Goal: Transaction & Acquisition: Purchase product/service

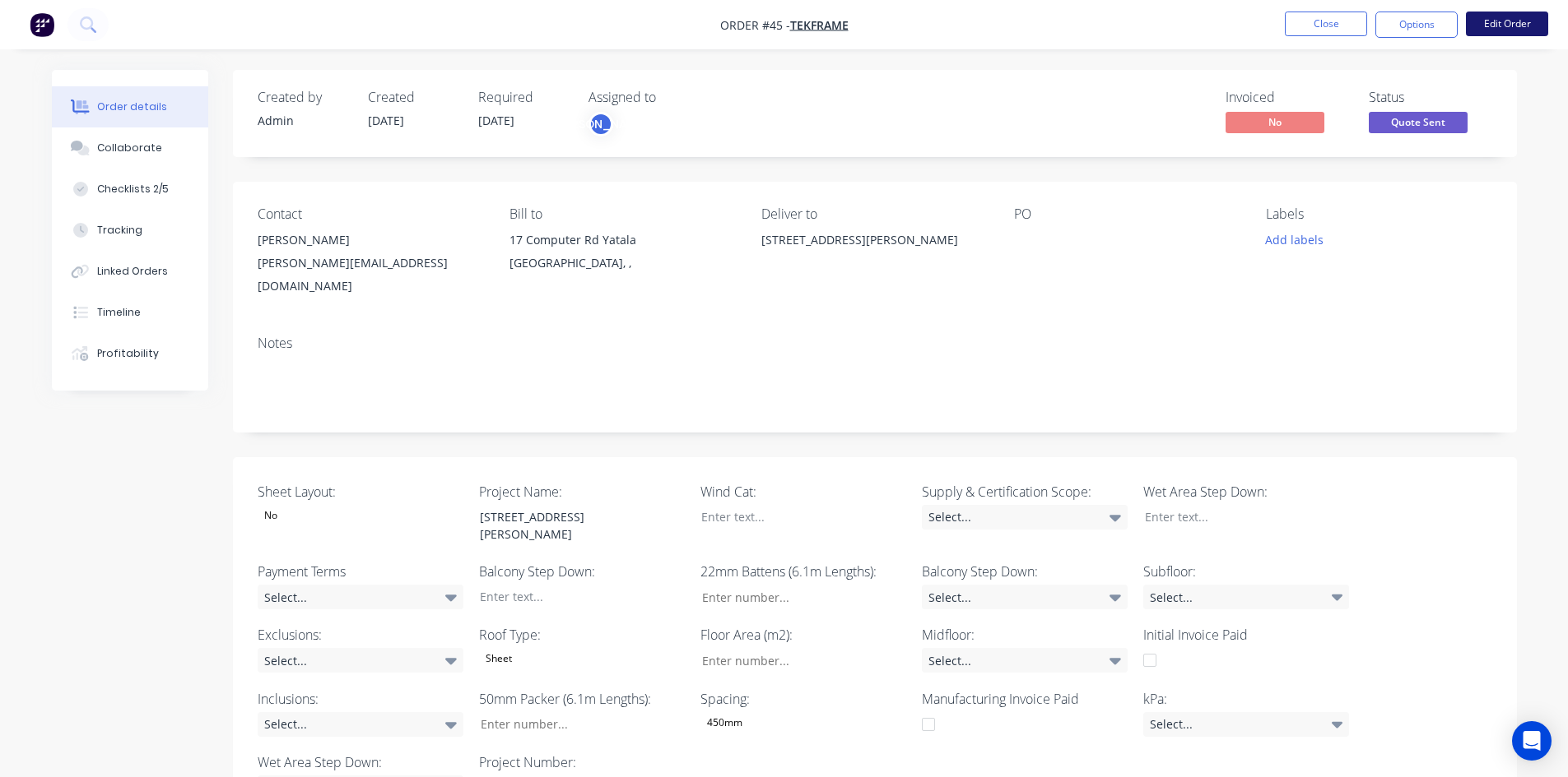
click at [1500, 24] on button "Edit Order" at bounding box center [1507, 24] width 83 height 25
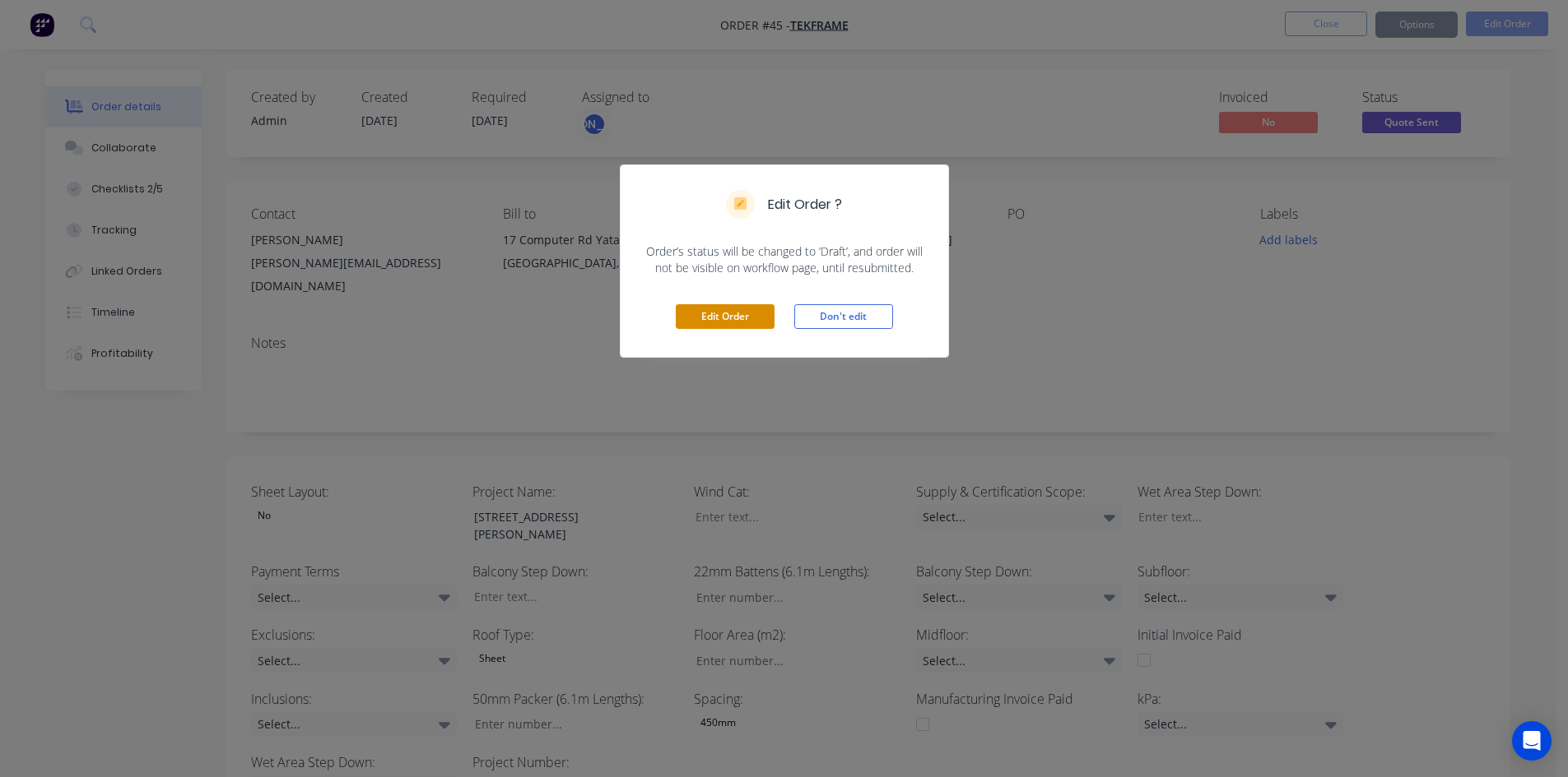
click at [695, 313] on button "Edit Order" at bounding box center [725, 317] width 99 height 25
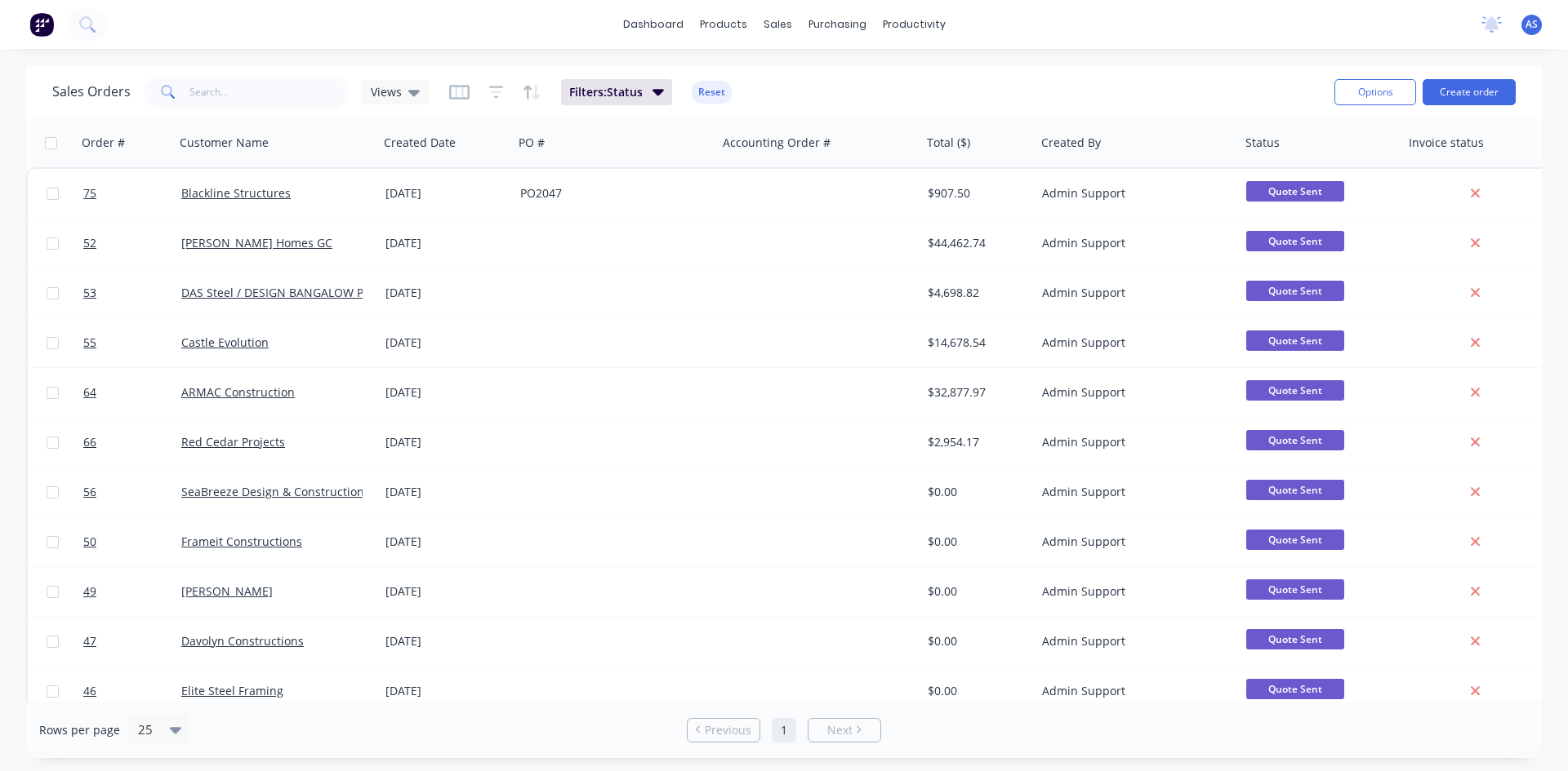
scroll to position [637, 0]
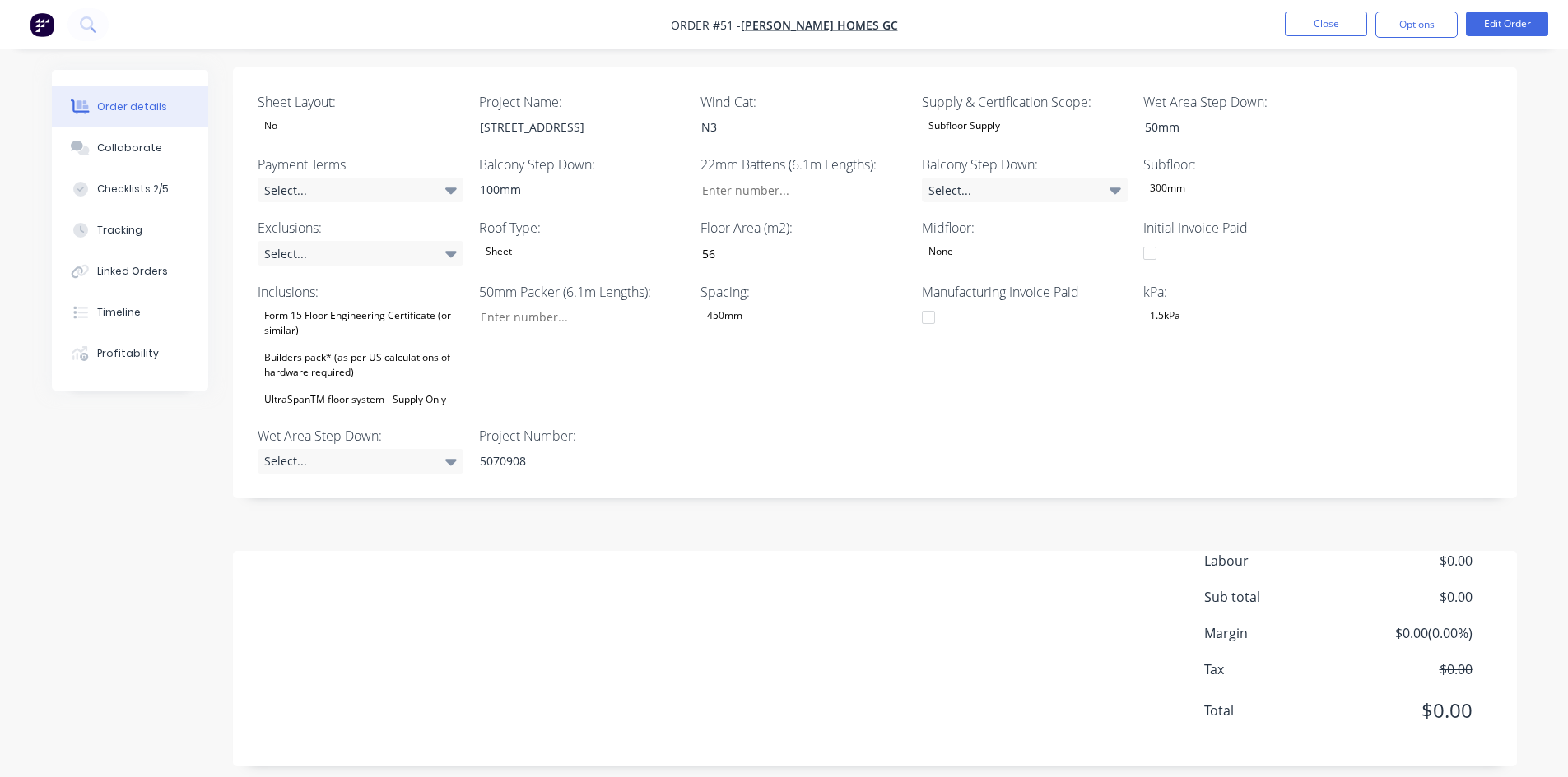
scroll to position [404, 0]
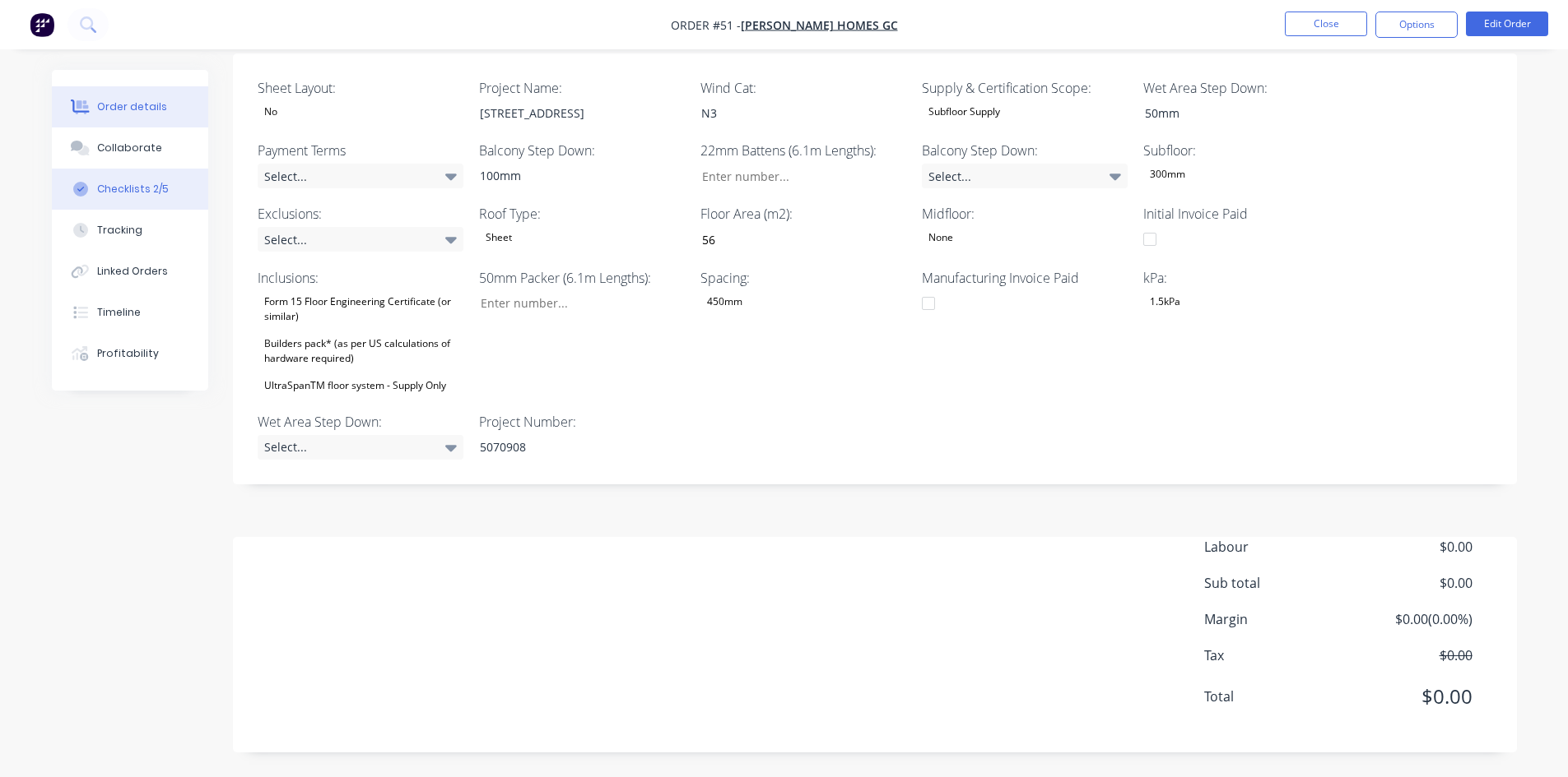
click at [163, 193] on div "Checklists 2/5" at bounding box center [133, 189] width 72 height 15
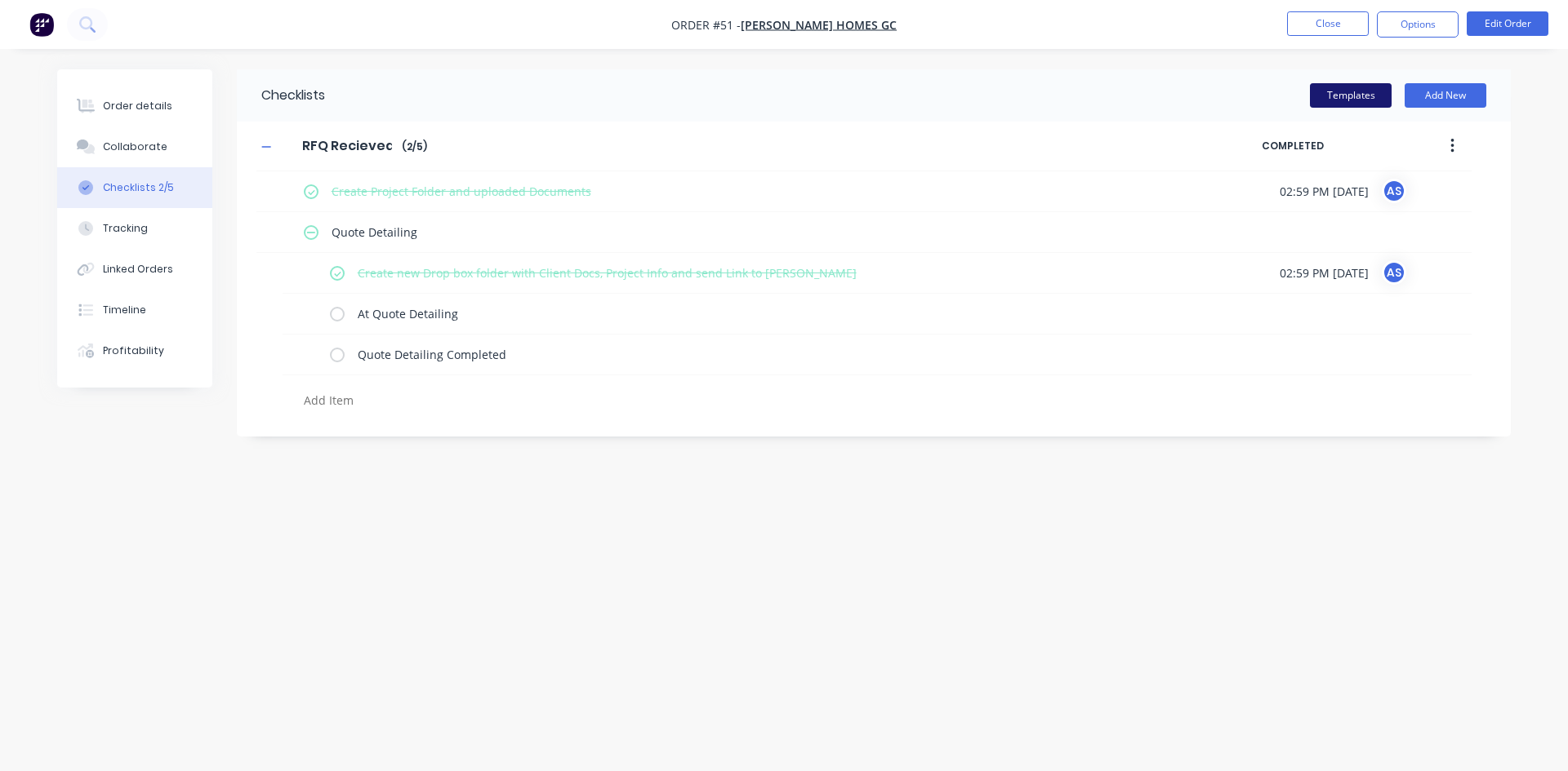
click at [1318, 83] on button "Templates" at bounding box center [1350, 96] width 82 height 25
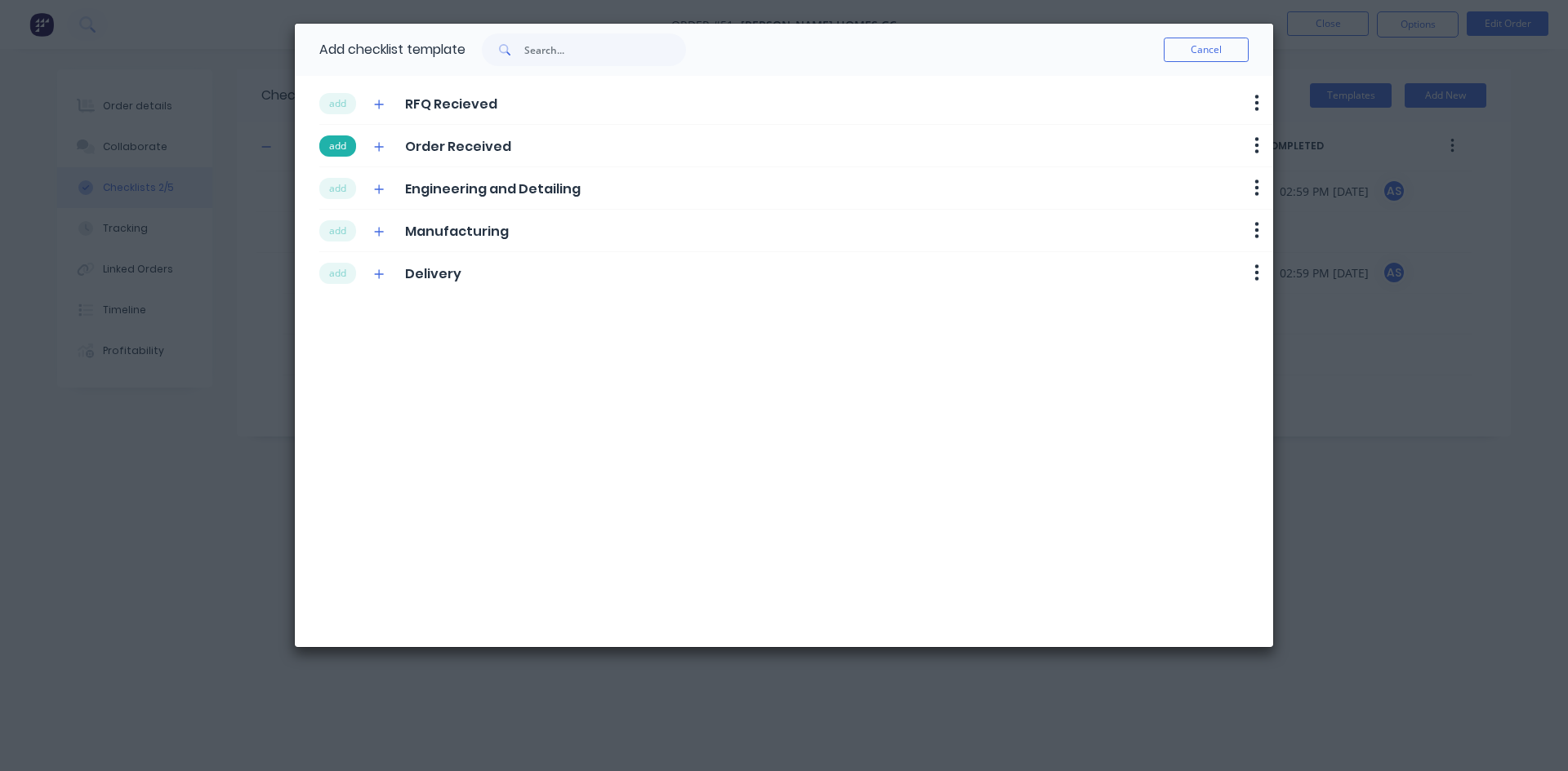
click at [340, 149] on button "add" at bounding box center [337, 147] width 37 height 21
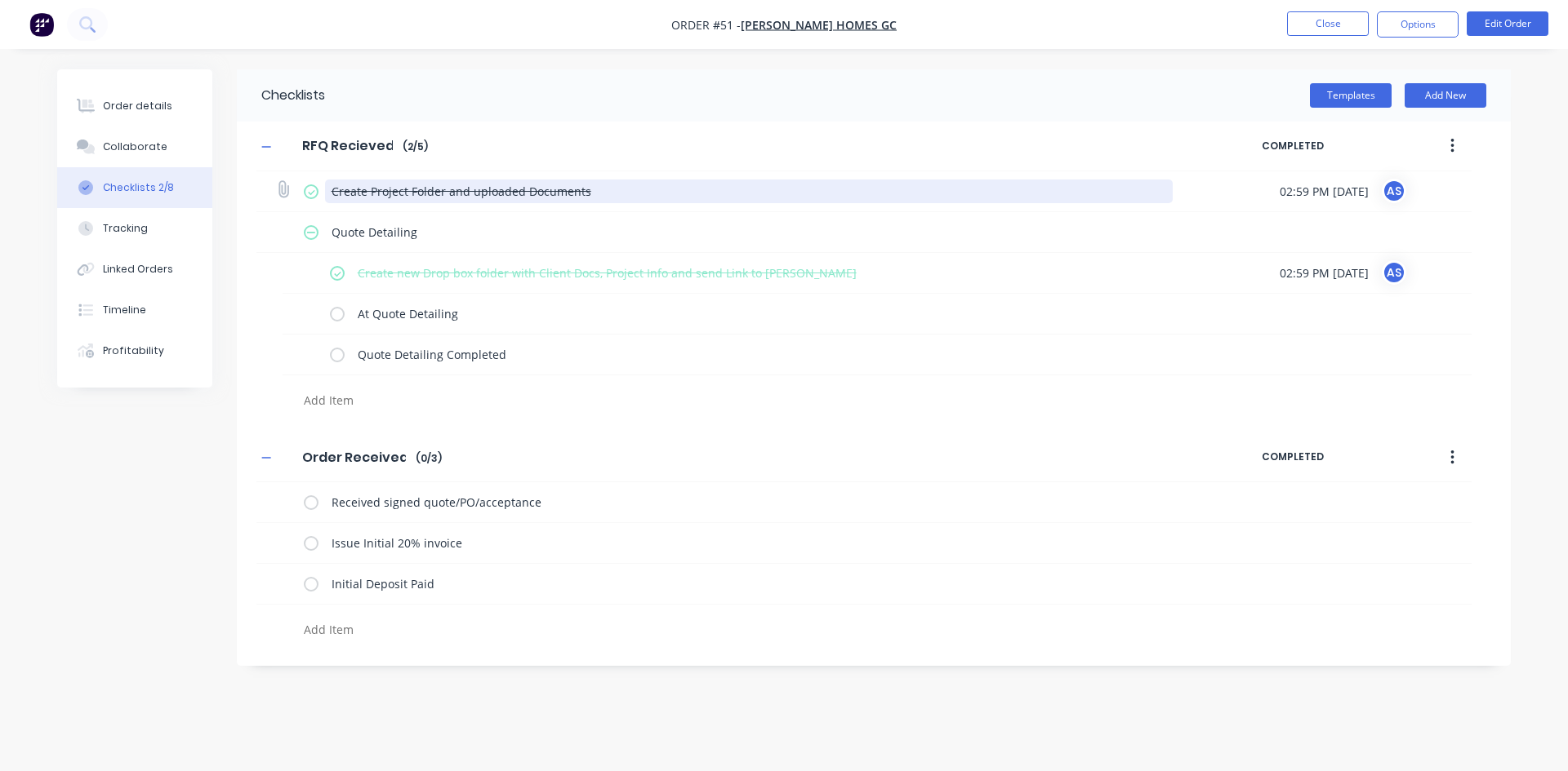
click at [340, 192] on textarea "Create Project Folder and uploaded Documents" at bounding box center [749, 191] width 848 height 24
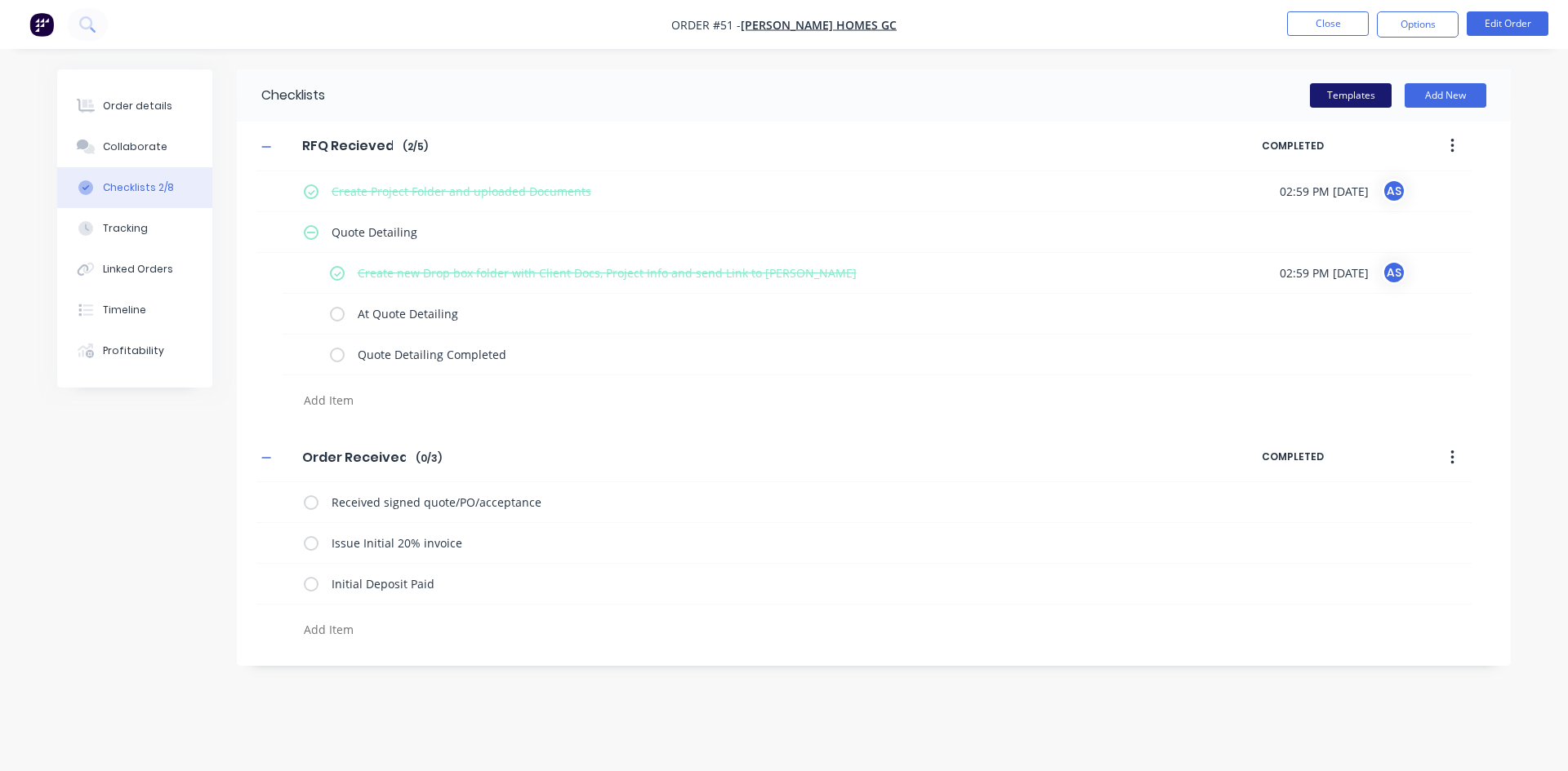
click at [1357, 92] on button "Templates" at bounding box center [1350, 96] width 82 height 25
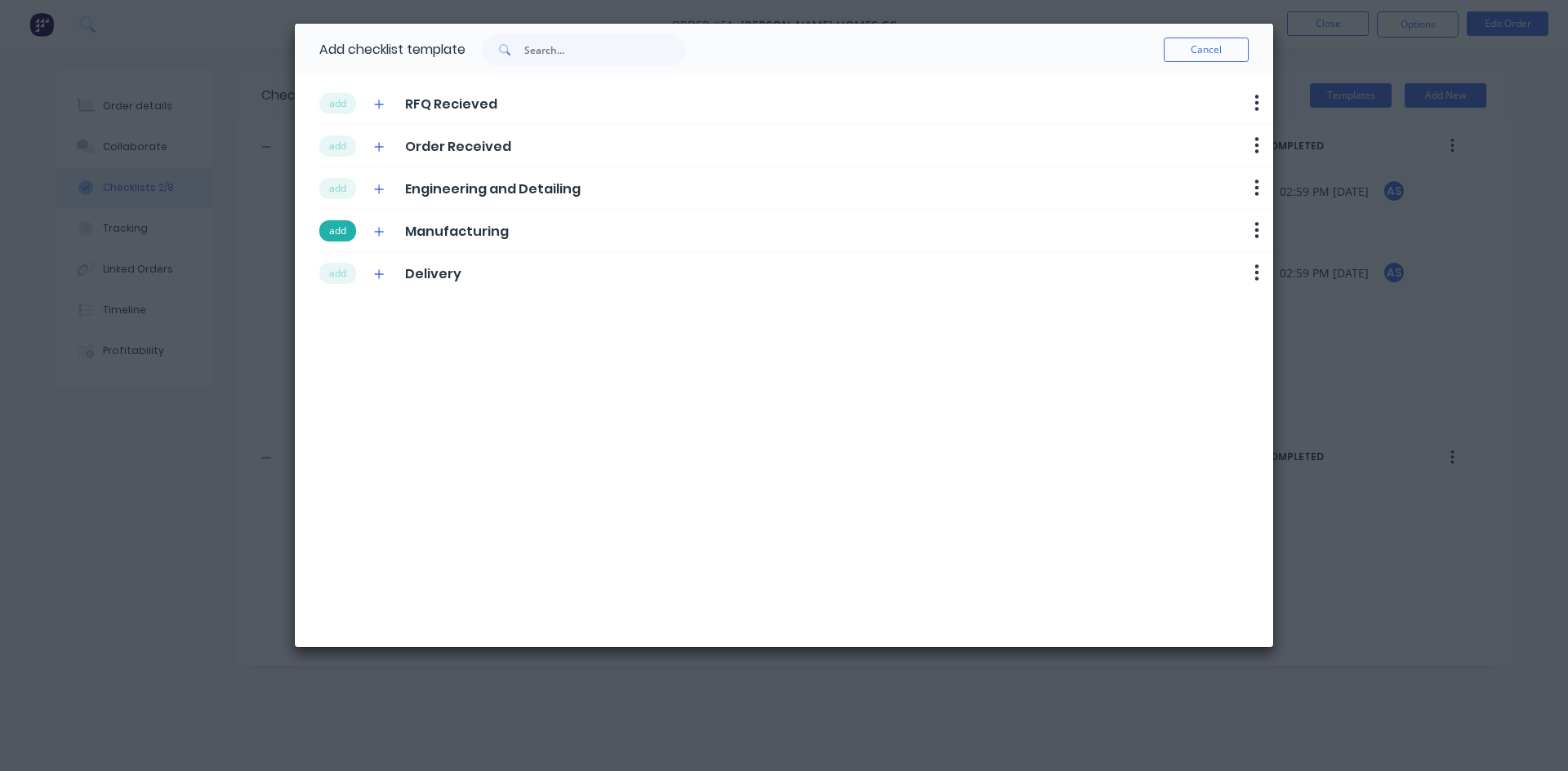
drag, startPoint x: 329, startPoint y: 195, endPoint x: 341, endPoint y: 225, distance: 32.3
click at [329, 196] on button "add" at bounding box center [337, 188] width 37 height 21
click at [341, 228] on button "add" at bounding box center [337, 231] width 37 height 21
click at [339, 273] on button "add" at bounding box center [337, 273] width 37 height 21
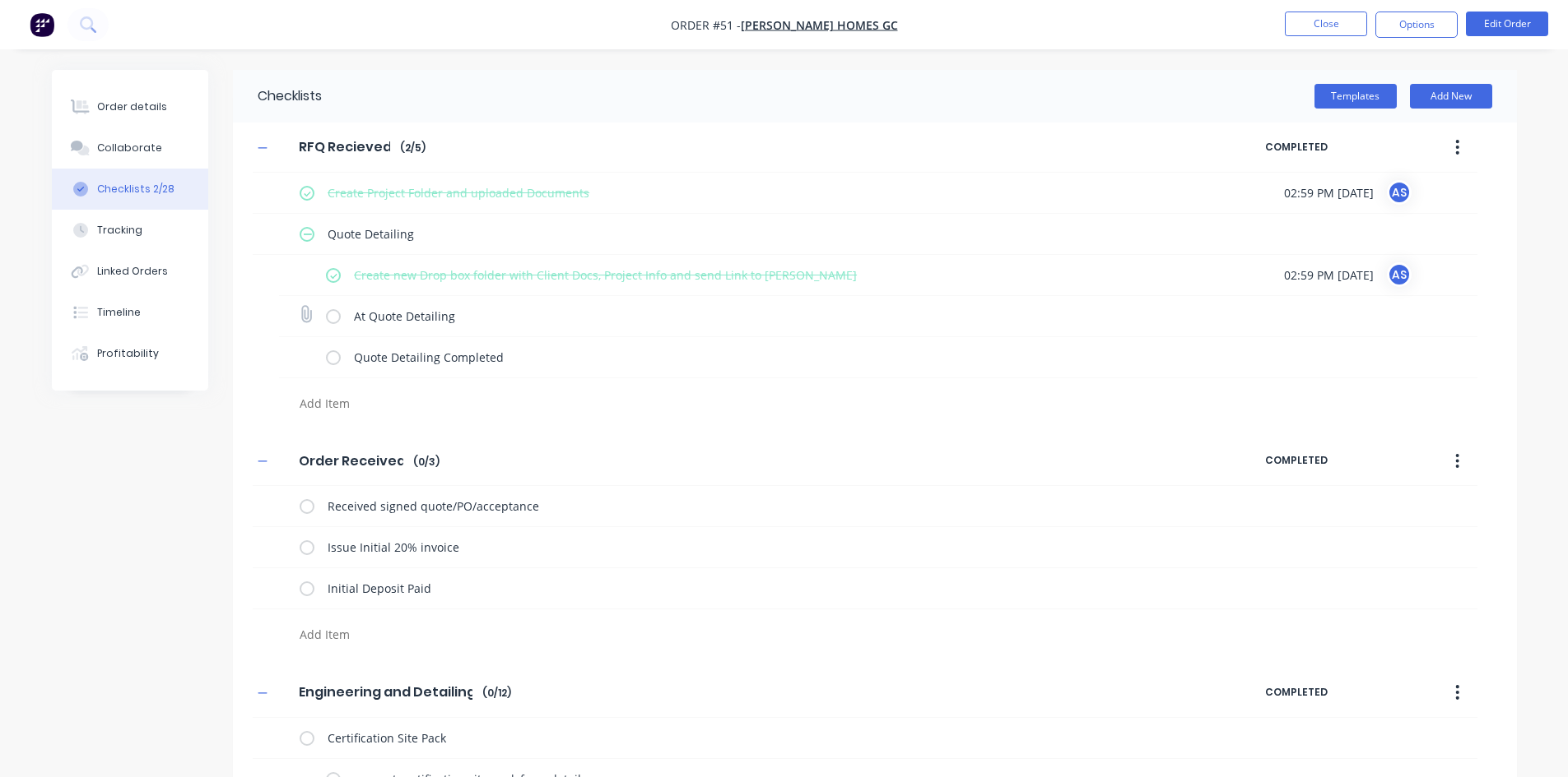
click at [338, 315] on label at bounding box center [333, 316] width 15 height 17
click at [0, 0] on input "checkbox" at bounding box center [0, 0] width 0 height 0
type textarea "x"
click at [130, 107] on div "Order details" at bounding box center [132, 107] width 70 height 15
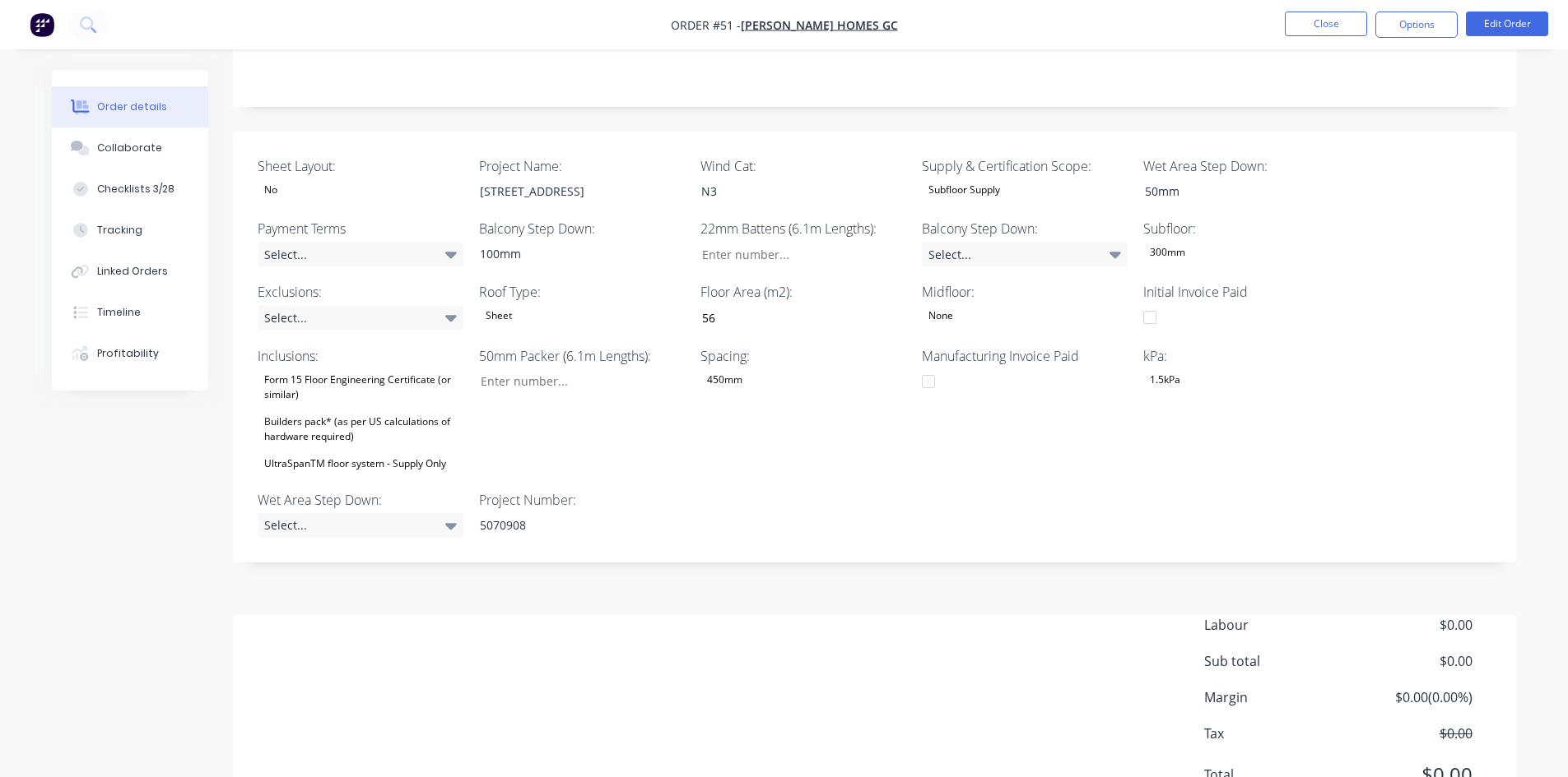
scroll to position [329, 0]
click at [355, 247] on div "Select..." at bounding box center [360, 251] width 205 height 25
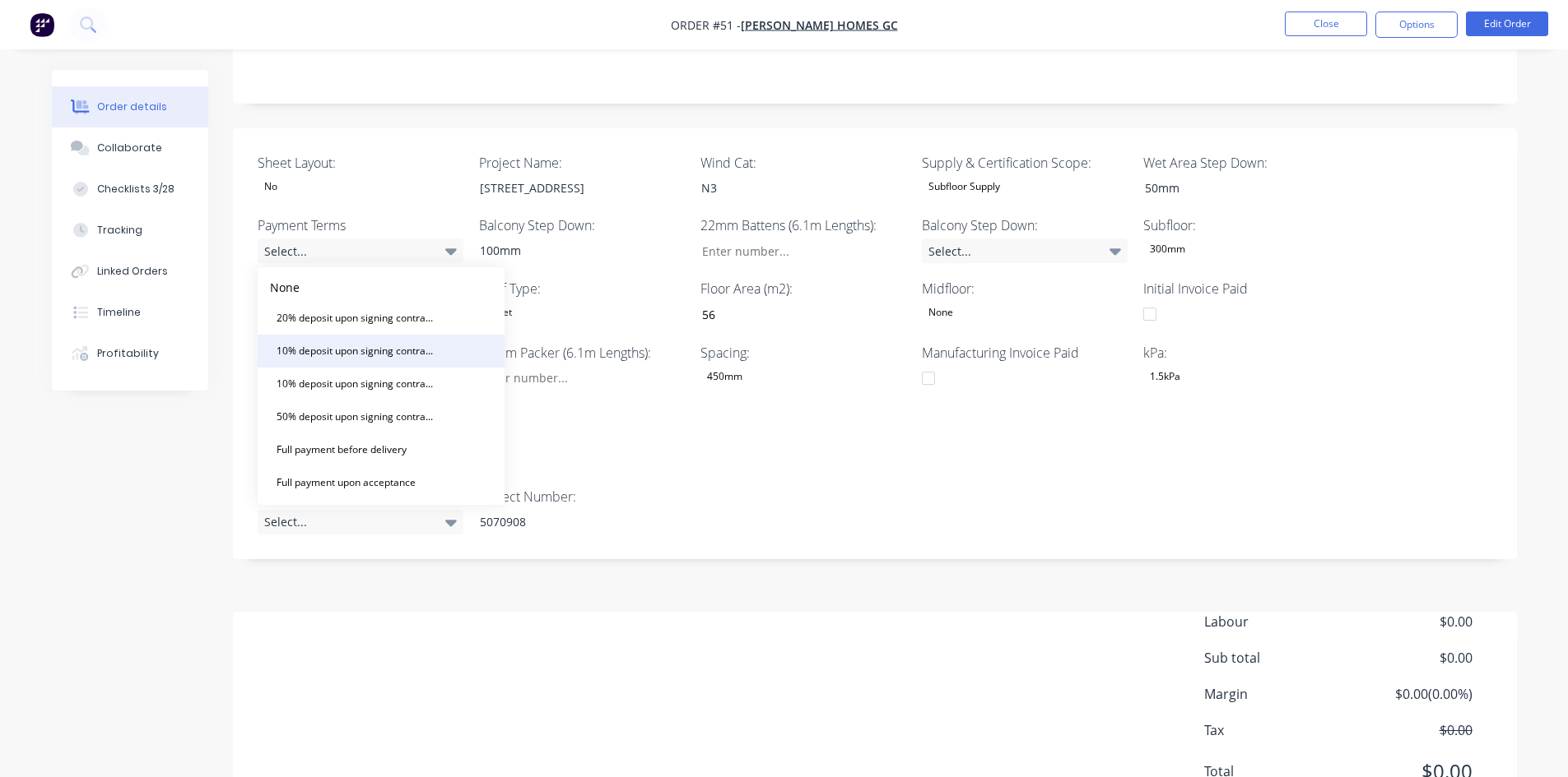
click at [344, 343] on div "10% deposit upon signing contract. 50% prior to manufacturing and balance prior…" at bounding box center [356, 351] width 172 height 21
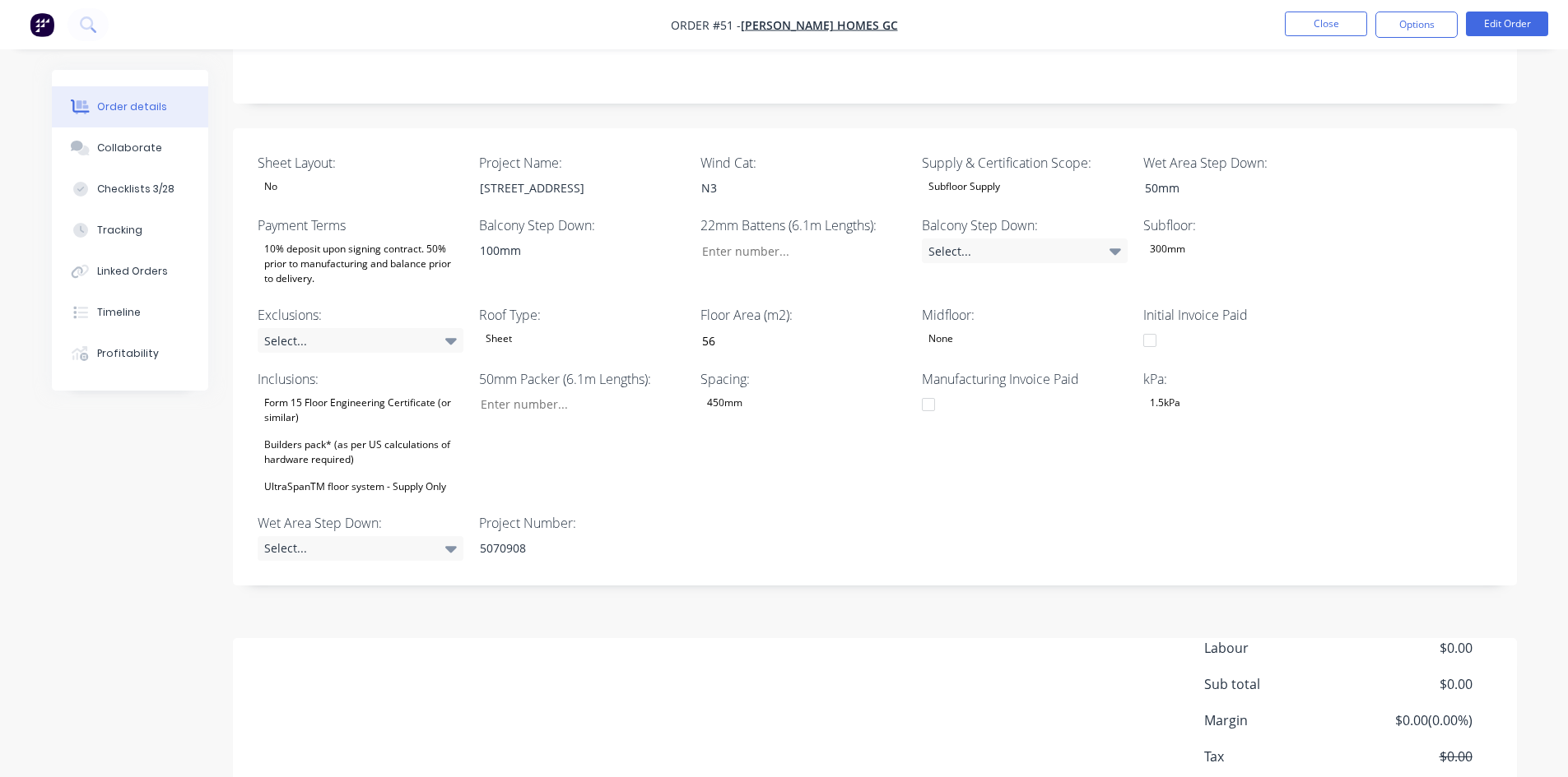
click at [343, 256] on div "10% deposit upon signing contract. 50% prior to manufacturing and balance prior…" at bounding box center [360, 264] width 205 height 51
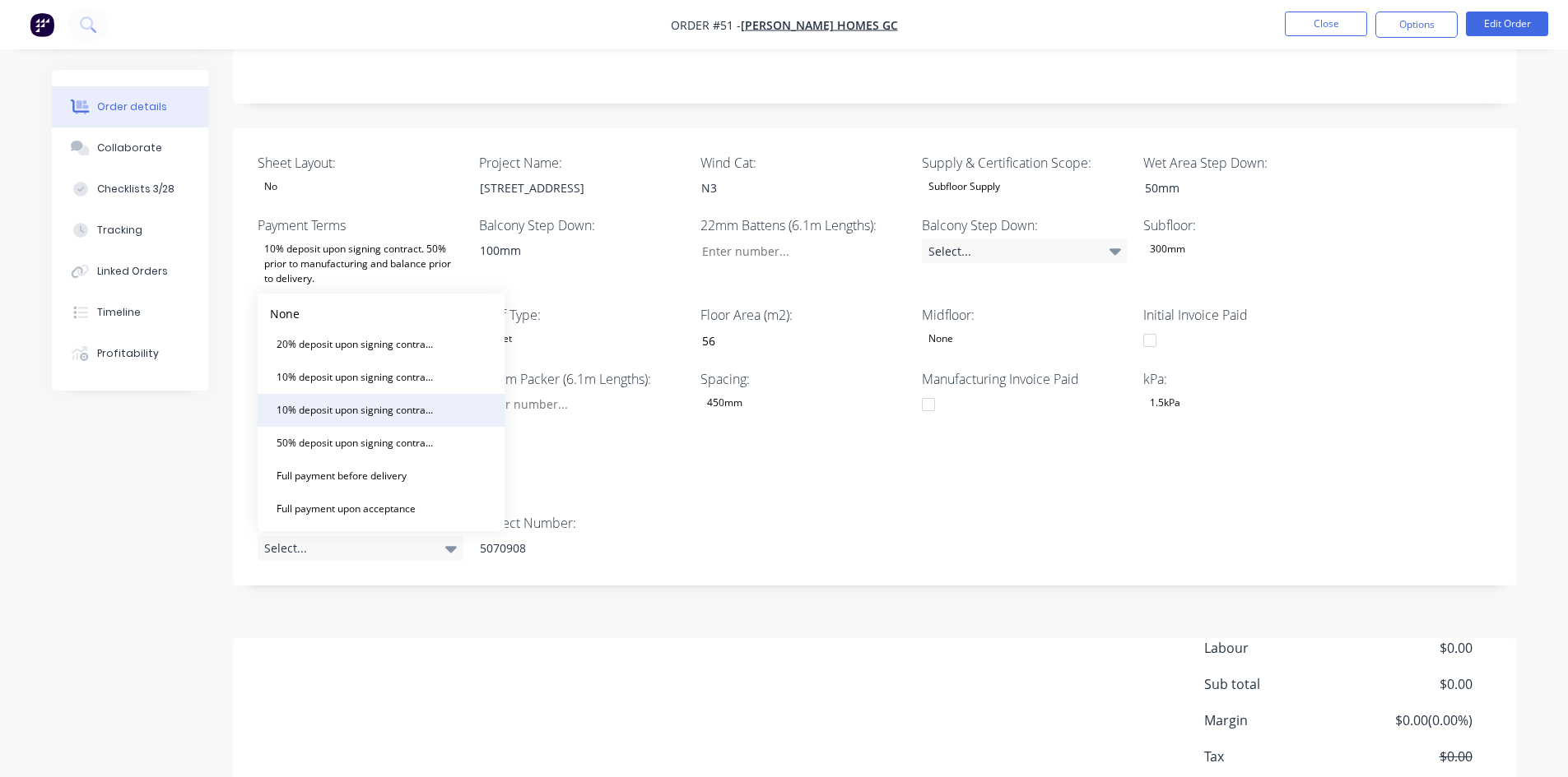
click at [350, 420] on div "10% deposit upon signing contract. Balance prior to delivery." at bounding box center [356, 411] width 172 height 21
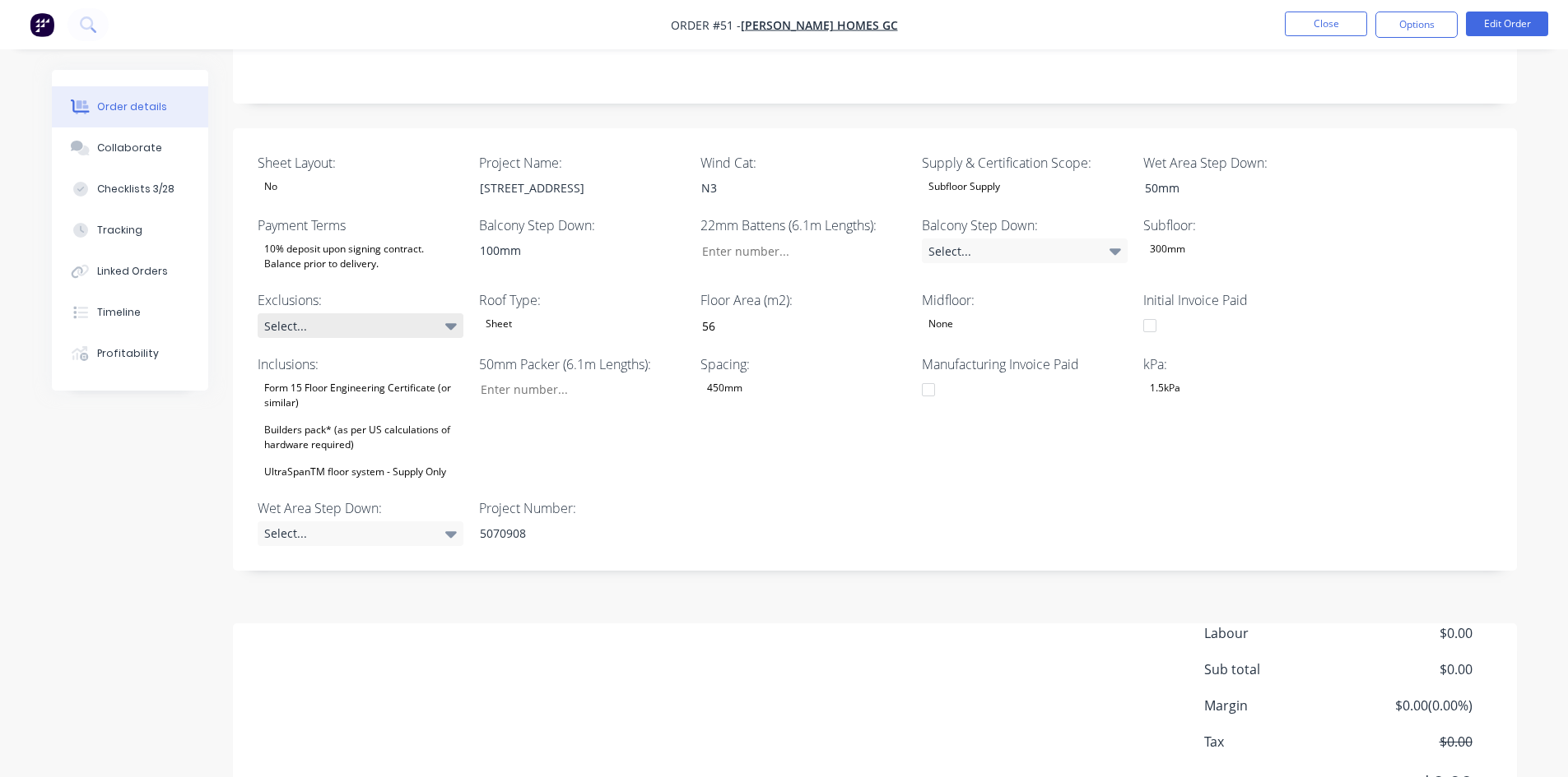
click at [354, 329] on div "Select..." at bounding box center [360, 326] width 205 height 25
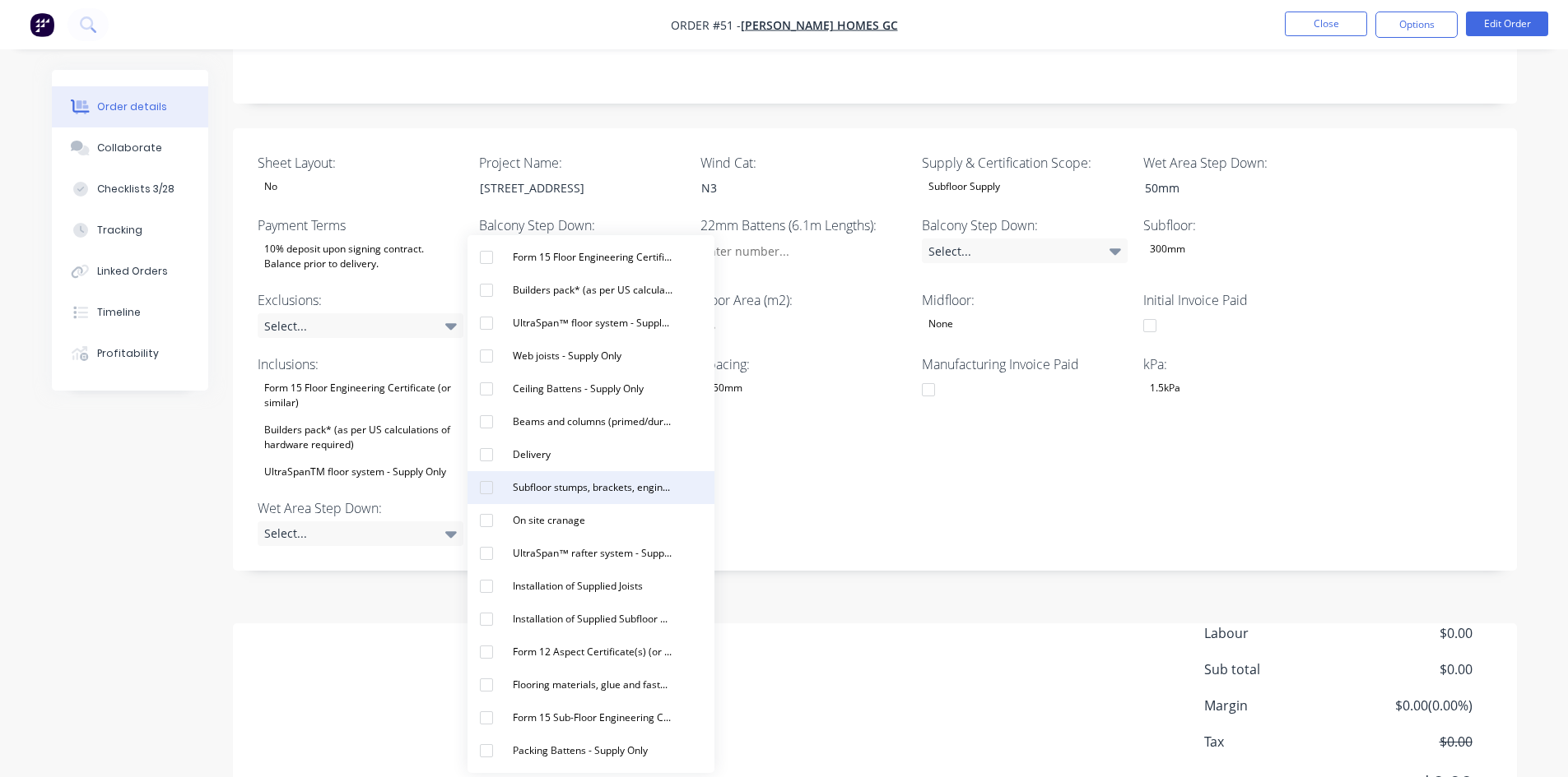
click at [562, 500] on button "Subfloor stumps, brackets, engineering and materials - Supply Only" at bounding box center [590, 487] width 247 height 33
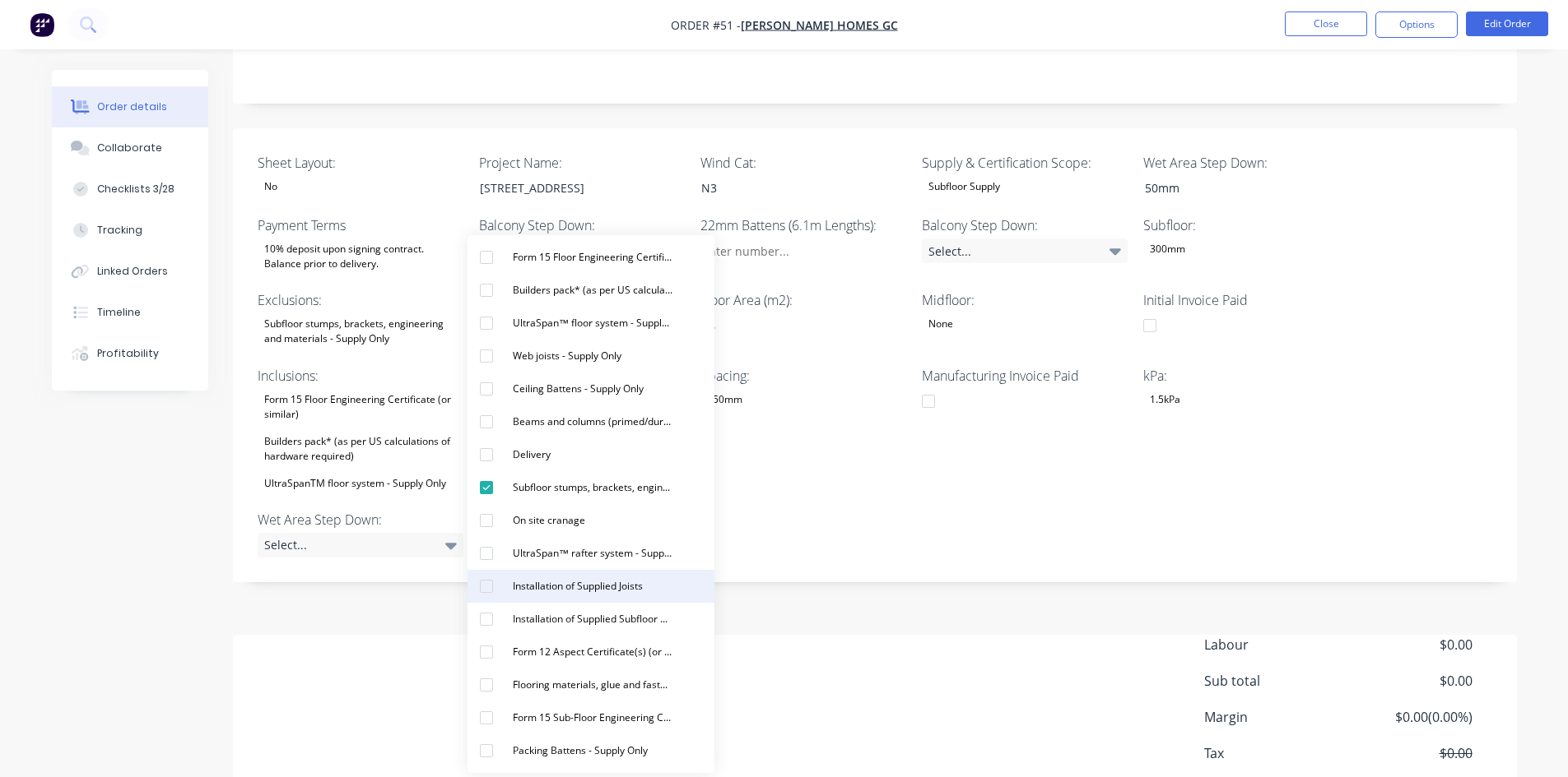
click at [560, 590] on div "Installation of Supplied Joists" at bounding box center [578, 586] width 144 height 21
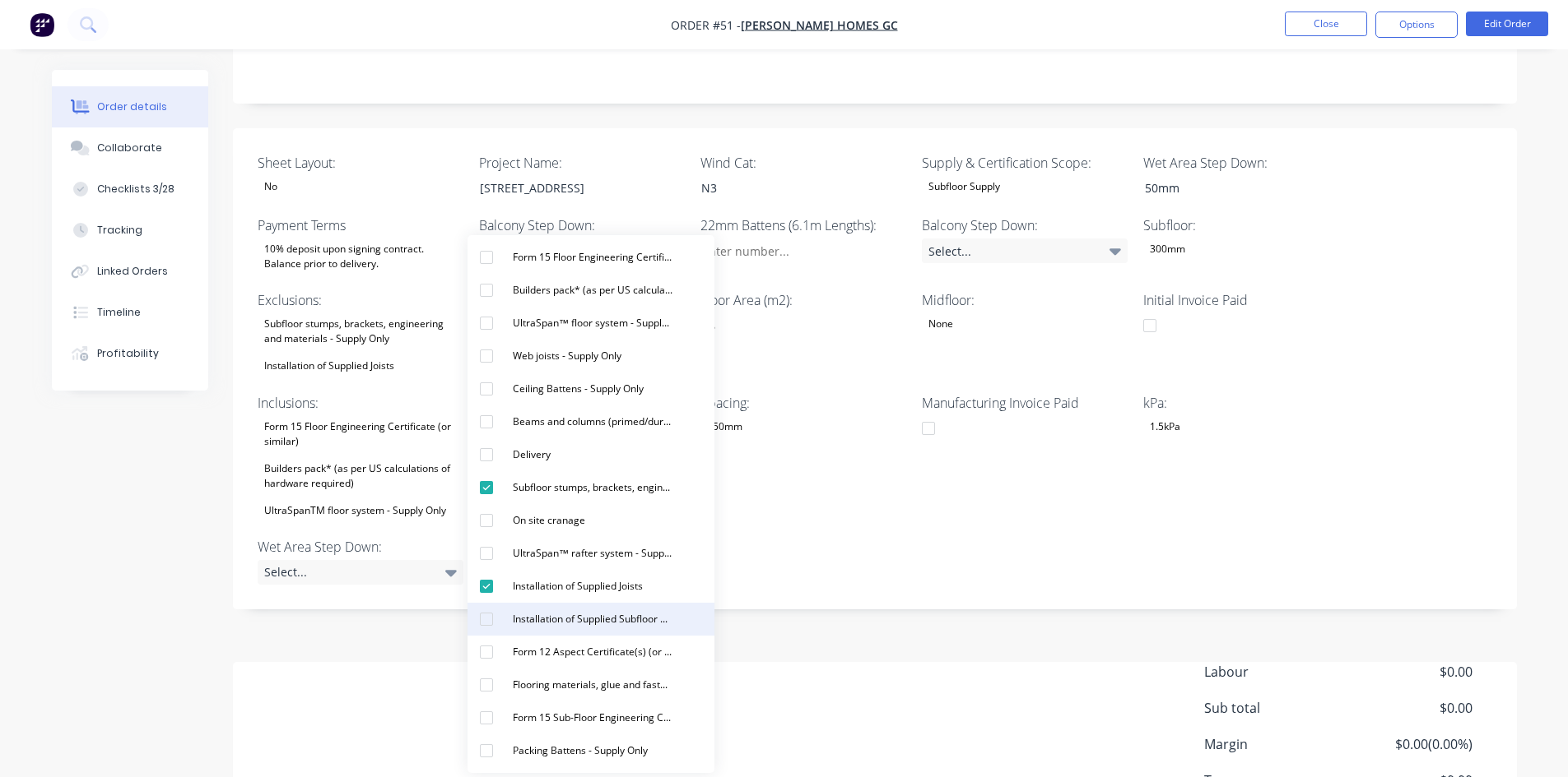
click at [562, 619] on div "Installation of Supplied Subfloor Beams and columns Items" at bounding box center [592, 619] width 172 height 21
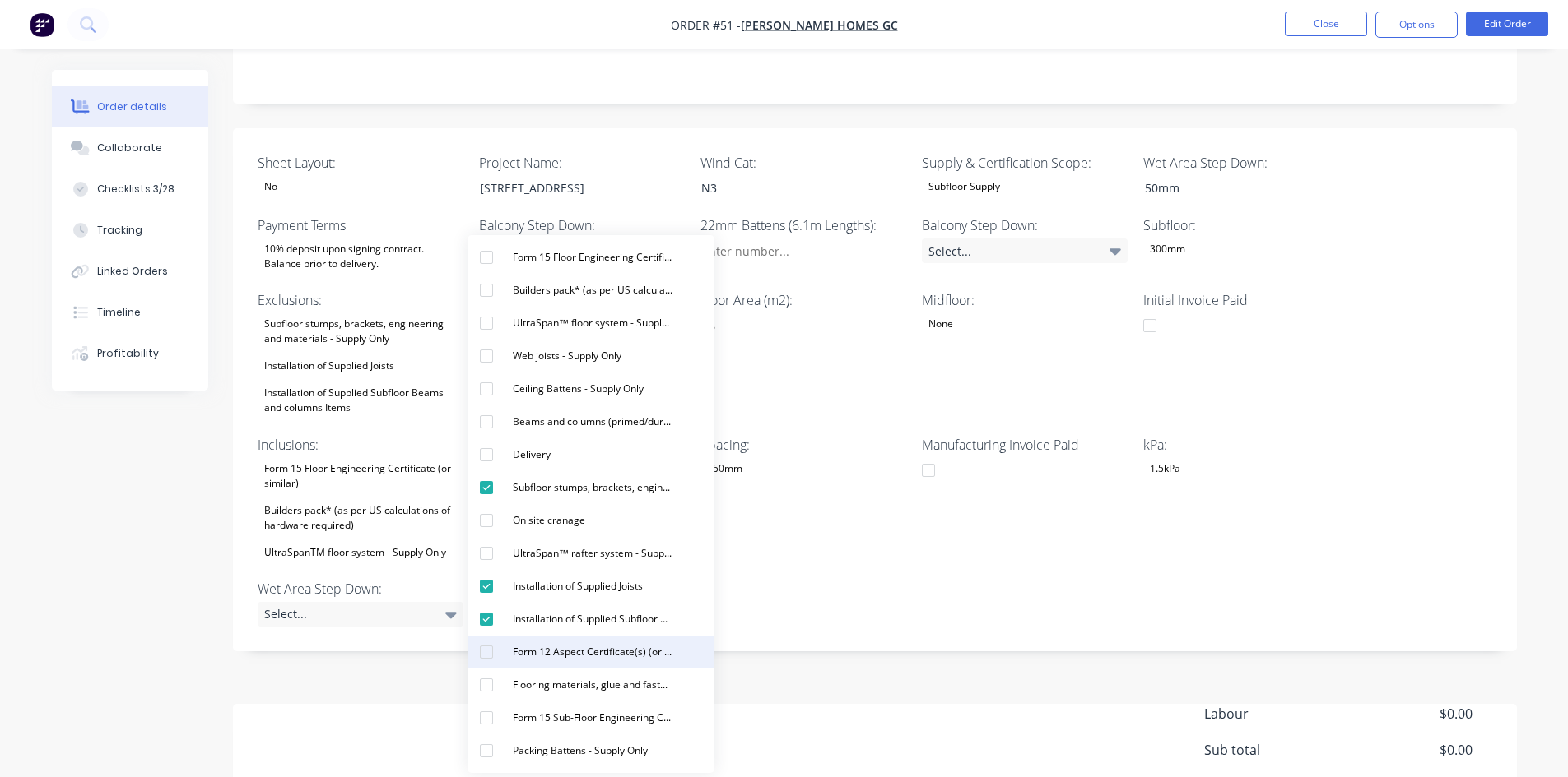
click at [560, 665] on button "Form 12 Aspect Certificate(s) (or similar)" at bounding box center [590, 652] width 247 height 33
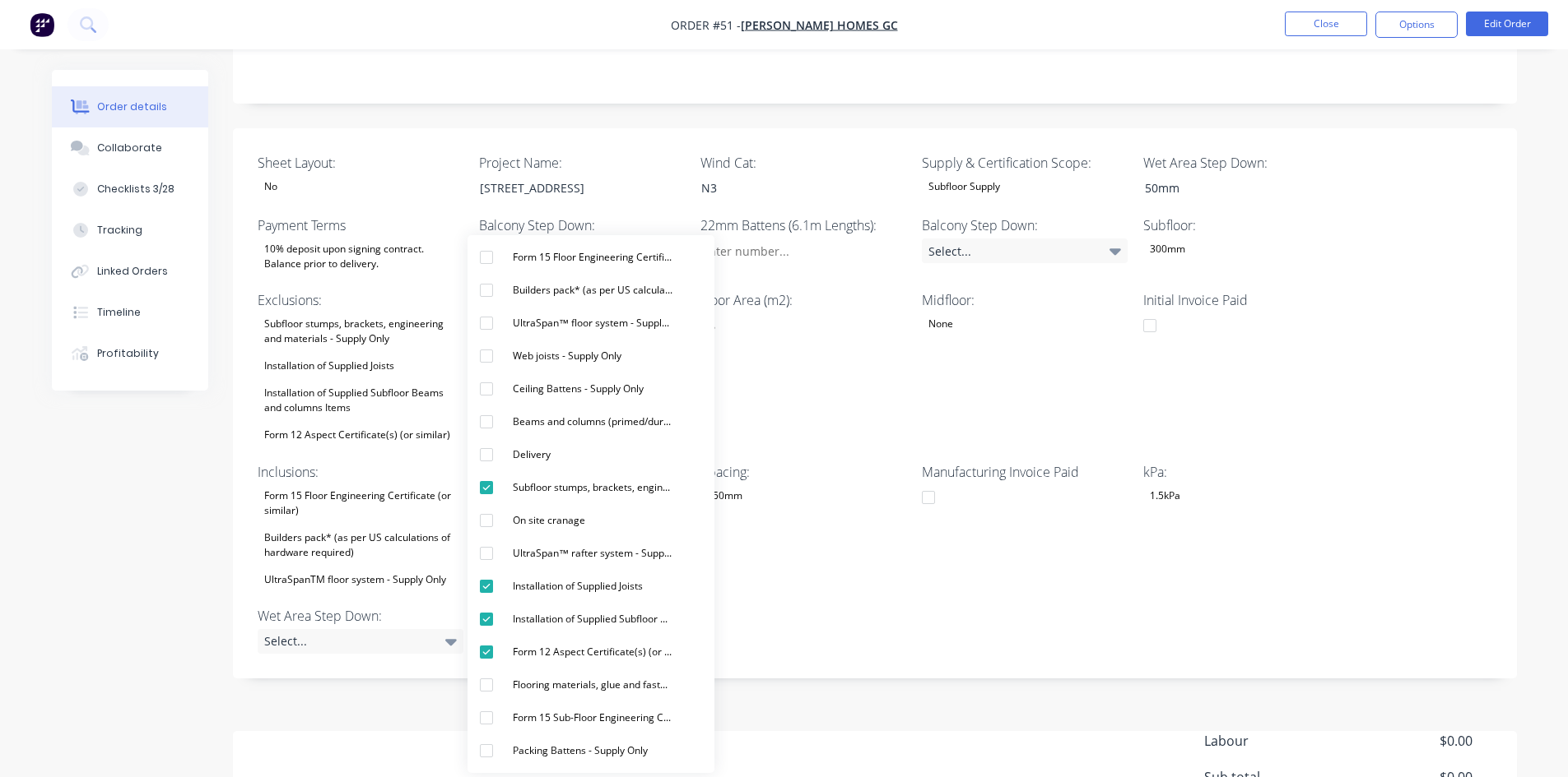
click at [275, 714] on div "Created by Admin Created 20/08/25 Required 20/08/25 Assigned to JO Invoiced No …" at bounding box center [875, 344] width 1284 height 1206
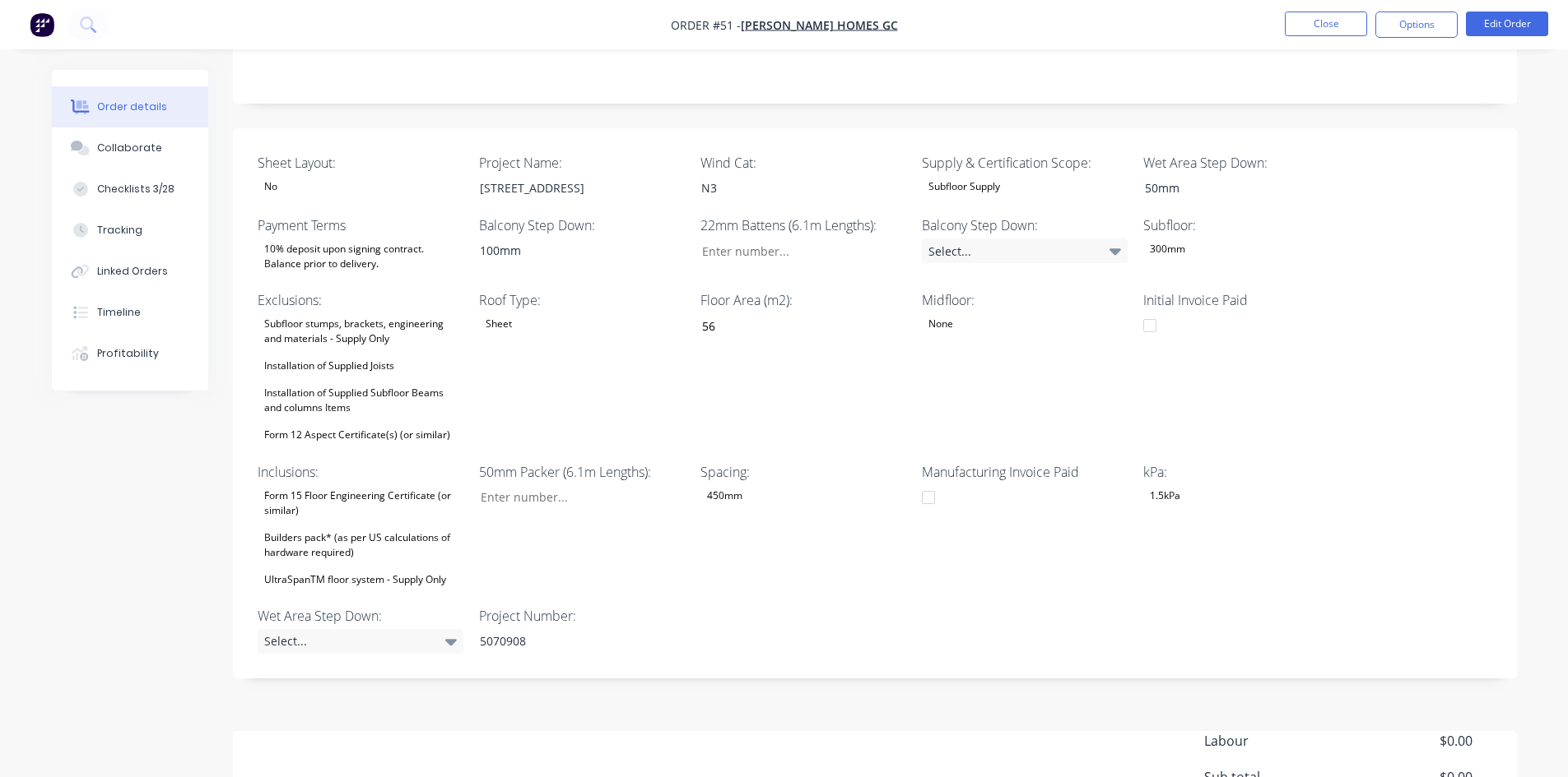
click at [311, 543] on div "Builders pack* (as per US calculations of hardware required)" at bounding box center [360, 545] width 205 height 36
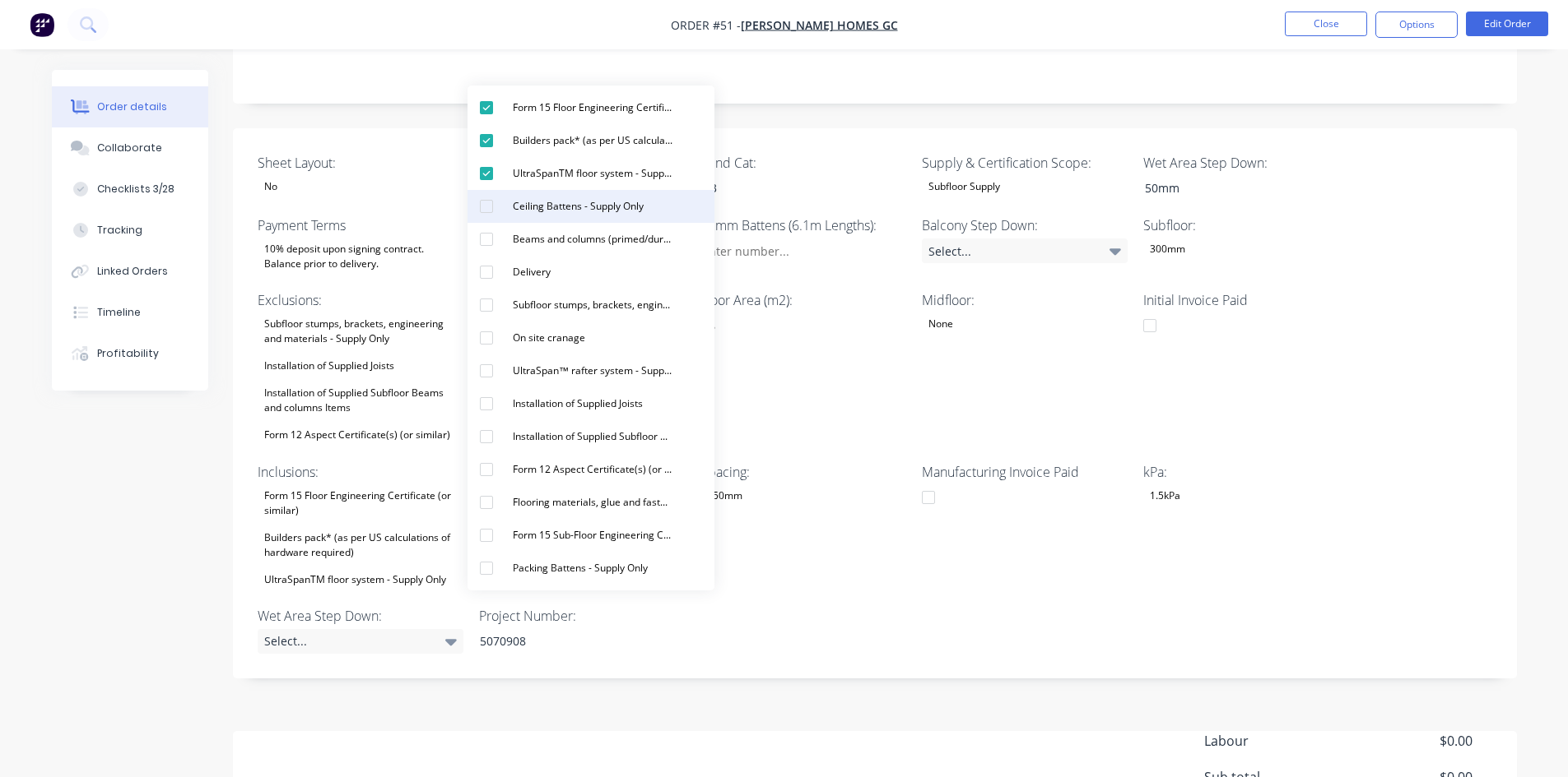
click at [540, 200] on div "Ceiling Battens - Supply Only" at bounding box center [578, 206] width 144 height 21
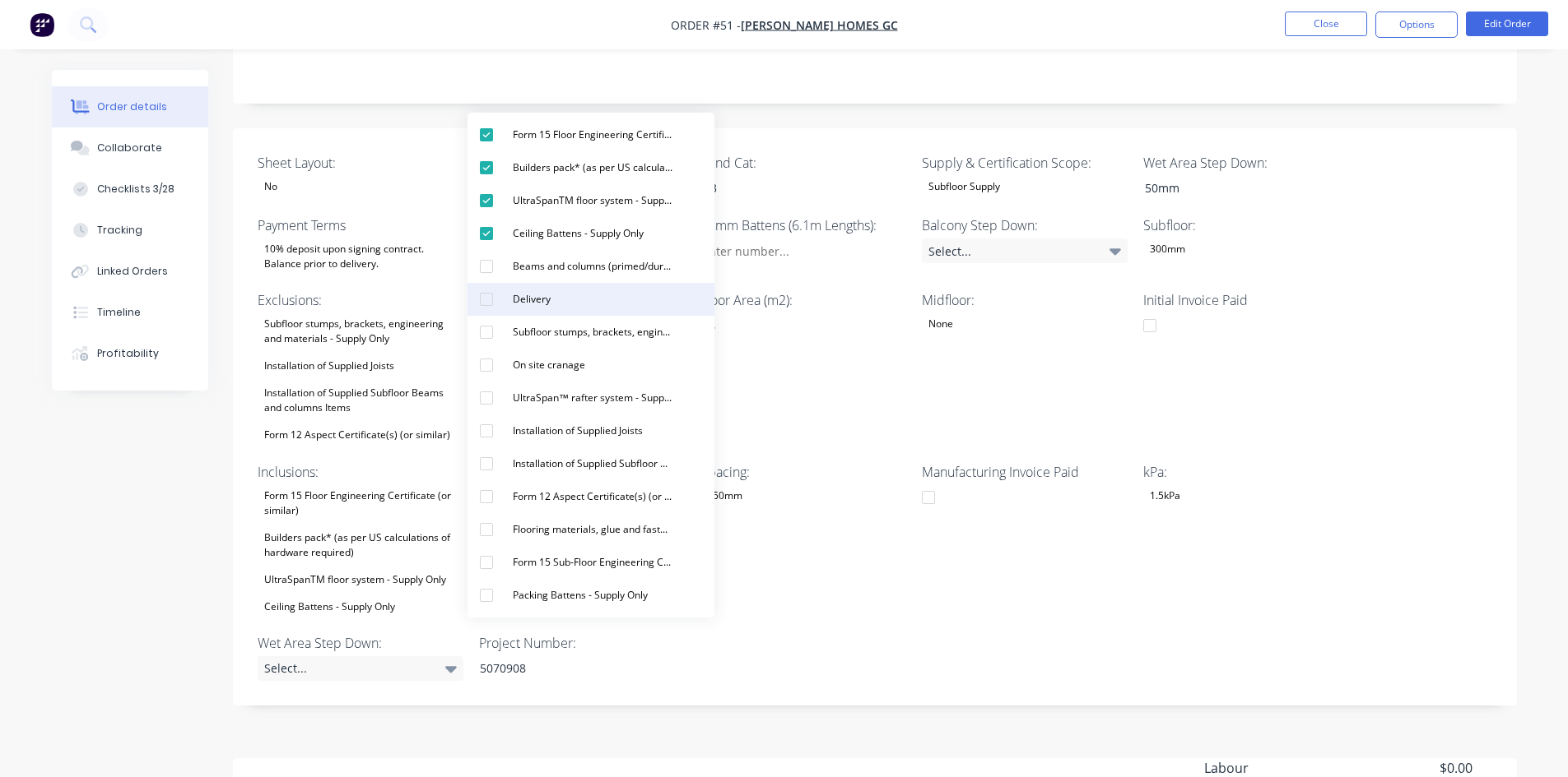
click at [516, 307] on div "Delivery" at bounding box center [531, 299] width 51 height 21
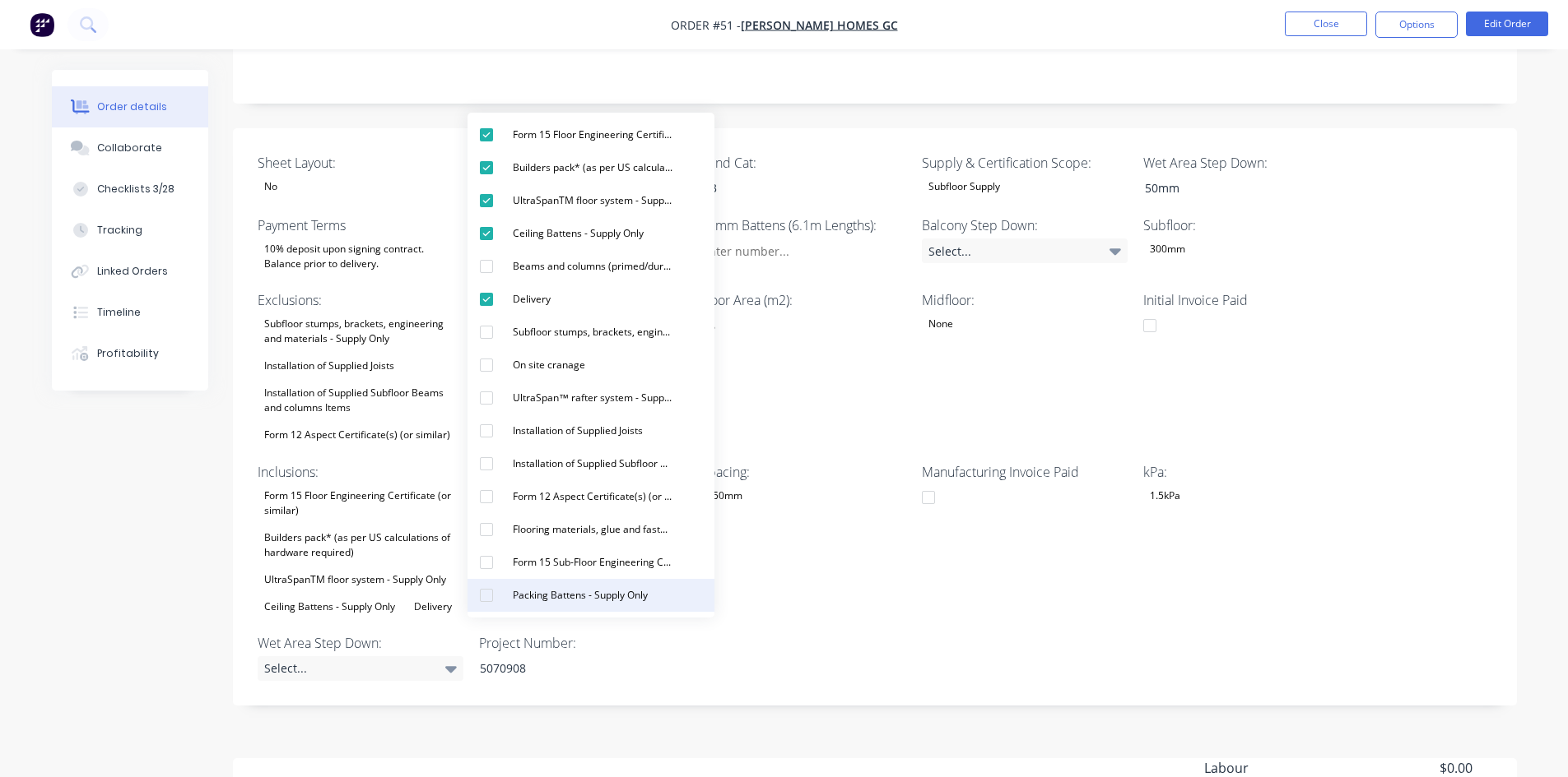
click at [516, 602] on div "Packing Battens - Supply Only" at bounding box center [579, 596] width 148 height 21
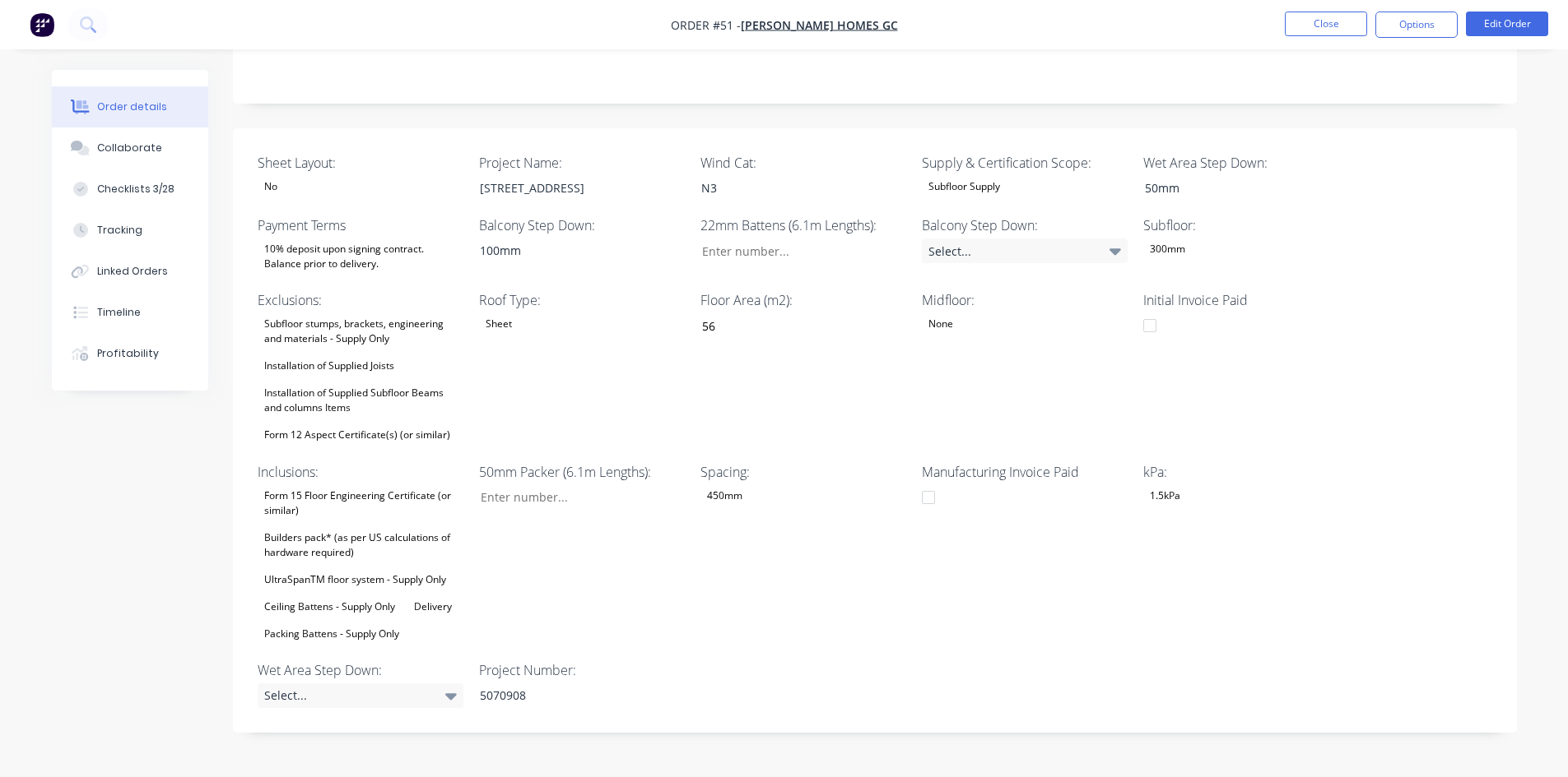
click at [825, 617] on div "Spacing: 450mm" at bounding box center [803, 553] width 205 height 182
click at [531, 501] on input "Sheet Layout:" at bounding box center [574, 497] width 217 height 25
click at [369, 703] on div "Select..." at bounding box center [360, 696] width 205 height 25
click at [355, 588] on button "50mm" at bounding box center [380, 591] width 247 height 33
click at [999, 234] on label "Balcony Step Down:" at bounding box center [1024, 225] width 205 height 20
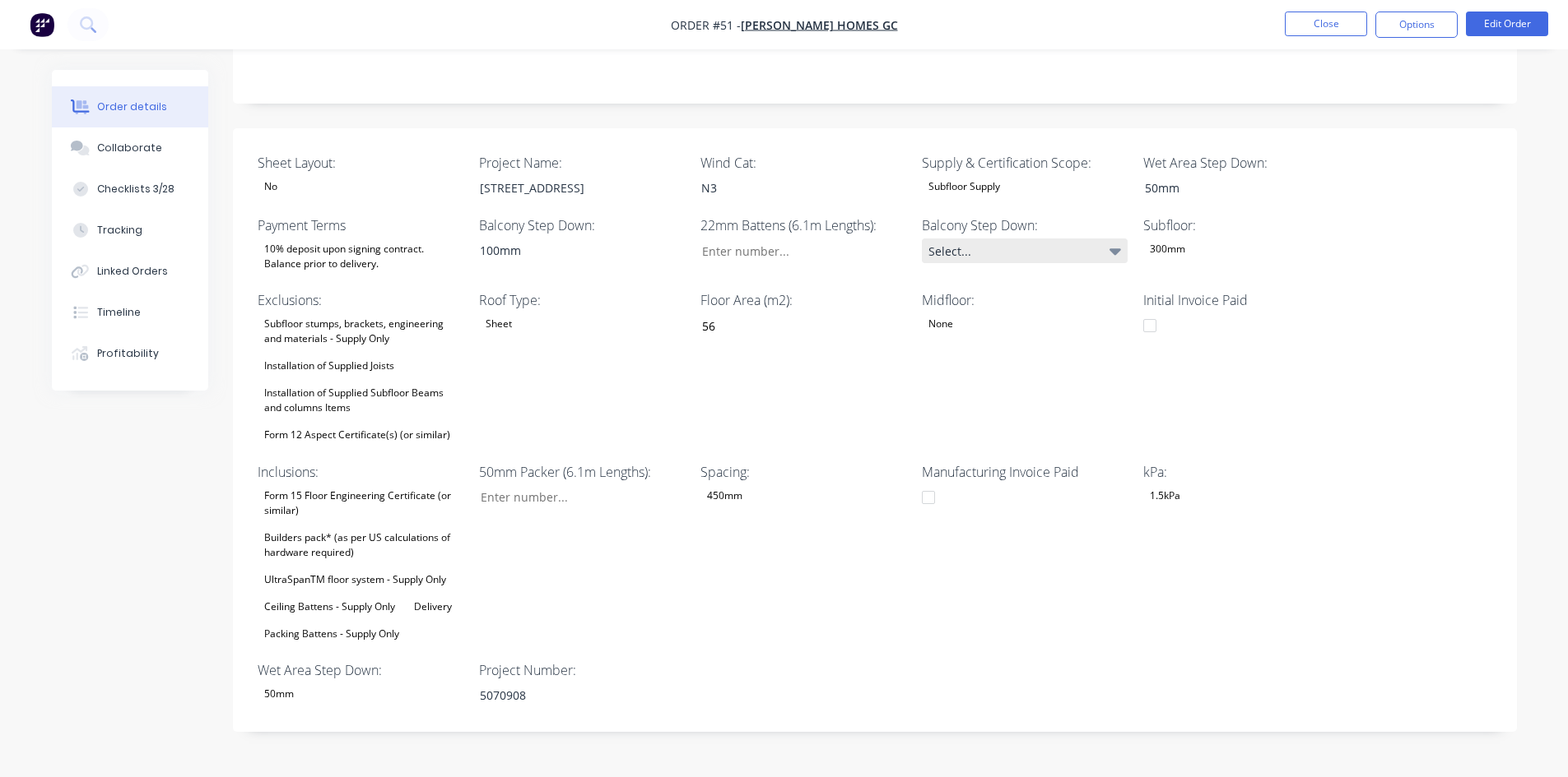
click at [999, 243] on div "Select..." at bounding box center [1024, 251] width 205 height 25
click at [991, 398] on div "100mm" at bounding box center [985, 388] width 49 height 21
click at [995, 648] on div "Sheet Layout: No Project Name: 66 Palm Beach Ave, Palm Beach Wind Cat: N3 Suppl…" at bounding box center [875, 431] width 1284 height 604
click at [527, 506] on input "Sheet Layout:" at bounding box center [574, 497] width 217 height 25
type input "0"
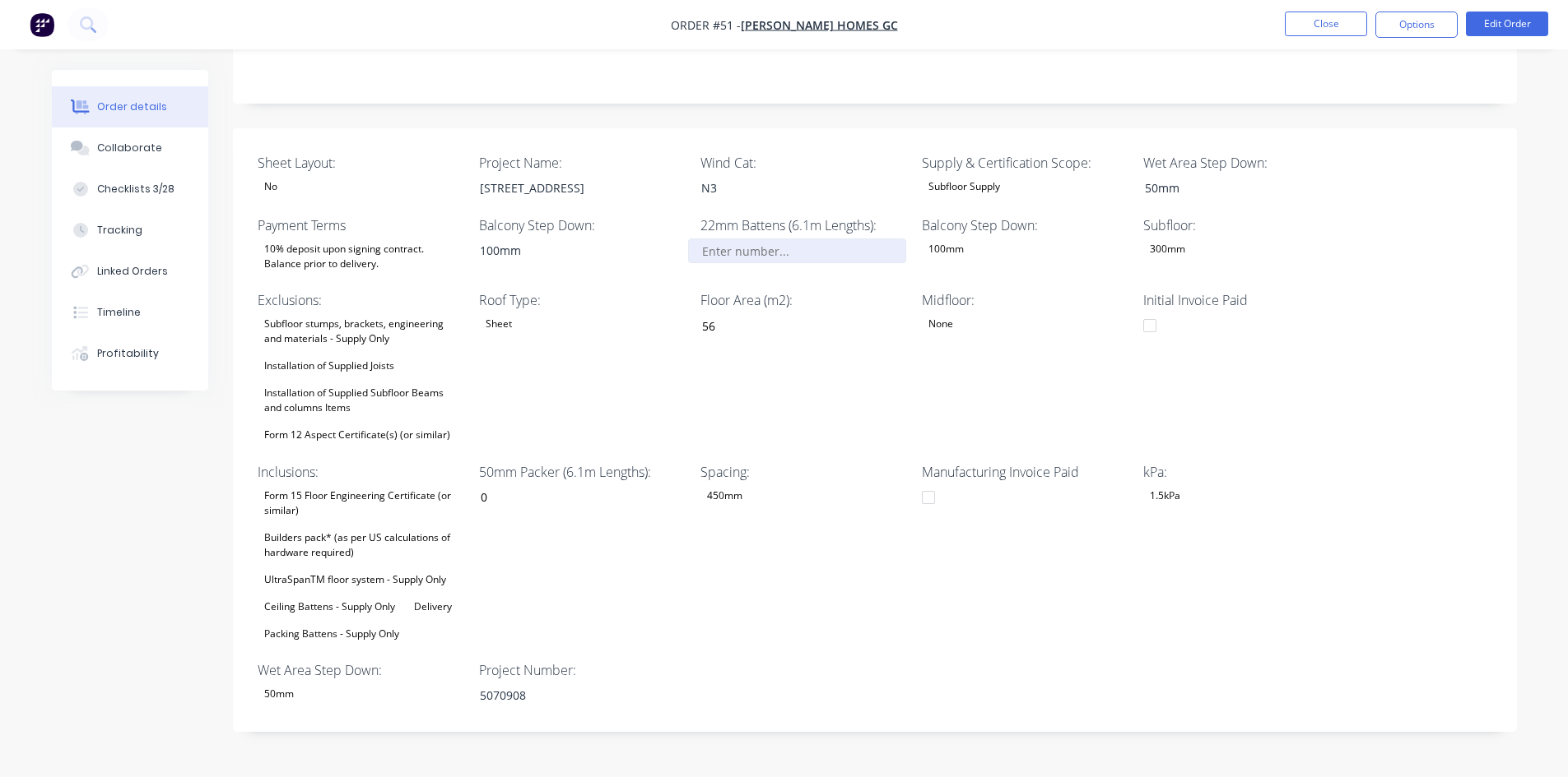
click at [725, 250] on input "Sheet Layout:" at bounding box center [796, 251] width 217 height 25
type input "35"
click at [823, 591] on div "Spacing: 450mm" at bounding box center [803, 553] width 205 height 182
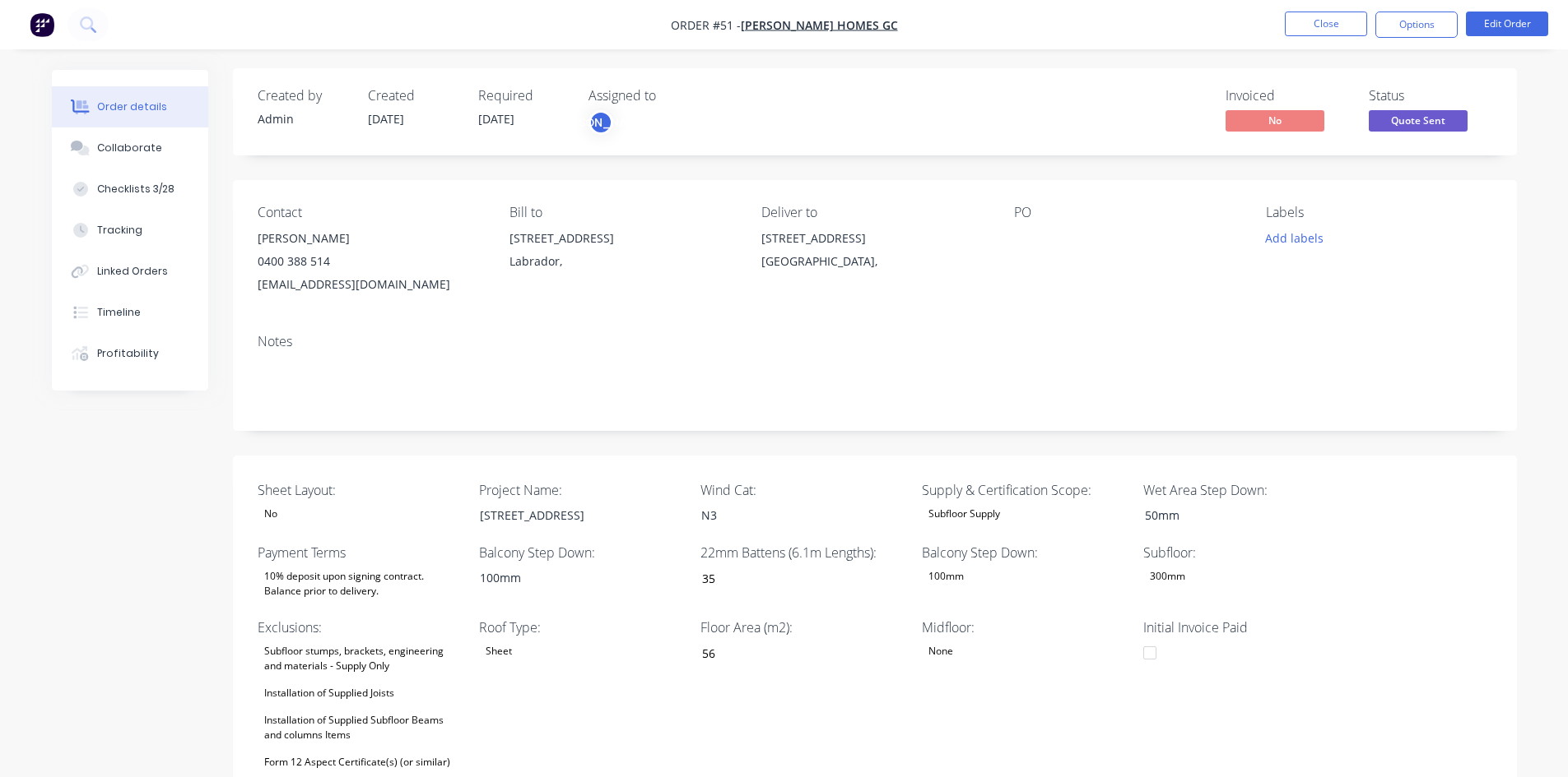
scroll to position [0, 0]
click at [1531, 21] on button "Edit Order" at bounding box center [1507, 24] width 83 height 25
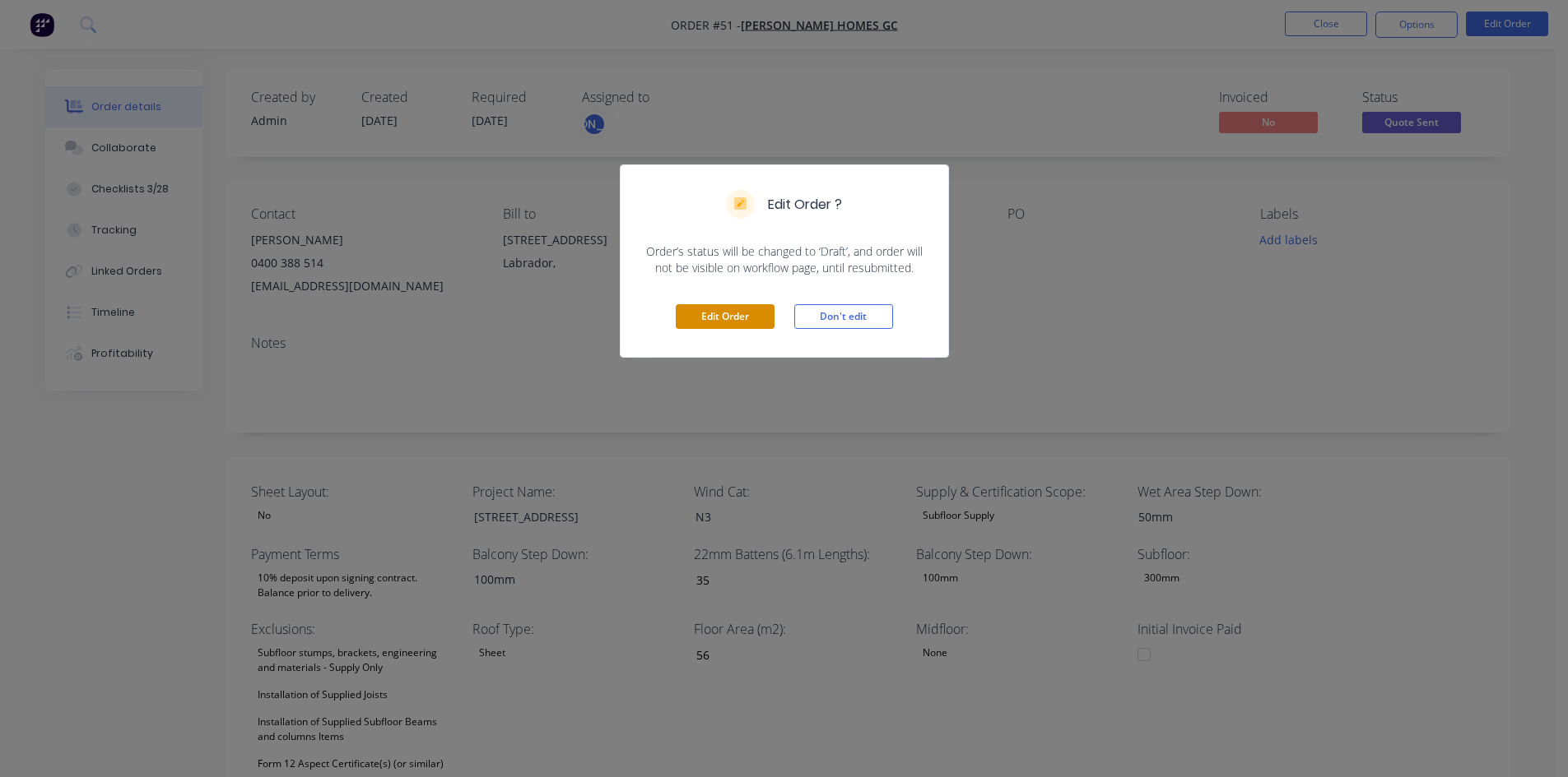
click at [716, 313] on button "Edit Order" at bounding box center [725, 317] width 99 height 25
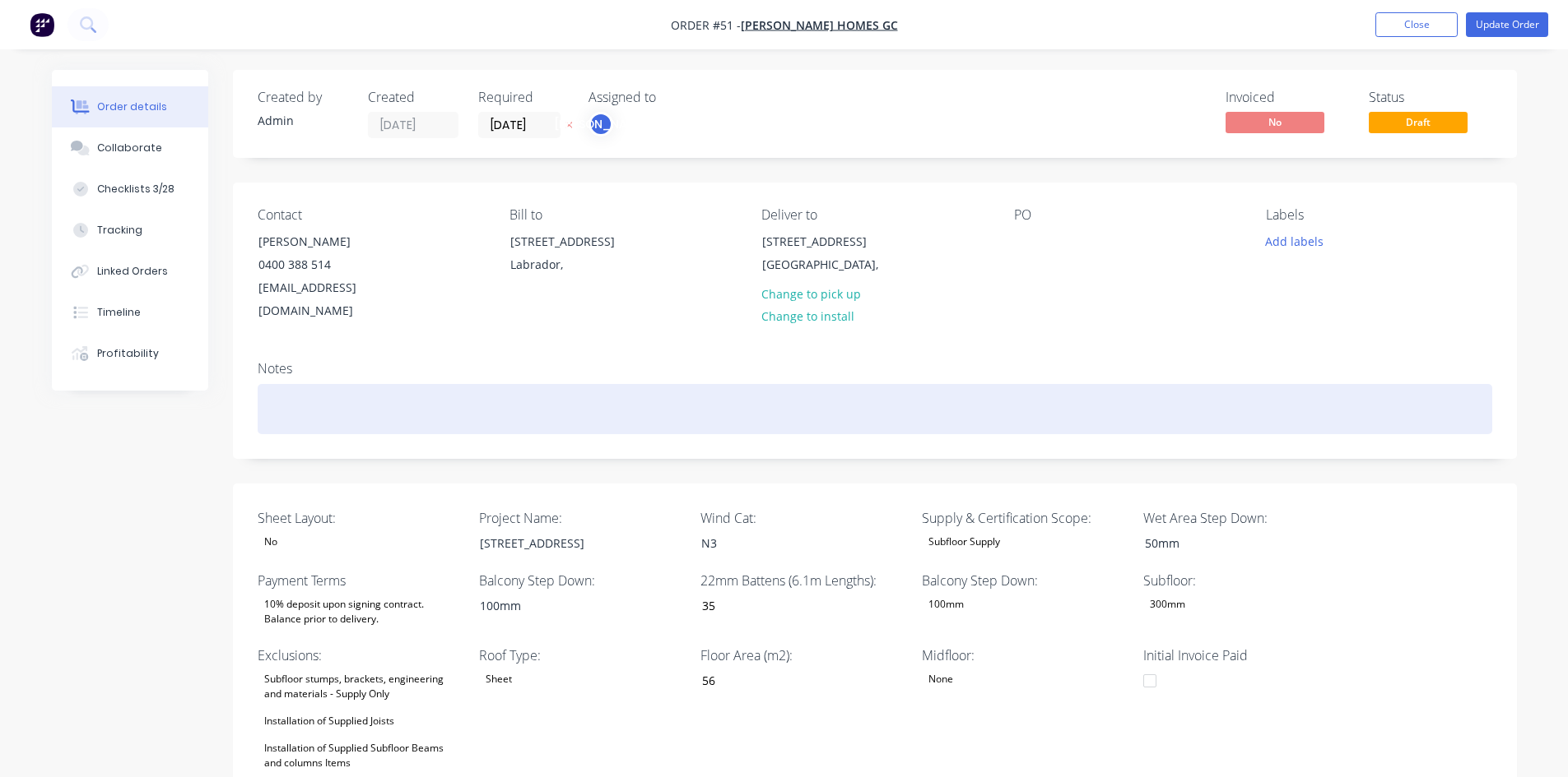
click at [692, 404] on div at bounding box center [875, 409] width 1235 height 50
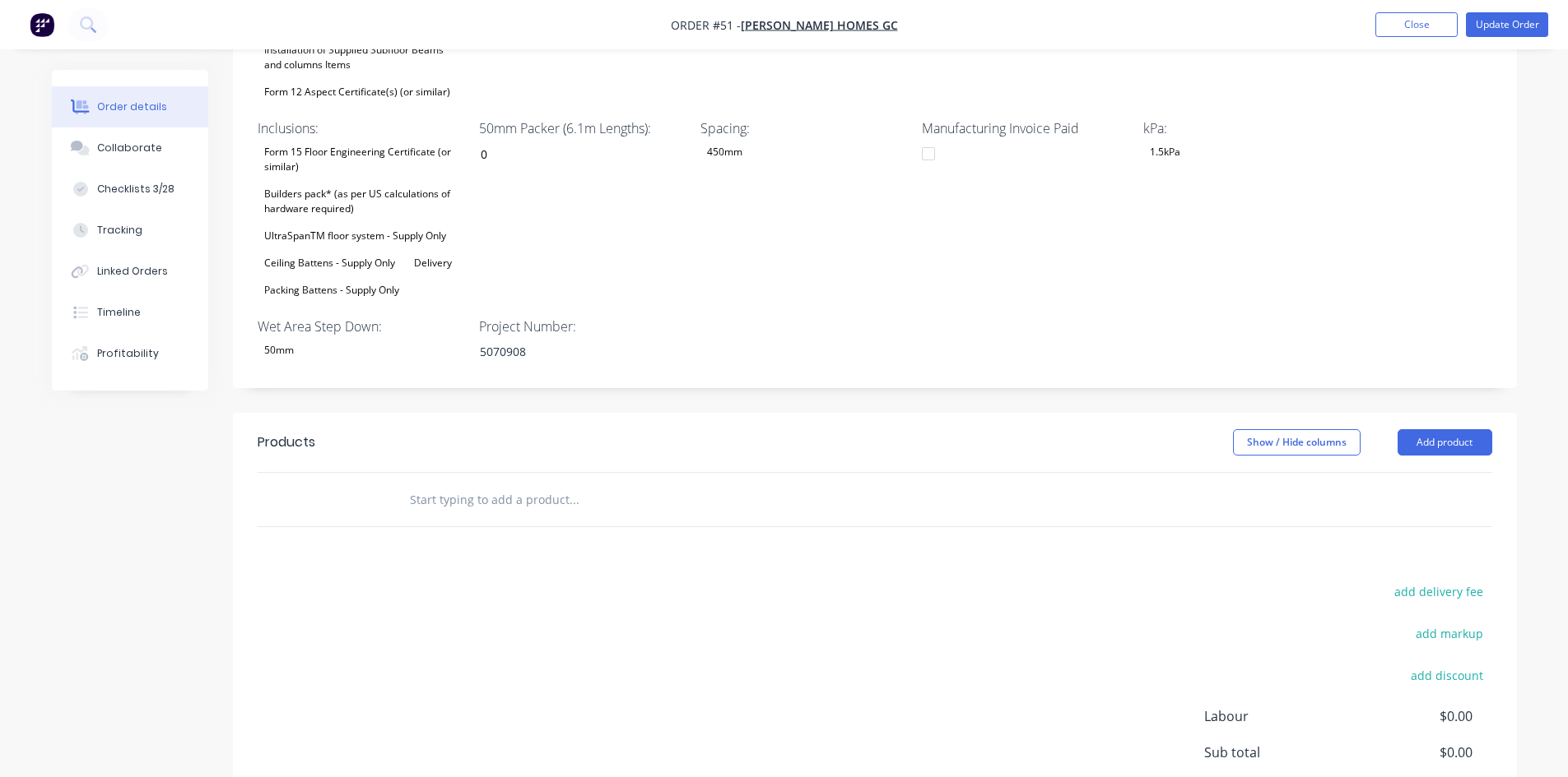
scroll to position [845, 0]
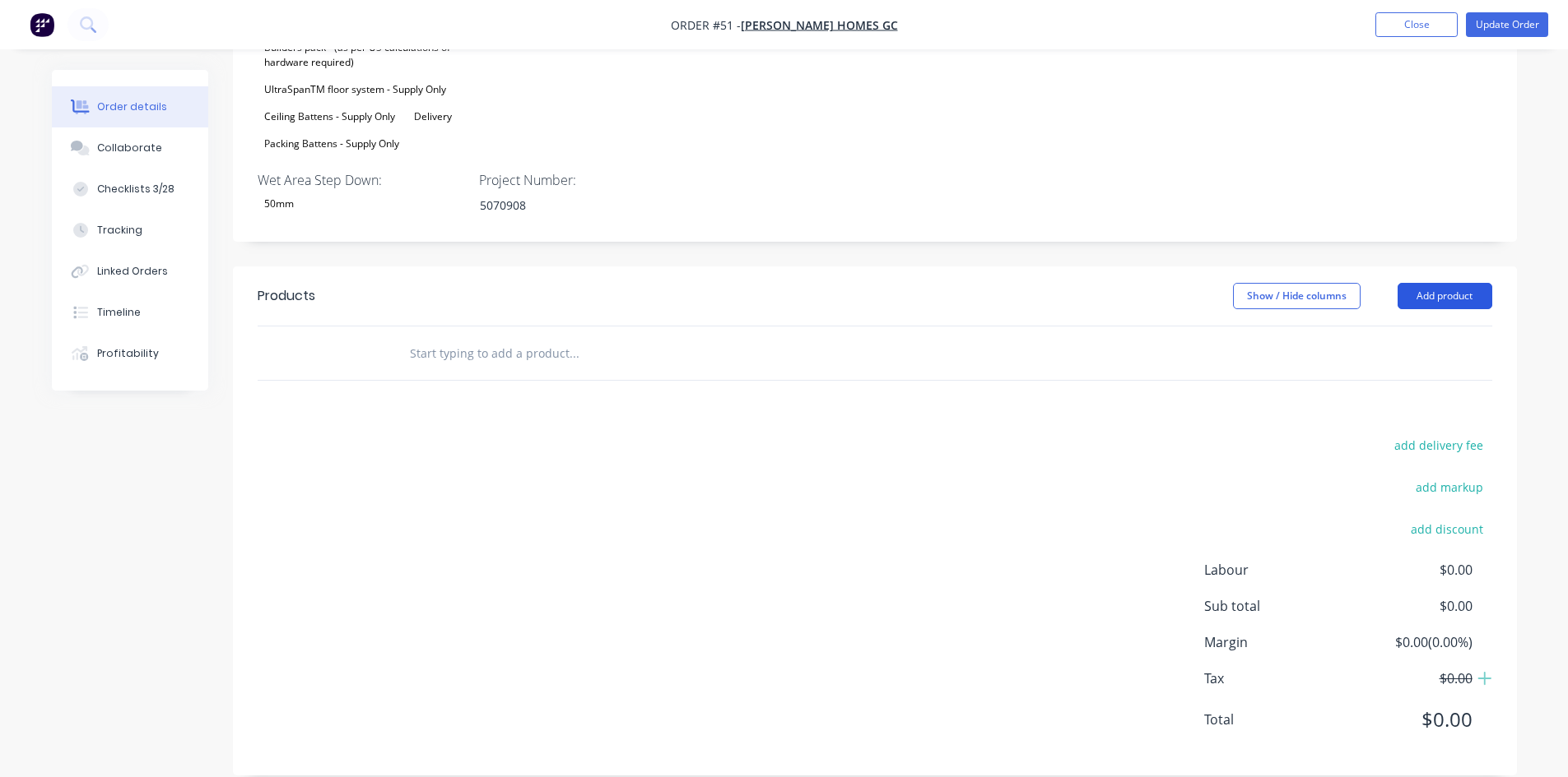
click at [1443, 283] on button "Add product" at bounding box center [1444, 296] width 95 height 26
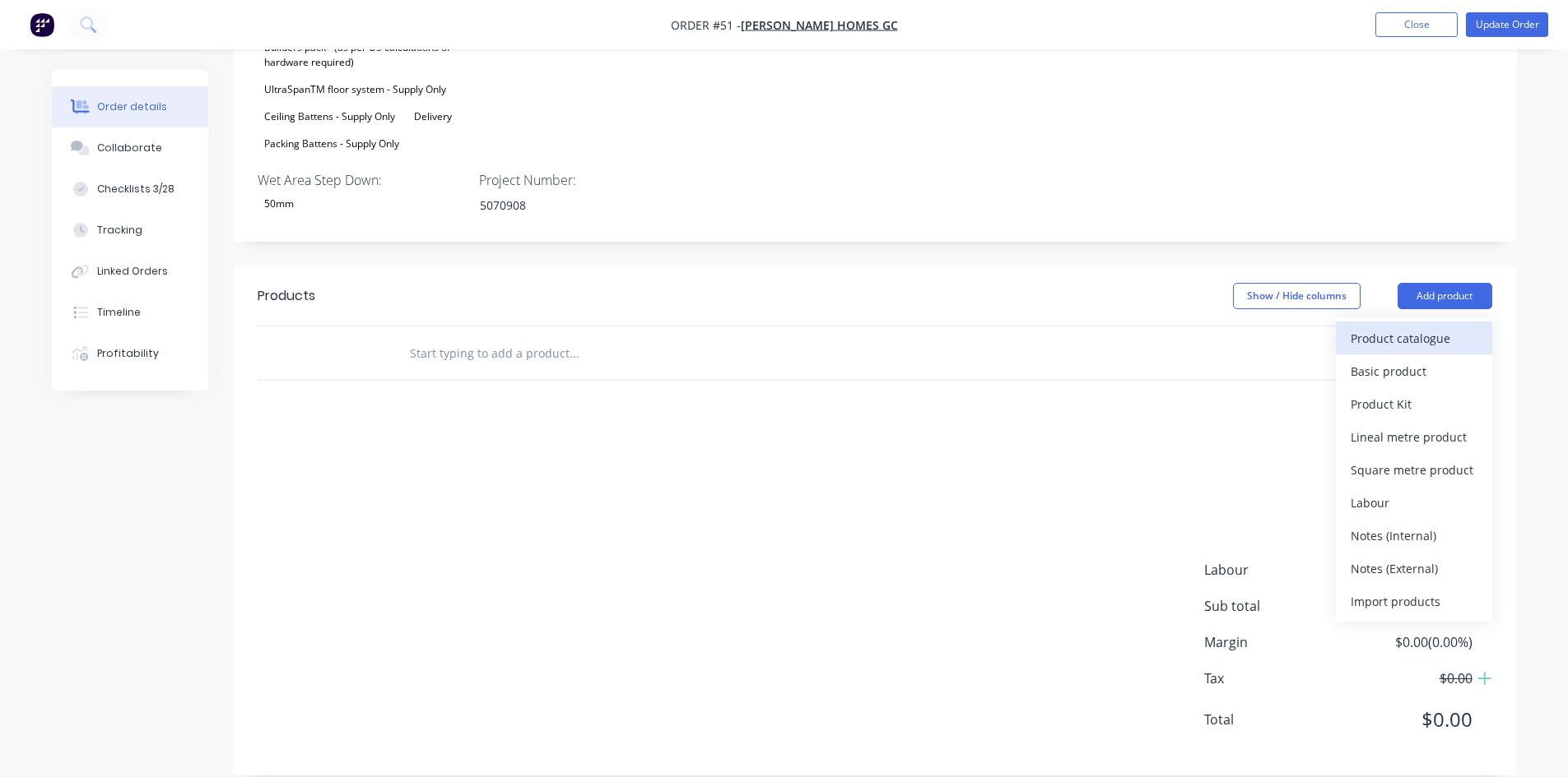
click at [1404, 327] on div "Product catalogue" at bounding box center [1414, 338] width 127 height 24
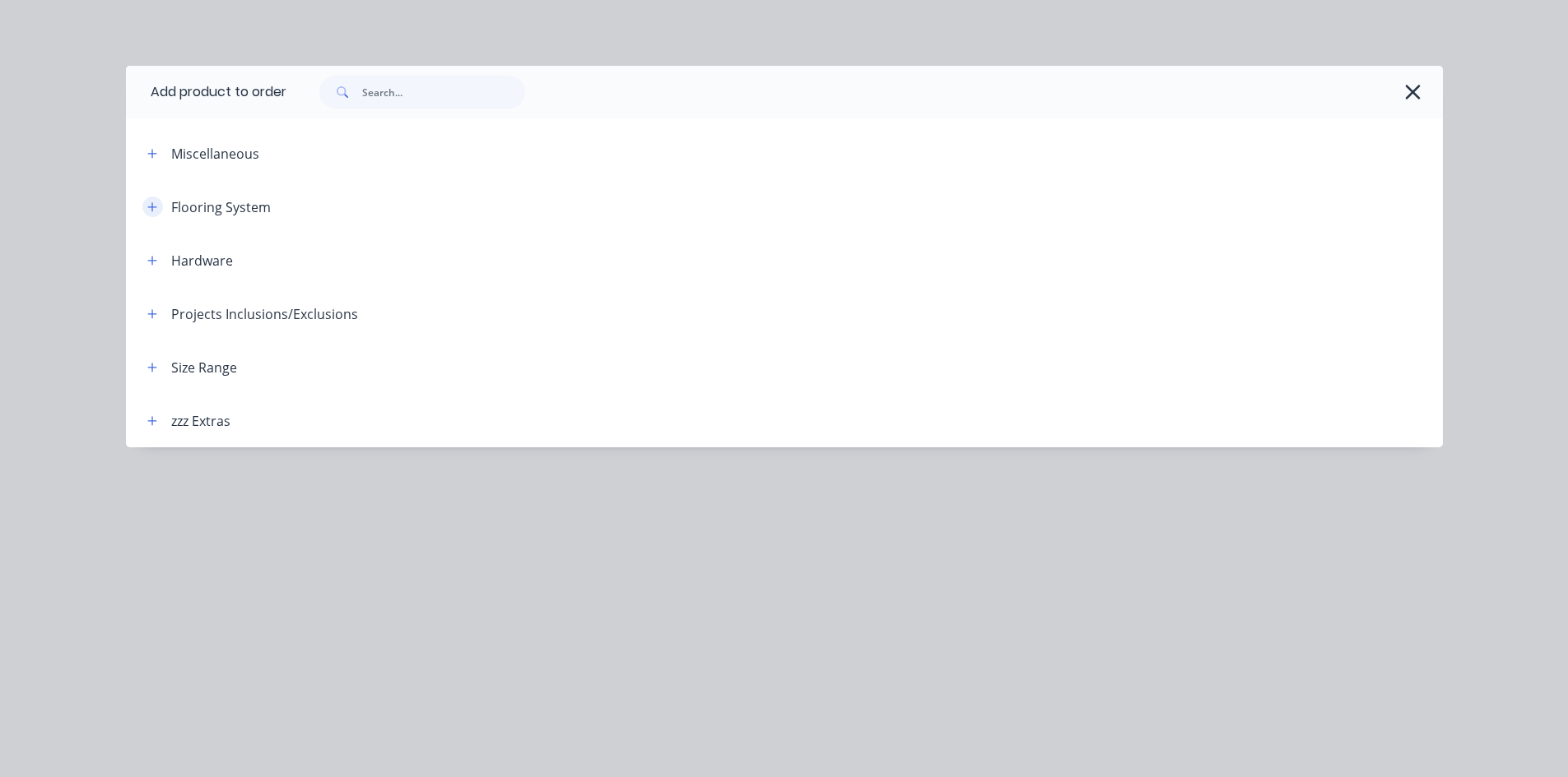
click at [145, 211] on button "button" at bounding box center [153, 206] width 21 height 21
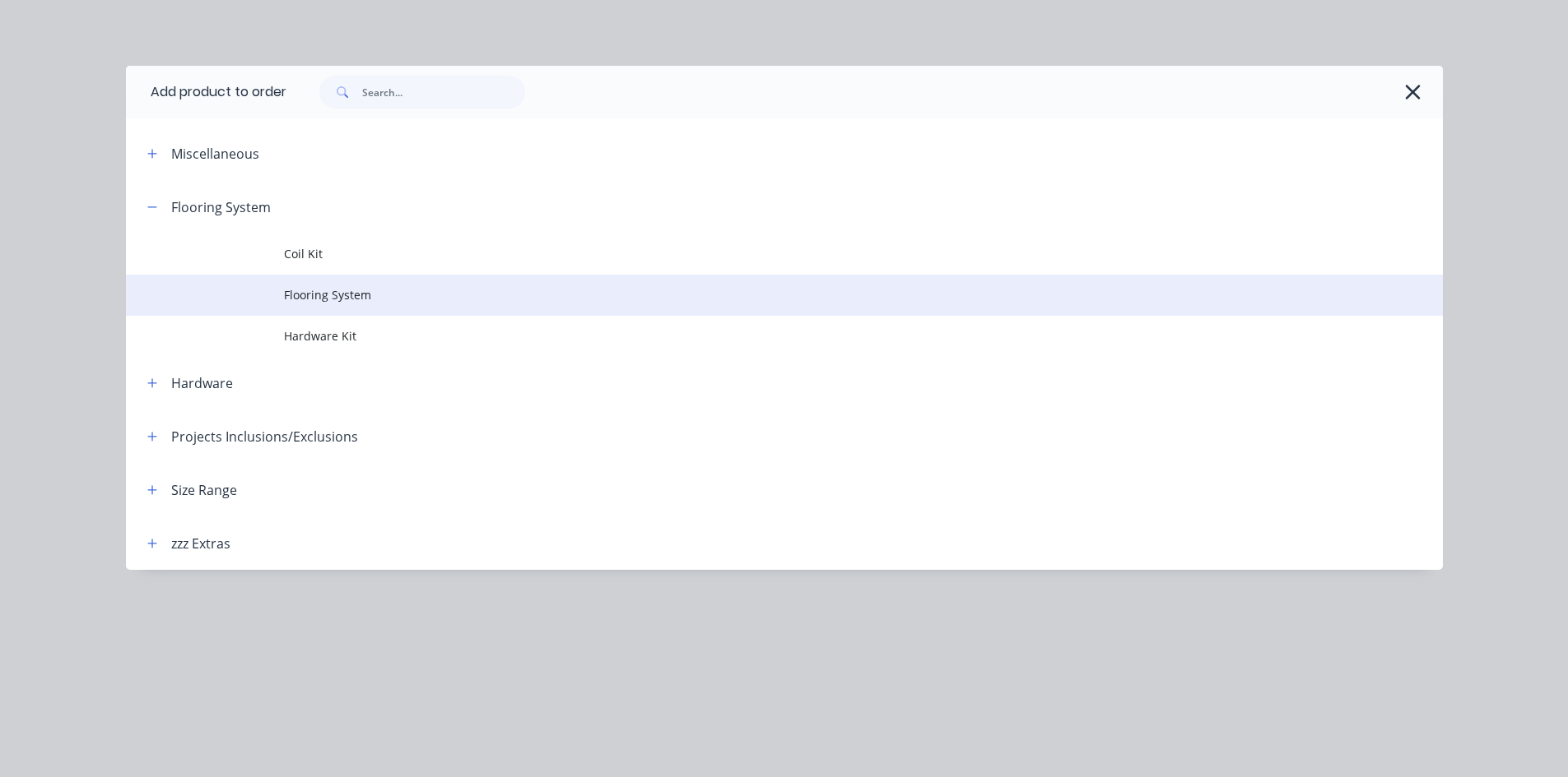
click at [309, 292] on span "Flooring System" at bounding box center [747, 294] width 927 height 17
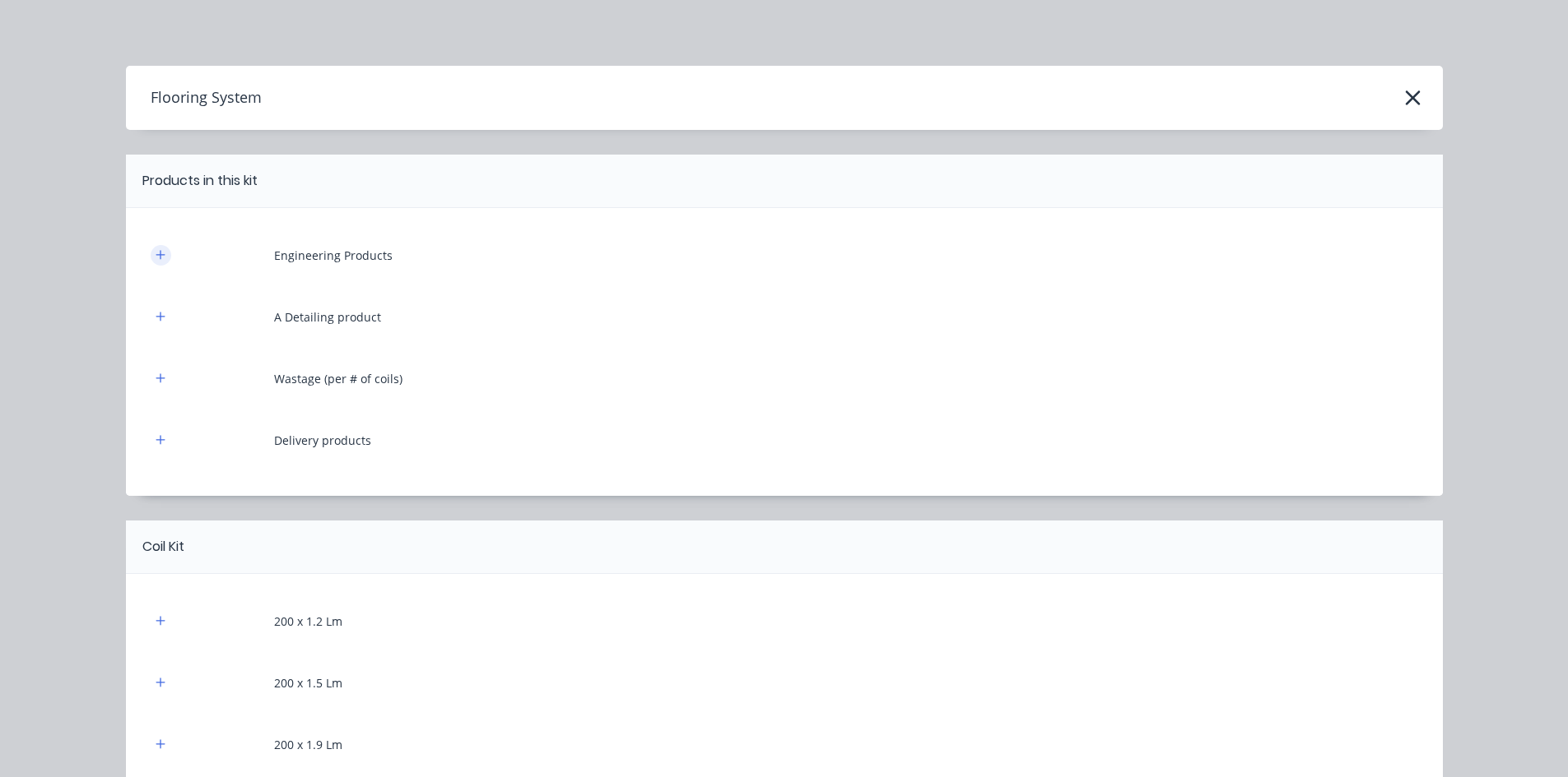
click at [160, 252] on button "button" at bounding box center [160, 255] width 21 height 21
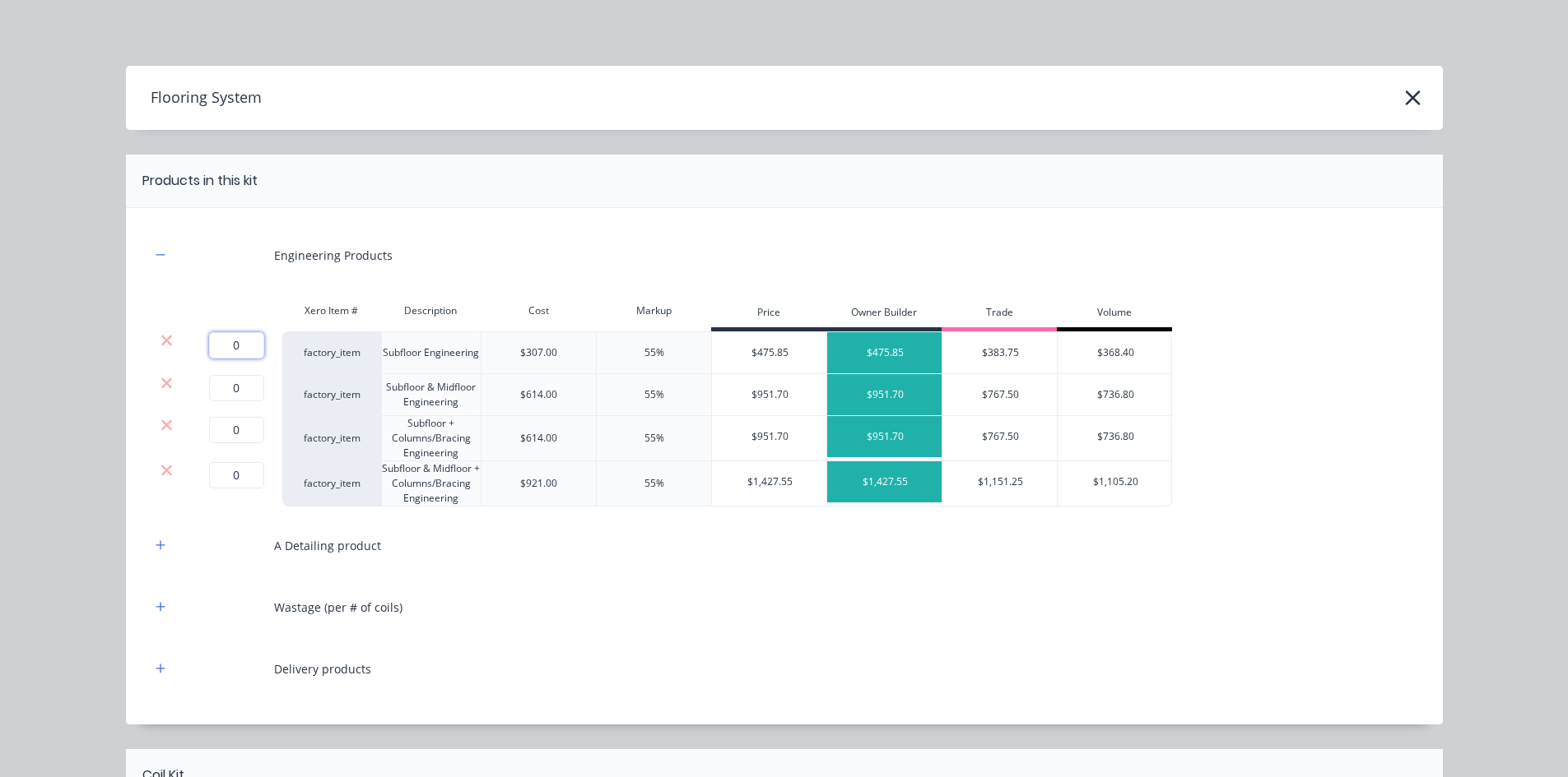
click at [245, 343] on input "0" at bounding box center [236, 346] width 55 height 26
type input "1"
click at [164, 380] on icon at bounding box center [166, 383] width 11 height 11
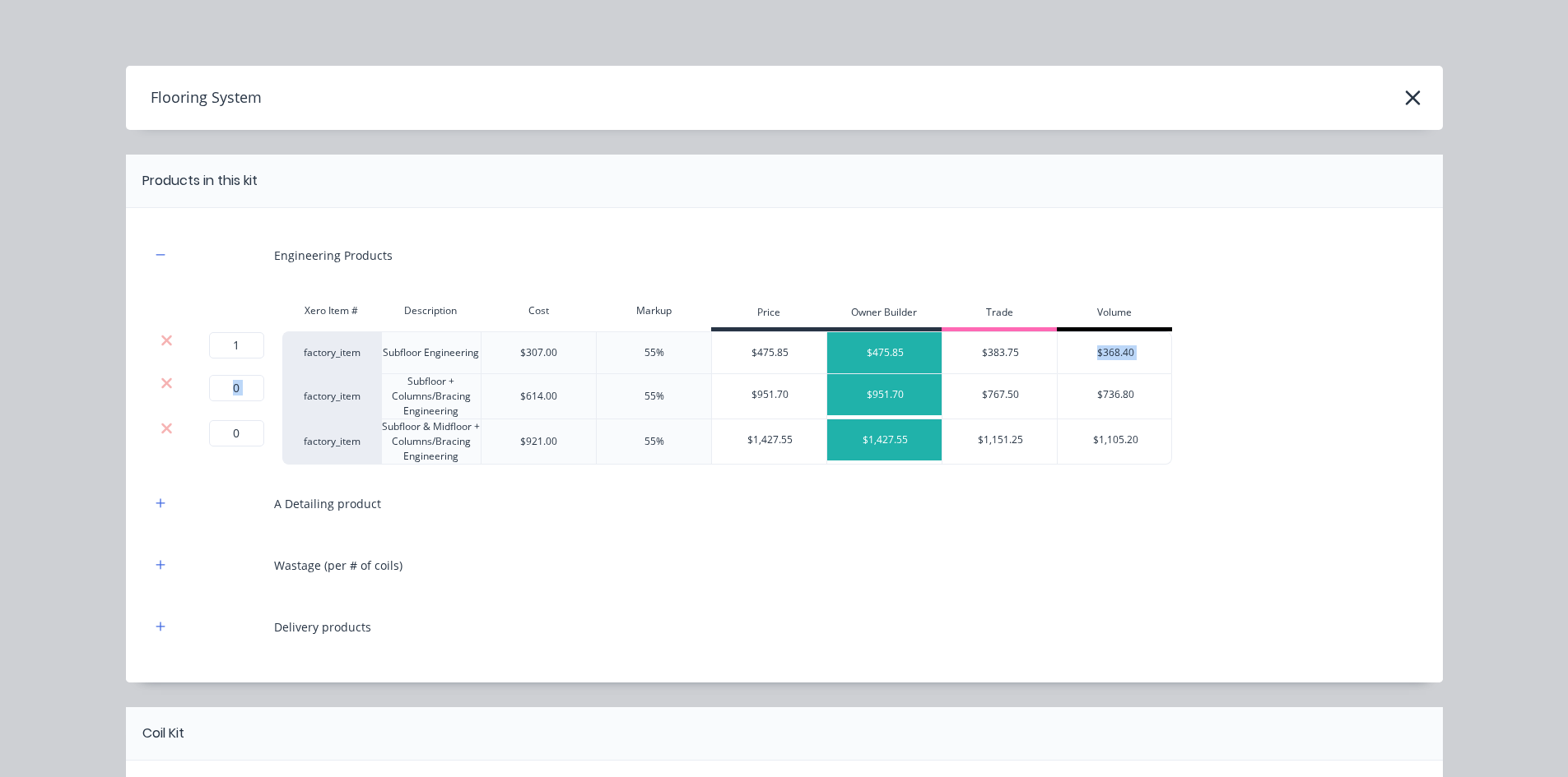
click at [164, 380] on icon at bounding box center [166, 383] width 11 height 11
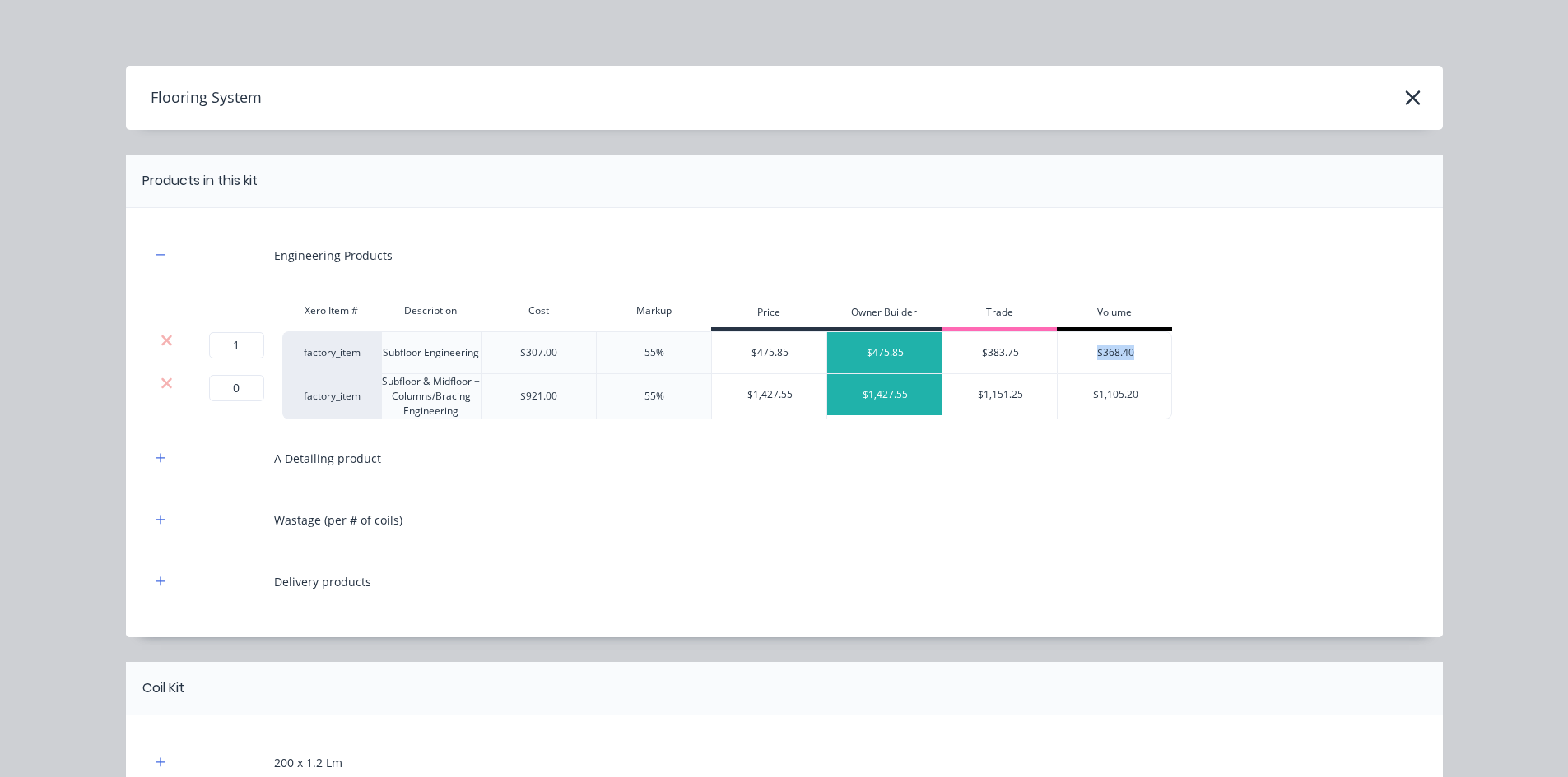
click at [164, 380] on icon at bounding box center [166, 383] width 11 height 11
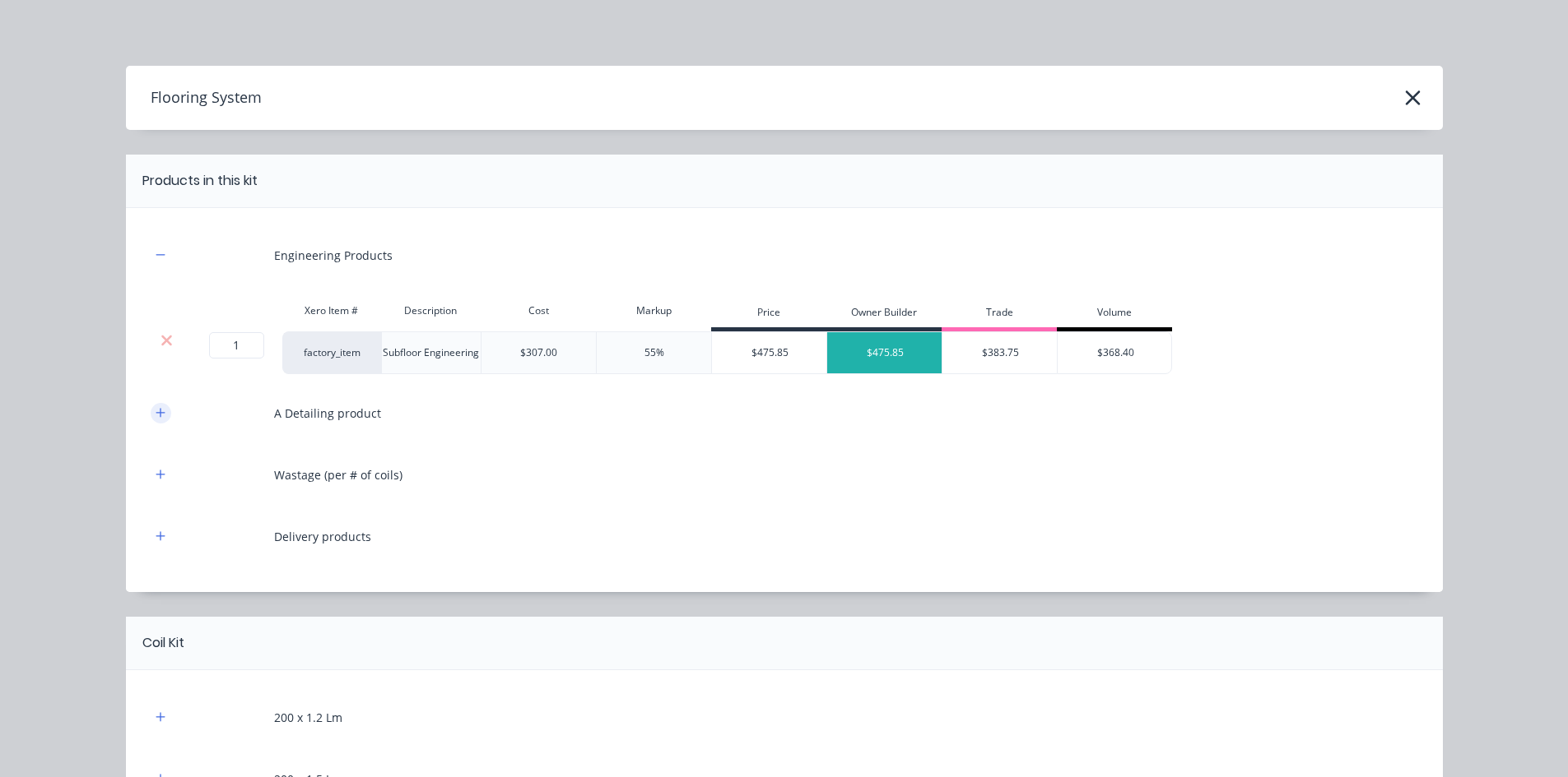
click at [150, 416] on button "button" at bounding box center [160, 413] width 21 height 21
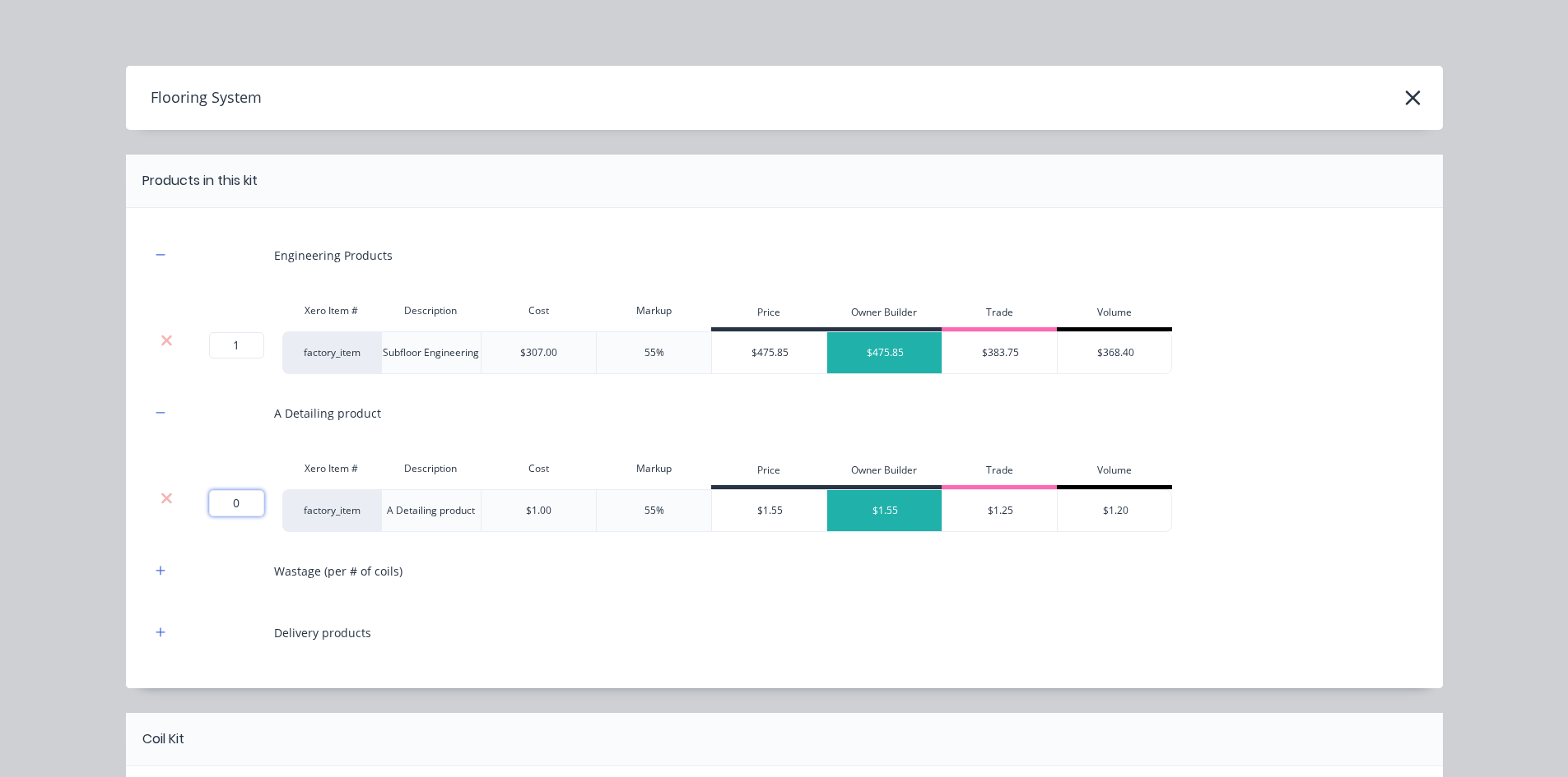
click at [224, 498] on input "0" at bounding box center [236, 503] width 55 height 26
type input "198"
click at [150, 563] on button "button" at bounding box center [160, 571] width 21 height 21
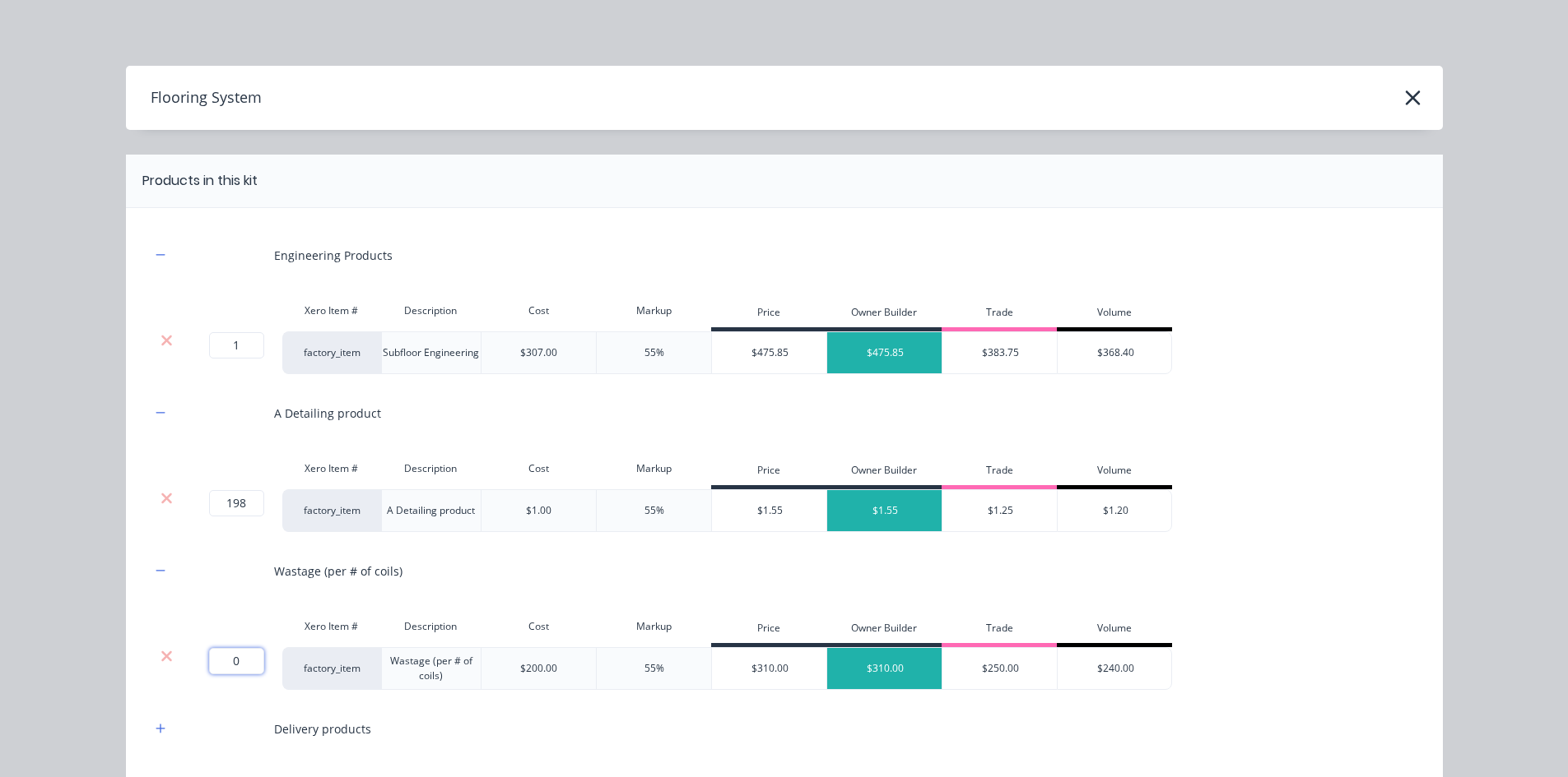
click at [243, 671] on input "0" at bounding box center [236, 662] width 55 height 26
type input "2"
click at [158, 732] on icon "button" at bounding box center [160, 729] width 10 height 12
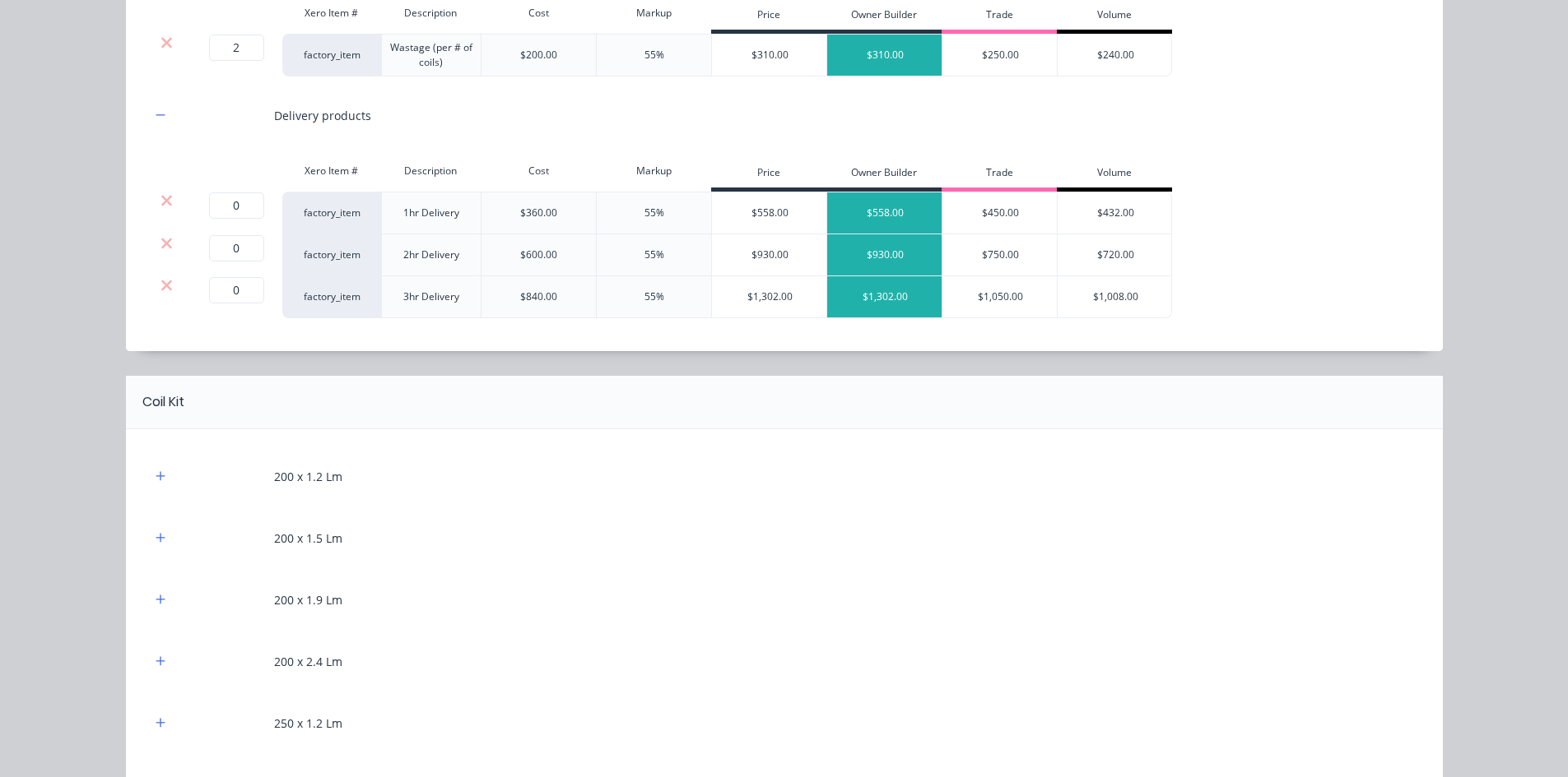
scroll to position [576, 0]
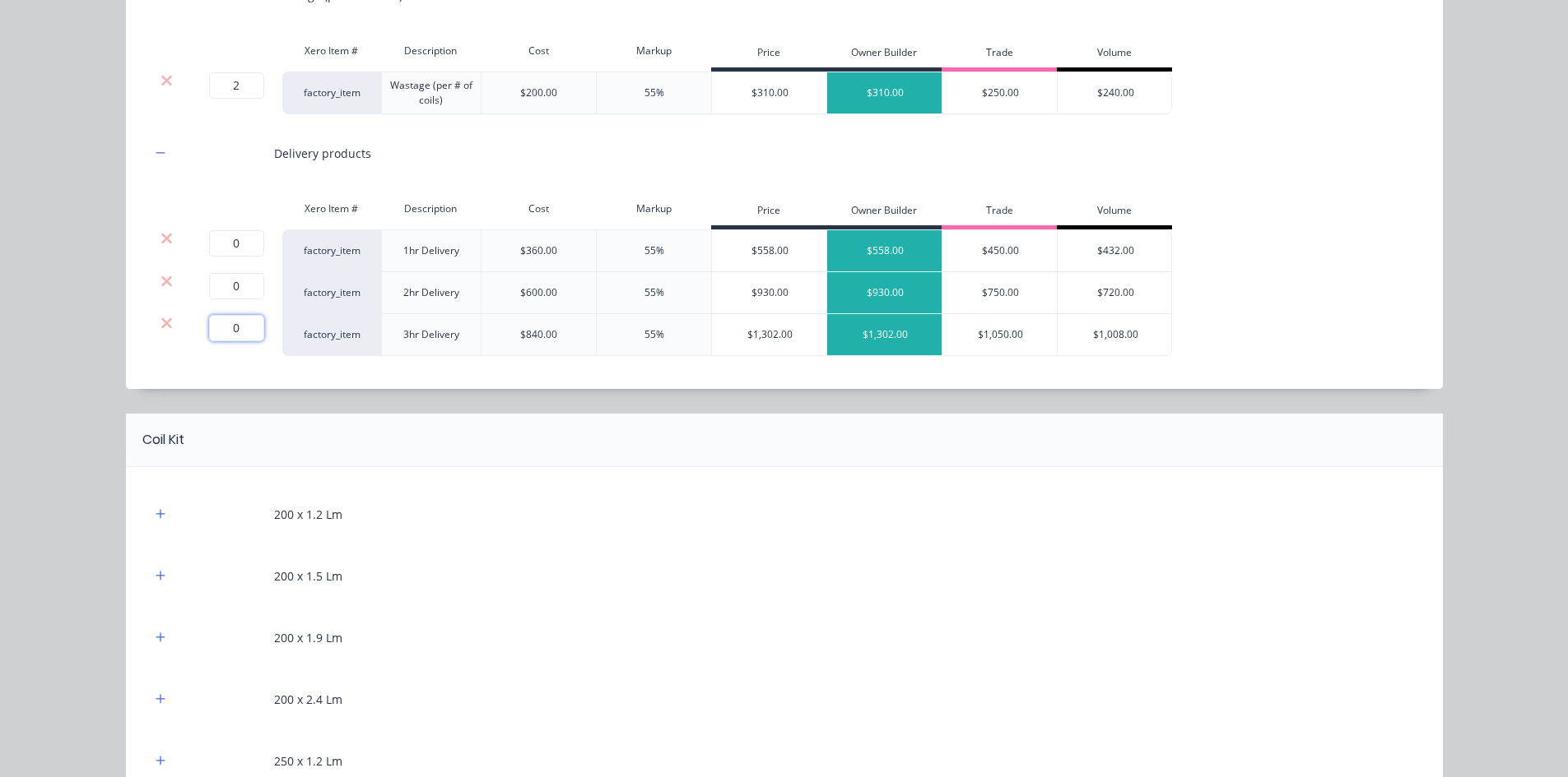
click at [235, 330] on input "0" at bounding box center [236, 328] width 55 height 26
type input "1"
click at [161, 238] on icon at bounding box center [166, 238] width 11 height 11
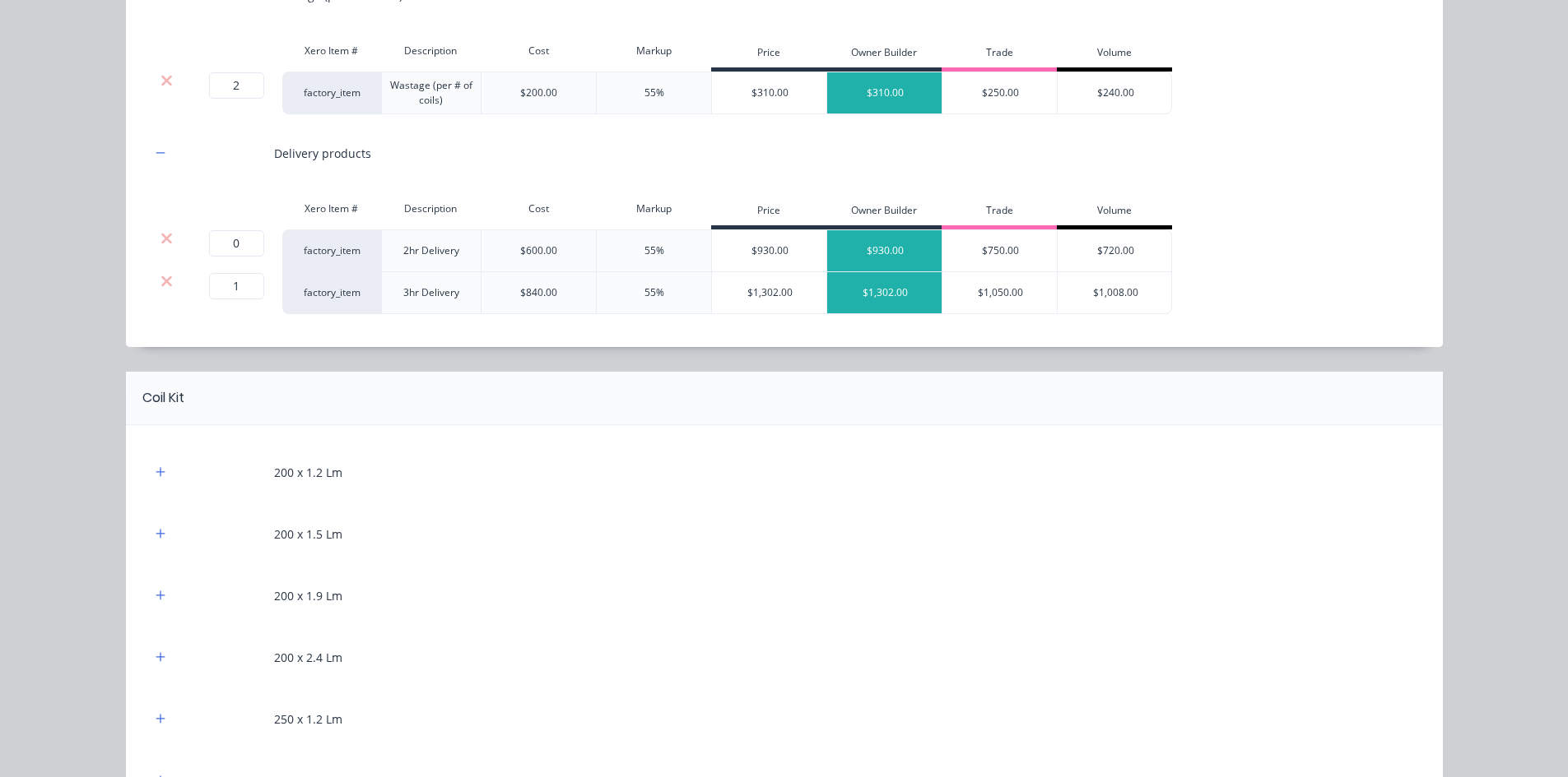
click at [161, 238] on icon at bounding box center [166, 238] width 11 height 11
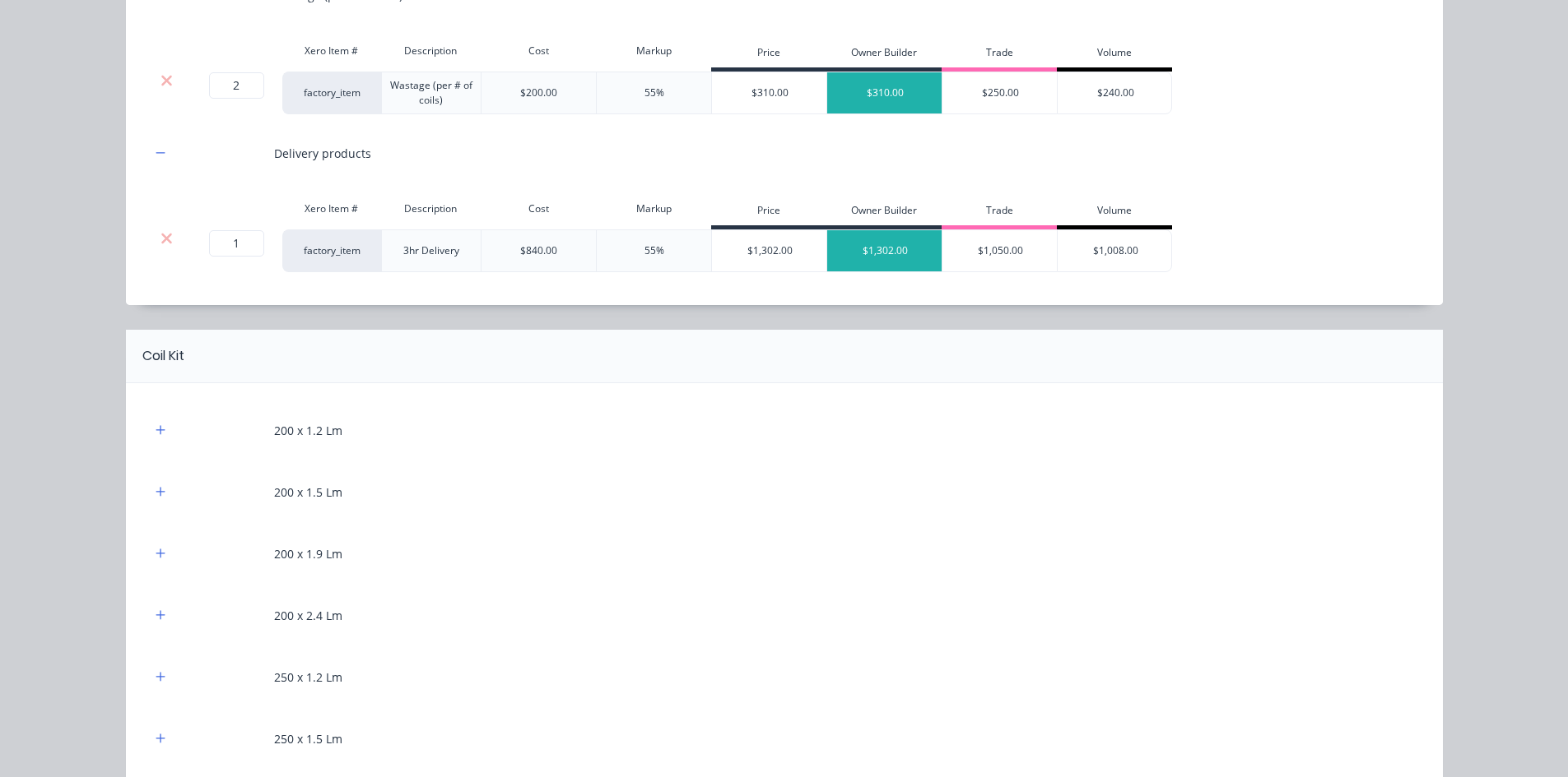
click at [167, 332] on header "Coil Kit" at bounding box center [784, 356] width 1316 height 54
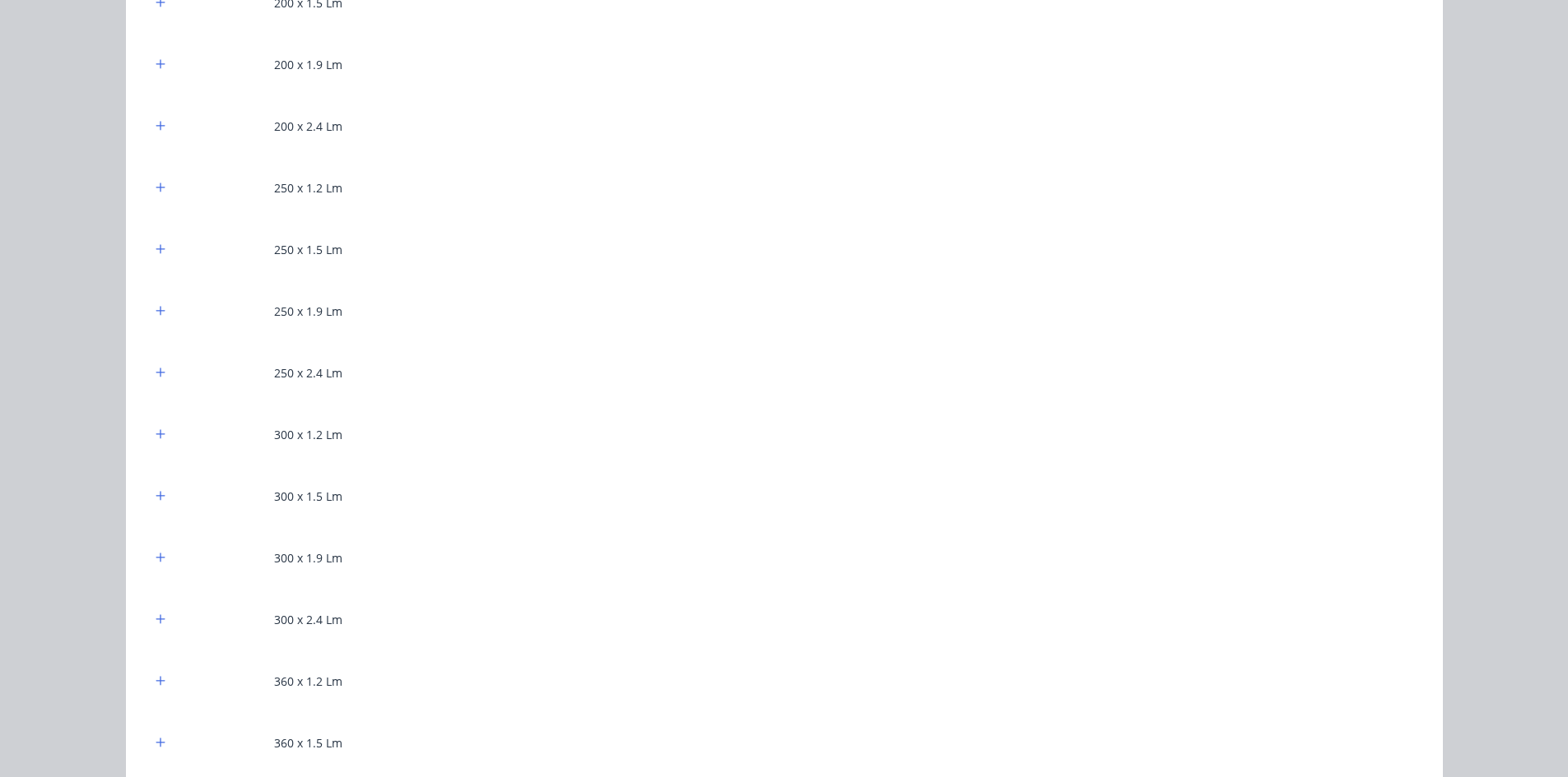
scroll to position [1069, 0]
click at [156, 550] on icon "button" at bounding box center [160, 553] width 10 height 12
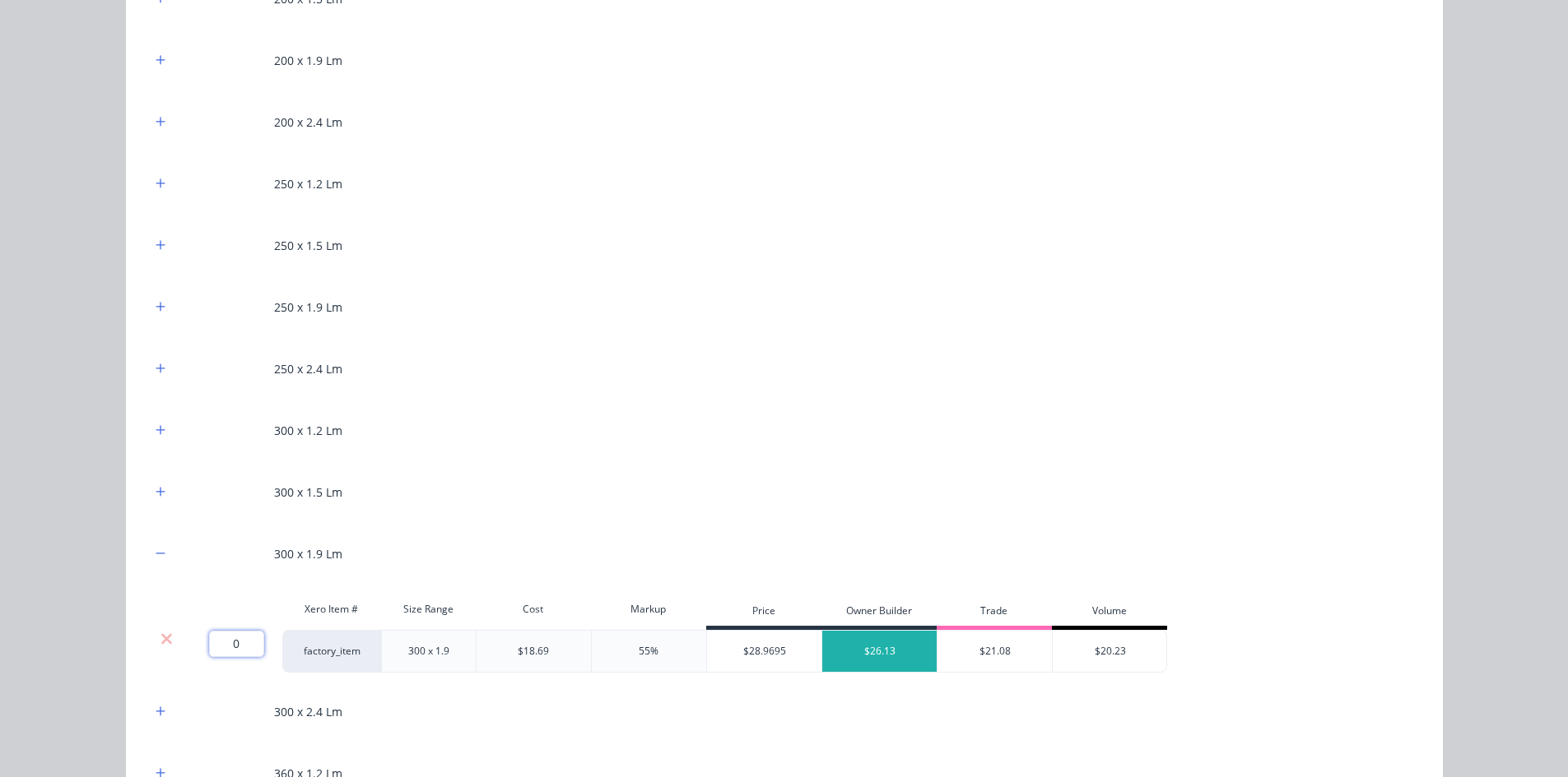
click at [244, 647] on input "0" at bounding box center [236, 644] width 55 height 26
type input "148"
click at [97, 621] on div "Flooring System Products in this kit Engineering Products Xero Item # Descripti…" at bounding box center [784, 388] width 1568 height 777
click at [156, 66] on icon "button" at bounding box center [160, 60] width 10 height 12
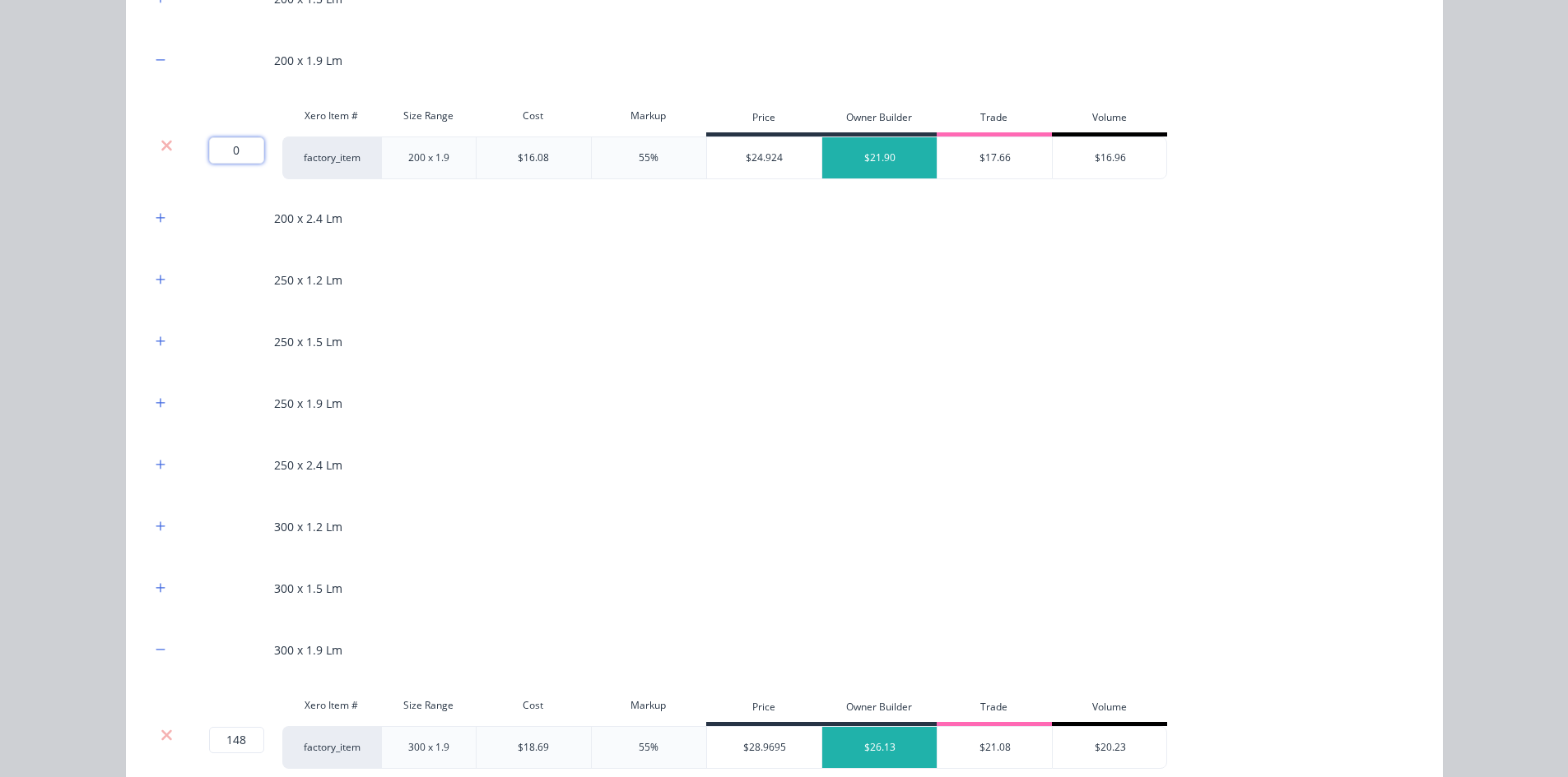
click at [234, 160] on input "0" at bounding box center [236, 151] width 55 height 26
type input "32"
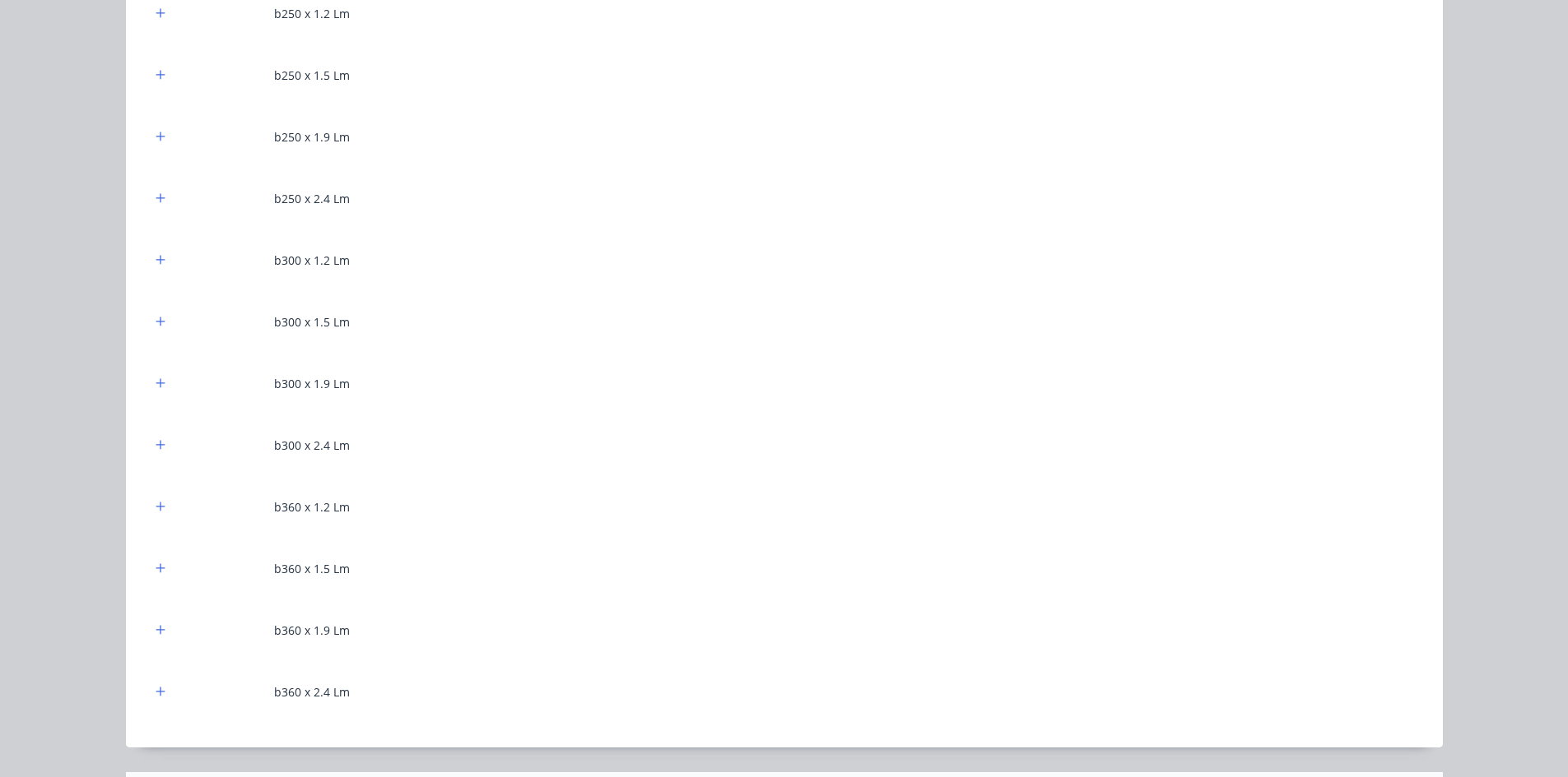
scroll to position [2467, 0]
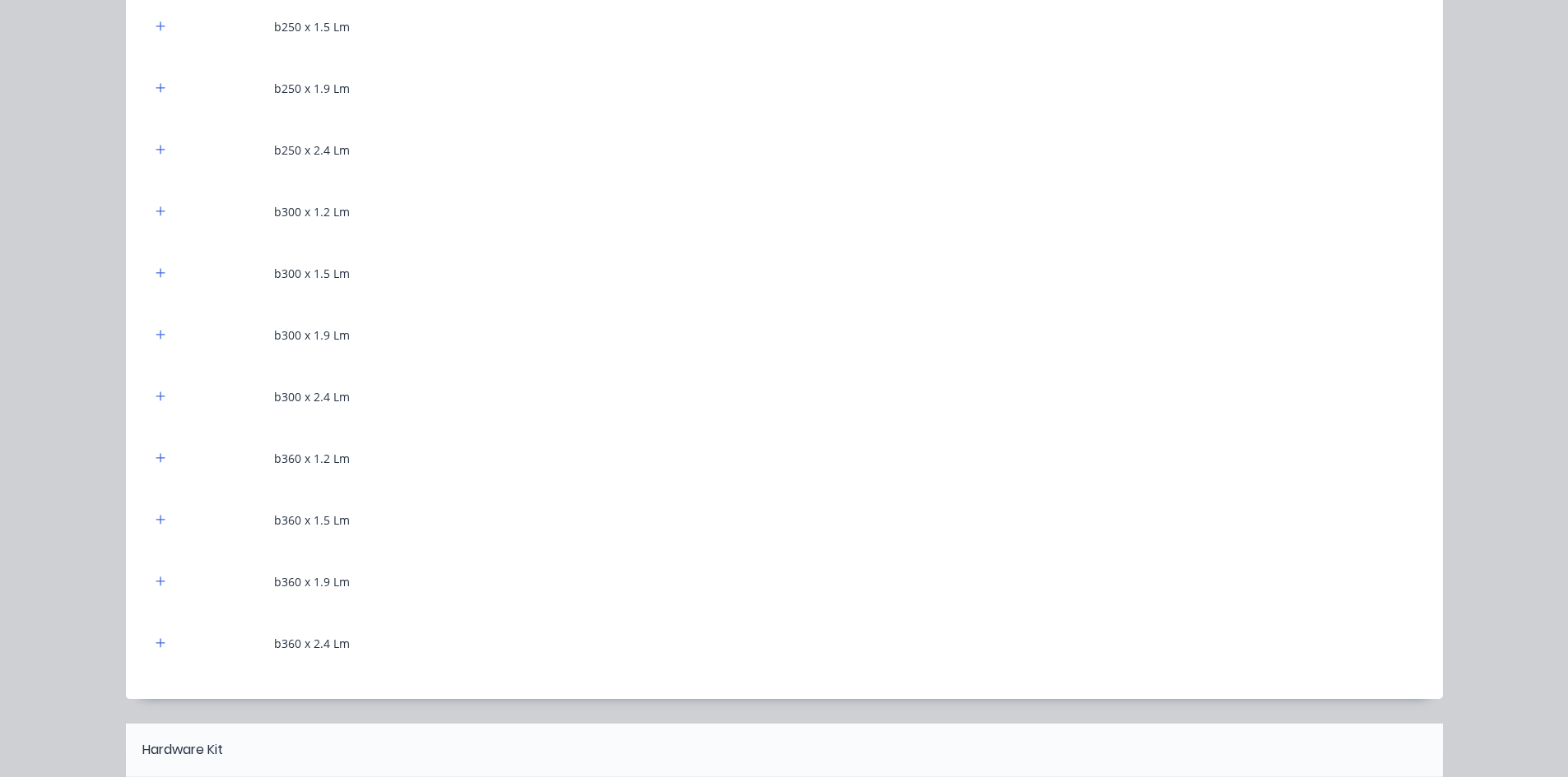
click at [164, 334] on div "b300 x 1.9 Lm" at bounding box center [784, 335] width 1268 height 45
click at [161, 334] on button "button" at bounding box center [160, 335] width 21 height 21
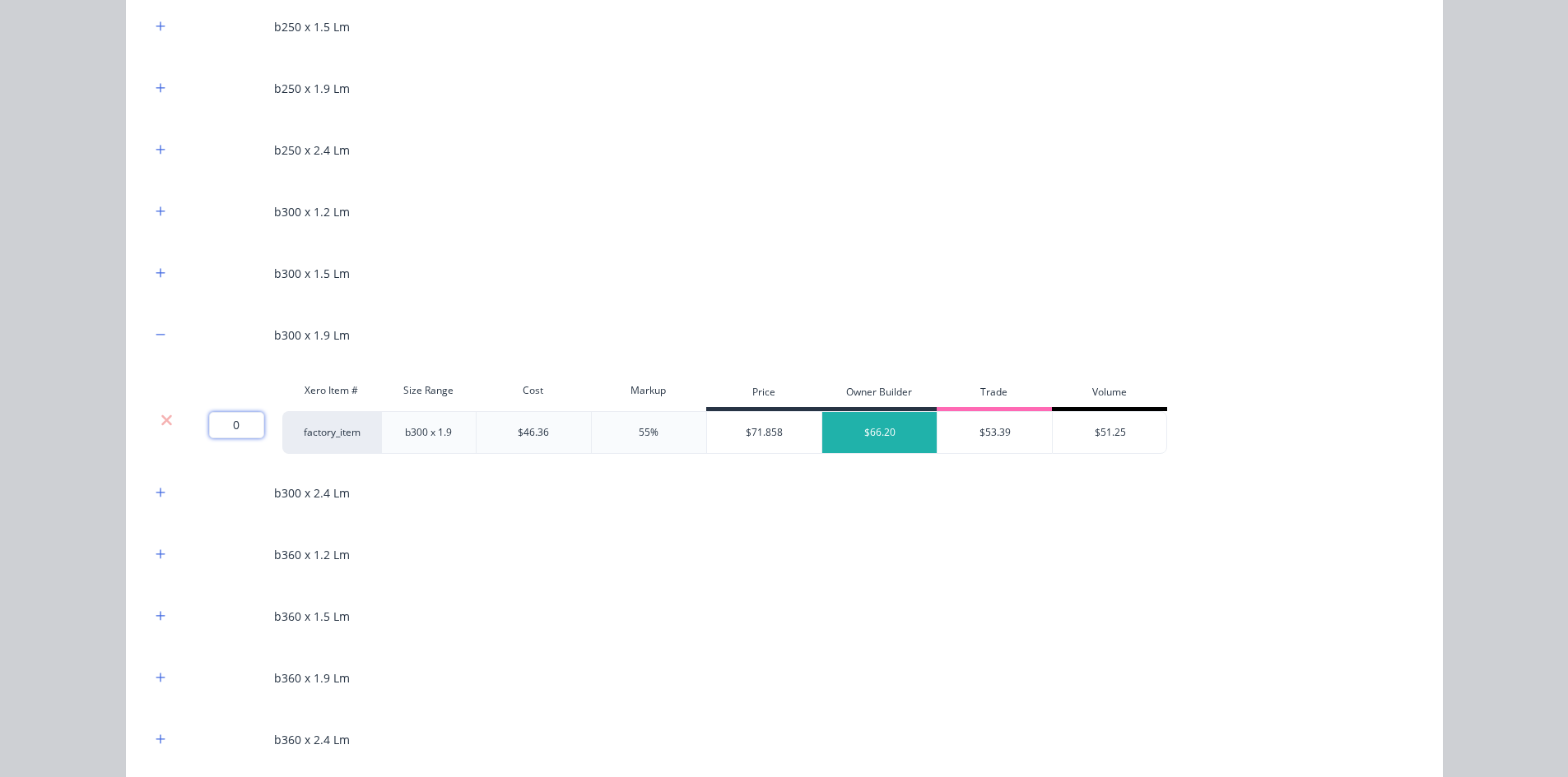
click at [220, 435] on input "0" at bounding box center [236, 426] width 55 height 26
type input "18"
click at [108, 288] on div "Flooring System Products in this kit Engineering Products Xero Item # Descripti…" at bounding box center [784, 388] width 1568 height 777
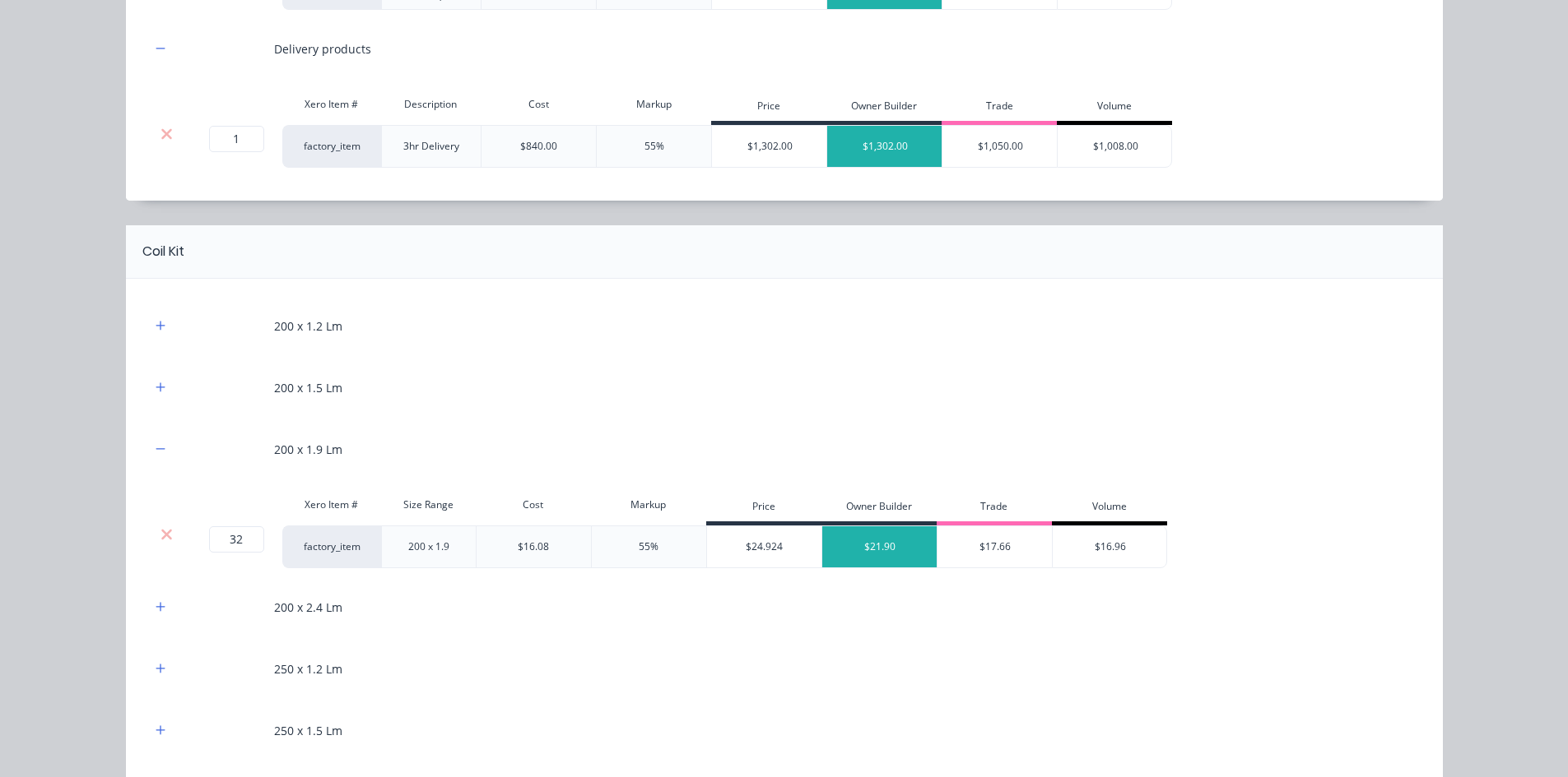
scroll to position [658, 0]
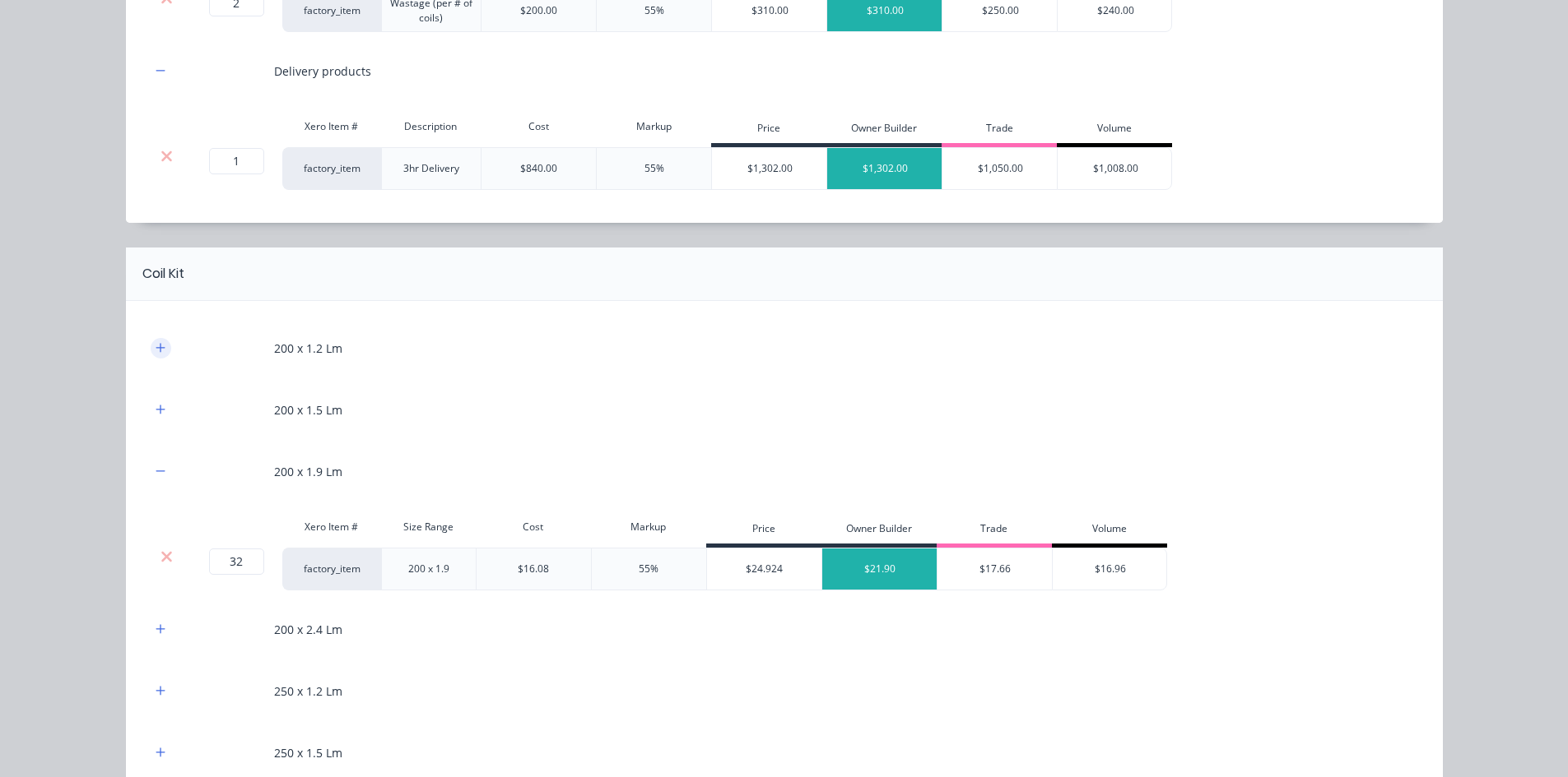
click at [160, 341] on button "button" at bounding box center [160, 348] width 21 height 21
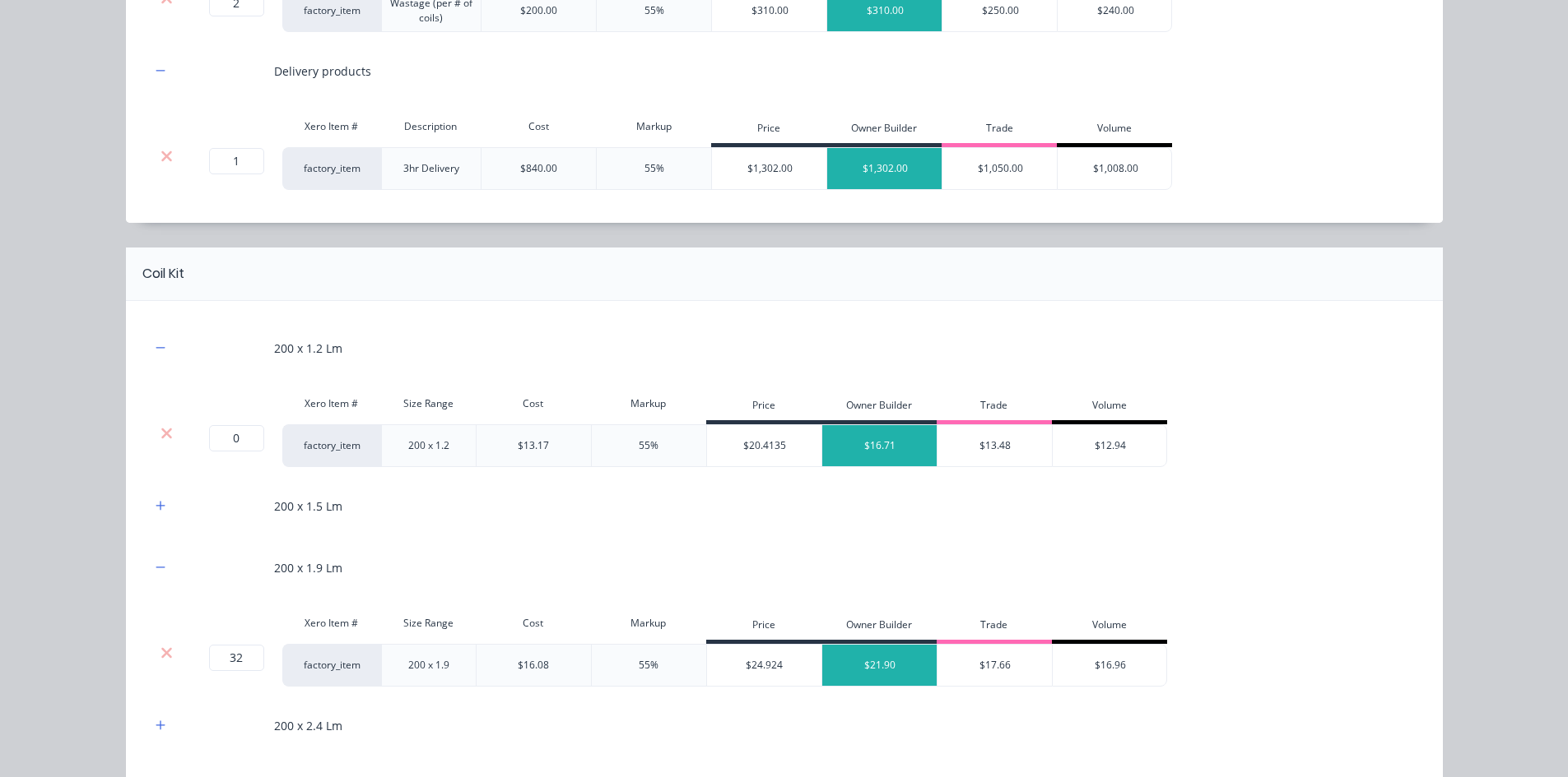
click at [169, 426] on div at bounding box center [167, 434] width 31 height 16
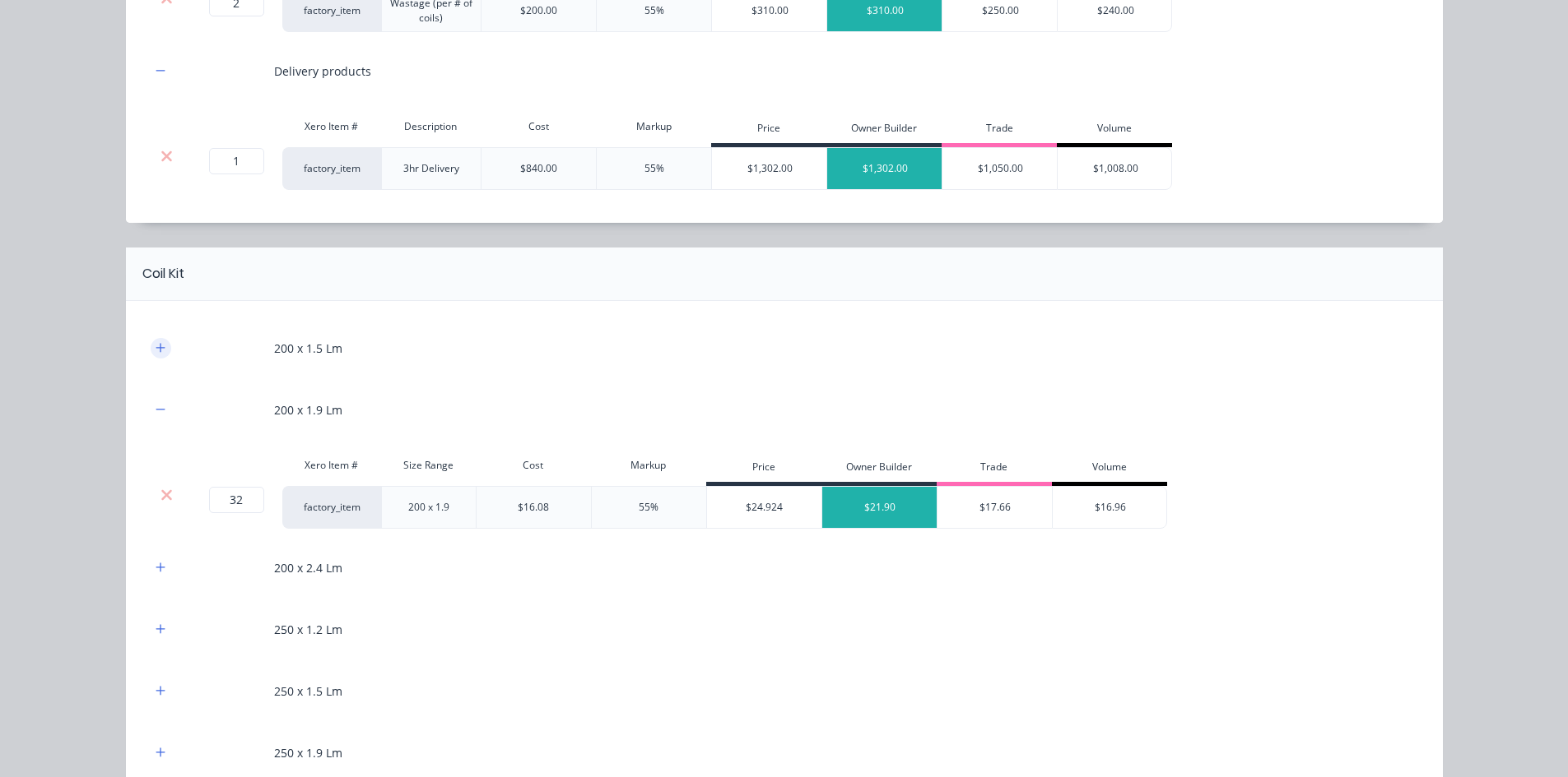
click at [162, 348] on button "button" at bounding box center [160, 348] width 21 height 21
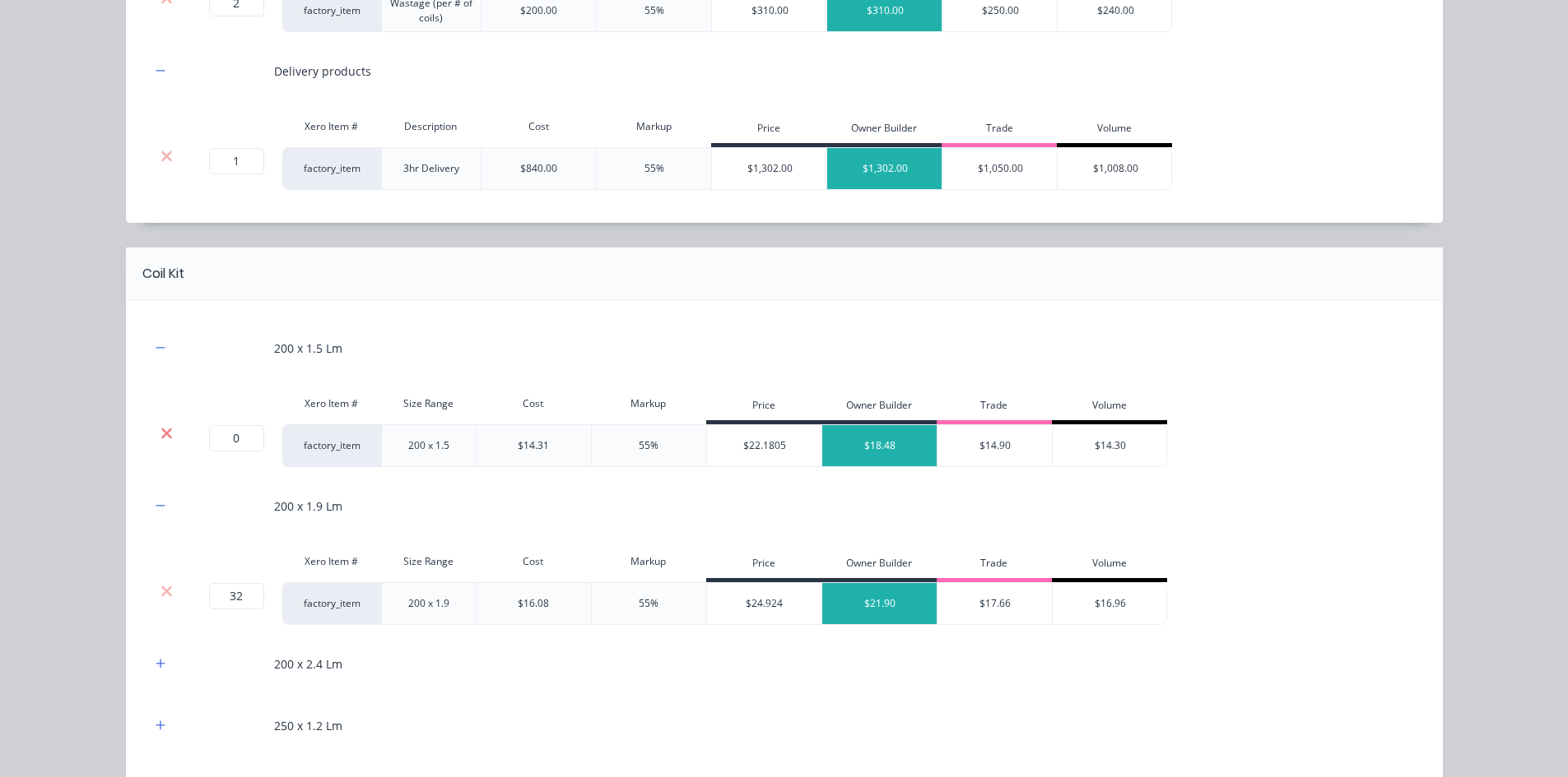
click at [160, 427] on icon at bounding box center [166, 434] width 12 height 16
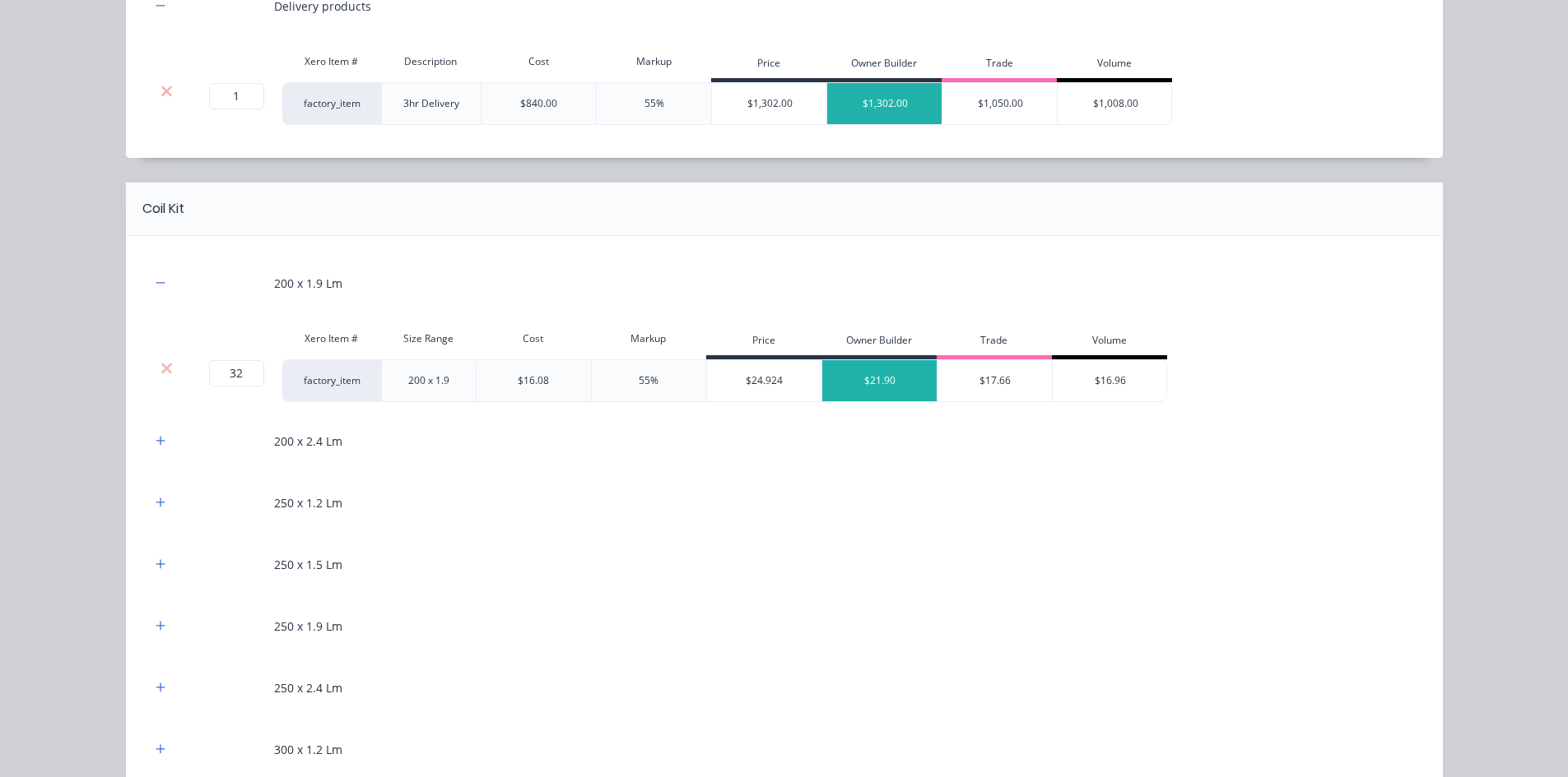
scroll to position [905, 0]
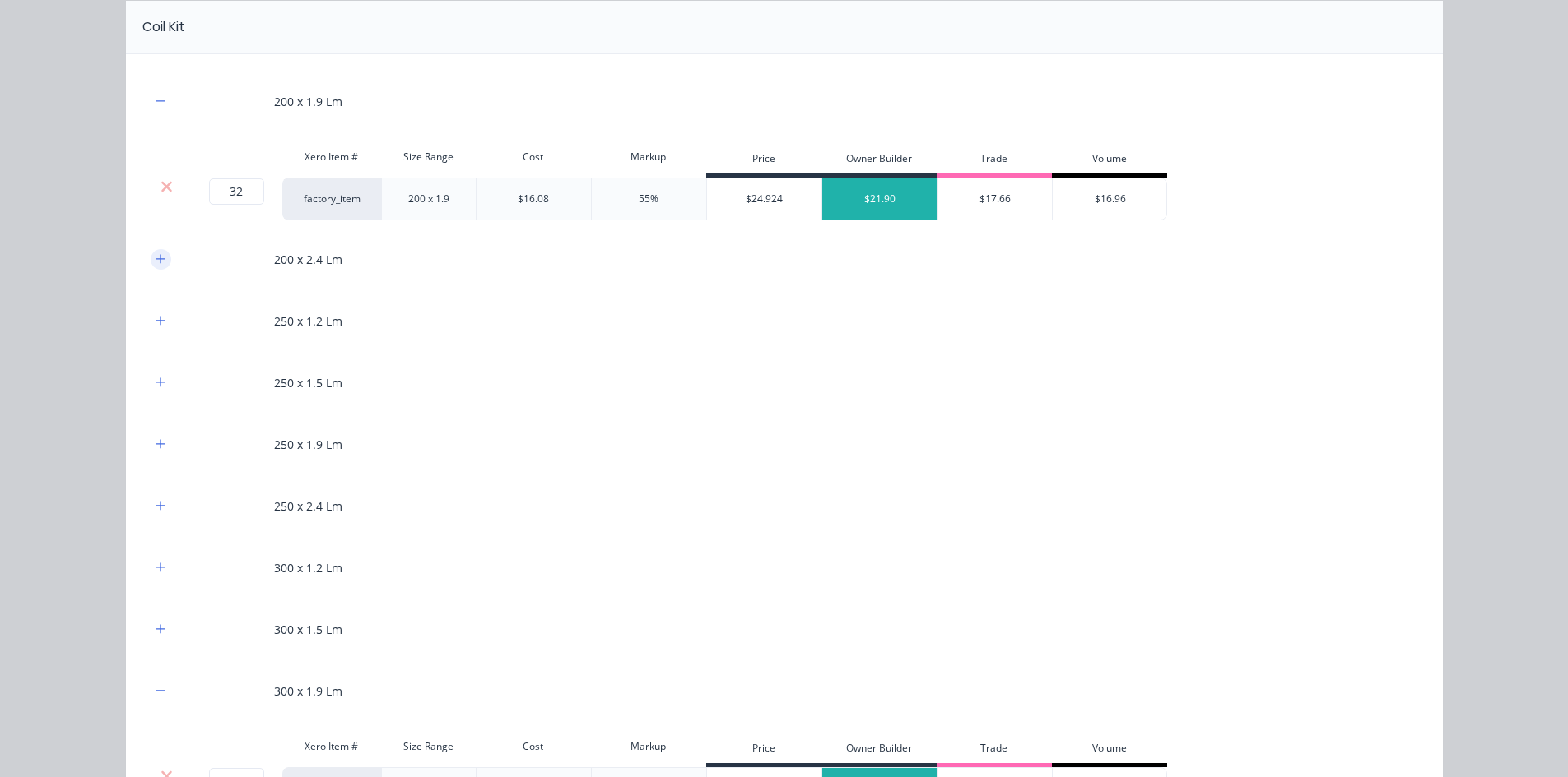
click at [150, 260] on button "button" at bounding box center [160, 259] width 21 height 21
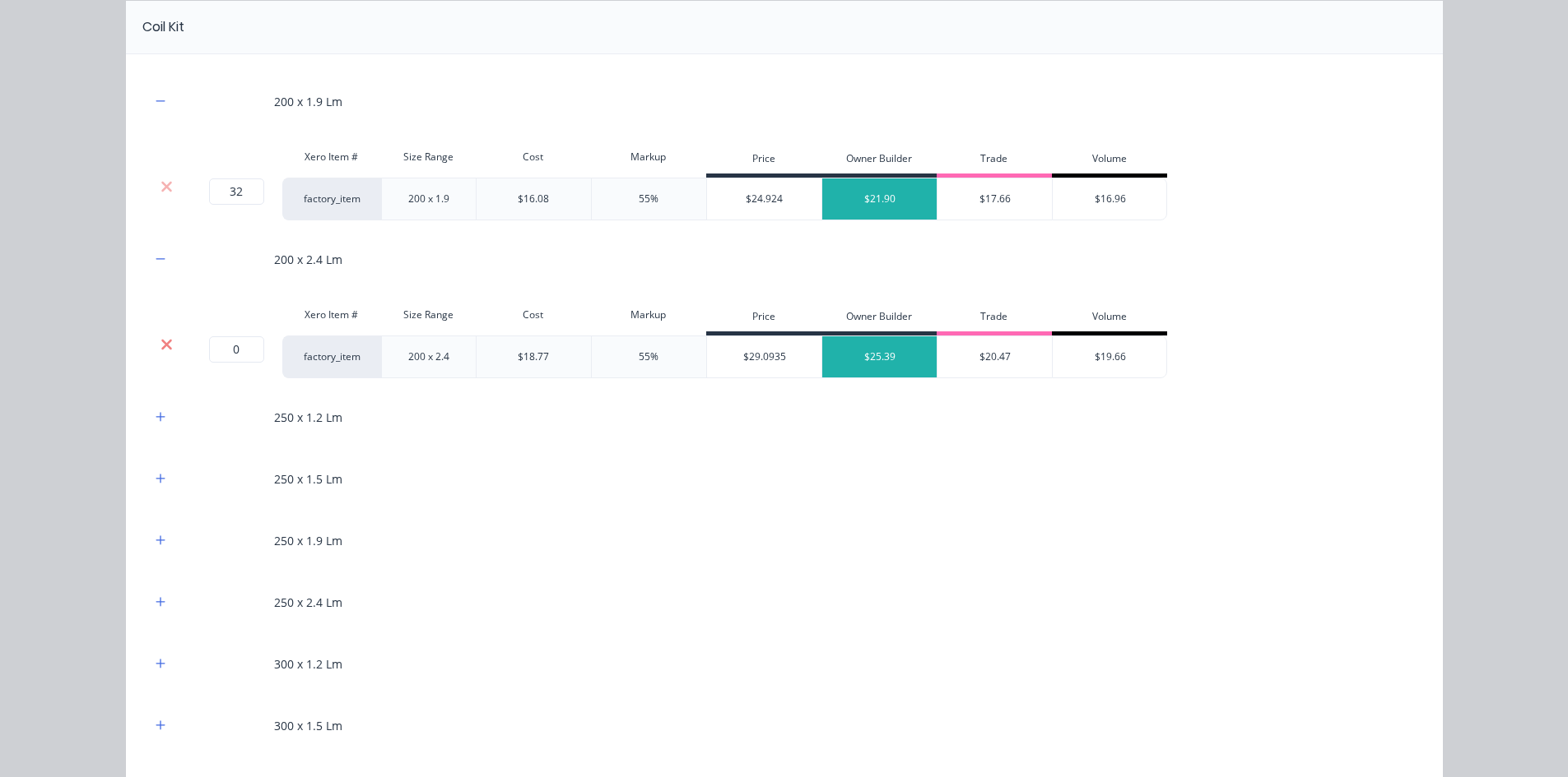
click at [160, 344] on icon at bounding box center [166, 345] width 12 height 16
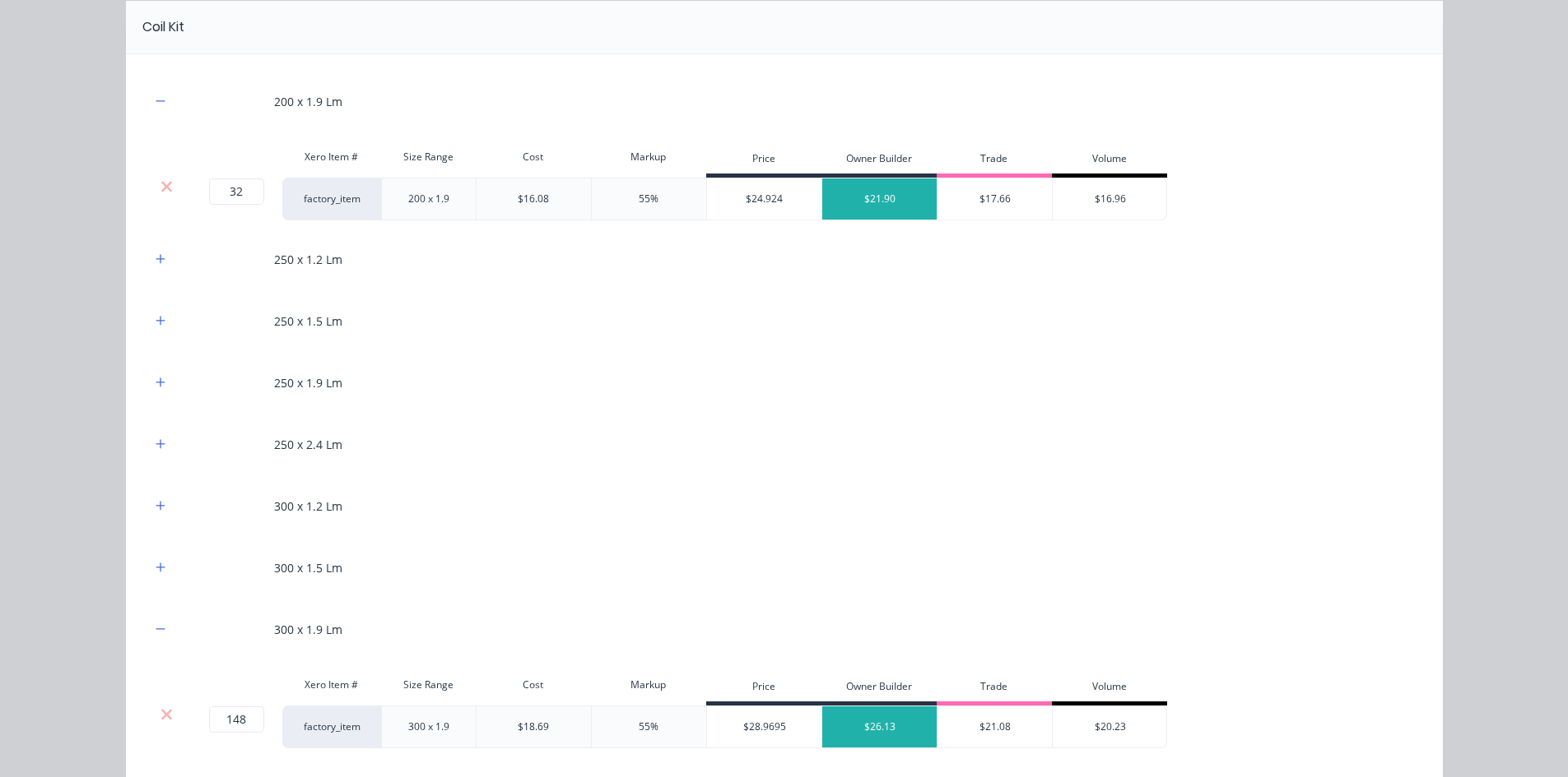
drag, startPoint x: 154, startPoint y: 259, endPoint x: 157, endPoint y: 285, distance: 26.2
click at [155, 259] on icon "button" at bounding box center [159, 258] width 9 height 9
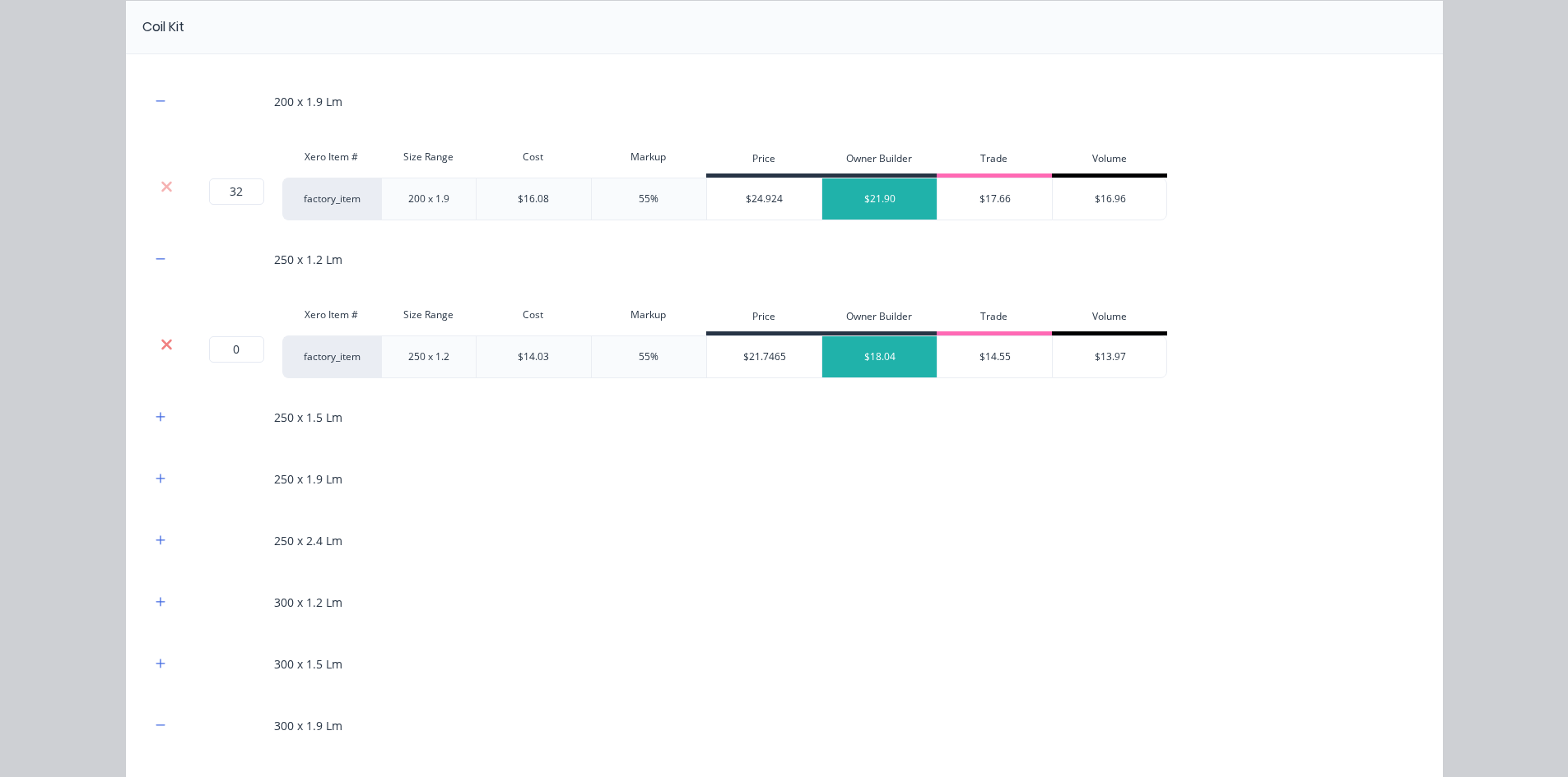
click at [161, 341] on icon at bounding box center [166, 344] width 11 height 11
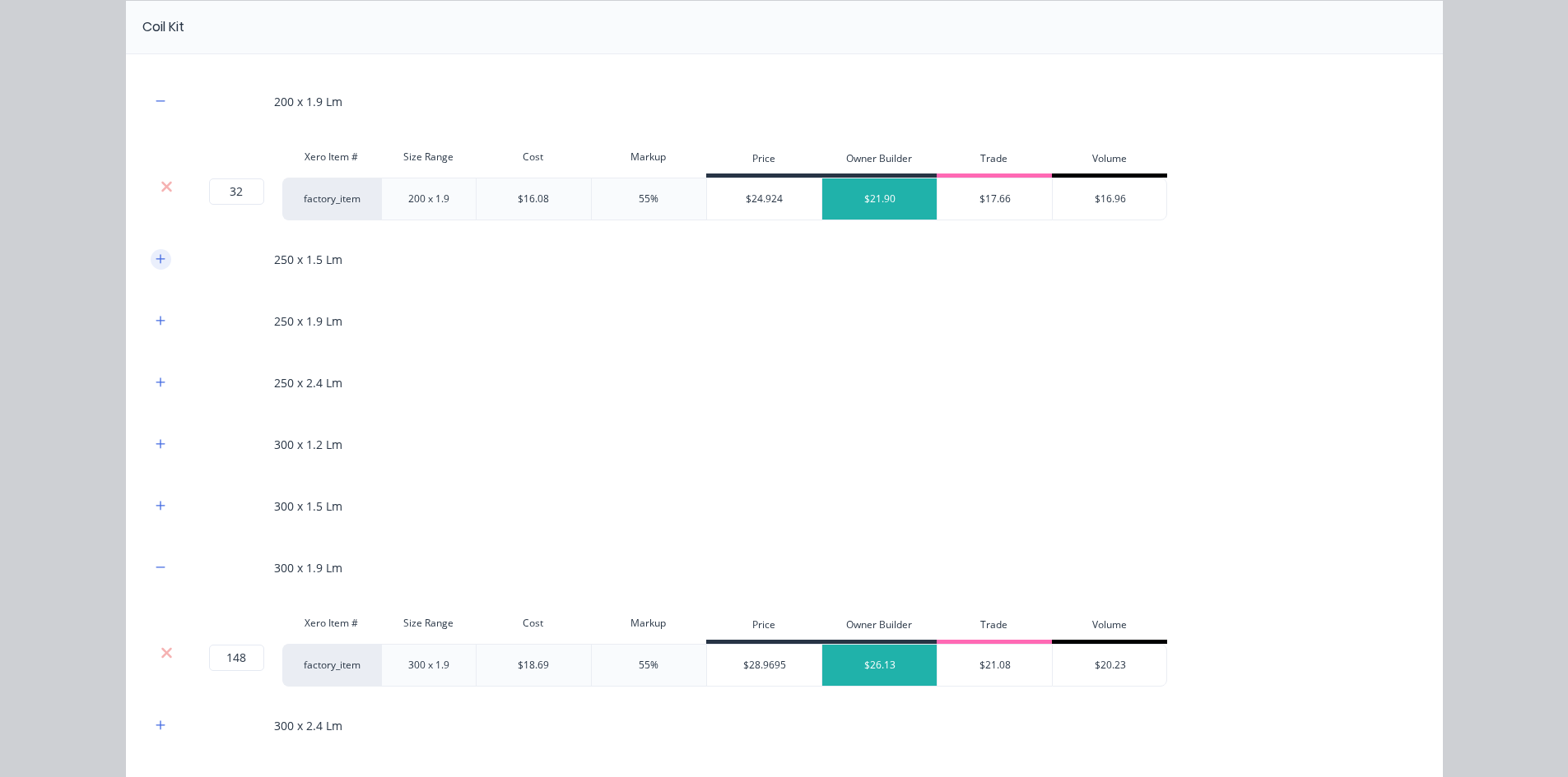
click at [156, 260] on icon "button" at bounding box center [160, 259] width 10 height 12
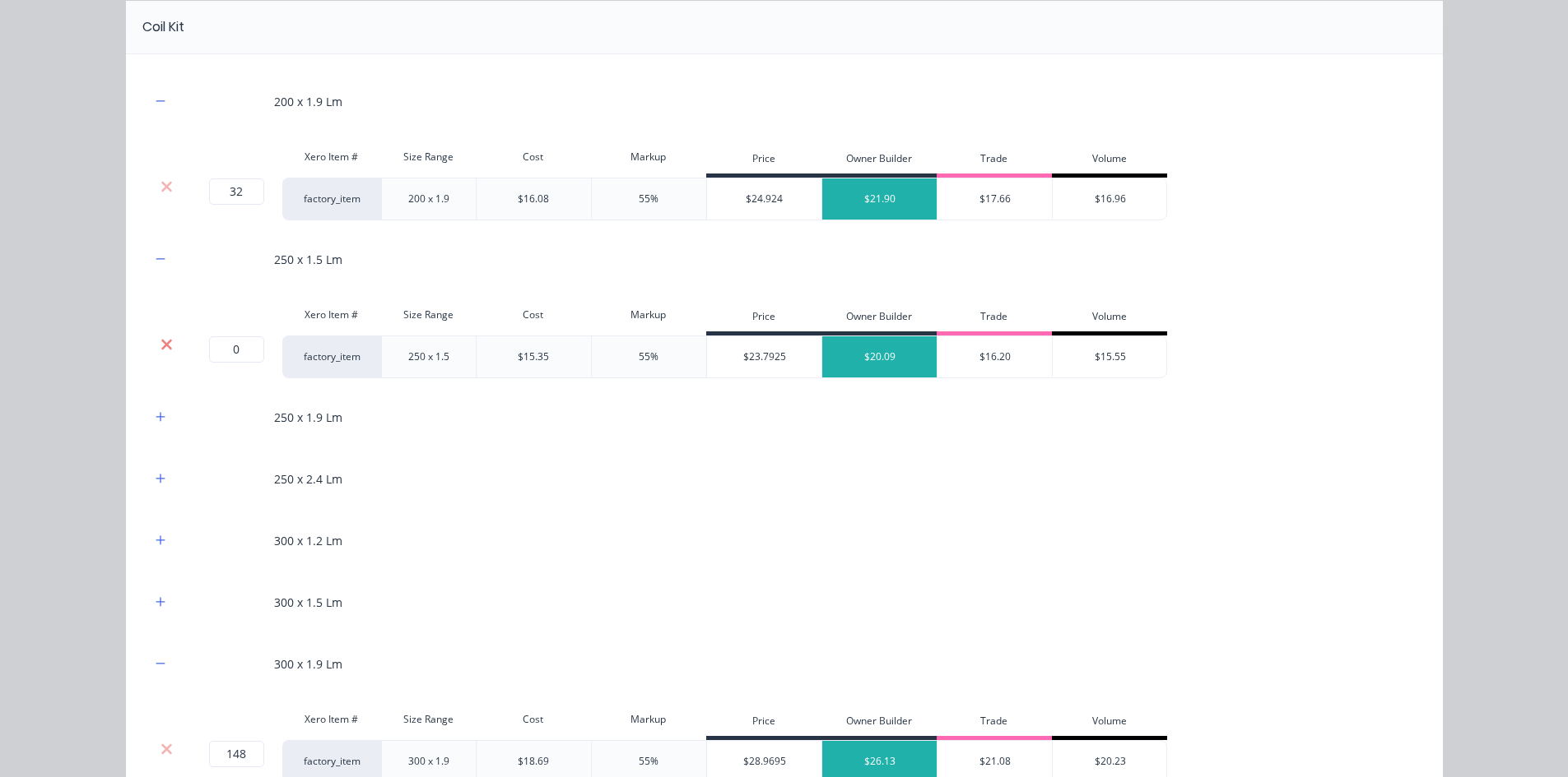
click at [161, 347] on icon at bounding box center [166, 344] width 11 height 11
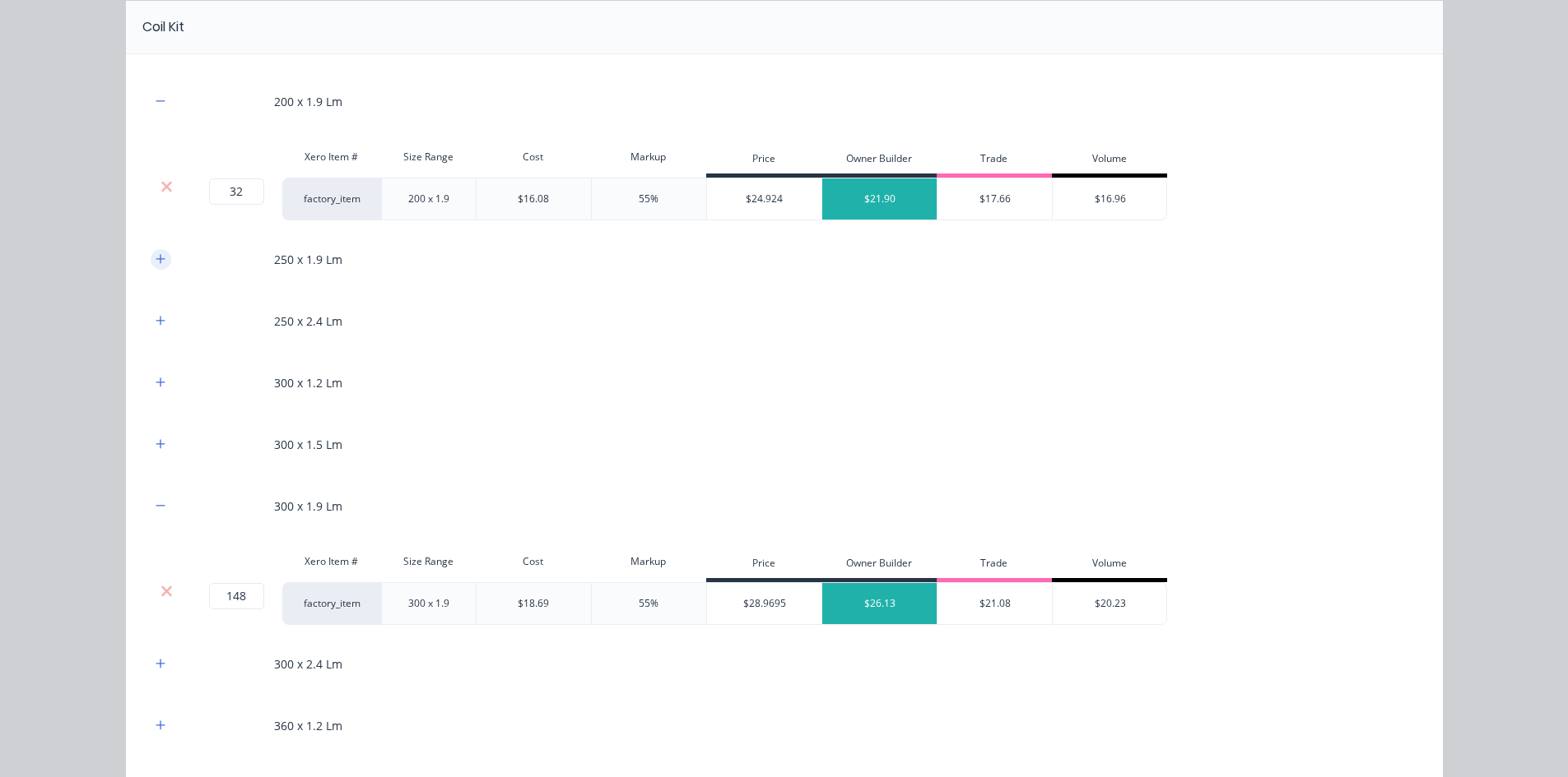
click at [156, 262] on icon "button" at bounding box center [160, 259] width 10 height 12
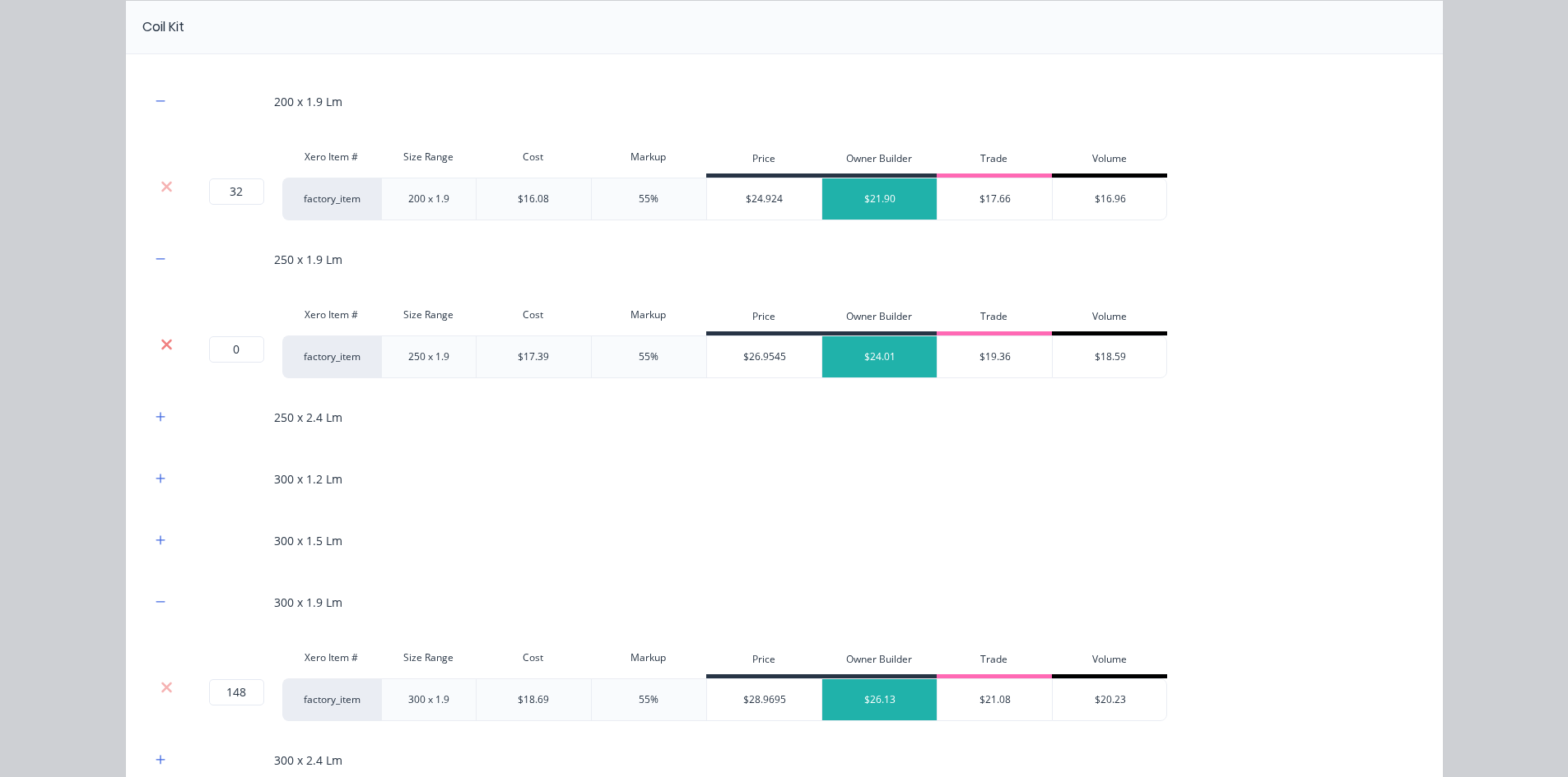
click at [161, 345] on icon at bounding box center [166, 344] width 11 height 11
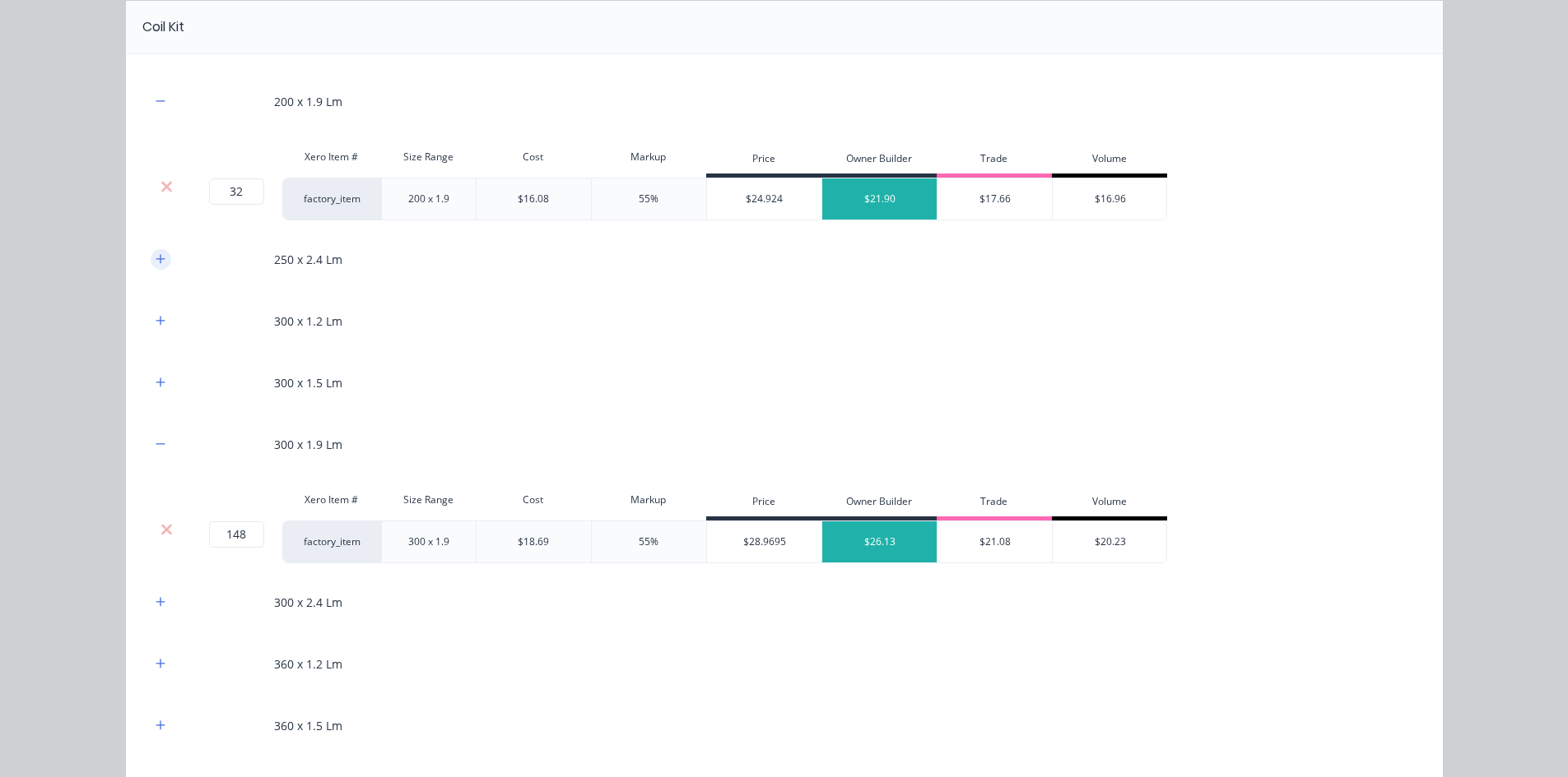
click at [152, 252] on button "button" at bounding box center [160, 259] width 21 height 21
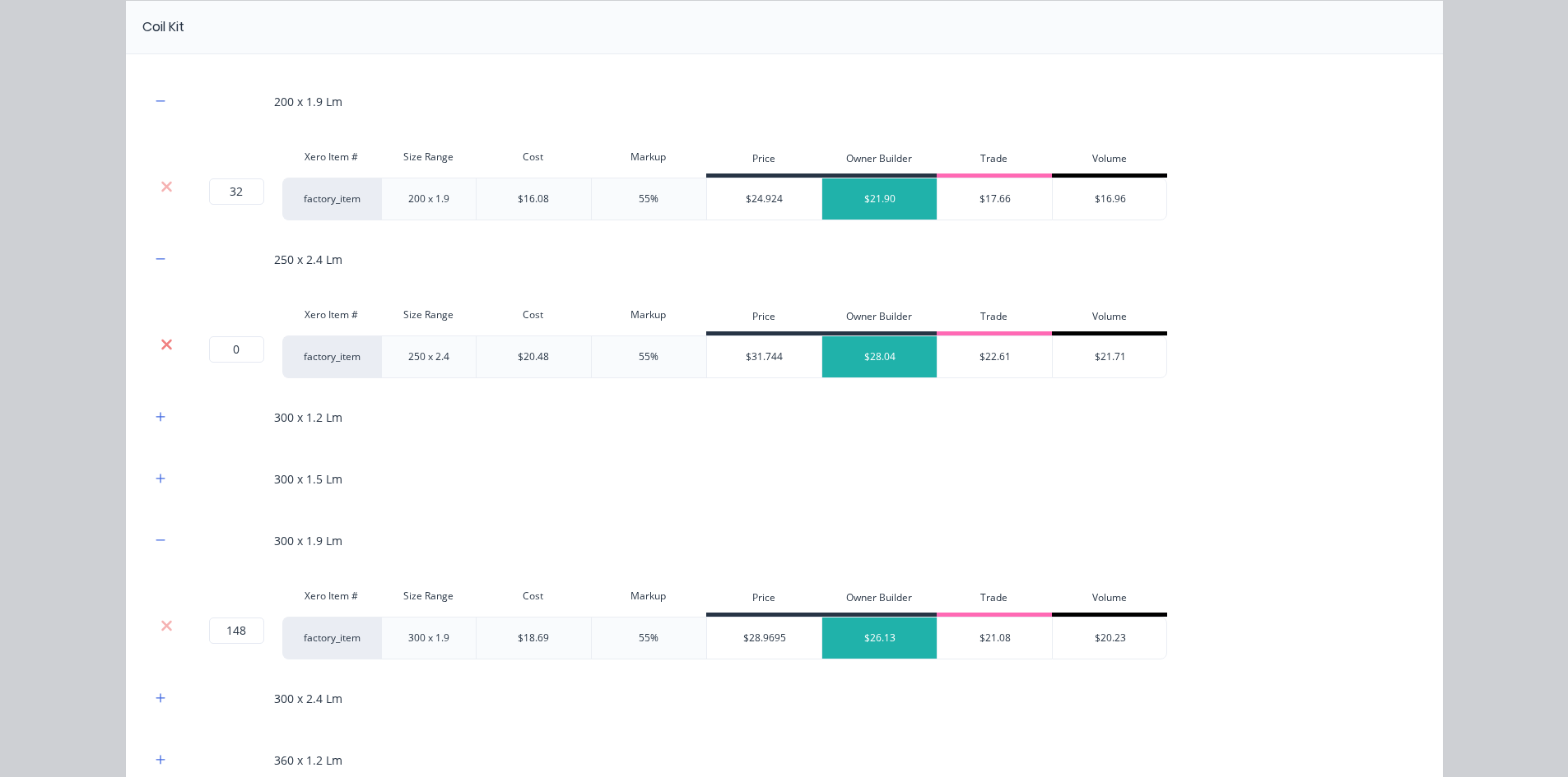
click at [163, 343] on icon at bounding box center [166, 345] width 12 height 16
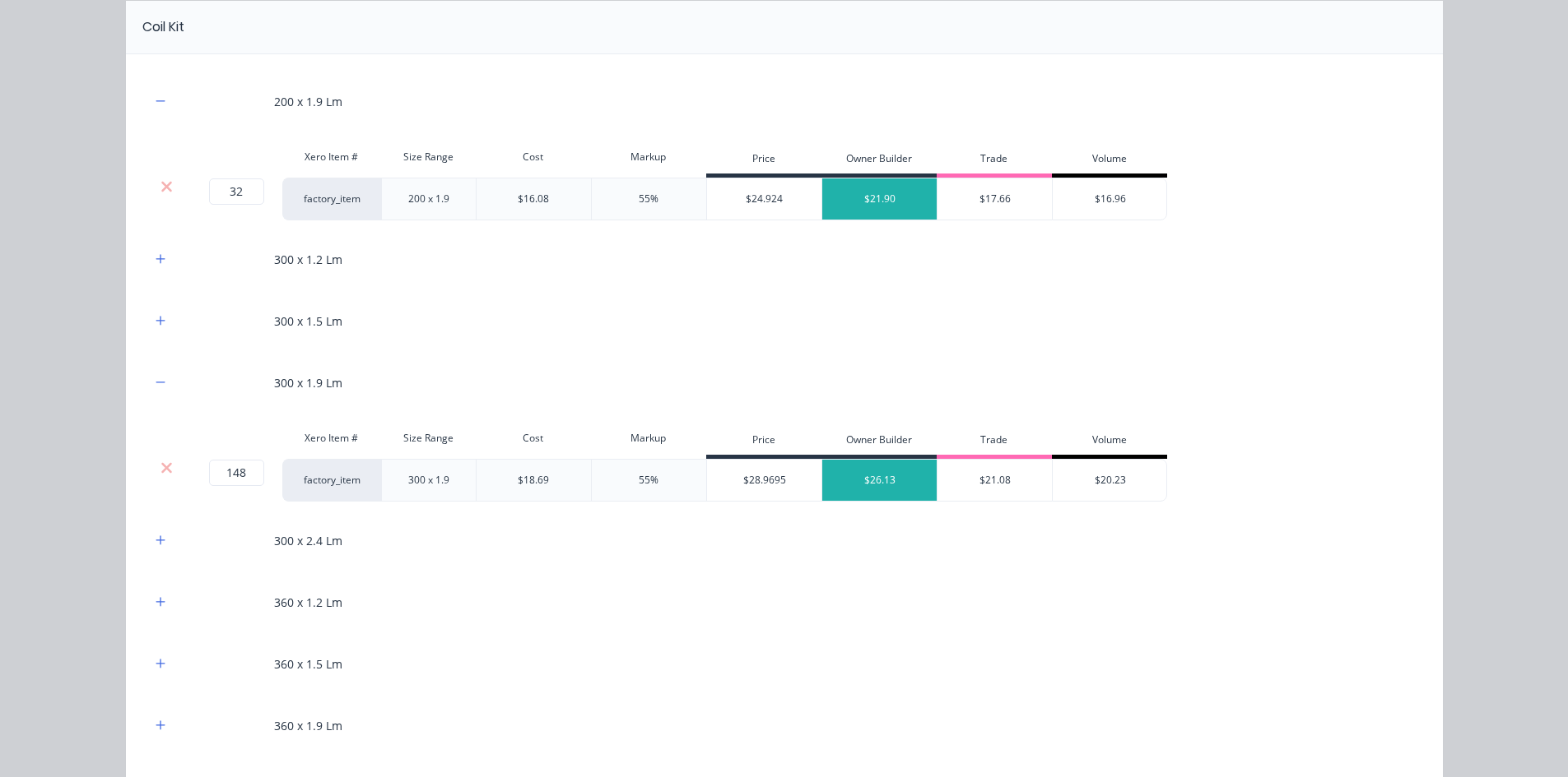
click at [163, 266] on div at bounding box center [160, 259] width 21 height 21
click at [156, 261] on icon "button" at bounding box center [160, 259] width 10 height 12
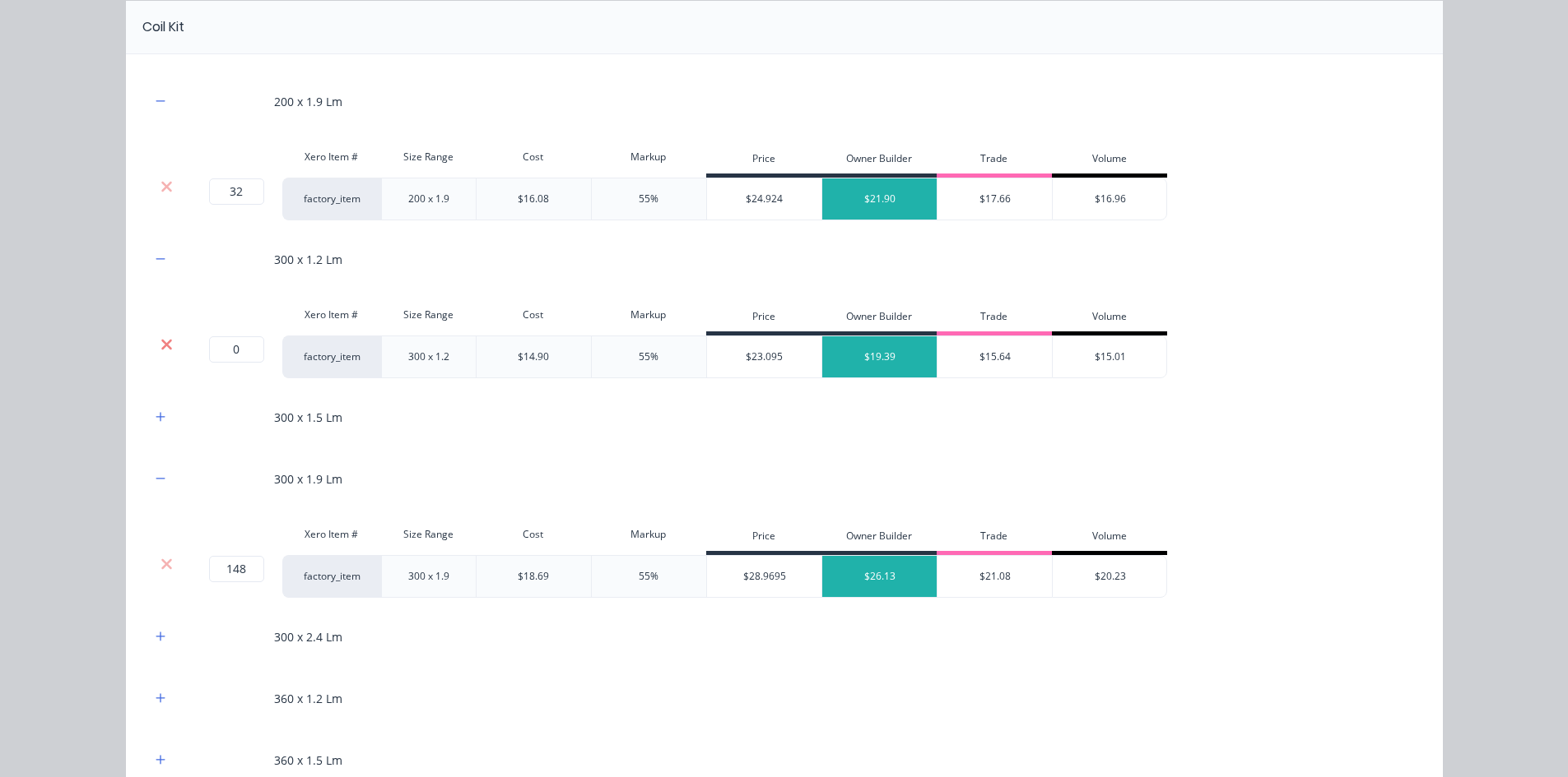
click at [162, 343] on icon at bounding box center [166, 344] width 11 height 11
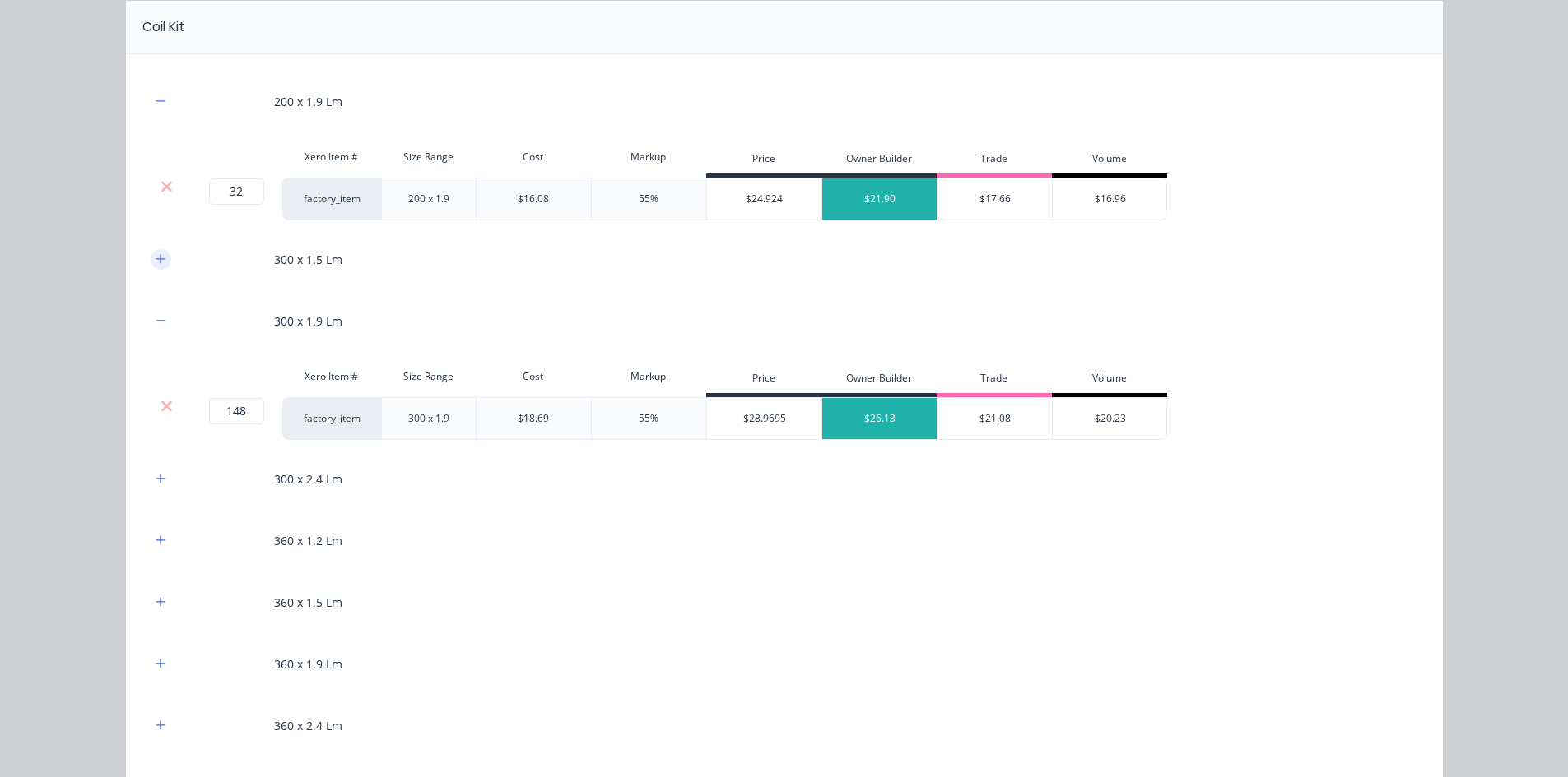
click at [159, 262] on button "button" at bounding box center [160, 259] width 21 height 21
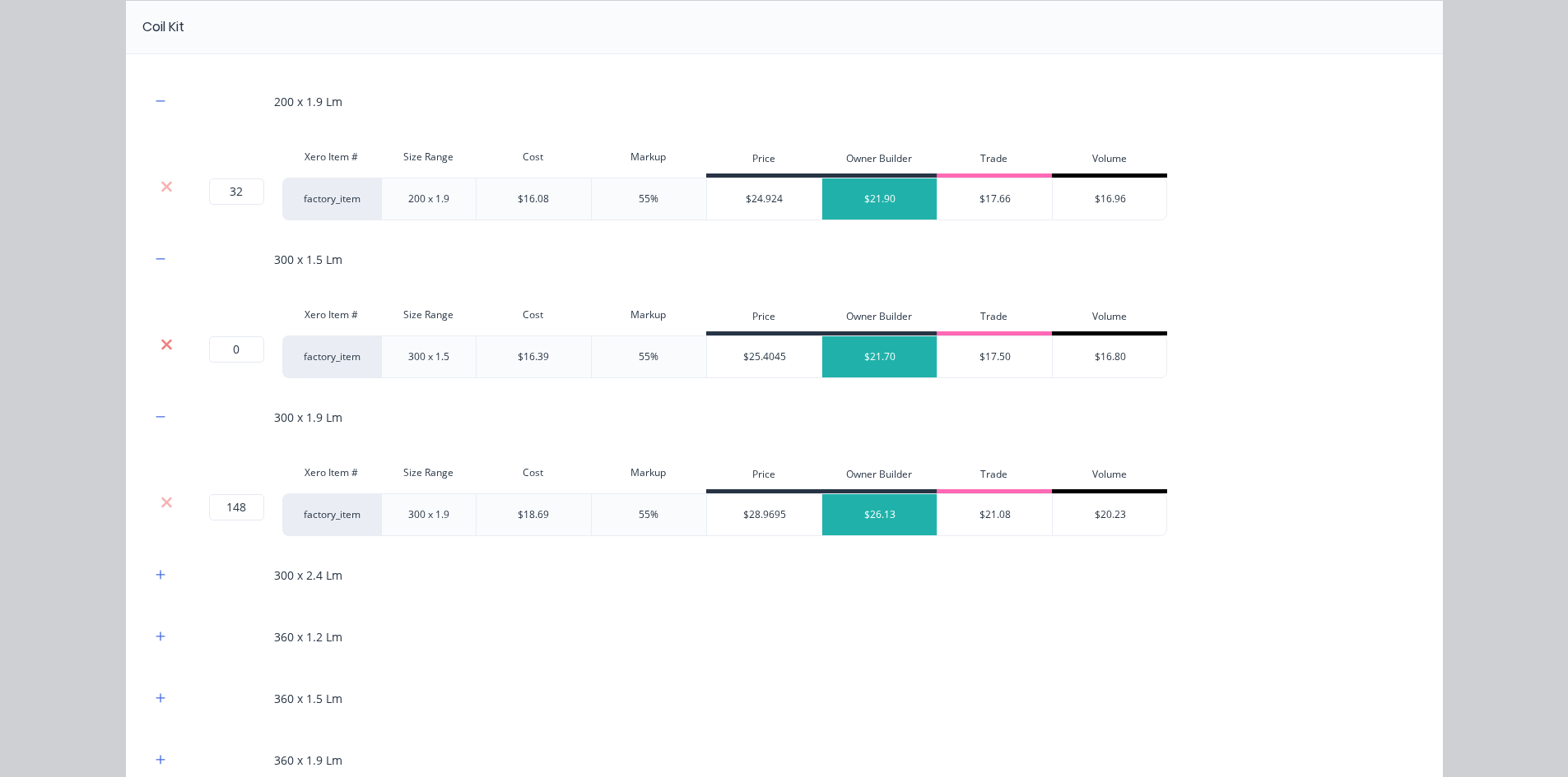
click at [161, 337] on icon at bounding box center [166, 345] width 12 height 16
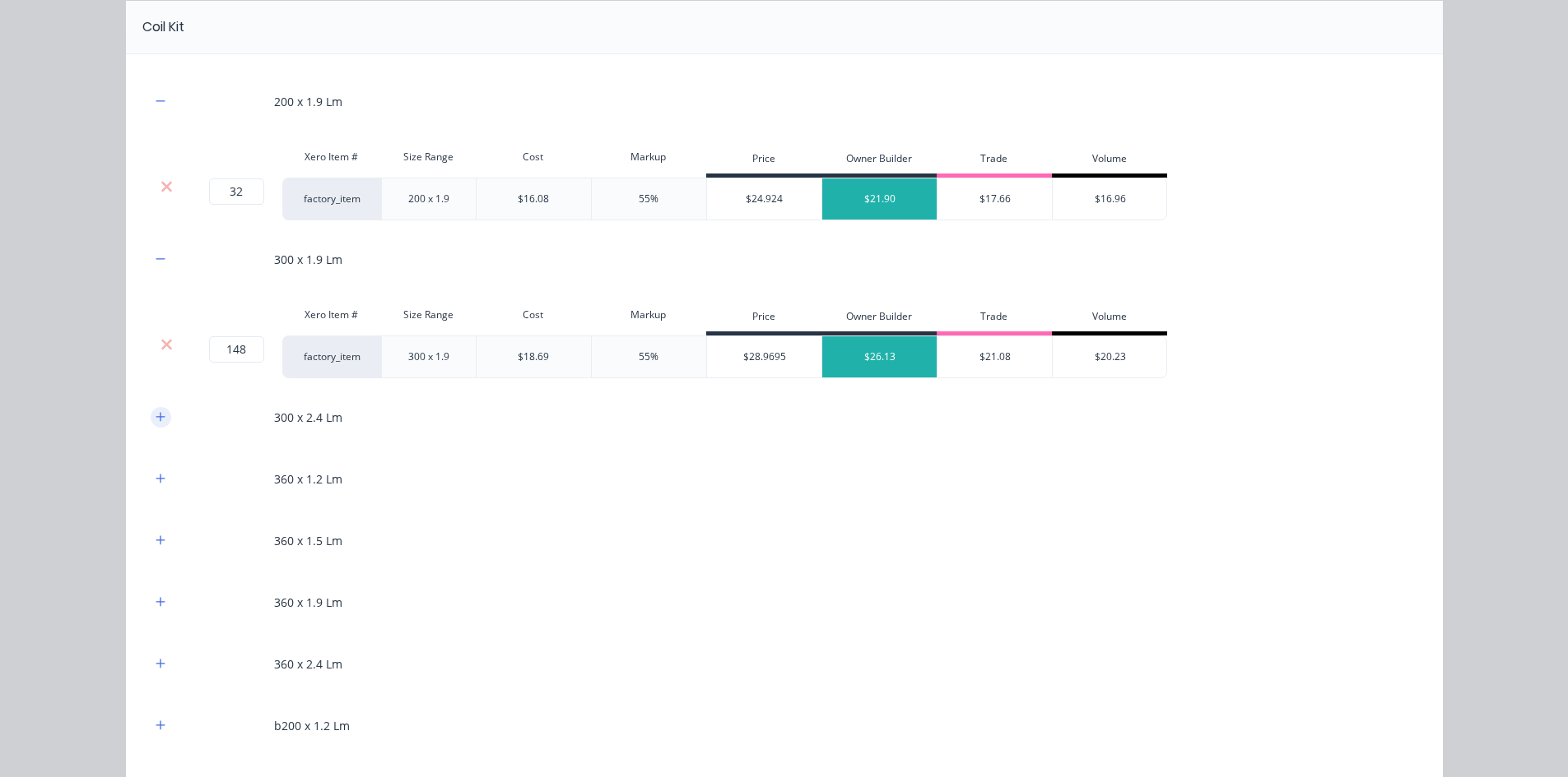
click at [155, 412] on icon "button" at bounding box center [160, 417] width 10 height 12
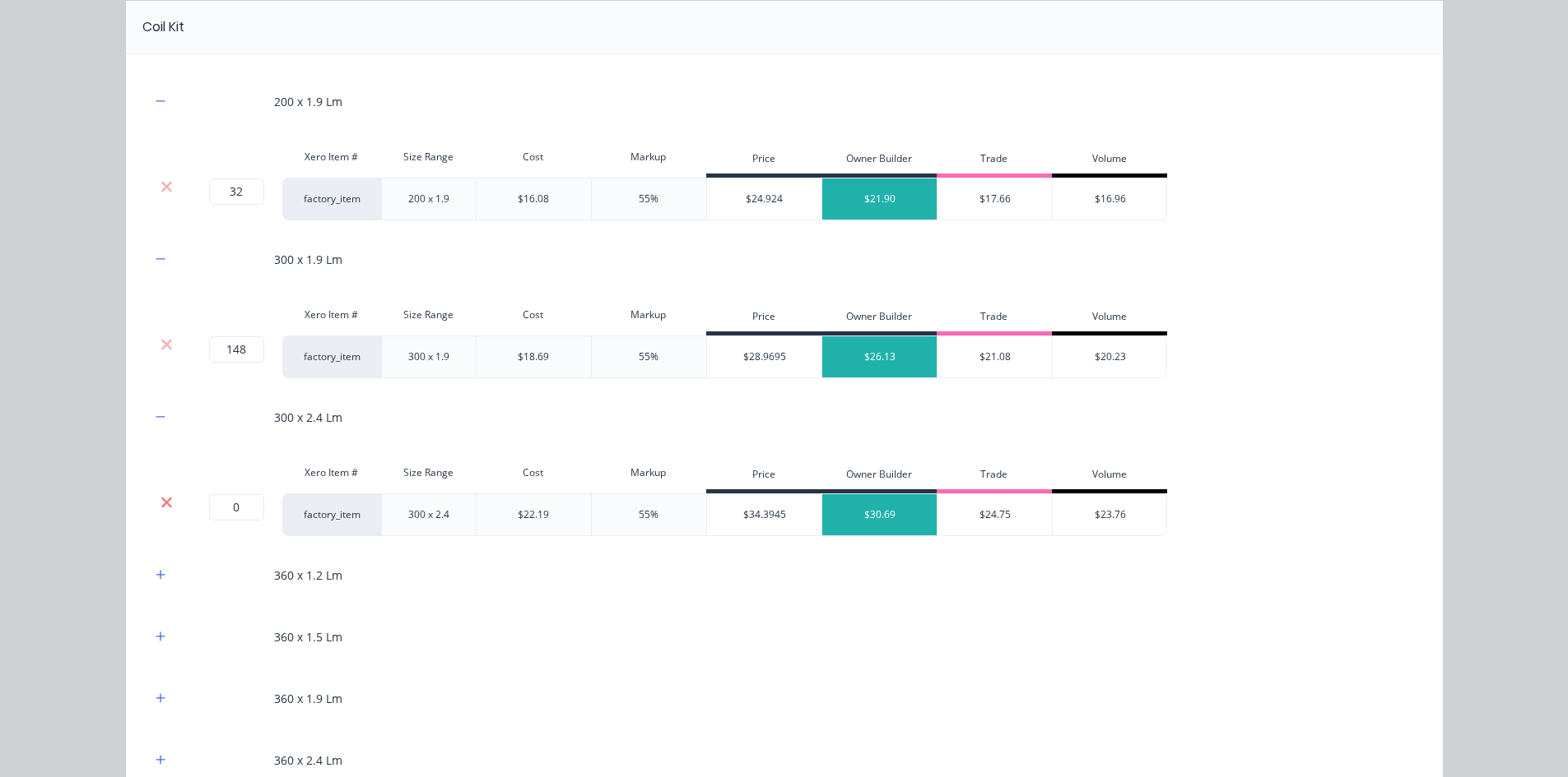
click at [160, 496] on icon at bounding box center [166, 502] width 12 height 16
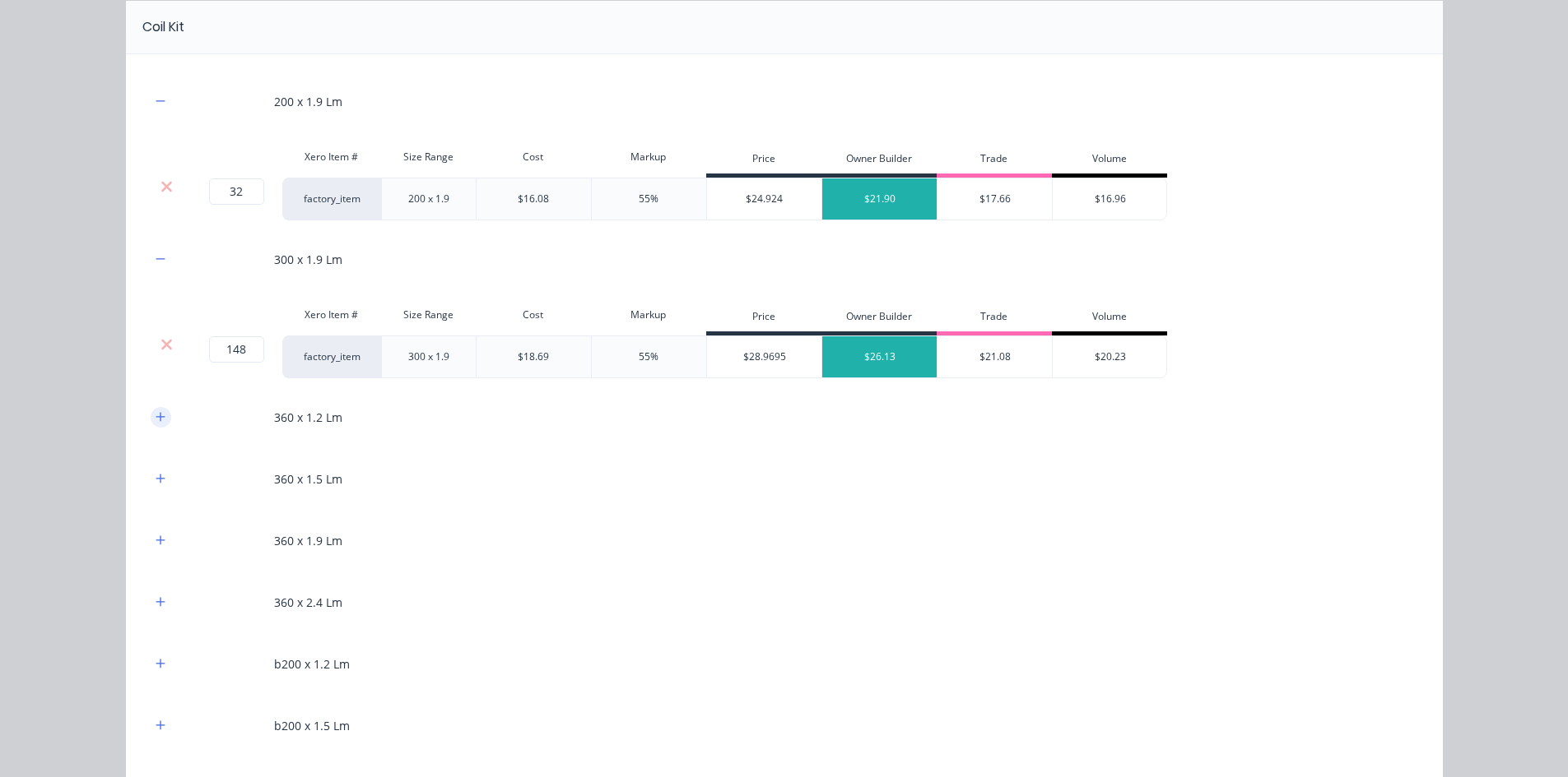
click at [155, 416] on icon "button" at bounding box center [159, 417] width 9 height 9
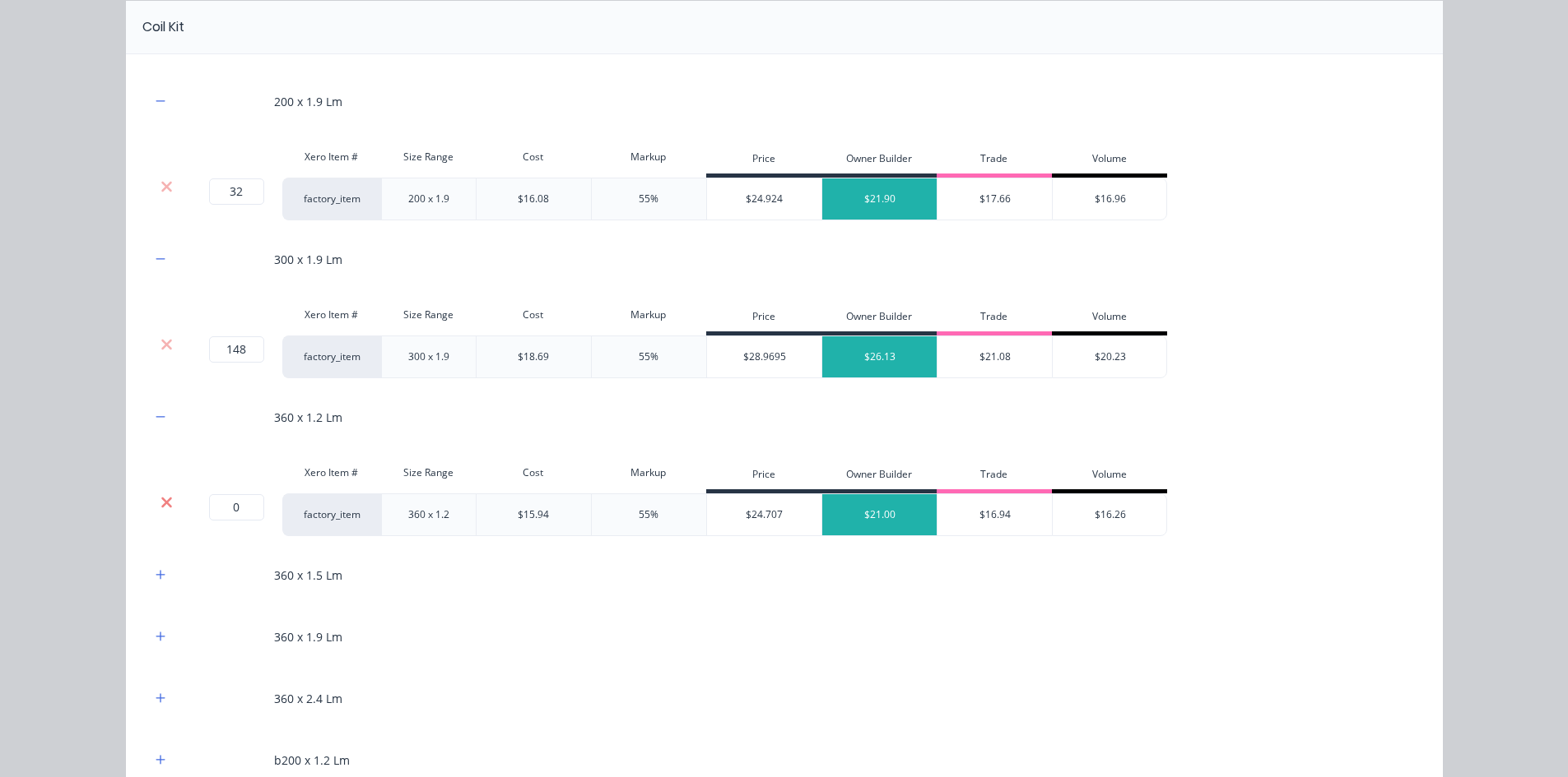
click at [162, 503] on icon at bounding box center [166, 502] width 11 height 11
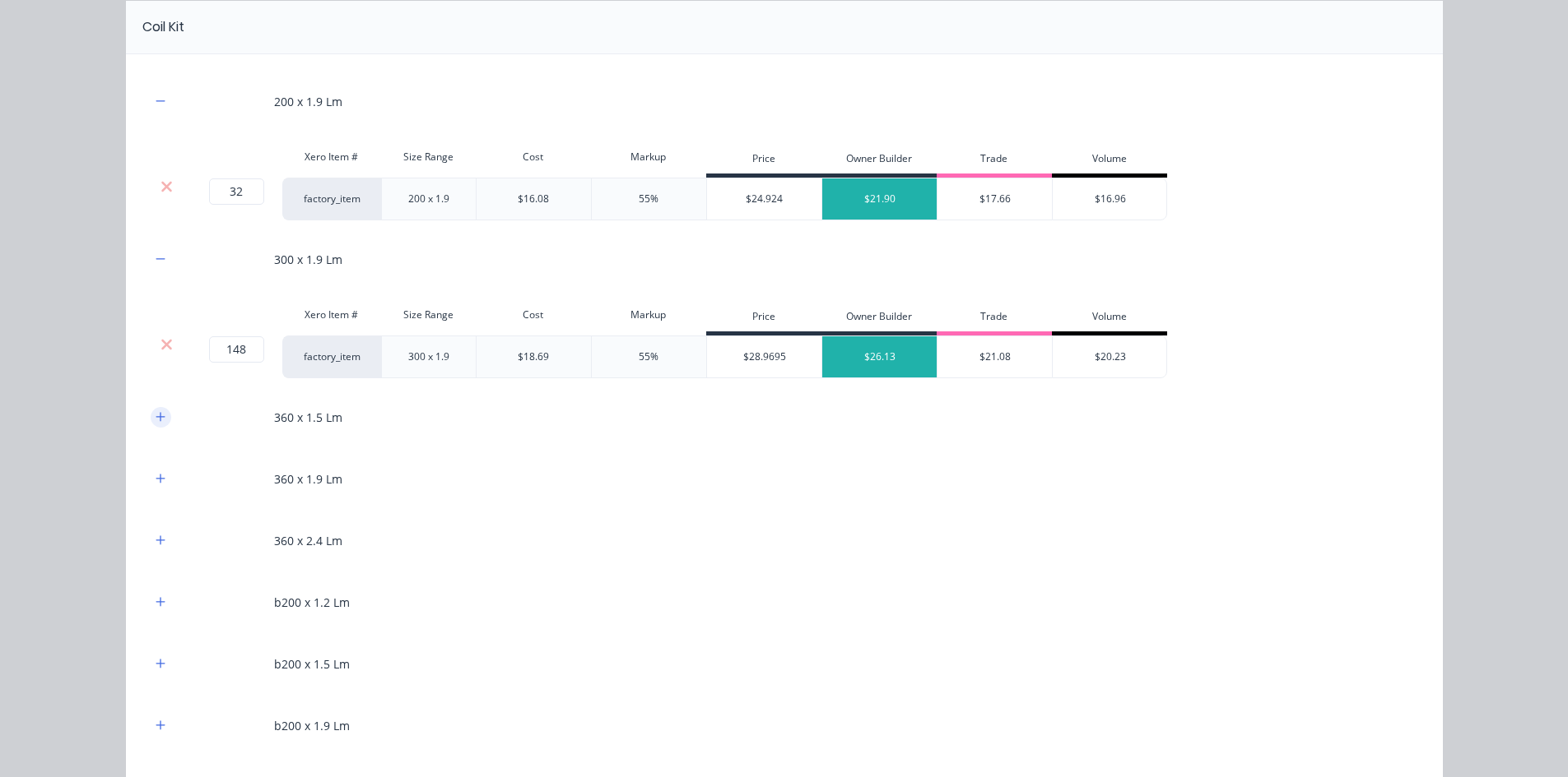
click at [155, 410] on button "button" at bounding box center [160, 417] width 21 height 21
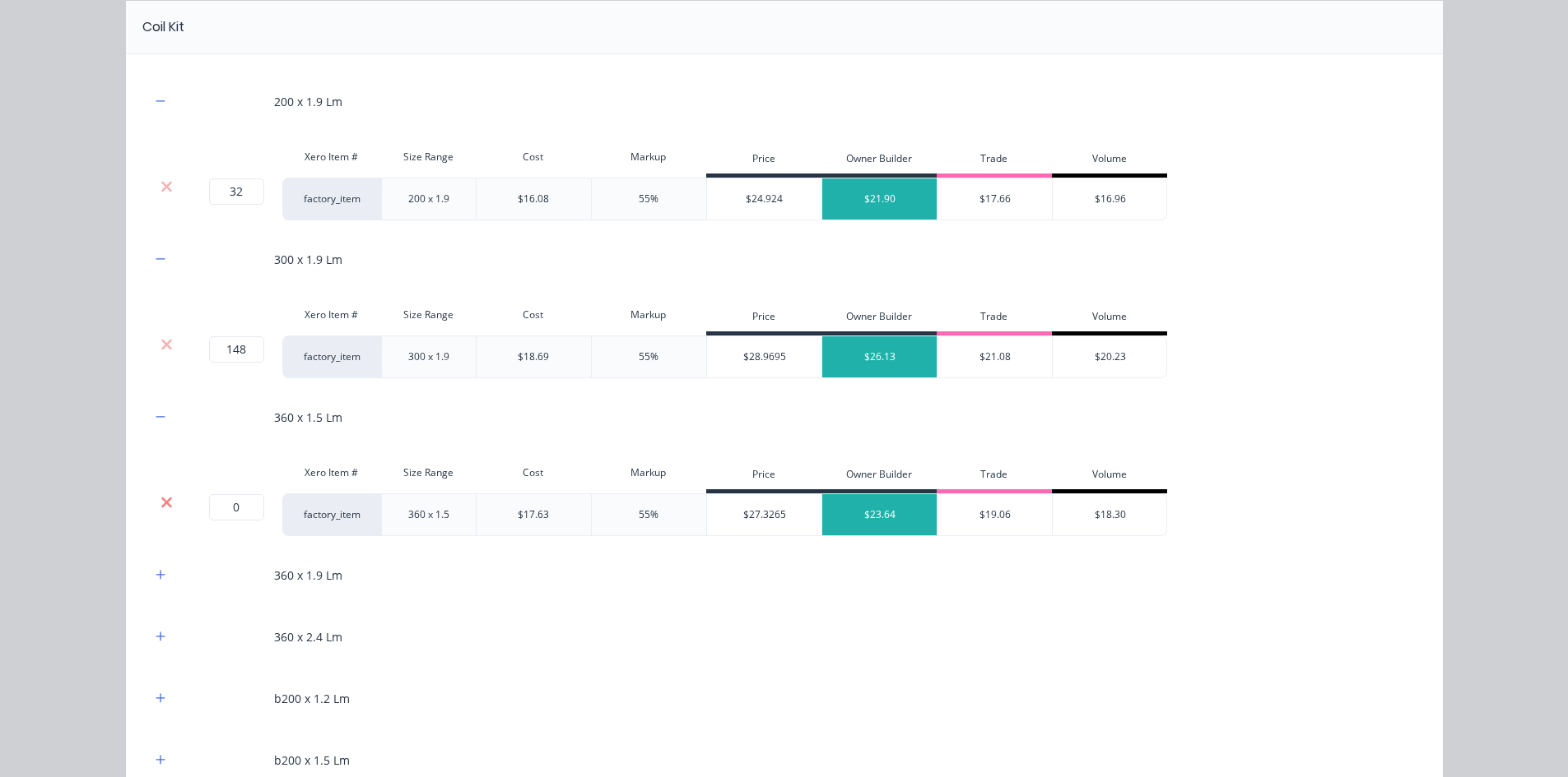
click at [160, 504] on icon at bounding box center [166, 502] width 12 height 16
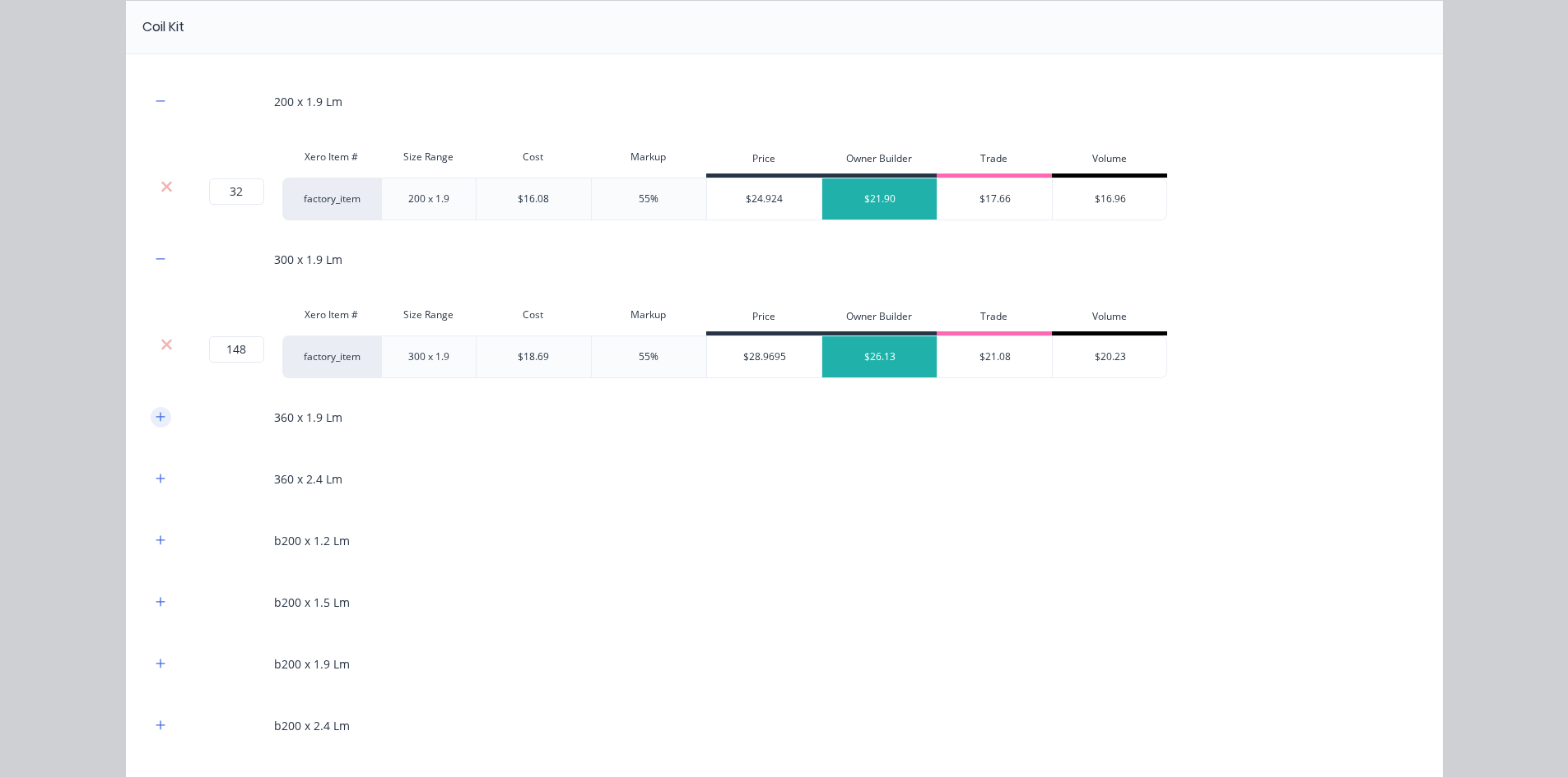
click at [158, 419] on icon "button" at bounding box center [160, 417] width 10 height 12
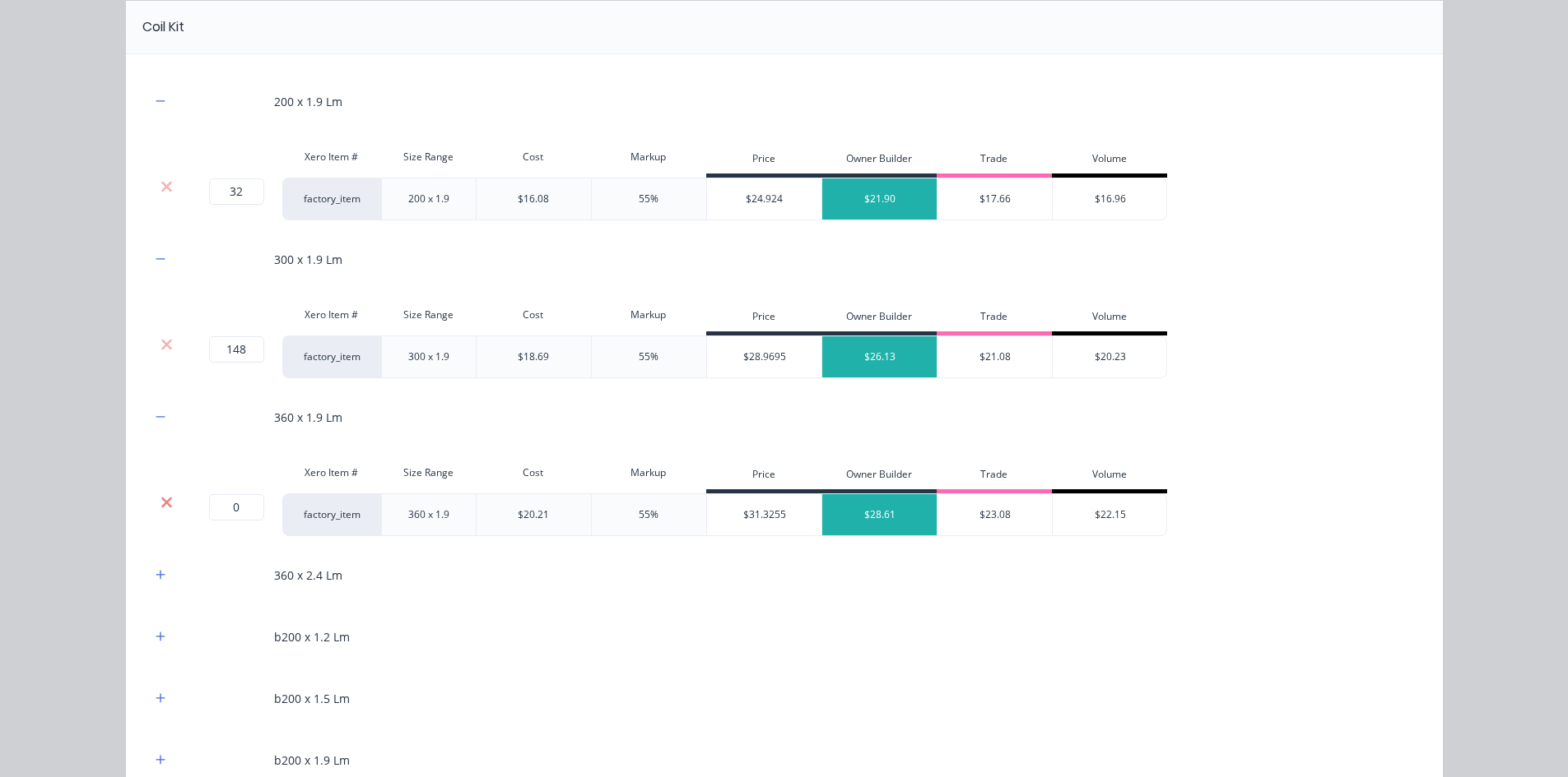
click at [161, 500] on icon at bounding box center [166, 502] width 11 height 11
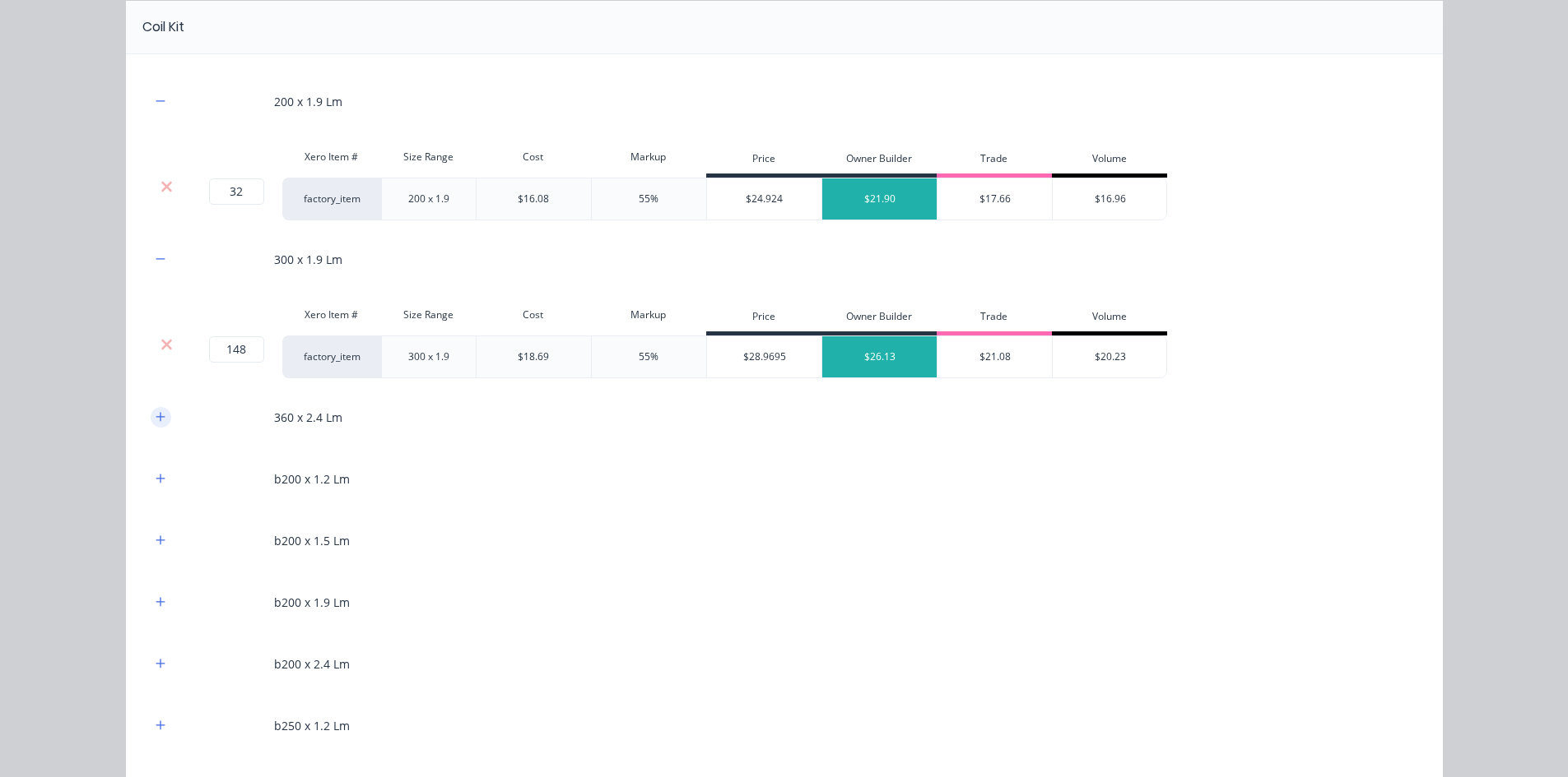
click at [155, 417] on icon "button" at bounding box center [159, 417] width 9 height 9
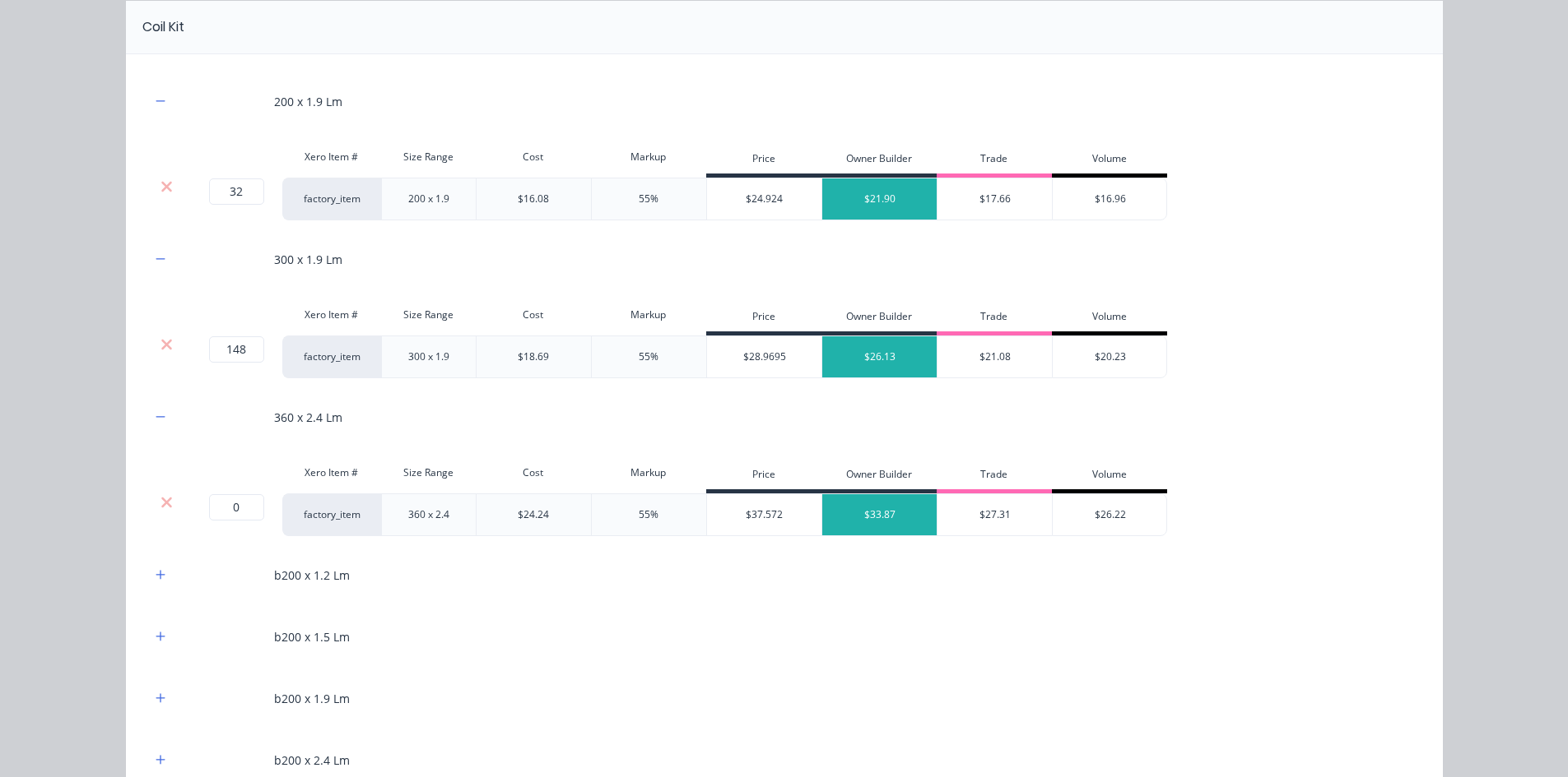
drag, startPoint x: 161, startPoint y: 495, endPoint x: 160, endPoint y: 456, distance: 39.0
click at [161, 494] on icon at bounding box center [166, 502] width 12 height 16
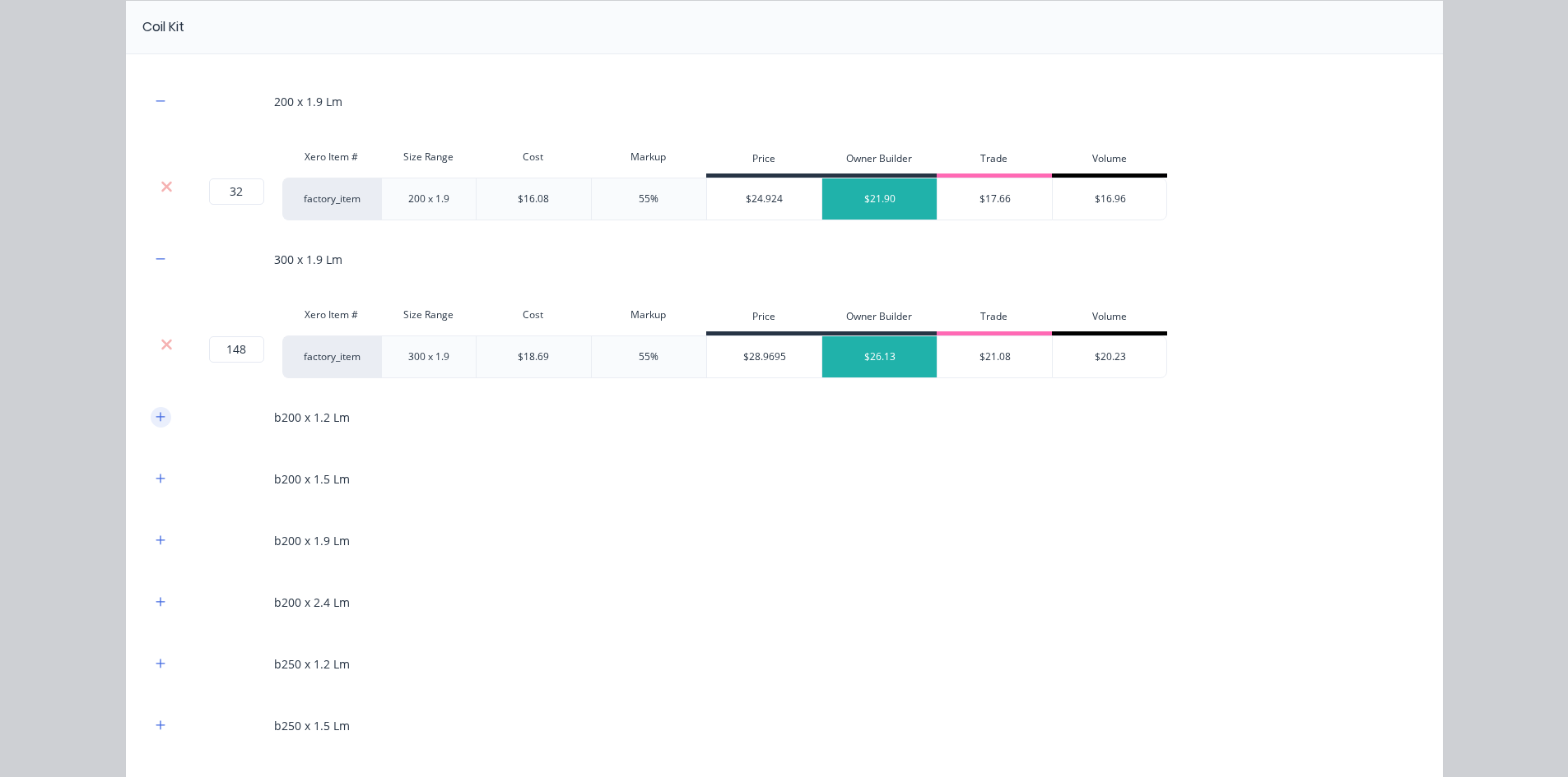
click at [158, 420] on icon "button" at bounding box center [160, 417] width 10 height 12
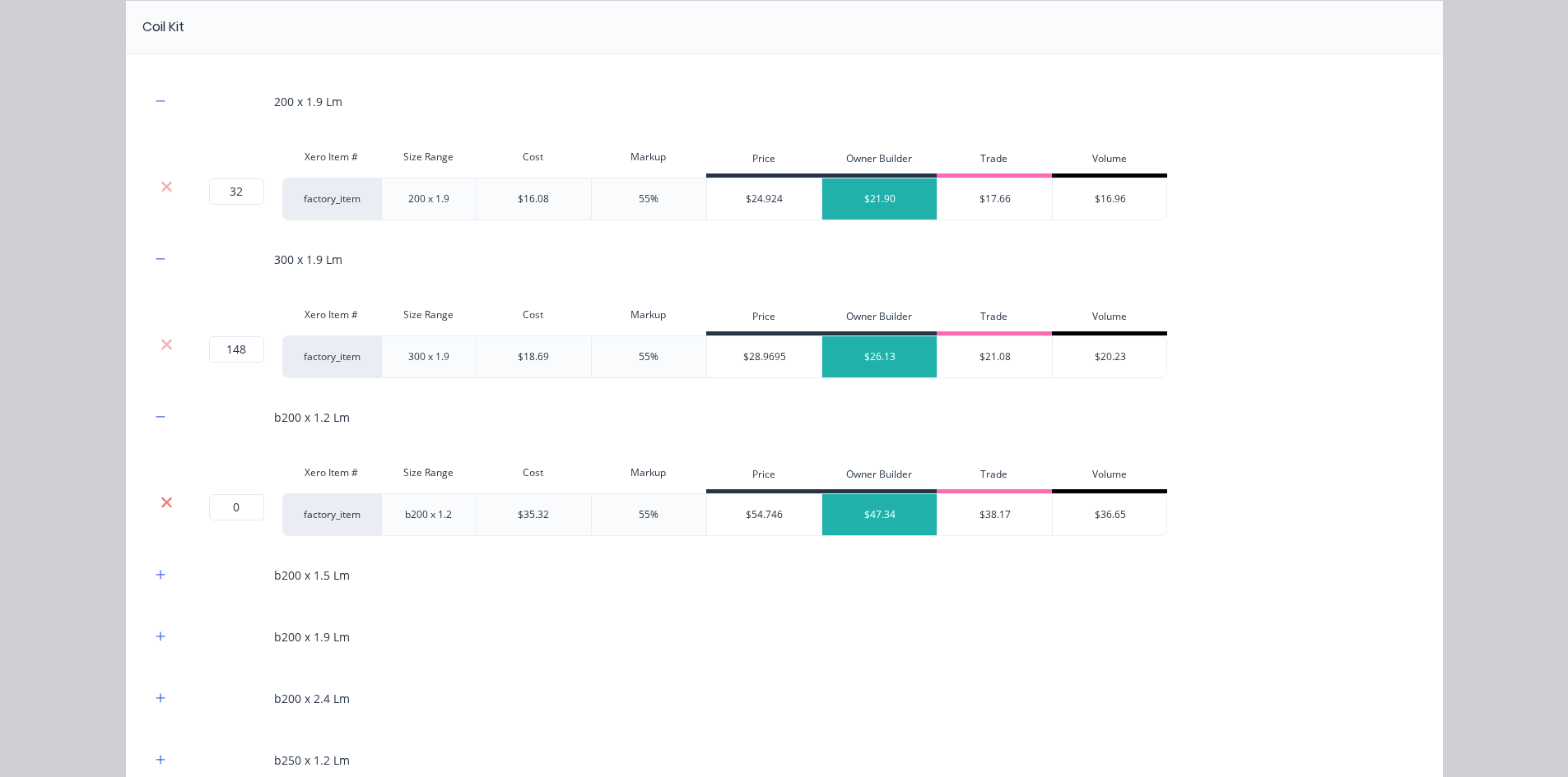
click at [161, 506] on icon at bounding box center [166, 502] width 12 height 16
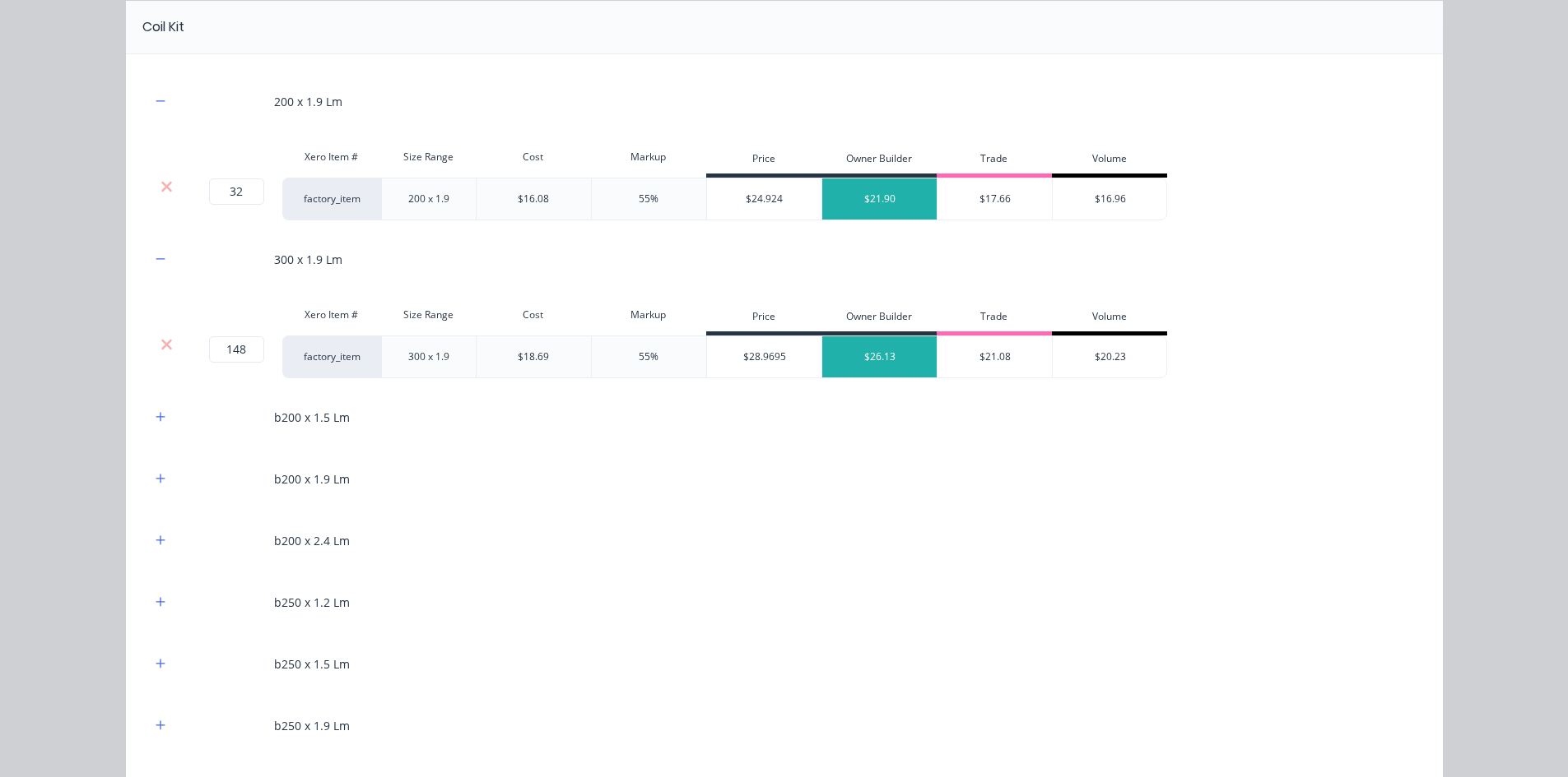
click at [161, 429] on div "b200 x 1.5 Lm" at bounding box center [784, 417] width 1268 height 45
click at [158, 416] on icon "button" at bounding box center [160, 417] width 10 height 12
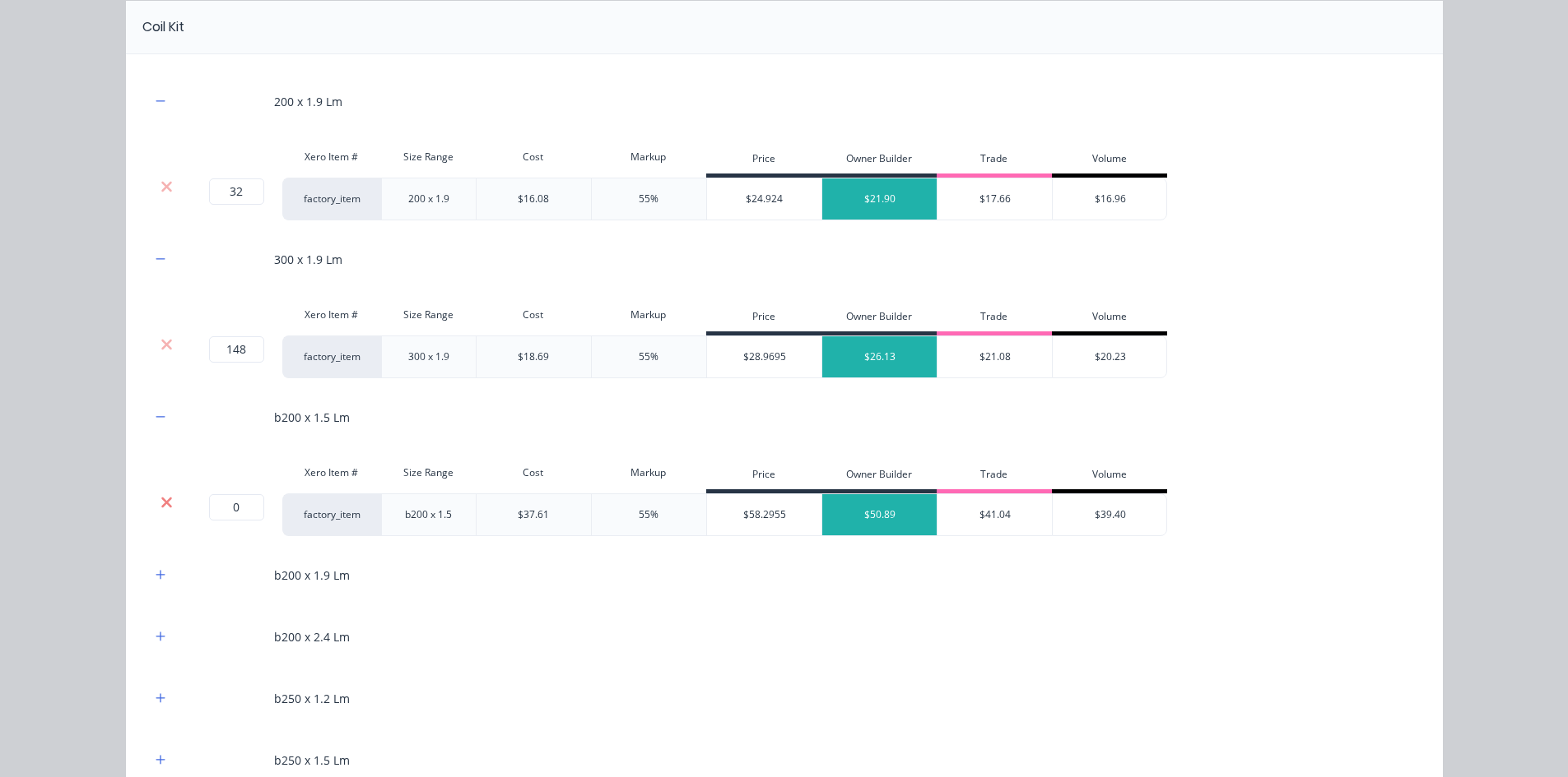
click at [160, 497] on icon at bounding box center [166, 502] width 12 height 16
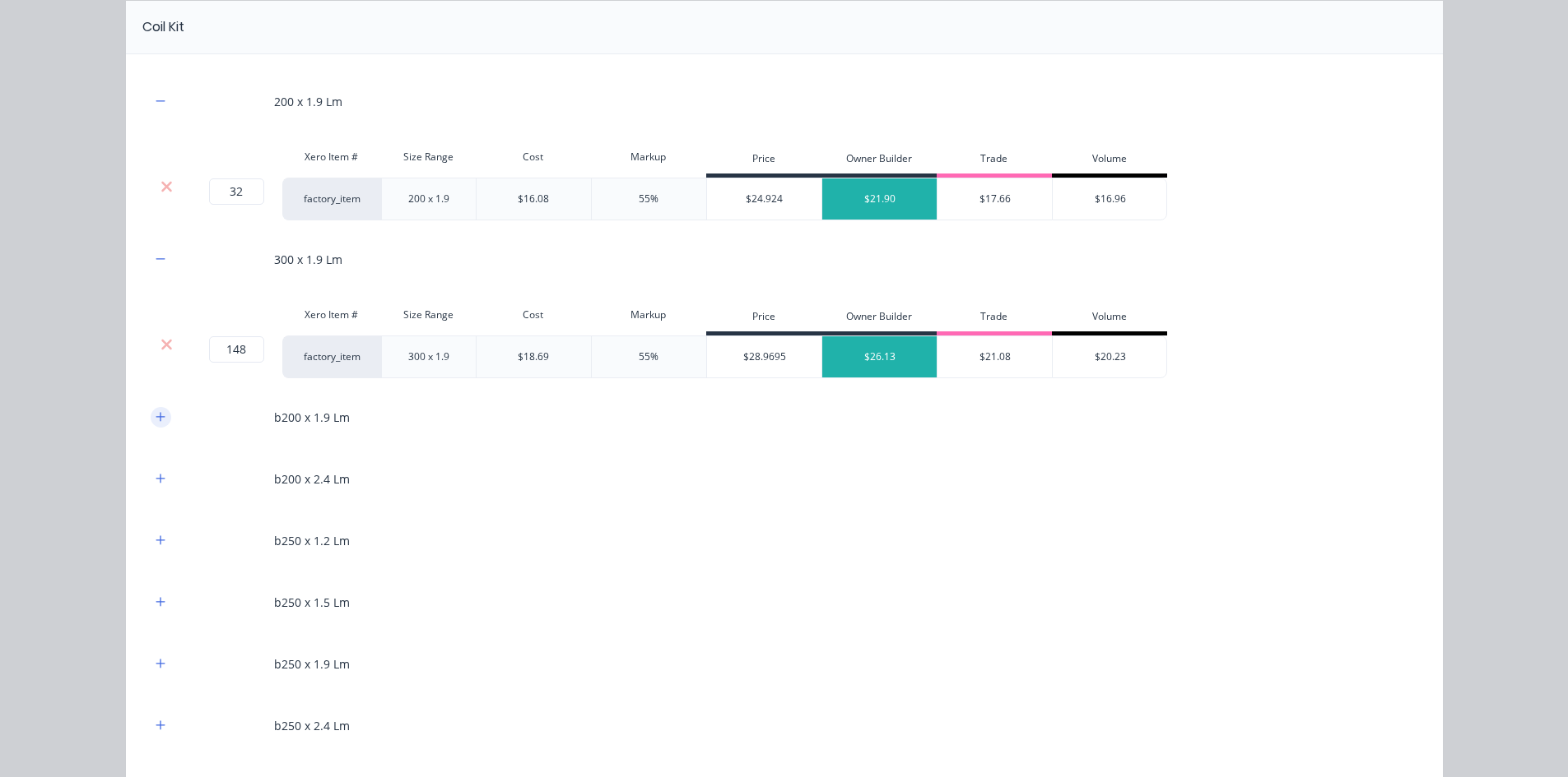
click at [156, 413] on icon "button" at bounding box center [160, 417] width 10 height 12
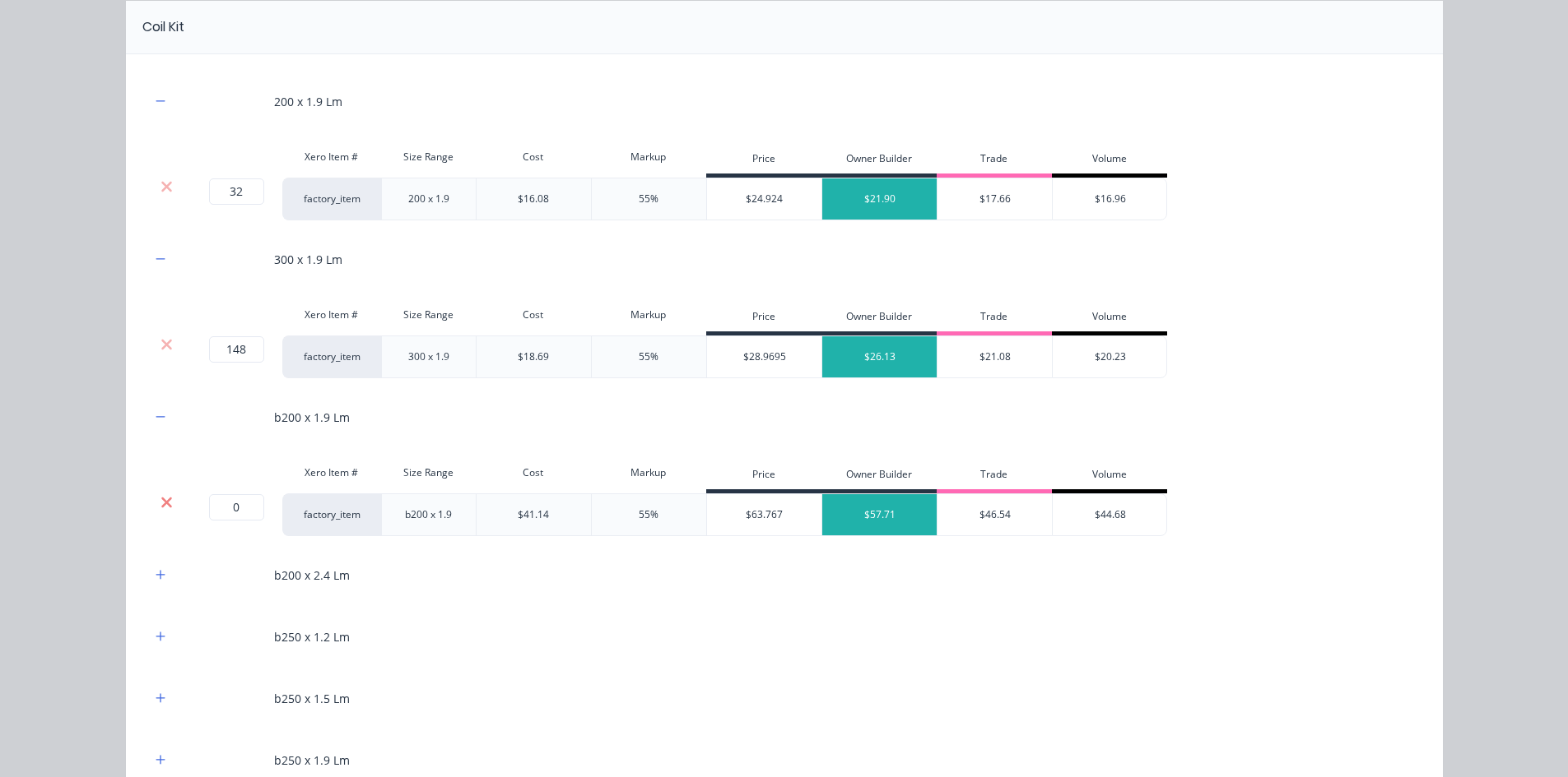
click at [160, 499] on icon at bounding box center [166, 502] width 12 height 16
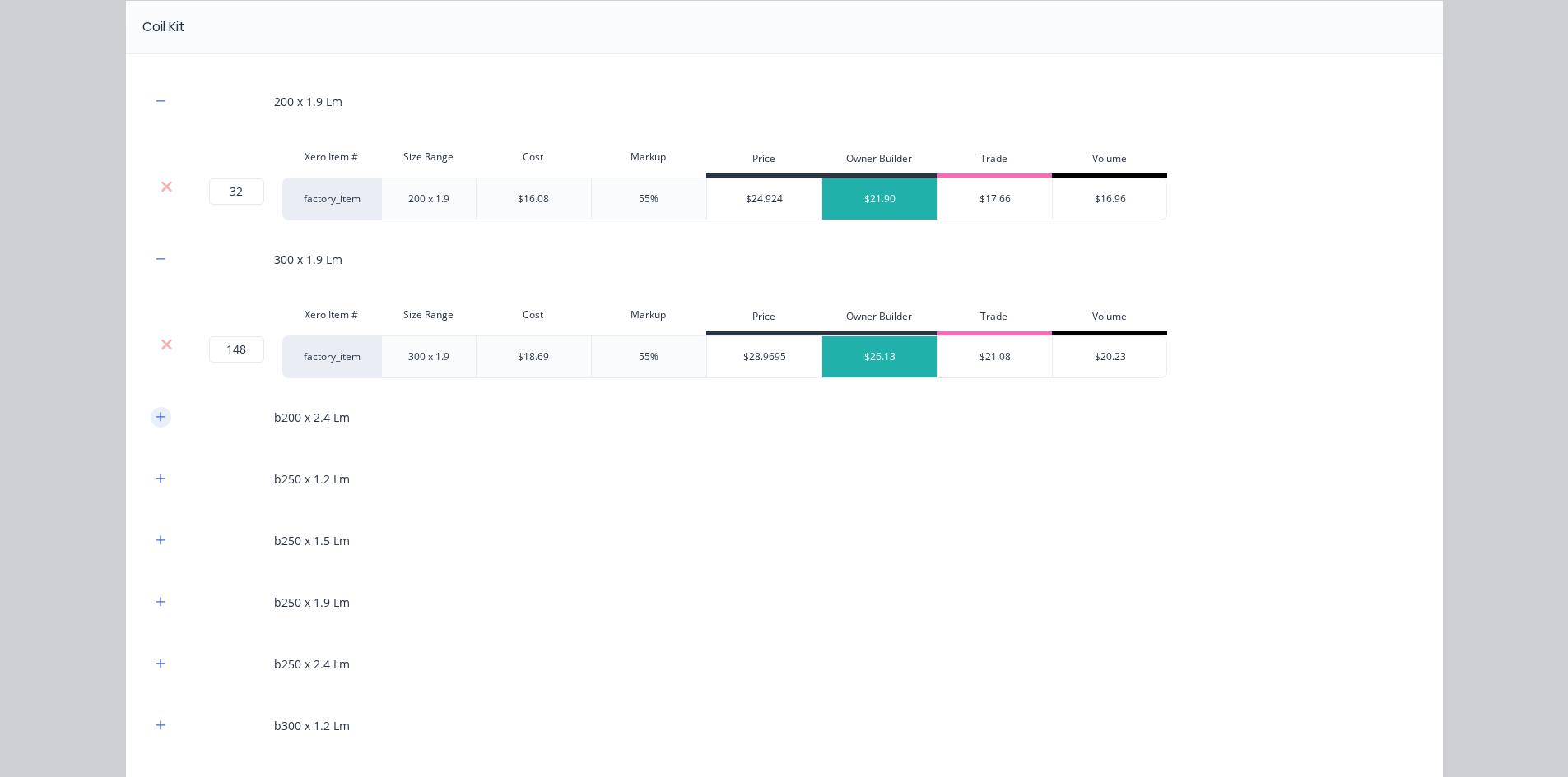
click at [155, 413] on icon "button" at bounding box center [160, 417] width 10 height 12
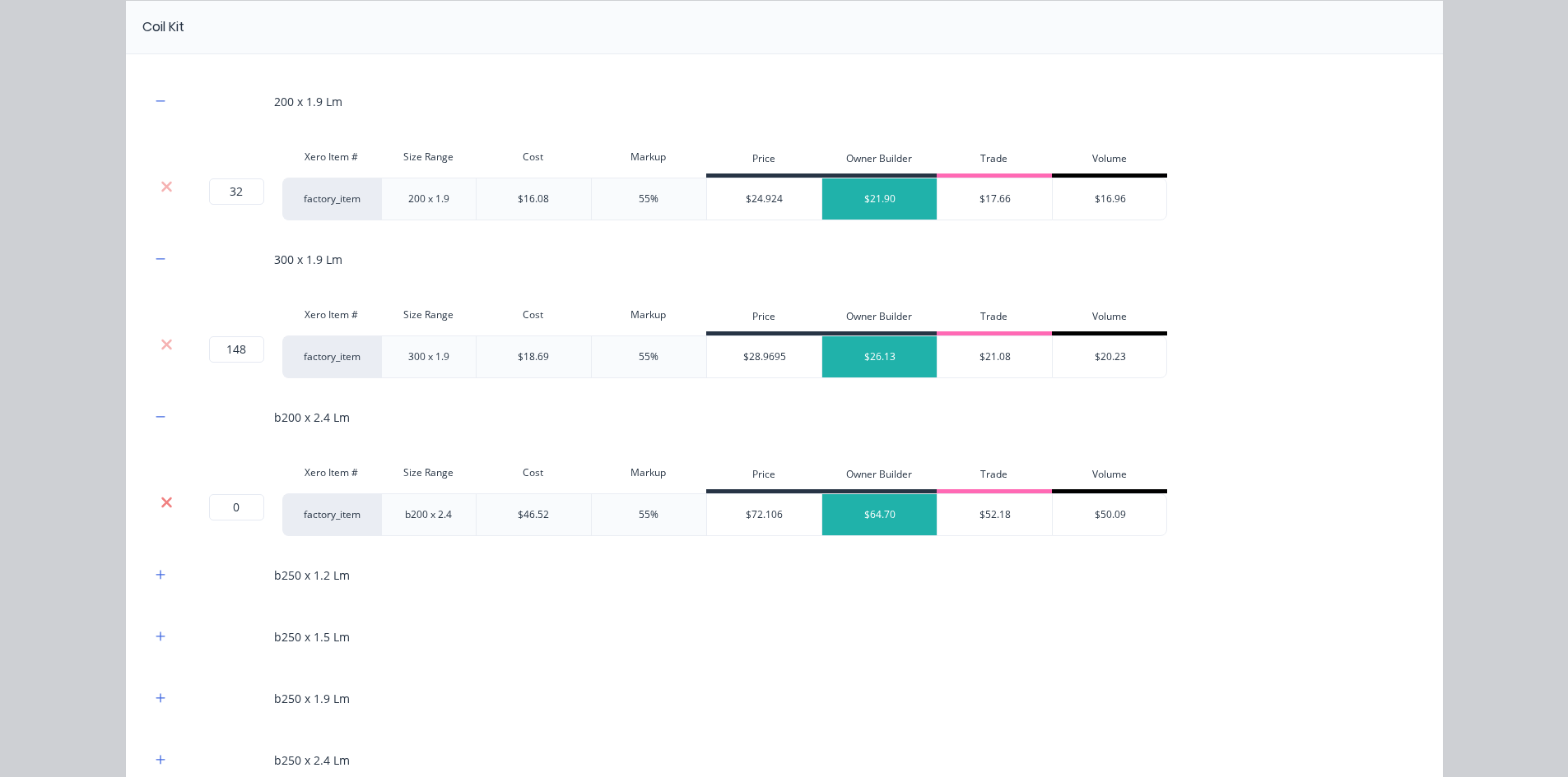
click at [160, 499] on icon at bounding box center [166, 502] width 12 height 16
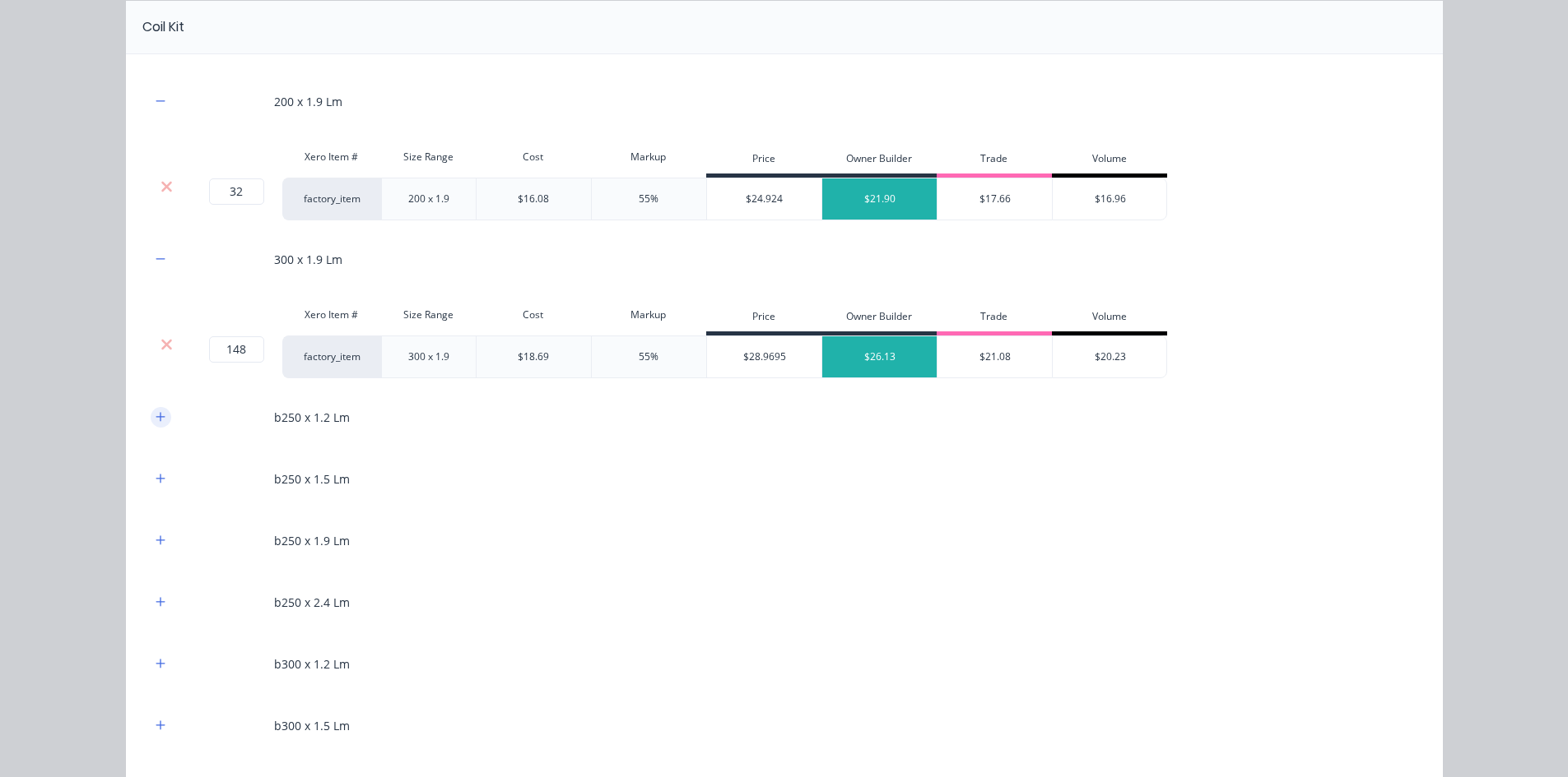
click at [155, 412] on icon "button" at bounding box center [160, 417] width 10 height 12
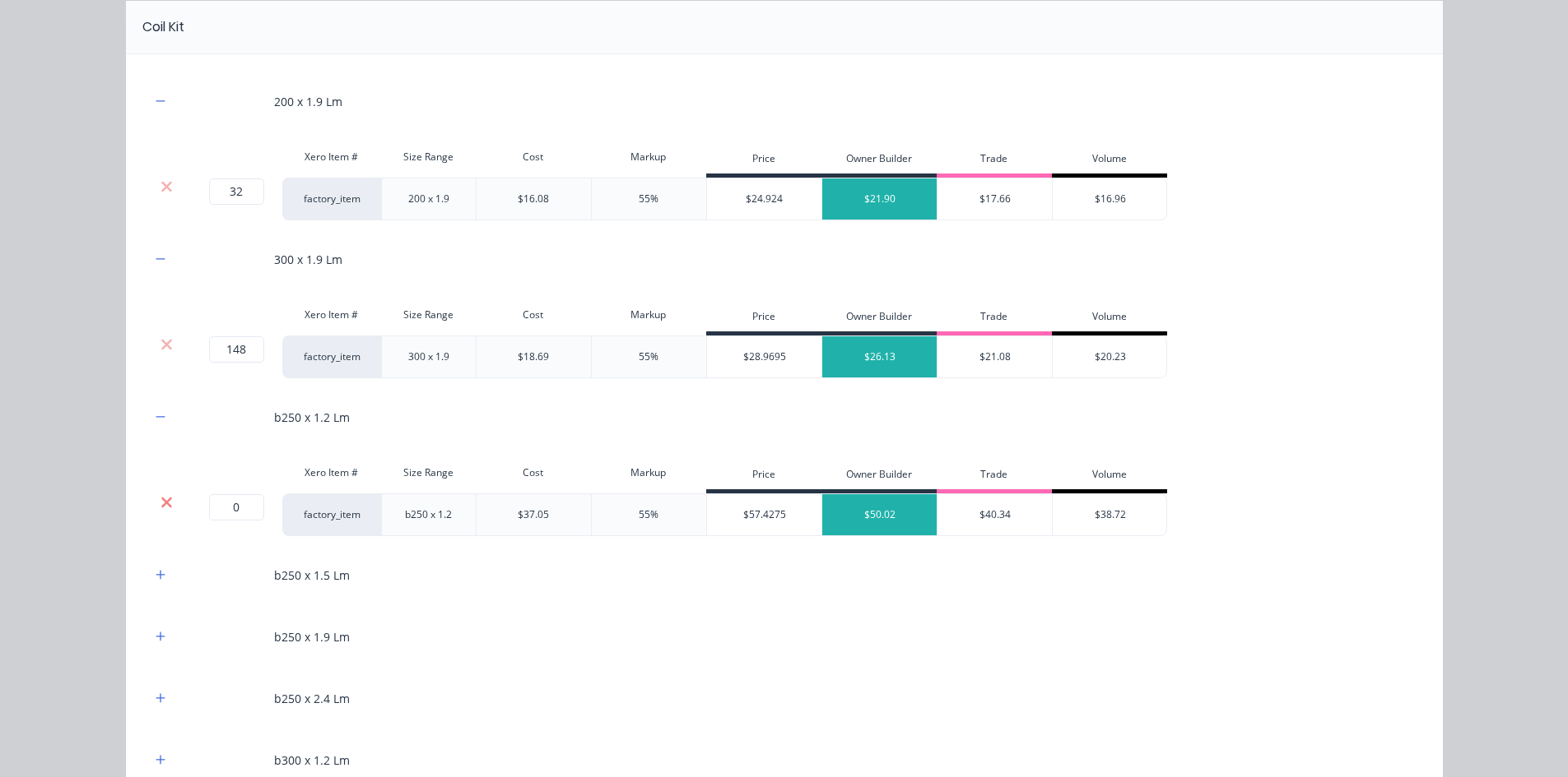
click at [160, 504] on icon at bounding box center [166, 502] width 12 height 16
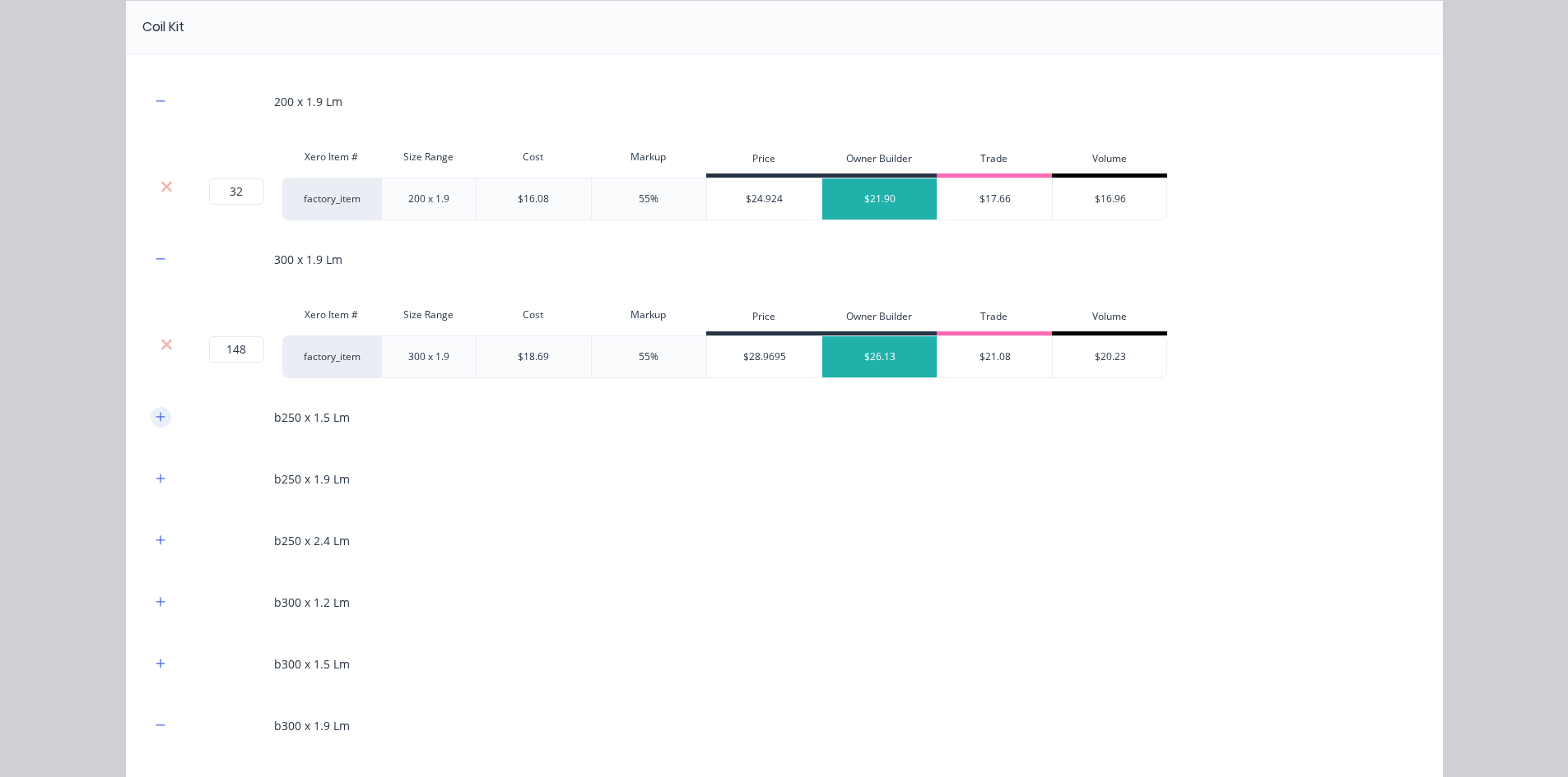
click at [161, 414] on button "button" at bounding box center [160, 417] width 21 height 21
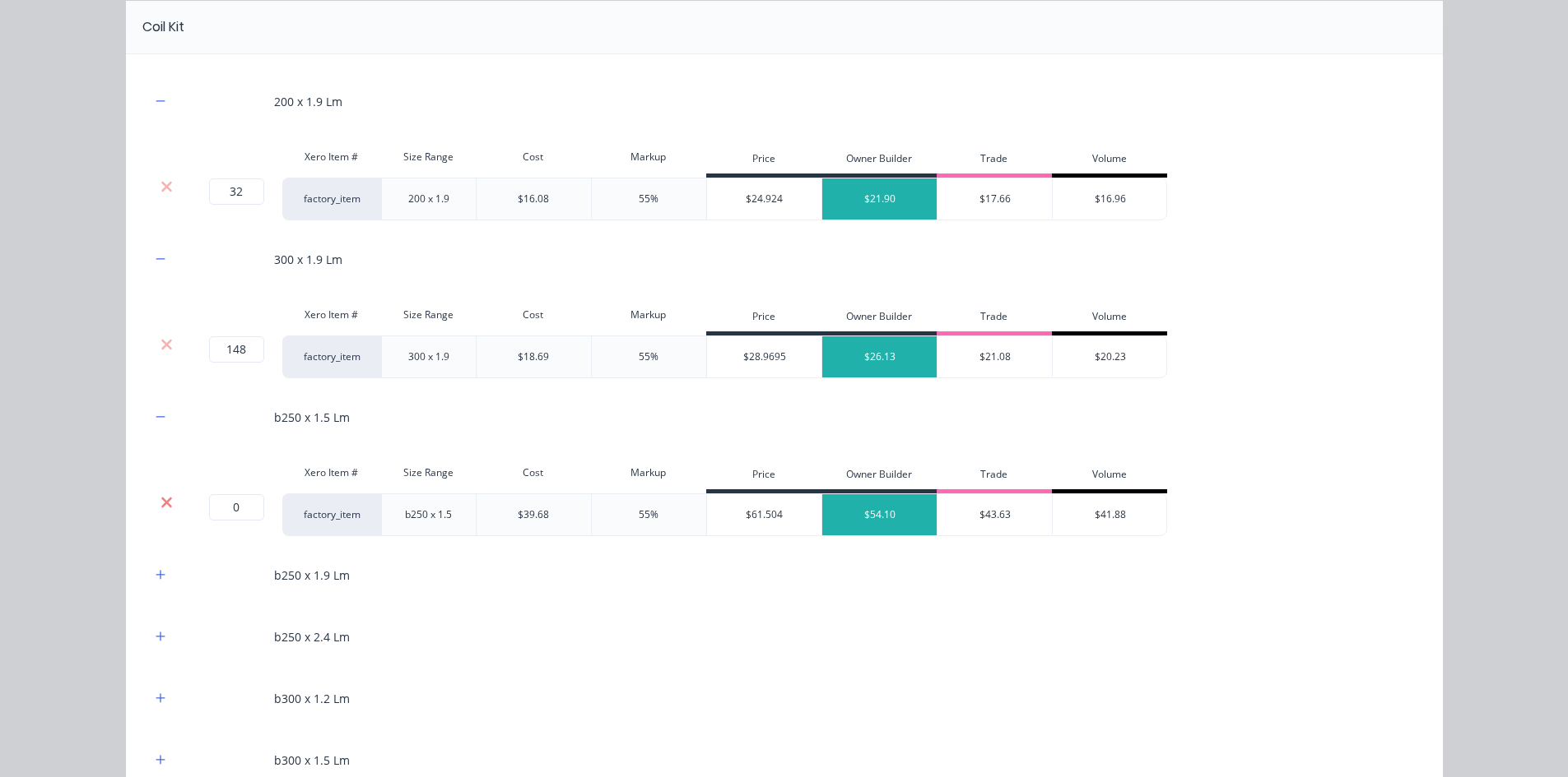
click at [160, 494] on icon at bounding box center [166, 502] width 12 height 16
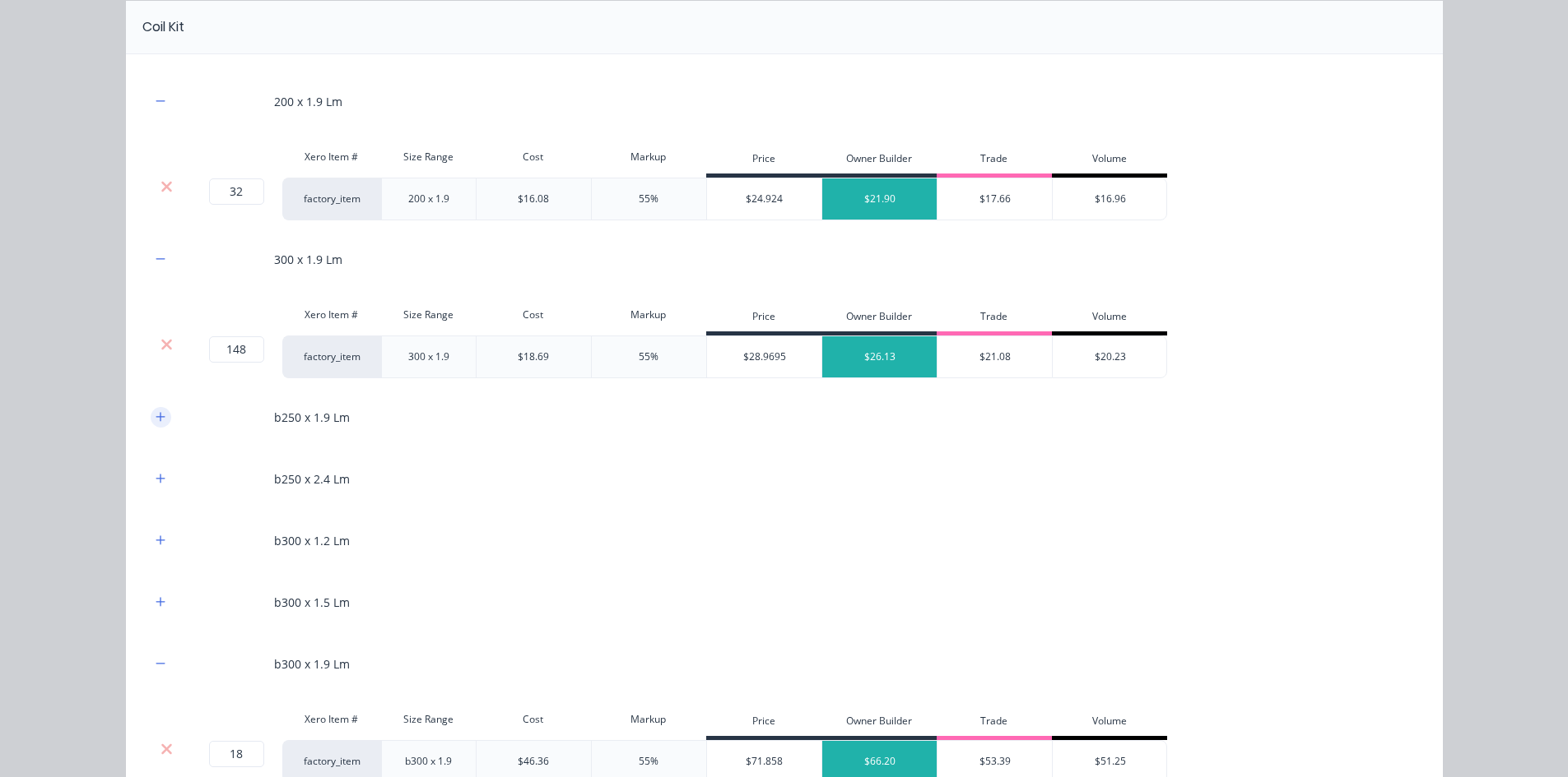
click at [156, 422] on icon "button" at bounding box center [160, 417] width 10 height 12
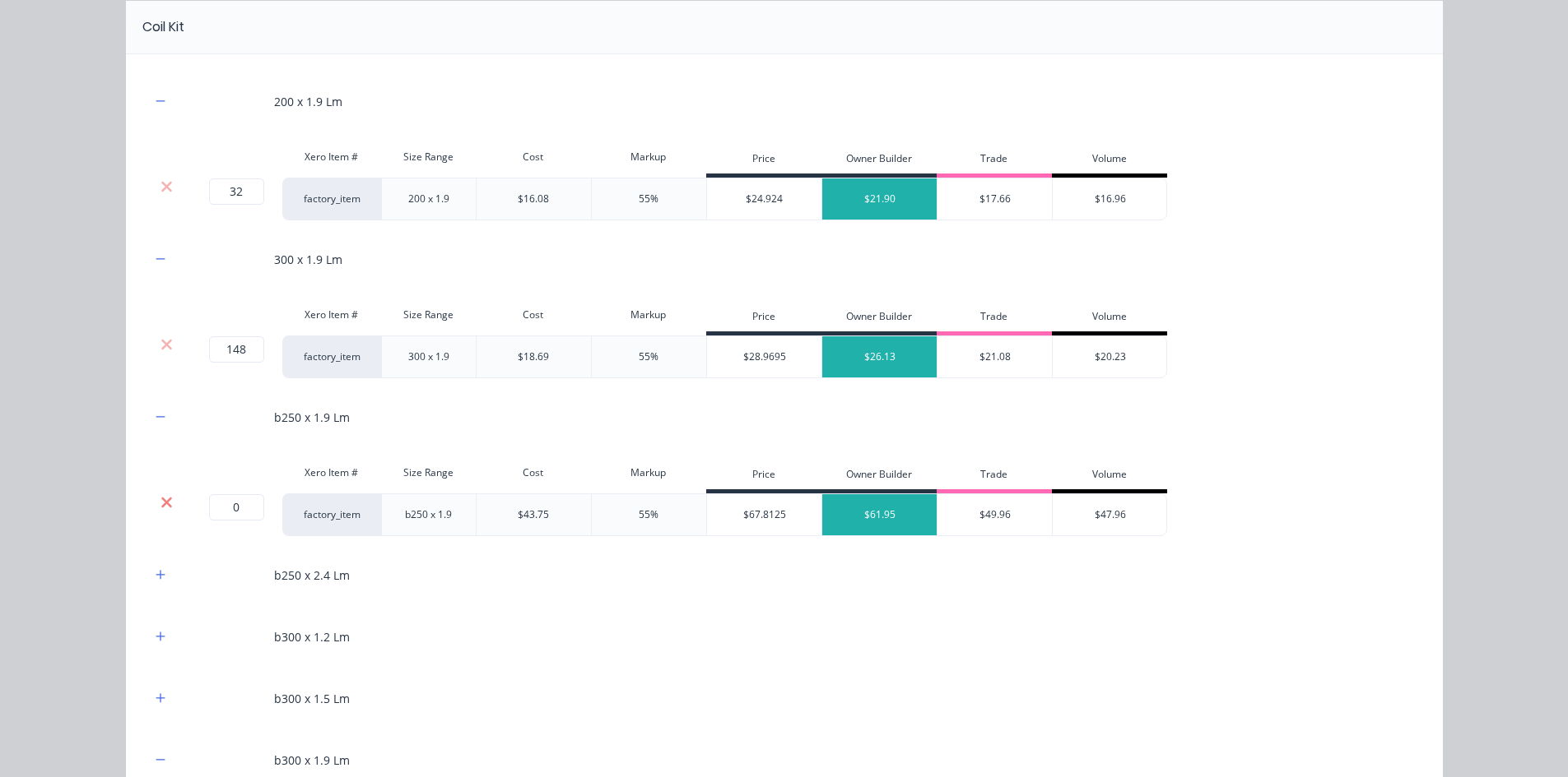
click at [160, 500] on icon at bounding box center [166, 502] width 12 height 16
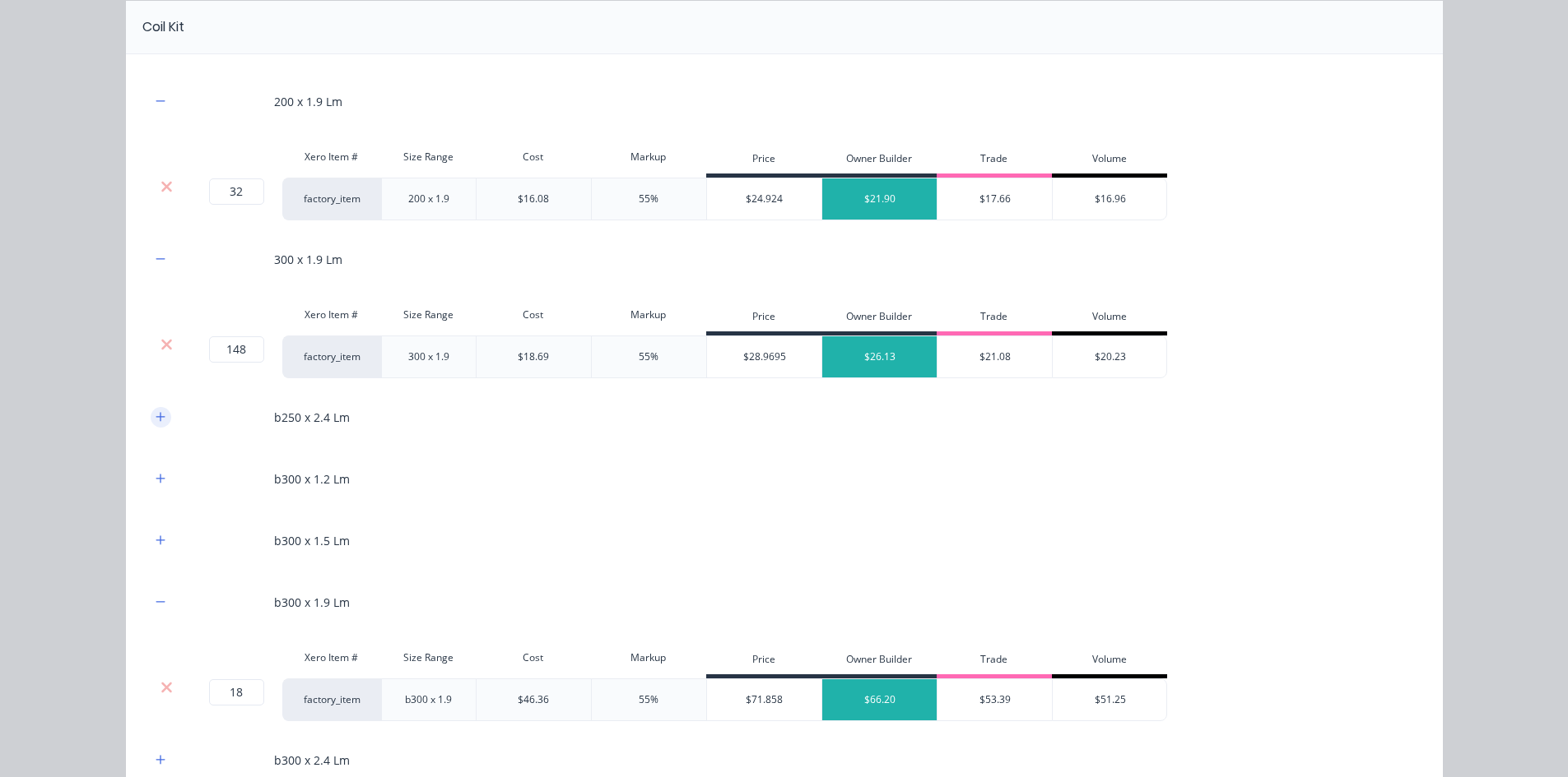
click at [155, 420] on icon "button" at bounding box center [159, 417] width 9 height 9
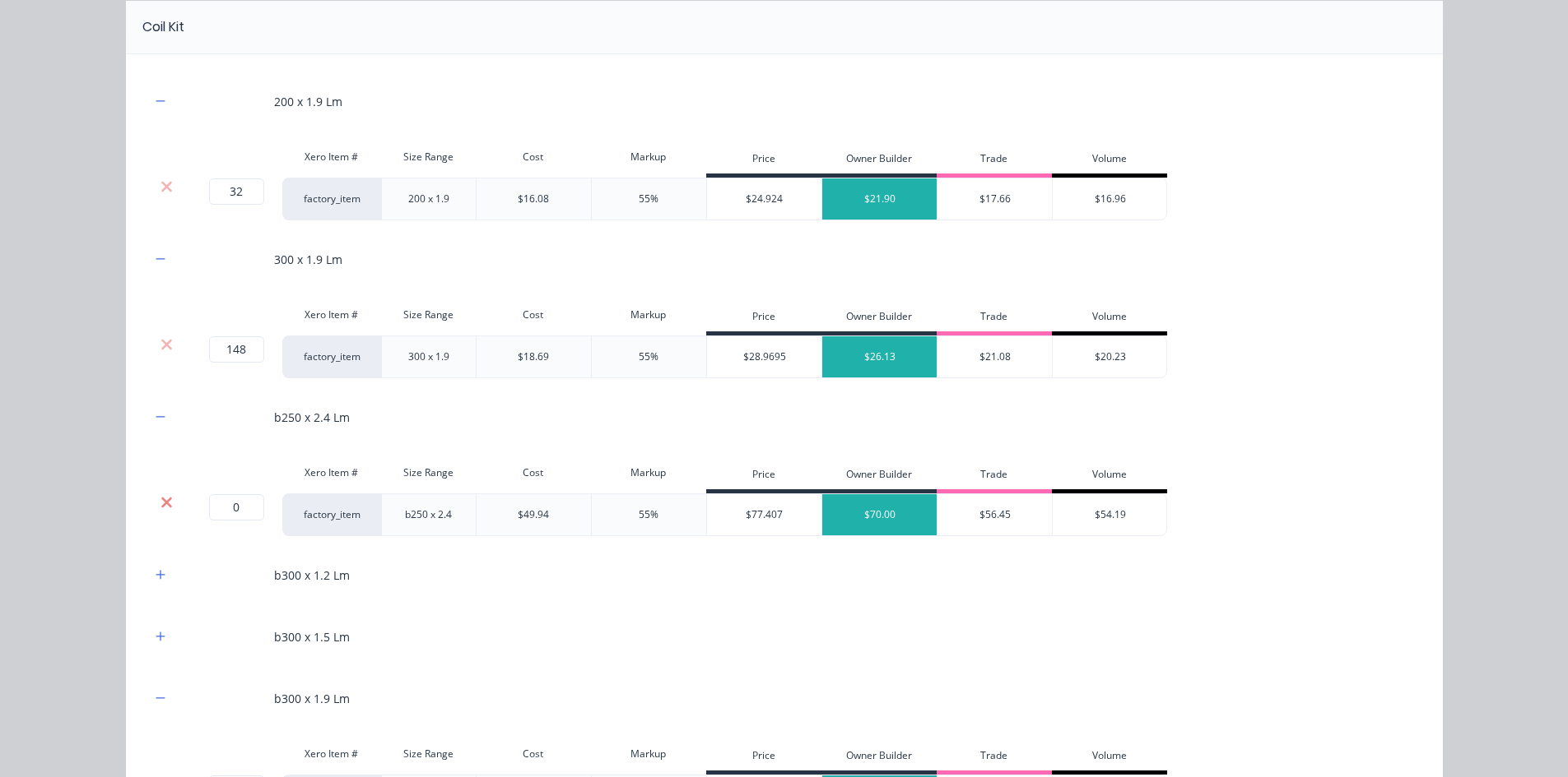
click at [161, 502] on icon at bounding box center [166, 502] width 11 height 11
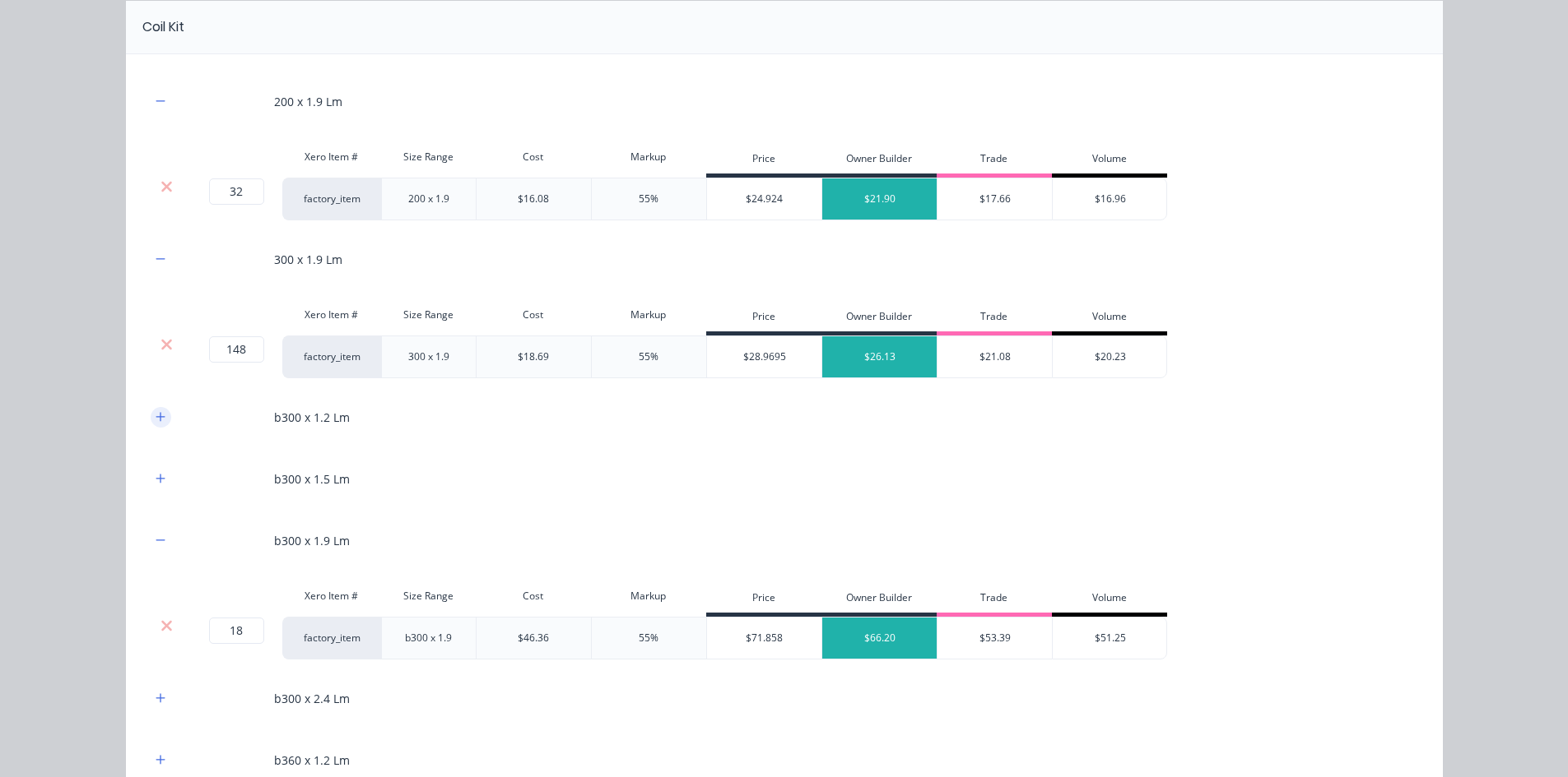
click at [155, 420] on icon "button" at bounding box center [159, 417] width 9 height 9
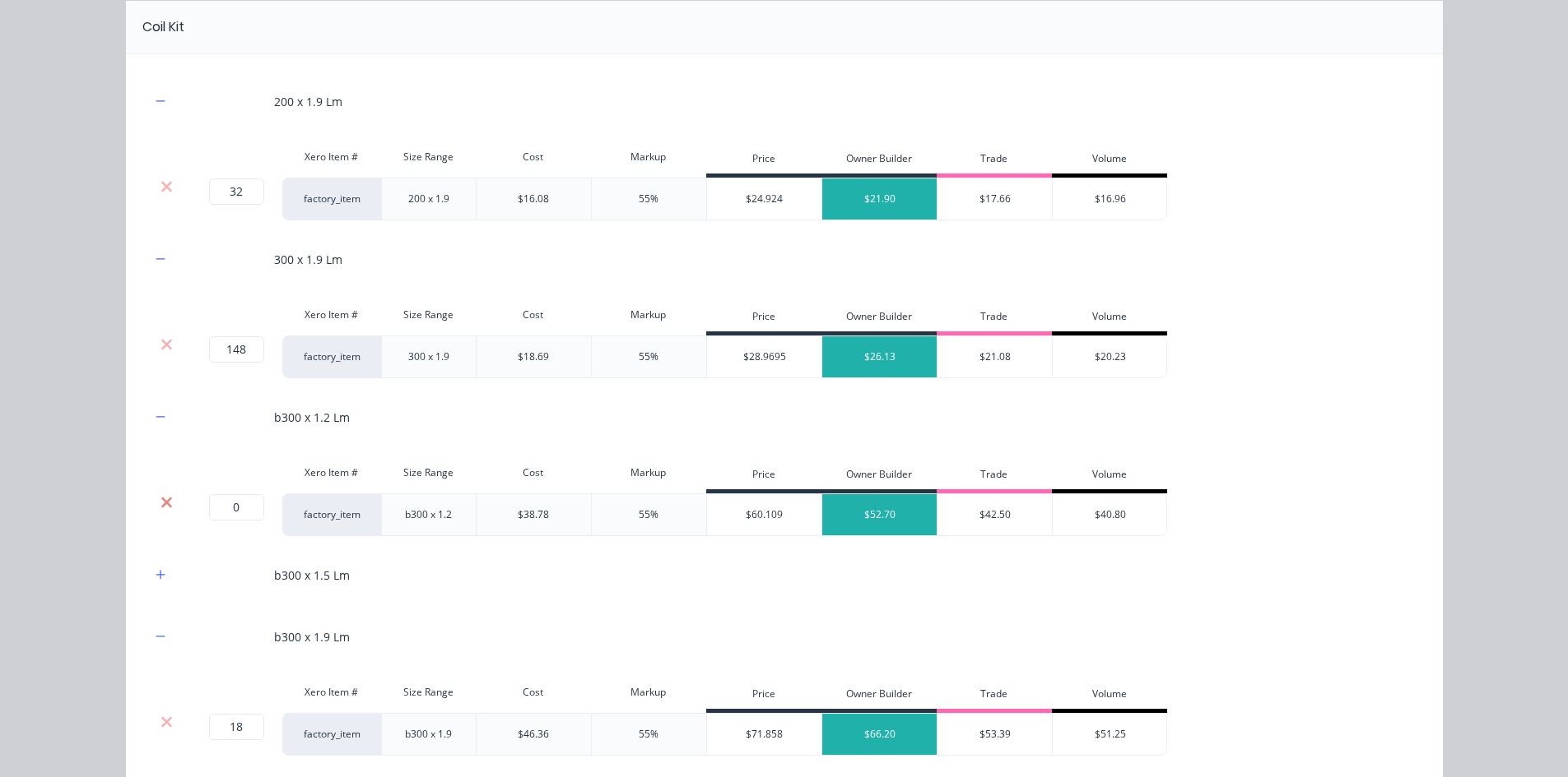
click at [161, 503] on icon at bounding box center [166, 502] width 11 height 11
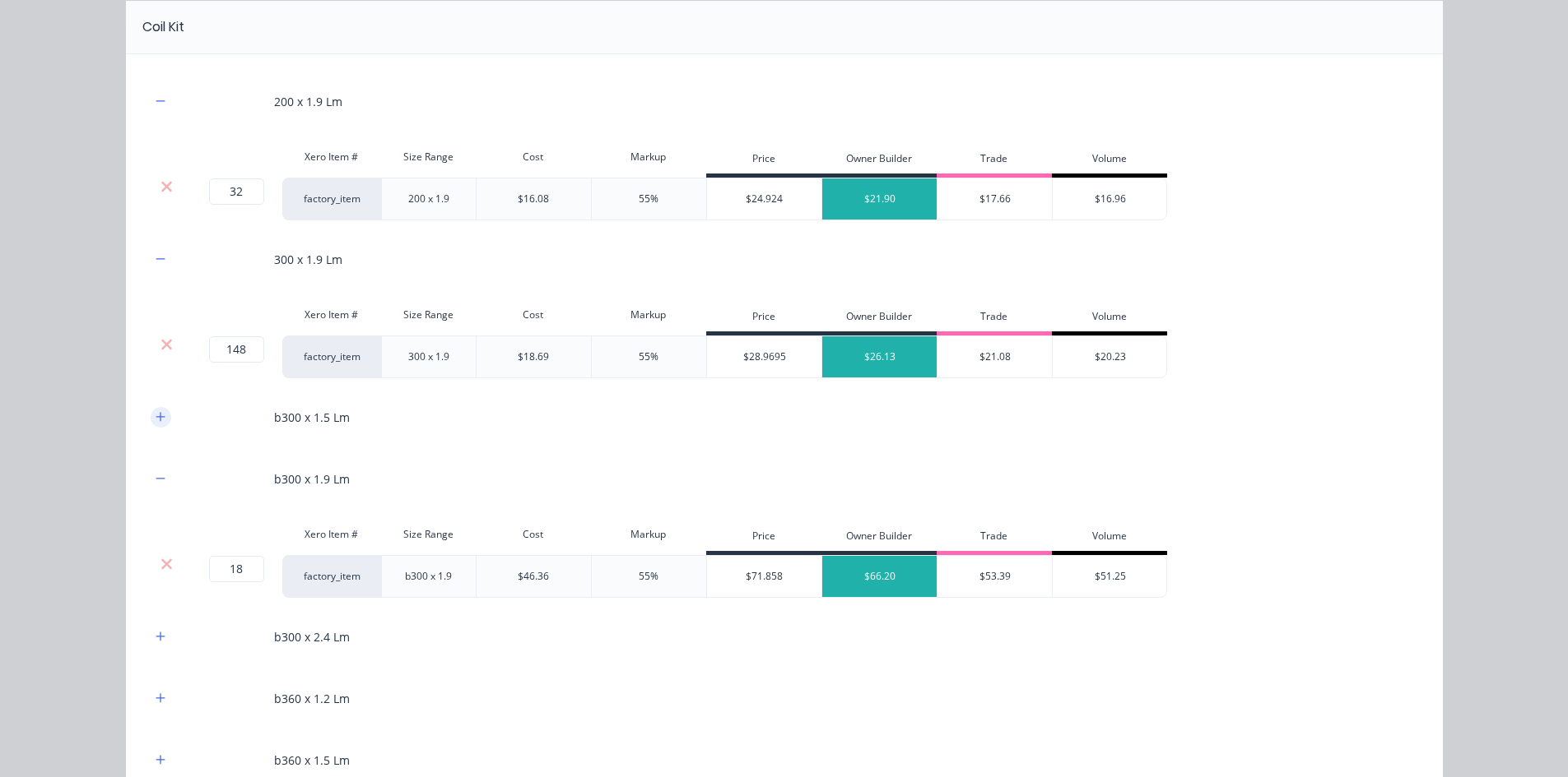
click at [155, 417] on icon "button" at bounding box center [159, 417] width 9 height 9
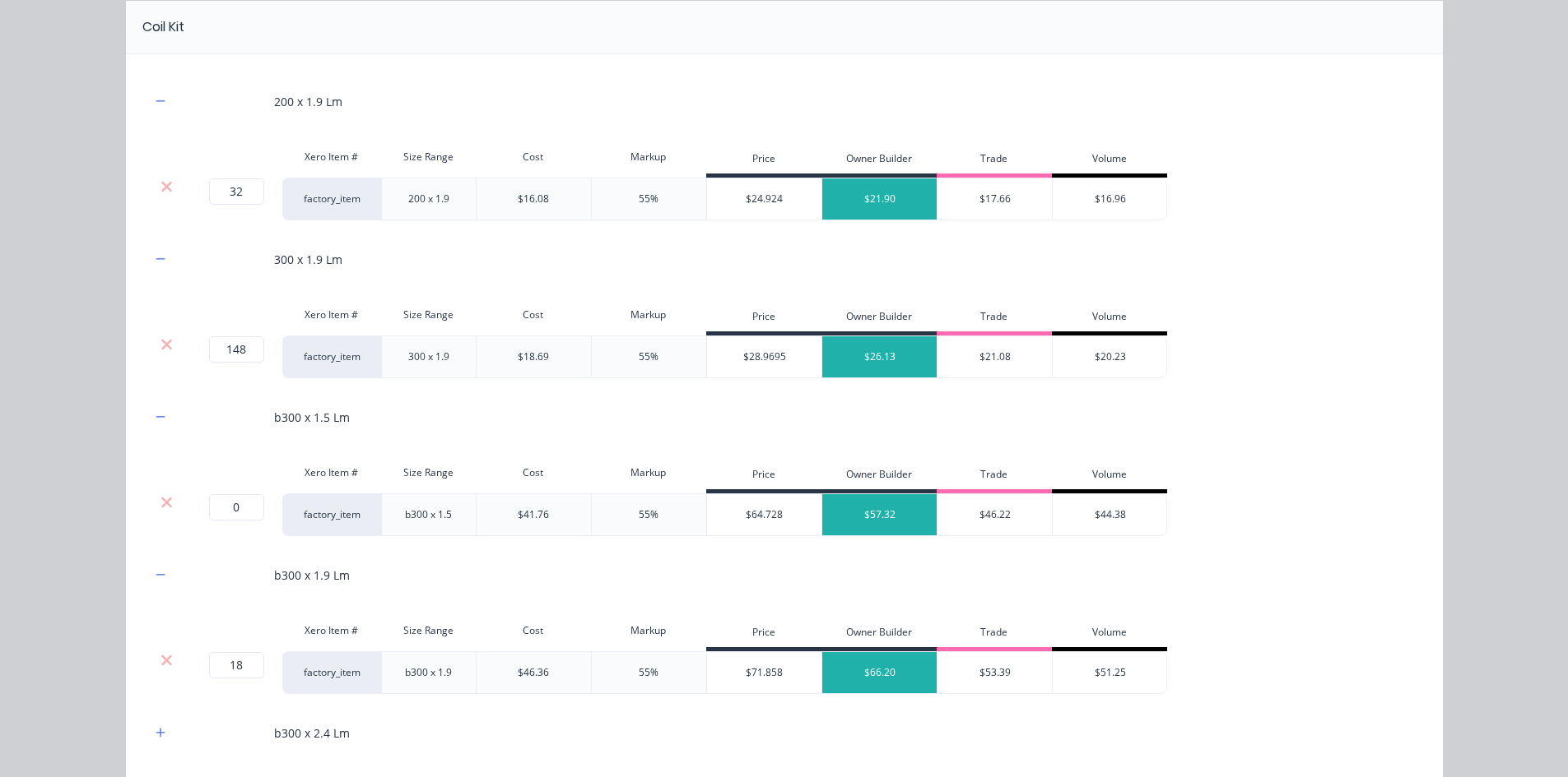
click at [163, 493] on div at bounding box center [167, 515] width 33 height 43
click at [162, 503] on icon at bounding box center [166, 502] width 11 height 11
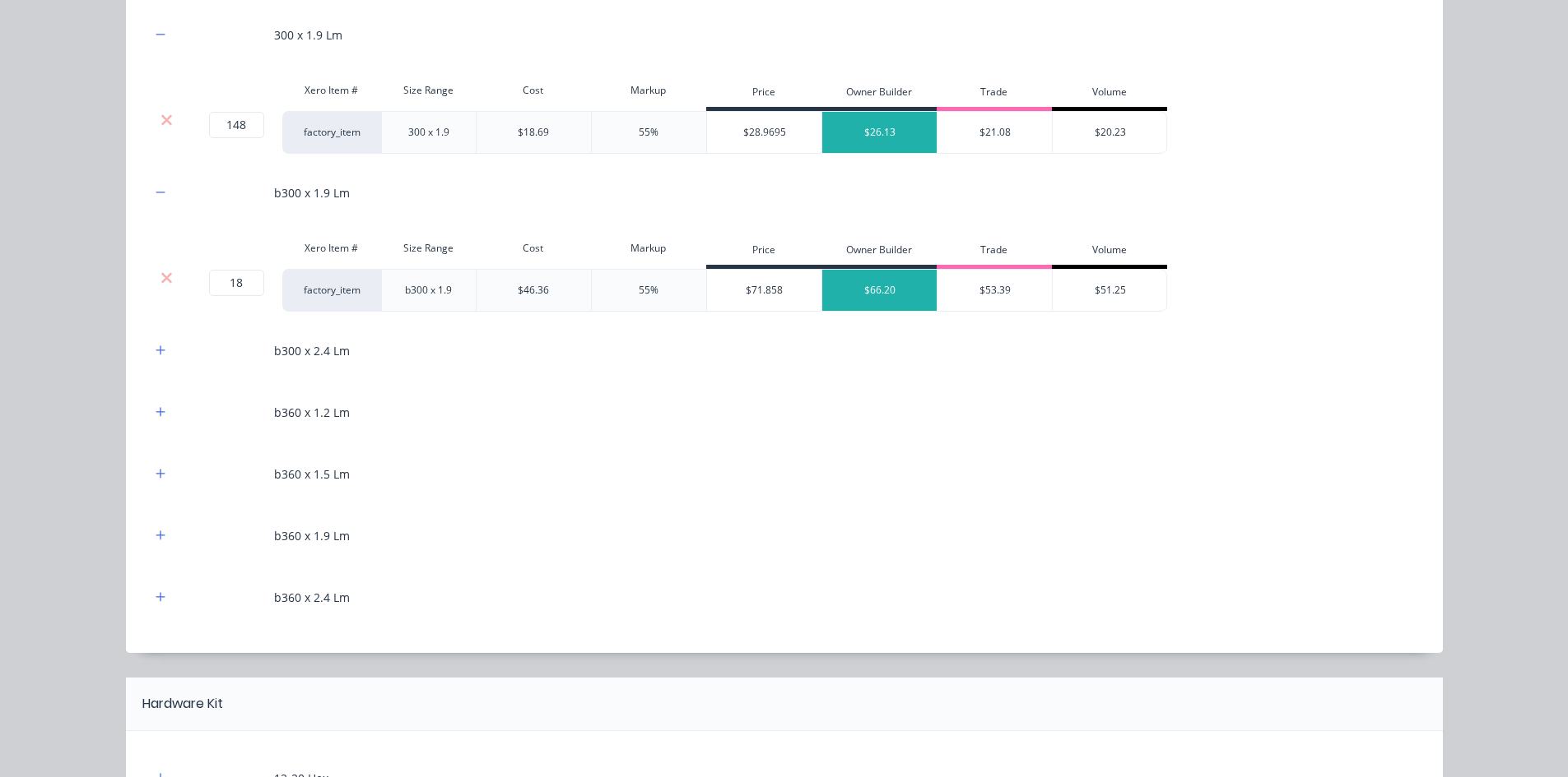
scroll to position [1151, 0]
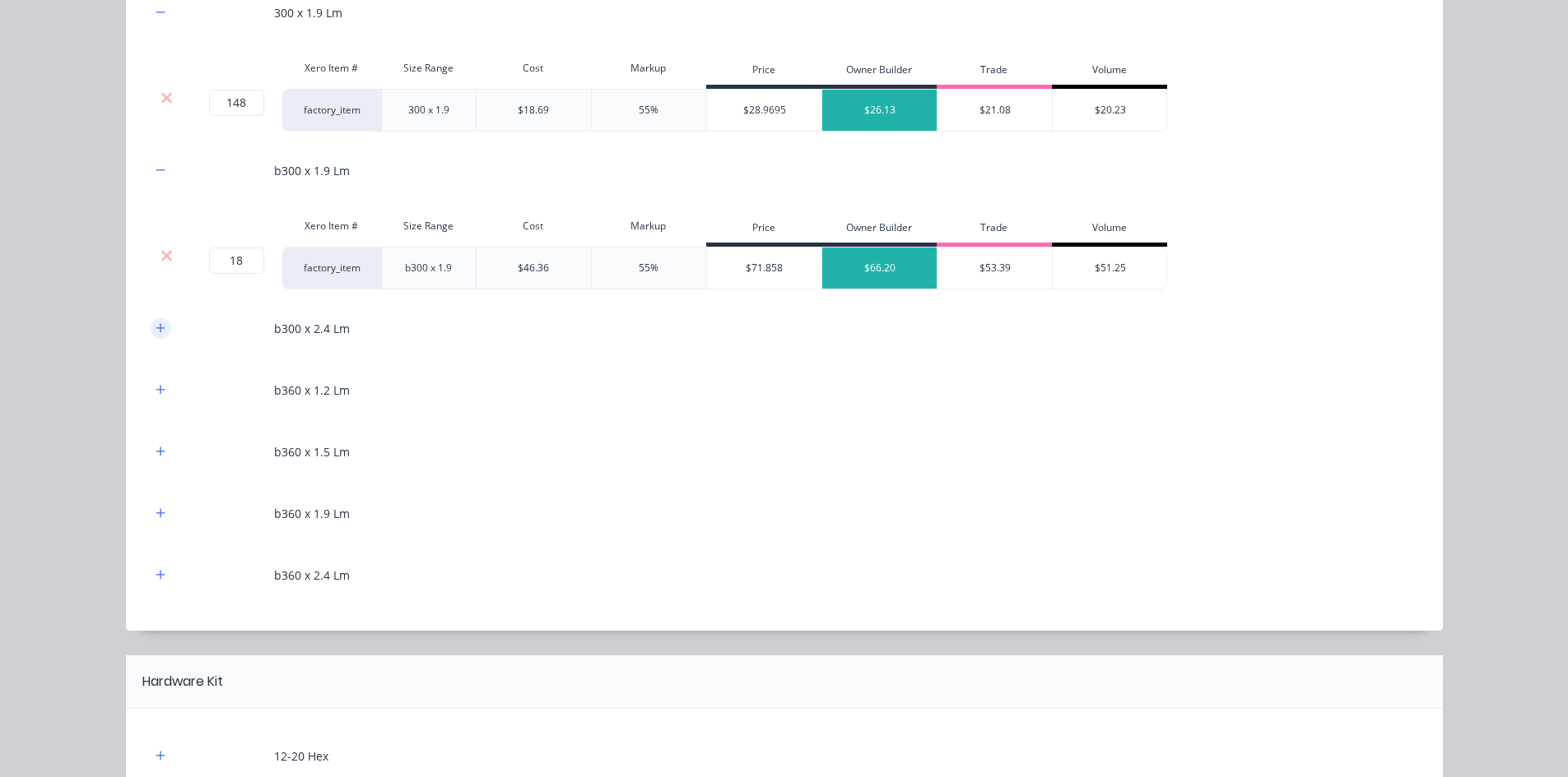
click at [150, 335] on button "button" at bounding box center [160, 328] width 21 height 21
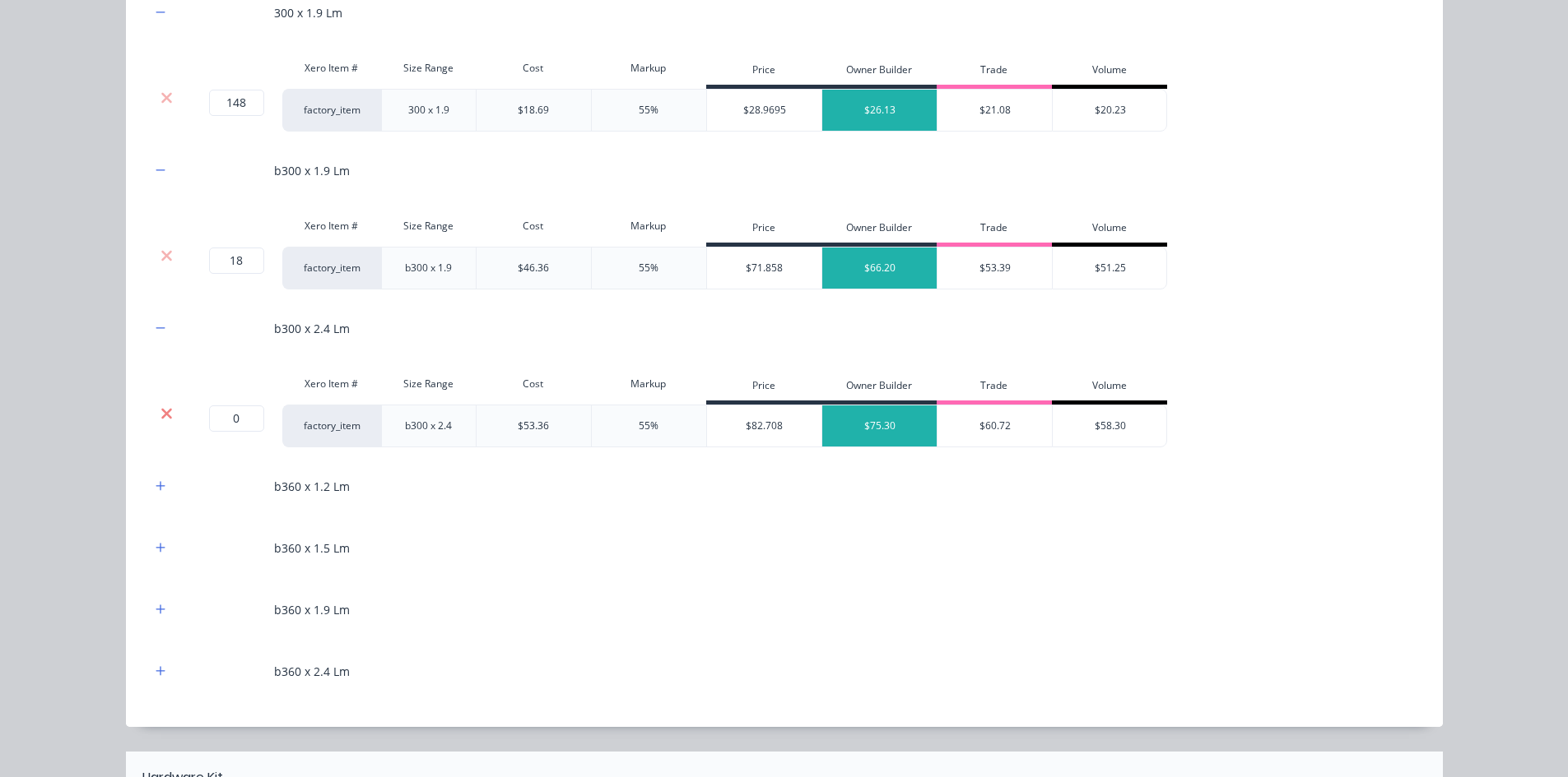
click at [161, 414] on icon at bounding box center [166, 413] width 11 height 11
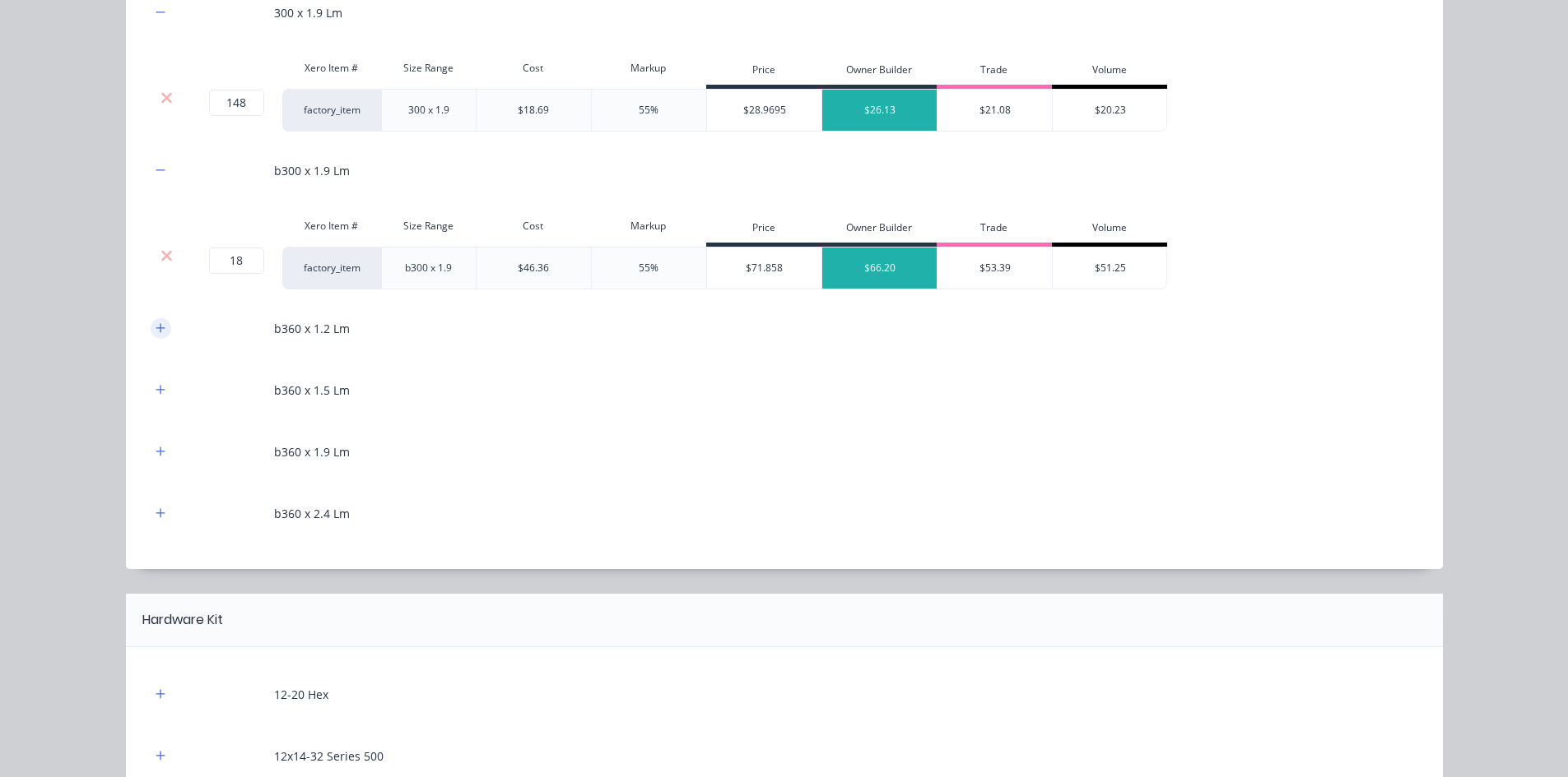
click at [155, 332] on icon "button" at bounding box center [160, 328] width 10 height 12
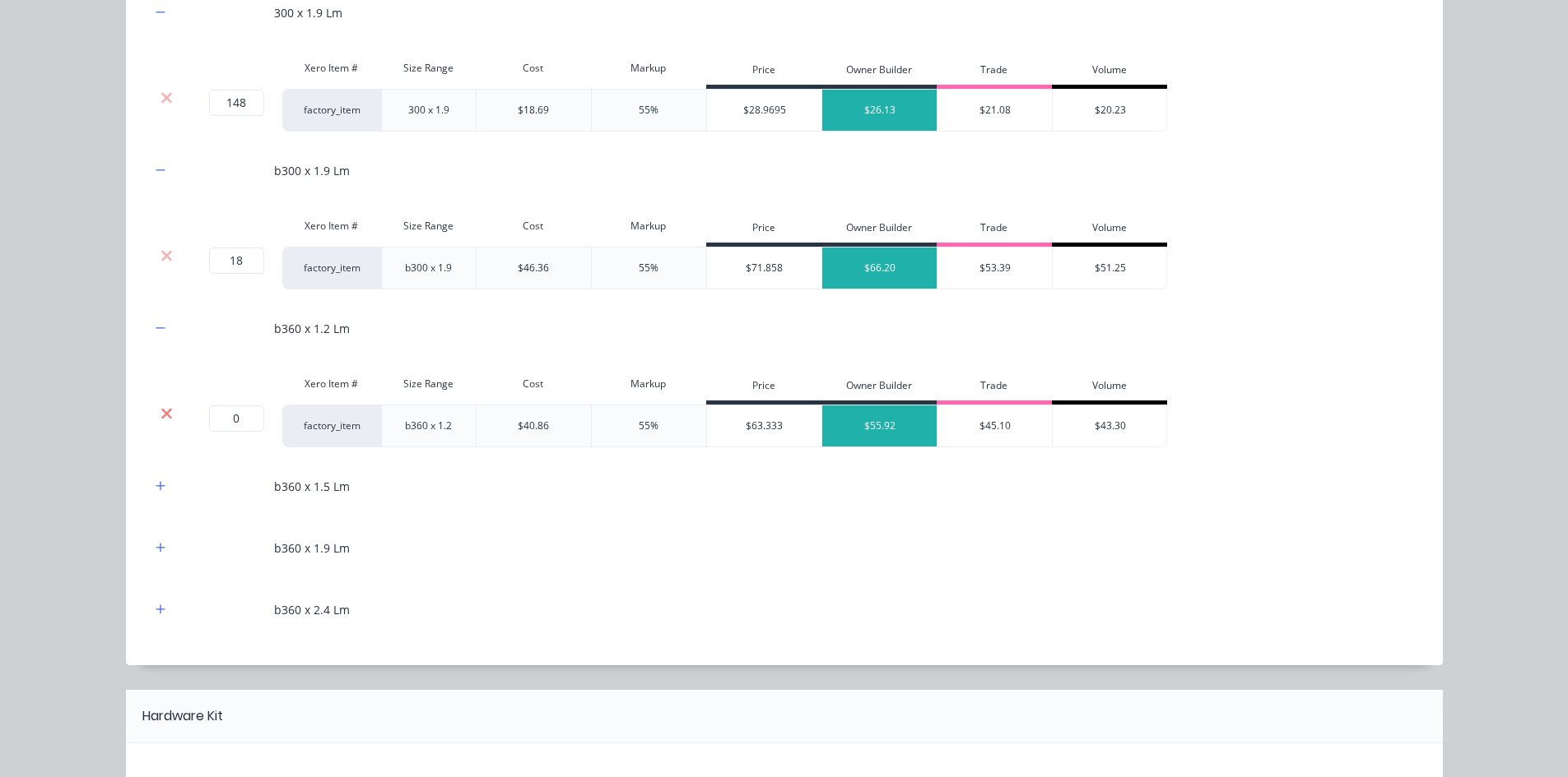
click at [160, 417] on icon at bounding box center [166, 414] width 12 height 16
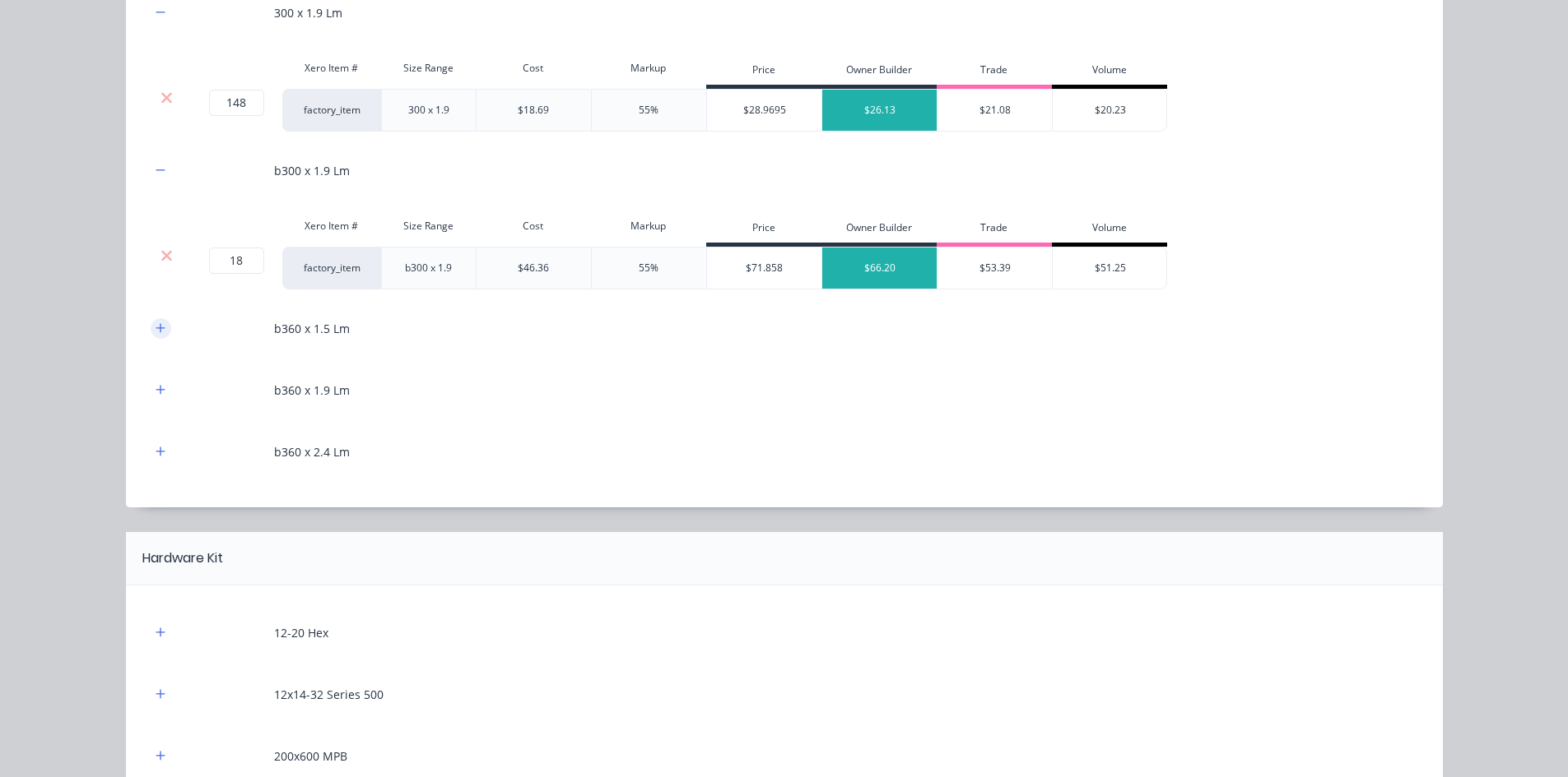
click at [155, 327] on icon "button" at bounding box center [160, 328] width 10 height 12
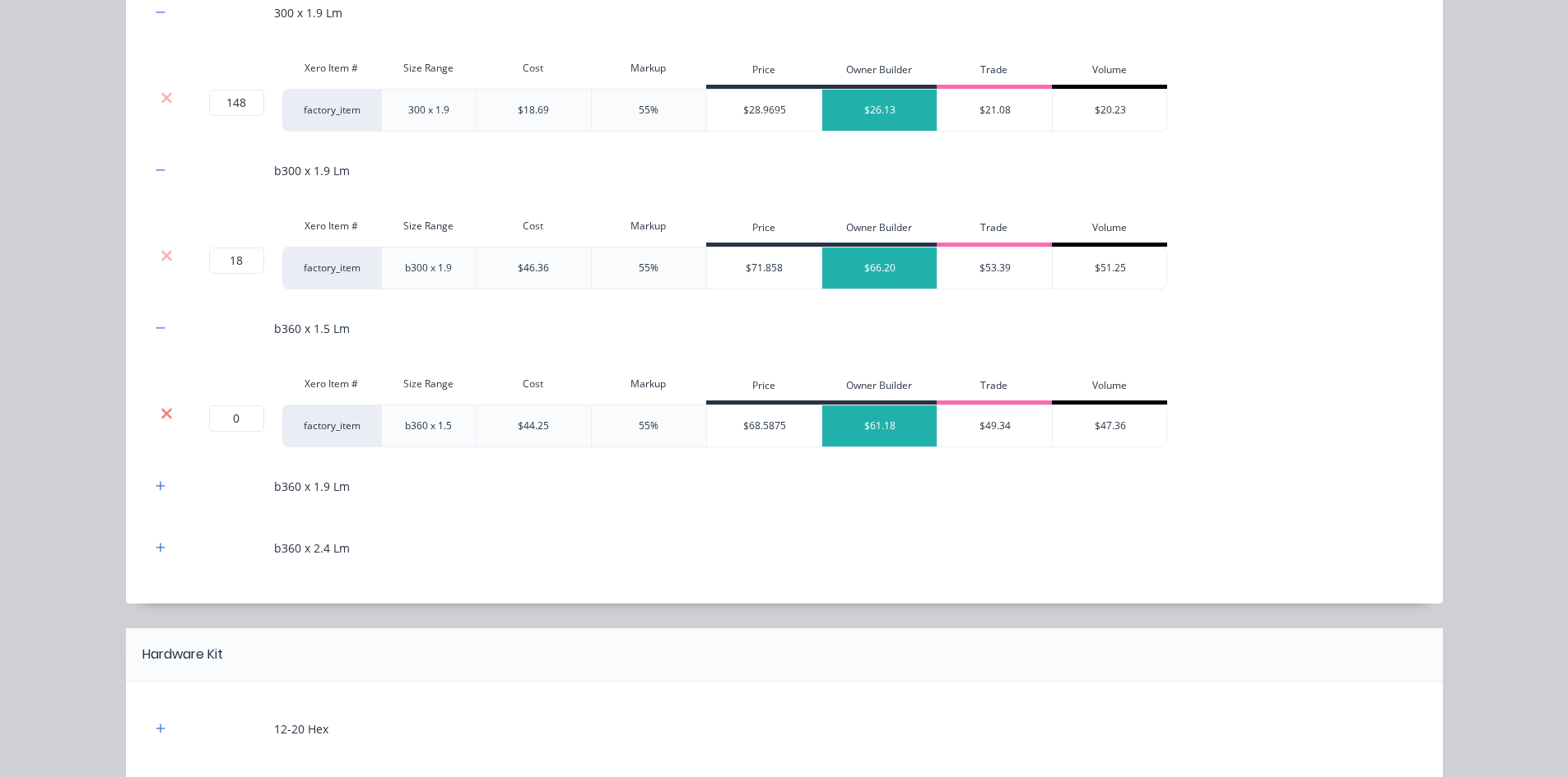
click at [161, 410] on icon at bounding box center [166, 413] width 11 height 11
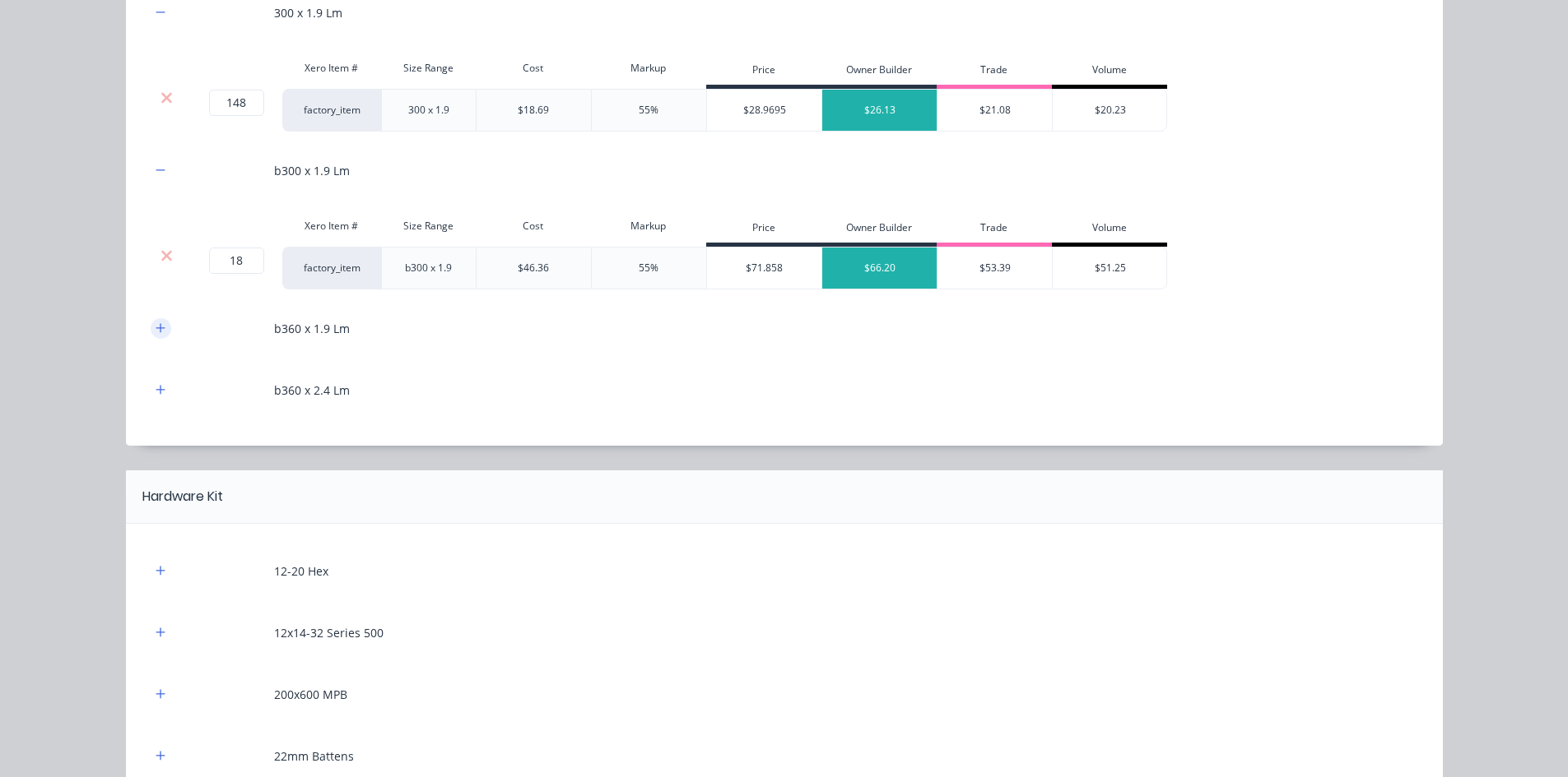
click at [153, 337] on button "button" at bounding box center [160, 328] width 21 height 21
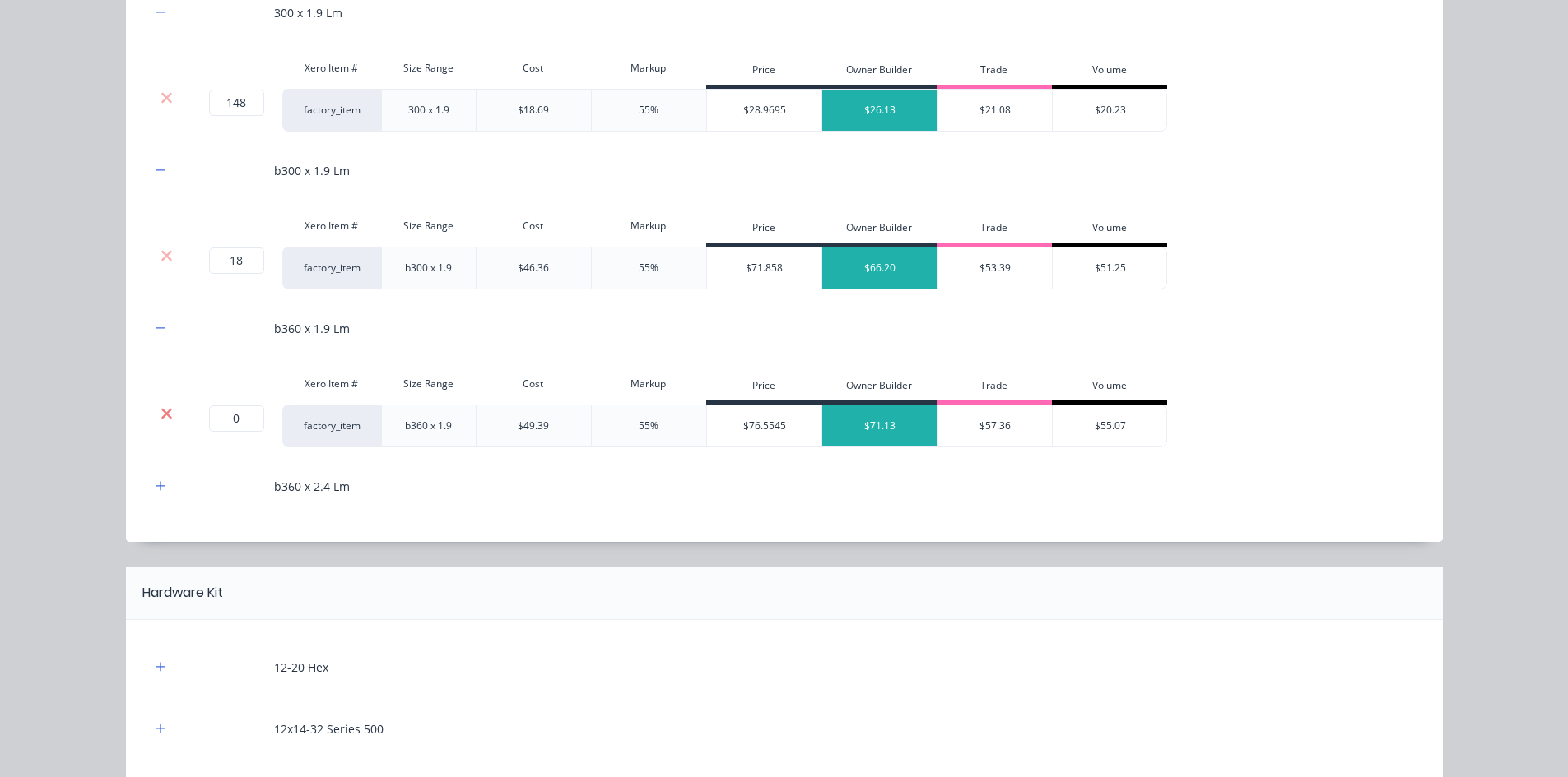
click at [160, 411] on icon at bounding box center [166, 414] width 12 height 16
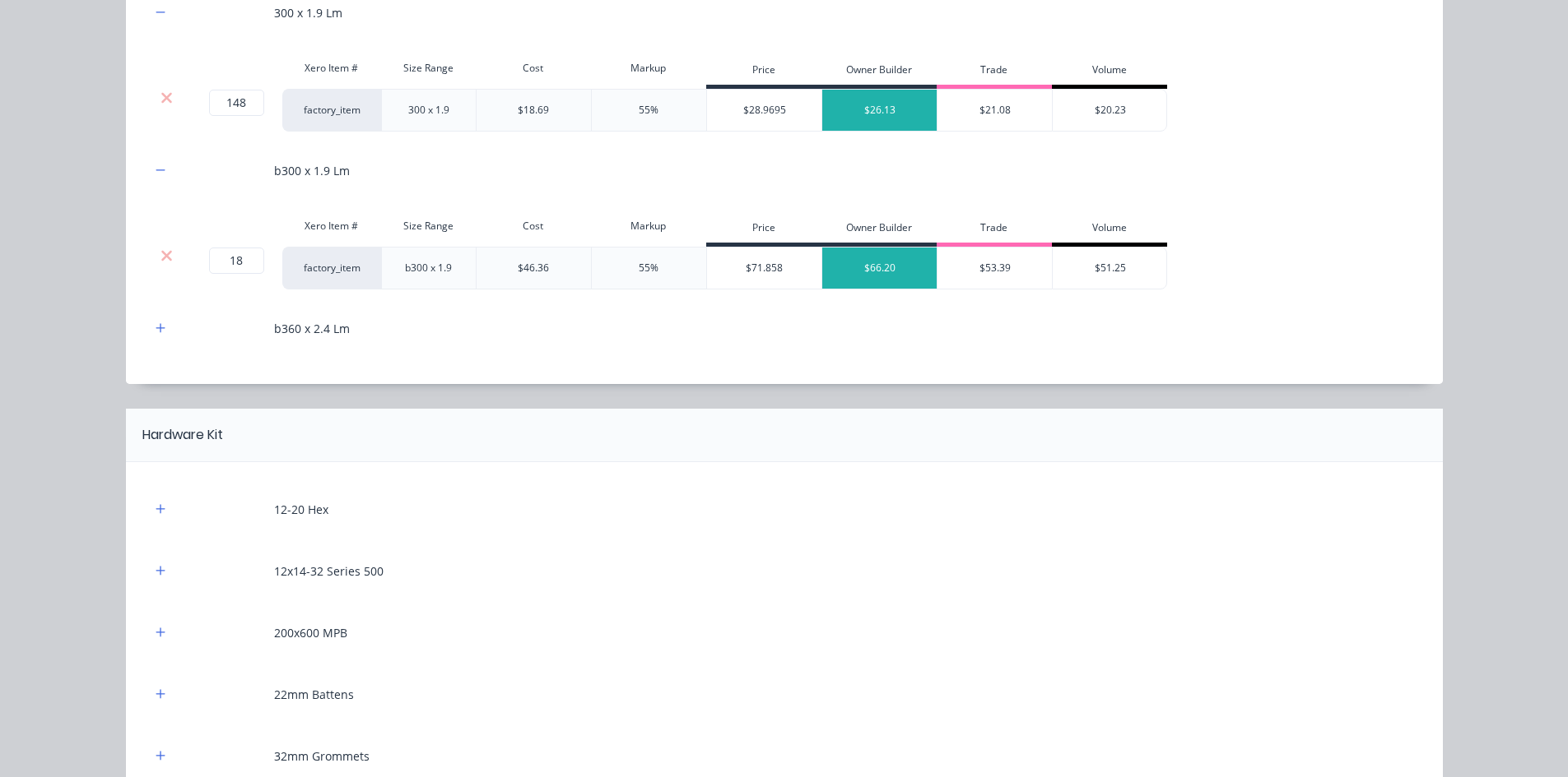
drag, startPoint x: 154, startPoint y: 326, endPoint x: 156, endPoint y: 366, distance: 40.0
click at [155, 326] on icon "button" at bounding box center [160, 328] width 10 height 12
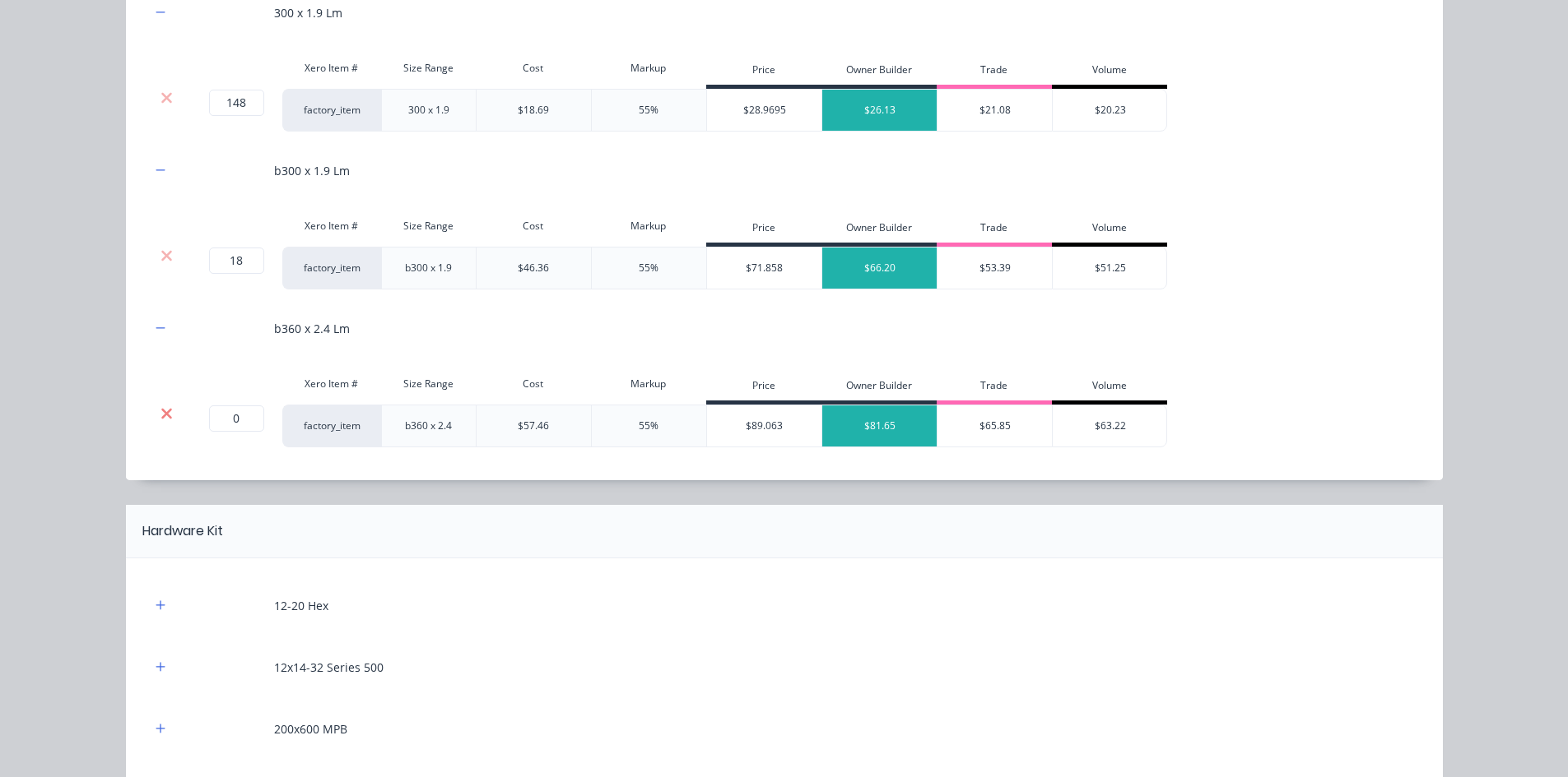
click at [160, 412] on icon at bounding box center [166, 414] width 12 height 16
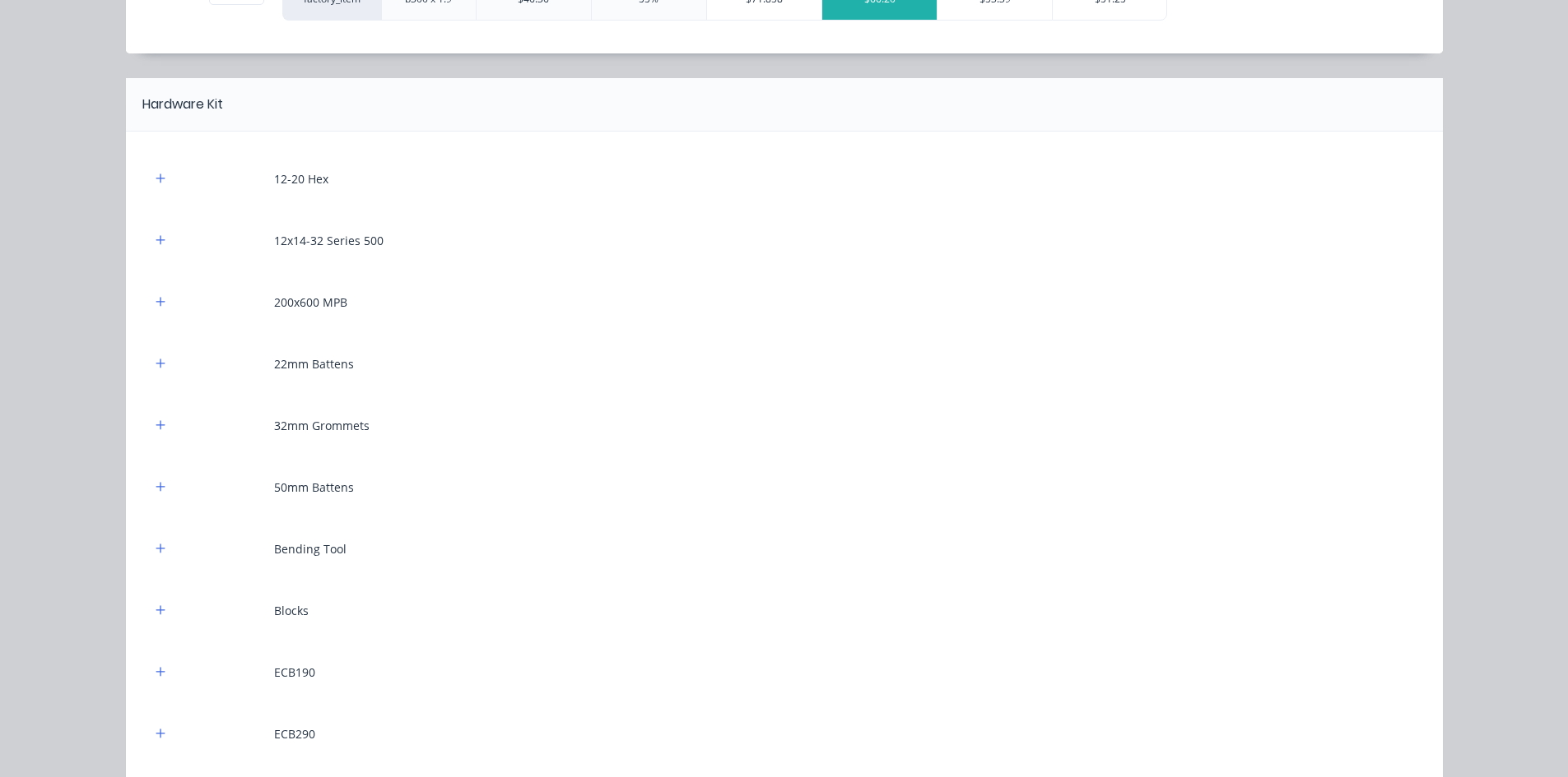
scroll to position [1563, 0]
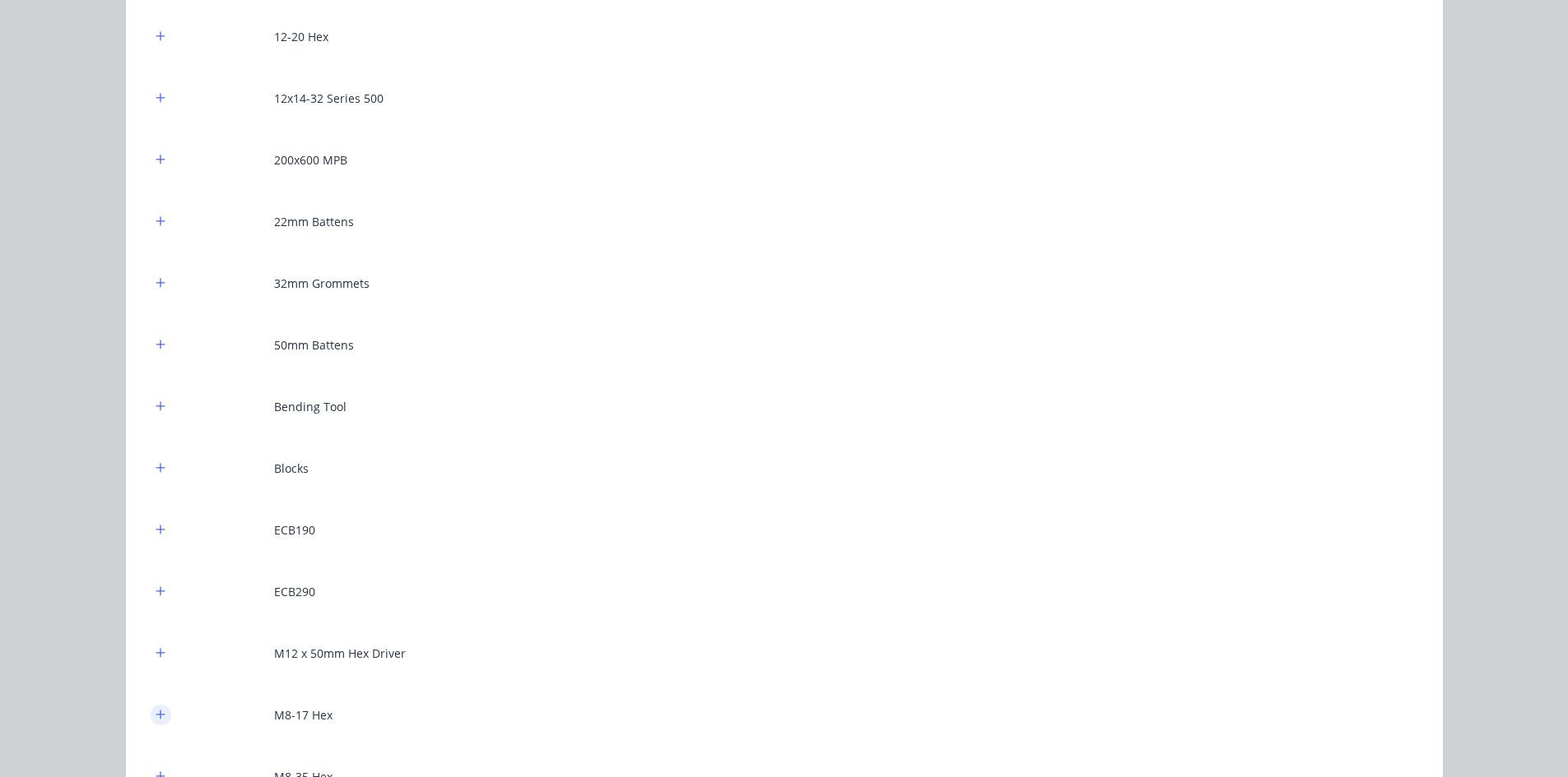
click at [155, 709] on icon "button" at bounding box center [160, 715] width 10 height 12
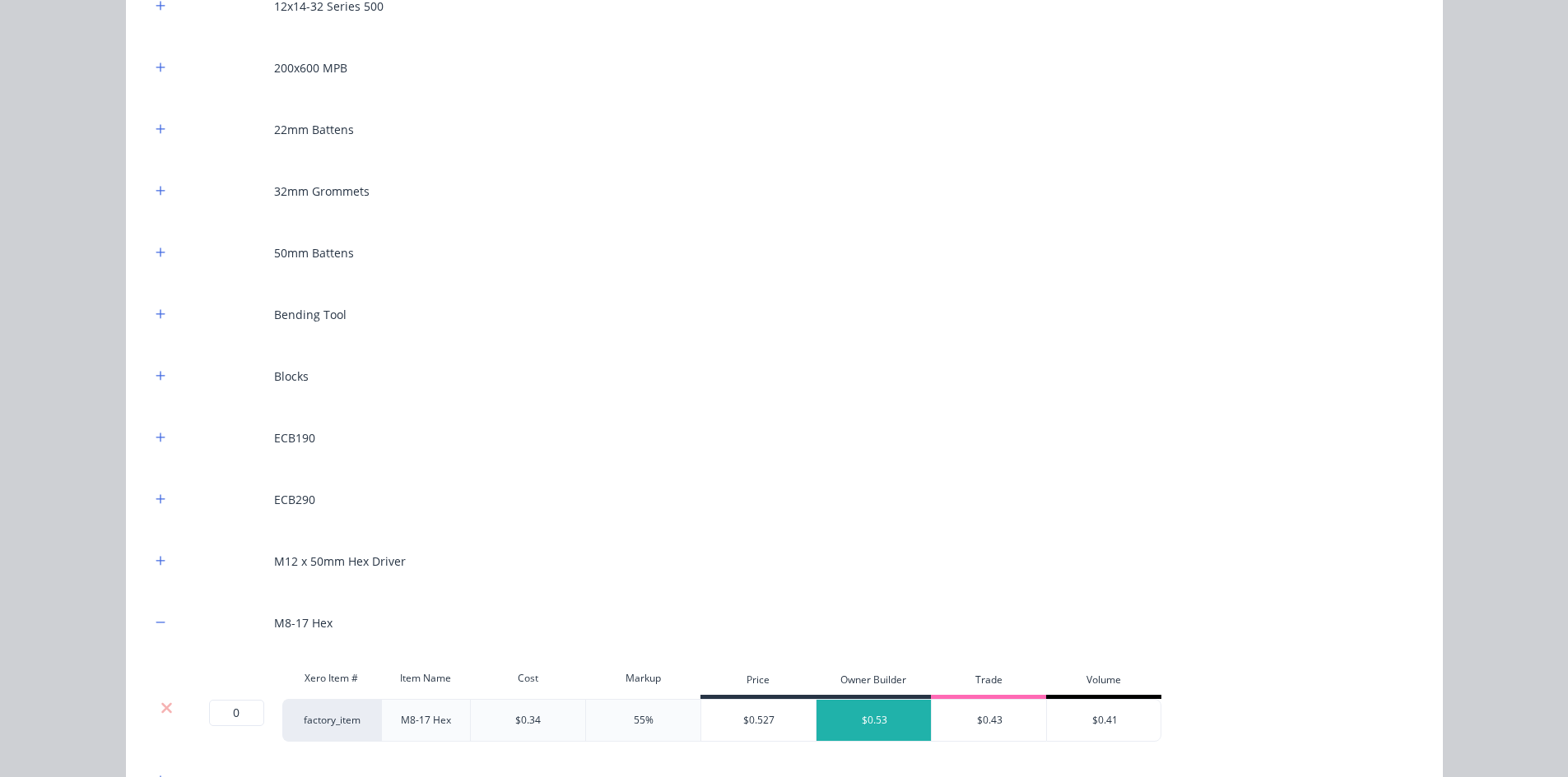
scroll to position [1727, 0]
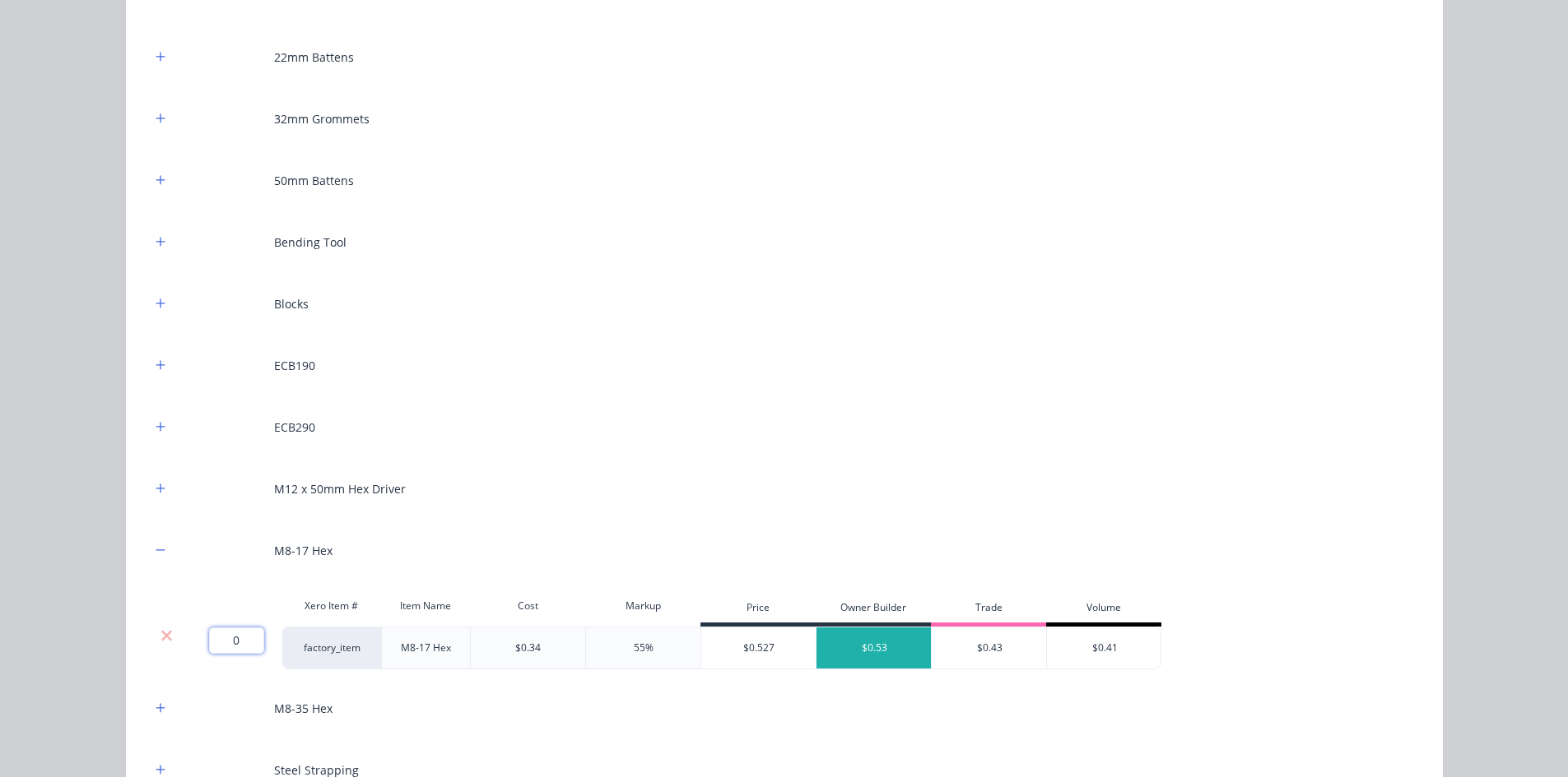
click at [243, 648] on input "0" at bounding box center [236, 641] width 55 height 26
type input "300"
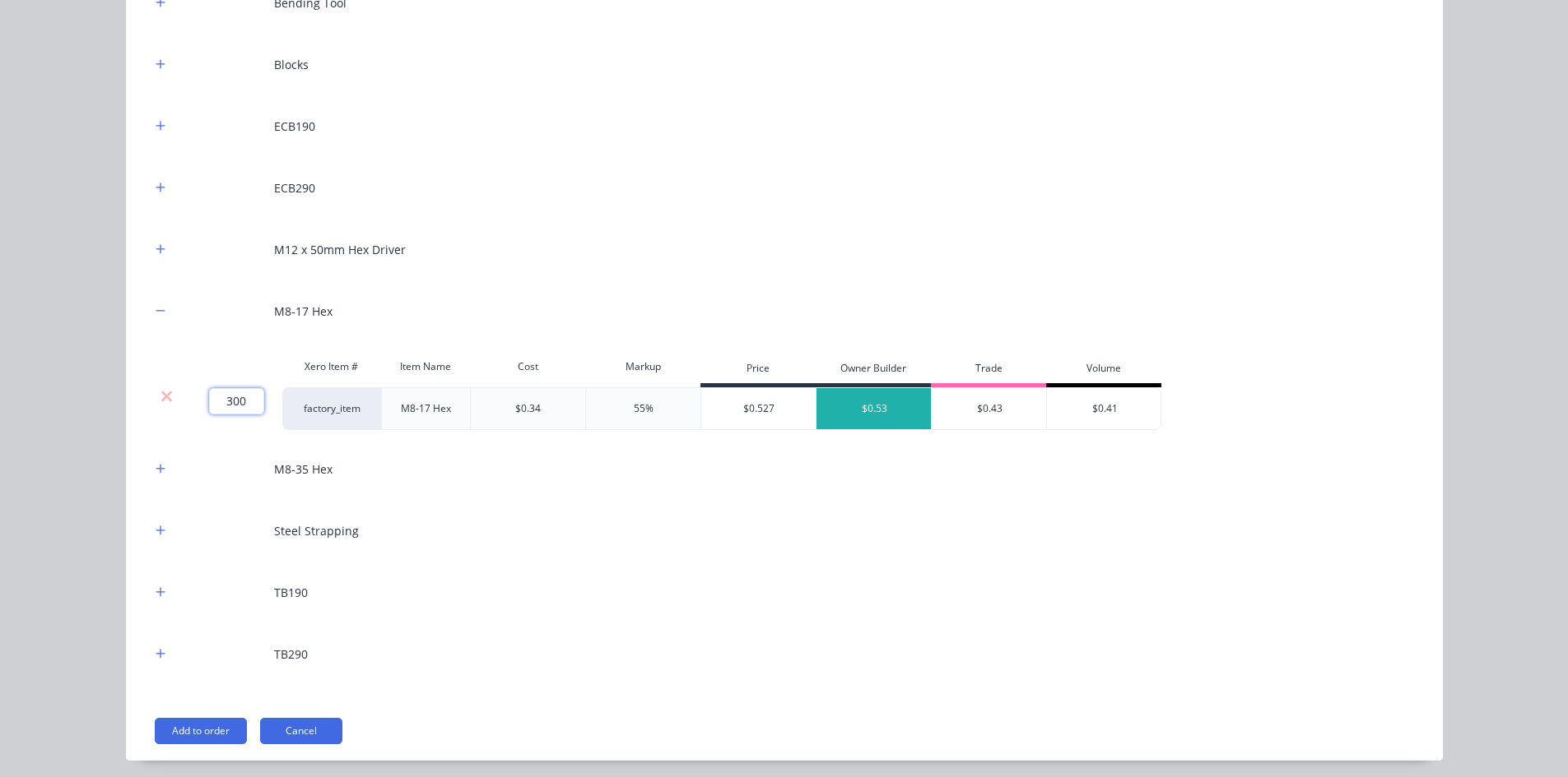
scroll to position [1858, 0]
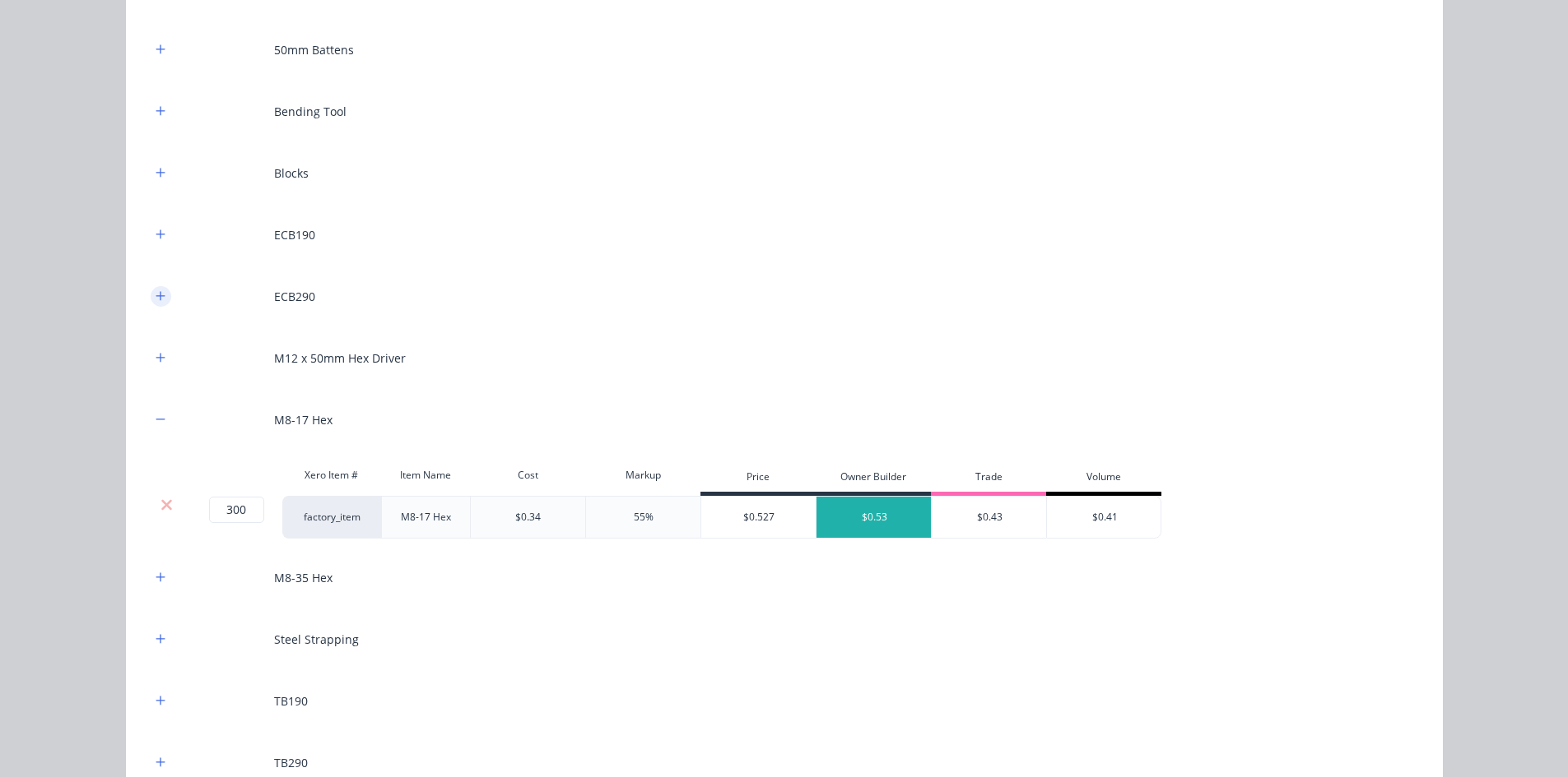
click at [159, 299] on button "button" at bounding box center [160, 296] width 21 height 21
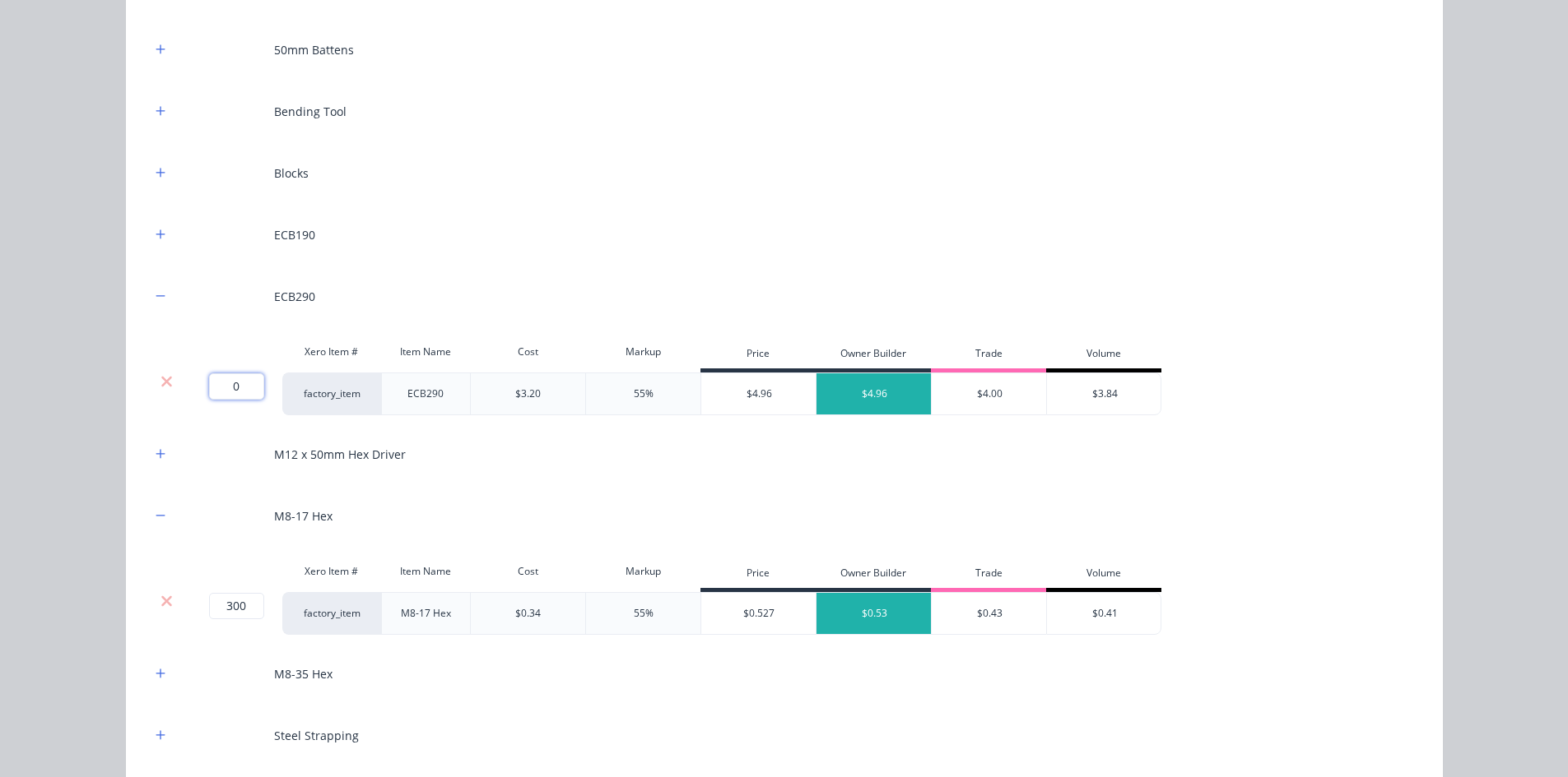
click at [217, 380] on input "0" at bounding box center [236, 387] width 55 height 26
type input "11"
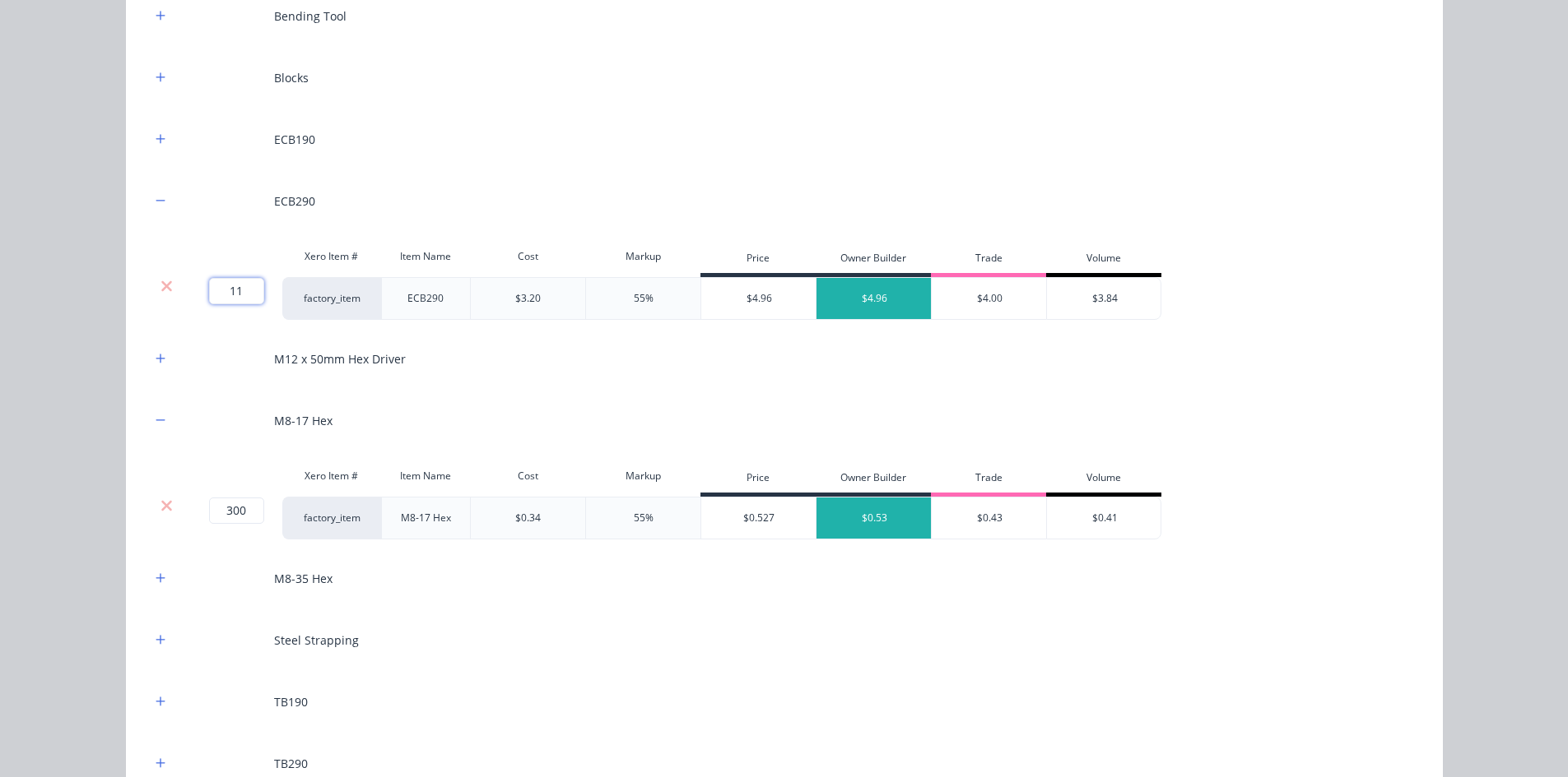
scroll to position [2119, 0]
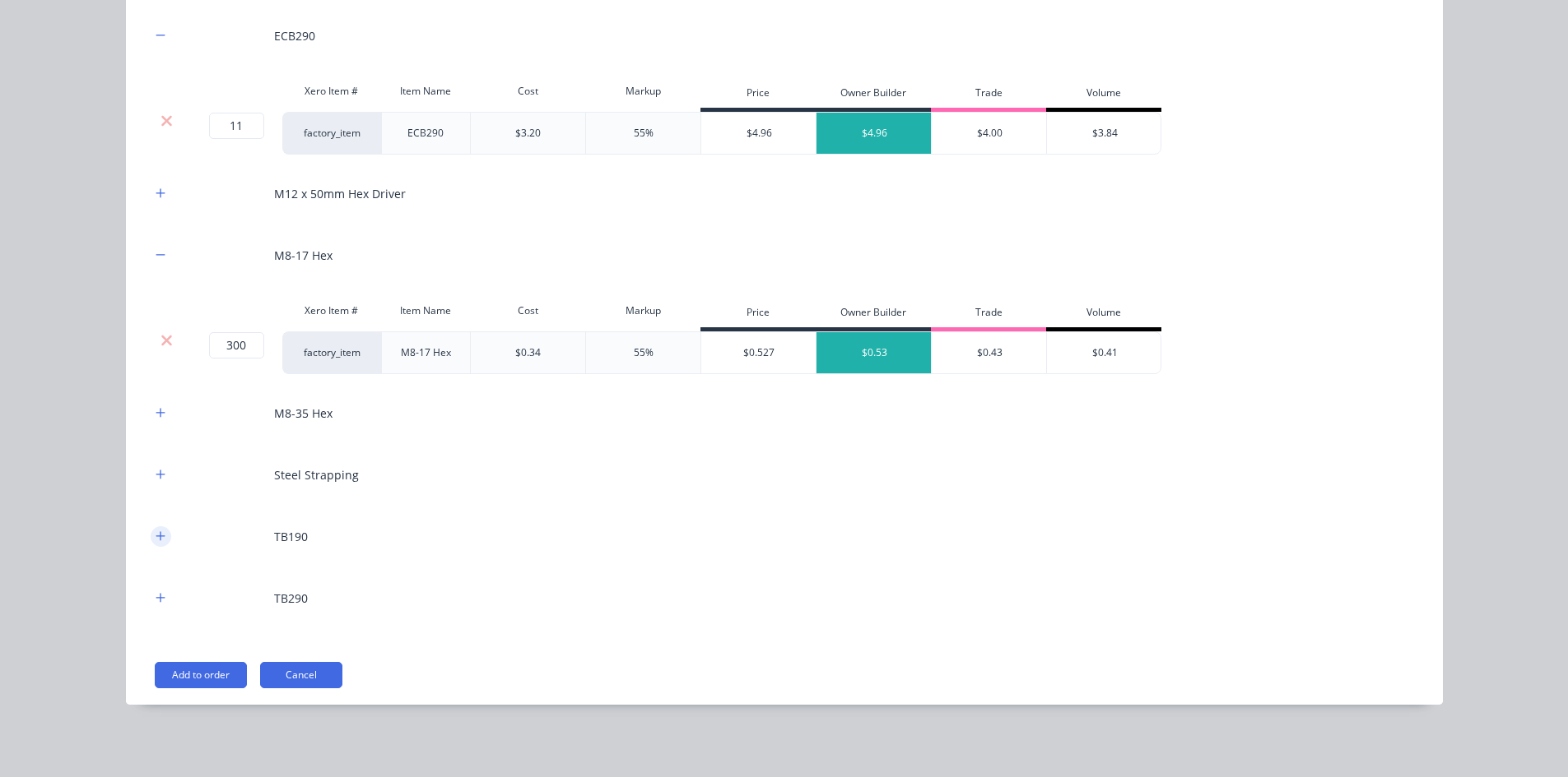
click at [160, 534] on button "button" at bounding box center [160, 536] width 21 height 21
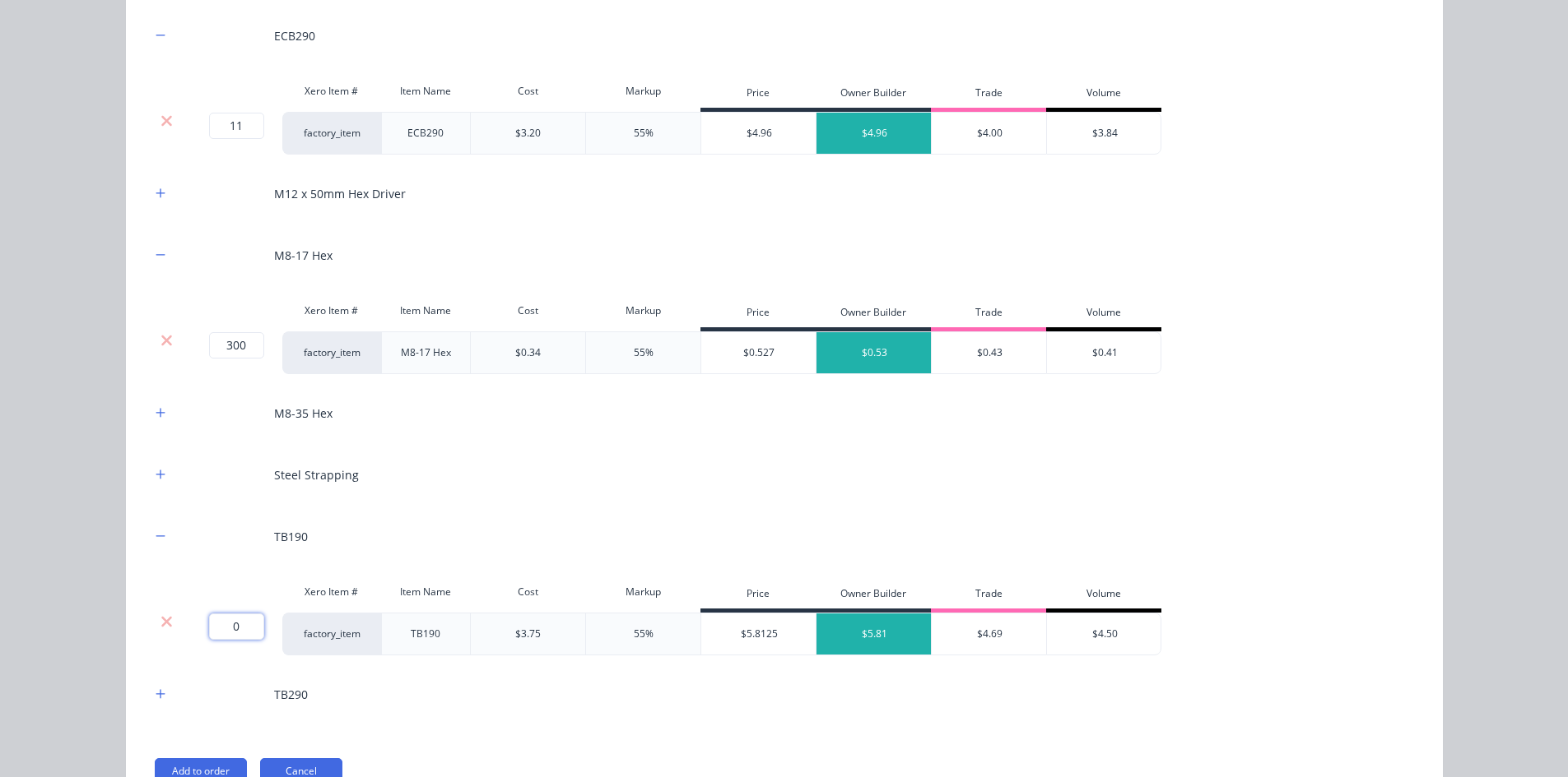
click at [221, 618] on input "0" at bounding box center [236, 627] width 55 height 26
type input "1"
click at [150, 697] on button "button" at bounding box center [160, 695] width 21 height 21
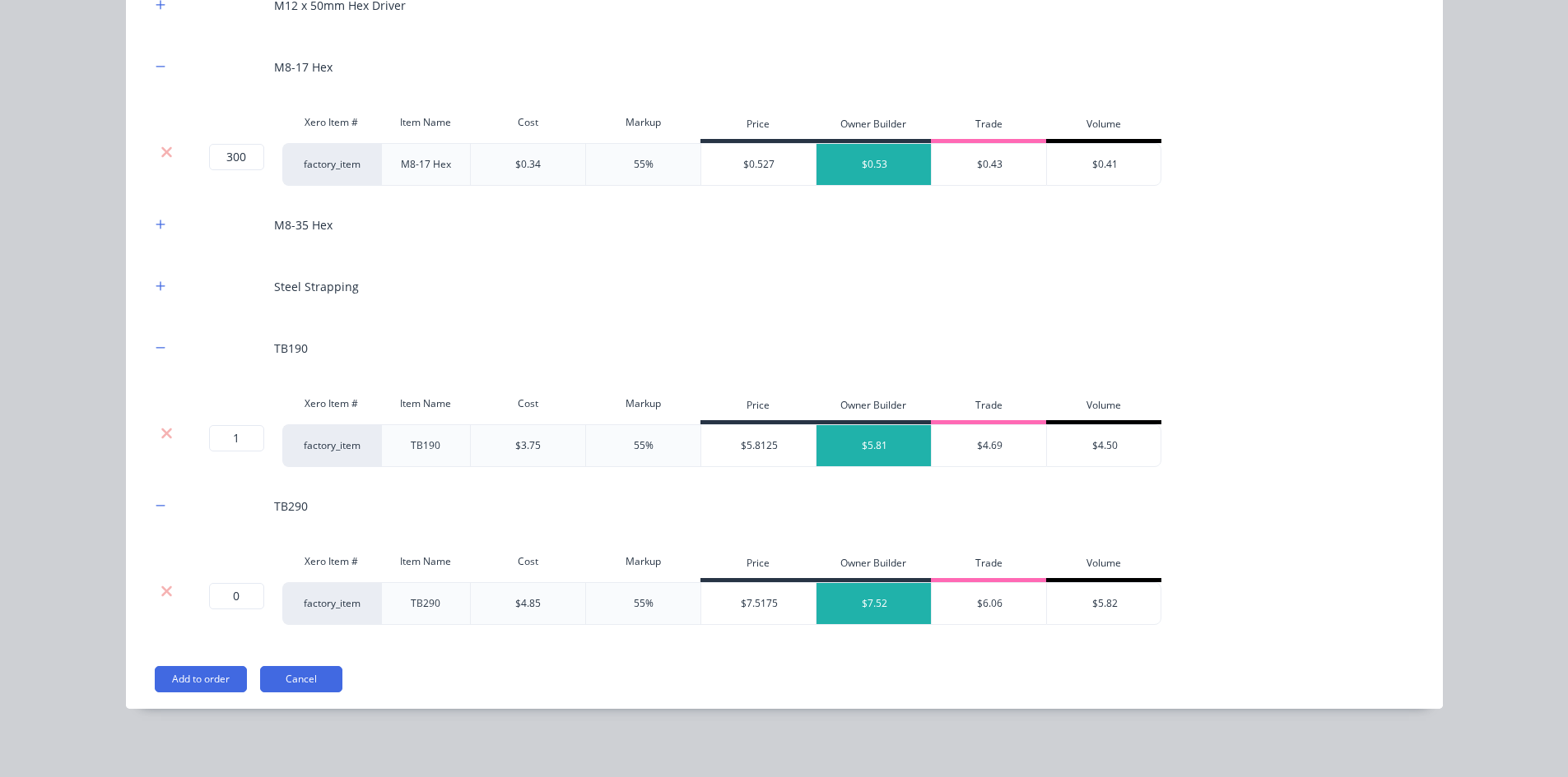
scroll to position [2311, 0]
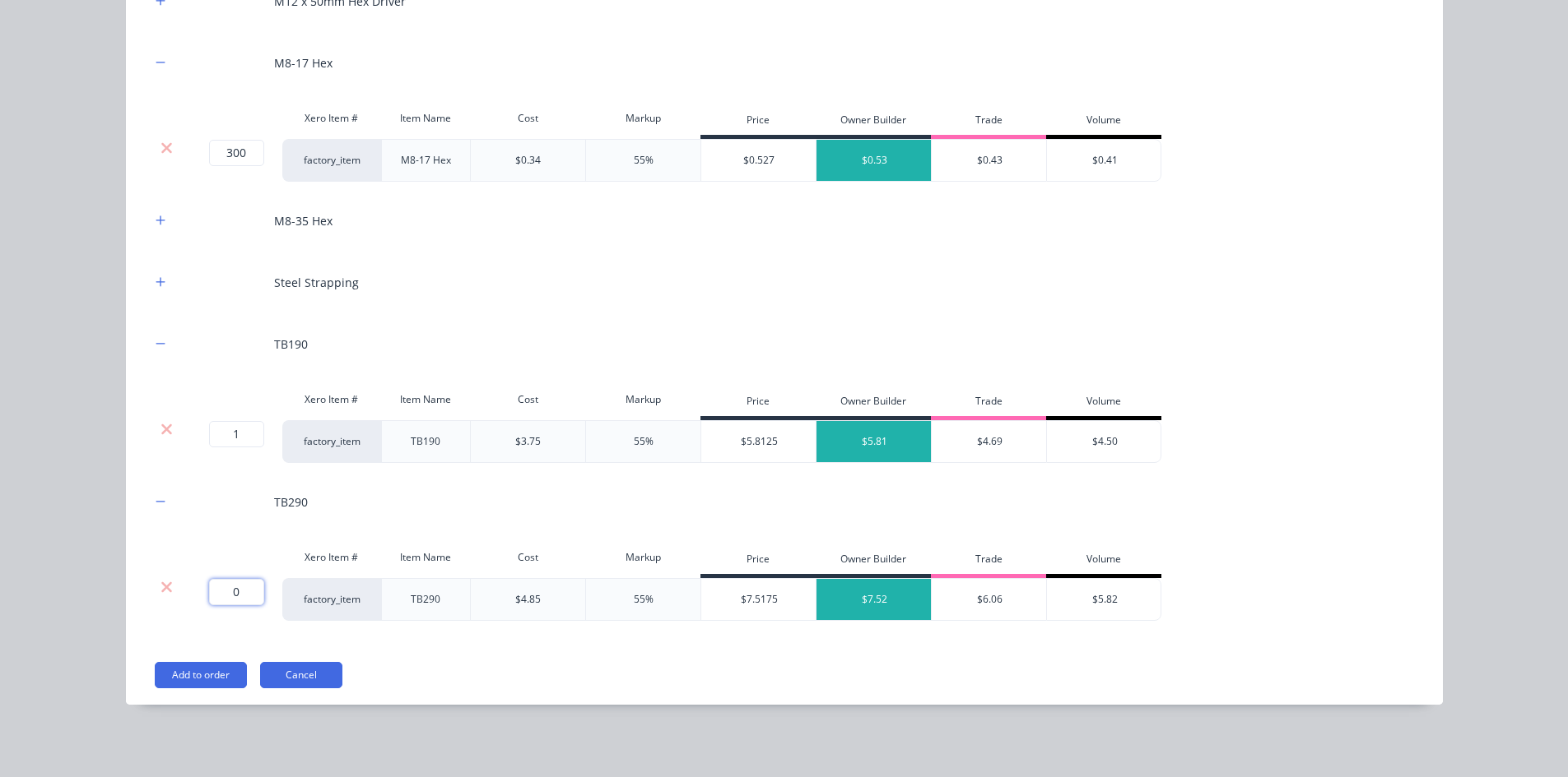
click at [239, 596] on input "0" at bounding box center [236, 592] width 55 height 26
type input "1"
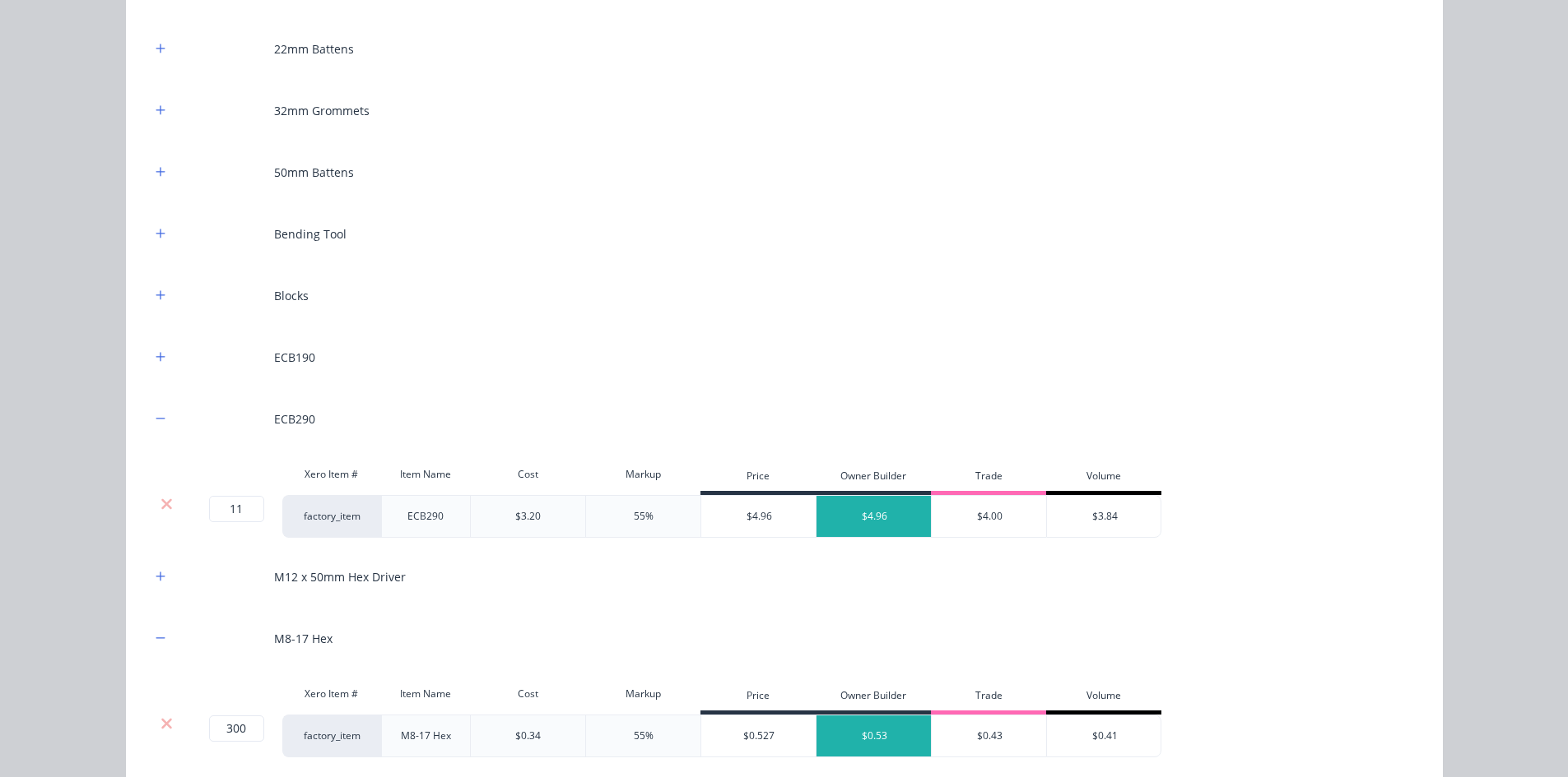
scroll to position [1653, 0]
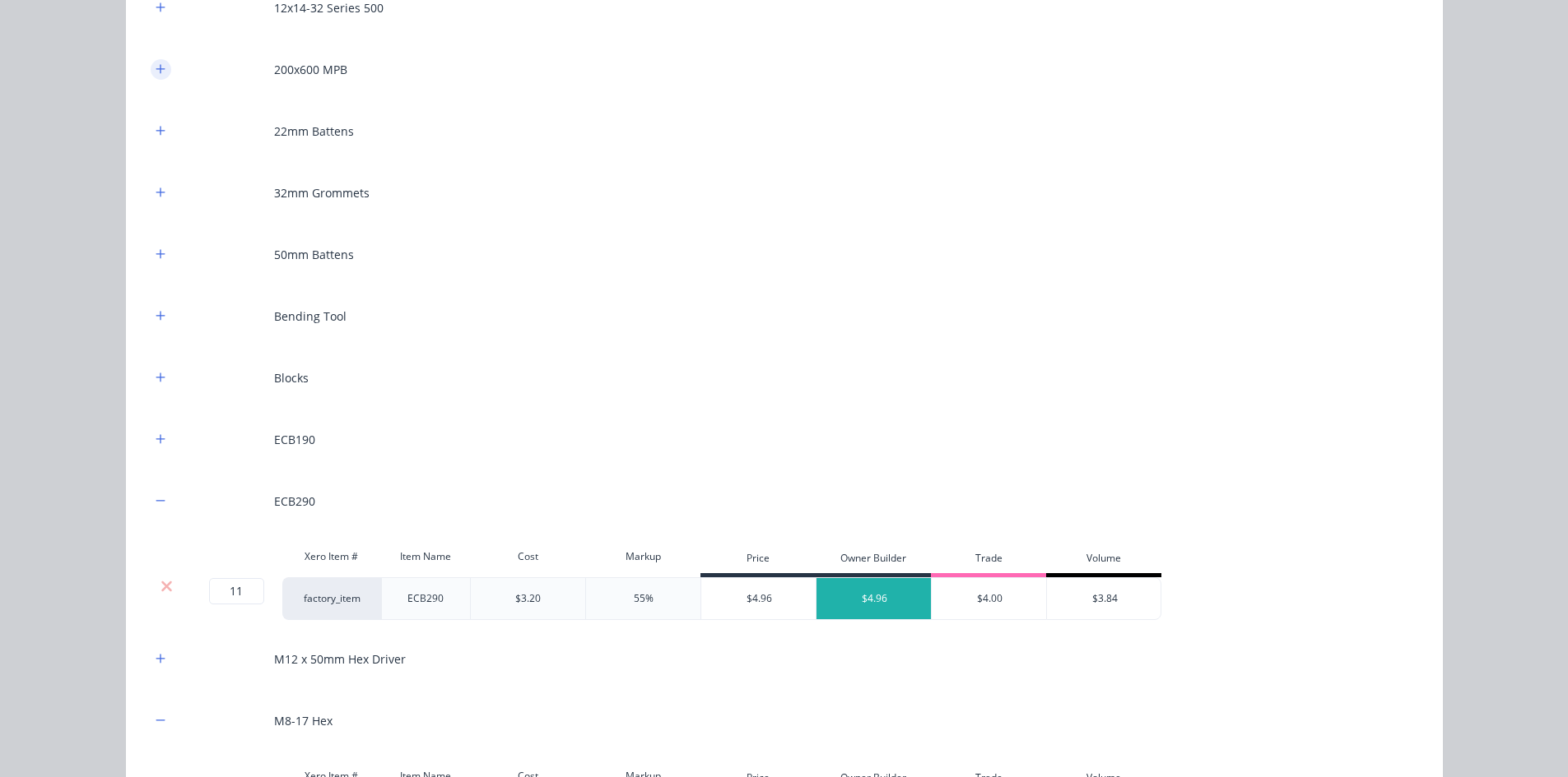
click at [156, 66] on icon "button" at bounding box center [160, 69] width 10 height 12
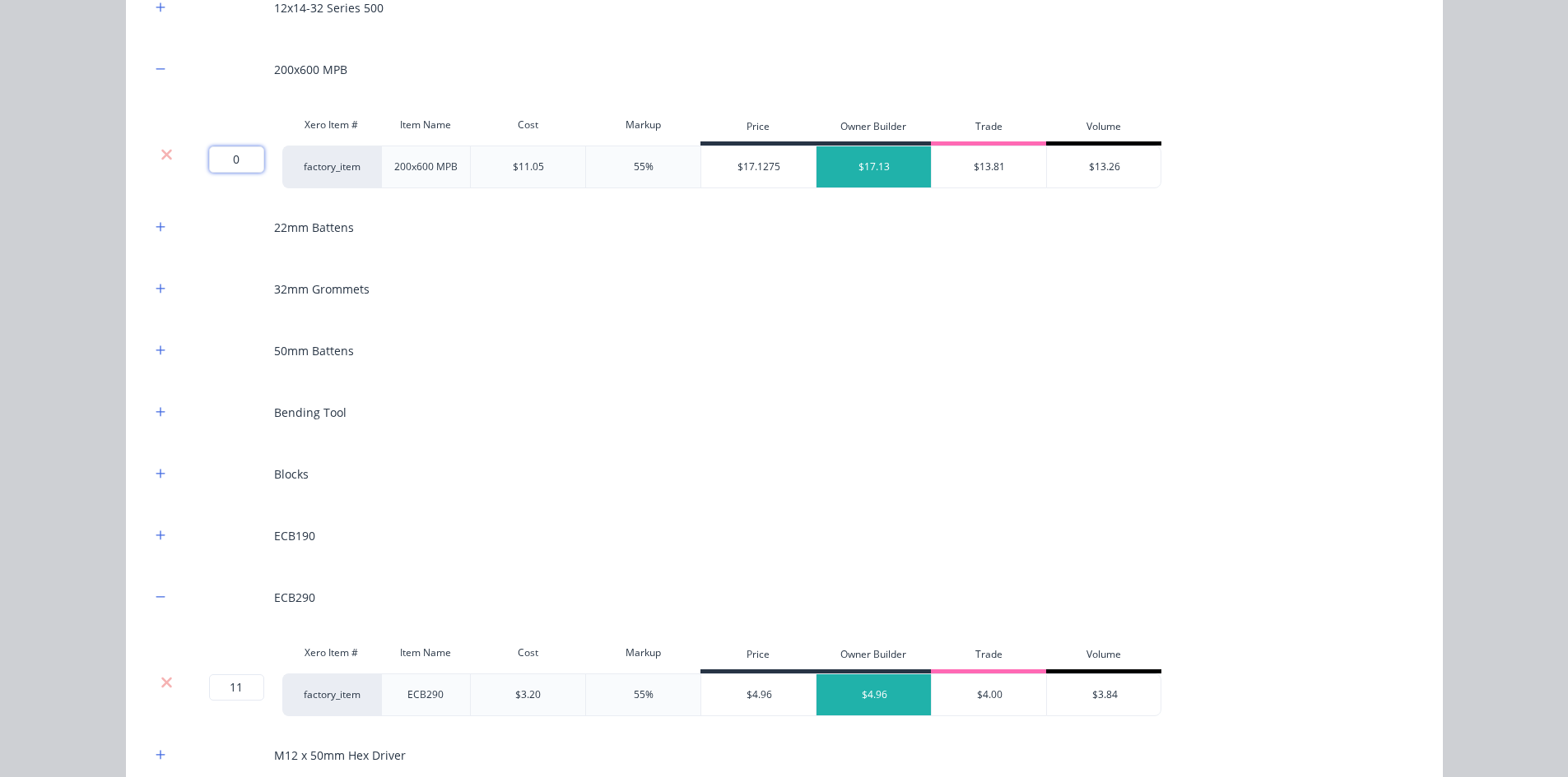
click at [229, 170] on input "0" at bounding box center [236, 159] width 55 height 26
type input "1"
click at [157, 412] on icon "button" at bounding box center [159, 412] width 9 height 9
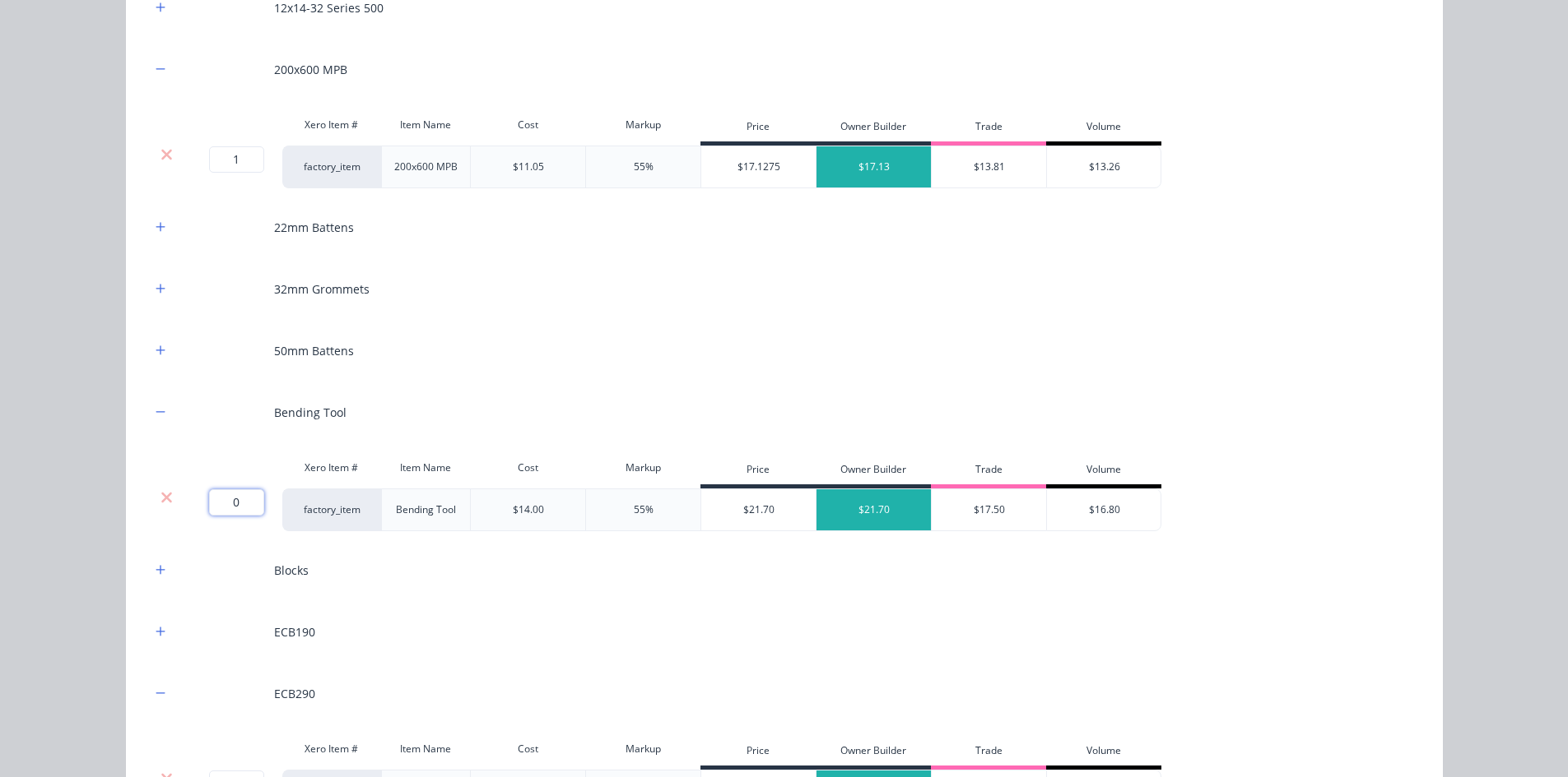
click at [234, 505] on input "0" at bounding box center [236, 502] width 55 height 26
type input "2"
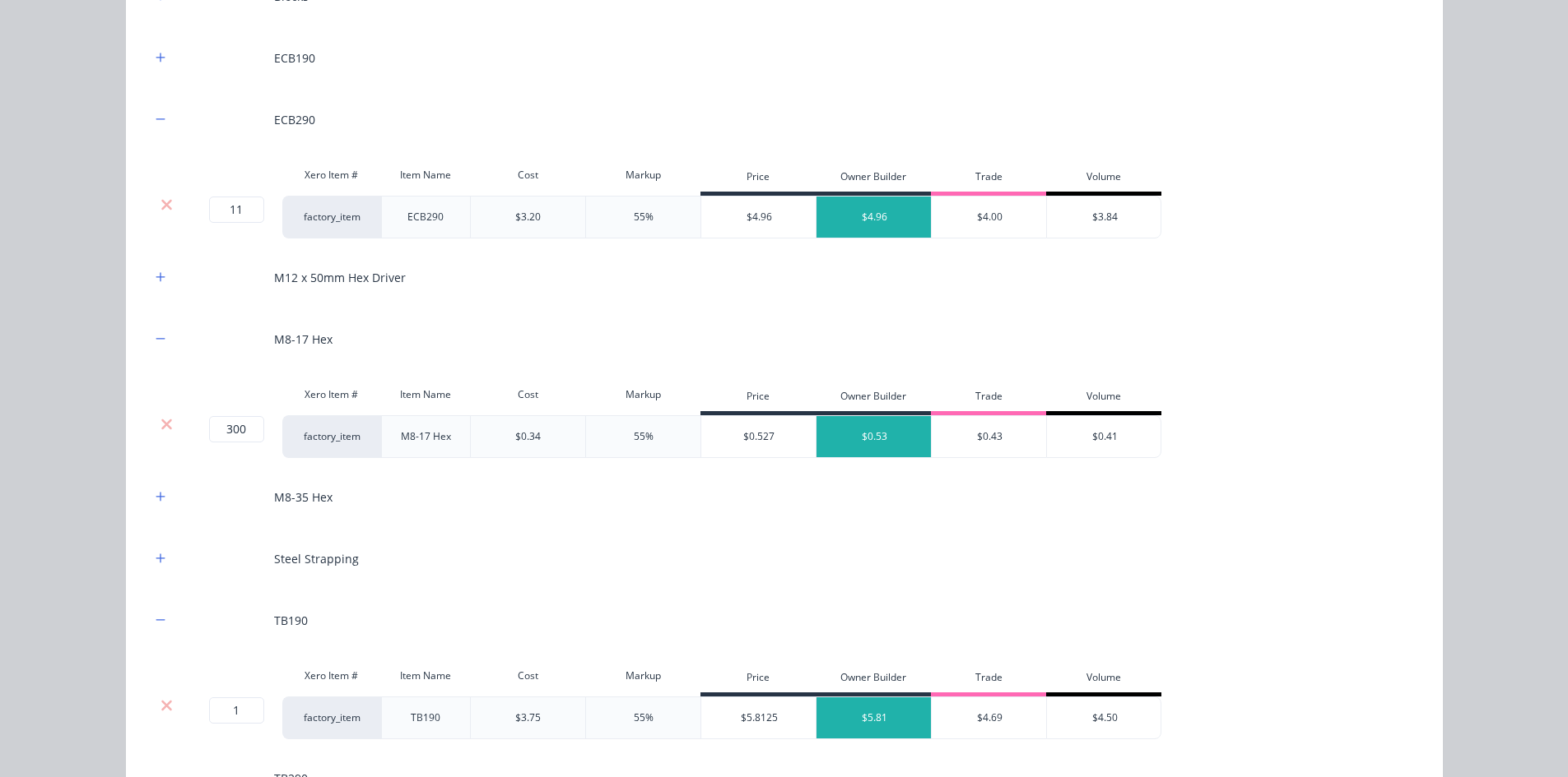
scroll to position [2229, 0]
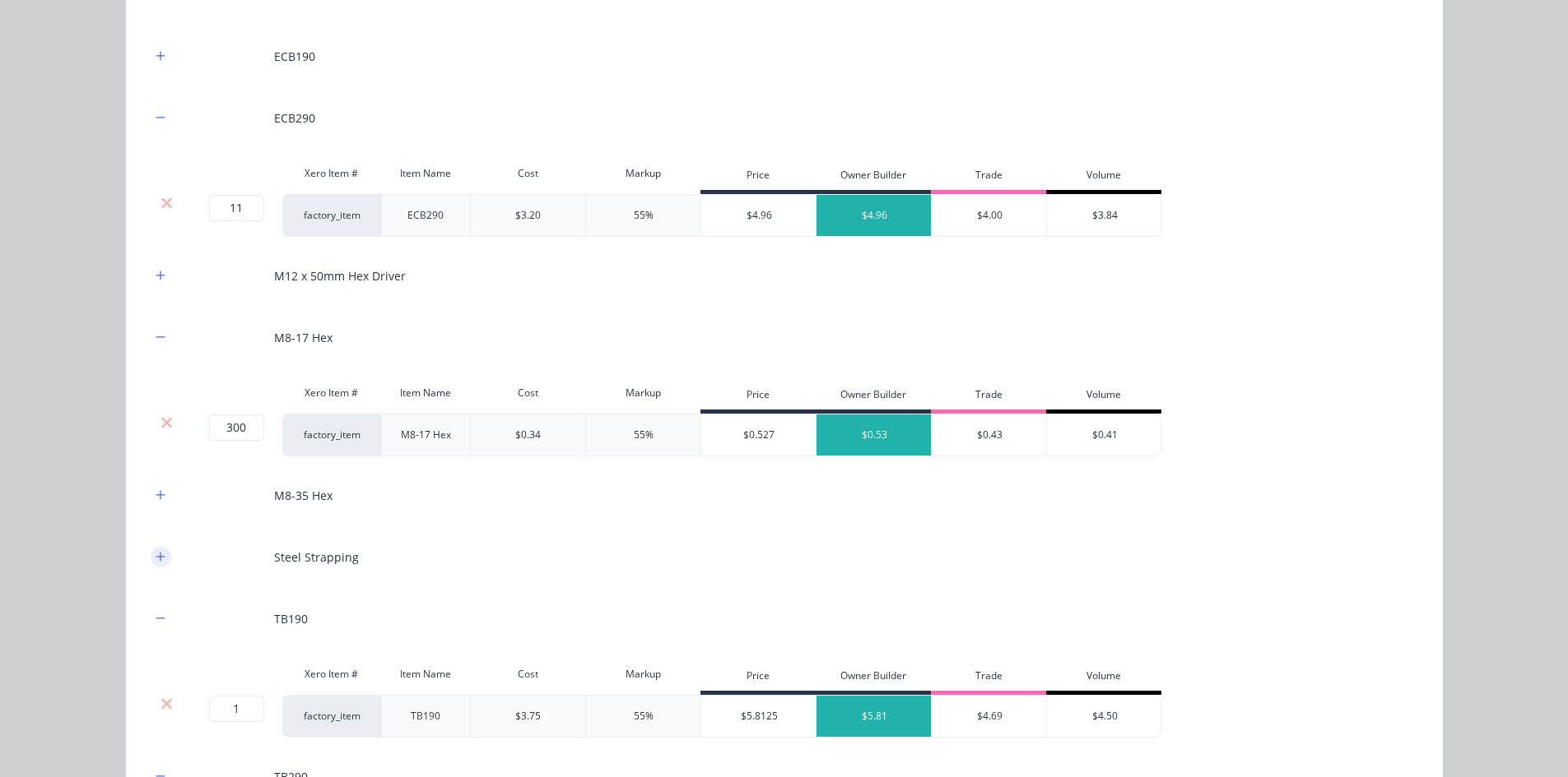
click at [155, 558] on icon "button" at bounding box center [160, 557] width 10 height 12
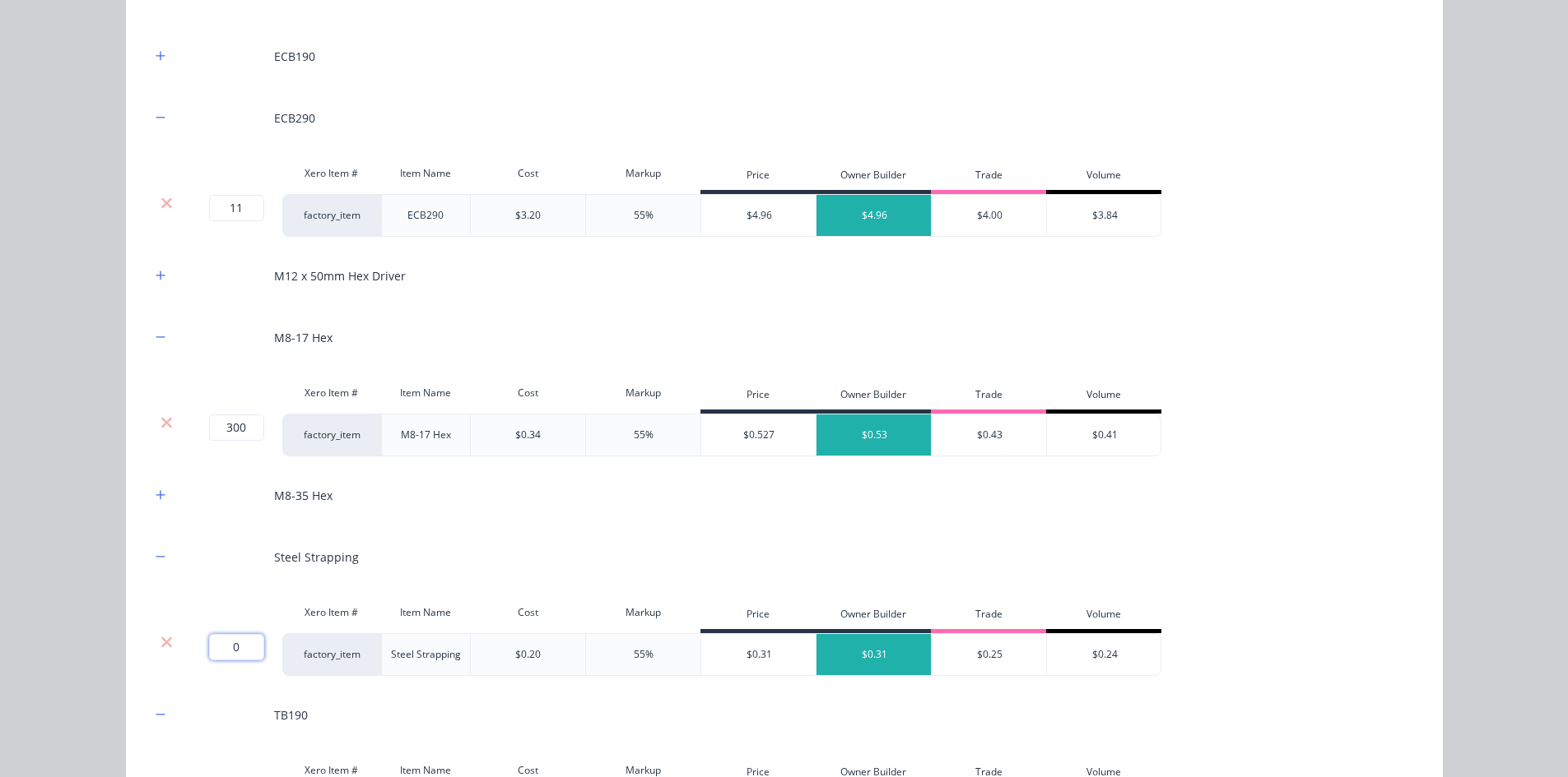
click at [234, 657] on input "0" at bounding box center [236, 648] width 55 height 26
type input "50"
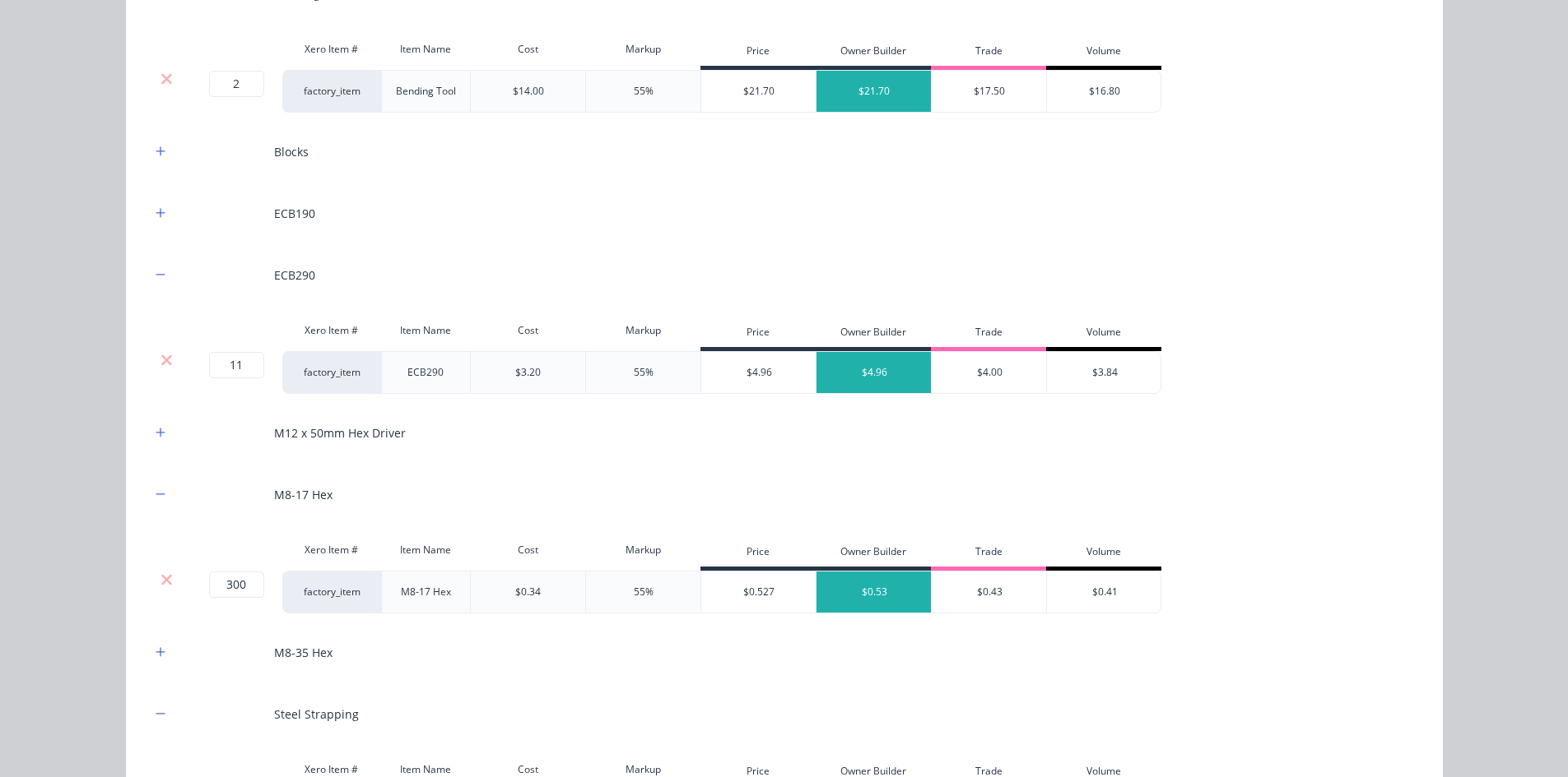
scroll to position [2065, 0]
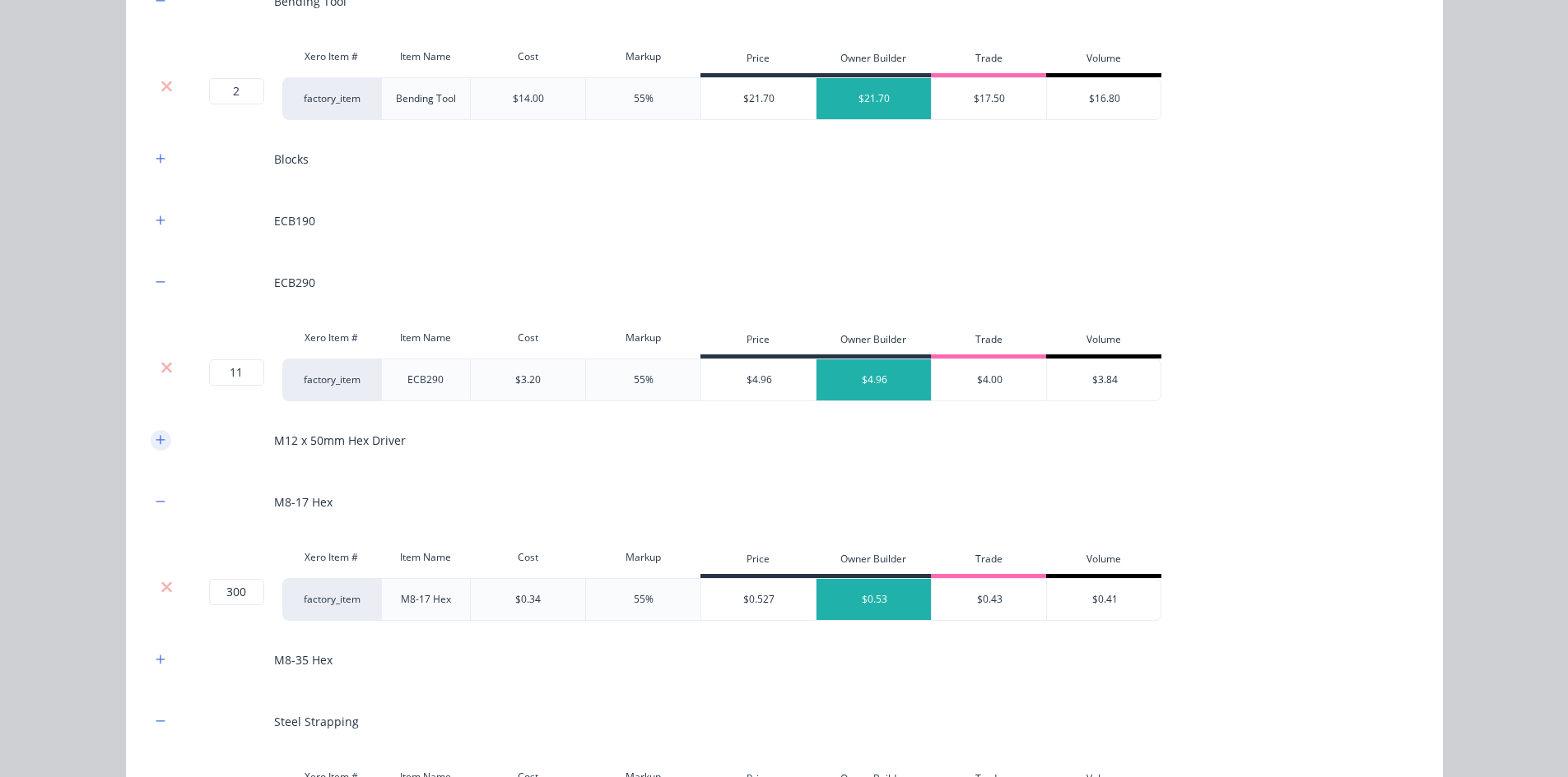
click at [150, 436] on button "button" at bounding box center [160, 440] width 21 height 21
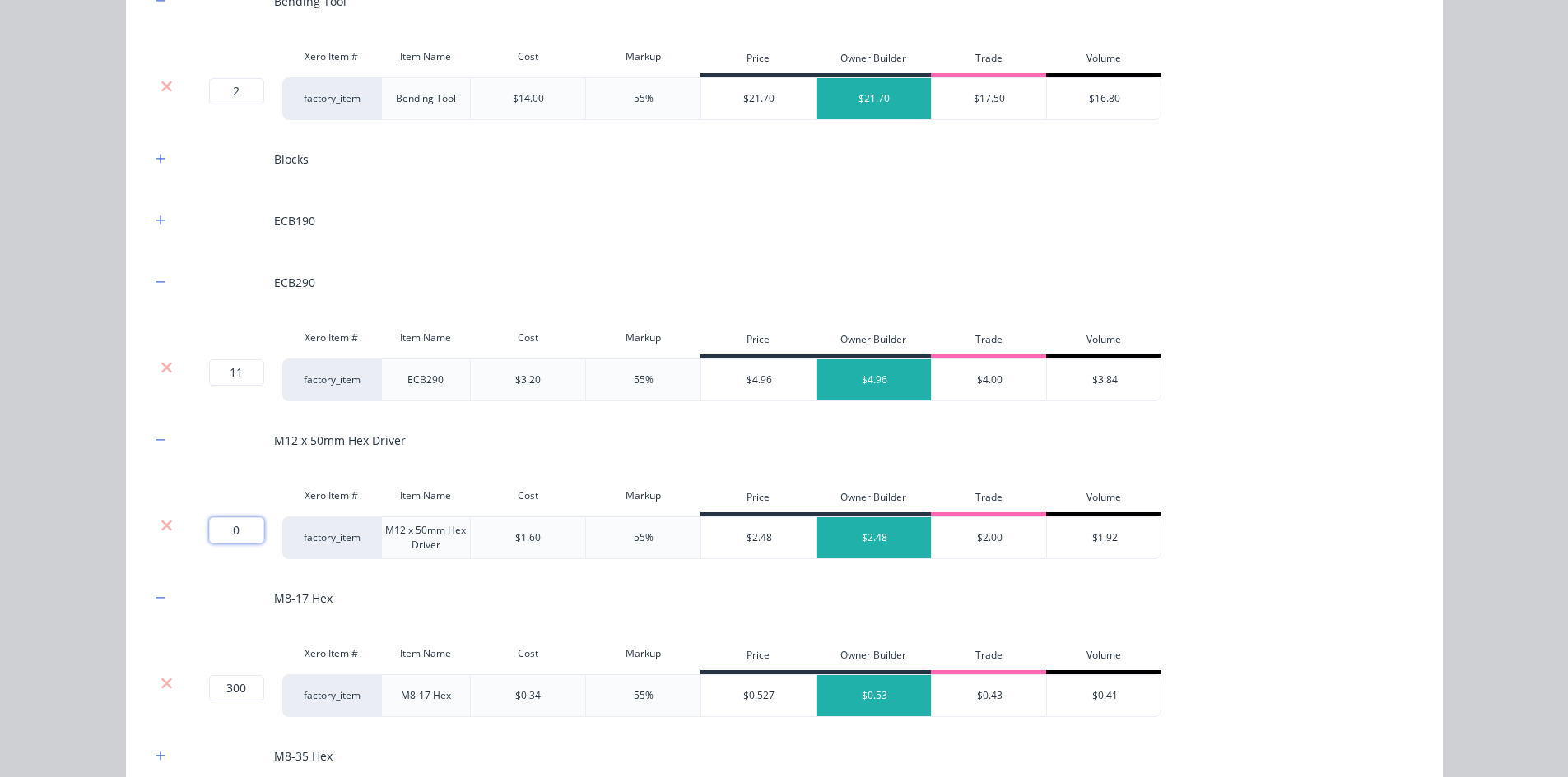
click at [240, 532] on input "0" at bounding box center [236, 530] width 55 height 26
type input "2"
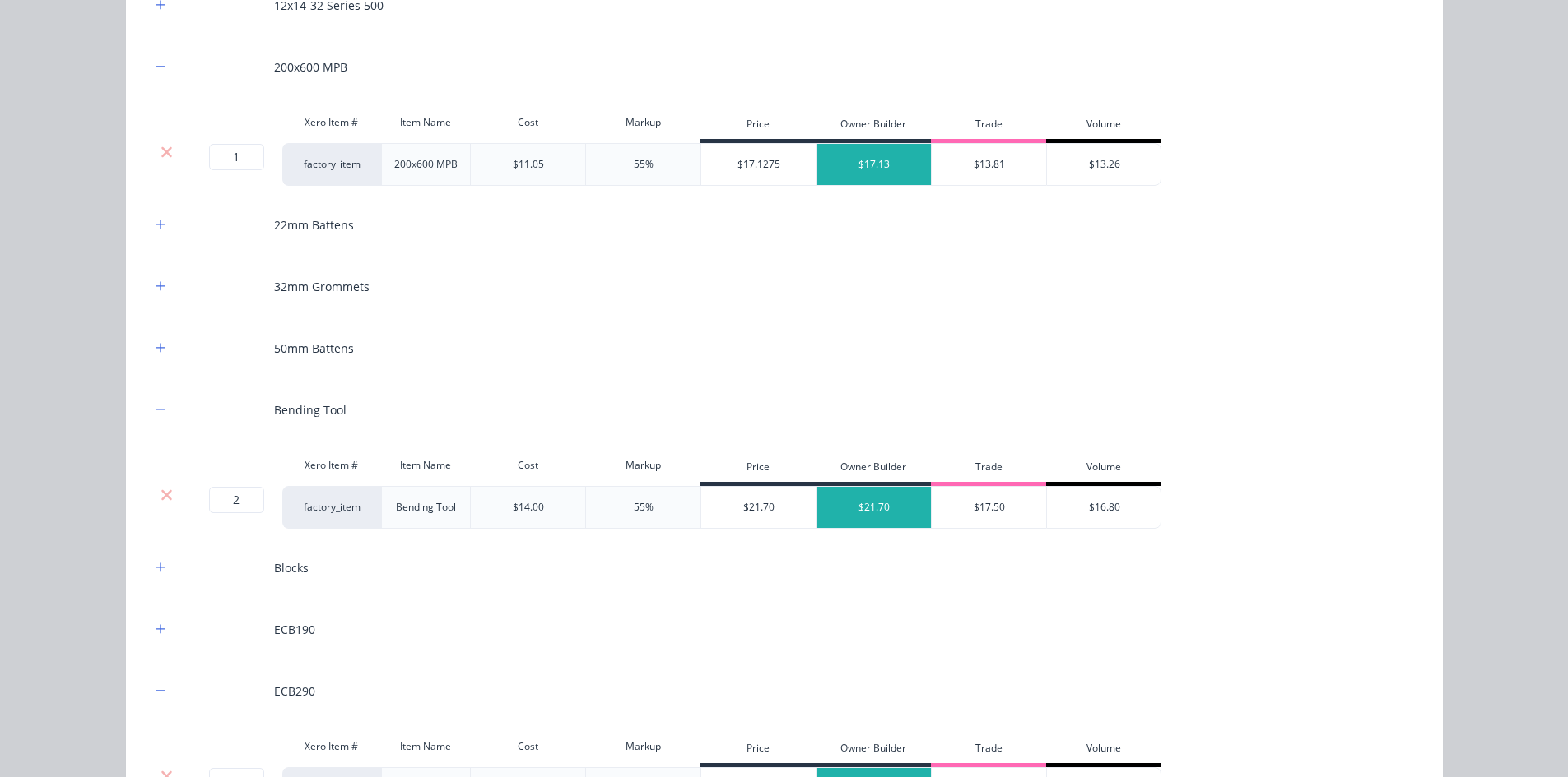
scroll to position [1653, 0]
click at [155, 224] on icon "button" at bounding box center [160, 227] width 10 height 12
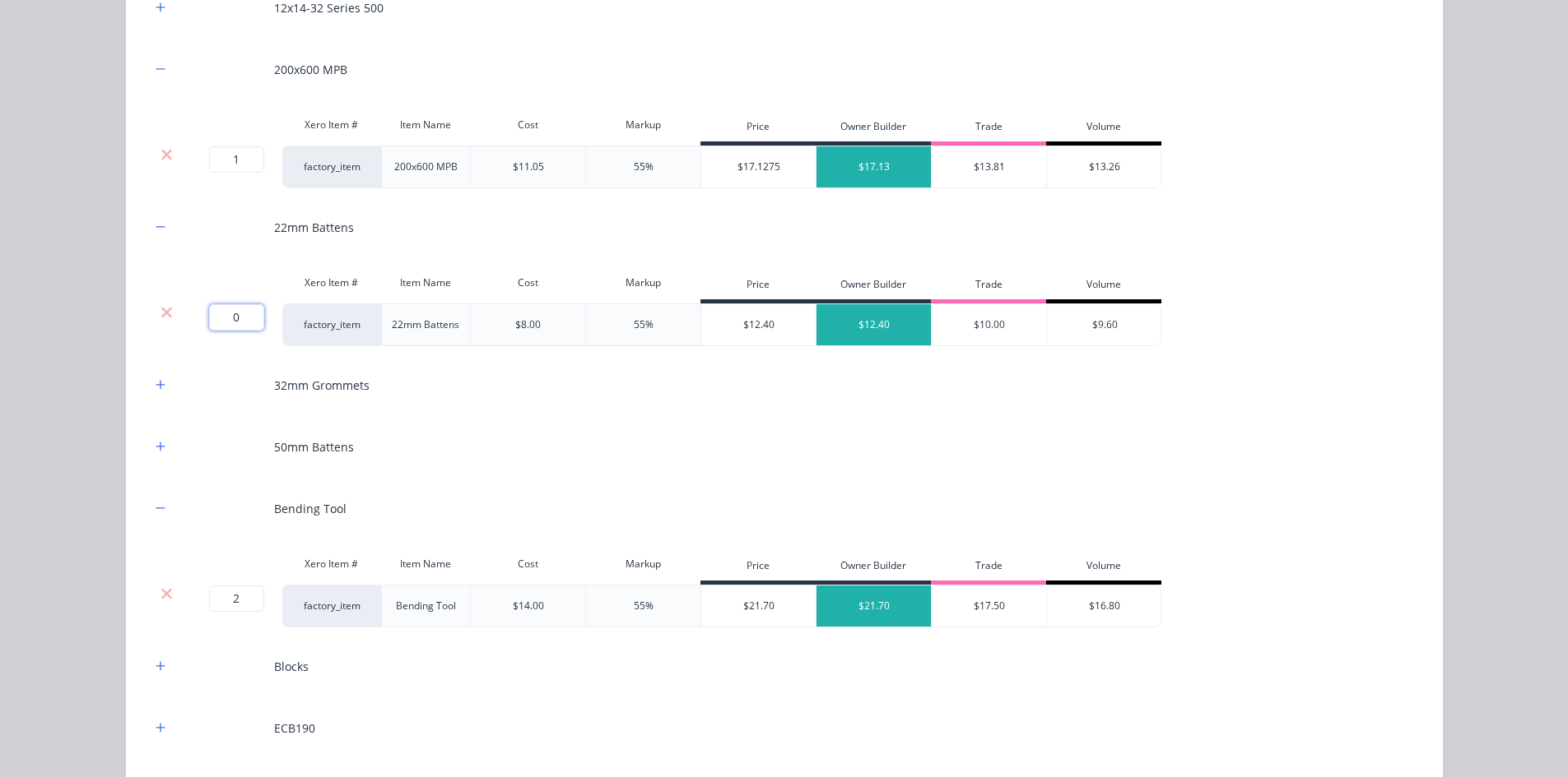
click at [227, 323] on input "0" at bounding box center [236, 318] width 55 height 26
type input "35"
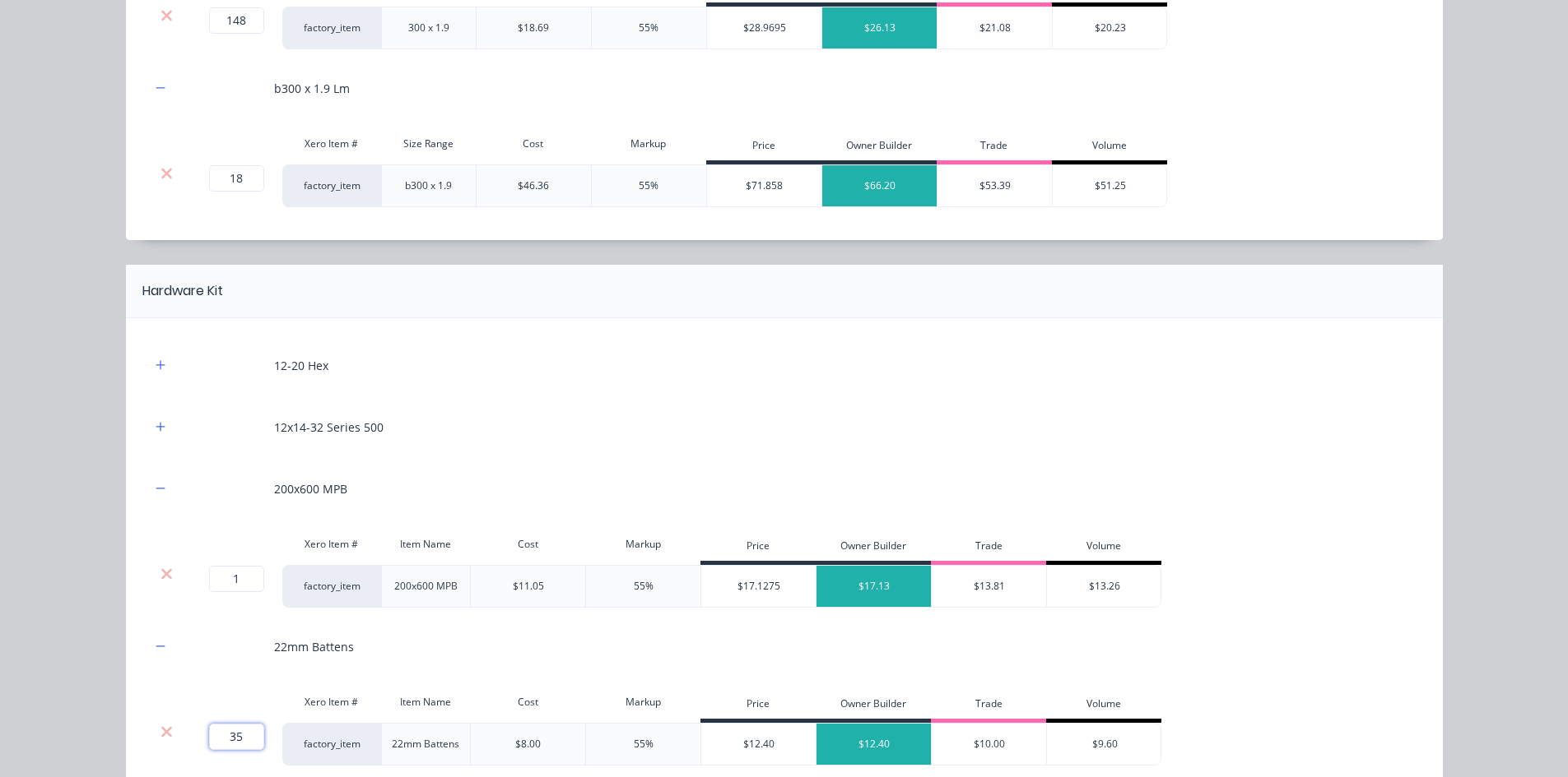
scroll to position [1406, 0]
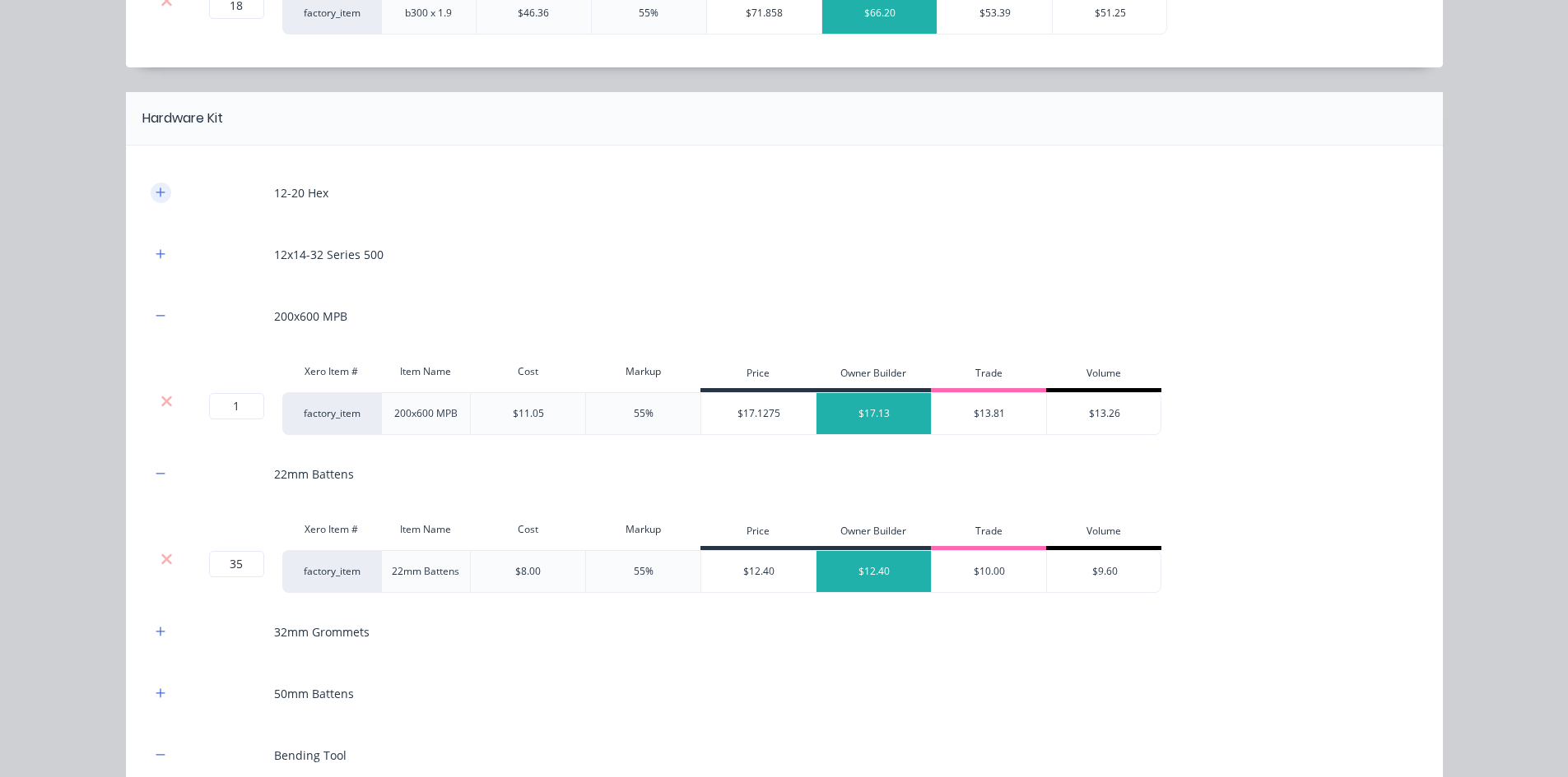
click at [155, 186] on icon "button" at bounding box center [160, 192] width 10 height 12
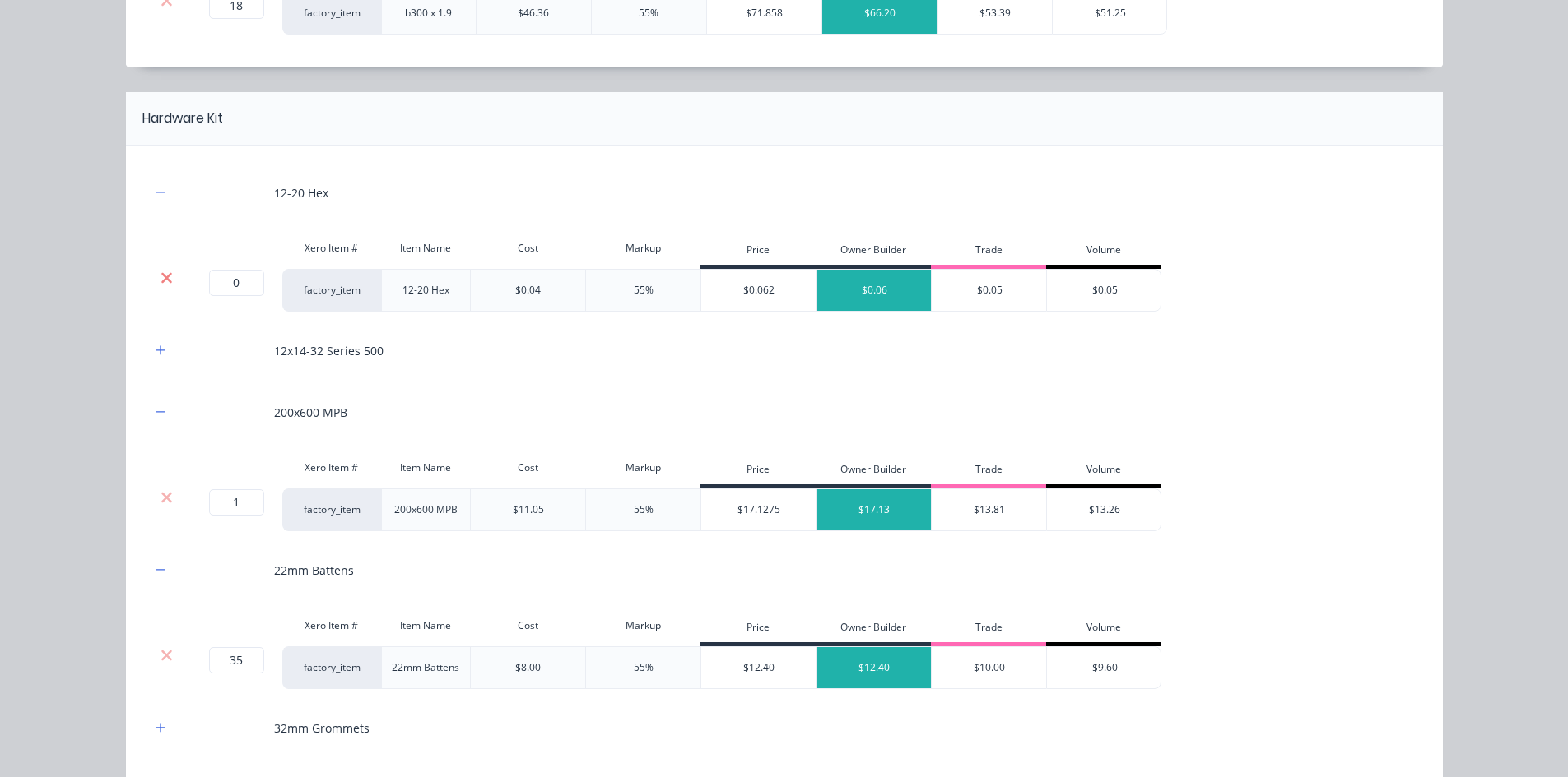
click at [160, 279] on icon at bounding box center [166, 278] width 12 height 16
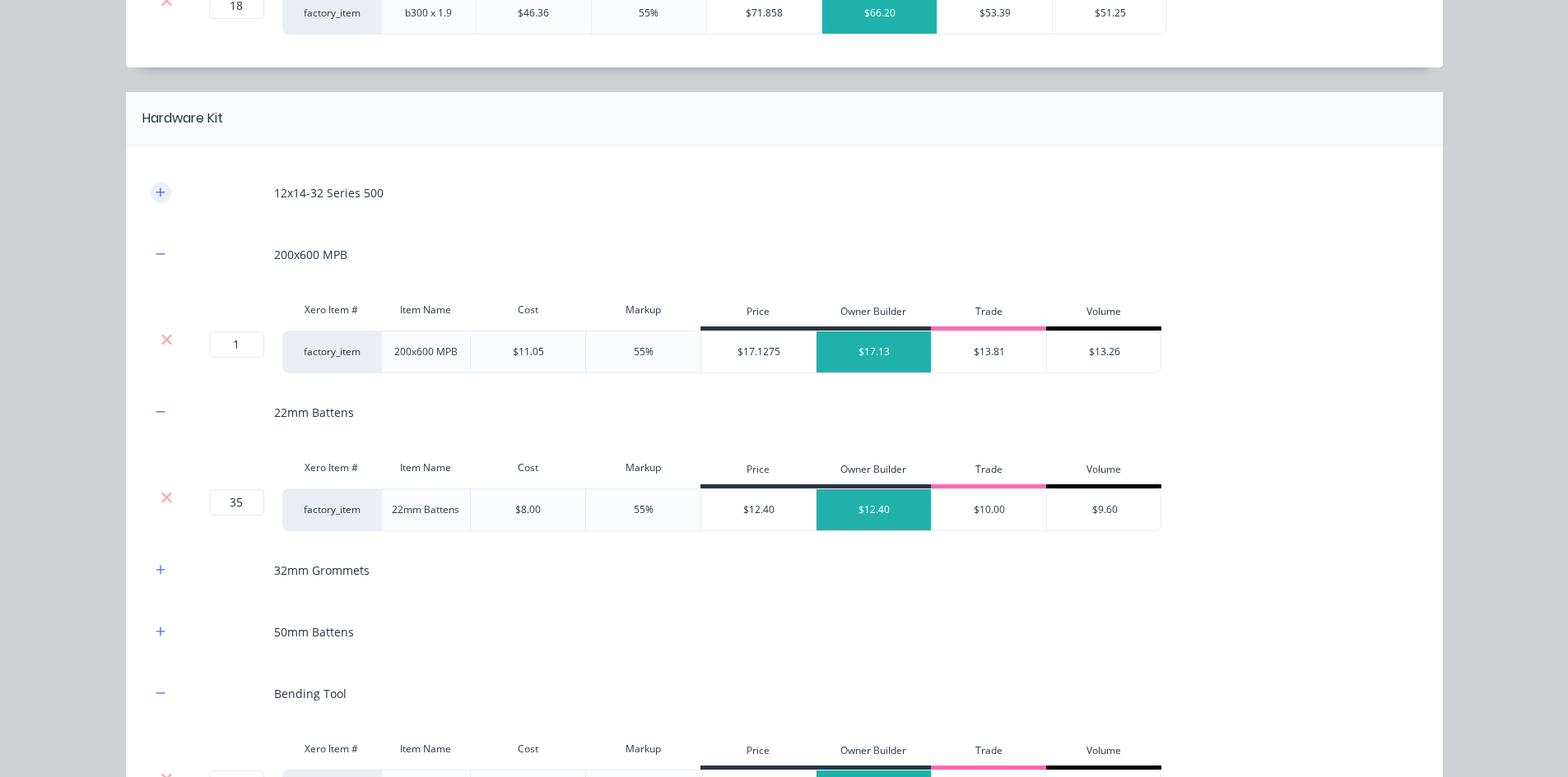
click at [155, 186] on icon "button" at bounding box center [160, 192] width 10 height 12
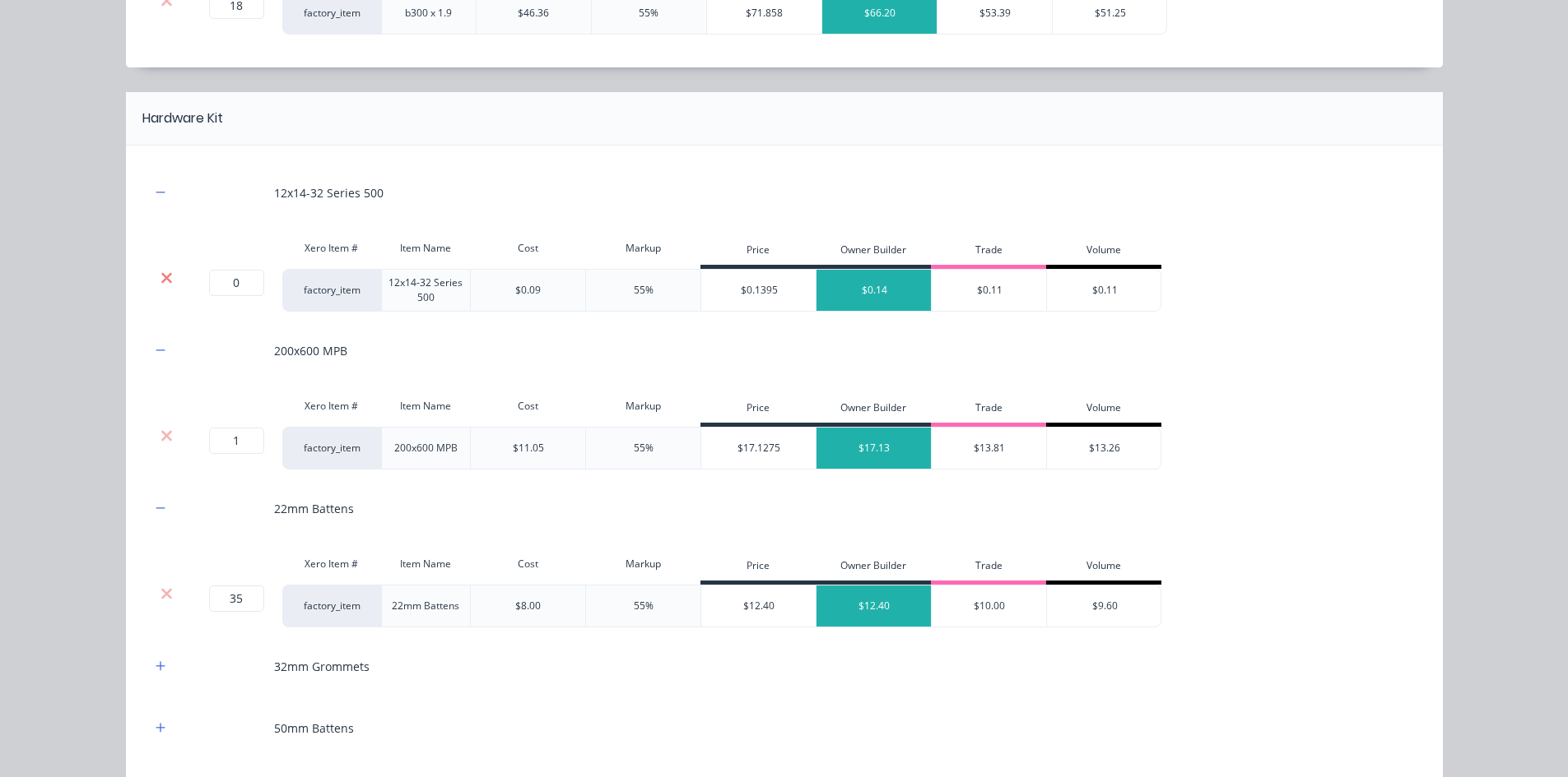
click at [161, 278] on icon at bounding box center [166, 277] width 11 height 11
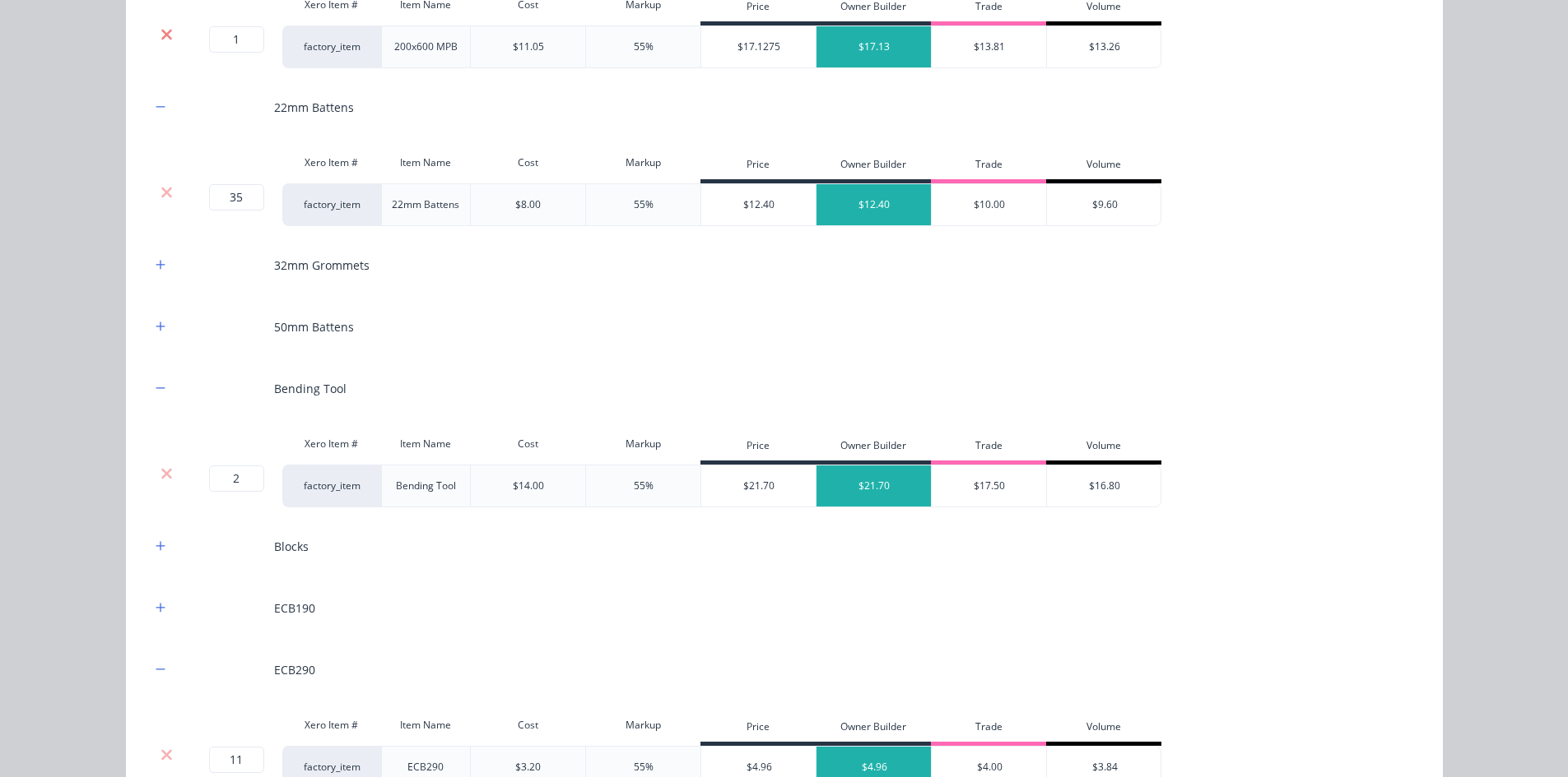
scroll to position [1653, 0]
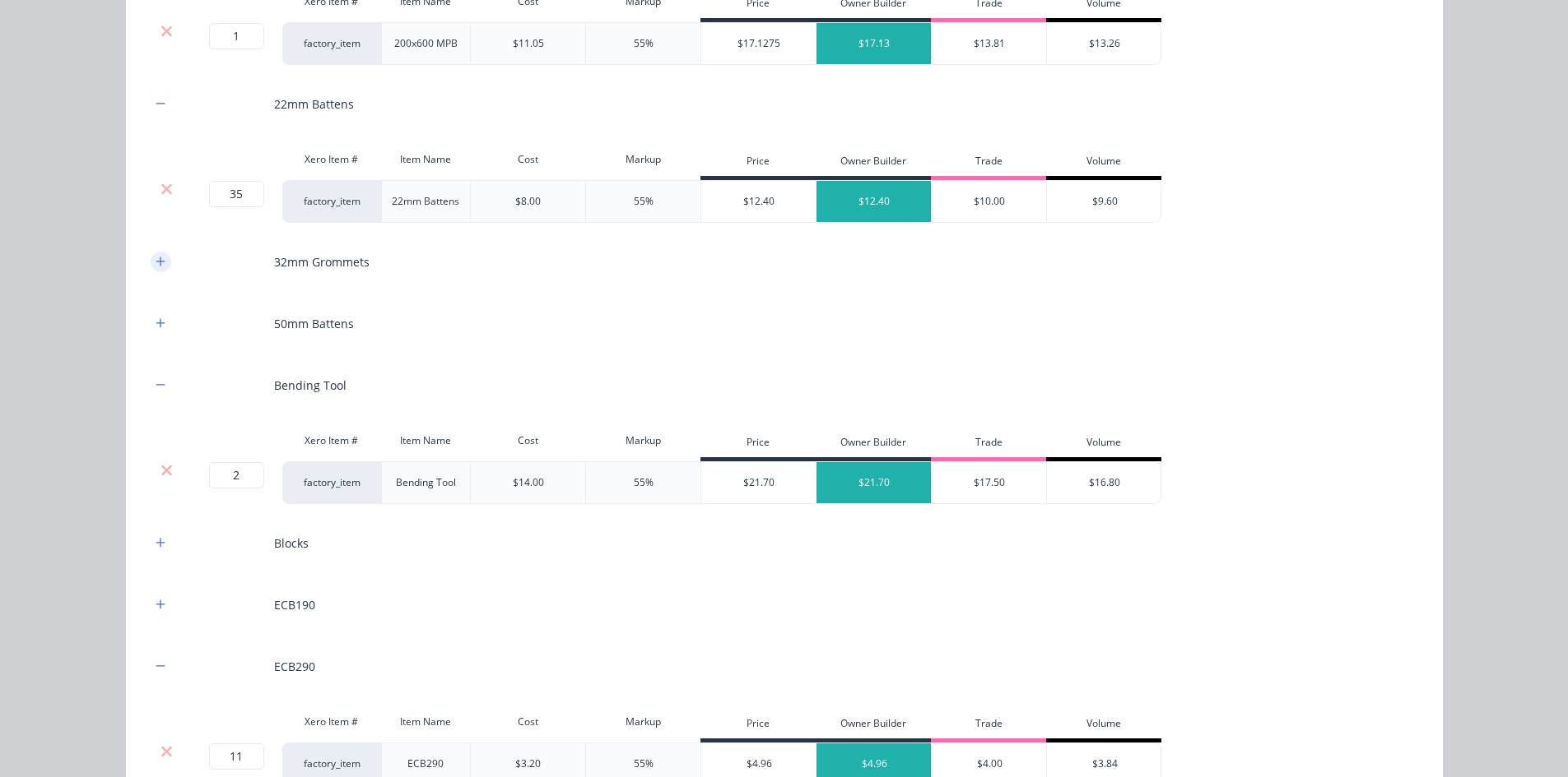
click at [158, 264] on icon "button" at bounding box center [160, 261] width 10 height 12
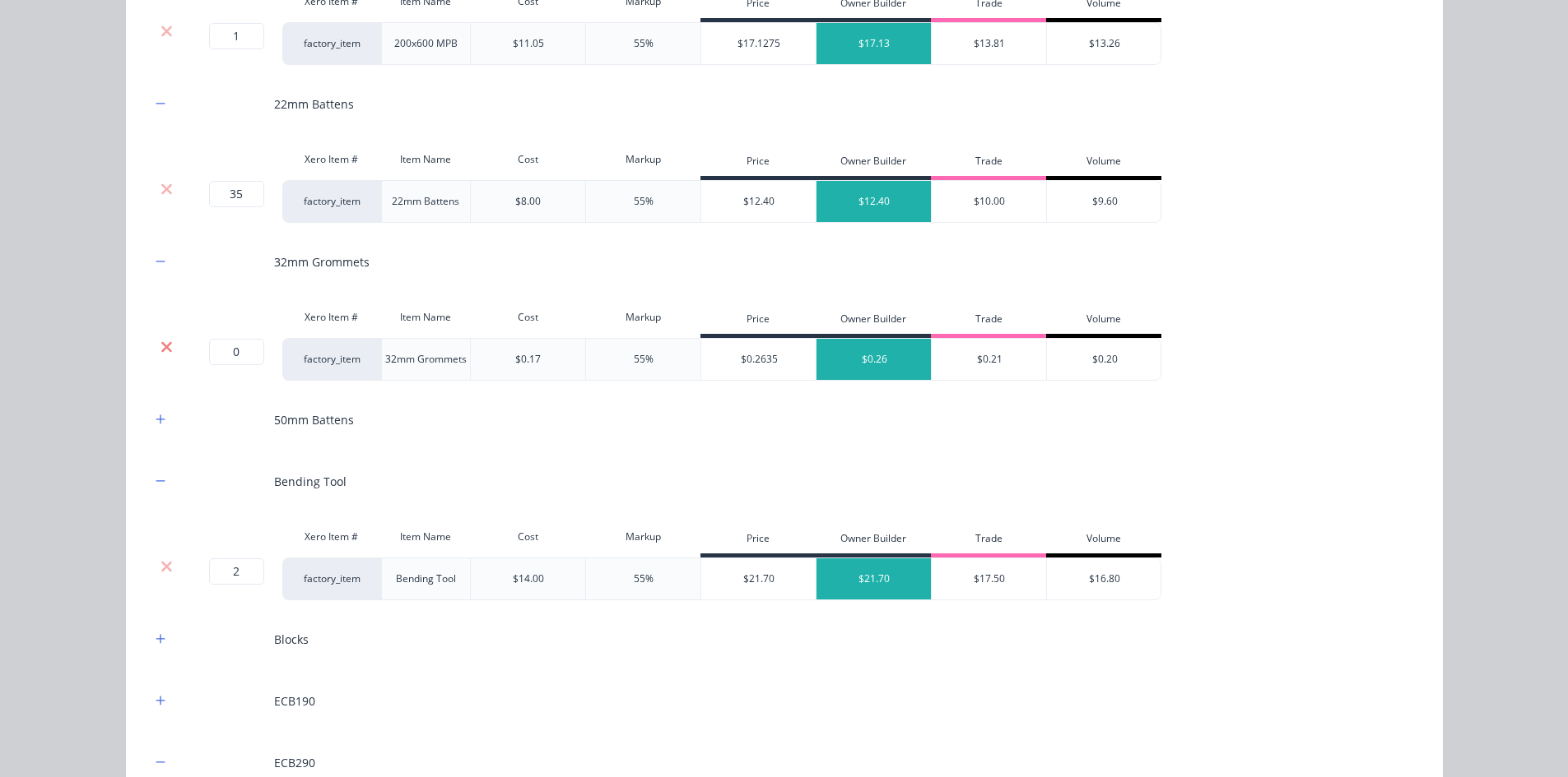
click at [162, 341] on icon at bounding box center [166, 347] width 12 height 16
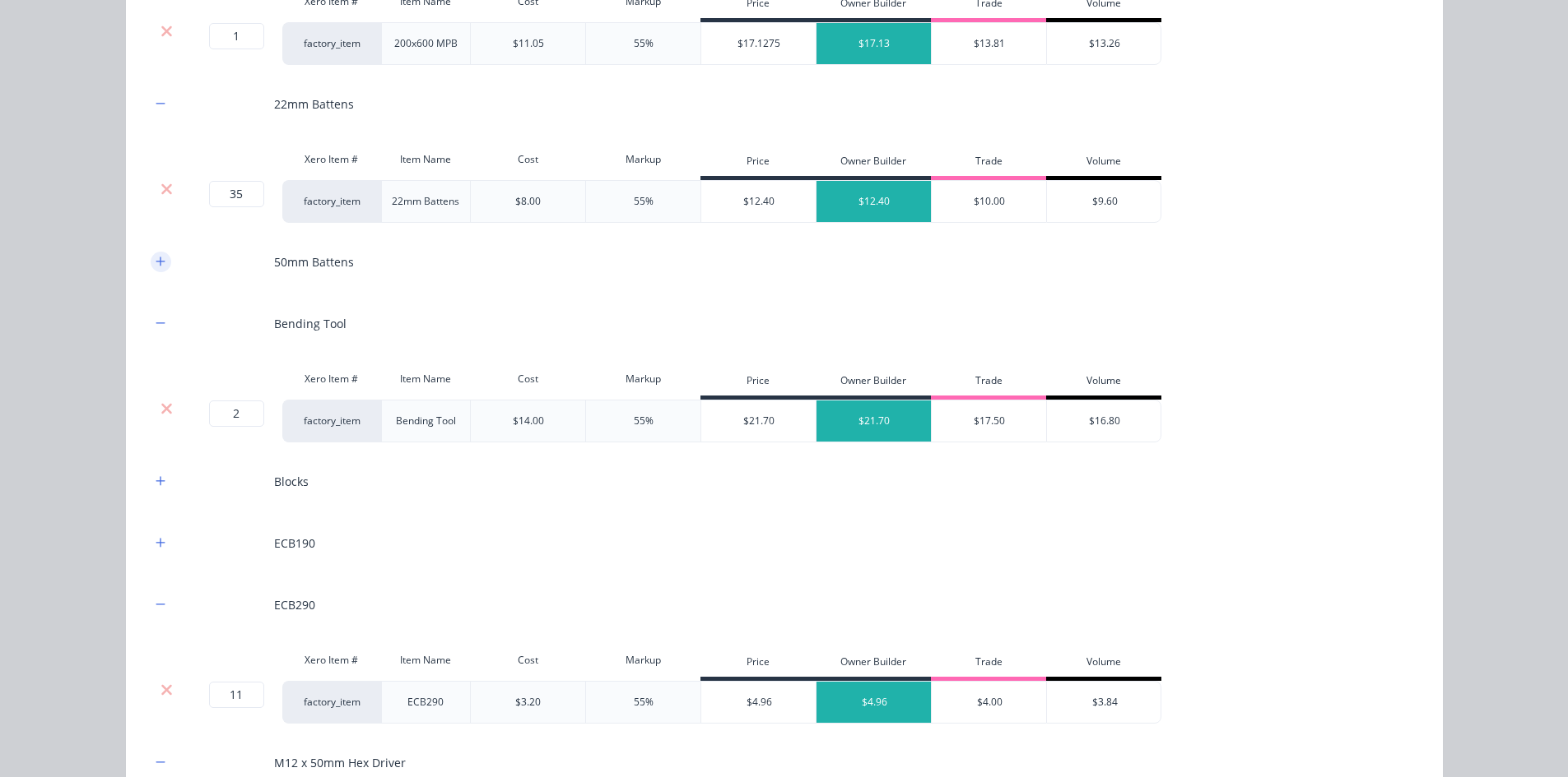
click at [157, 259] on icon "button" at bounding box center [160, 261] width 10 height 12
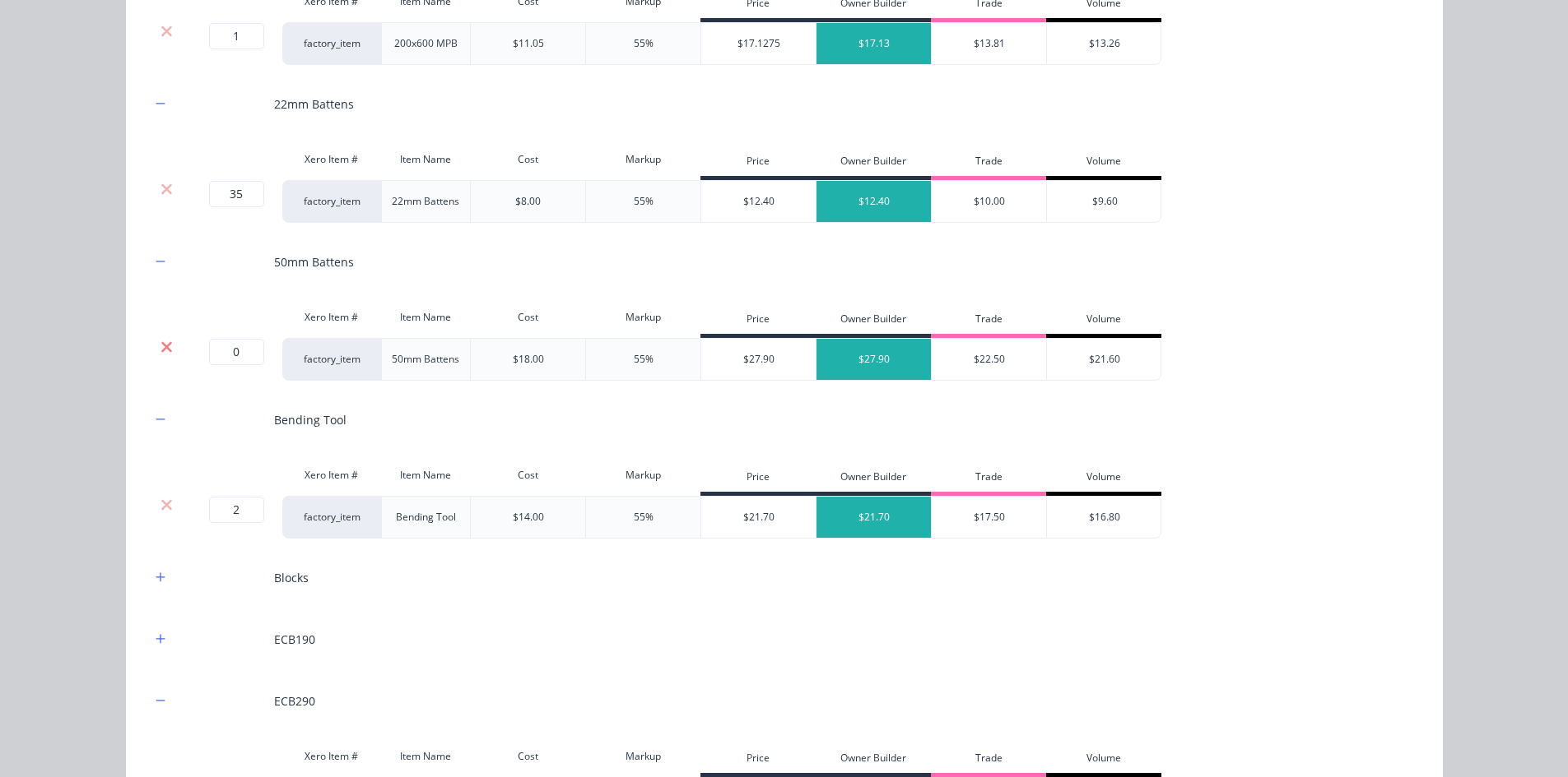
click at [160, 341] on icon at bounding box center [166, 347] width 12 height 16
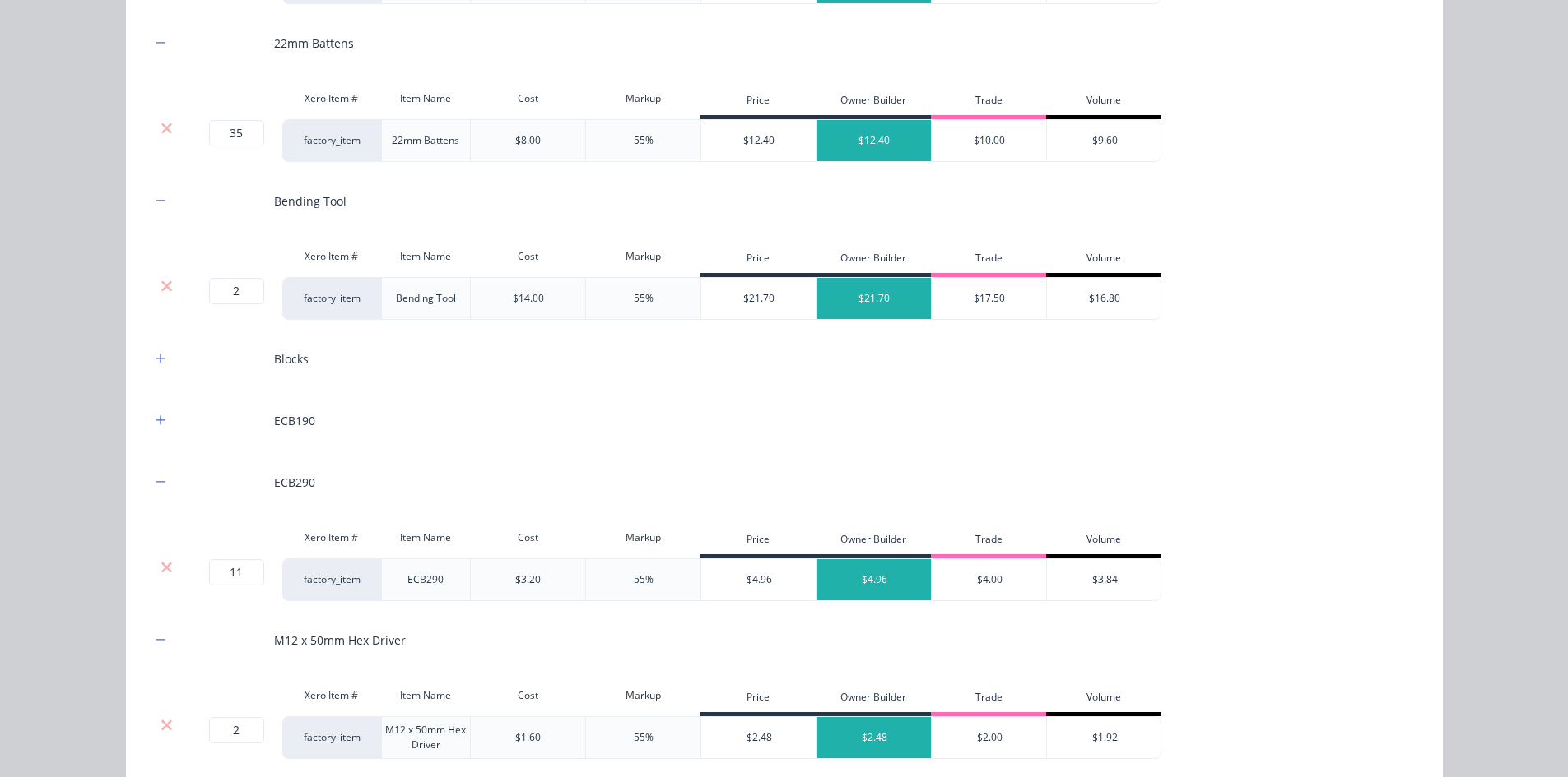
scroll to position [1900, 0]
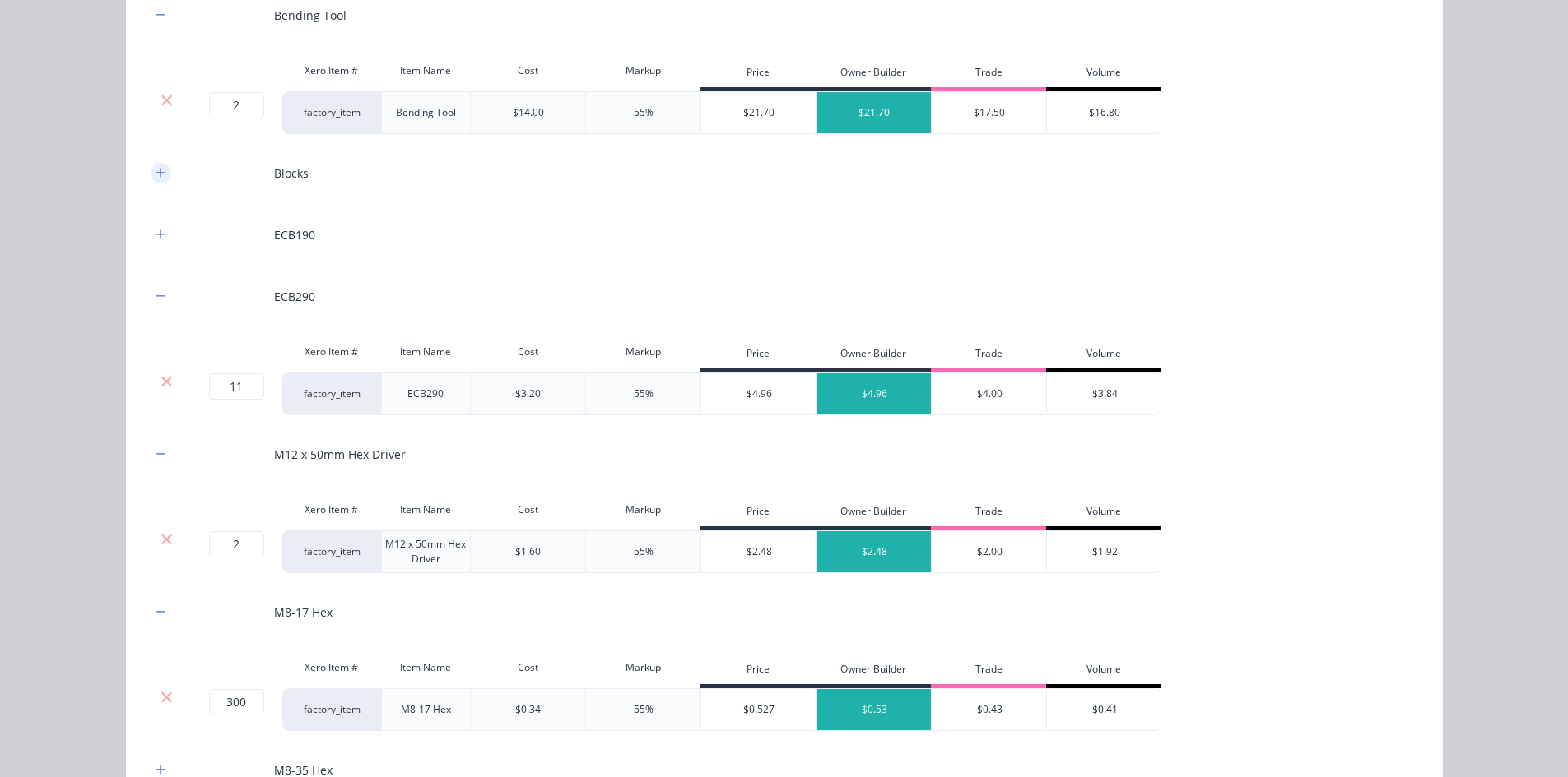
click at [158, 172] on icon "button" at bounding box center [159, 172] width 9 height 9
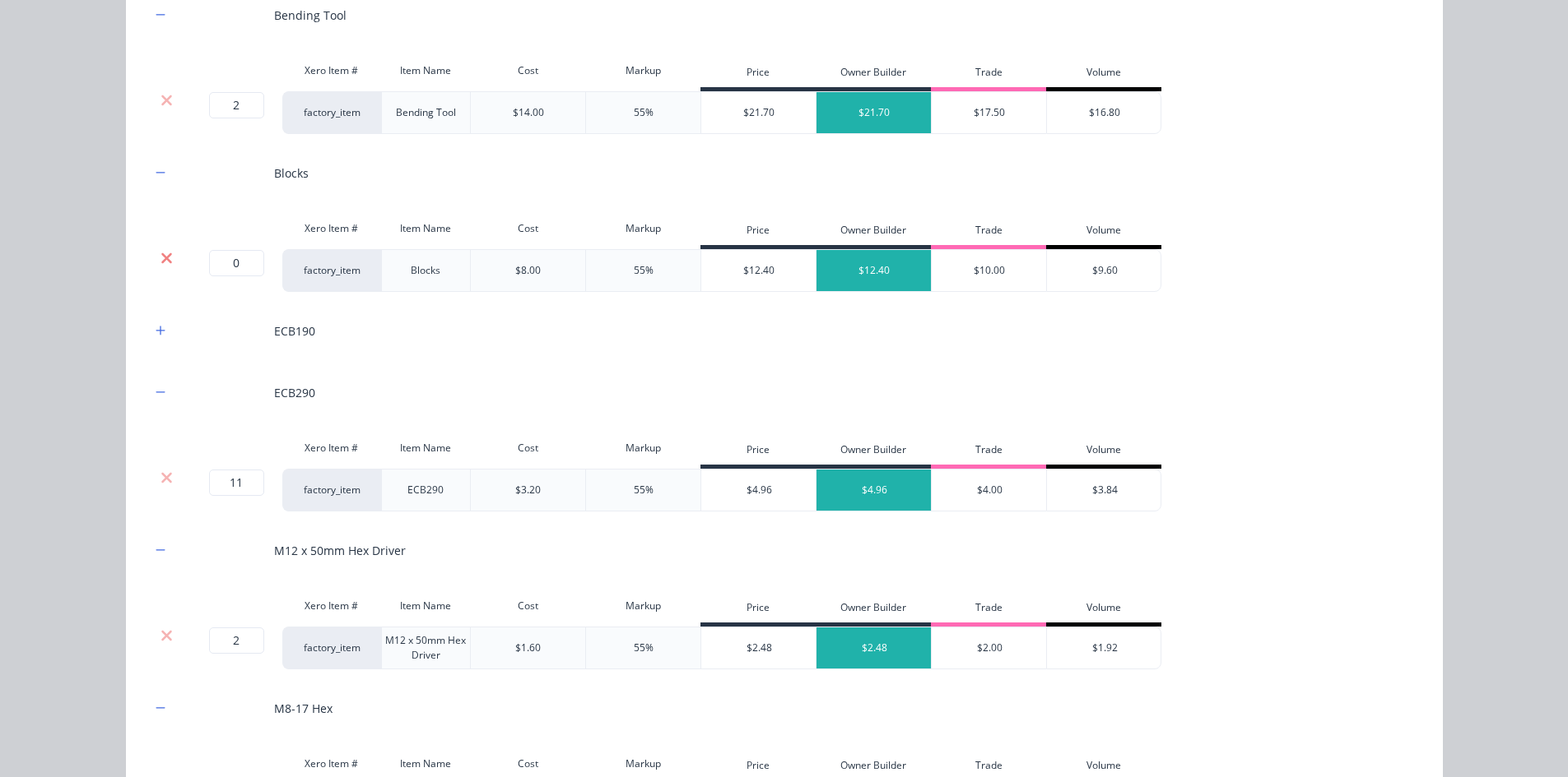
click at [163, 259] on icon at bounding box center [166, 258] width 12 height 16
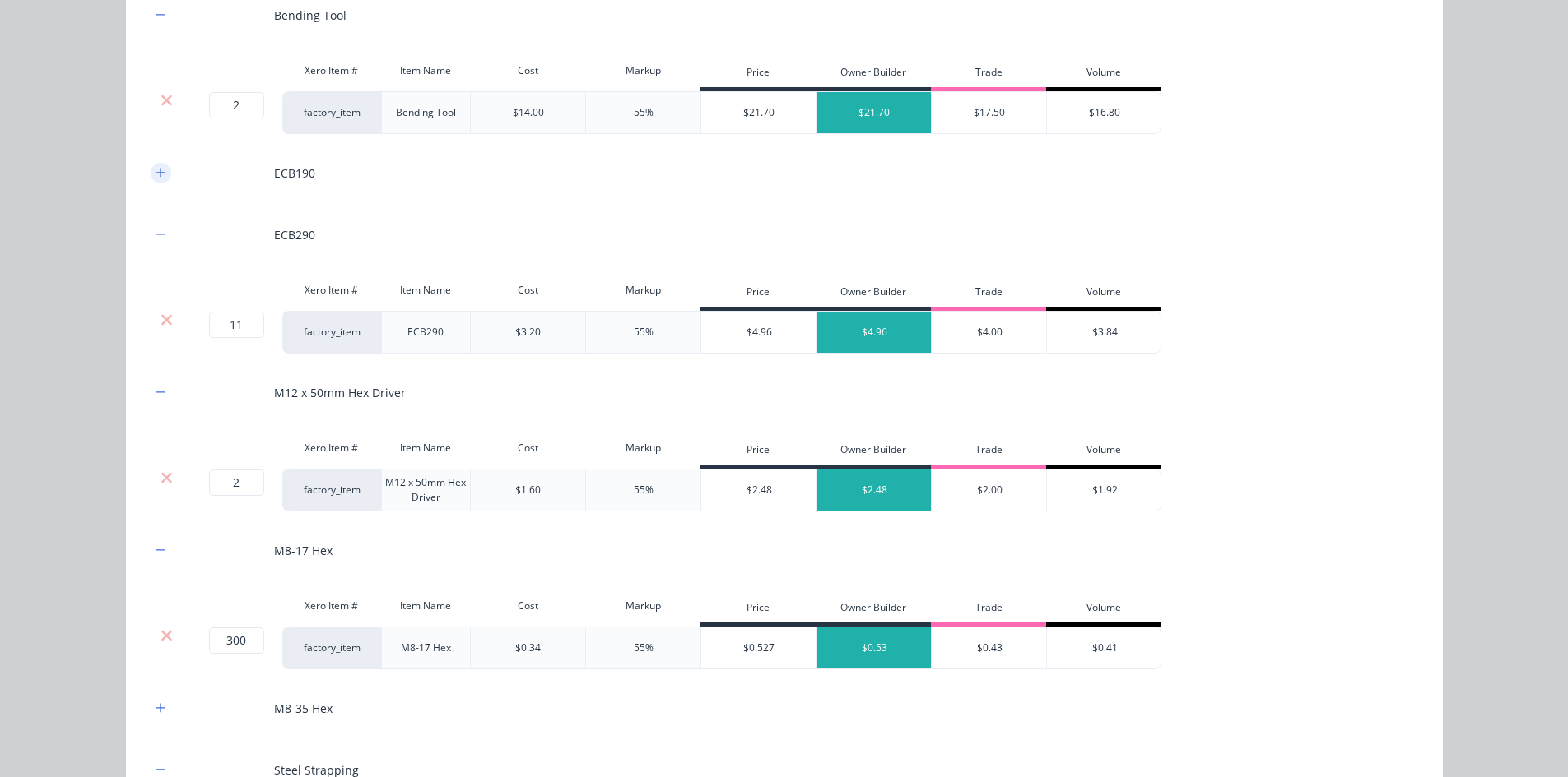
click at [156, 172] on icon "button" at bounding box center [159, 172] width 9 height 9
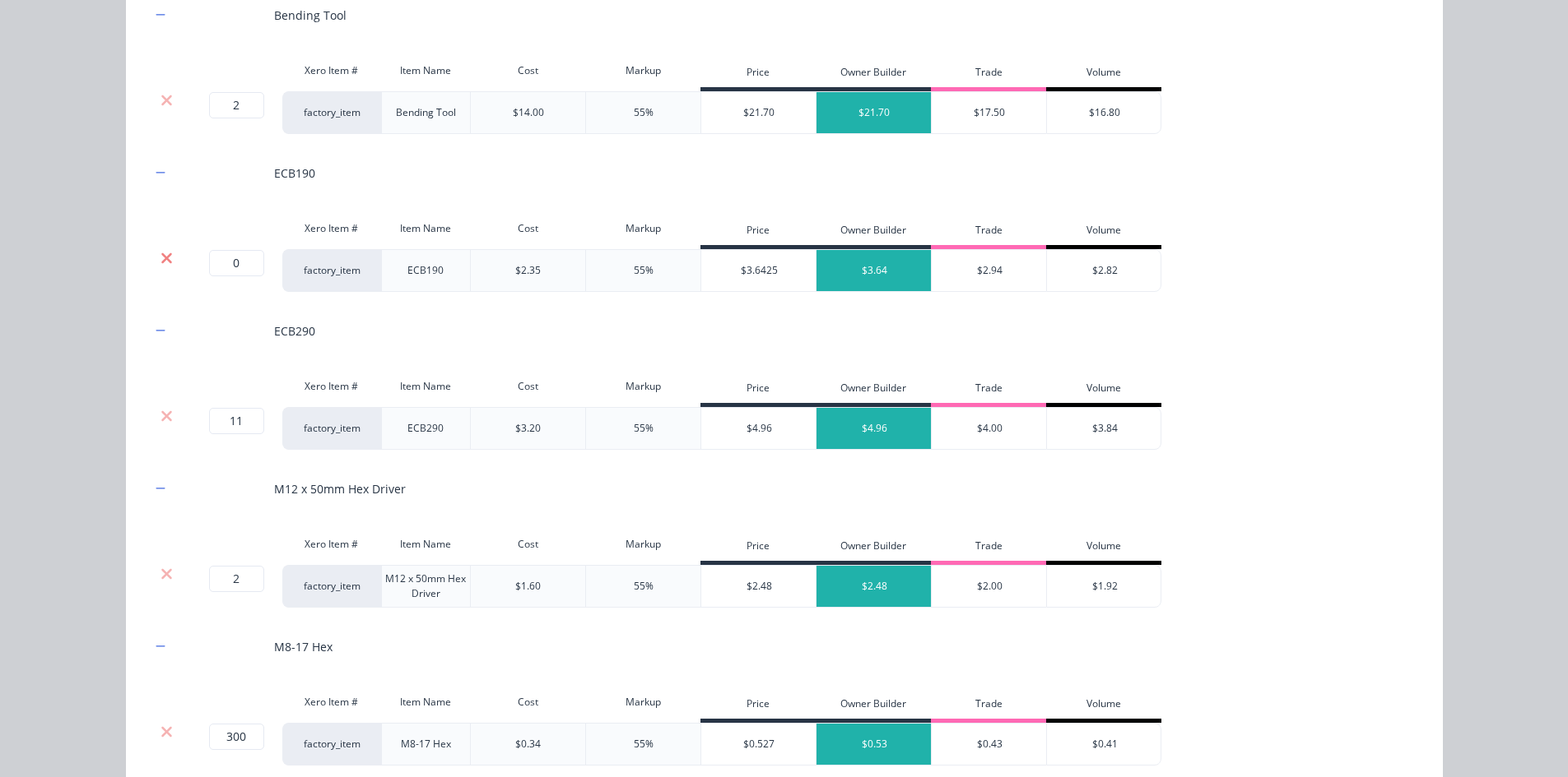
click at [160, 252] on icon at bounding box center [166, 258] width 12 height 16
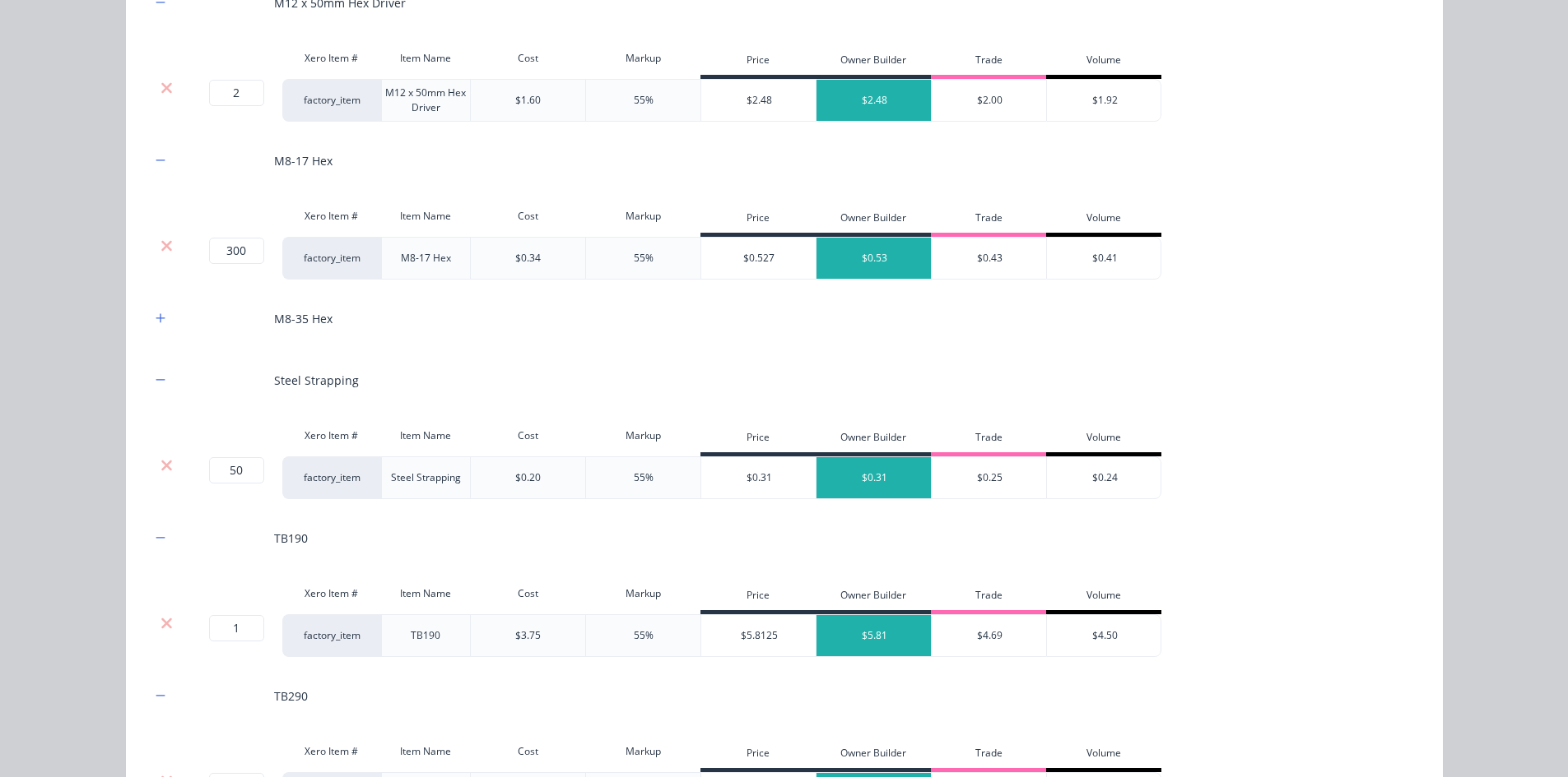
scroll to position [2229, 0]
click at [155, 308] on div at bounding box center [160, 318] width 21 height 21
click at [155, 311] on button "button" at bounding box center [160, 318] width 21 height 21
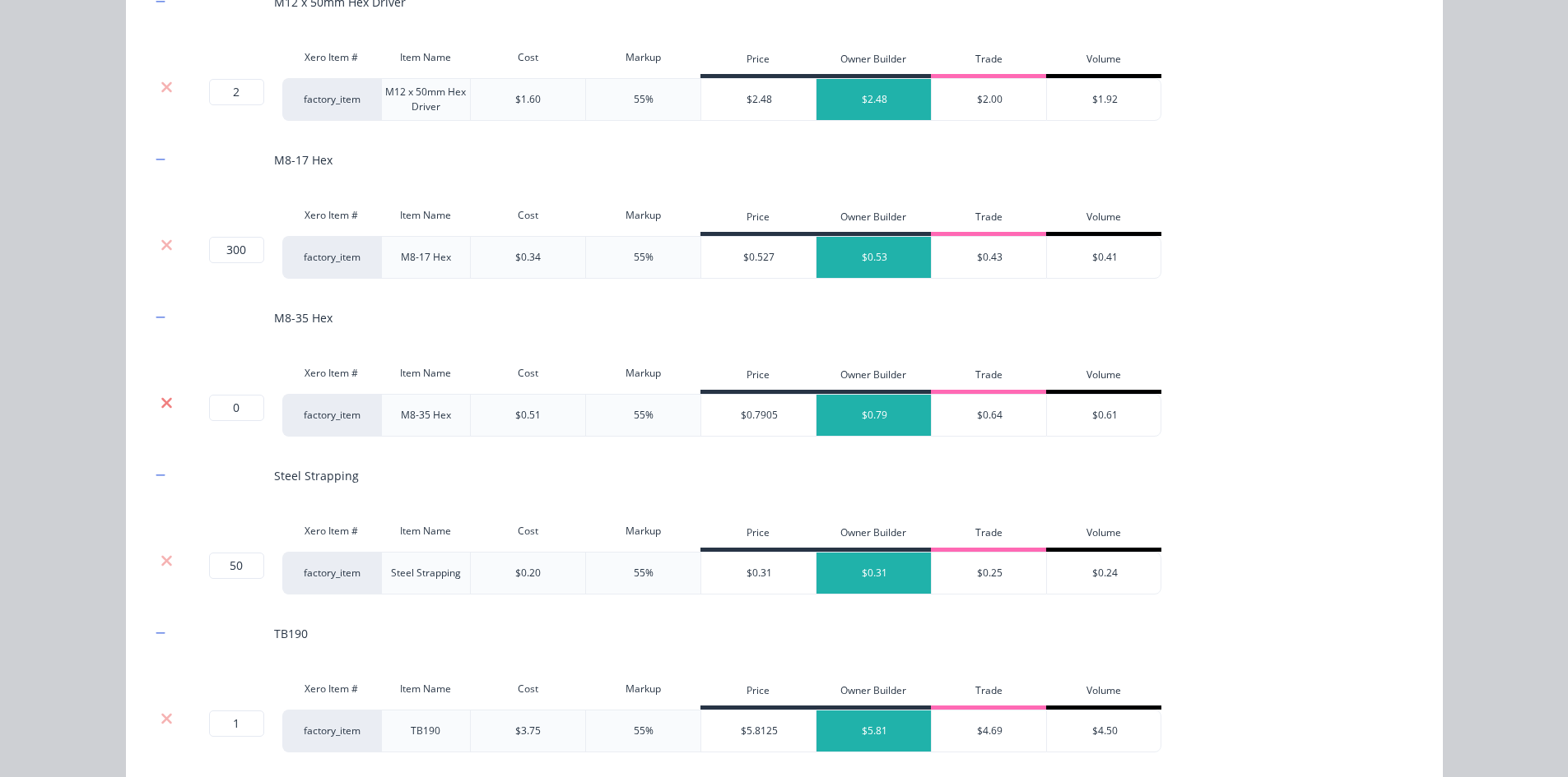
click at [164, 400] on icon at bounding box center [166, 403] width 11 height 11
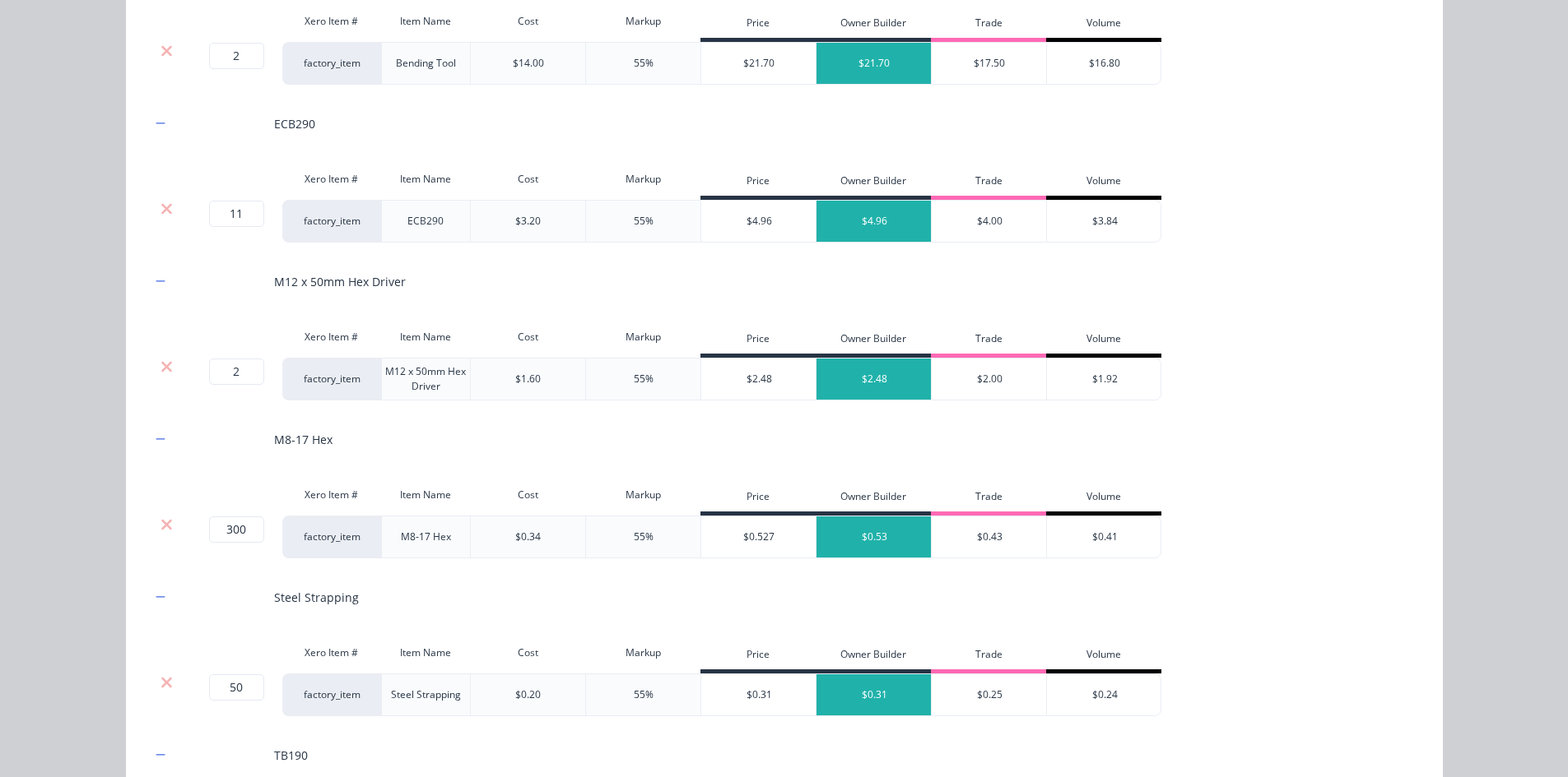
scroll to position [2361, 0]
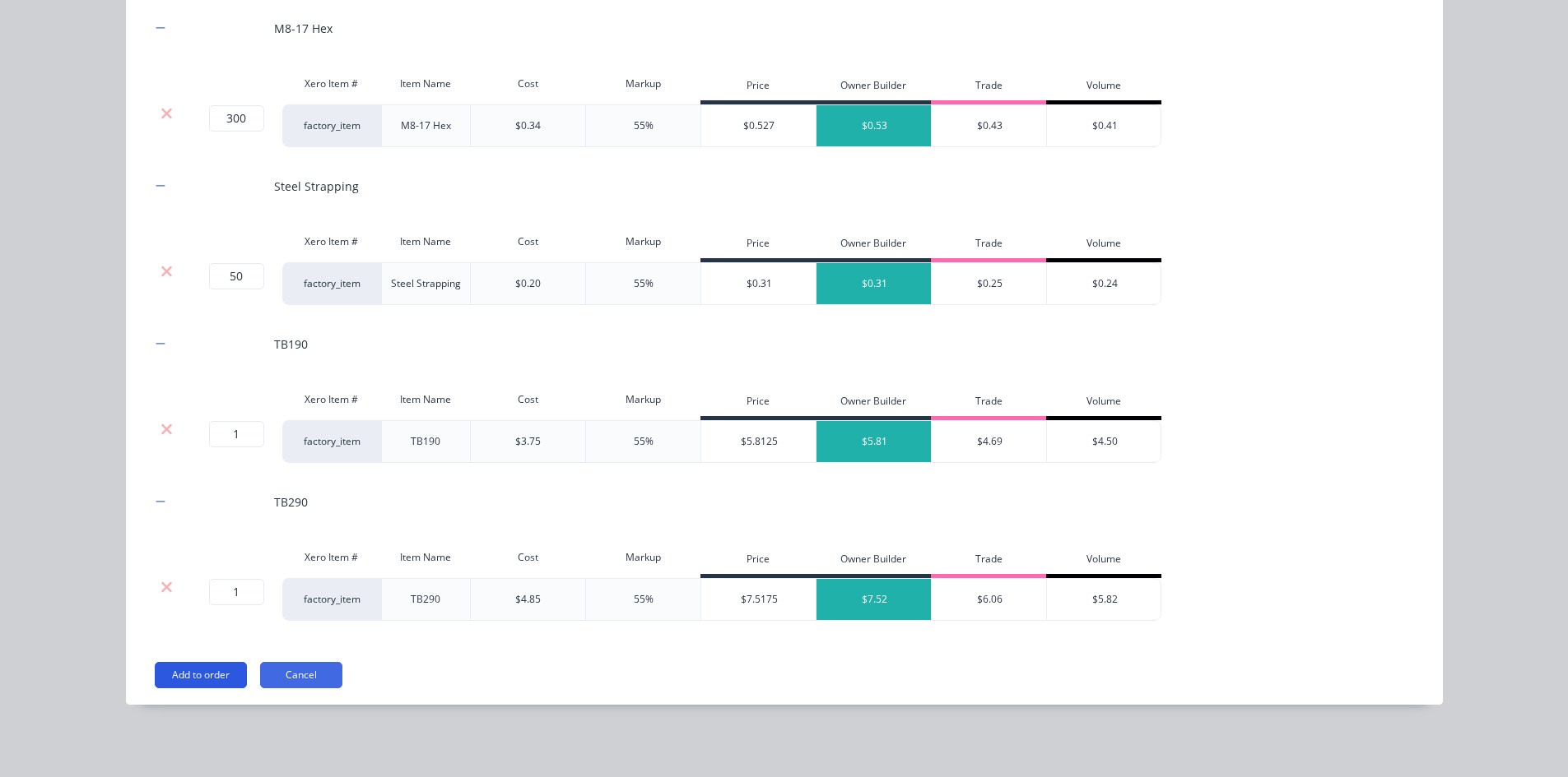
click at [210, 670] on button "Add to order" at bounding box center [201, 676] width 92 height 26
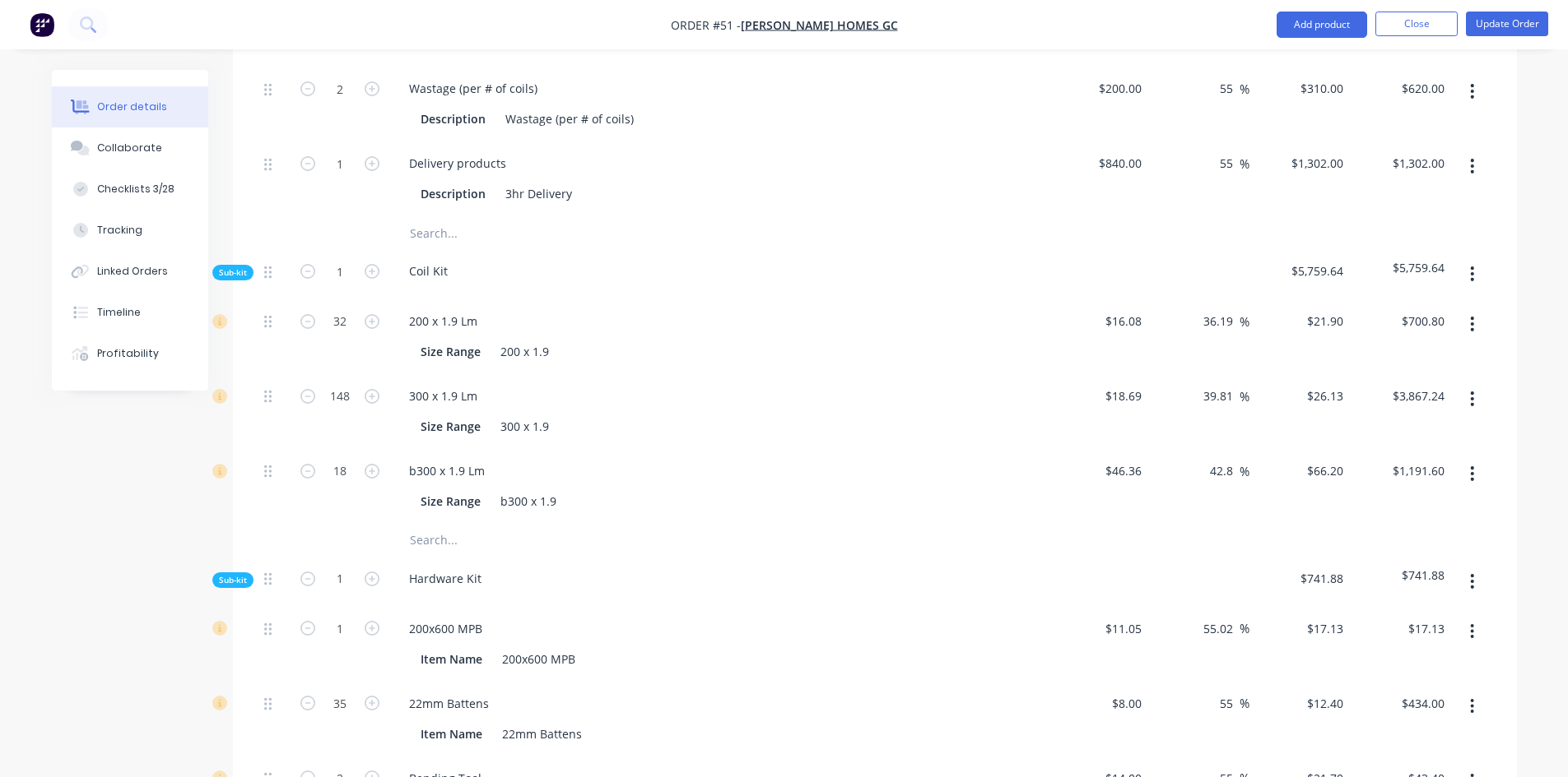
scroll to position [782, 0]
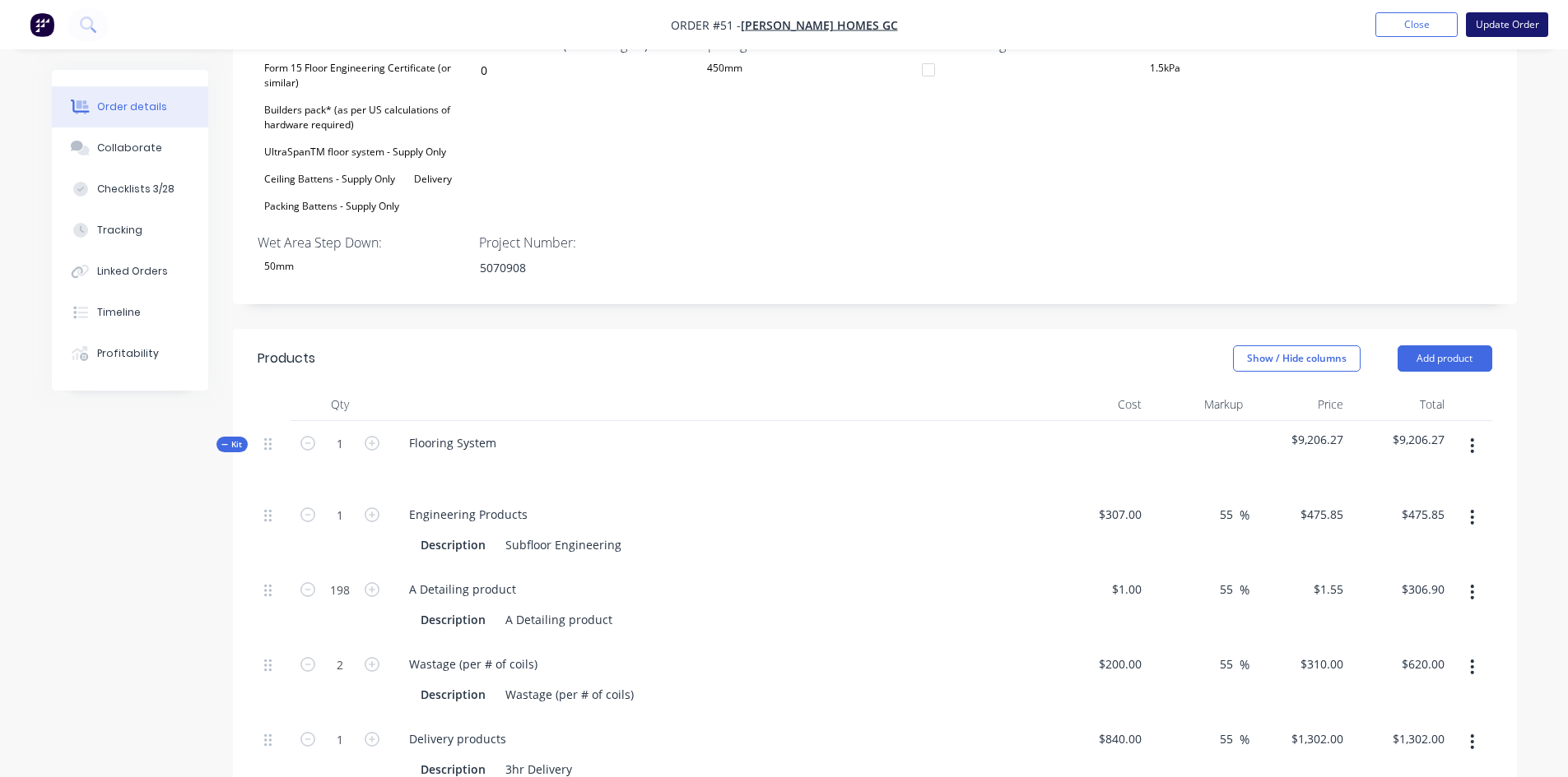
click at [1514, 24] on button "Update Order" at bounding box center [1507, 25] width 83 height 25
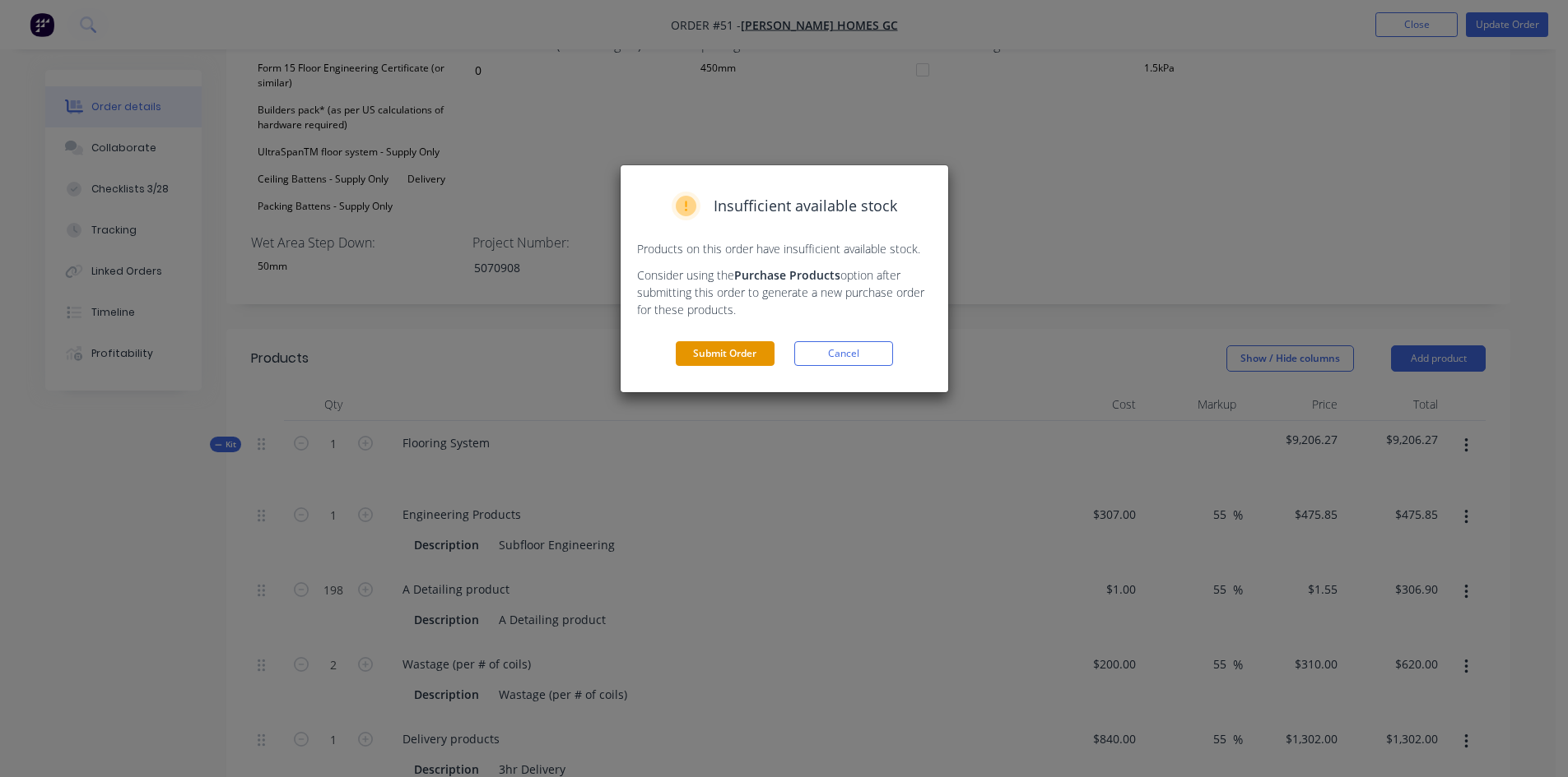
click at [725, 344] on button "Submit Order" at bounding box center [725, 354] width 99 height 25
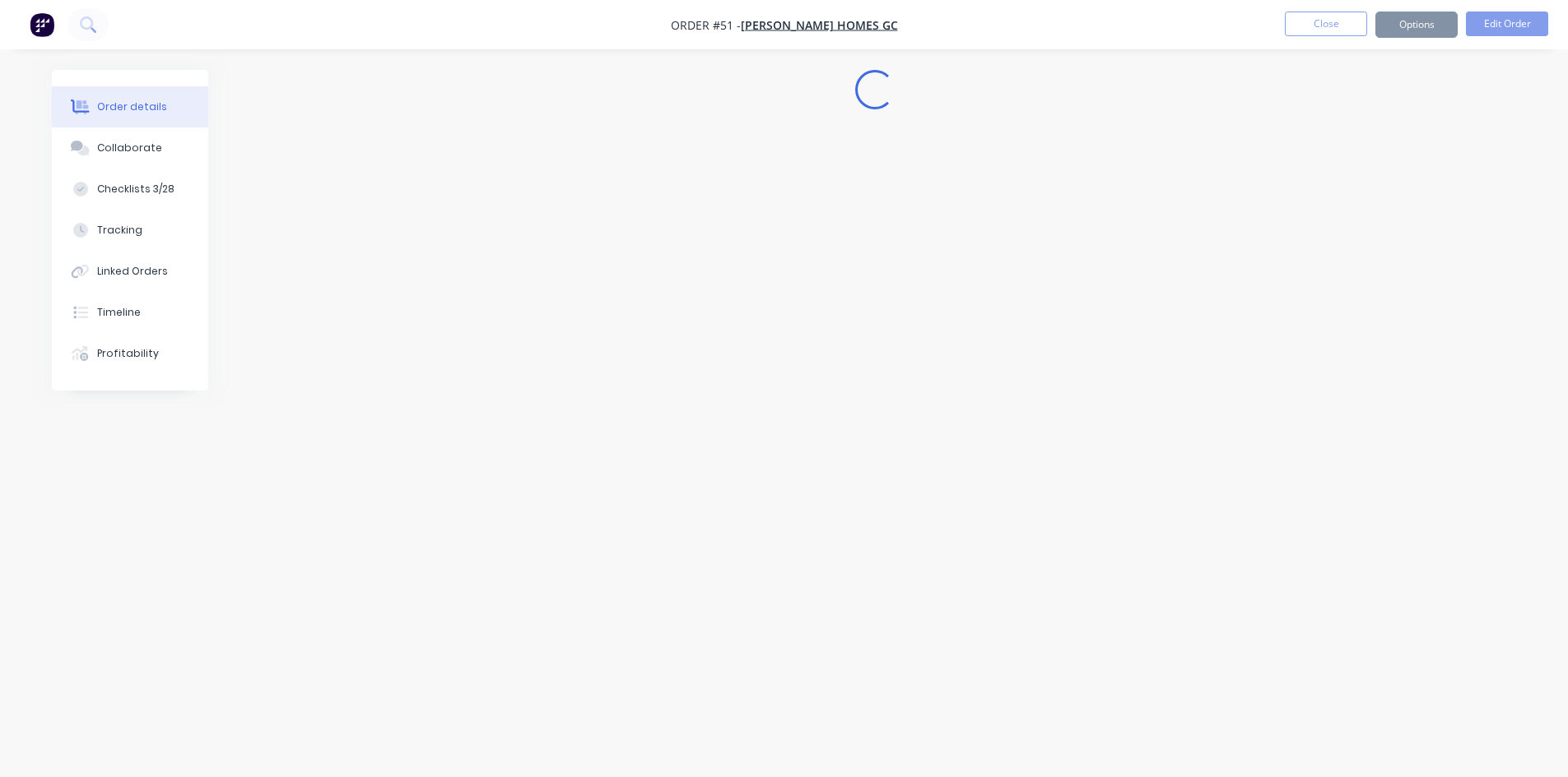
scroll to position [0, 0]
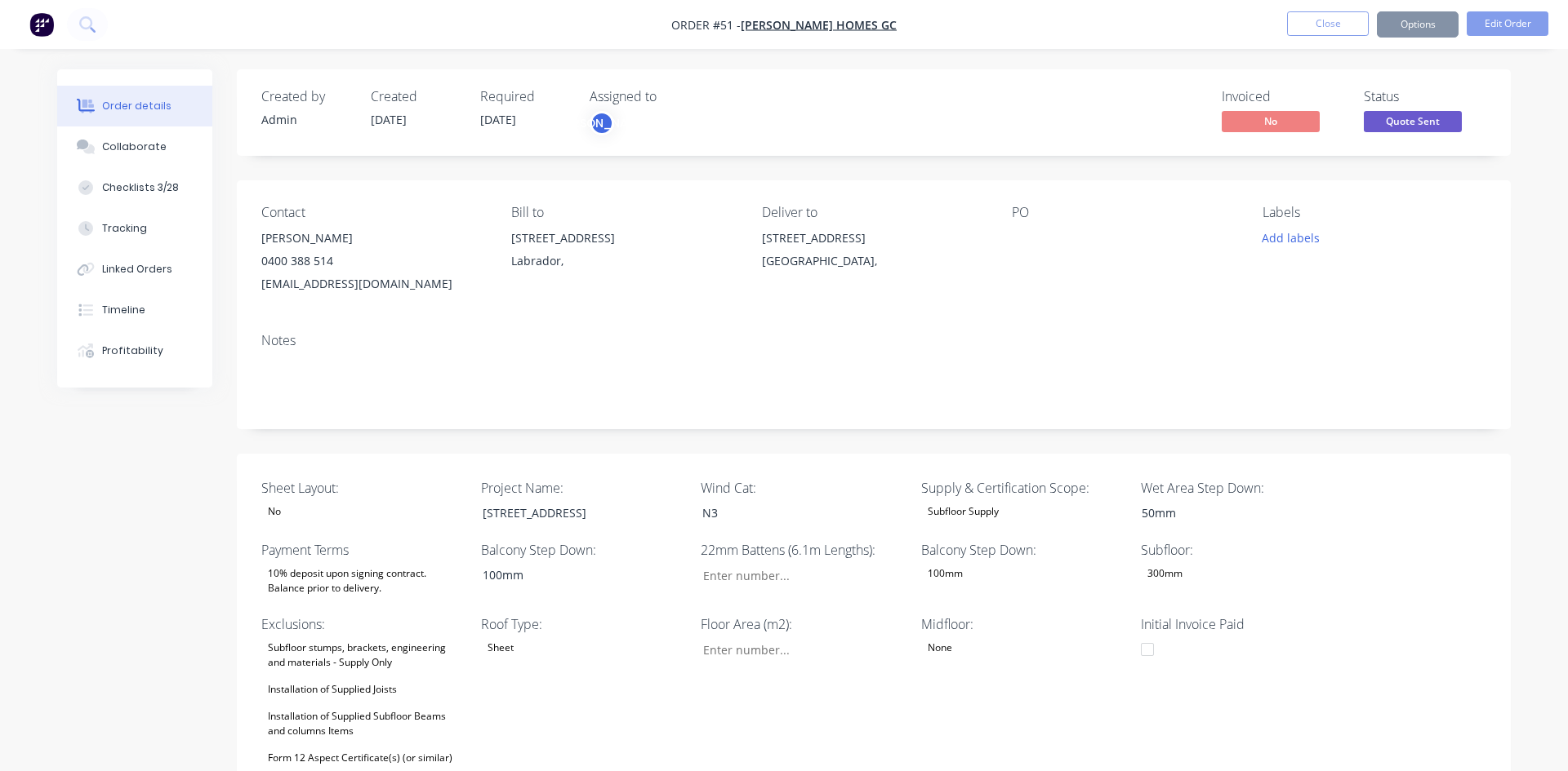
type input "35"
type input "56"
type input "0"
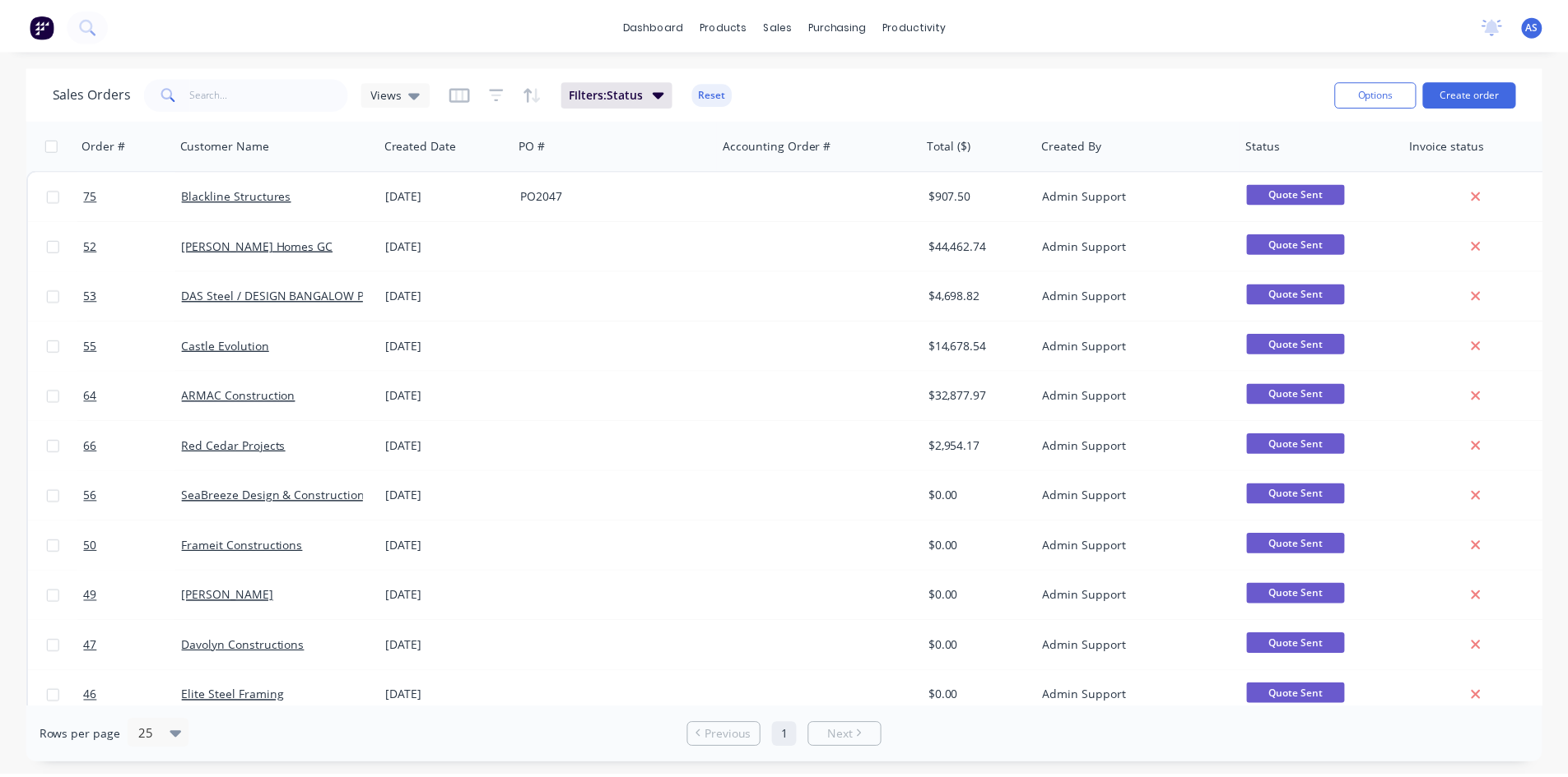
scroll to position [642, 0]
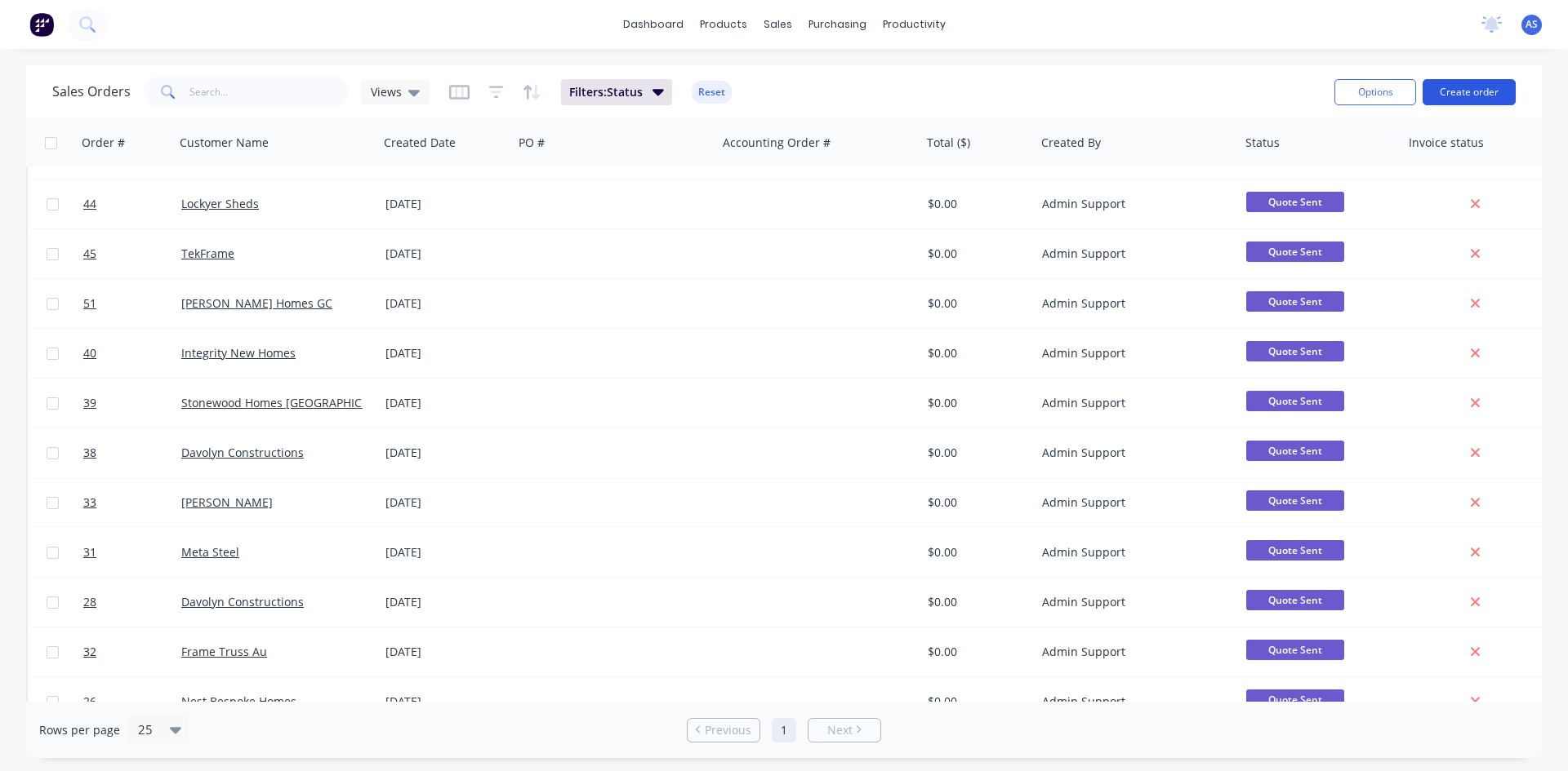
click at [1450, 90] on button "Create order" at bounding box center [1469, 92] width 93 height 26
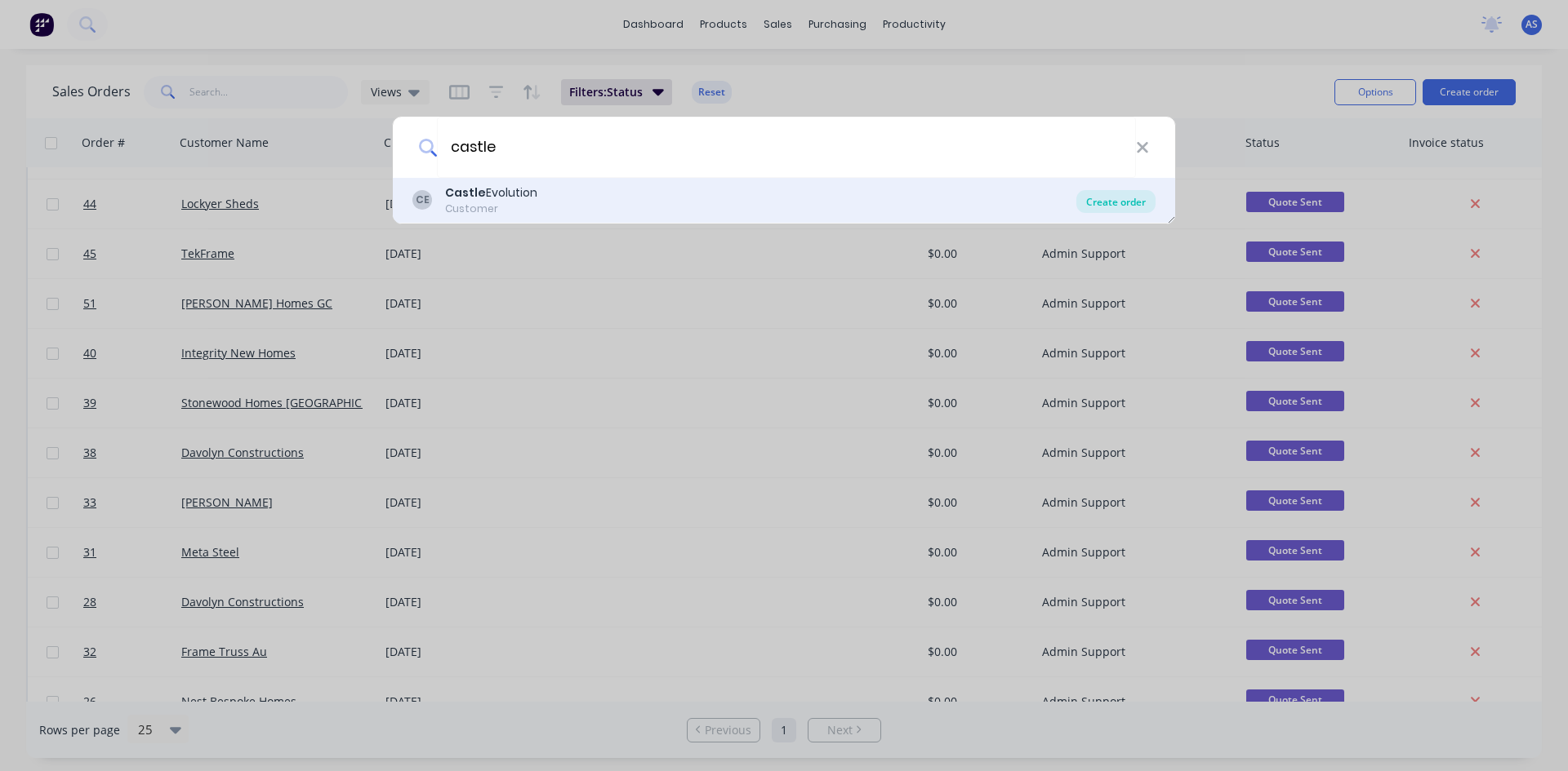
type input "castle"
click at [1132, 205] on div "Create order" at bounding box center [1115, 201] width 79 height 23
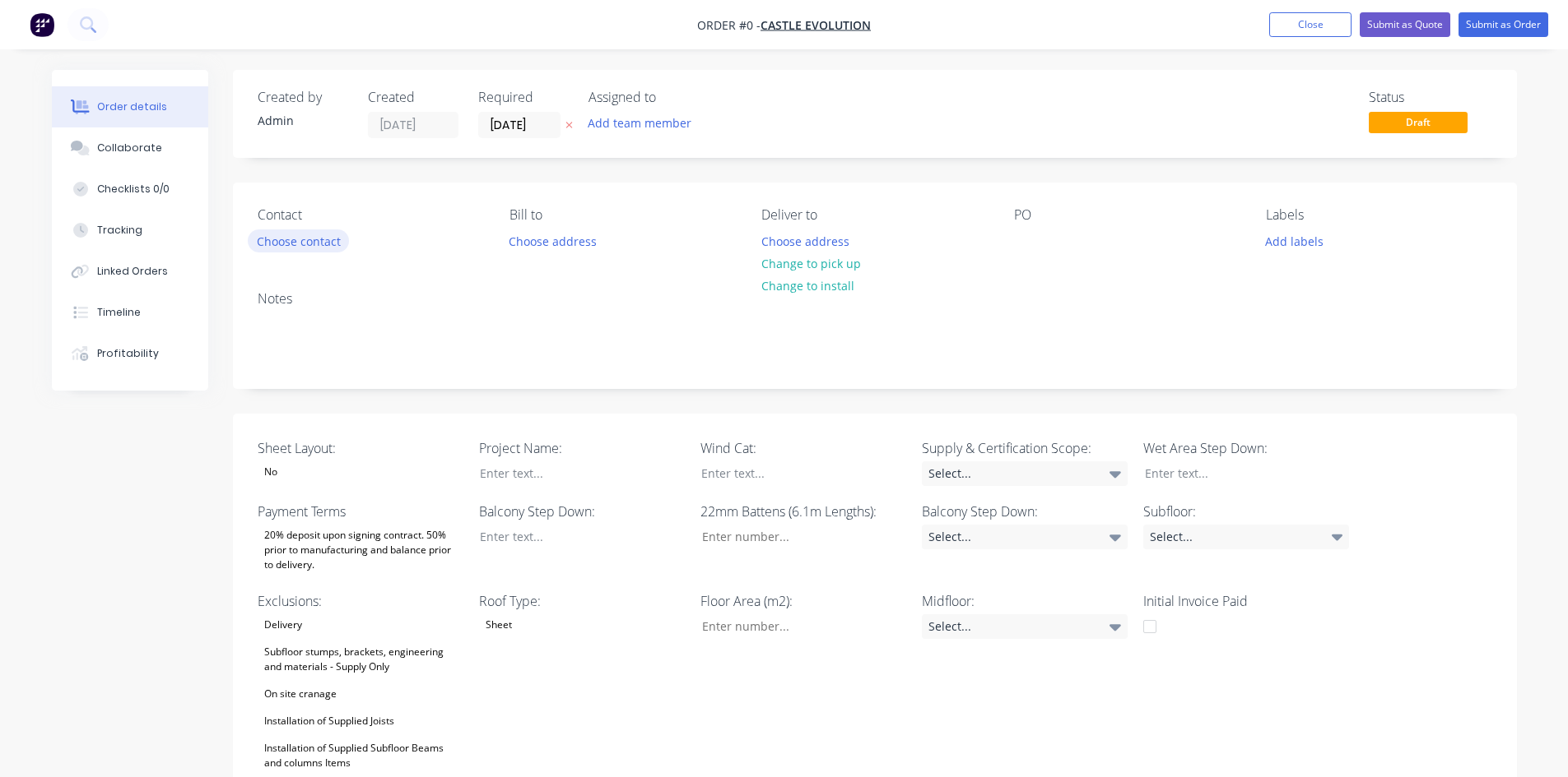
click at [310, 248] on button "Choose contact" at bounding box center [298, 240] width 102 height 22
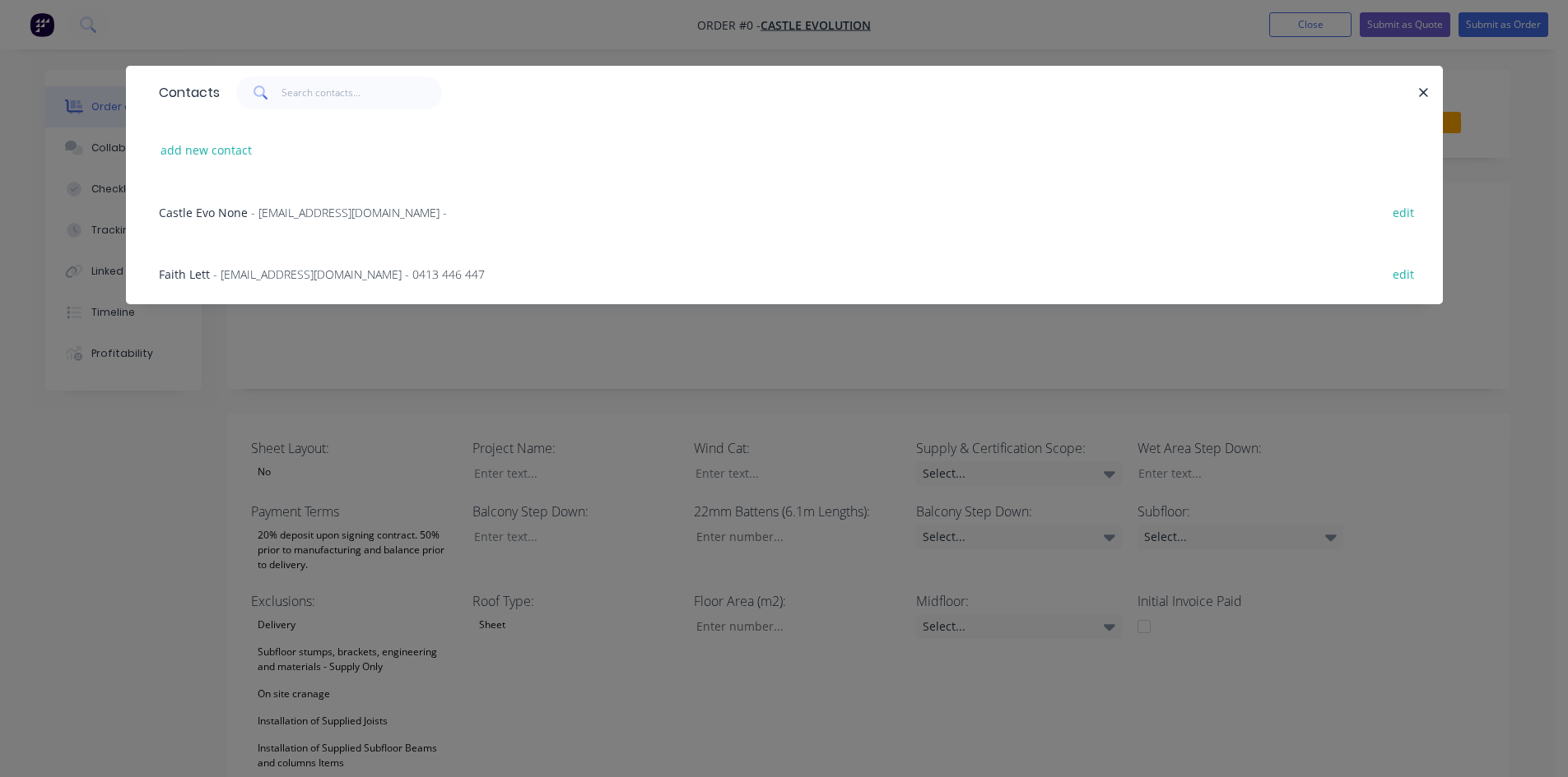
click at [289, 264] on div "Faith Lett - [EMAIL_ADDRESS][DOMAIN_NAME] - 0413 446 447 edit" at bounding box center [784, 273] width 1268 height 62
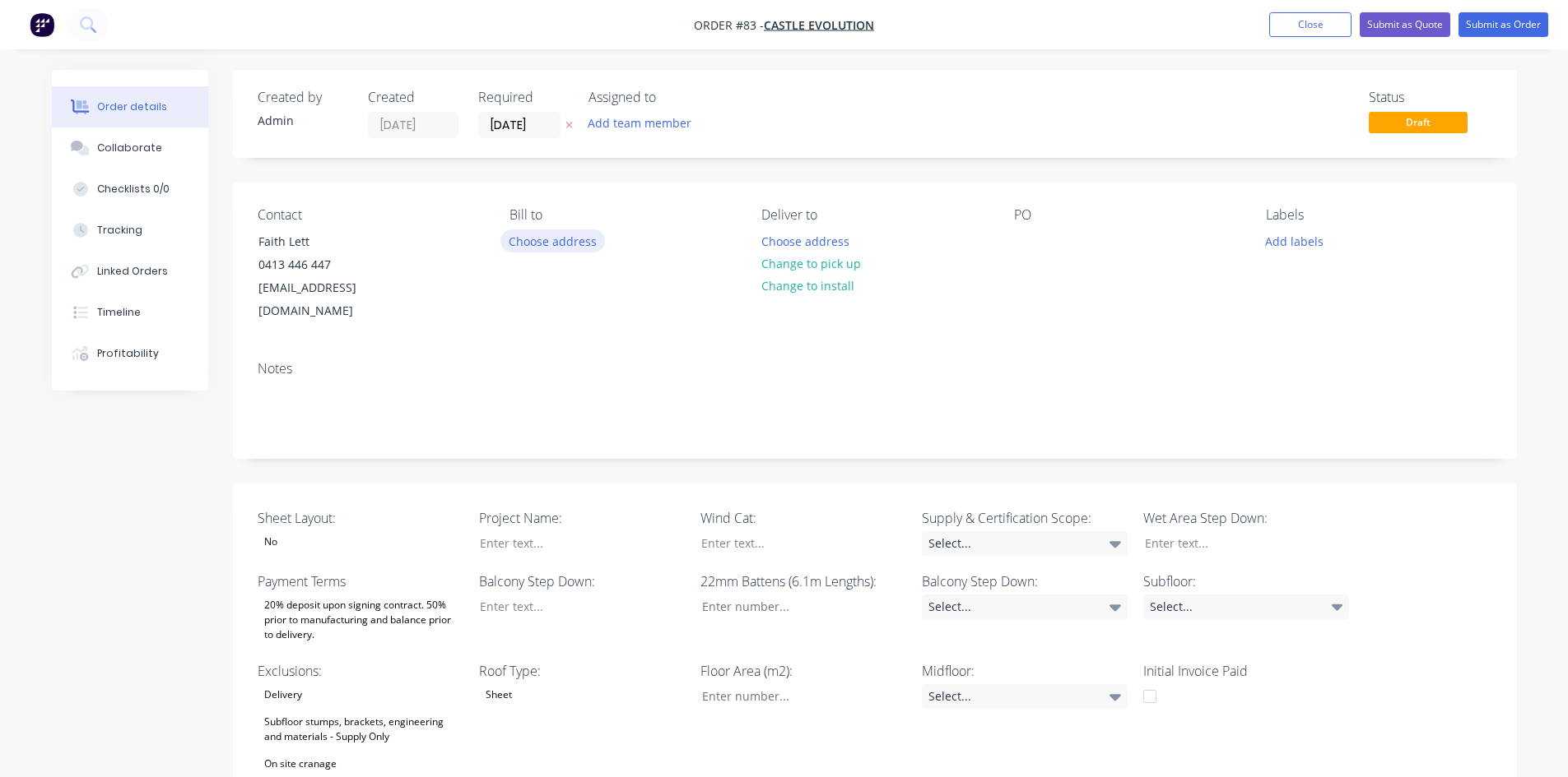
click at [569, 249] on button "Choose address" at bounding box center [553, 240] width 106 height 22
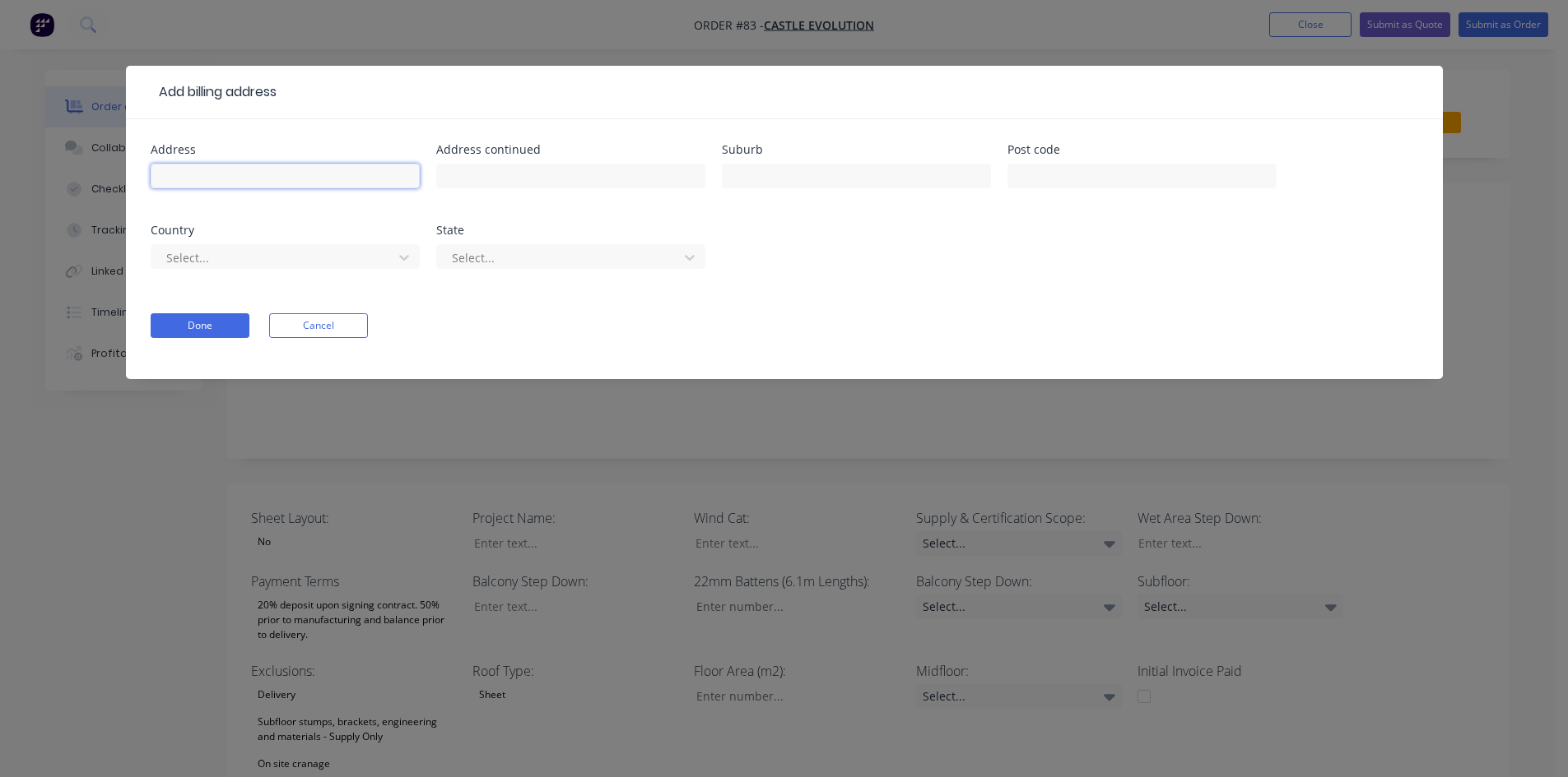
click at [295, 180] on input "text" at bounding box center [285, 176] width 269 height 25
type input "[STREET_ADDRESS]"
click at [500, 168] on input "text" at bounding box center [570, 176] width 269 height 25
click at [779, 173] on input "text" at bounding box center [857, 176] width 269 height 25
drag, startPoint x: 802, startPoint y: 178, endPoint x: 634, endPoint y: 181, distance: 168.0
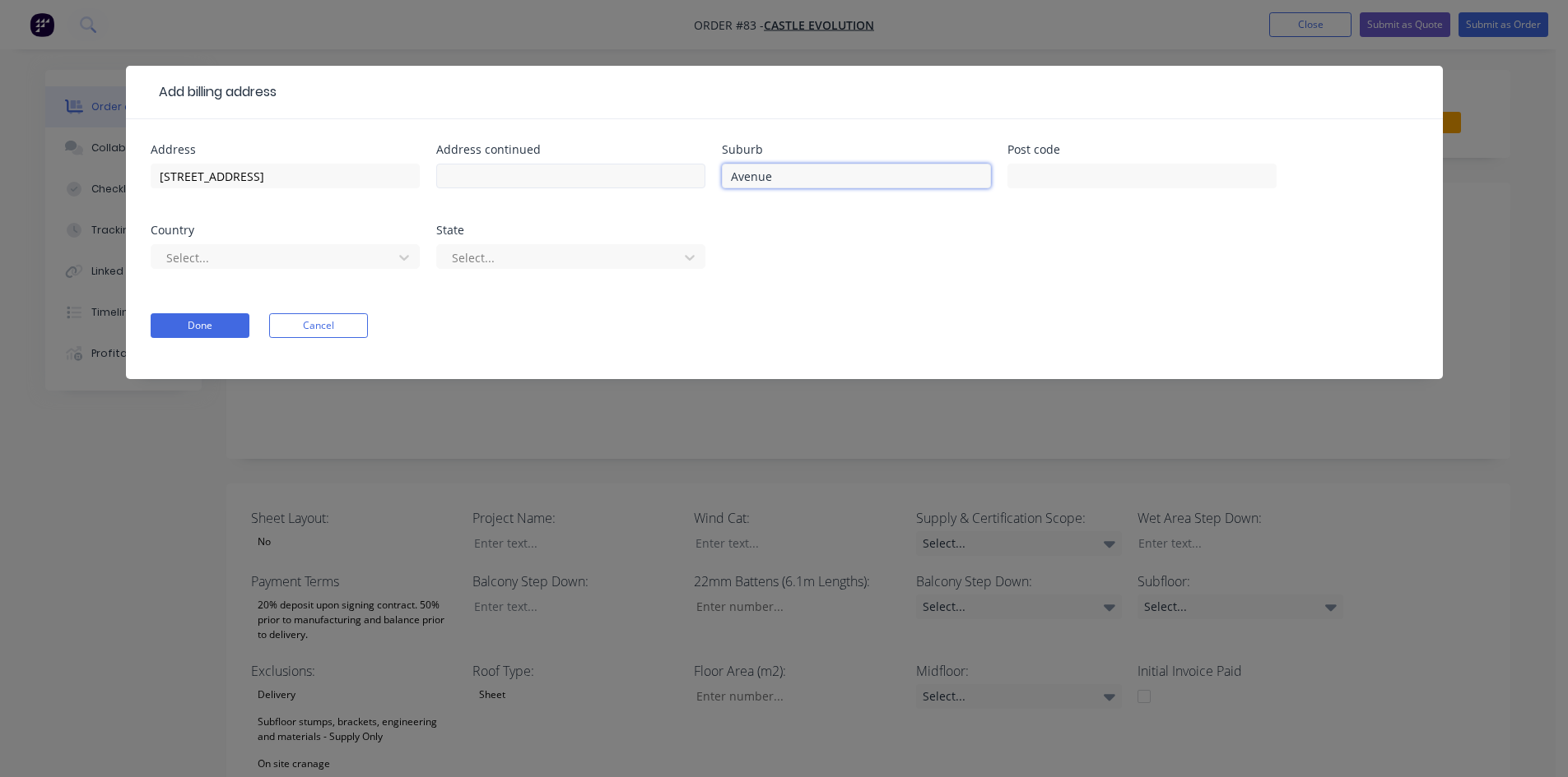
click at [634, 181] on div "Address [STREET_ADDRESS] Address continued [GEOGRAPHIC_DATA] Post code Country …" at bounding box center [784, 217] width 1268 height 145
type input "[GEOGRAPHIC_DATA]"
click at [1057, 178] on input "text" at bounding box center [1142, 176] width 269 height 25
type input "4701"
click at [323, 275] on div "Select..." at bounding box center [285, 264] width 269 height 49
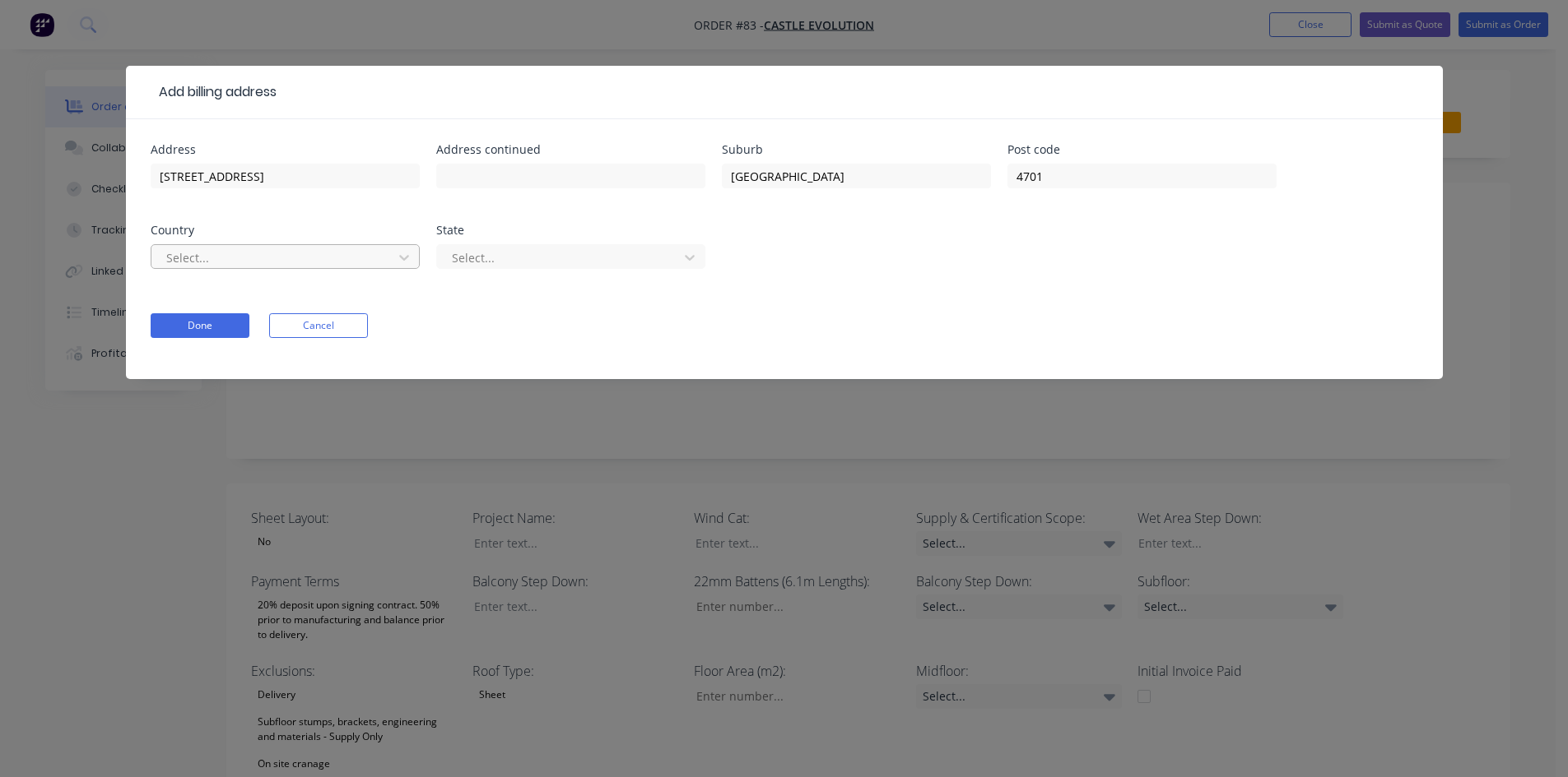
click at [343, 263] on div at bounding box center [274, 257] width 220 height 21
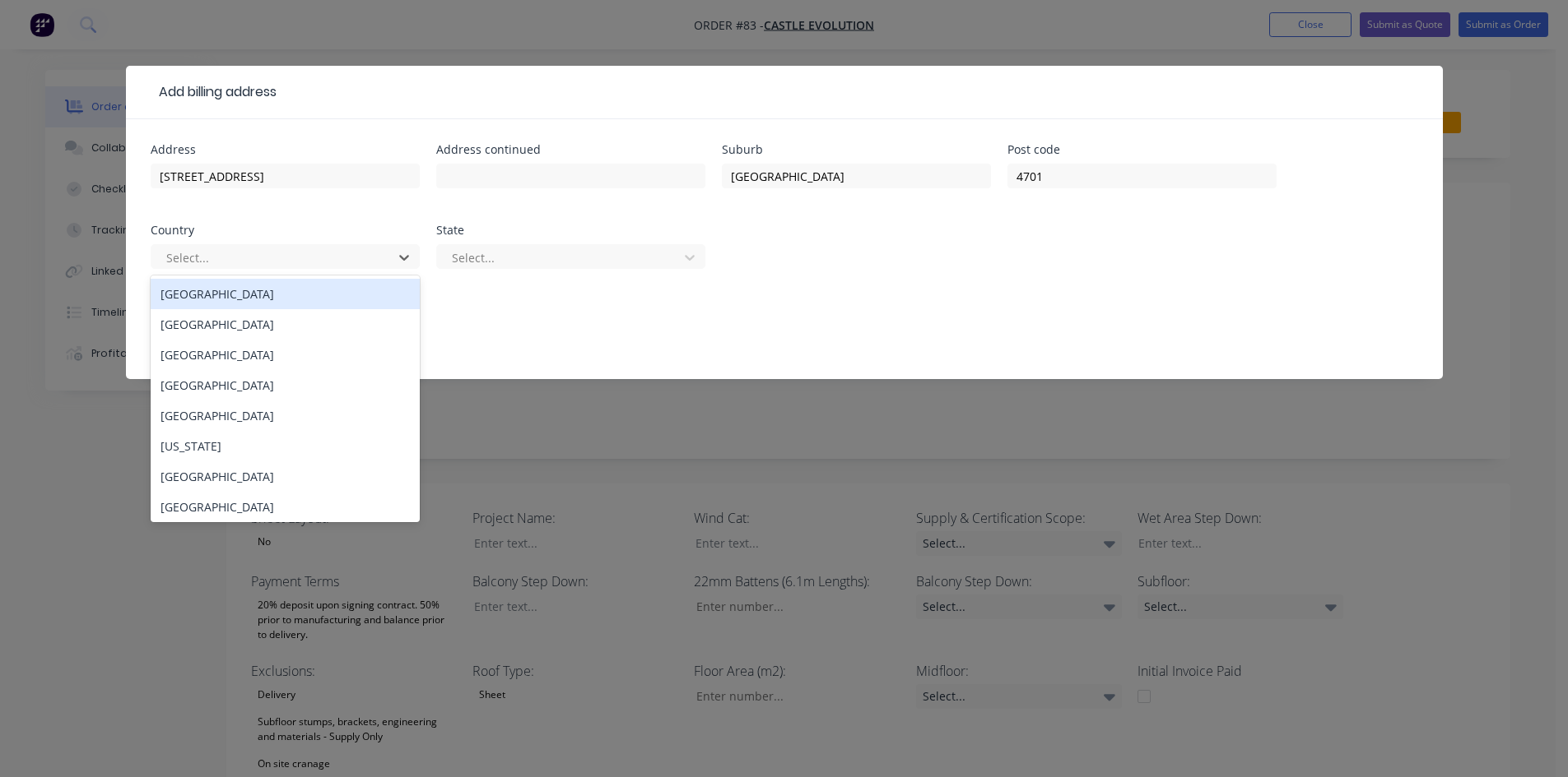
click at [234, 293] on div "[GEOGRAPHIC_DATA]" at bounding box center [285, 294] width 269 height 31
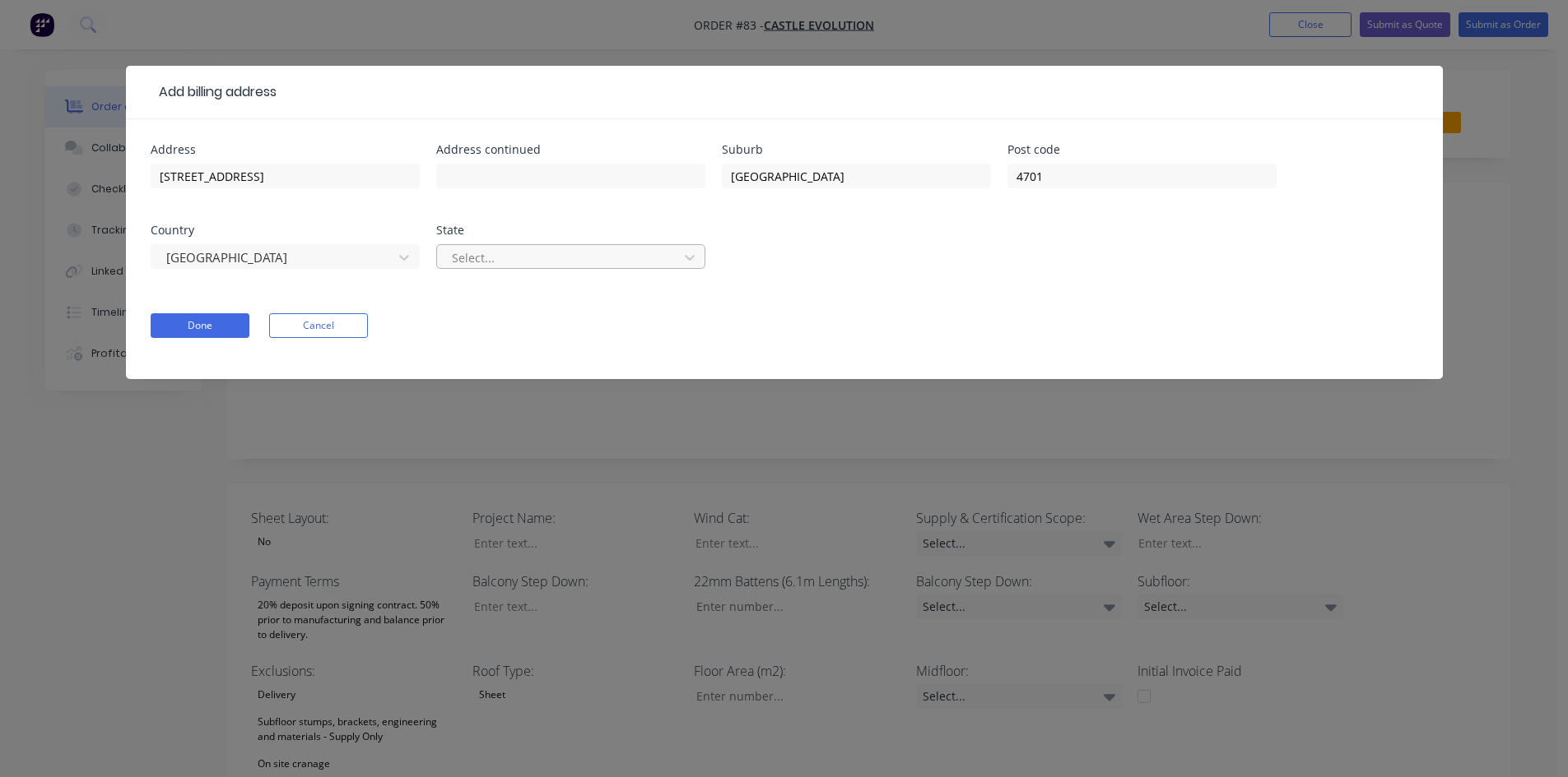
click at [531, 254] on div at bounding box center [560, 257] width 220 height 21
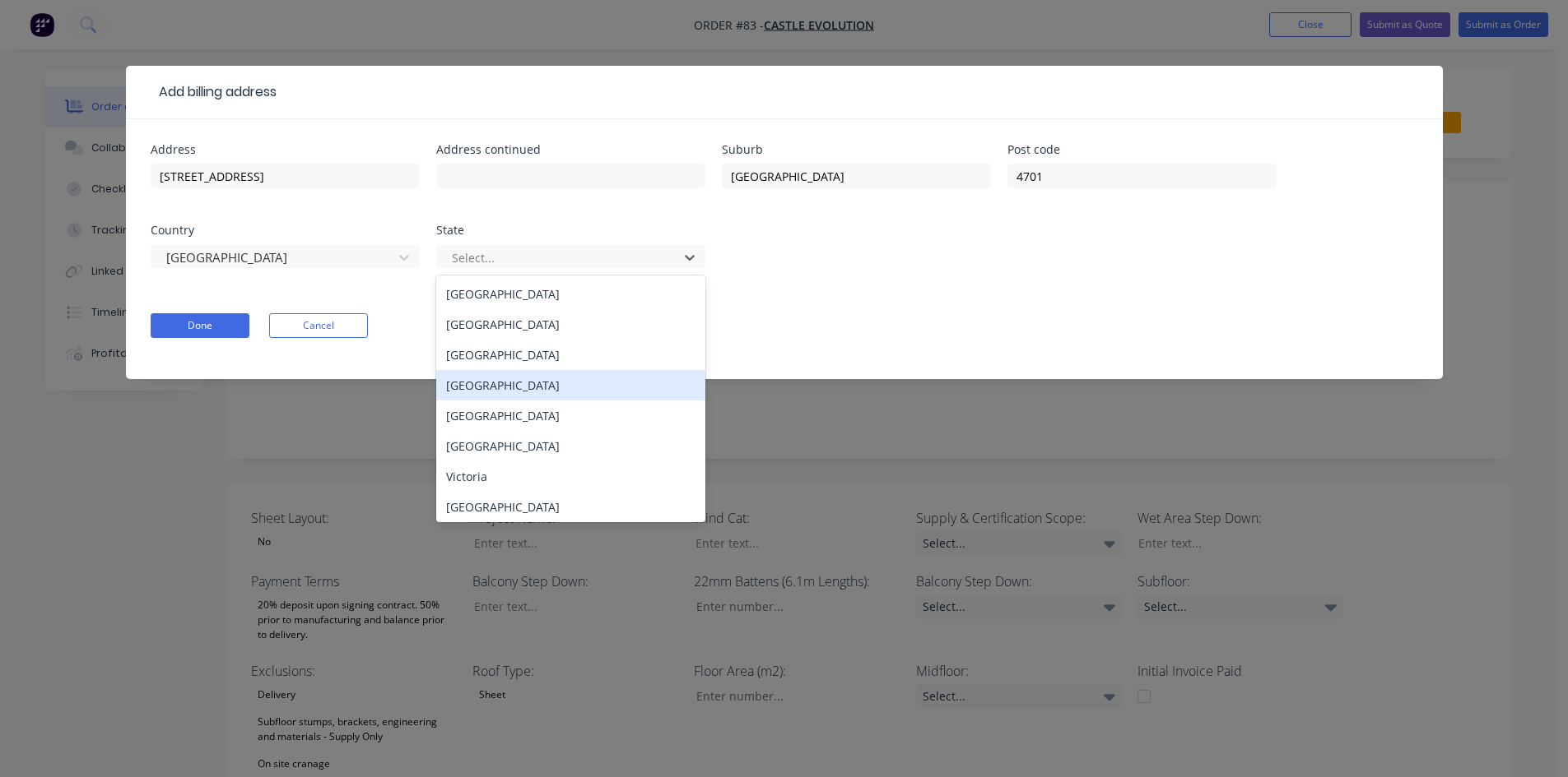
click at [519, 384] on div "[GEOGRAPHIC_DATA]" at bounding box center [570, 385] width 269 height 31
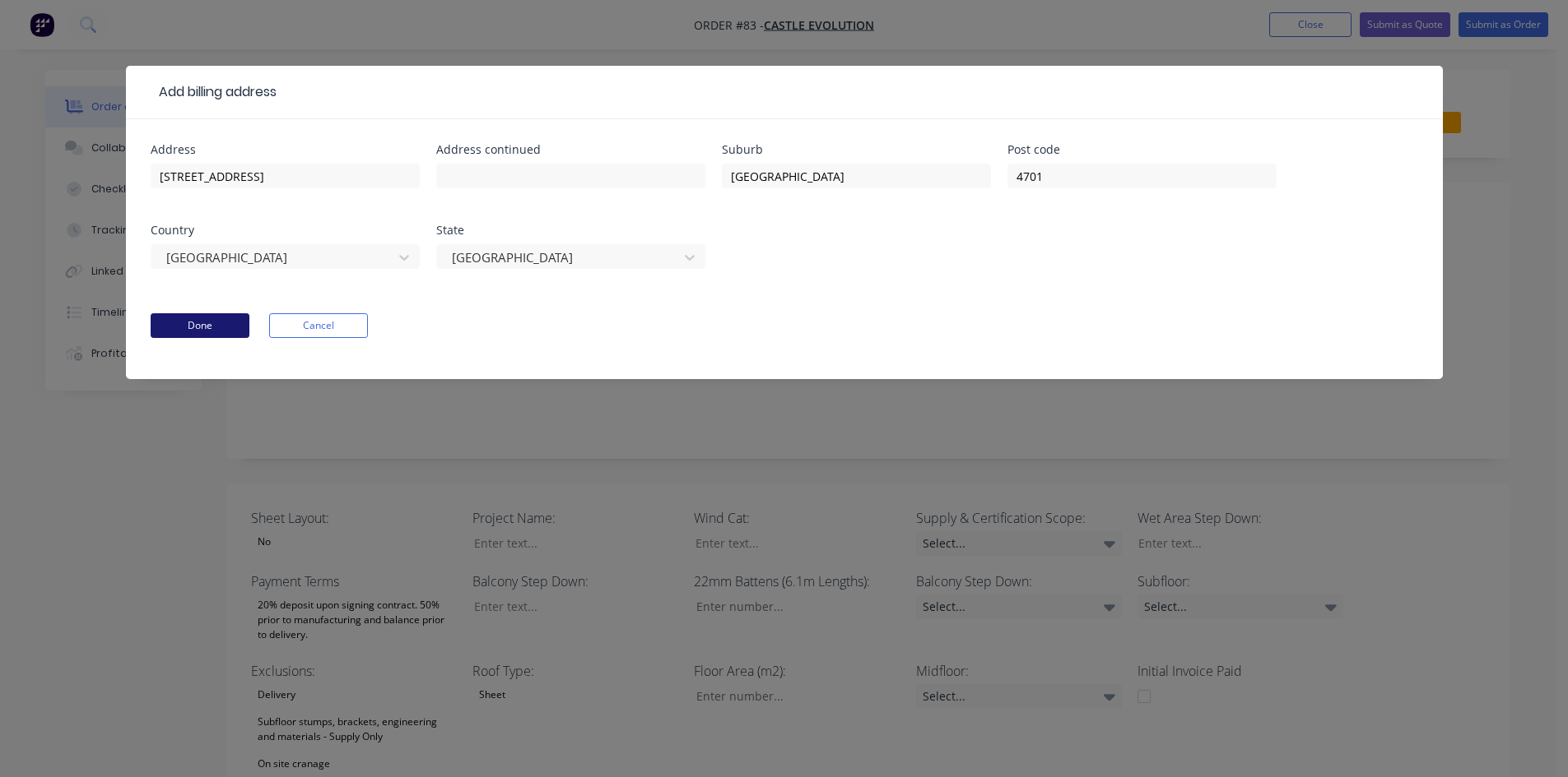
click at [194, 329] on button "Done" at bounding box center [200, 326] width 99 height 25
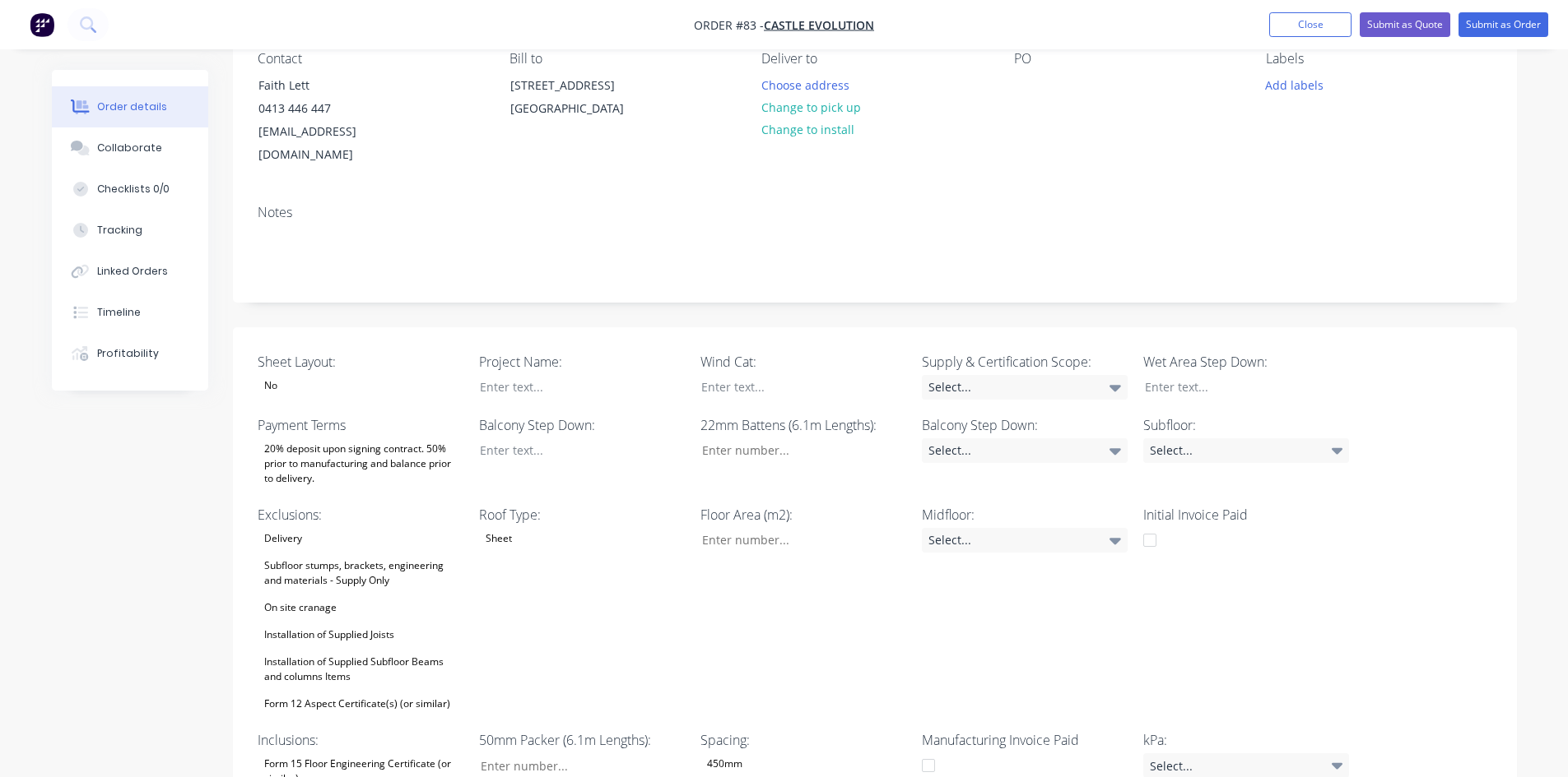
scroll to position [329, 0]
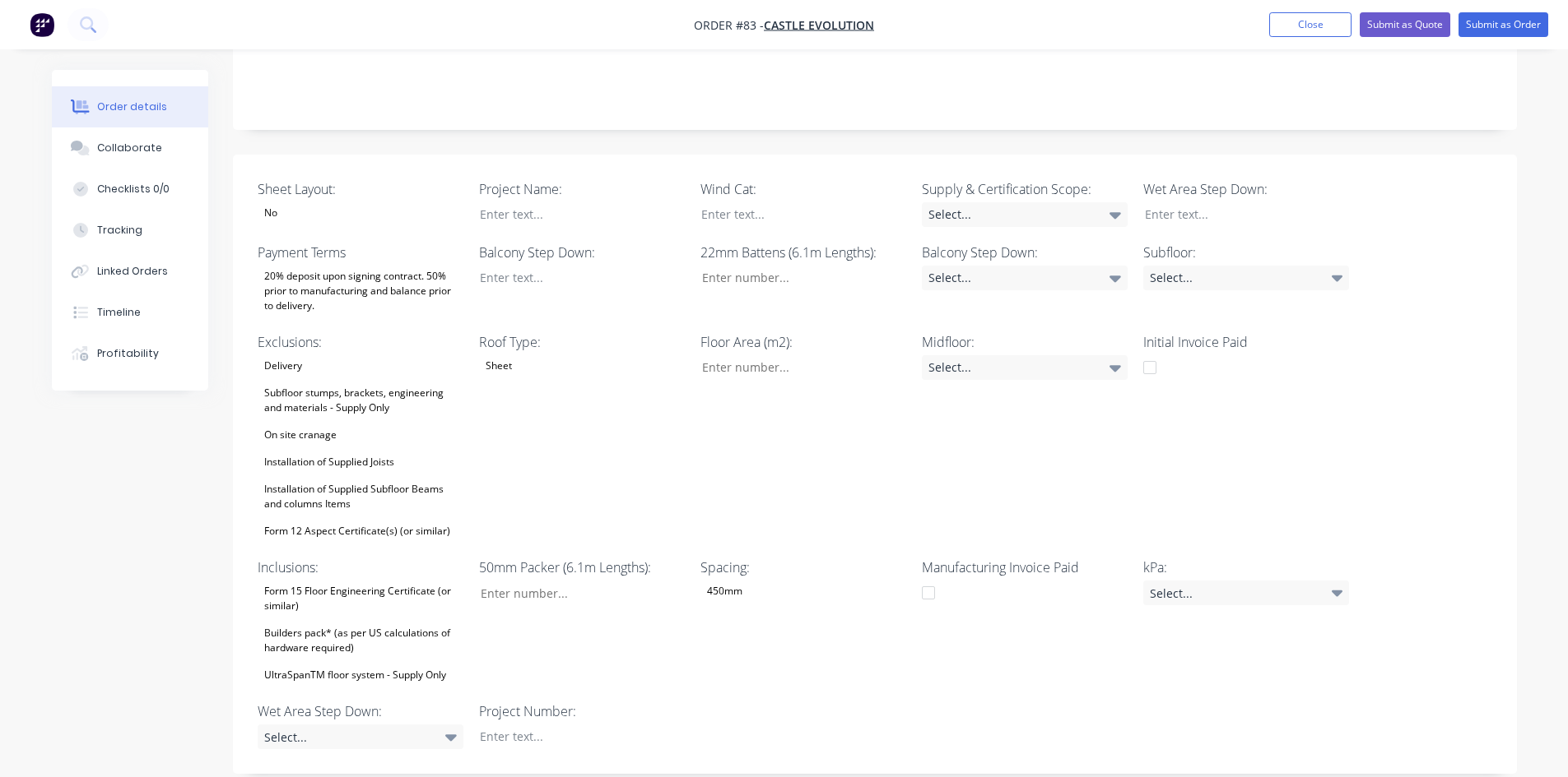
click at [329, 266] on div "20% deposit upon signing contract. 50% prior to manufacturing and balance prior…" at bounding box center [360, 291] width 205 height 51
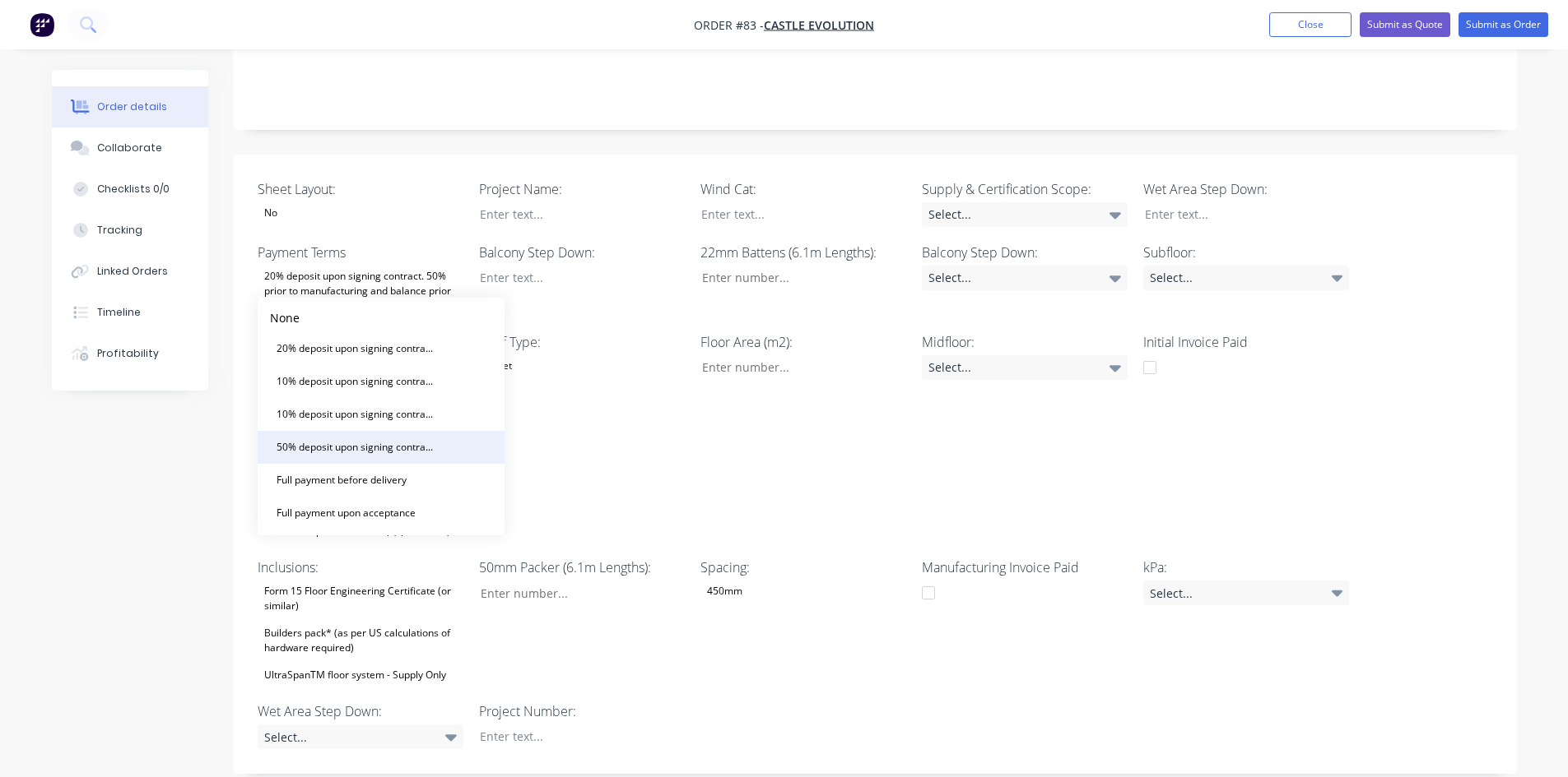
click at [331, 438] on div "50% deposit upon signing contract. Balance prior to delivery" at bounding box center [356, 447] width 172 height 21
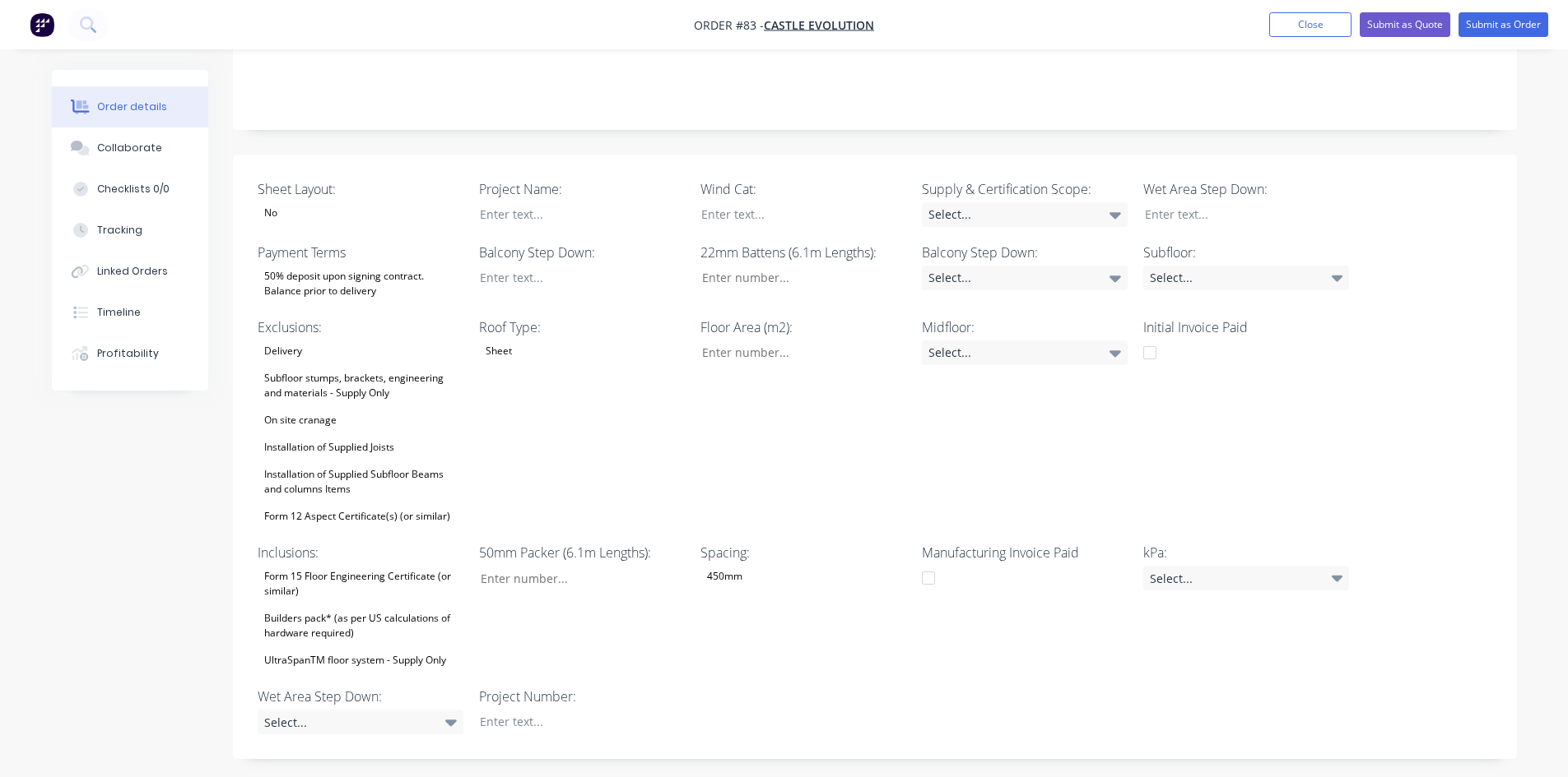
click at [372, 400] on div "Delivery Subfloor stumps, brackets, engineering and materials - Supply Only On …" at bounding box center [360, 434] width 205 height 186
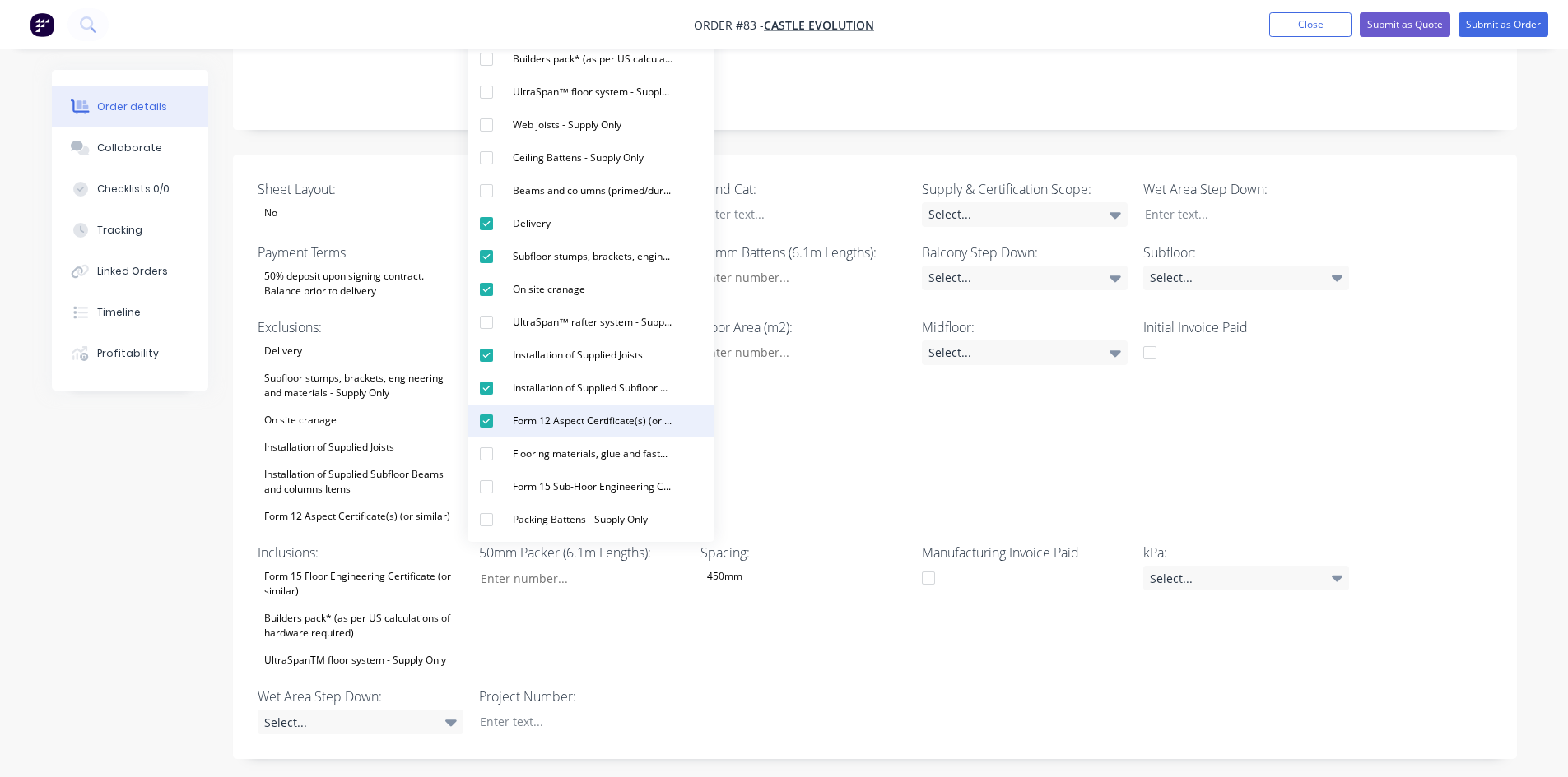
click at [512, 430] on div "Form 12 Aspect Certificate(s) (or similar)" at bounding box center [592, 421] width 172 height 21
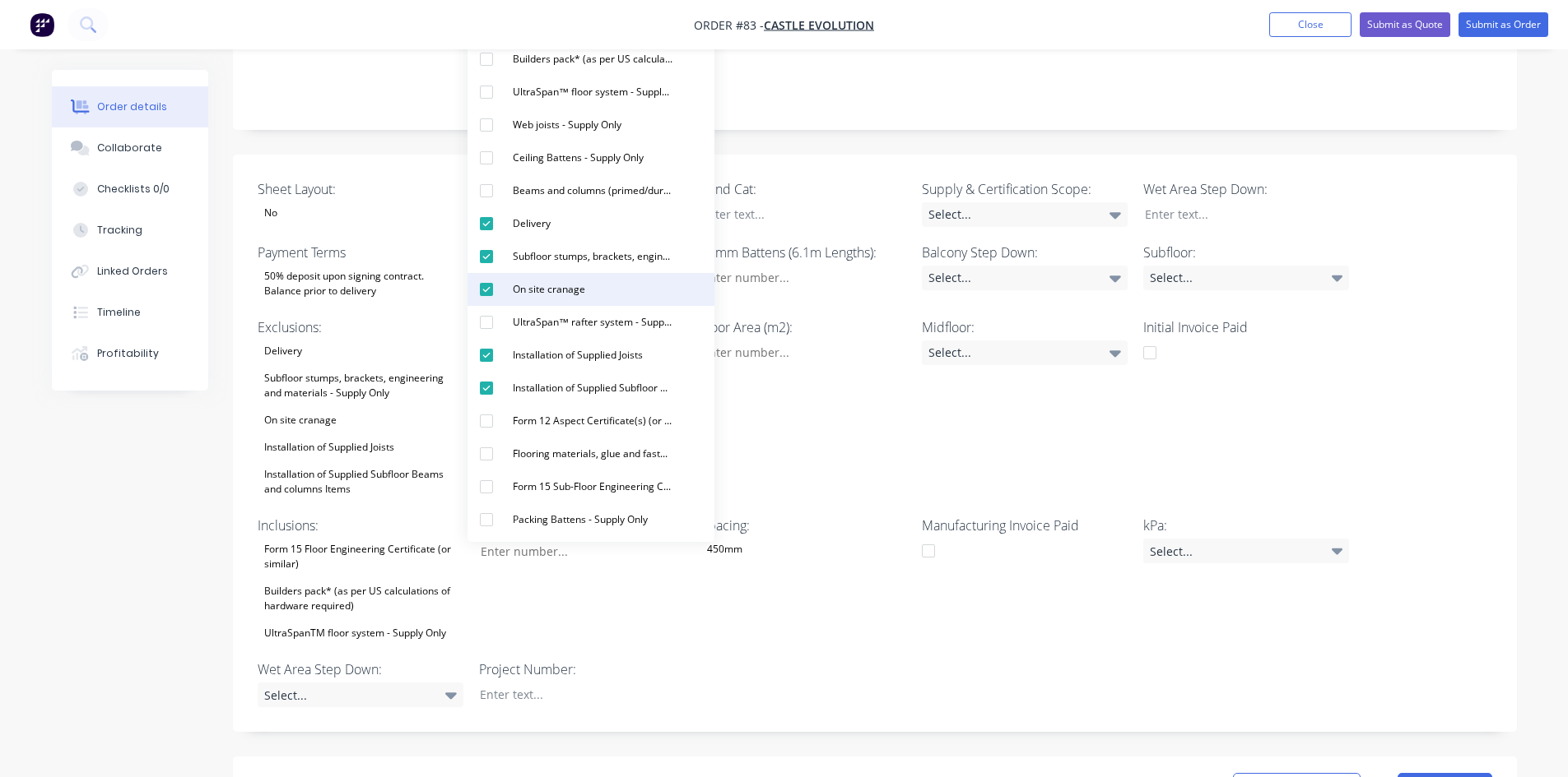
click at [523, 289] on div "On site cranage" at bounding box center [549, 290] width 86 height 21
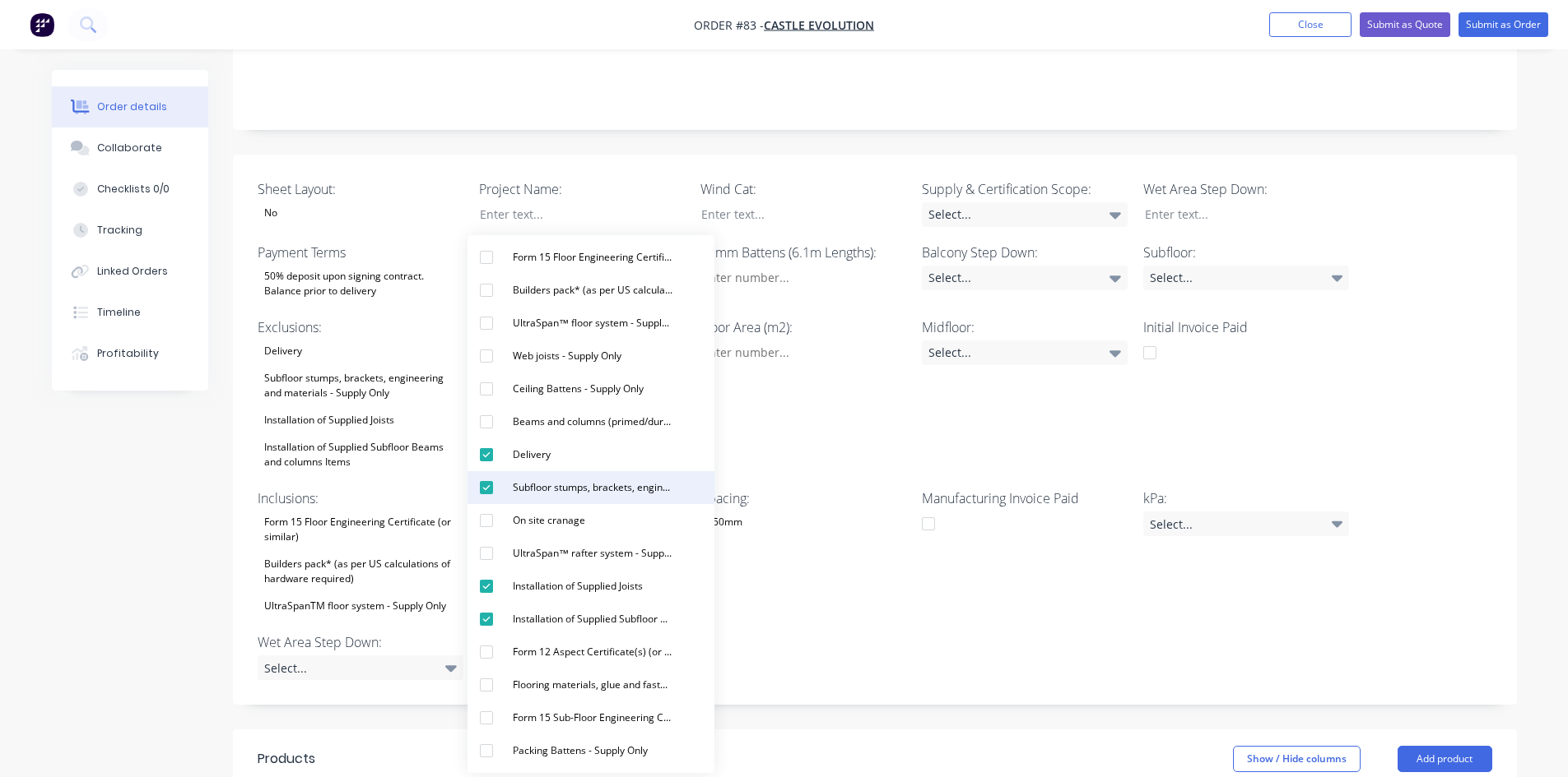
click at [524, 494] on div "Subfloor stumps, brackets, engineering and materials - Supply Only" at bounding box center [592, 487] width 172 height 21
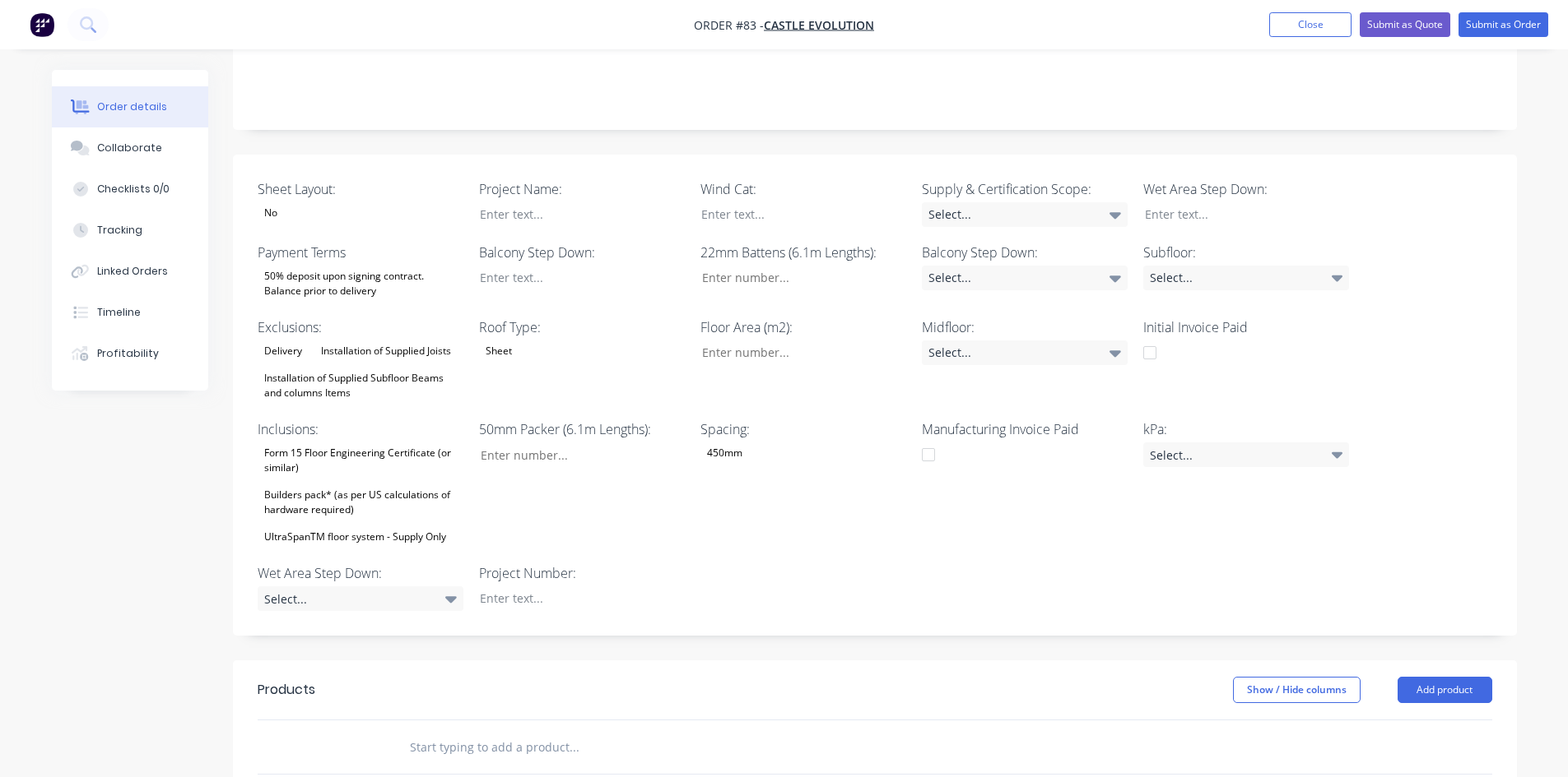
click at [181, 538] on div "Created by Admin Created [DATE] Required [DATE] Assigned to Add team member Sta…" at bounding box center [784, 468] width 1465 height 1453
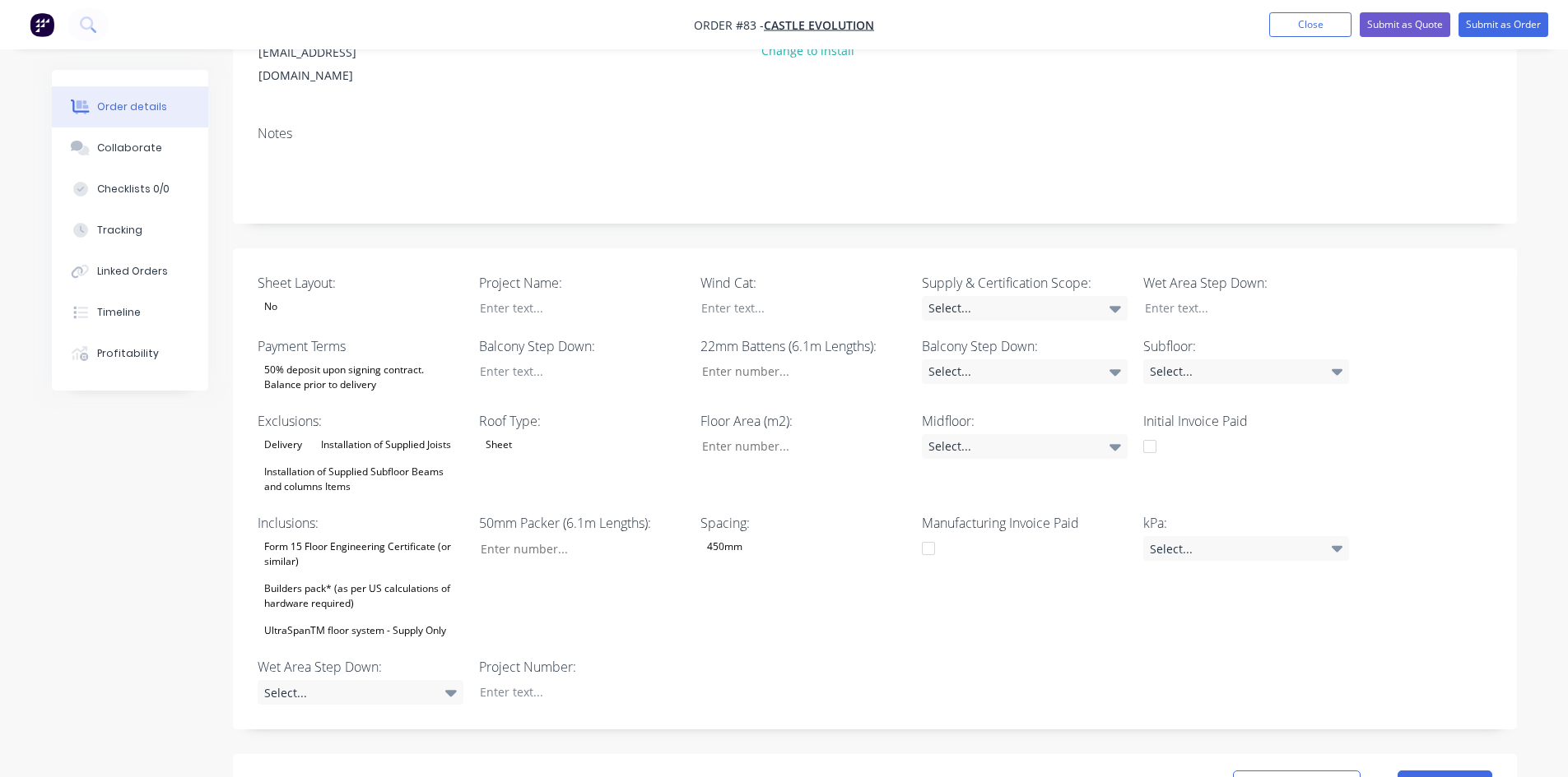
scroll to position [0, 0]
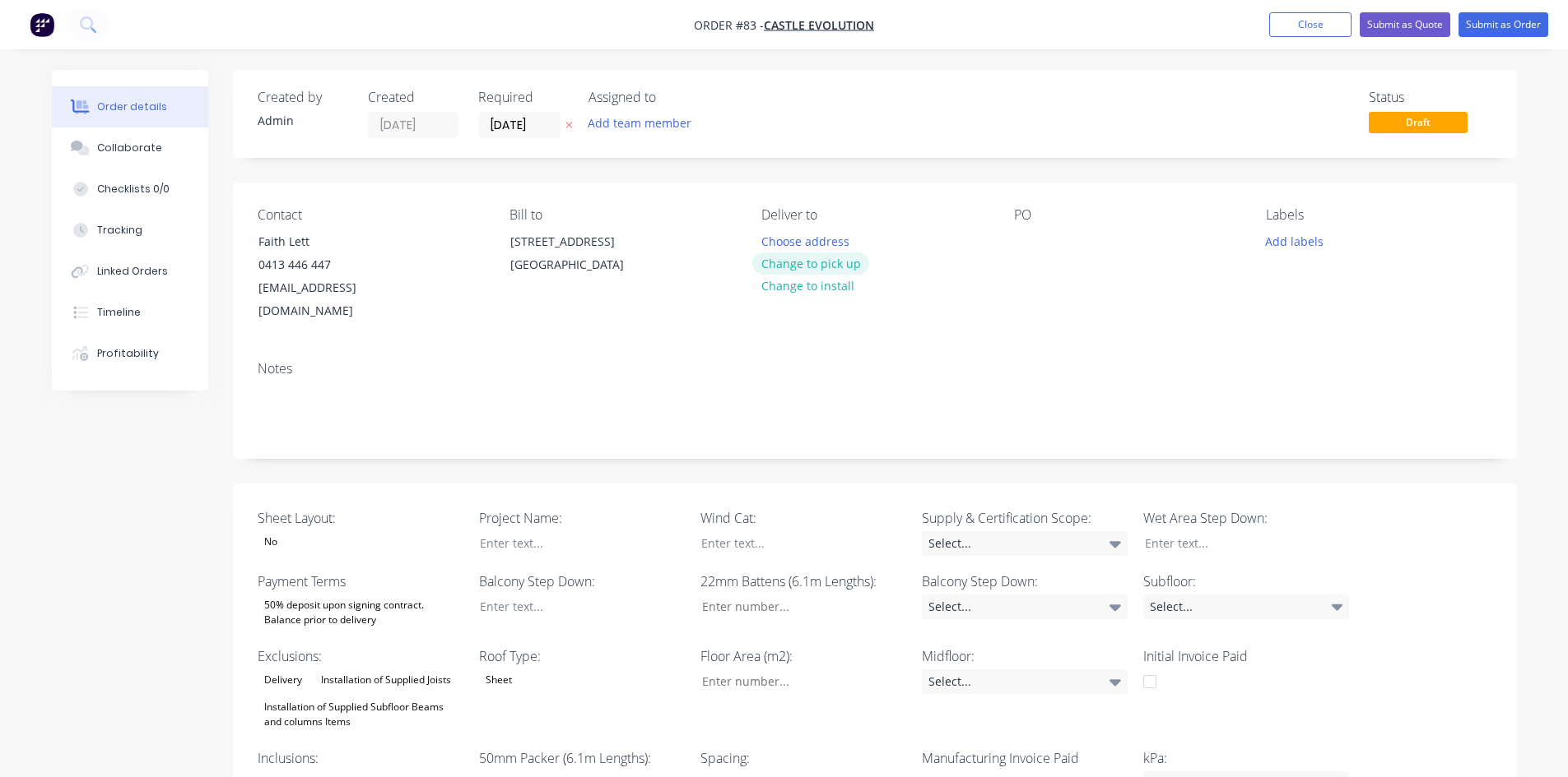
click at [791, 270] on button "Change to pick up" at bounding box center [810, 263] width 117 height 22
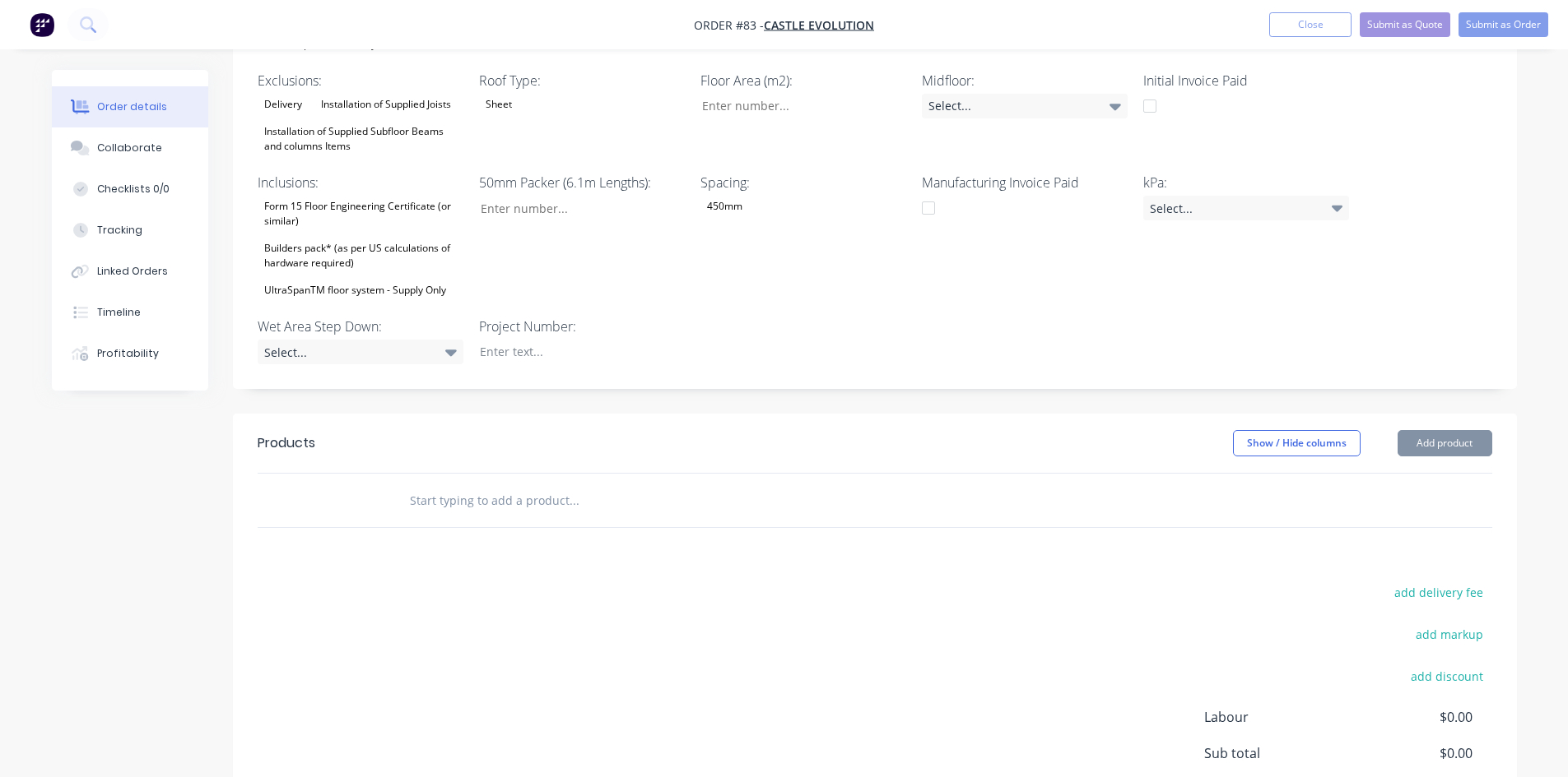
scroll to position [493, 0]
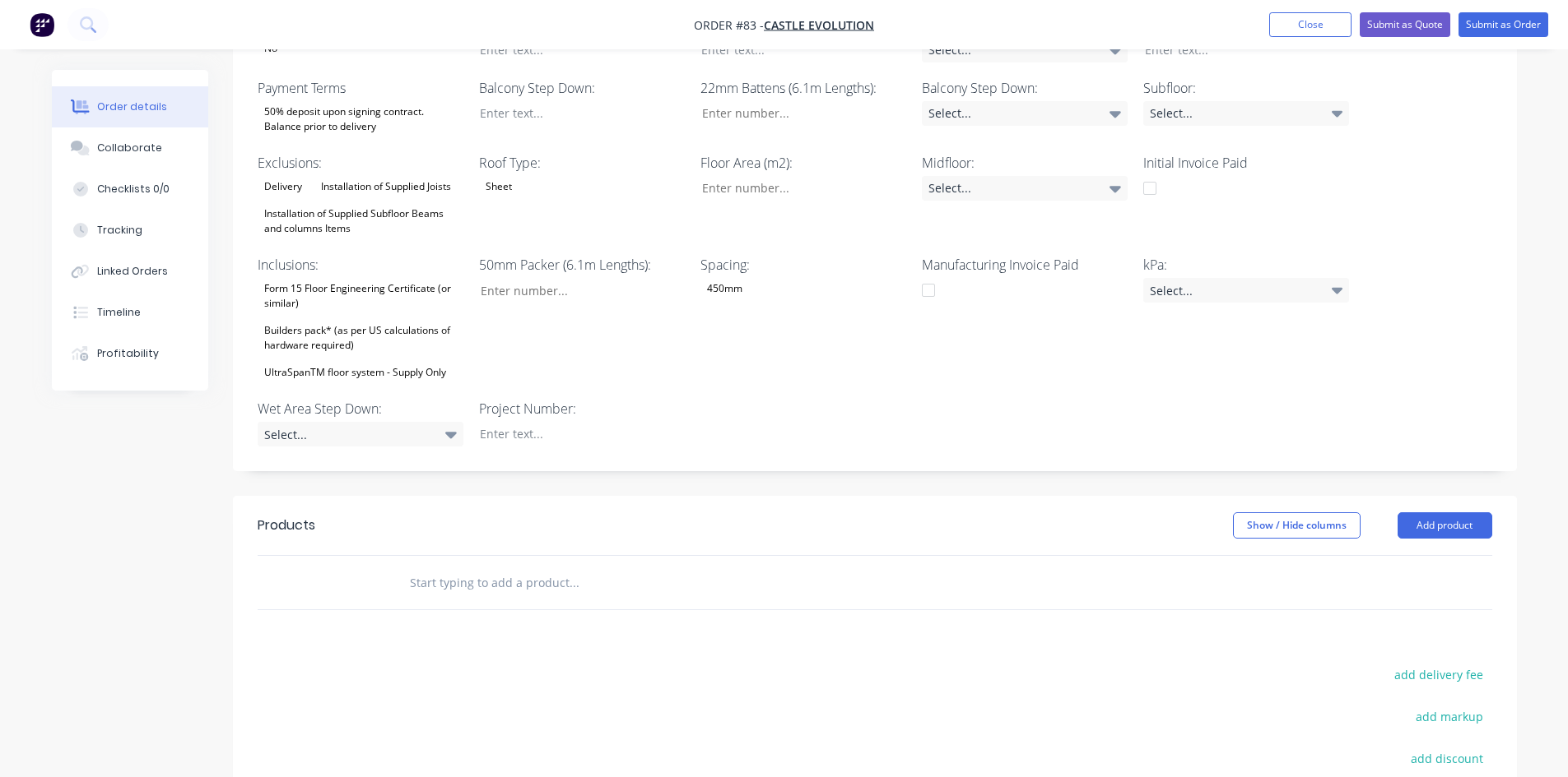
click at [334, 337] on div "Form 15 Floor Engineering Certificate (or similar) Builders pack* (as per US ca…" at bounding box center [360, 331] width 205 height 106
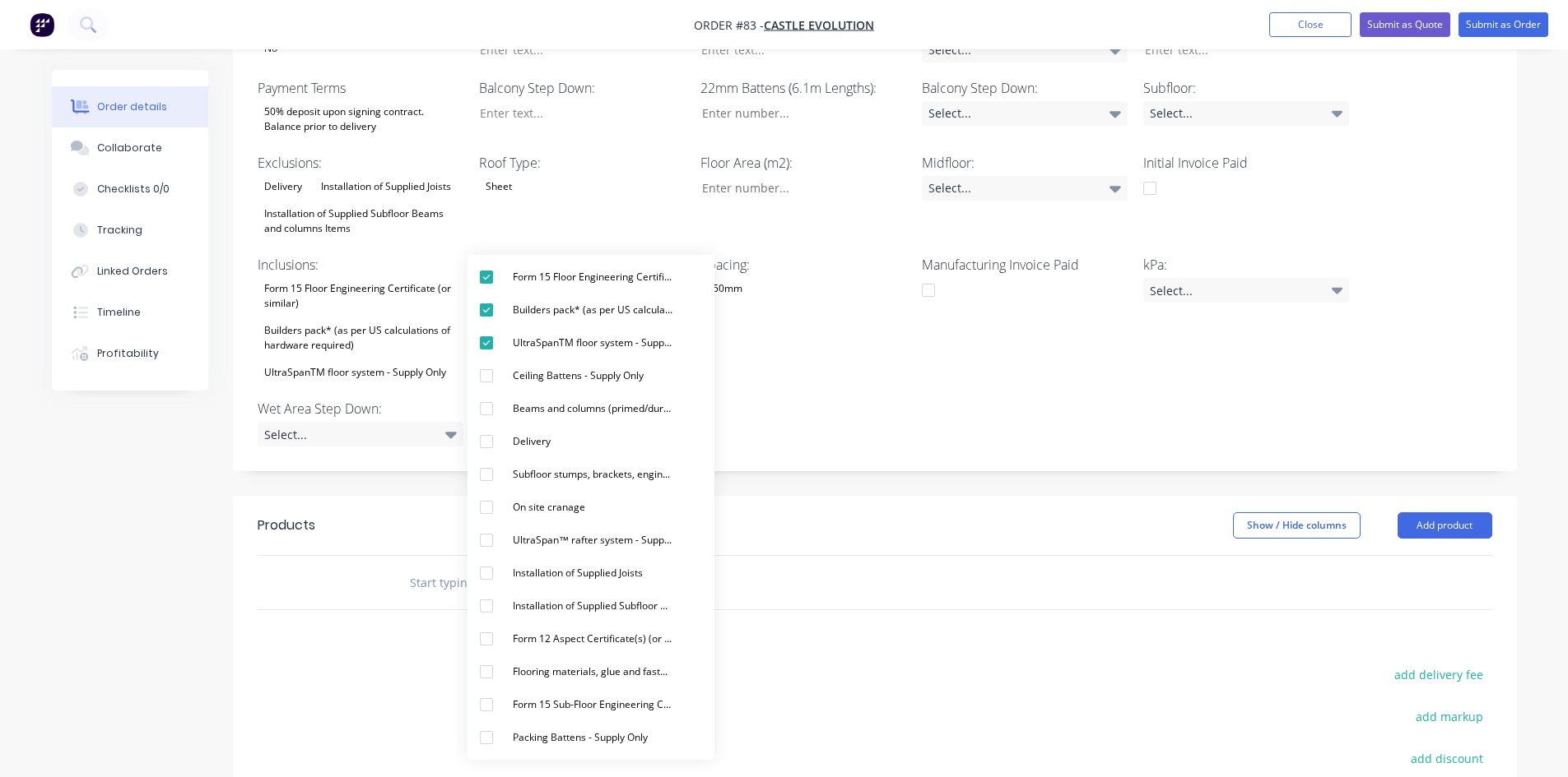
click at [138, 487] on div "Created by Admin Created [DATE] Required [DATE] Assigned to Add team member Sta…" at bounding box center [784, 303] width 1465 height 1453
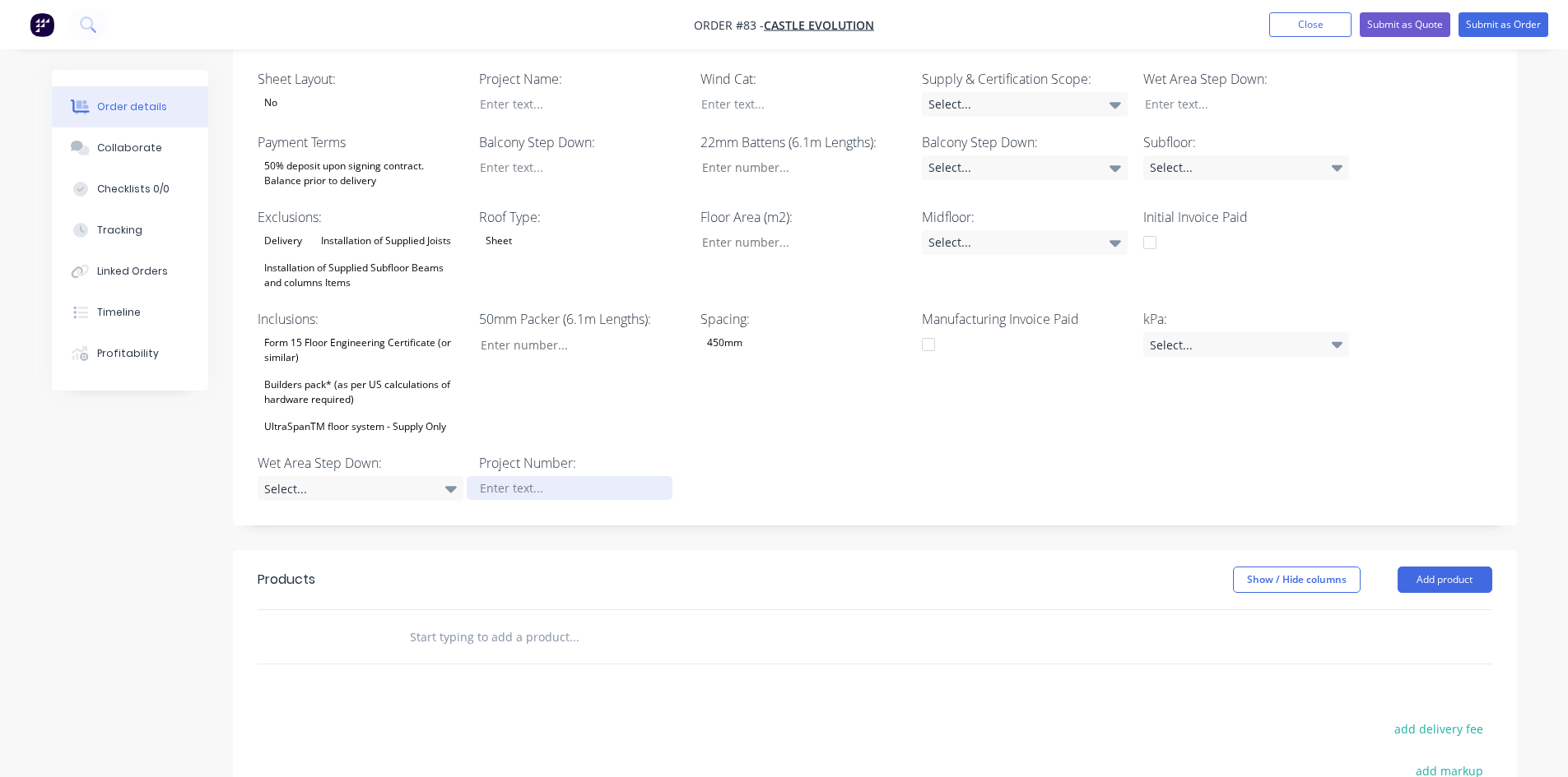
scroll to position [412, 0]
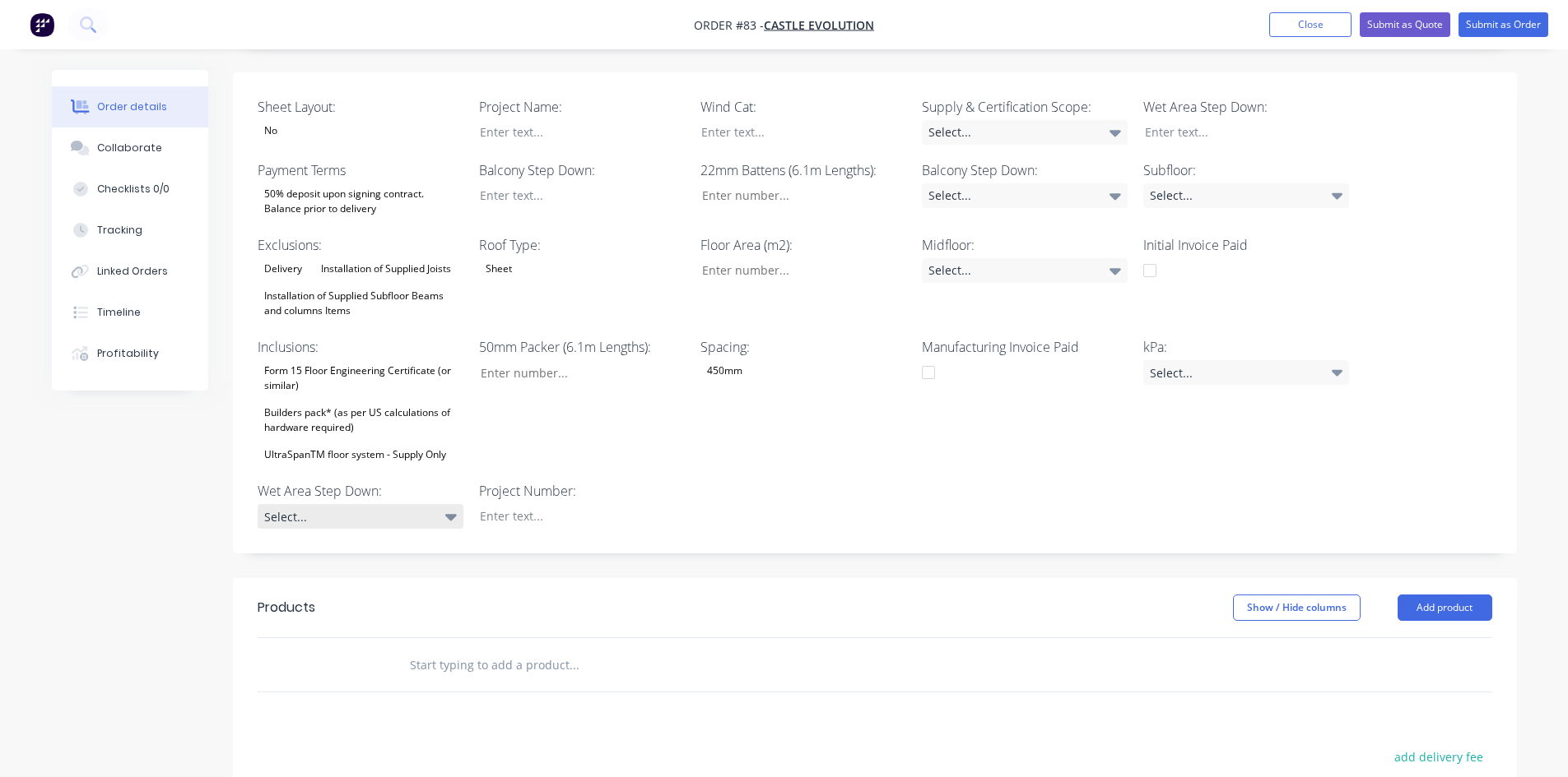
click at [377, 504] on div "Select..." at bounding box center [360, 516] width 205 height 25
click at [323, 594] on div "0mm" at bounding box center [314, 598] width 37 height 21
click at [550, 120] on div at bounding box center [569, 132] width 205 height 24
click at [1039, 183] on div "Select..." at bounding box center [1024, 195] width 205 height 25
click at [989, 243] on div "0mm" at bounding box center [979, 244] width 37 height 21
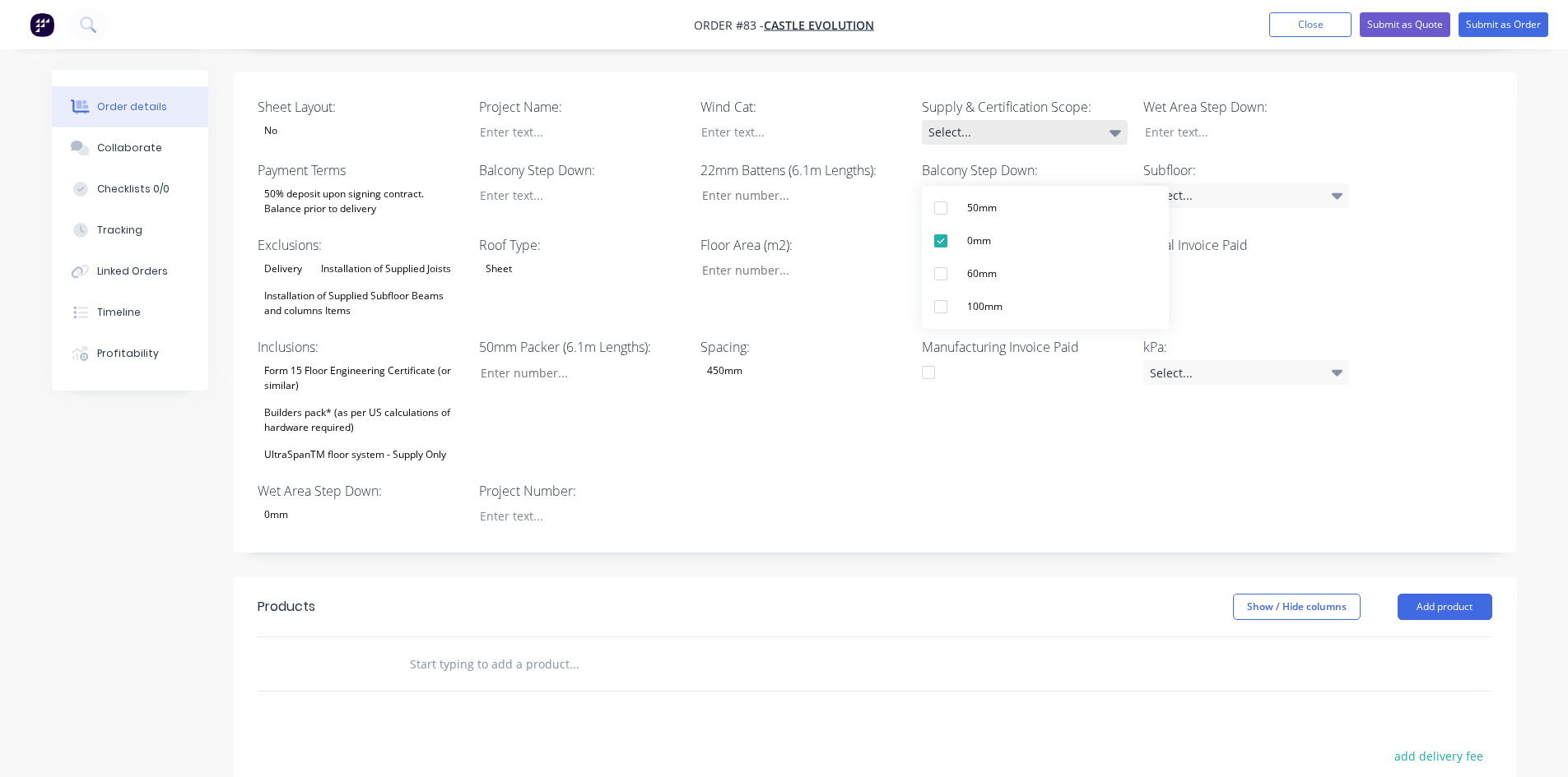
click at [987, 120] on div "Select..." at bounding box center [1024, 133] width 205 height 25
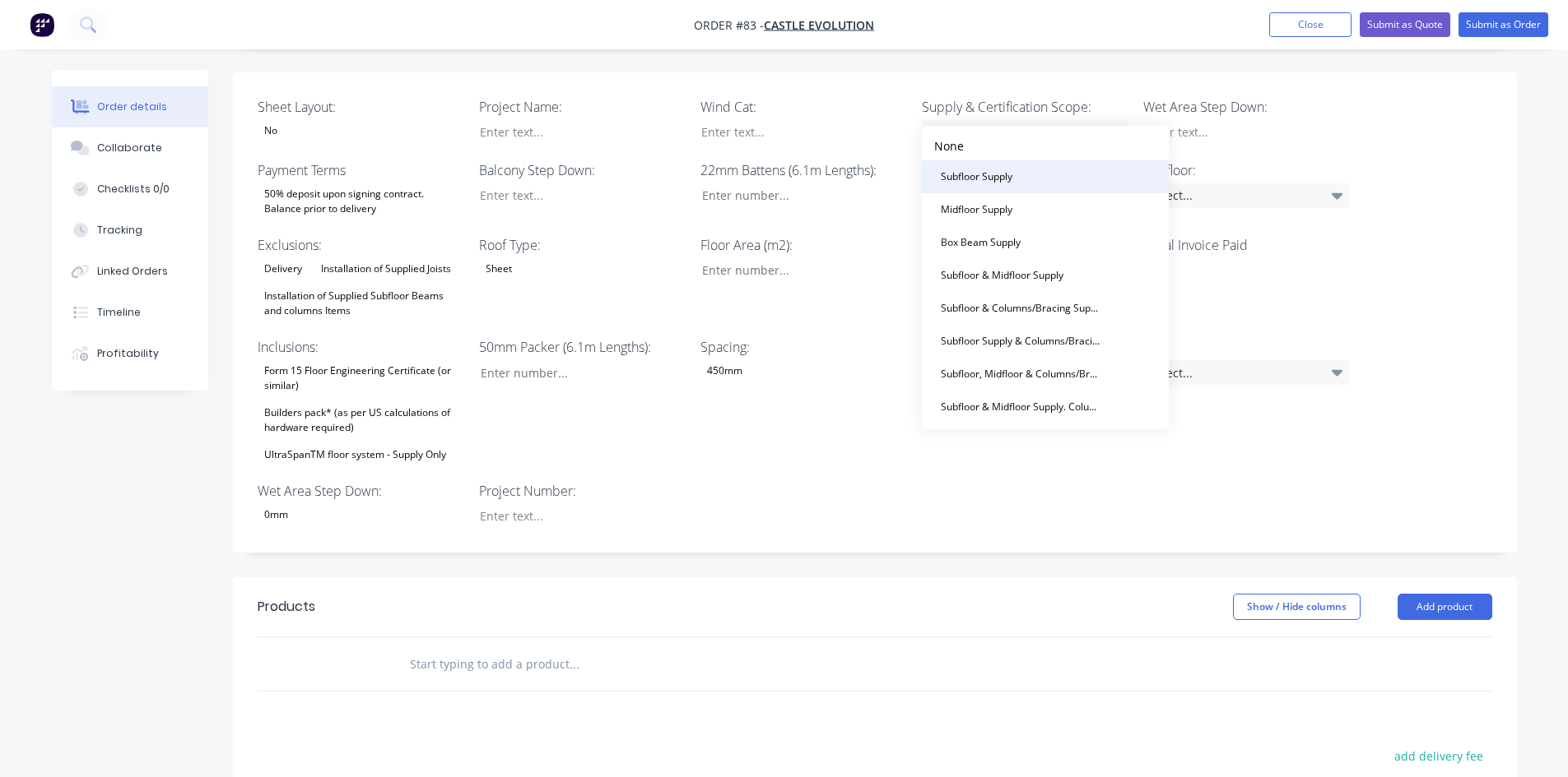
click at [994, 177] on div "Subfloor Supply" at bounding box center [976, 177] width 85 height 21
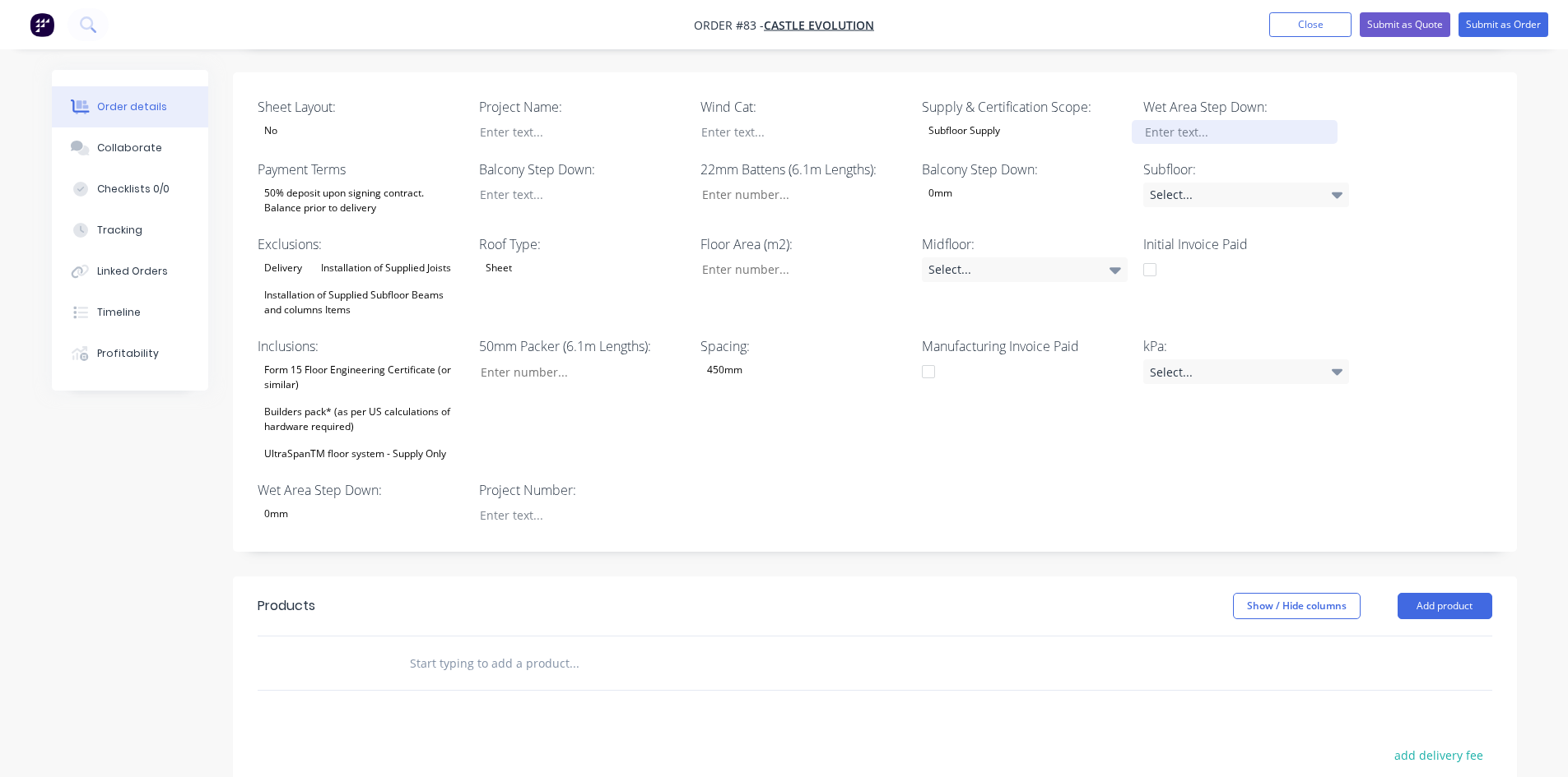
click at [1180, 120] on div at bounding box center [1234, 132] width 205 height 24
click at [1216, 182] on div "Select..." at bounding box center [1245, 195] width 205 height 25
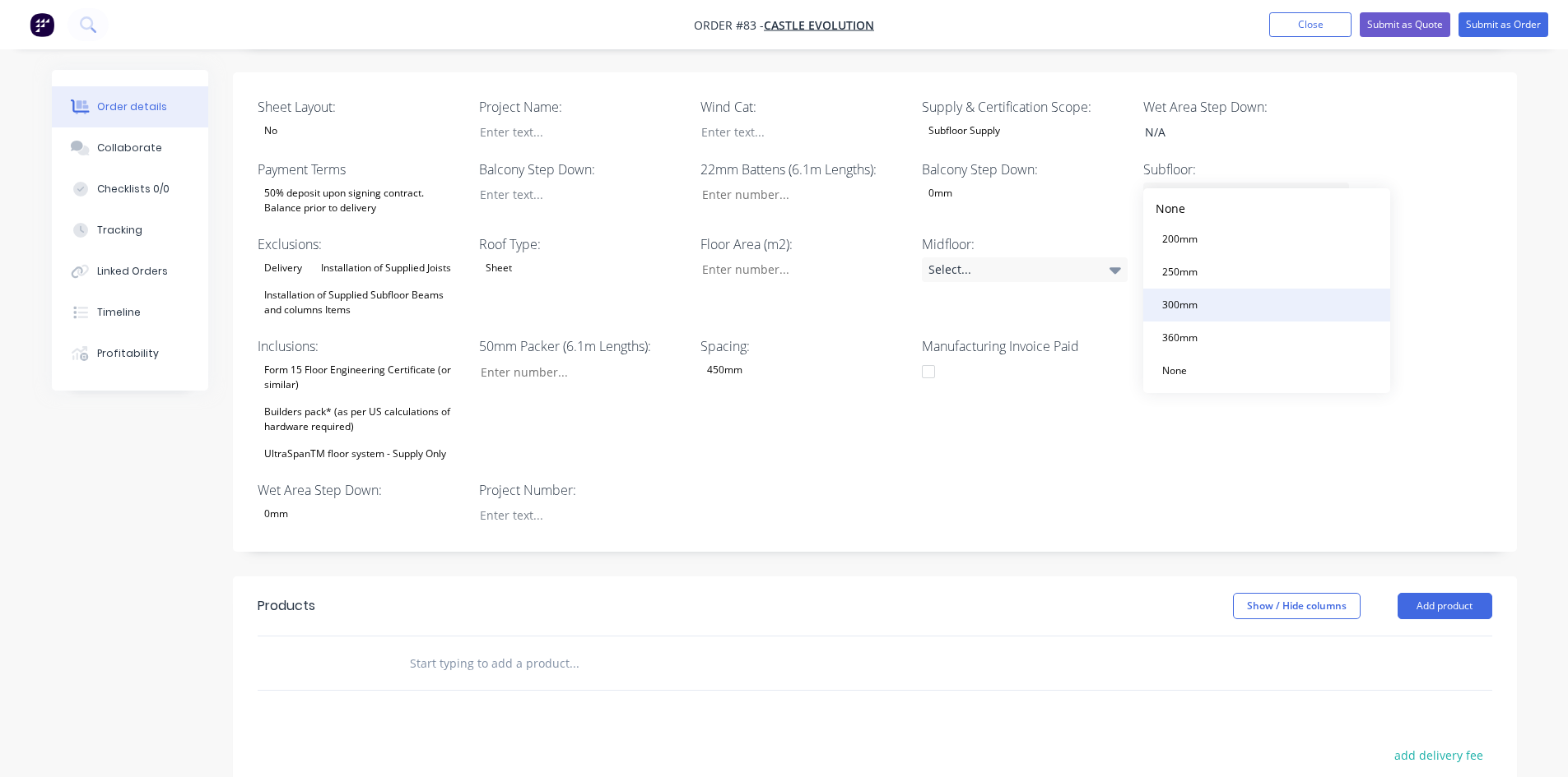
click at [1183, 308] on div "300mm" at bounding box center [1179, 305] width 49 height 21
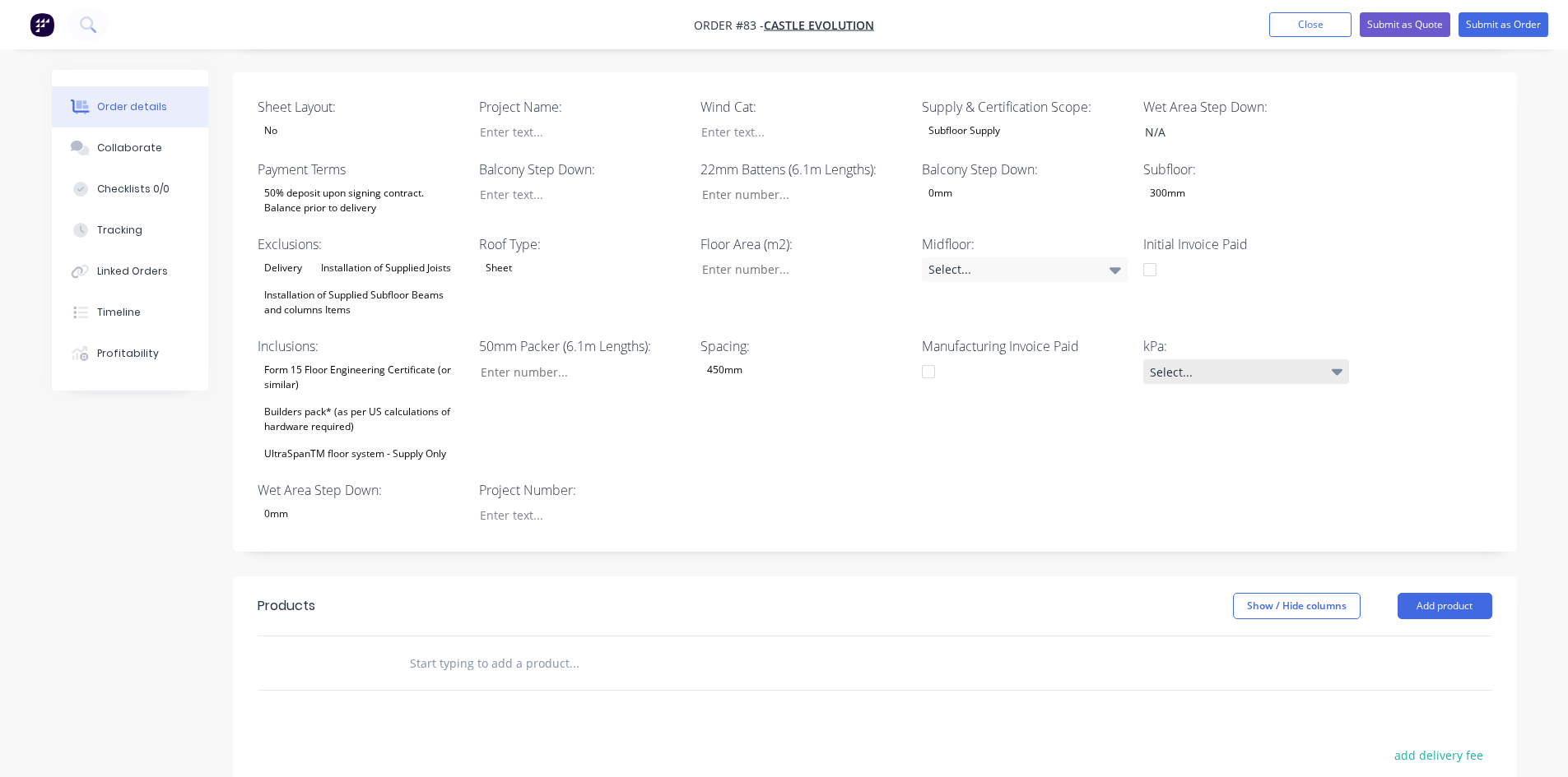
click at [1179, 360] on div "Select..." at bounding box center [1245, 372] width 205 height 25
click at [1183, 417] on div "1.5kPa" at bounding box center [1177, 417] width 44 height 21
click at [750, 257] on input "Sheet Layout:" at bounding box center [796, 270] width 217 height 25
type input "480"
click at [806, 502] on div "Sheet Layout: No Project Name: Wind Cat: Supply & Certification Scope: Subfloor…" at bounding box center [875, 313] width 1284 height 480
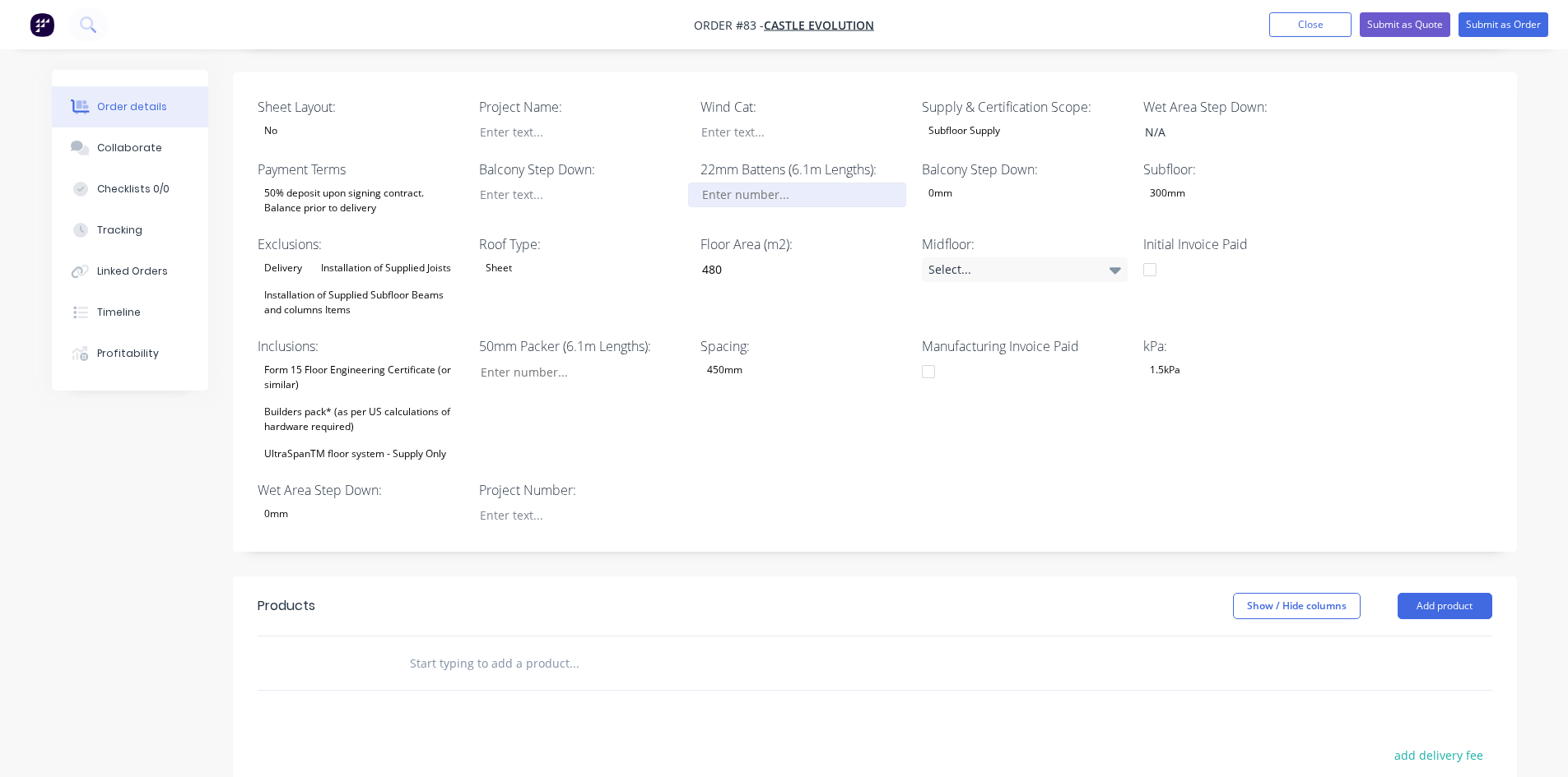
click at [766, 182] on input "Sheet Layout:" at bounding box center [796, 195] width 217 height 25
click at [723, 120] on div at bounding box center [791, 132] width 205 height 24
click at [575, 120] on div at bounding box center [569, 132] width 205 height 24
click at [515, 182] on div at bounding box center [569, 194] width 205 height 24
click at [532, 360] on input "Sheet Layout:" at bounding box center [574, 372] width 217 height 25
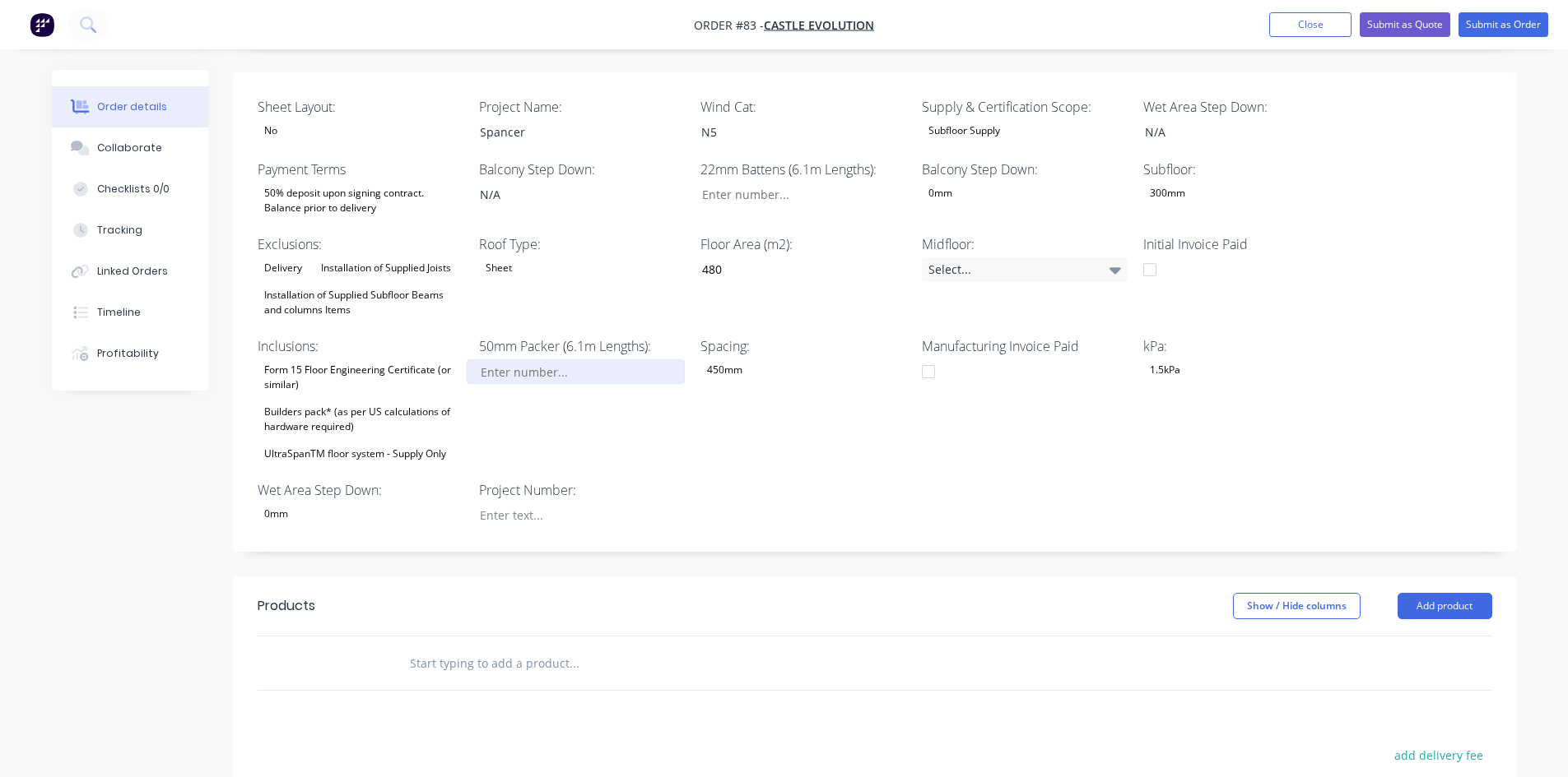
click at [518, 360] on input "Sheet Layout:" at bounding box center [574, 372] width 217 height 25
type input "0"
click at [767, 182] on input "Sheet Layout:" at bounding box center [796, 195] width 217 height 25
type input "0"
click at [801, 472] on div "Sheet Layout: No Project Name: Spancer Wind Cat: N5 Supply & Certification Scop…" at bounding box center [875, 313] width 1284 height 480
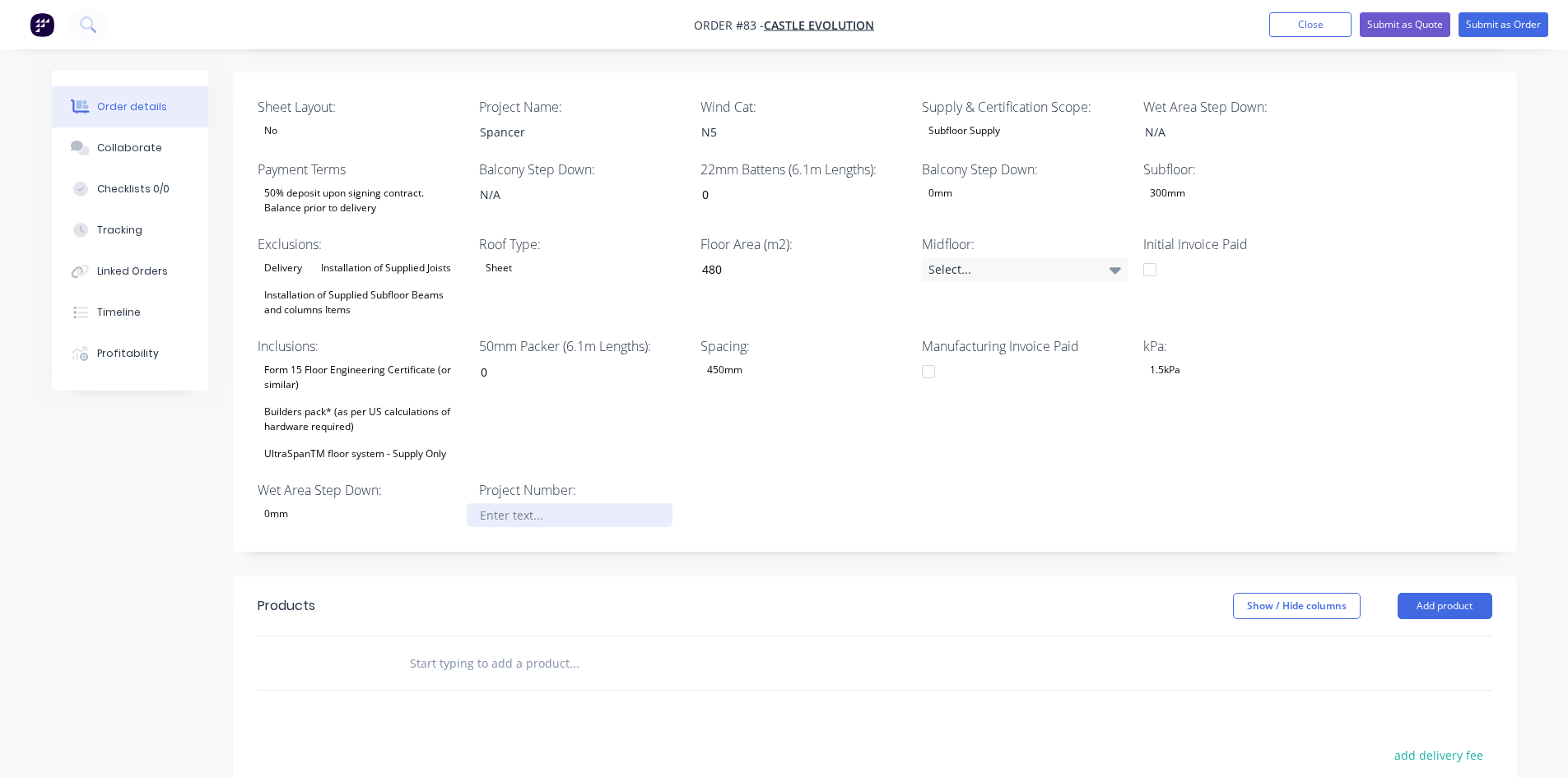
click at [521, 503] on div at bounding box center [569, 515] width 205 height 24
click at [792, 441] on div "Spacing: 450mm" at bounding box center [803, 401] width 205 height 129
click at [144, 181] on div "Checklists 0/0" at bounding box center [134, 189] width 73 height 15
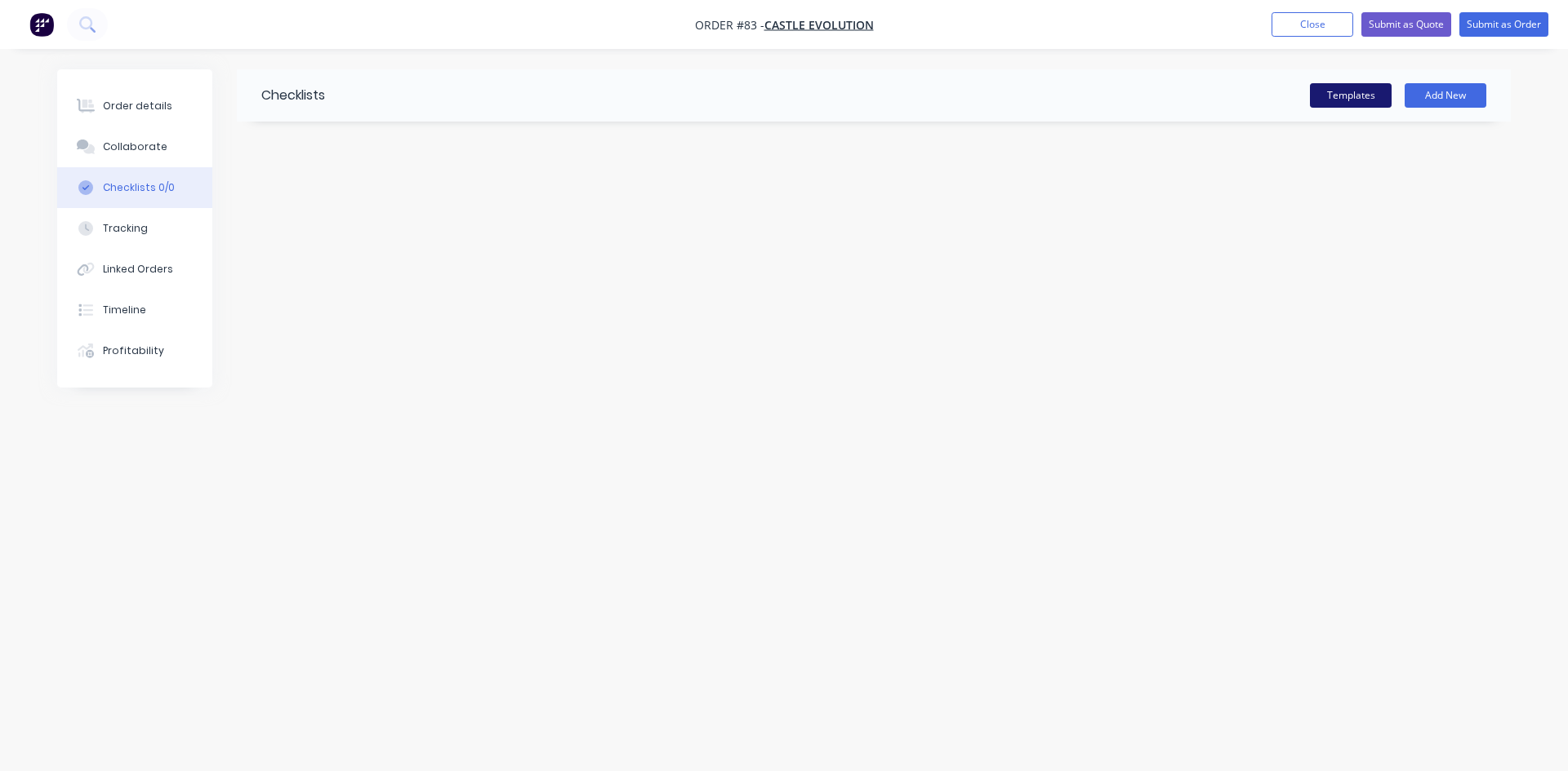
click at [1353, 99] on button "Templates" at bounding box center [1350, 96] width 82 height 25
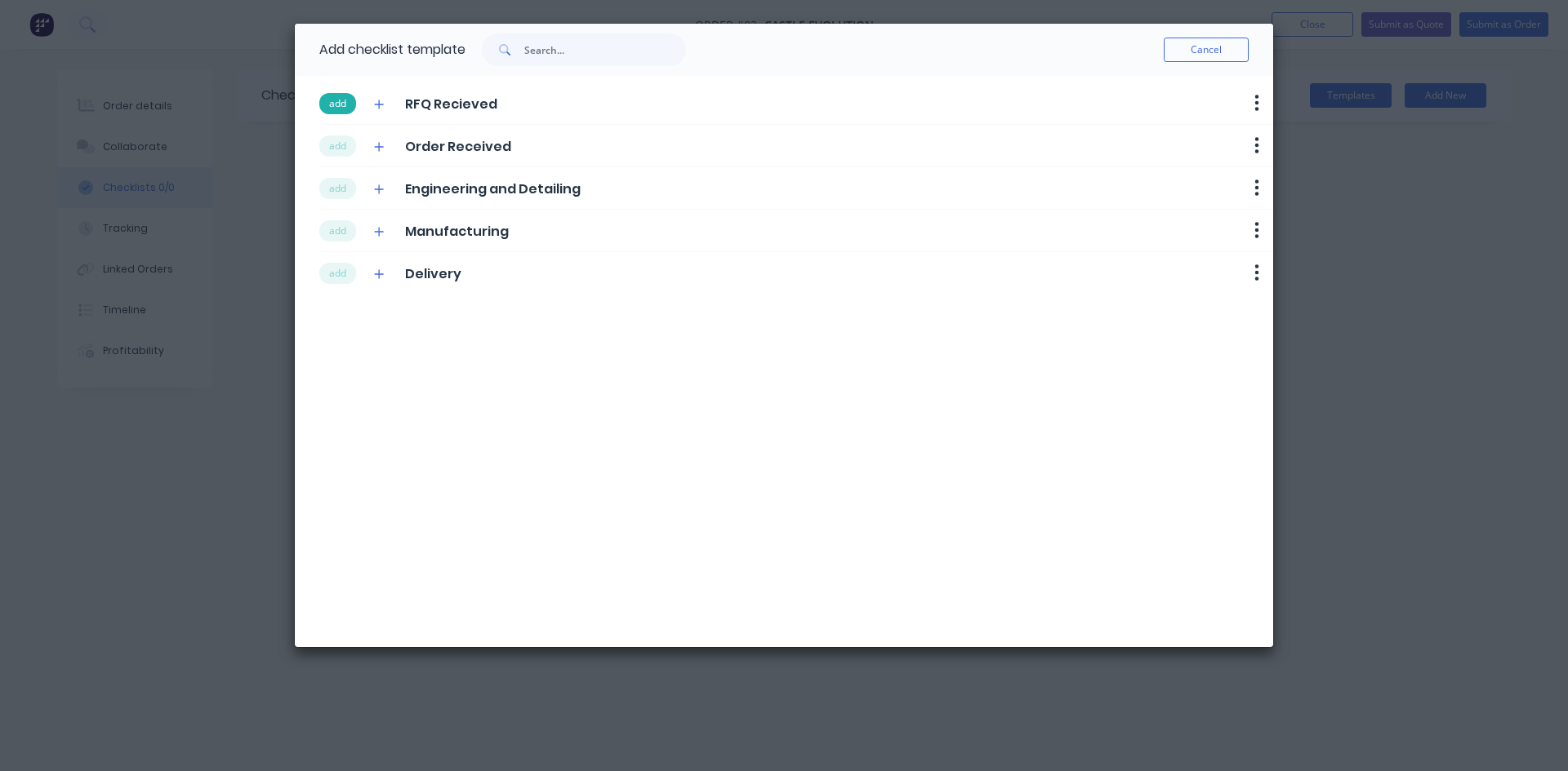
click at [344, 107] on button "add" at bounding box center [337, 104] width 37 height 21
click at [340, 140] on button "add" at bounding box center [337, 147] width 37 height 21
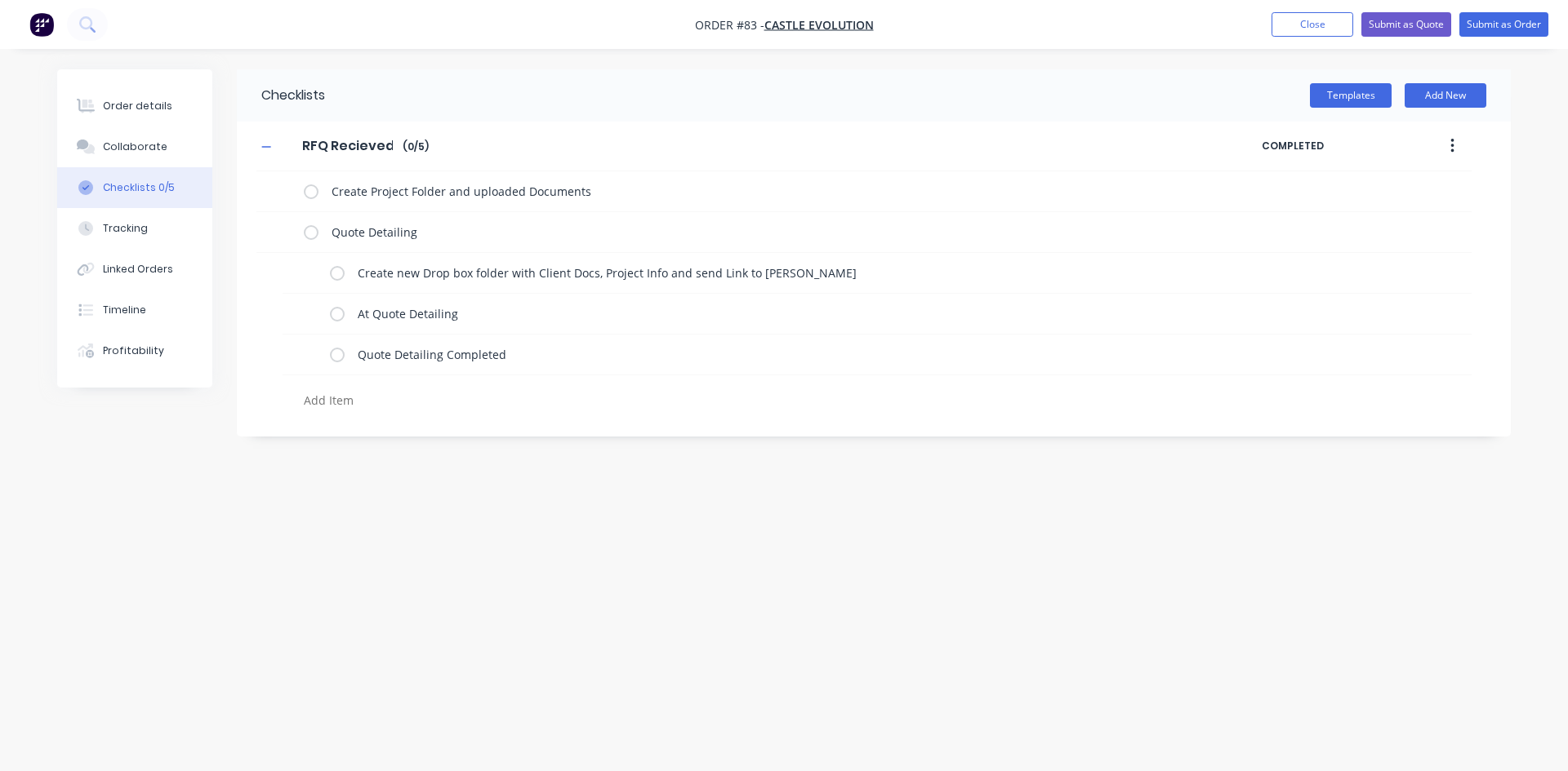
click at [338, 183] on textarea "Create Project Folder and uploaded Documents" at bounding box center [749, 191] width 848 height 24
click at [1365, 90] on button "Templates" at bounding box center [1350, 96] width 82 height 25
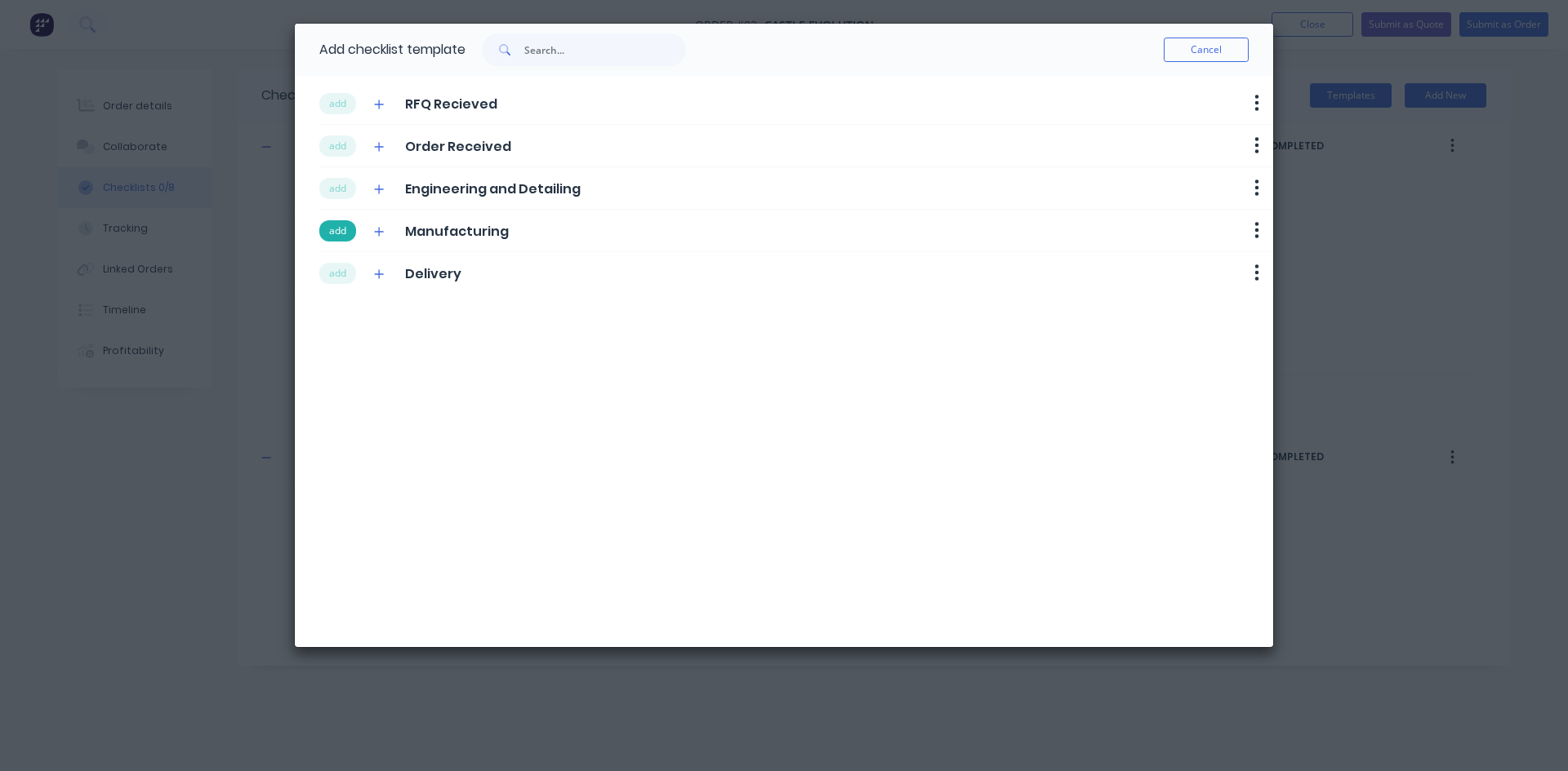
drag, startPoint x: 338, startPoint y: 189, endPoint x: 341, endPoint y: 233, distance: 44.1
click at [338, 192] on button "add" at bounding box center [337, 188] width 37 height 21
click at [341, 233] on button "add" at bounding box center [337, 231] width 37 height 21
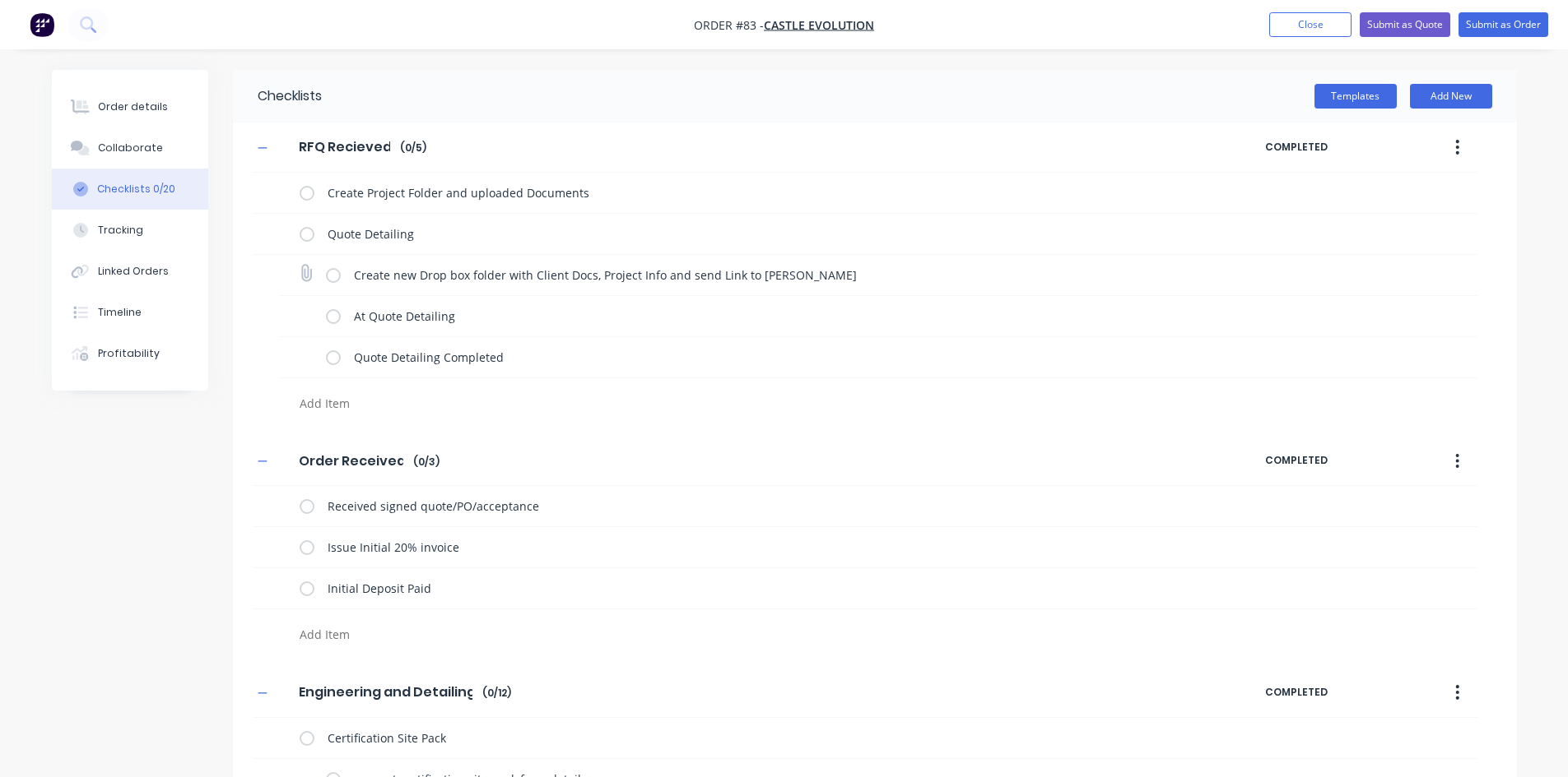
click at [346, 263] on div "Create new Drop box folder with Client Docs, Project Info and send Link to [PER…" at bounding box center [758, 275] width 863 height 33
click at [1375, 97] on button "Templates" at bounding box center [1355, 97] width 83 height 25
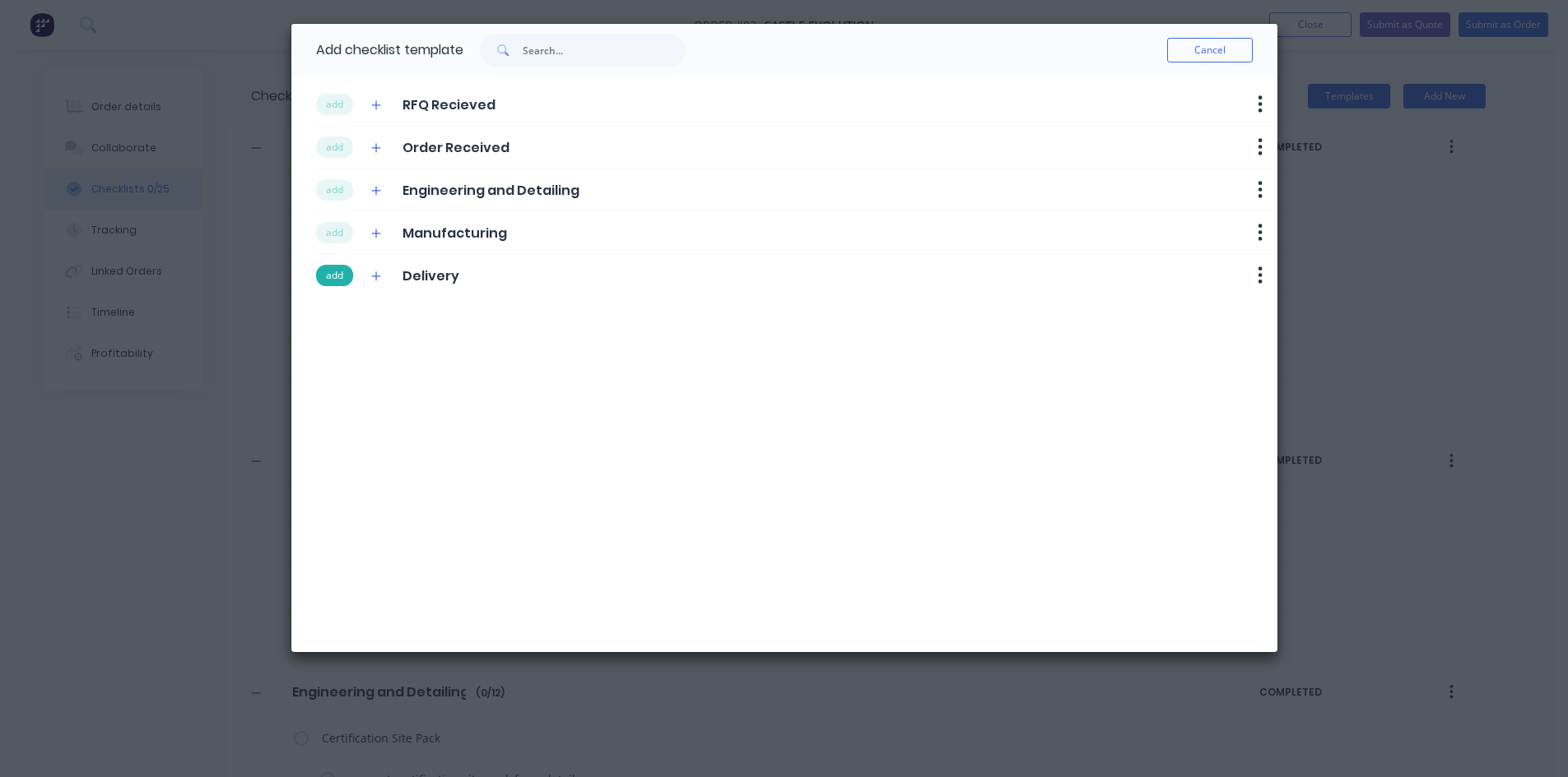
click at [348, 282] on button "add" at bounding box center [334, 275] width 37 height 21
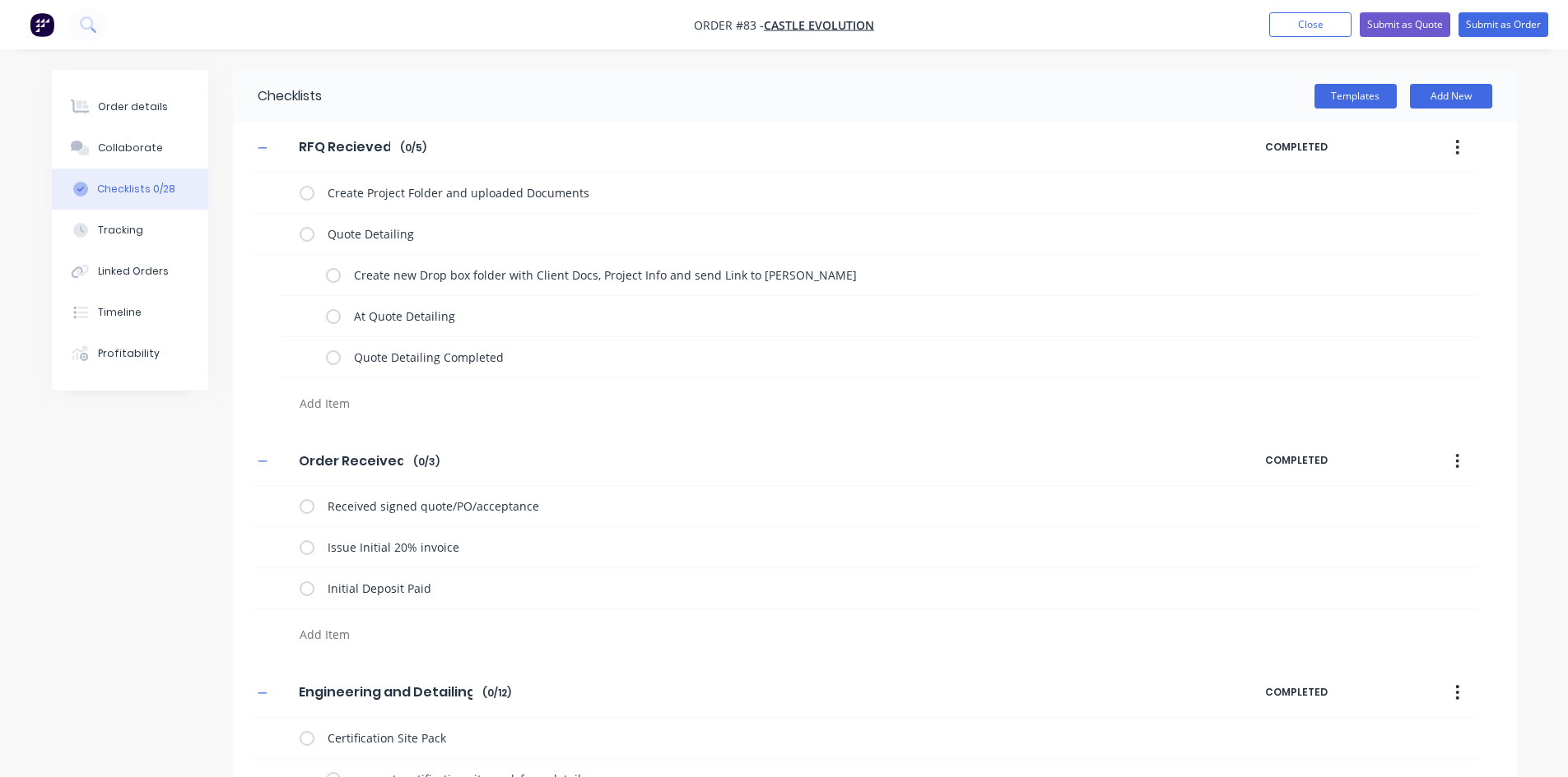
click at [245, 357] on div "RFQ Recieved RFQ Recieved Enter Checklist name ( 0 / 5 ) COMPLETED Create Proje…" at bounding box center [875, 271] width 1284 height 298
click at [300, 197] on label at bounding box center [307, 192] width 15 height 17
click at [0, 0] on input "checkbox" at bounding box center [0, 0] width 0 height 0
click at [341, 280] on label at bounding box center [333, 275] width 15 height 17
click at [0, 0] on input "checkbox" at bounding box center [0, 0] width 0 height 0
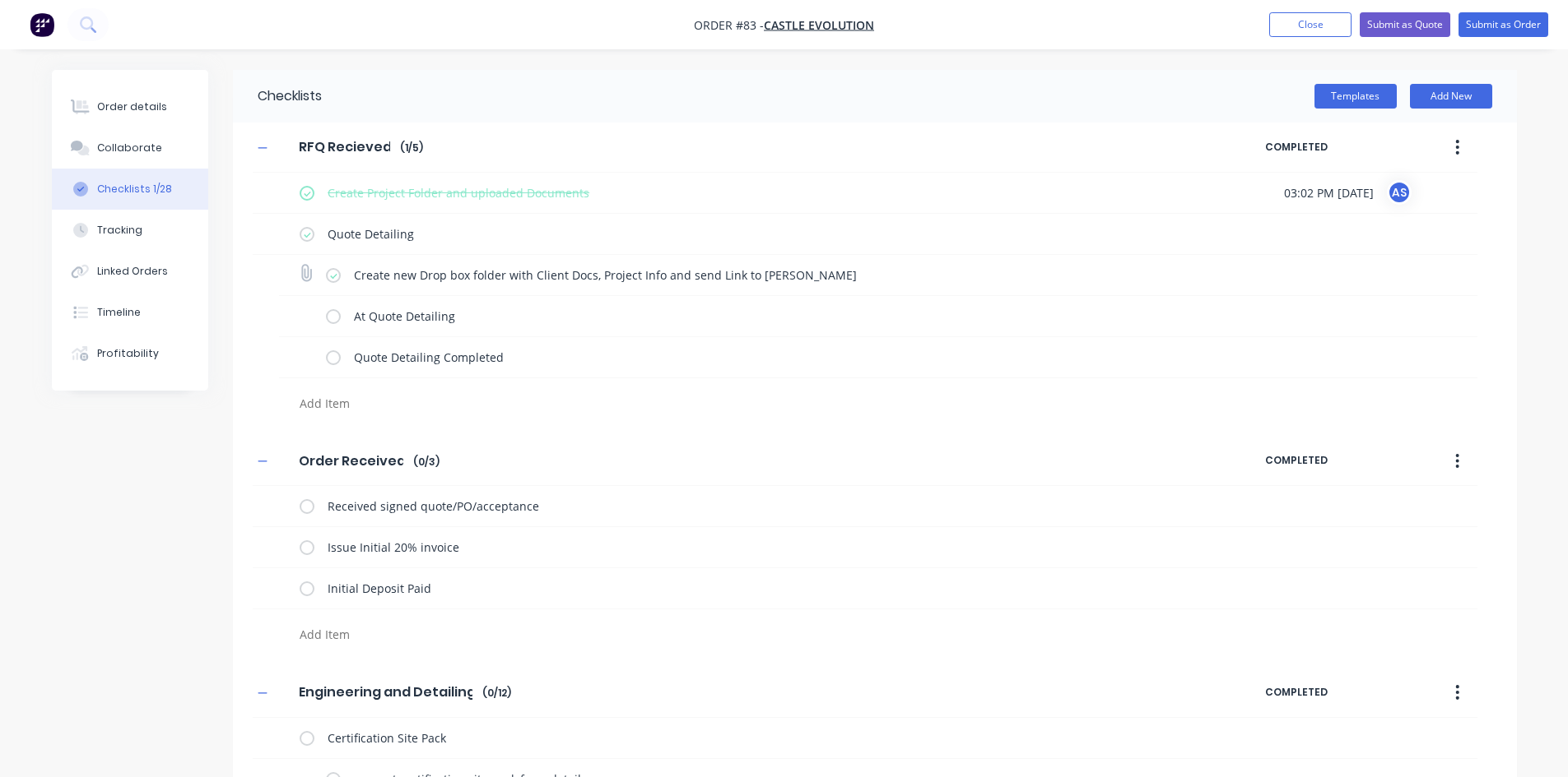
type textarea "x"
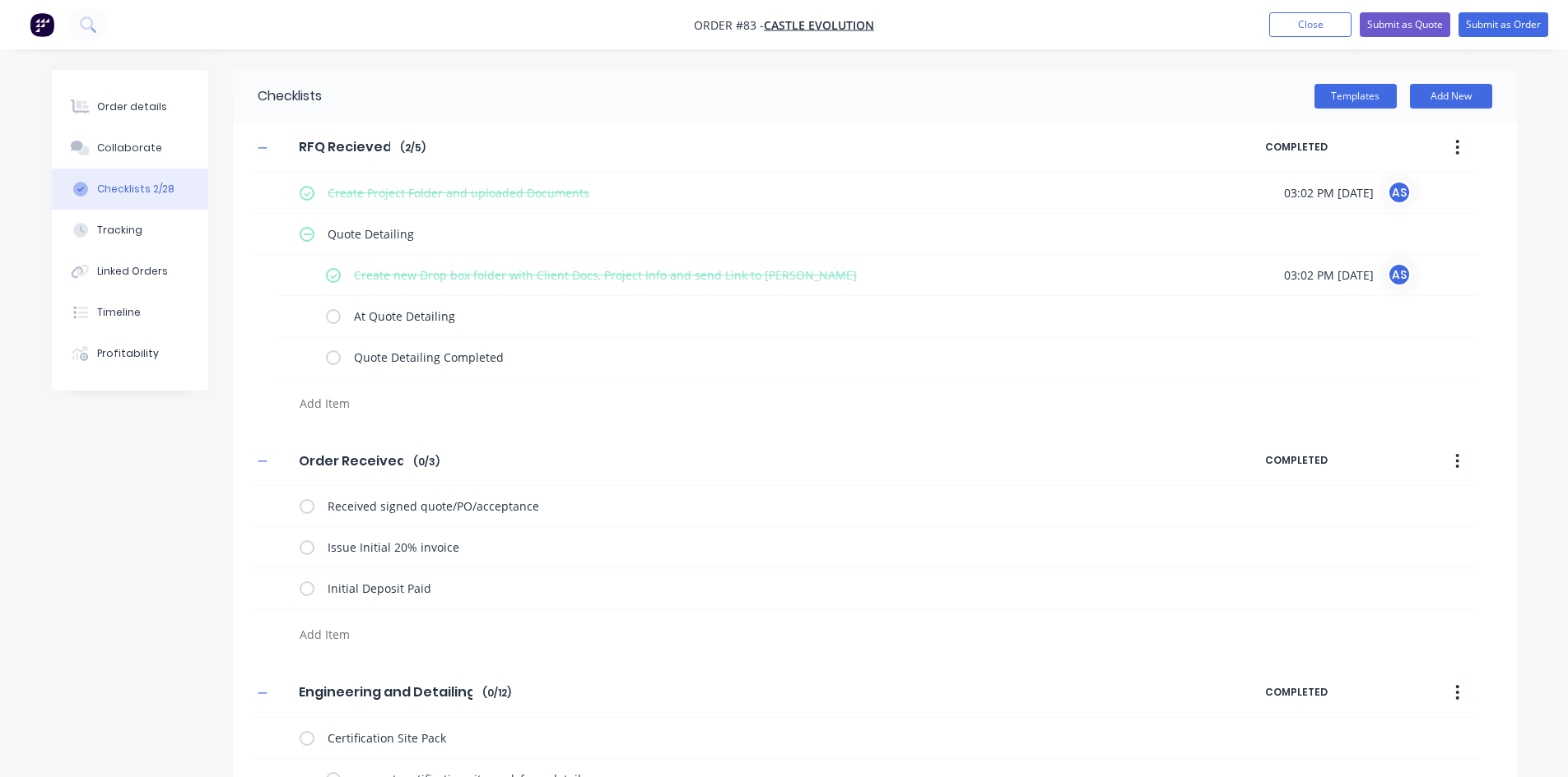
click at [275, 391] on div at bounding box center [681, 399] width 857 height 42
click at [135, 92] on button "Order details" at bounding box center [130, 107] width 156 height 41
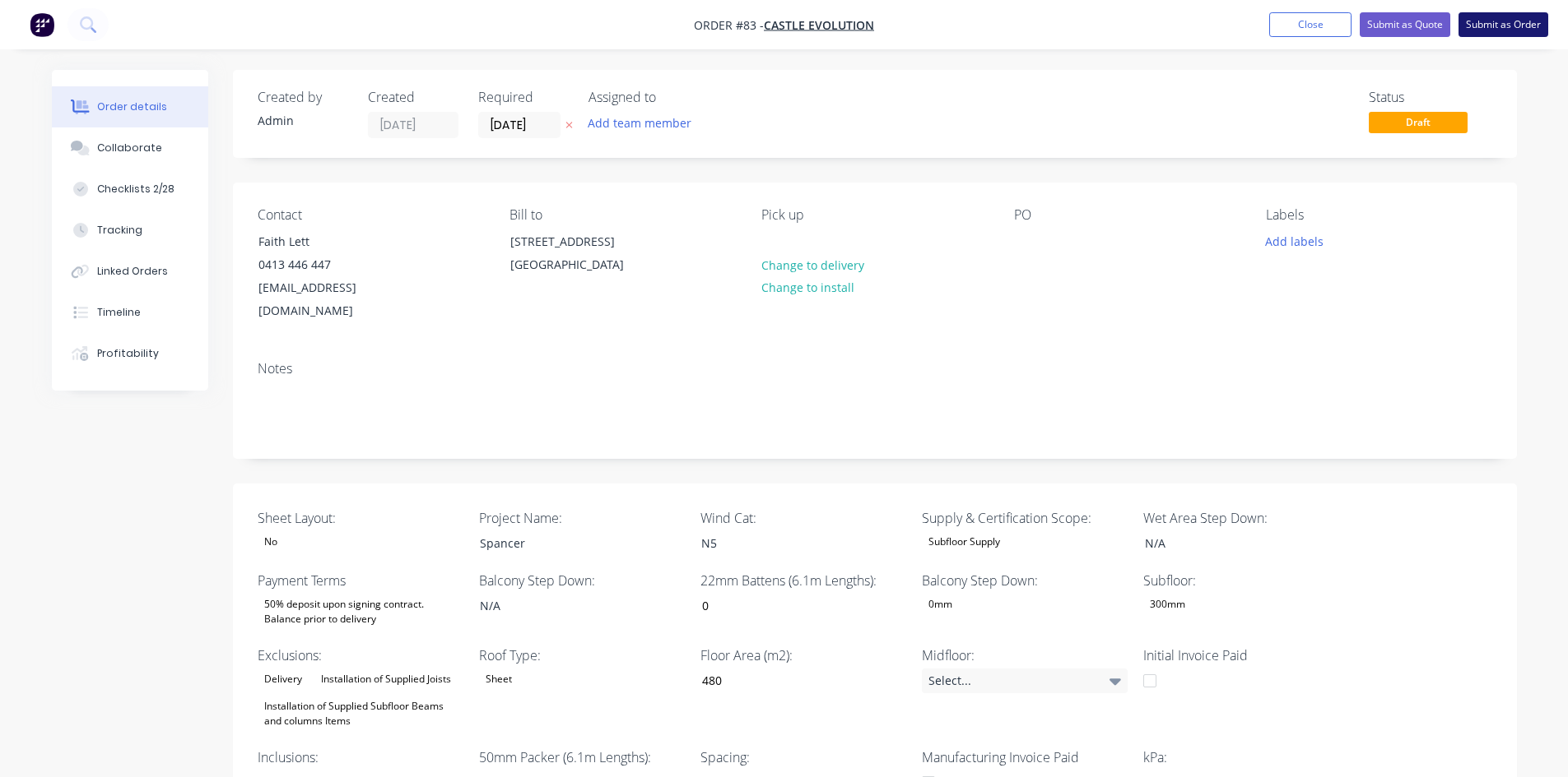
click at [1472, 17] on button "Submit as Order" at bounding box center [1503, 25] width 90 height 25
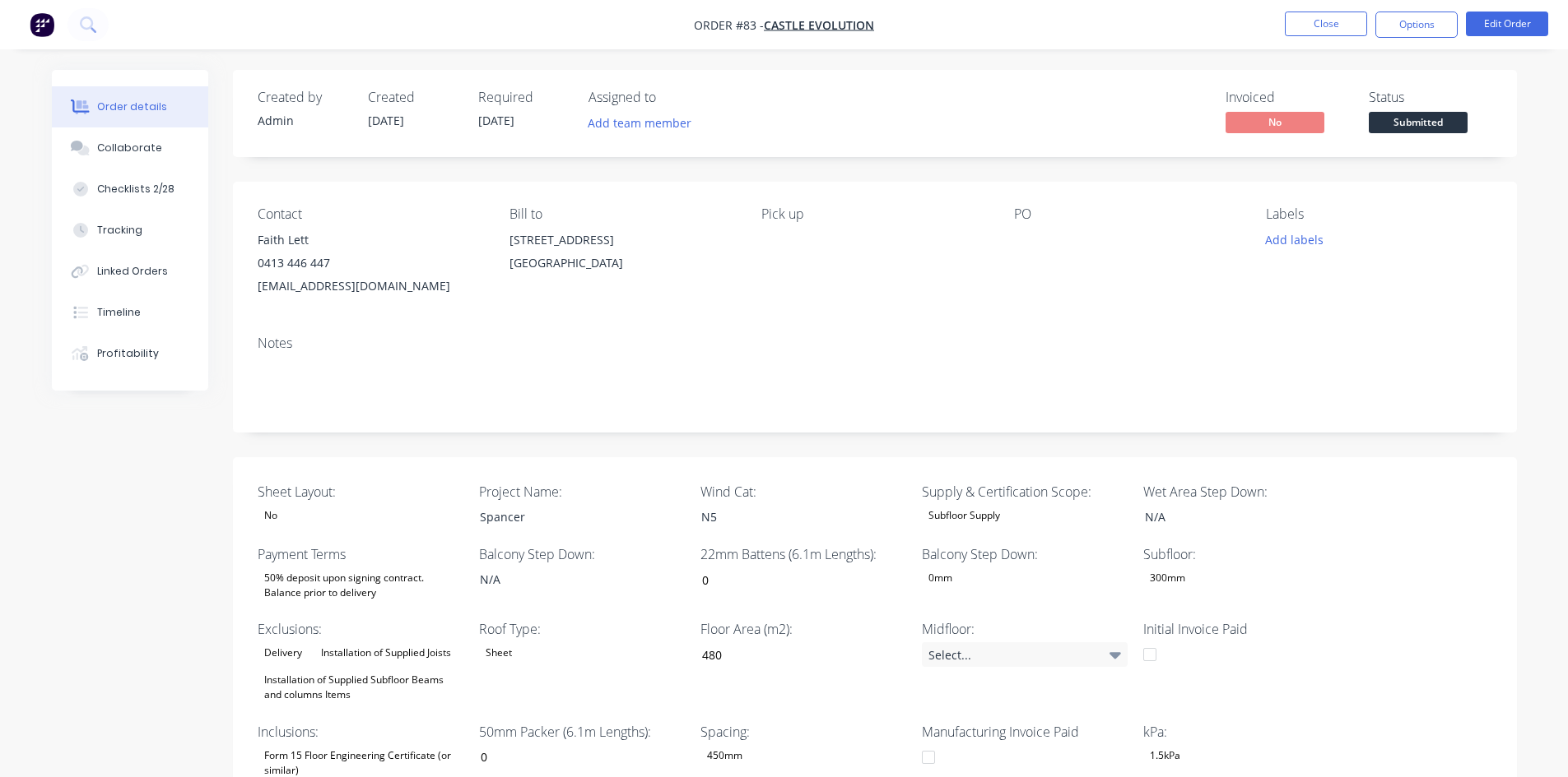
click at [1441, 135] on button "Submitted" at bounding box center [1418, 125] width 99 height 25
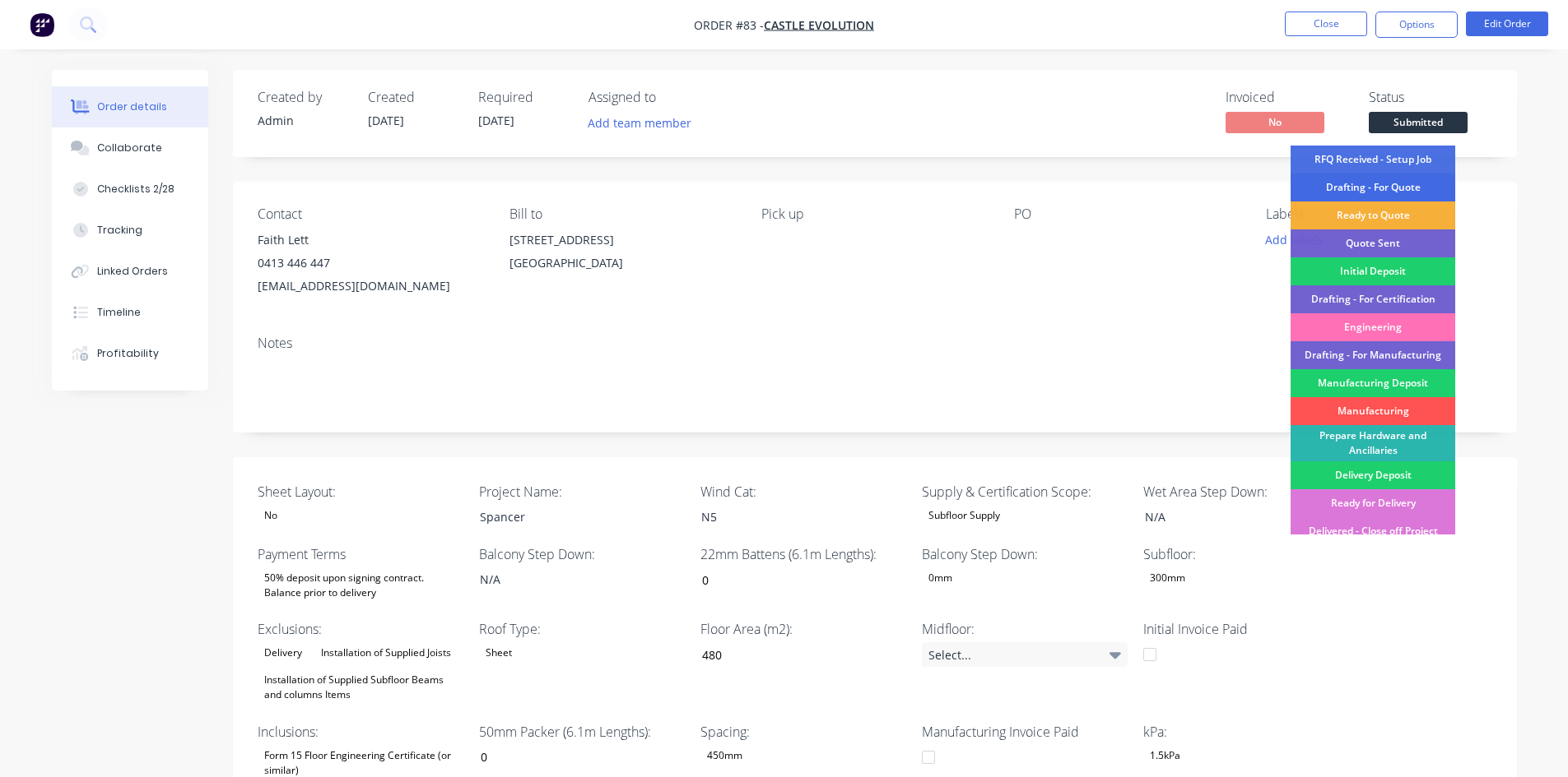
click at [1415, 181] on div "Drafting - For Quote" at bounding box center [1372, 187] width 164 height 28
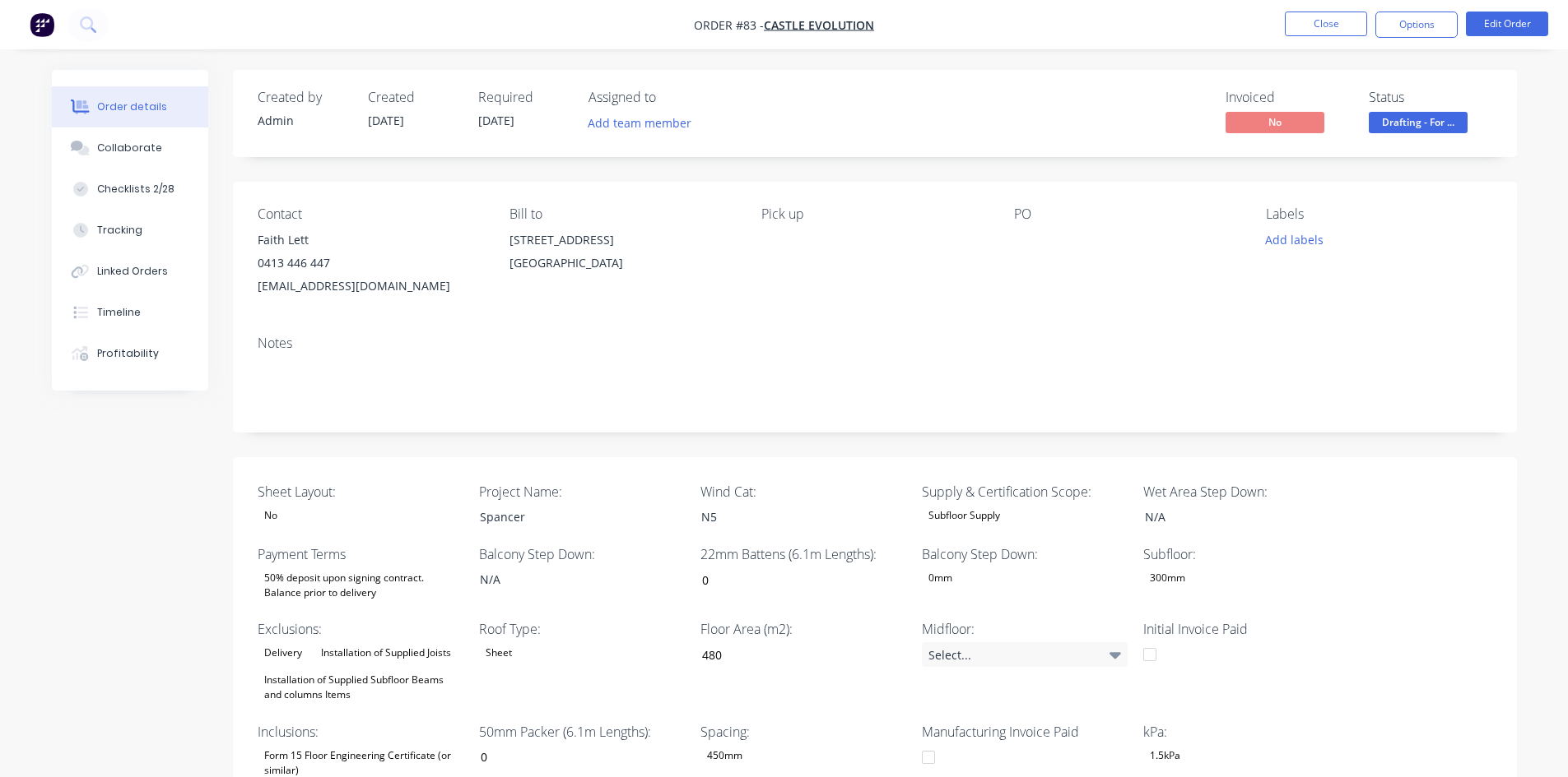
click at [1357, 191] on div "Contact Faith Lett [PHONE_NUMBER] [EMAIL_ADDRESS][DOMAIN_NAME] Bill to [STREET_…" at bounding box center [875, 252] width 1284 height 141
click at [1339, 30] on button "Close" at bounding box center [1326, 24] width 83 height 25
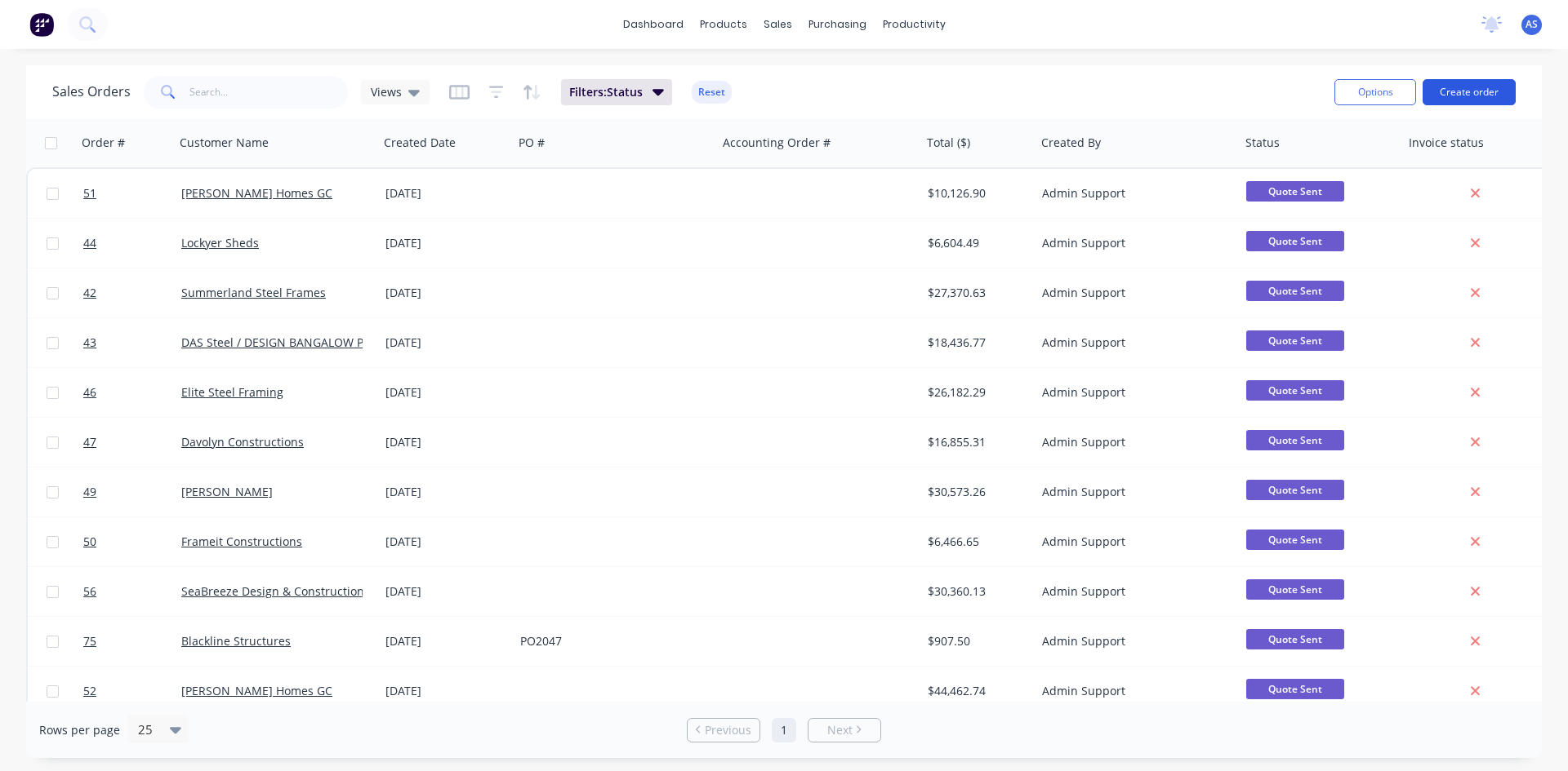
click at [1456, 92] on button "Create order" at bounding box center [1469, 92] width 93 height 26
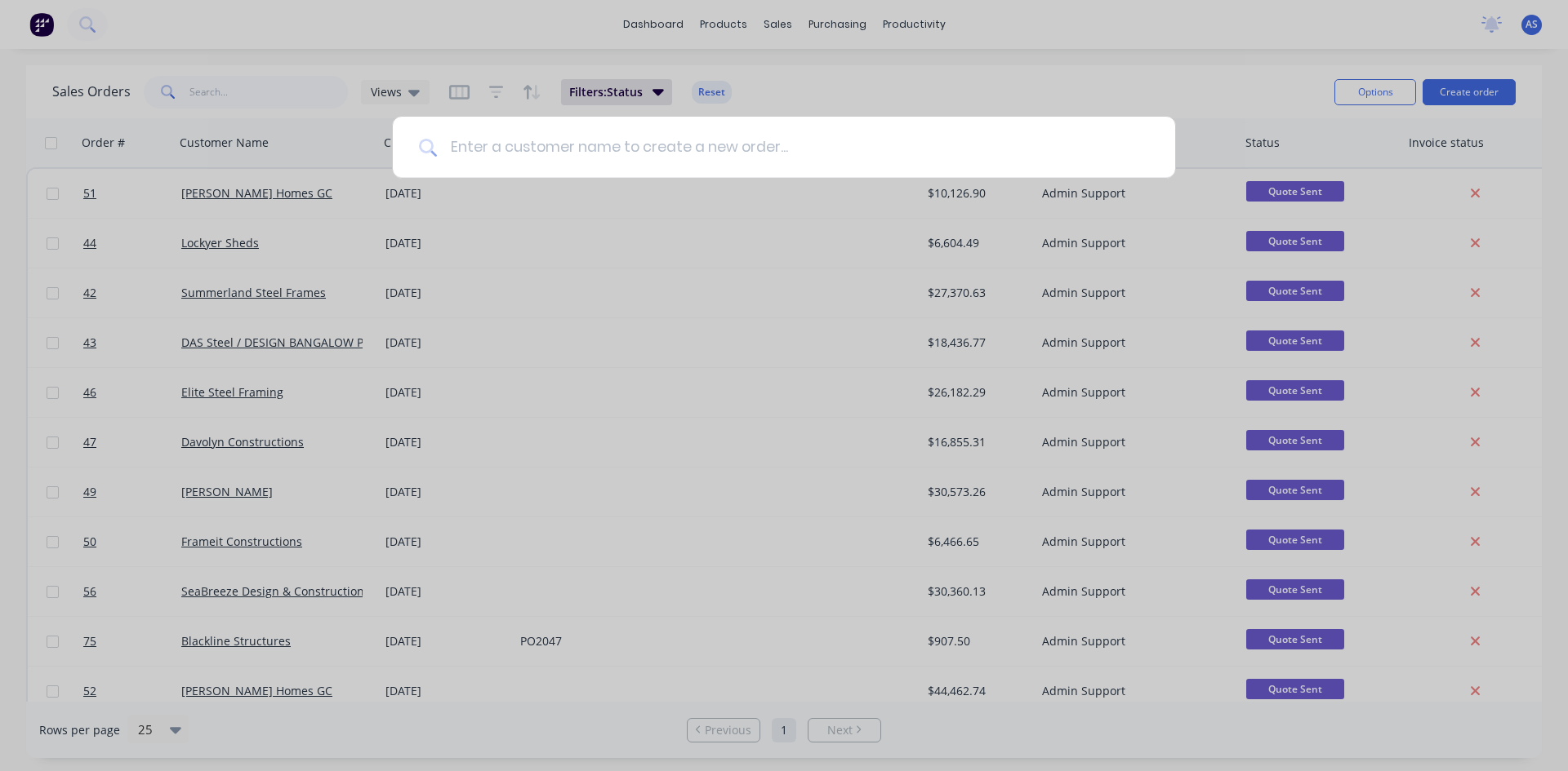
click at [688, 144] on input at bounding box center [793, 147] width 712 height 61
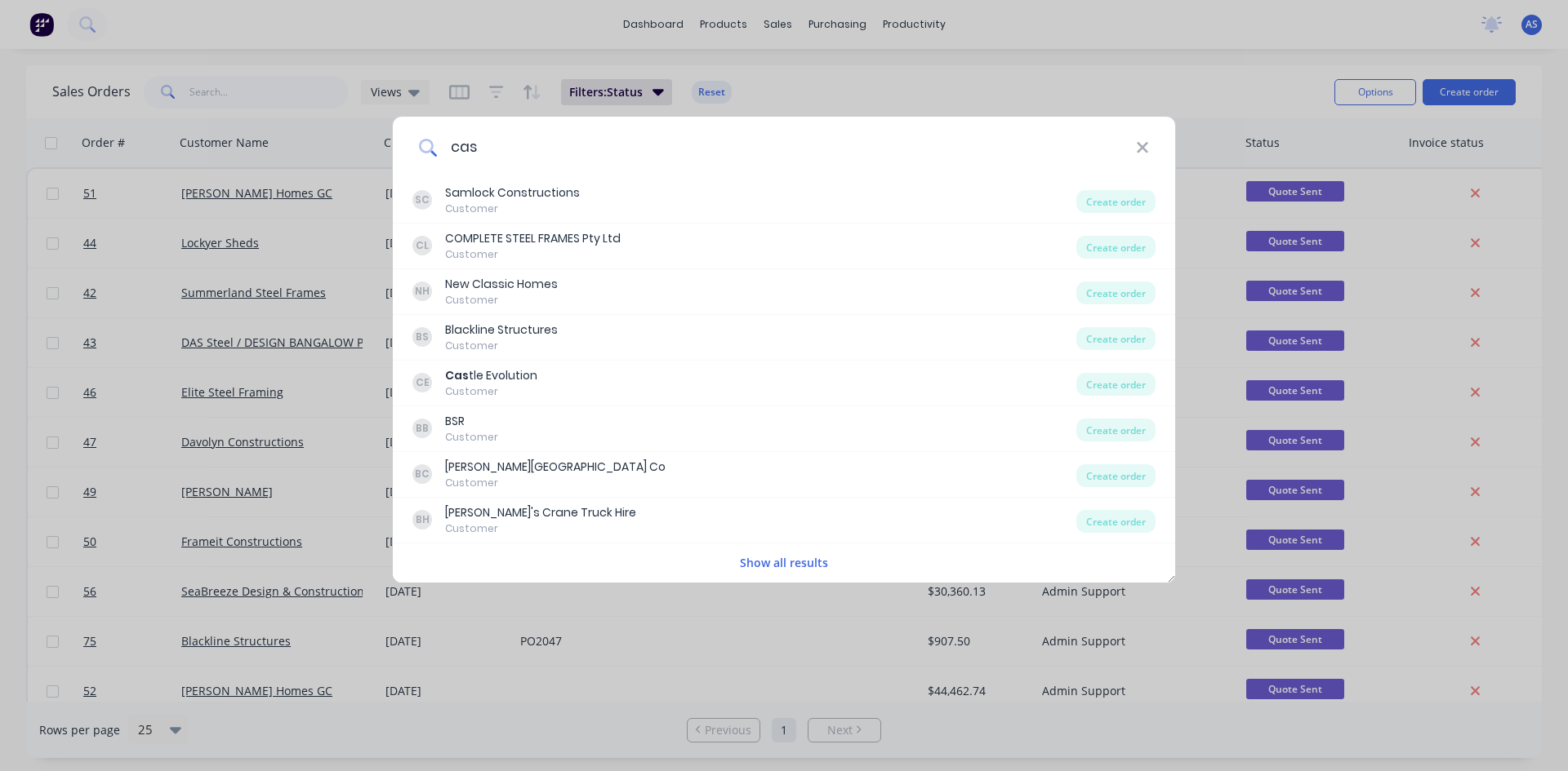
click at [688, 144] on input "cas" at bounding box center [786, 147] width 699 height 61
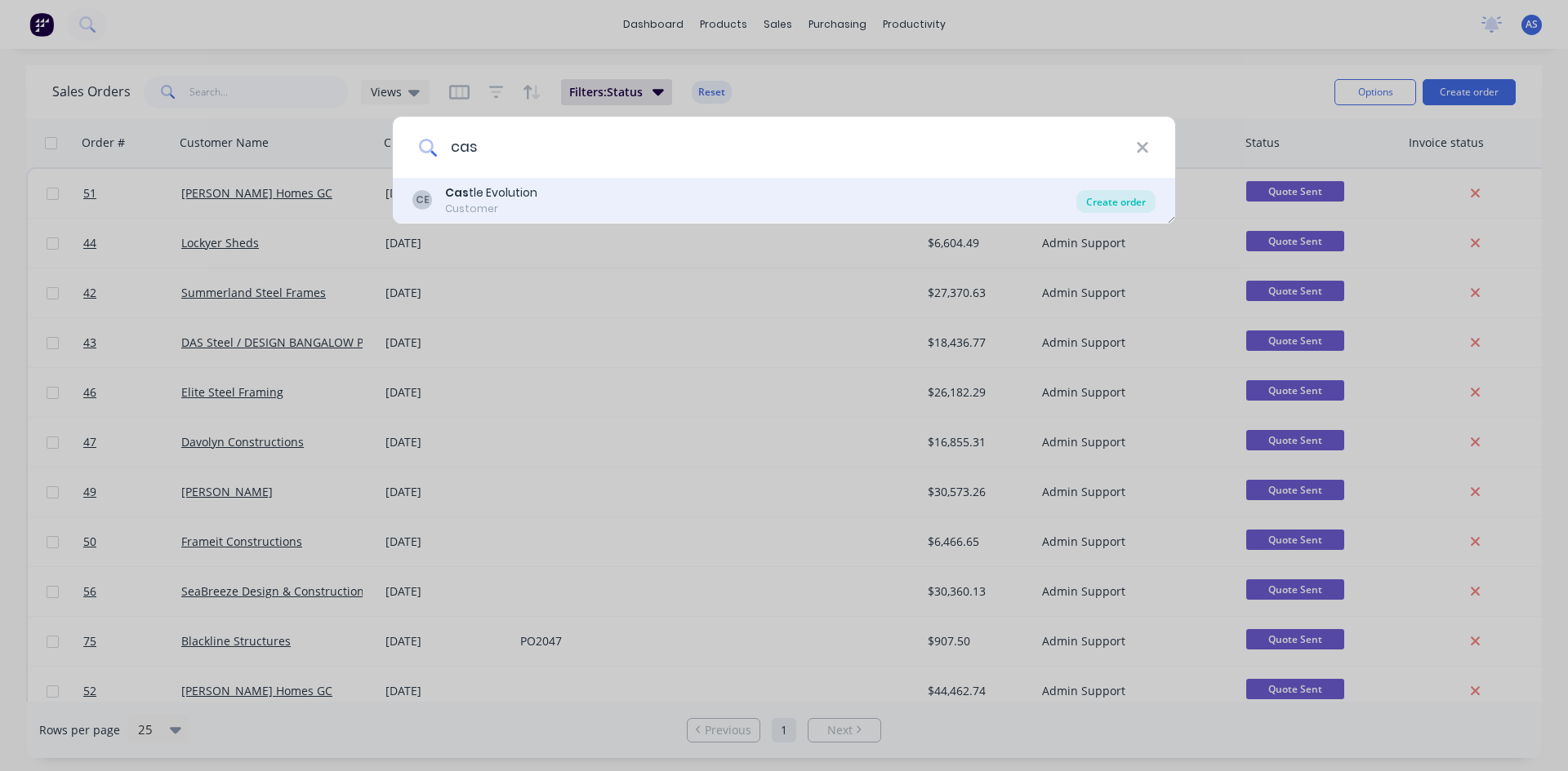
type input "cas"
click at [1132, 198] on div "Create order" at bounding box center [1115, 201] width 79 height 23
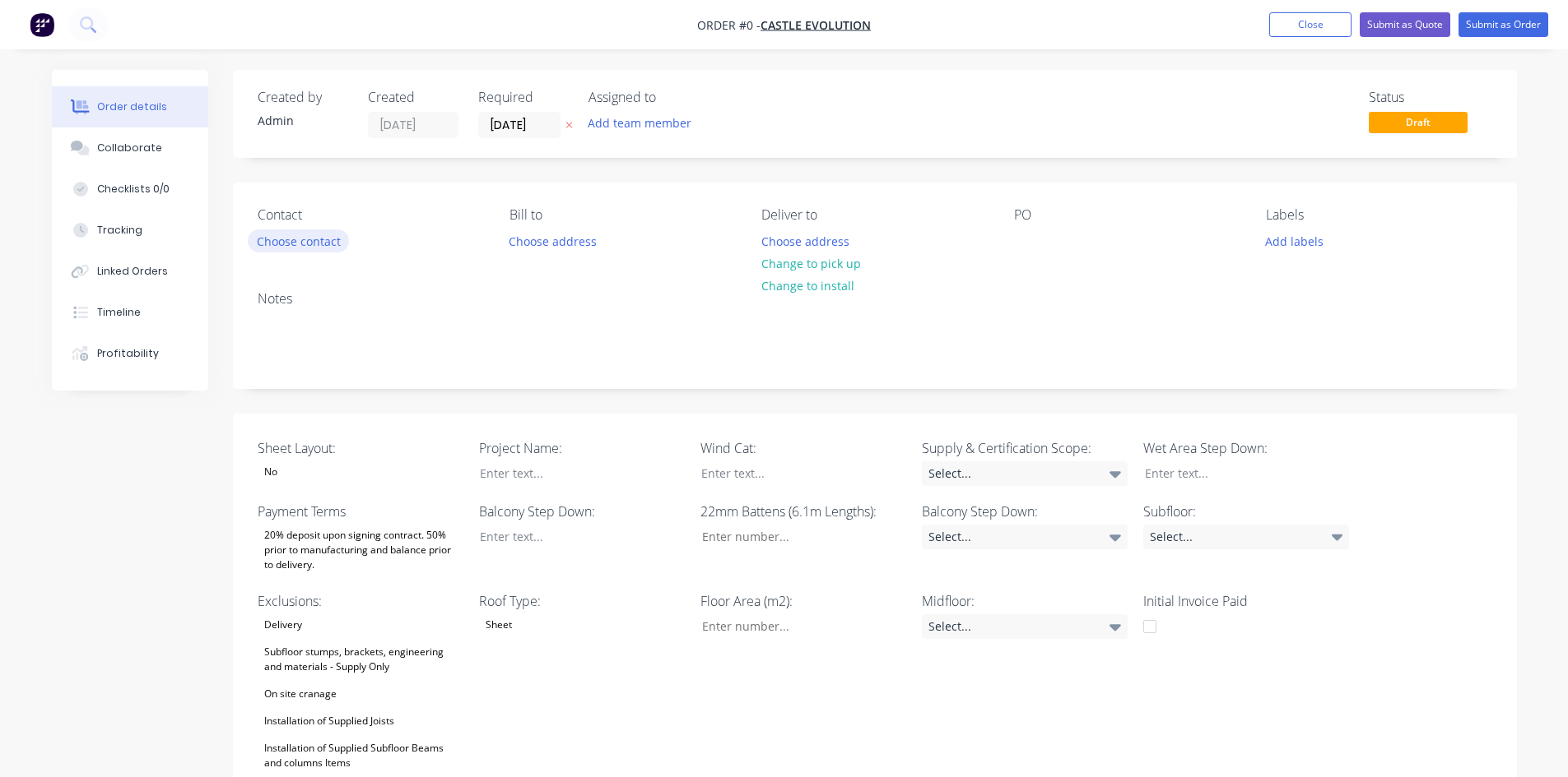
click at [299, 243] on button "Choose contact" at bounding box center [298, 240] width 102 height 22
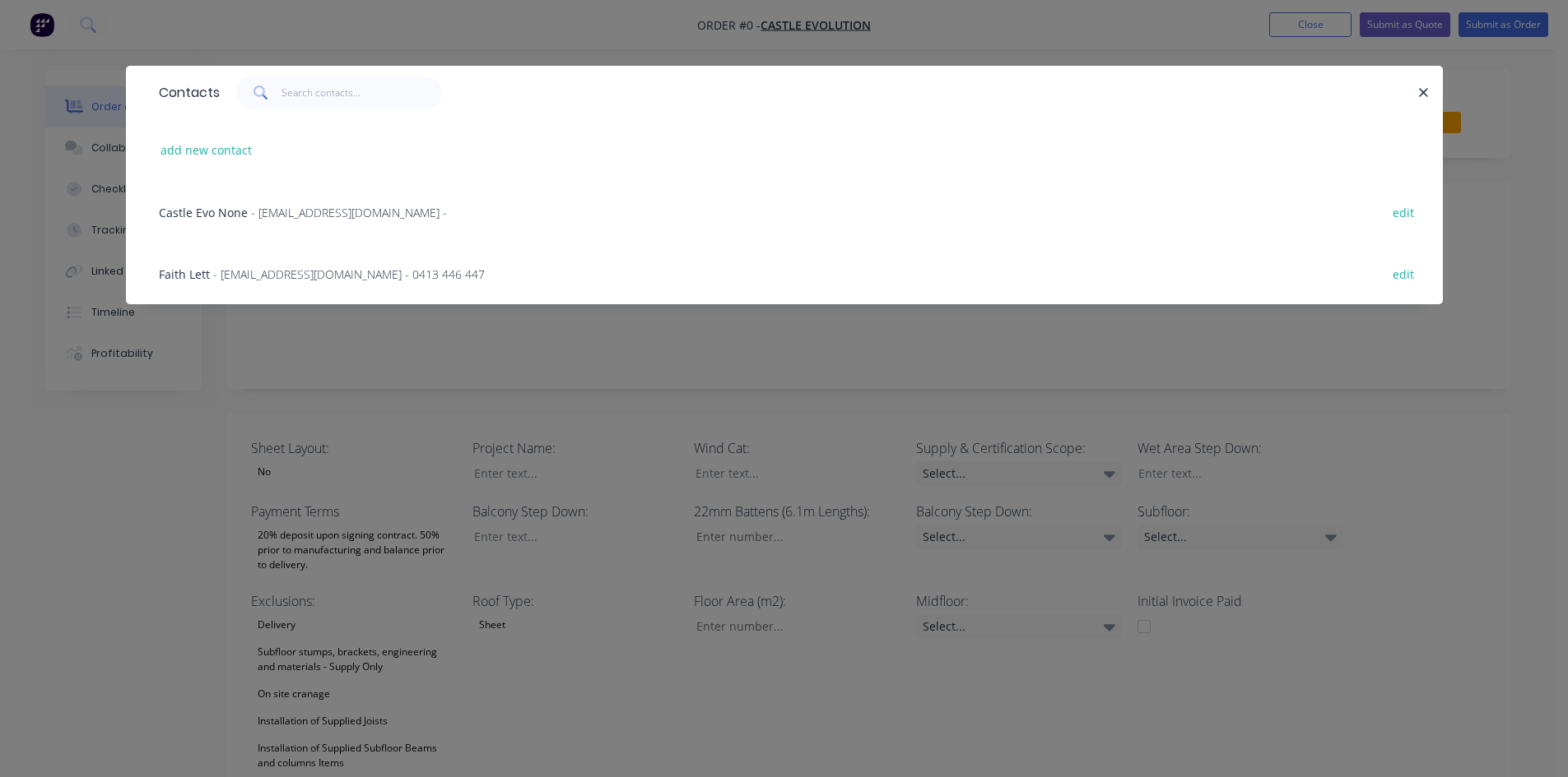
click at [259, 275] on span "- [EMAIL_ADDRESS][DOMAIN_NAME] - 0413 446 447" at bounding box center [348, 274] width 272 height 16
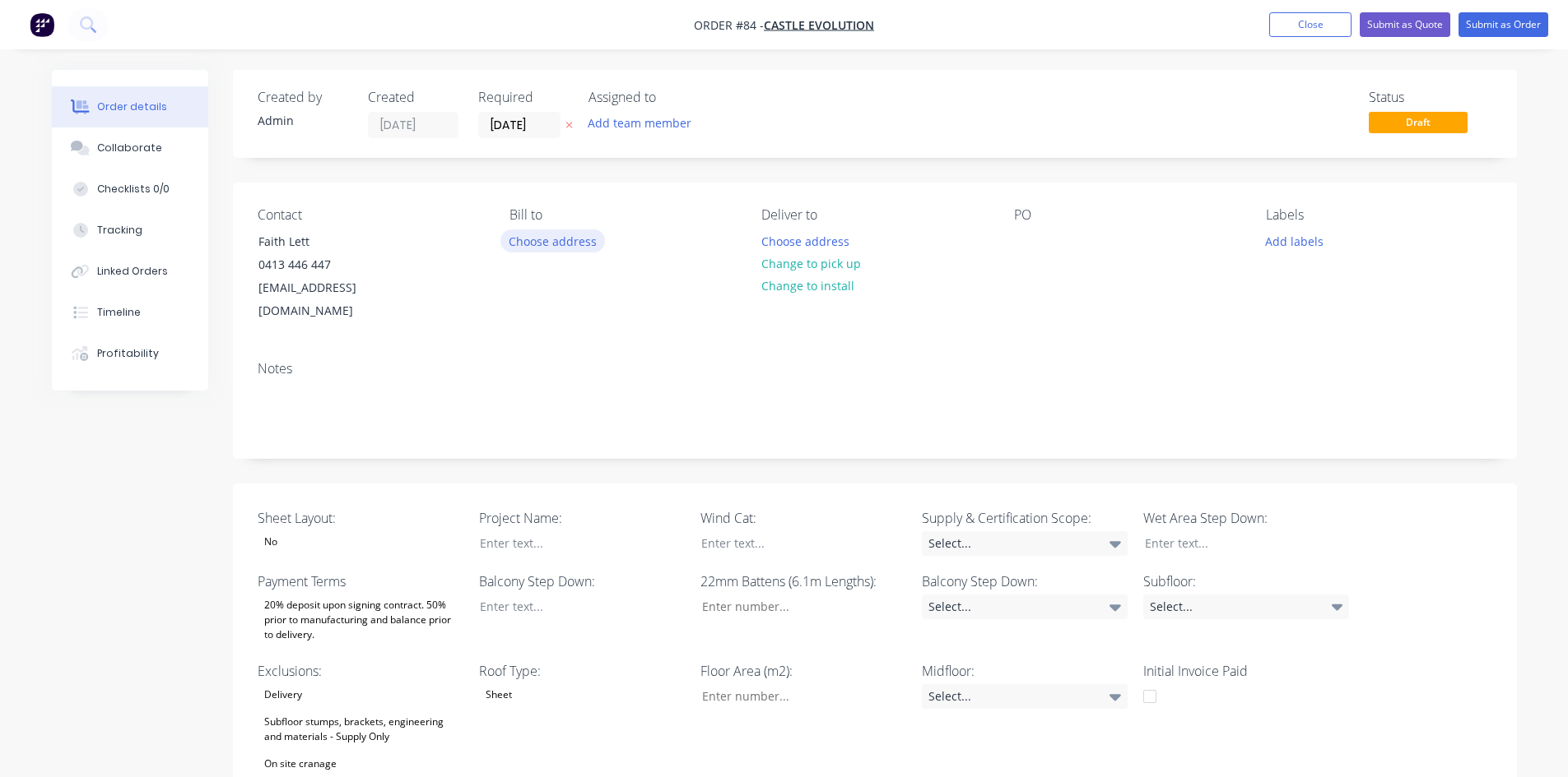
click at [523, 243] on button "Choose address" at bounding box center [553, 240] width 106 height 22
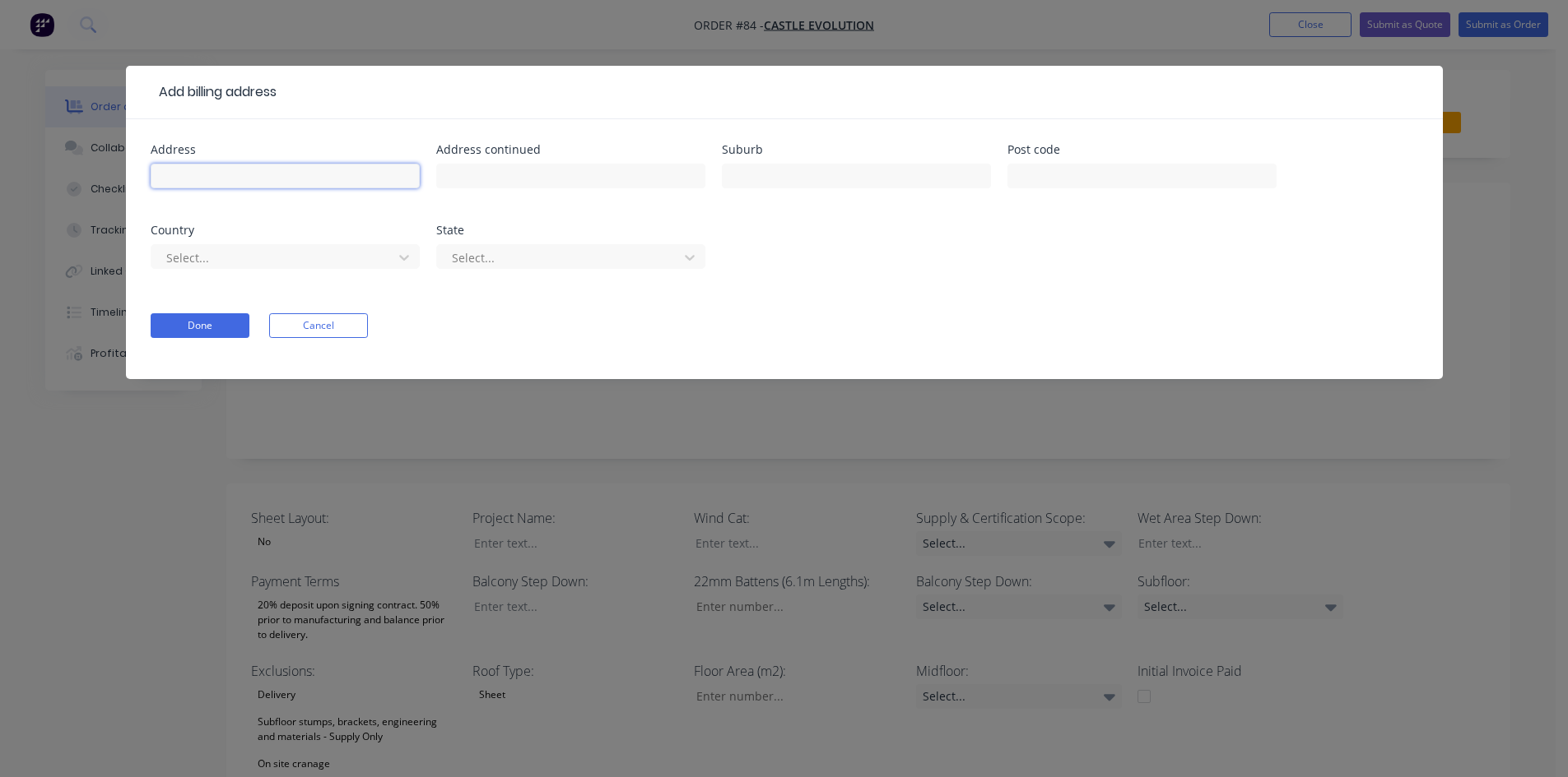
click at [253, 164] on input "text" at bounding box center [285, 176] width 269 height 25
type input "[STREET_ADDRESS]"
click at [798, 178] on input "text" at bounding box center [857, 176] width 269 height 25
type input "[GEOGRAPHIC_DATA]"
click at [1056, 182] on input "text" at bounding box center [1142, 176] width 269 height 25
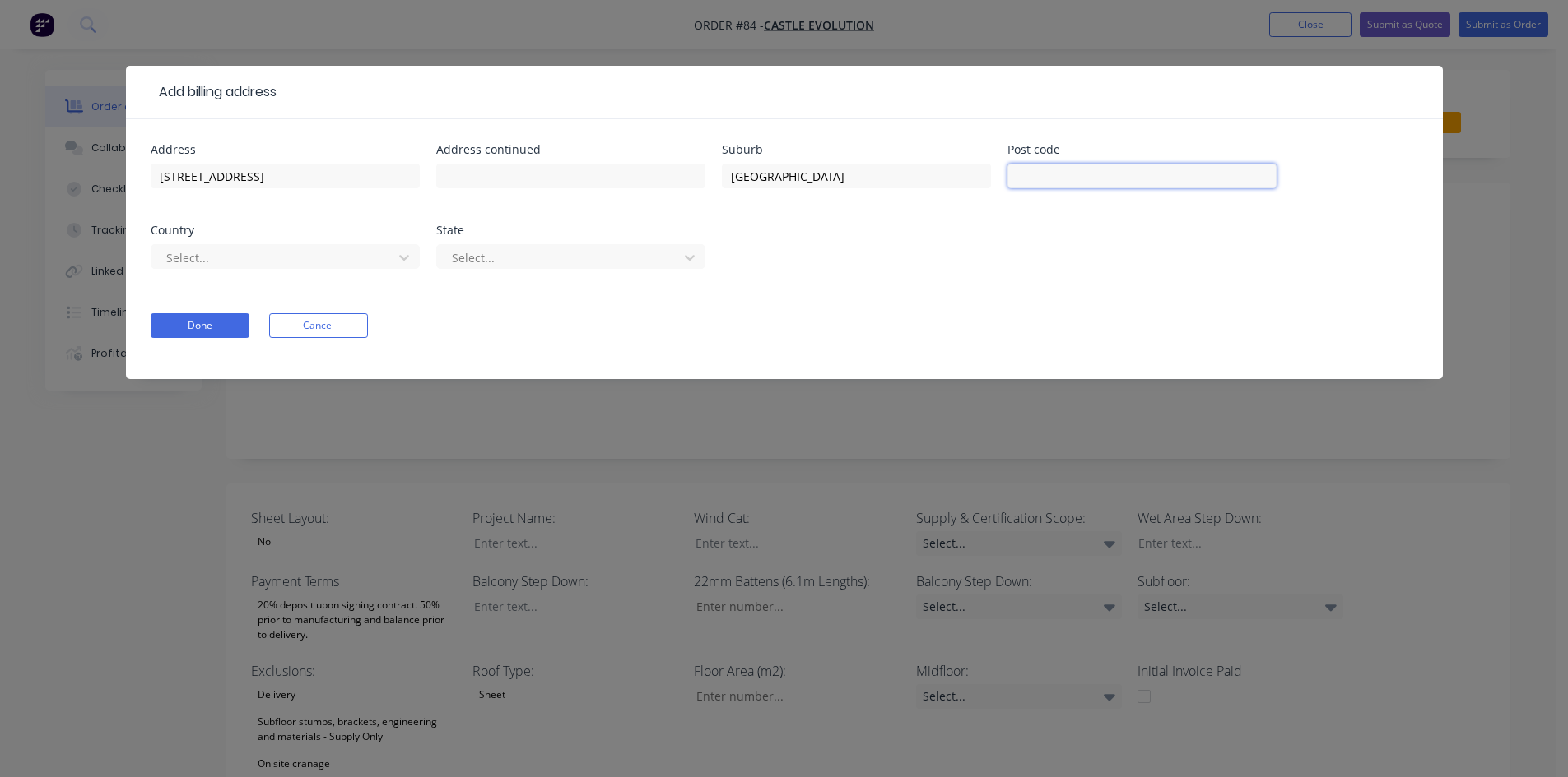
type input "4701"
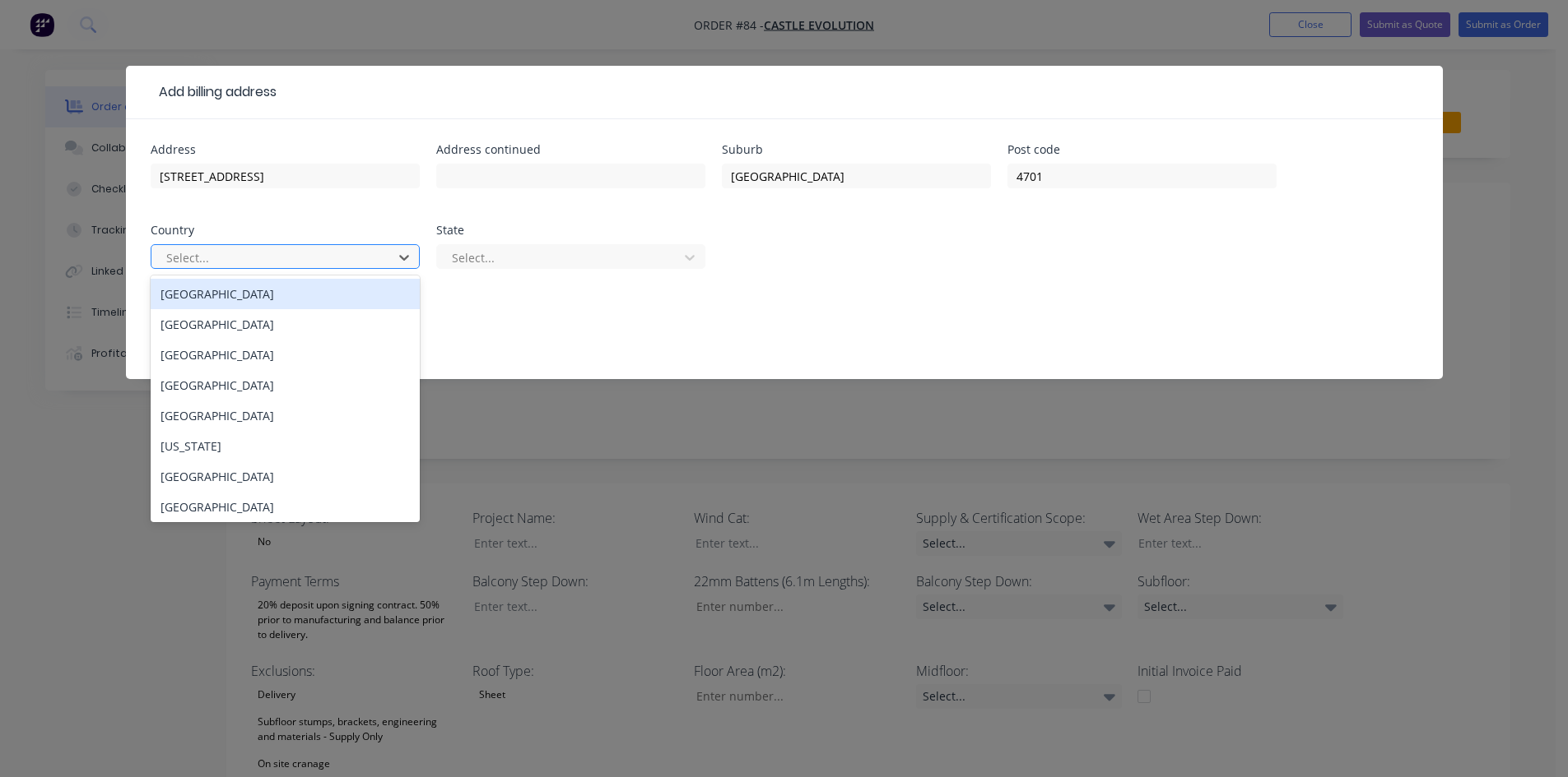
click at [361, 265] on div at bounding box center [274, 257] width 220 height 21
drag, startPoint x: 306, startPoint y: 306, endPoint x: 528, endPoint y: 284, distance: 223.1
click at [307, 306] on div "[GEOGRAPHIC_DATA]" at bounding box center [285, 294] width 269 height 31
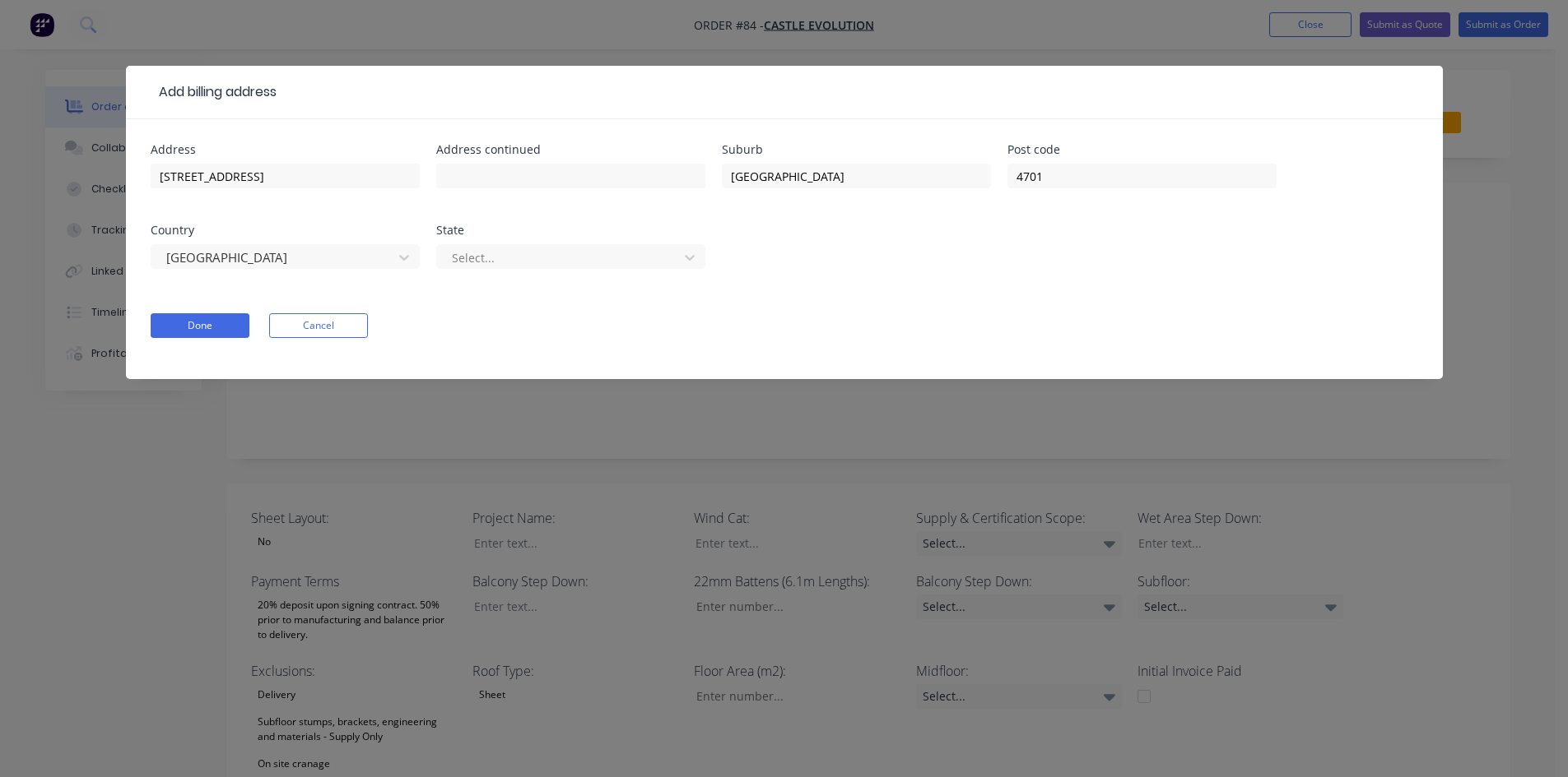
click at [558, 272] on div "Select..." at bounding box center [570, 264] width 269 height 49
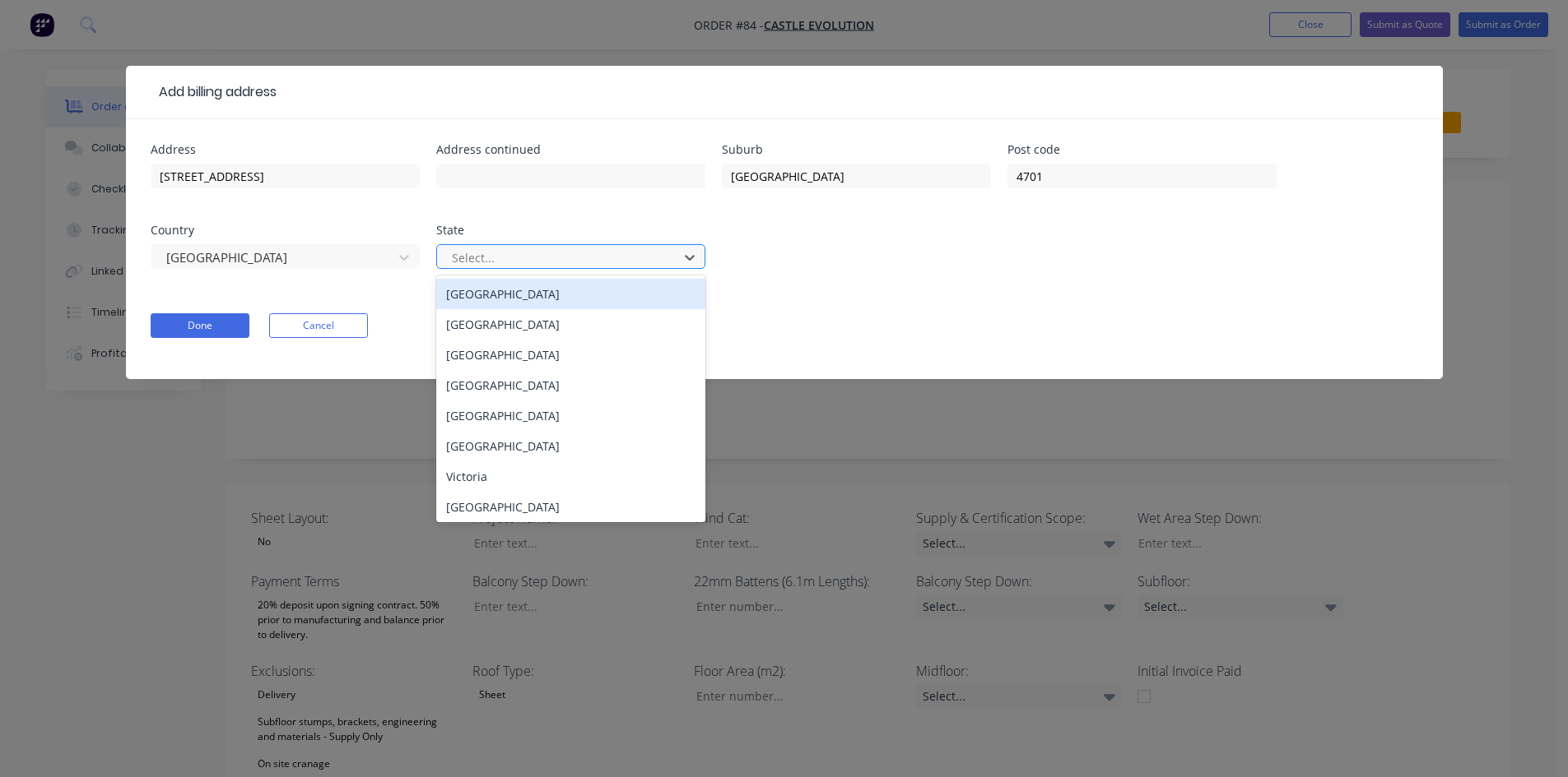
click at [562, 261] on div at bounding box center [560, 257] width 220 height 21
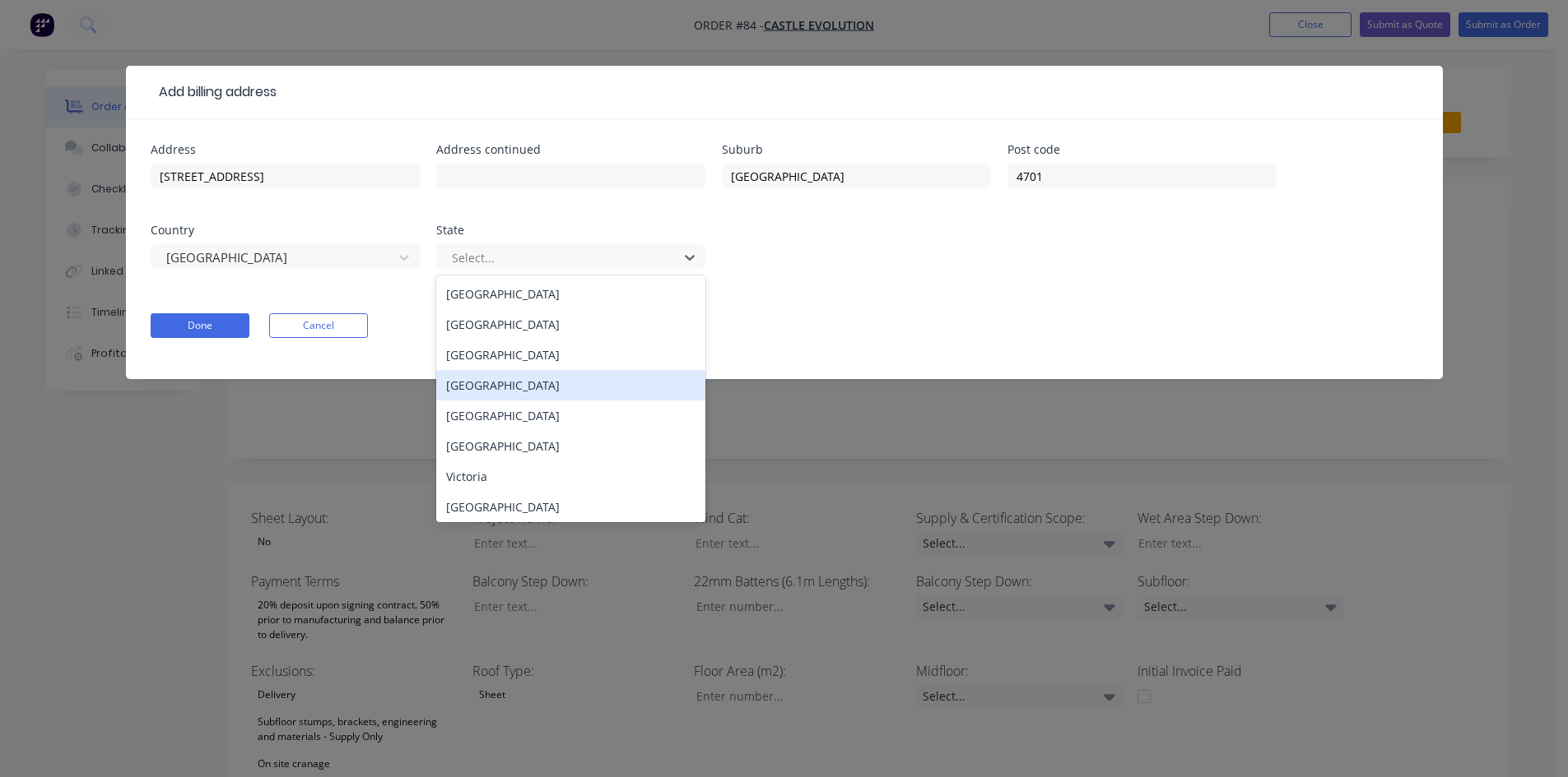
click at [505, 387] on div "[GEOGRAPHIC_DATA]" at bounding box center [570, 385] width 269 height 31
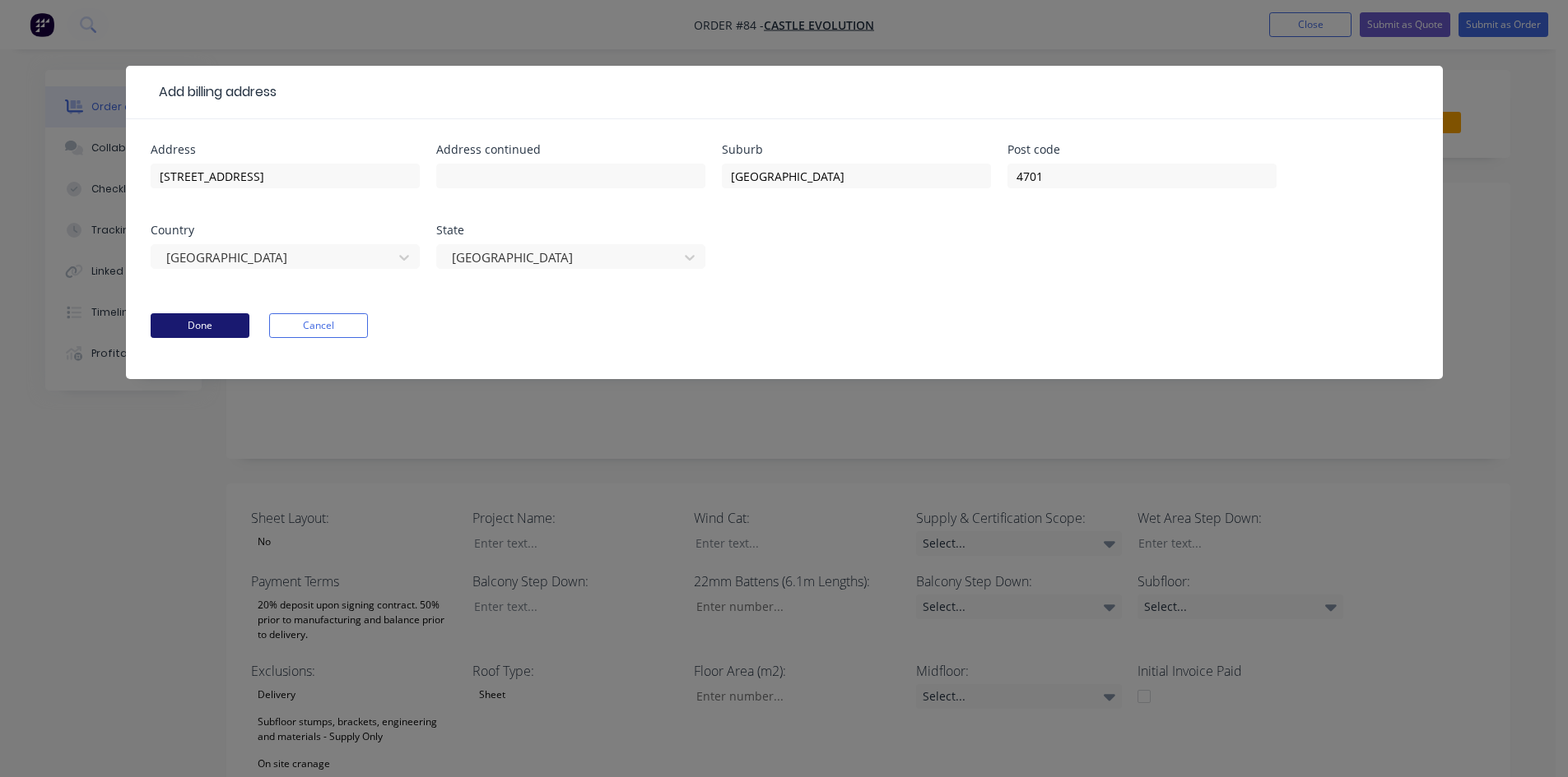
click at [211, 332] on button "Done" at bounding box center [200, 326] width 99 height 25
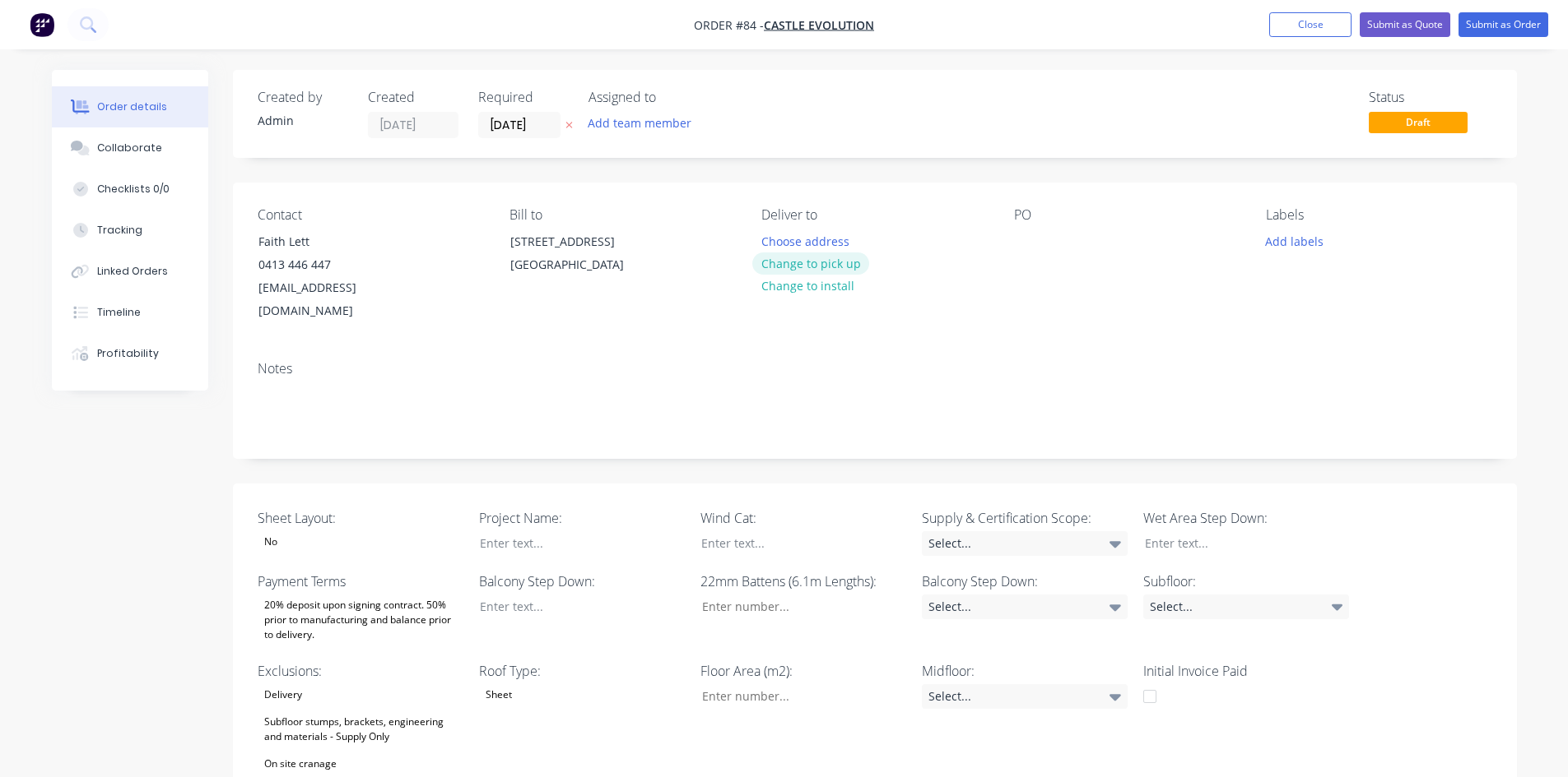
click at [802, 264] on button "Change to pick up" at bounding box center [810, 263] width 117 height 22
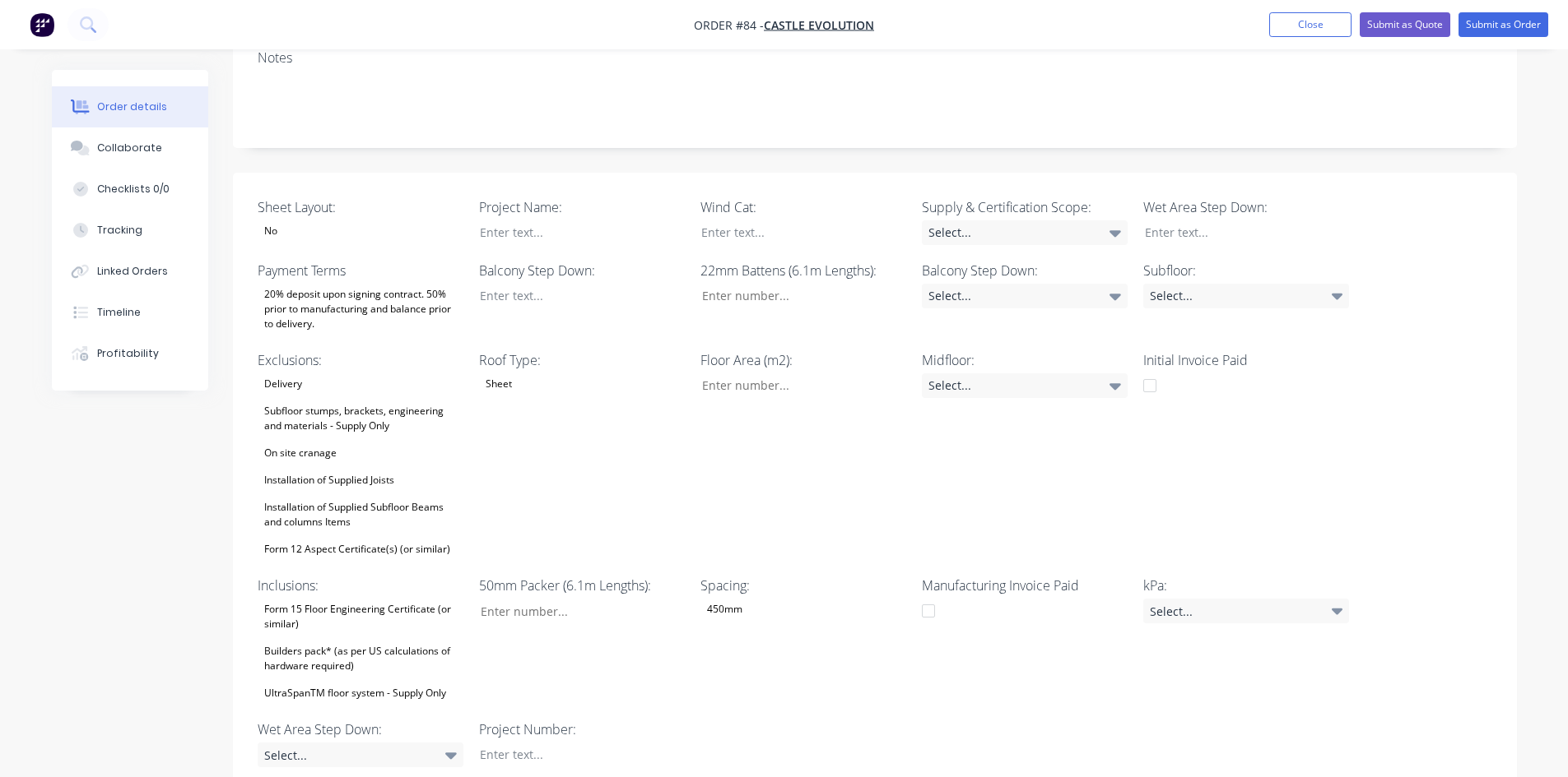
scroll to position [329, 0]
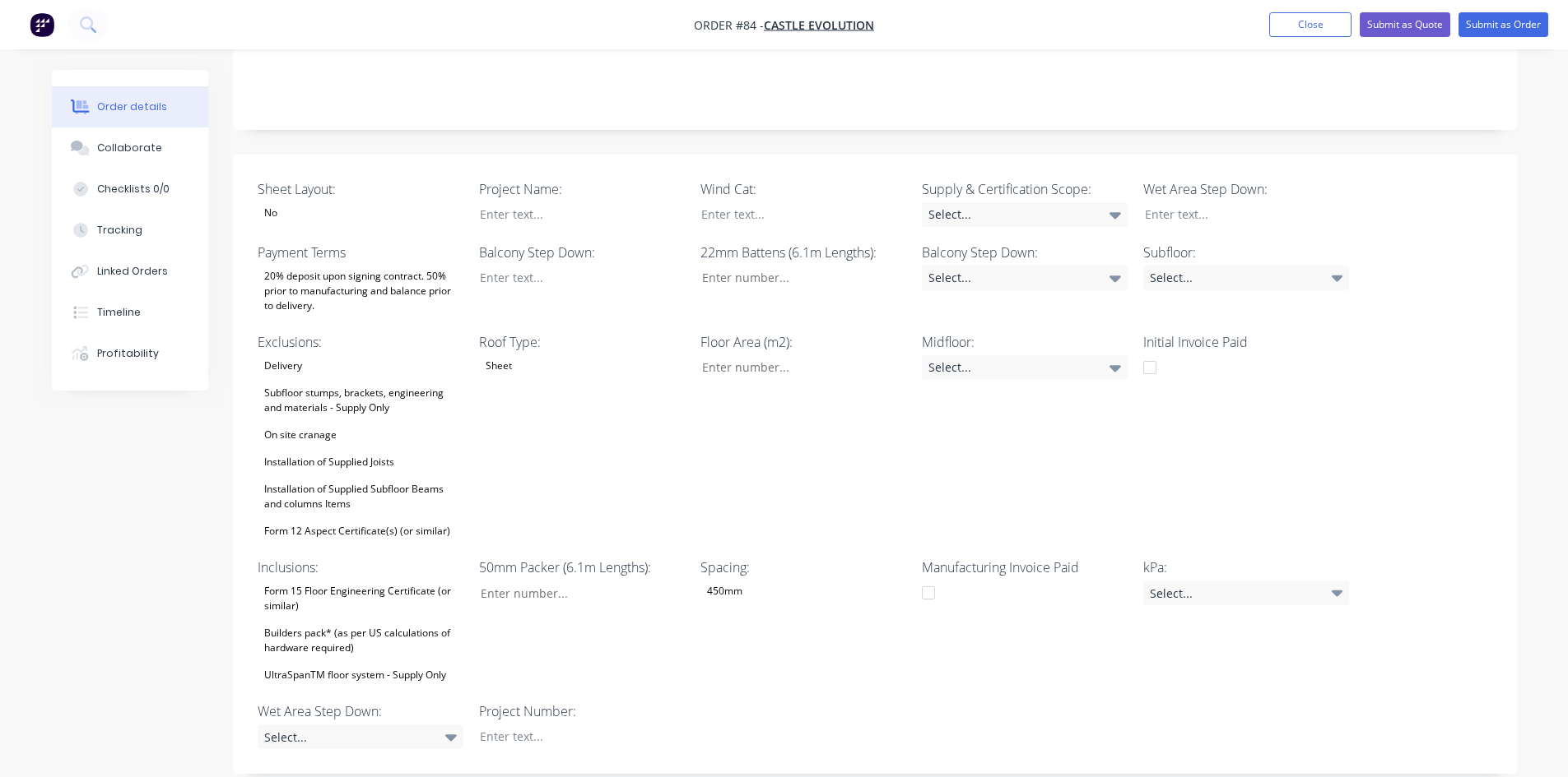
click at [305, 266] on div "20% deposit upon signing contract. 50% prior to manufacturing and balance prior…" at bounding box center [360, 291] width 205 height 51
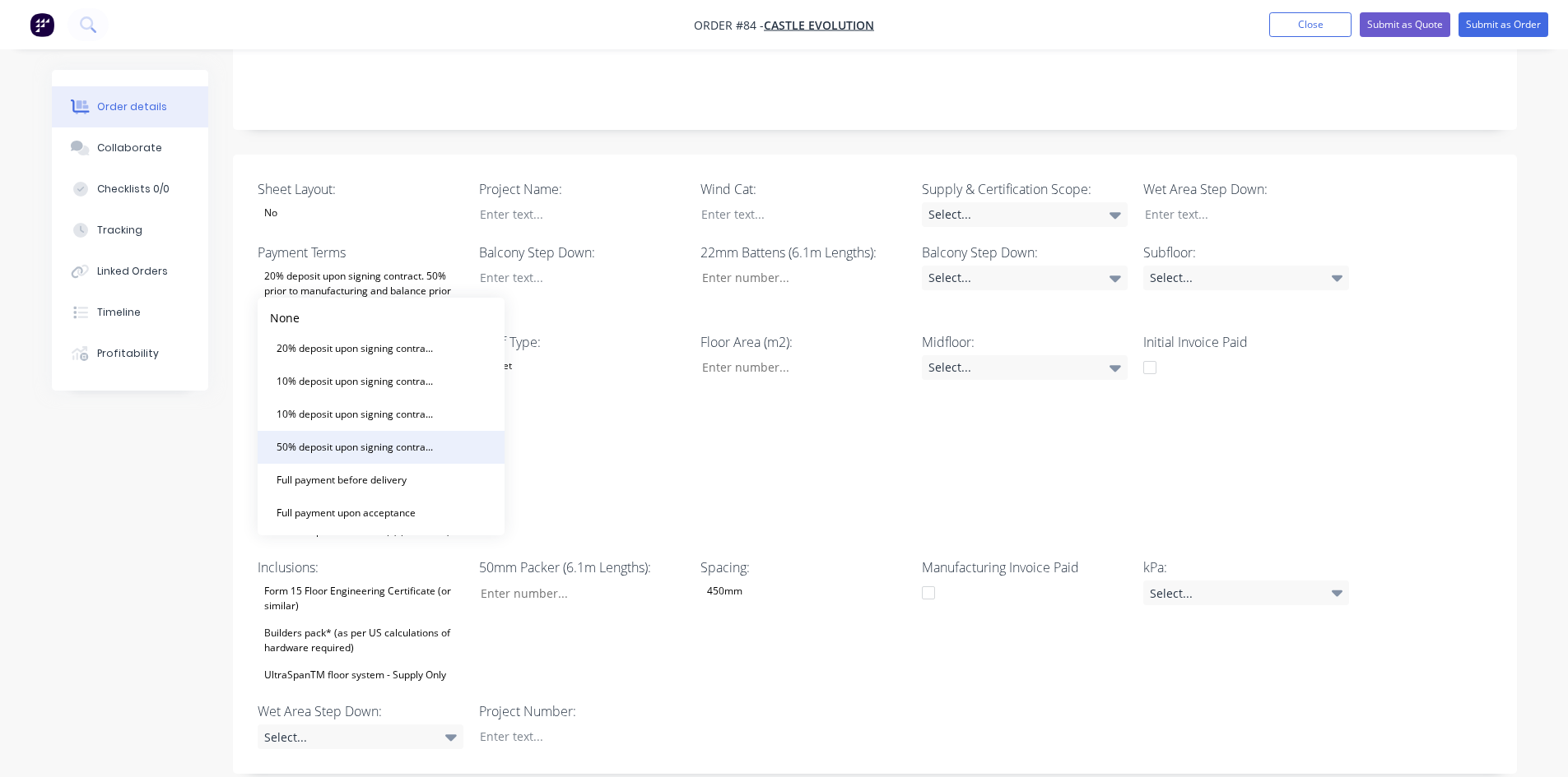
click at [313, 438] on div "50% deposit upon signing contract. Balance prior to delivery" at bounding box center [356, 447] width 172 height 21
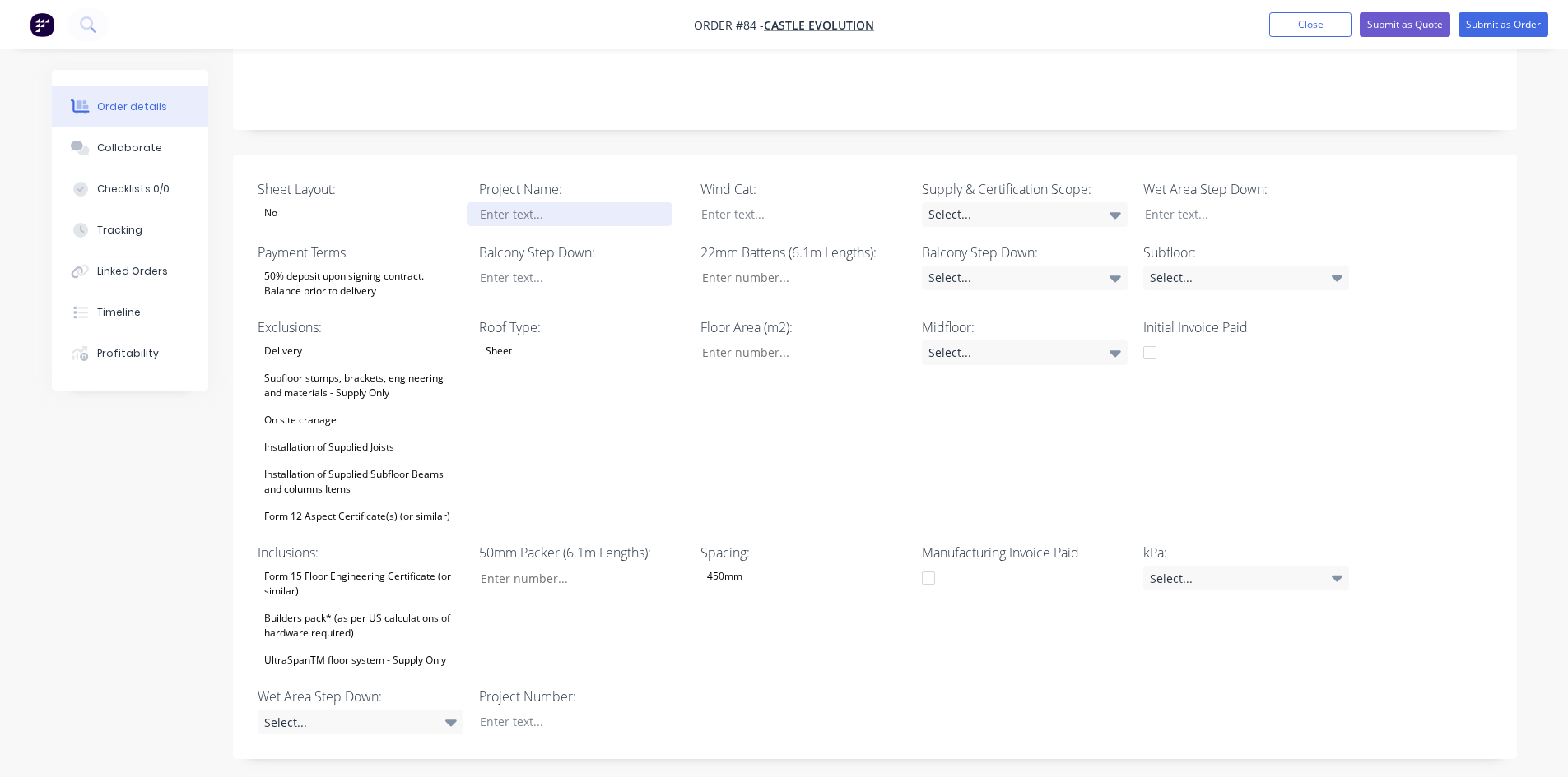
click at [506, 202] on div at bounding box center [569, 214] width 205 height 24
click at [504, 266] on div at bounding box center [569, 277] width 205 height 24
click at [542, 266] on div at bounding box center [569, 277] width 205 height 24
click at [1178, 202] on div at bounding box center [1234, 214] width 205 height 24
click at [427, 710] on div "Select..." at bounding box center [360, 723] width 205 height 25
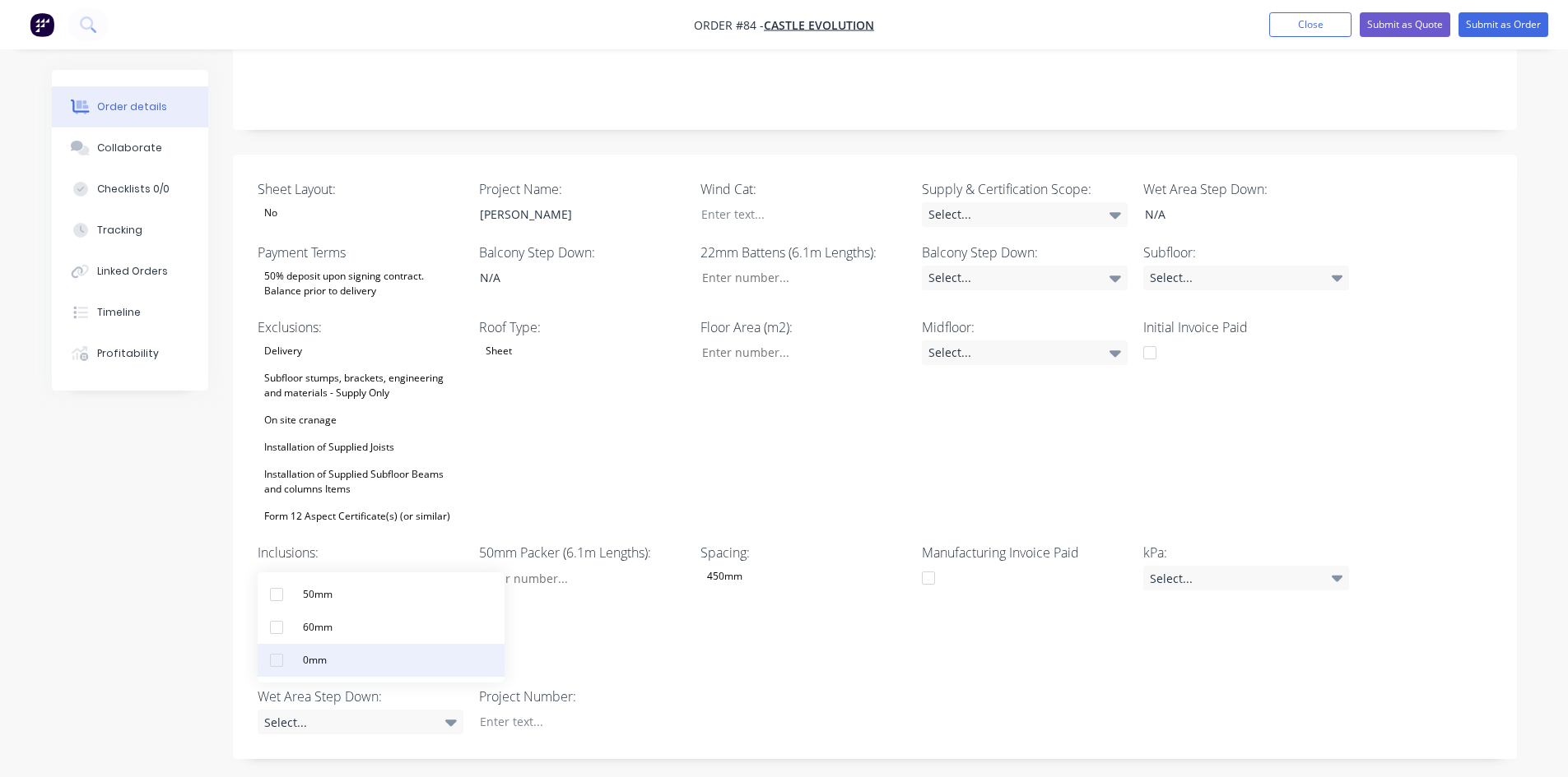
click at [368, 656] on button "0mm" at bounding box center [380, 661] width 247 height 33
click at [1047, 266] on div "Select..." at bounding box center [1024, 278] width 205 height 25
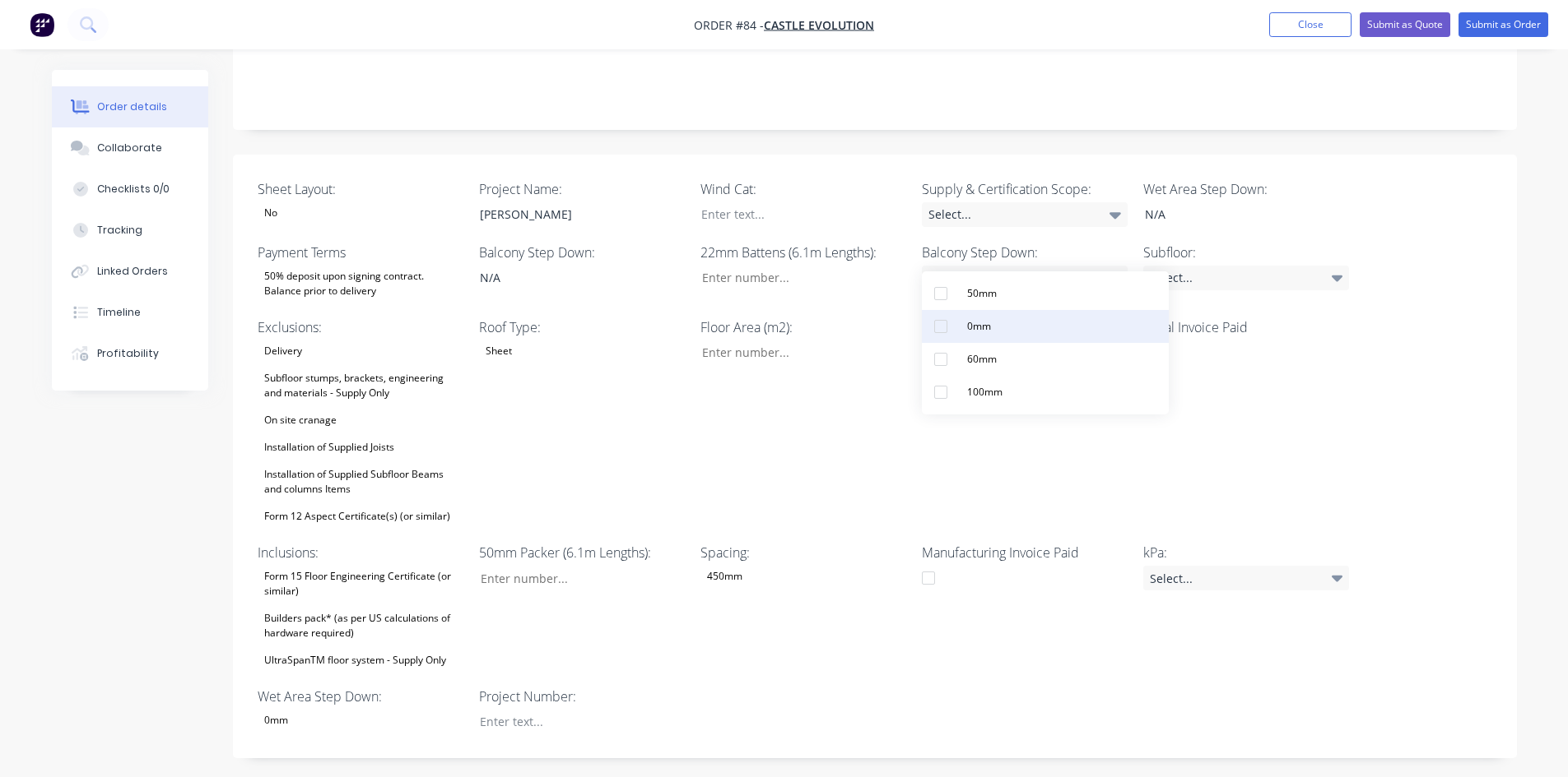
click at [1014, 323] on button "0mm" at bounding box center [1045, 327] width 247 height 33
click at [1004, 202] on div "Select..." at bounding box center [1024, 214] width 205 height 25
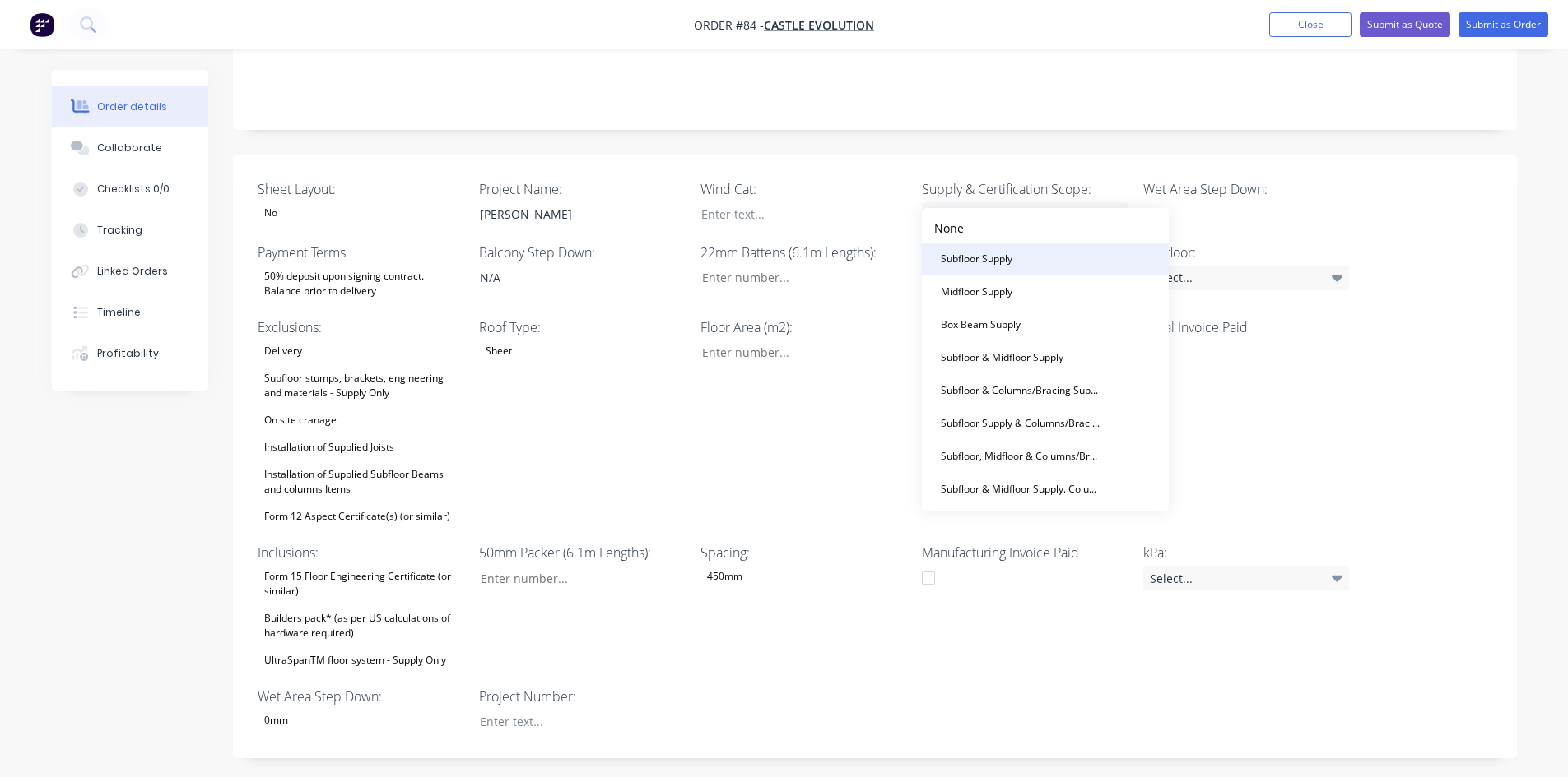
click at [982, 263] on div "Subfloor Supply" at bounding box center [976, 259] width 85 height 21
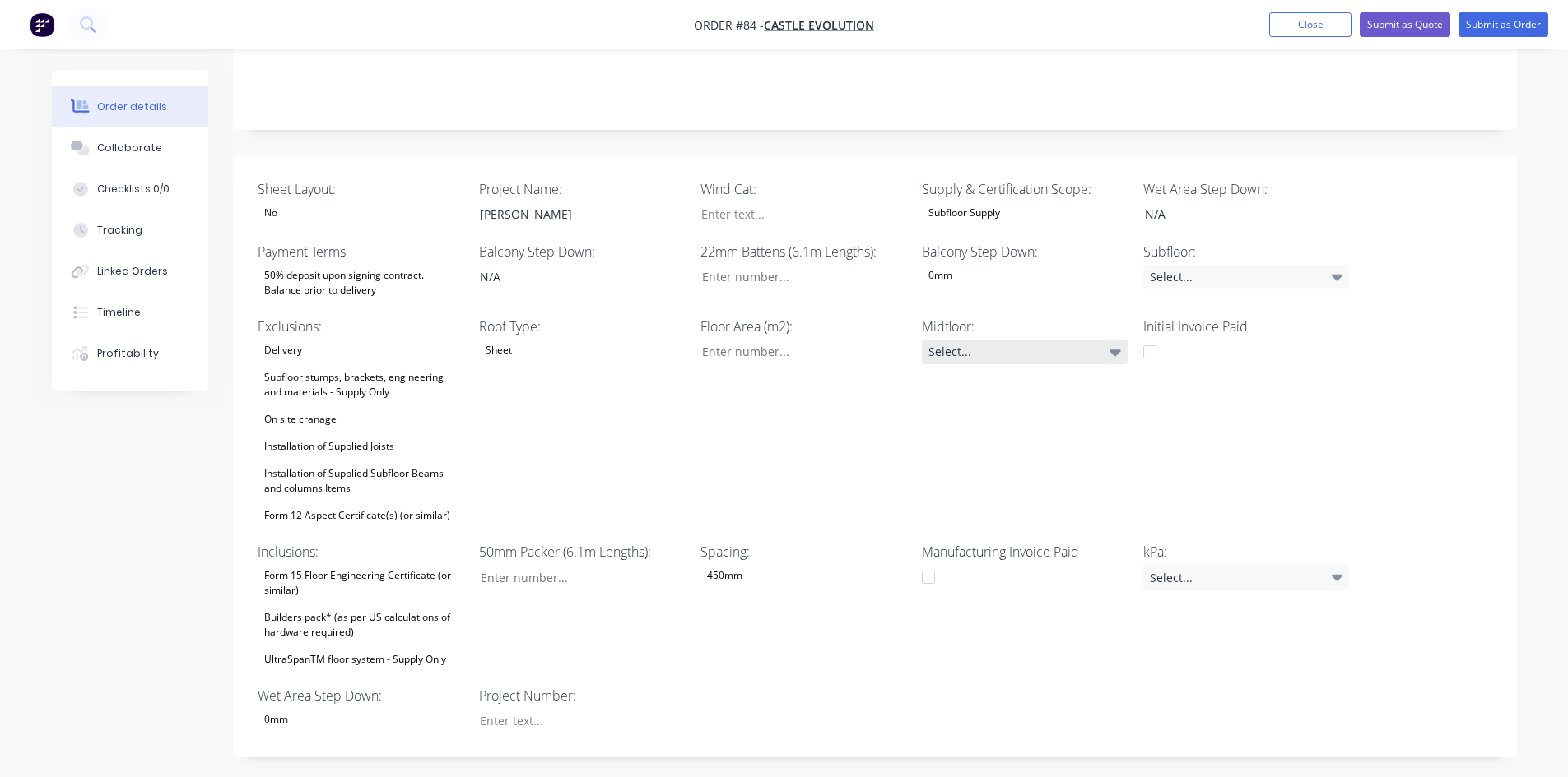
click at [956, 340] on div "Select..." at bounding box center [1024, 352] width 205 height 25
click at [980, 501] on div "None" at bounding box center [980, 499] width 38 height 21
click at [1140, 261] on div "Sheet Layout: No Project Name: [PERSON_NAME] Wind Cat: Supply & Certification S…" at bounding box center [875, 456] width 1284 height 604
click at [1174, 265] on div "Select..." at bounding box center [1245, 277] width 205 height 25
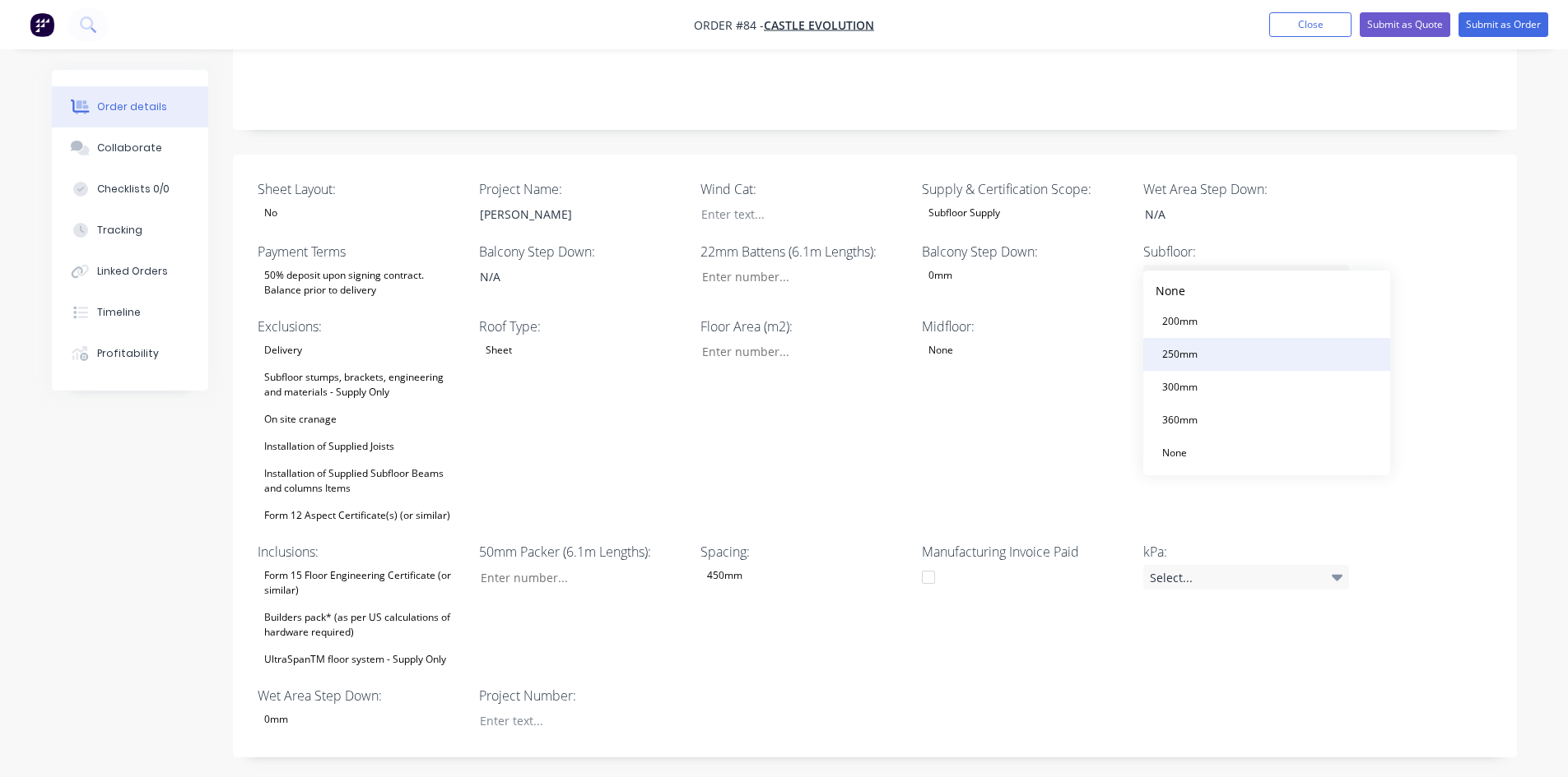
click at [1179, 346] on div "250mm" at bounding box center [1179, 355] width 49 height 21
click at [1116, 356] on div "Midfloor: None" at bounding box center [1024, 421] width 205 height 210
click at [1170, 565] on div "Select..." at bounding box center [1245, 577] width 205 height 25
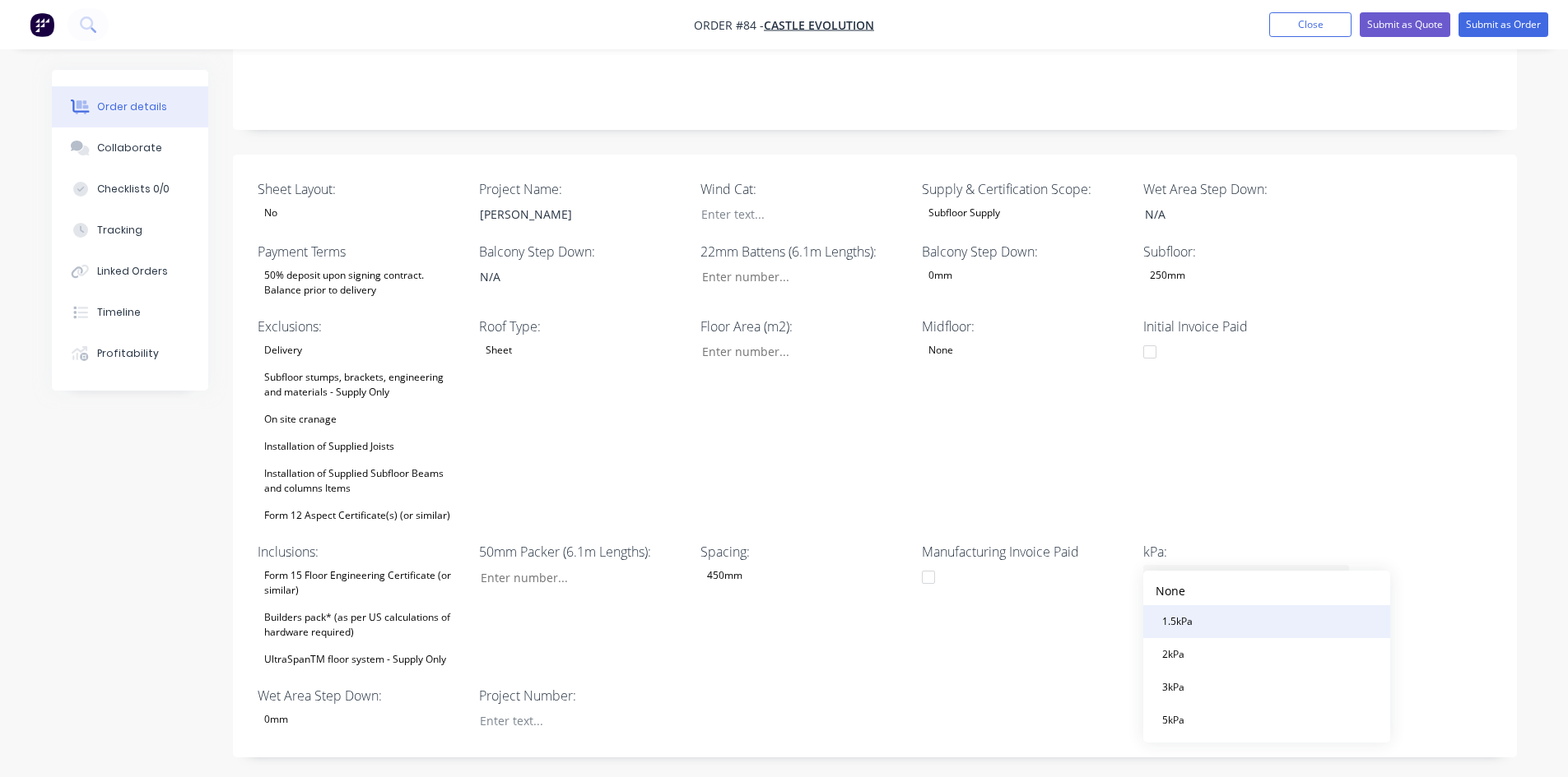
click at [1180, 618] on div "1.5kPa" at bounding box center [1177, 622] width 44 height 21
click at [765, 340] on input "Sheet Layout:" at bounding box center [796, 352] width 217 height 25
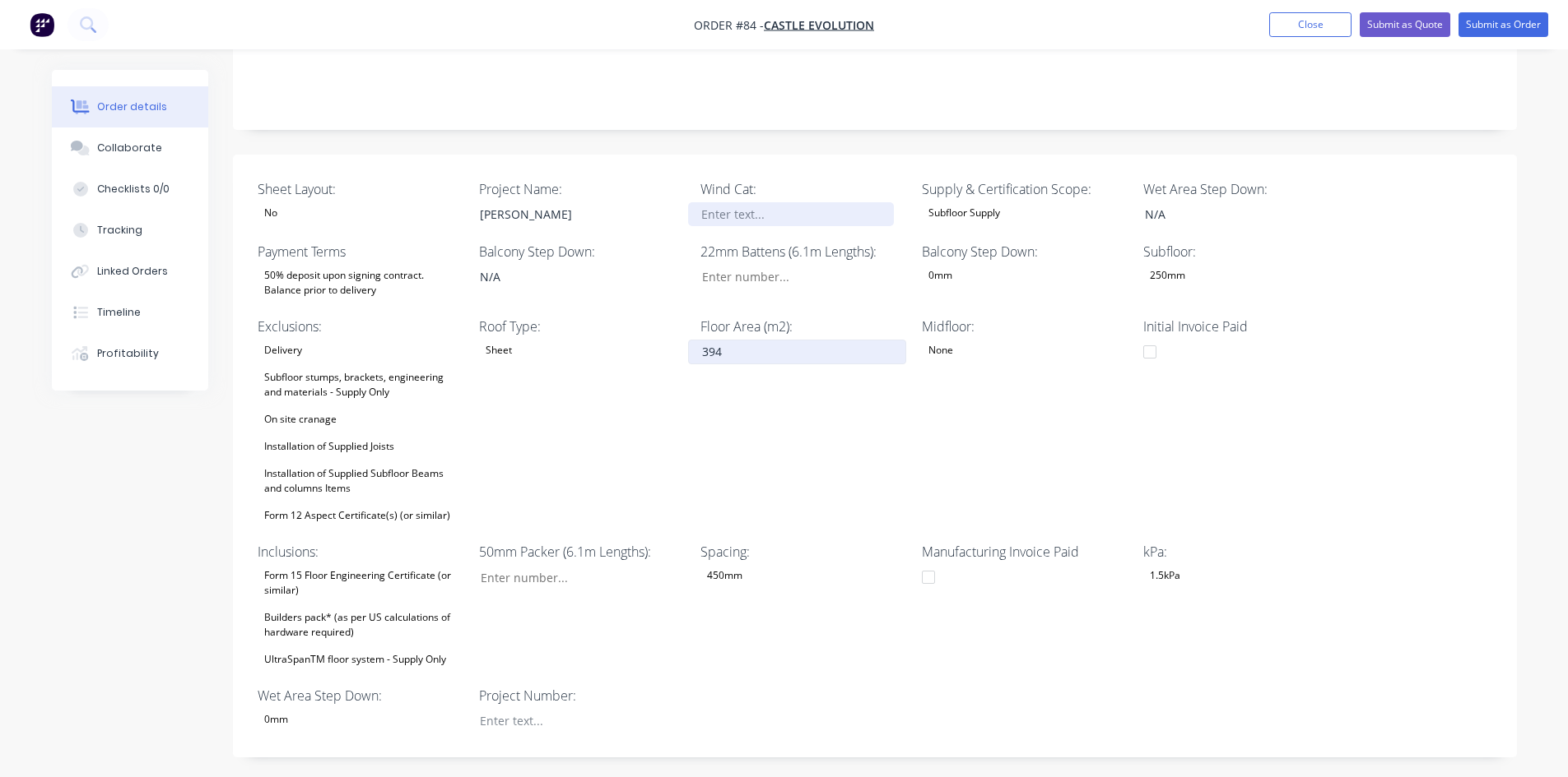
type input "394"
click at [749, 202] on div at bounding box center [791, 214] width 205 height 24
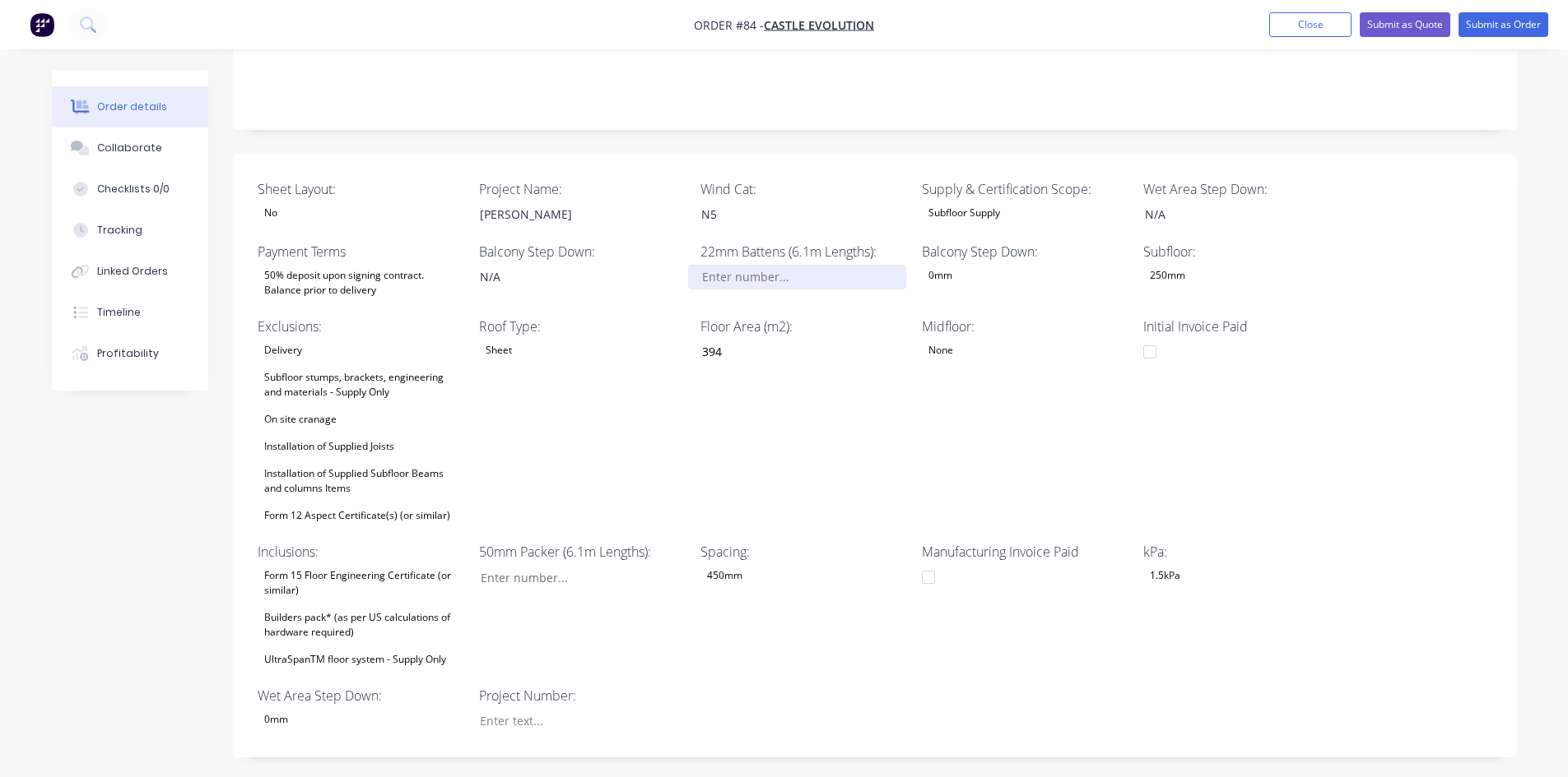
click at [768, 265] on input "Sheet Layout:" at bounding box center [796, 277] width 217 height 25
click at [777, 265] on input "Sheet Layout:" at bounding box center [796, 277] width 217 height 25
type input "0"
click at [544, 565] on input "Sheet Layout:" at bounding box center [574, 577] width 217 height 25
type input "0"
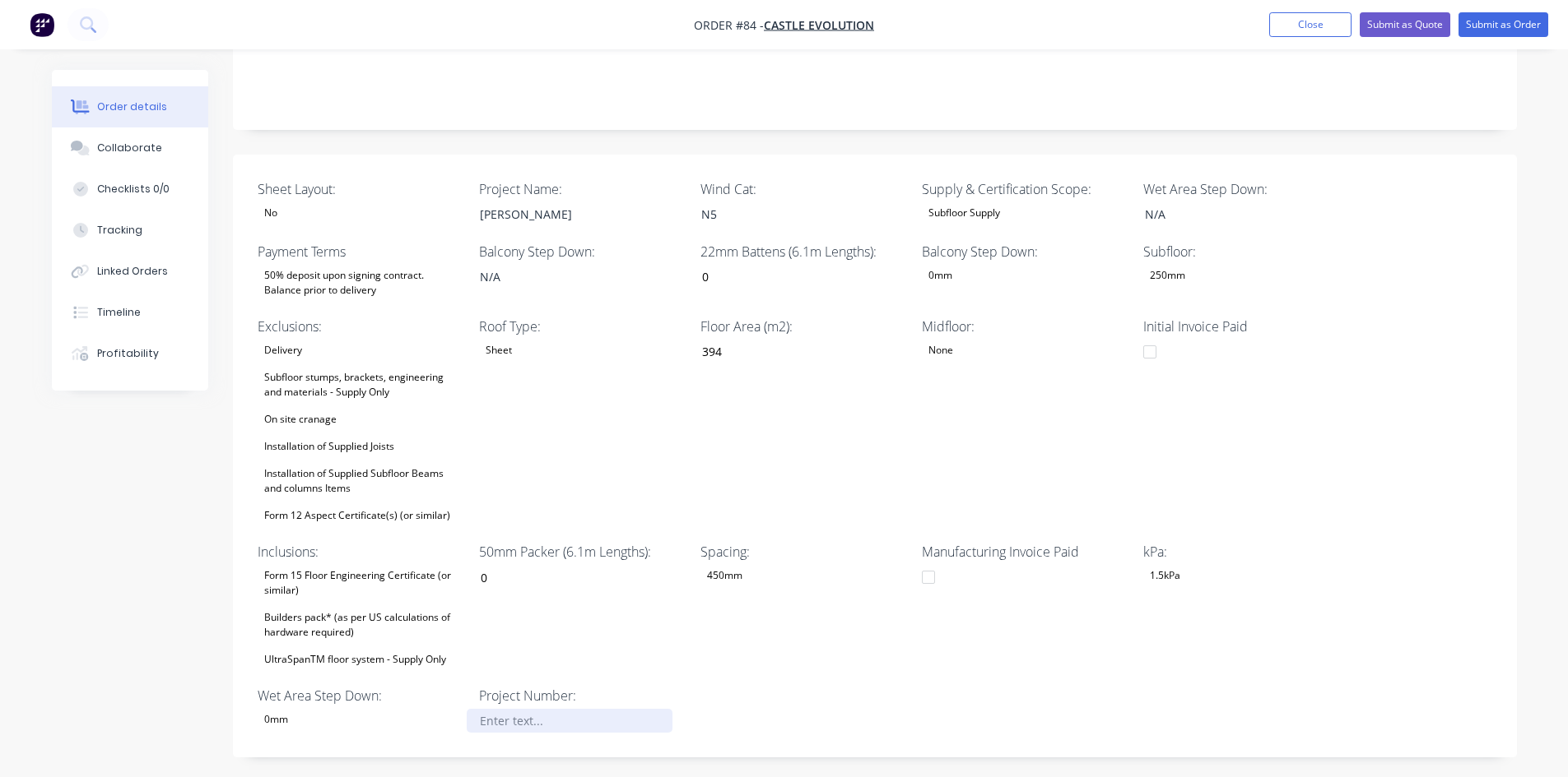
click at [522, 709] on div at bounding box center [569, 721] width 205 height 24
click at [1302, 629] on div "kPa: 1.5kPa" at bounding box center [1245, 606] width 205 height 129
click at [119, 202] on button "Checklists 0/0" at bounding box center [130, 189] width 156 height 41
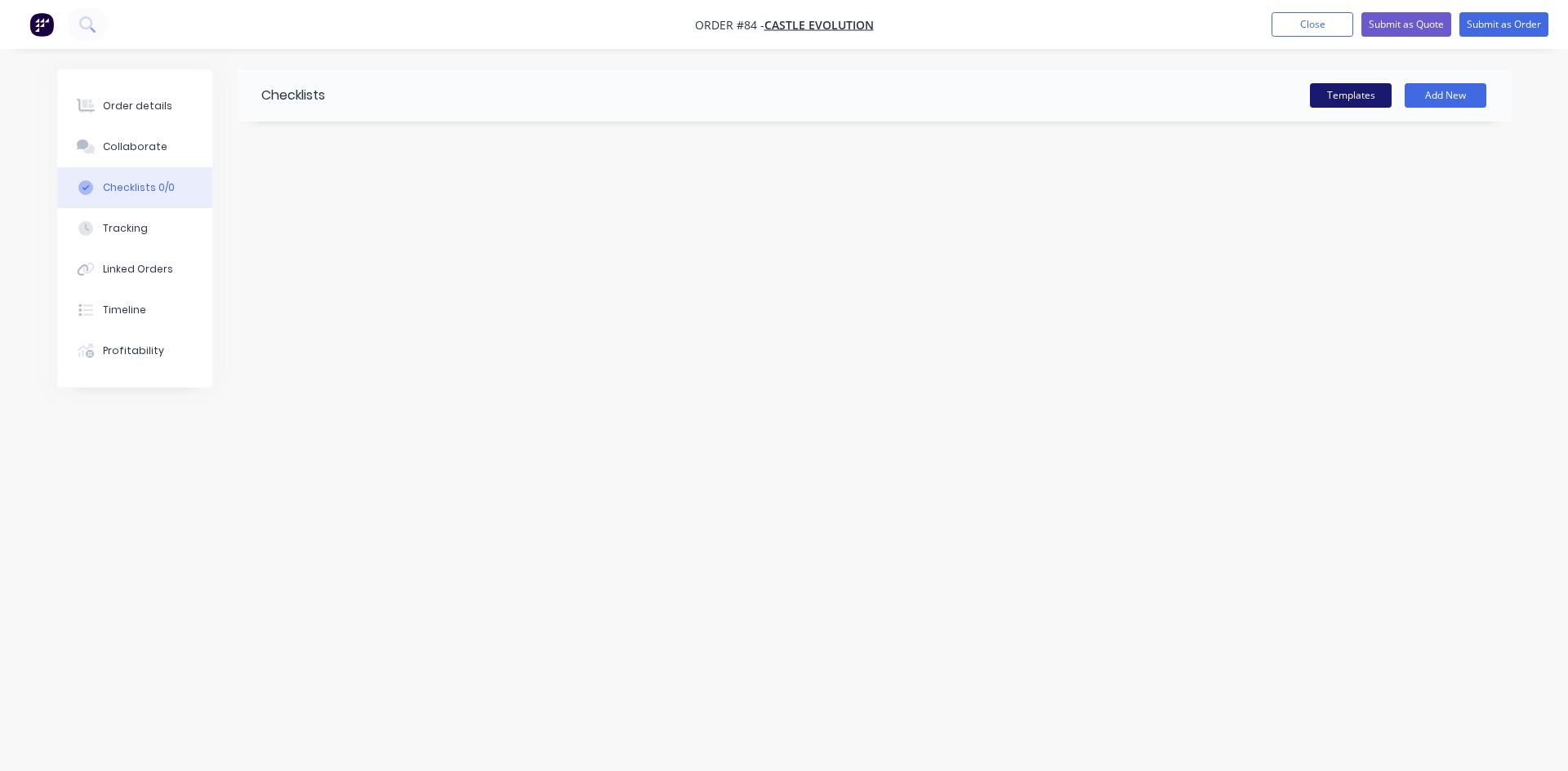
click at [1323, 98] on button "Templates" at bounding box center [1350, 96] width 82 height 25
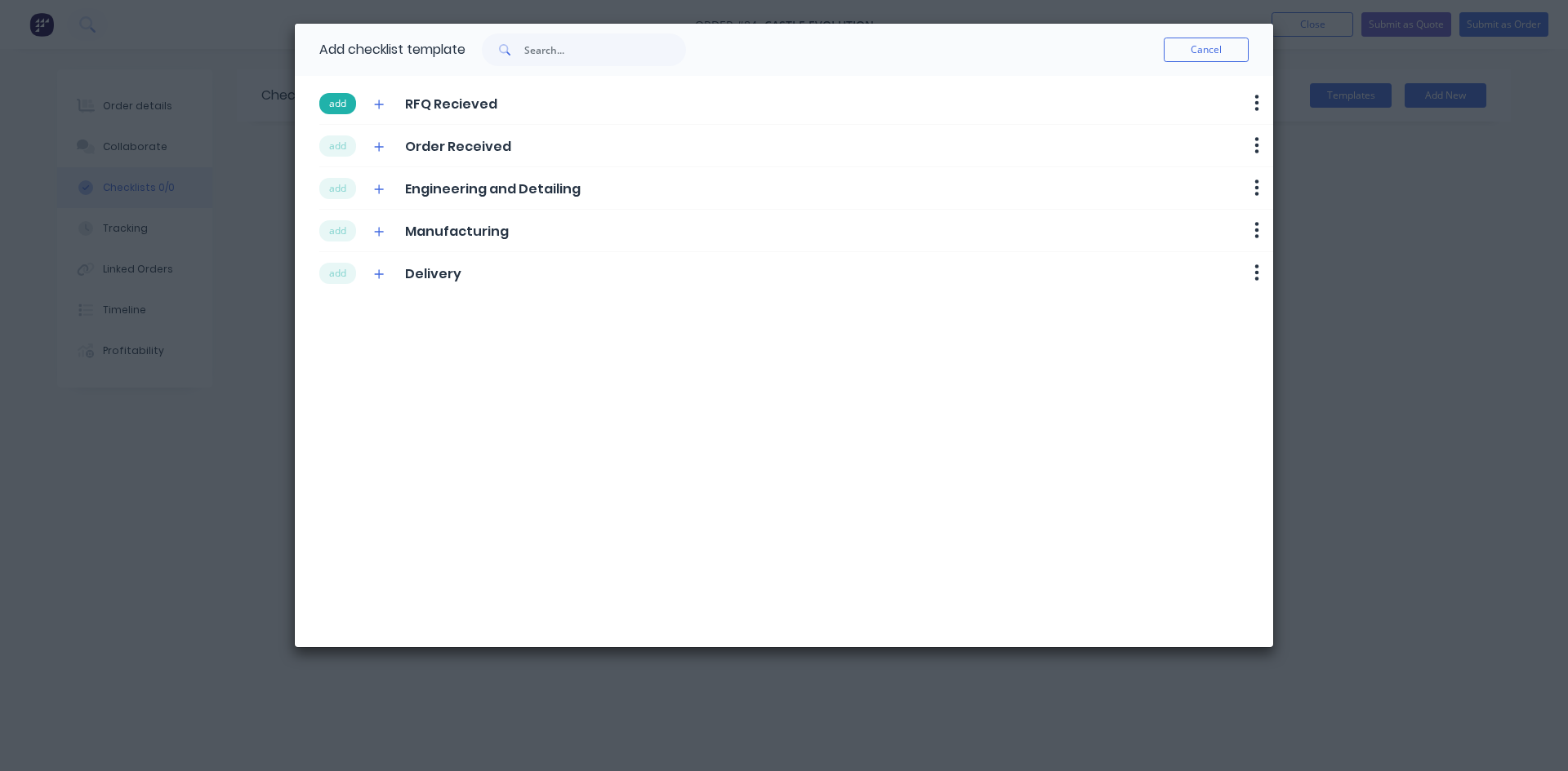
click at [341, 110] on button "add" at bounding box center [337, 104] width 37 height 21
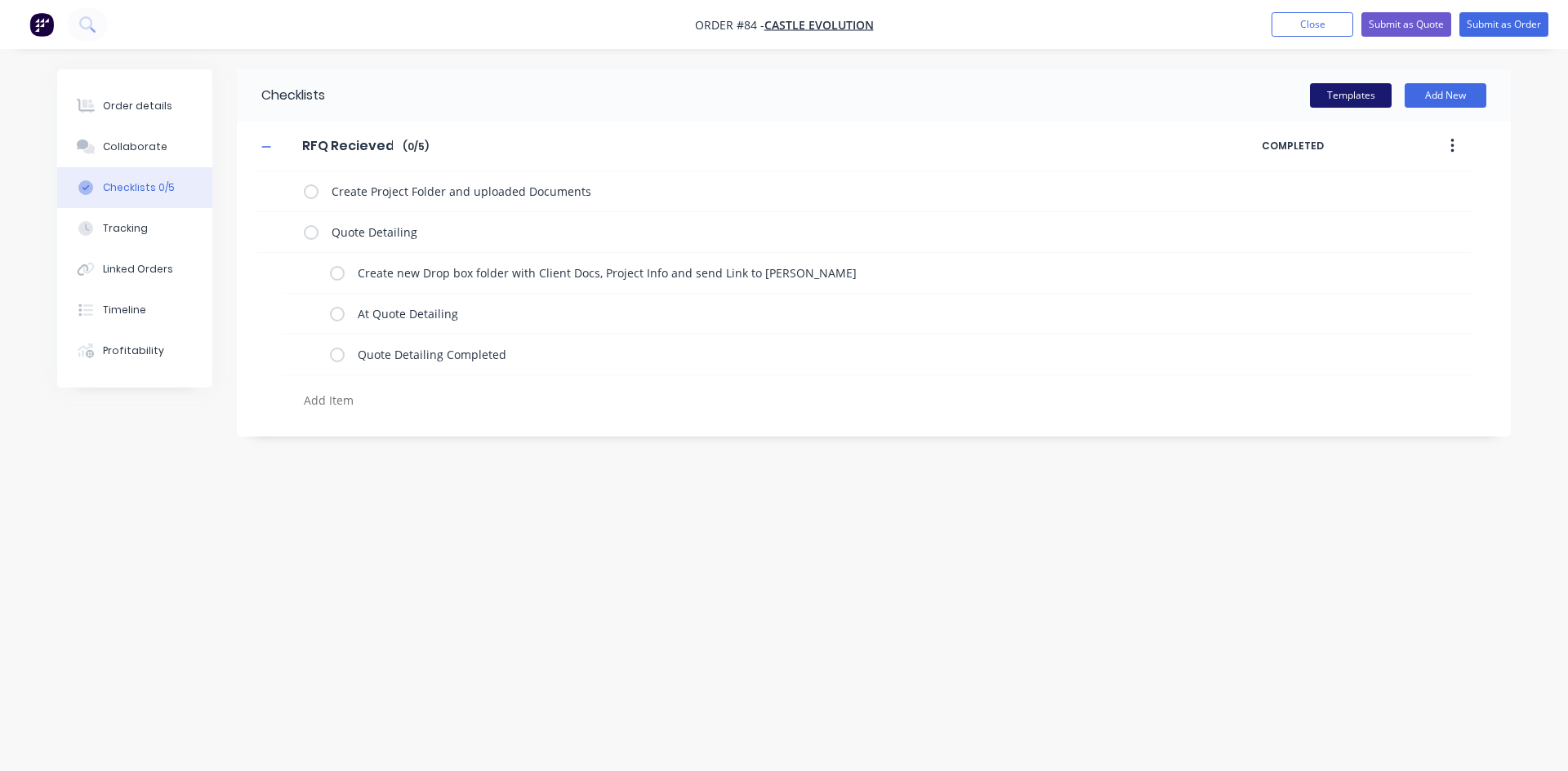
click at [1327, 101] on button "Templates" at bounding box center [1350, 96] width 82 height 25
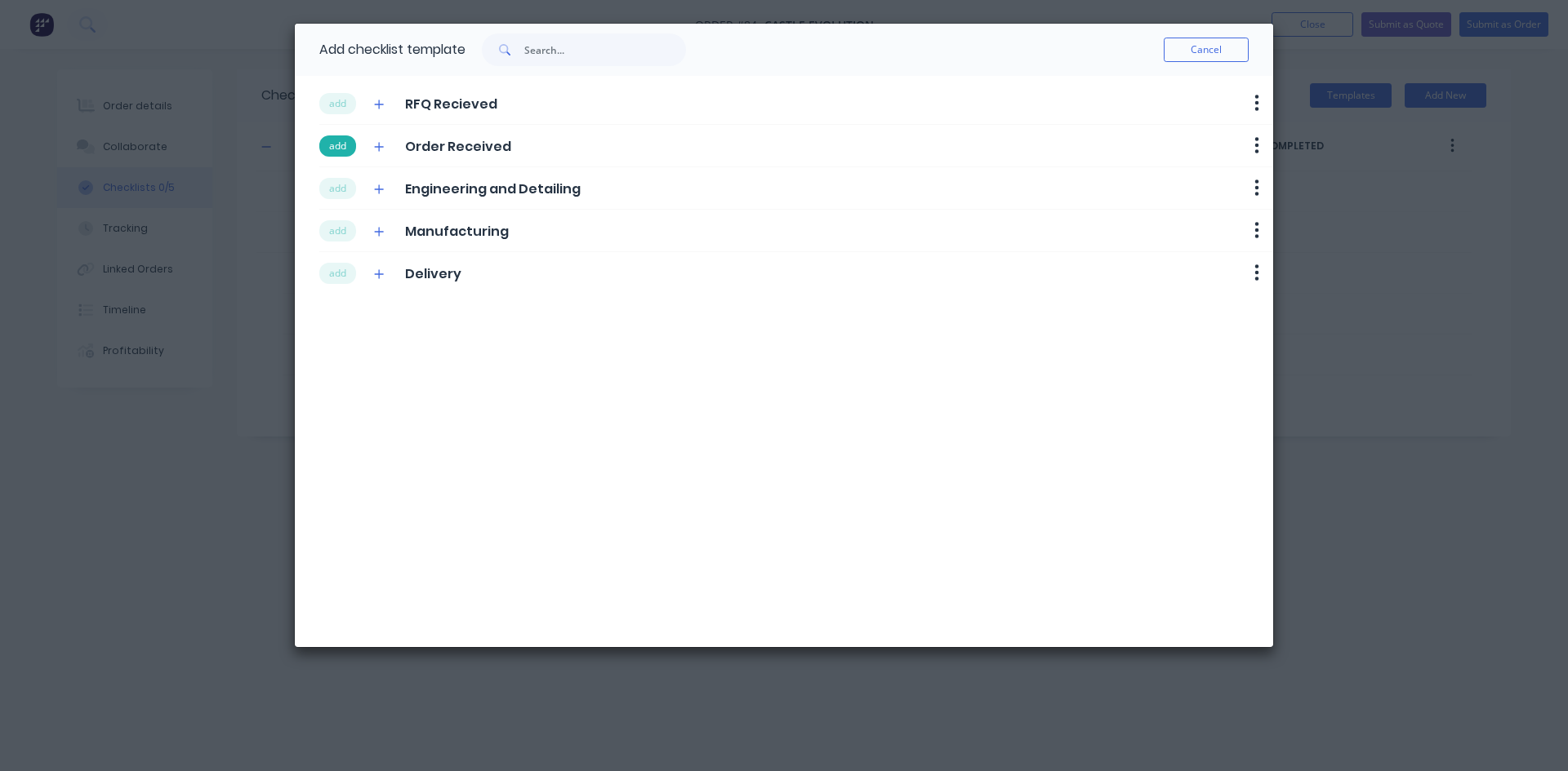
click at [335, 152] on button "add" at bounding box center [337, 147] width 37 height 21
click at [337, 178] on button "add" at bounding box center [337, 188] width 37 height 21
click at [352, 223] on button "add" at bounding box center [337, 231] width 37 height 21
click at [349, 273] on button "add" at bounding box center [337, 273] width 37 height 21
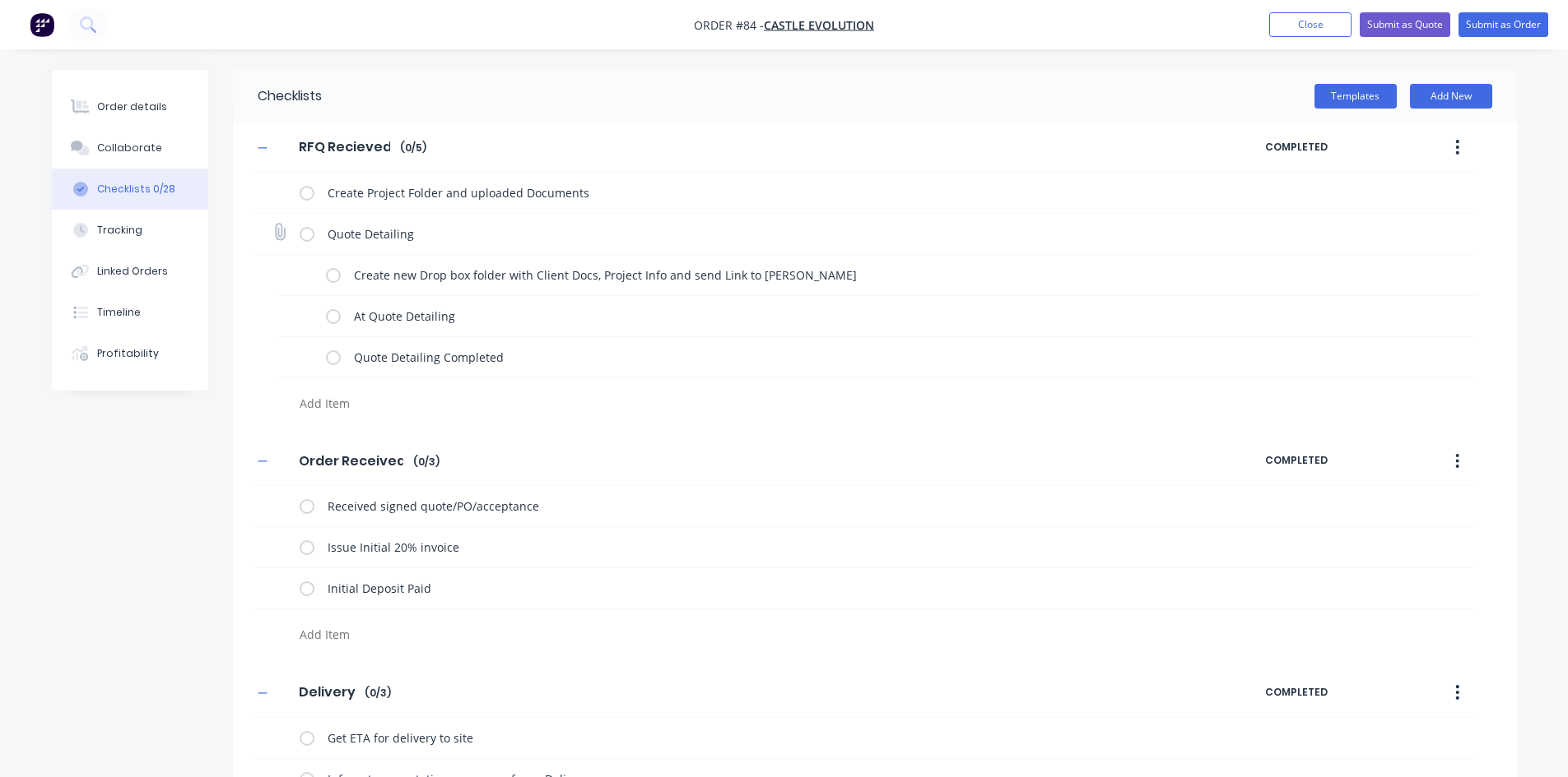
drag, startPoint x: 307, startPoint y: 195, endPoint x: 307, endPoint y: 240, distance: 45.0
click at [307, 199] on label at bounding box center [307, 192] width 15 height 17
click at [0, 0] on input "checkbox" at bounding box center [0, 0] width 0 height 0
click at [306, 235] on label at bounding box center [307, 233] width 15 height 17
click at [0, 0] on input "checkbox" at bounding box center [0, 0] width 0 height 0
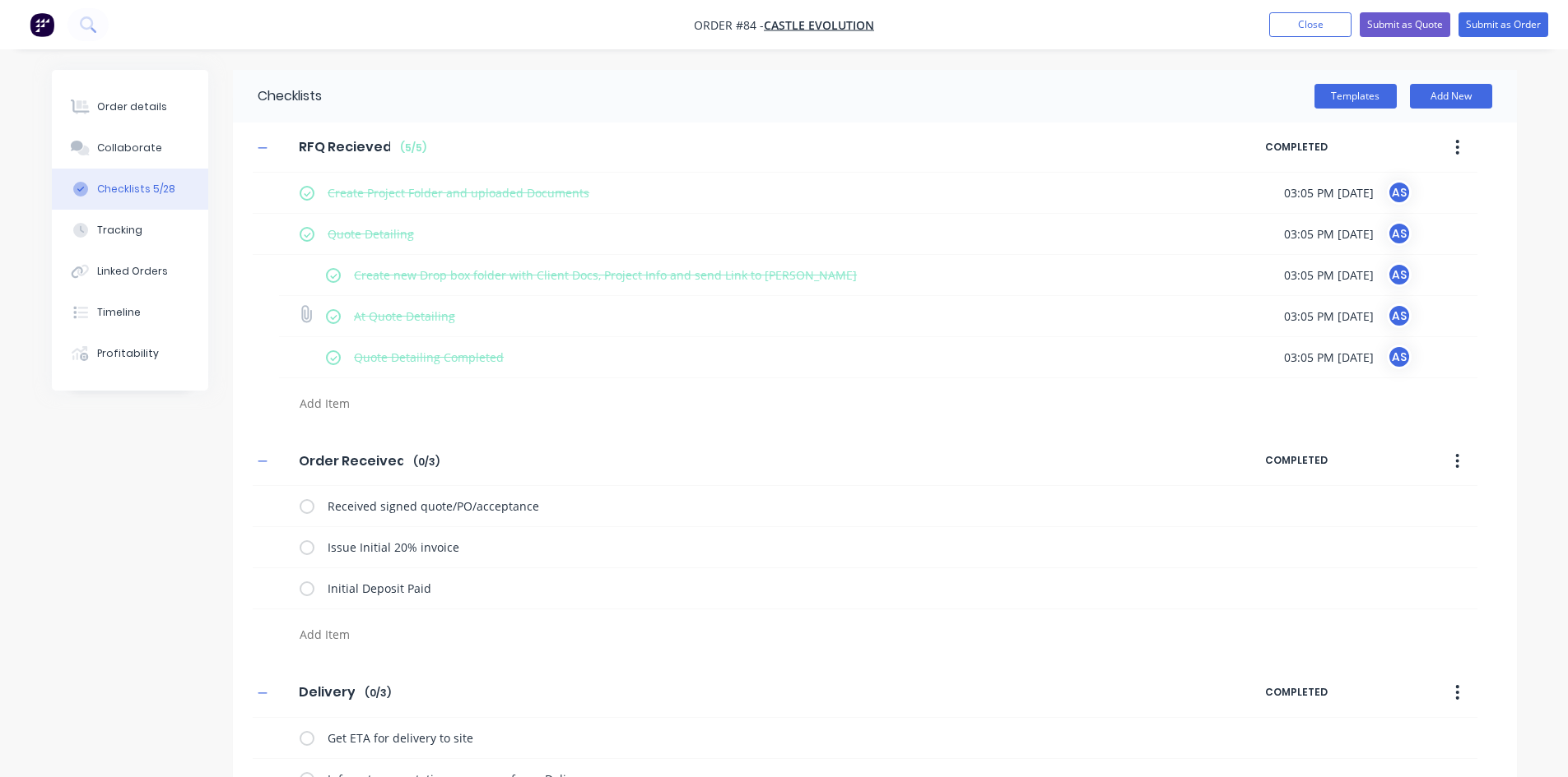
click at [334, 323] on label at bounding box center [333, 316] width 15 height 17
click at [0, 0] on input "checkbox" at bounding box center [0, 0] width 0 height 0
click at [334, 362] on label at bounding box center [333, 357] width 15 height 17
click at [0, 0] on input "checkbox" at bounding box center [0, 0] width 0 height 0
type textarea "x"
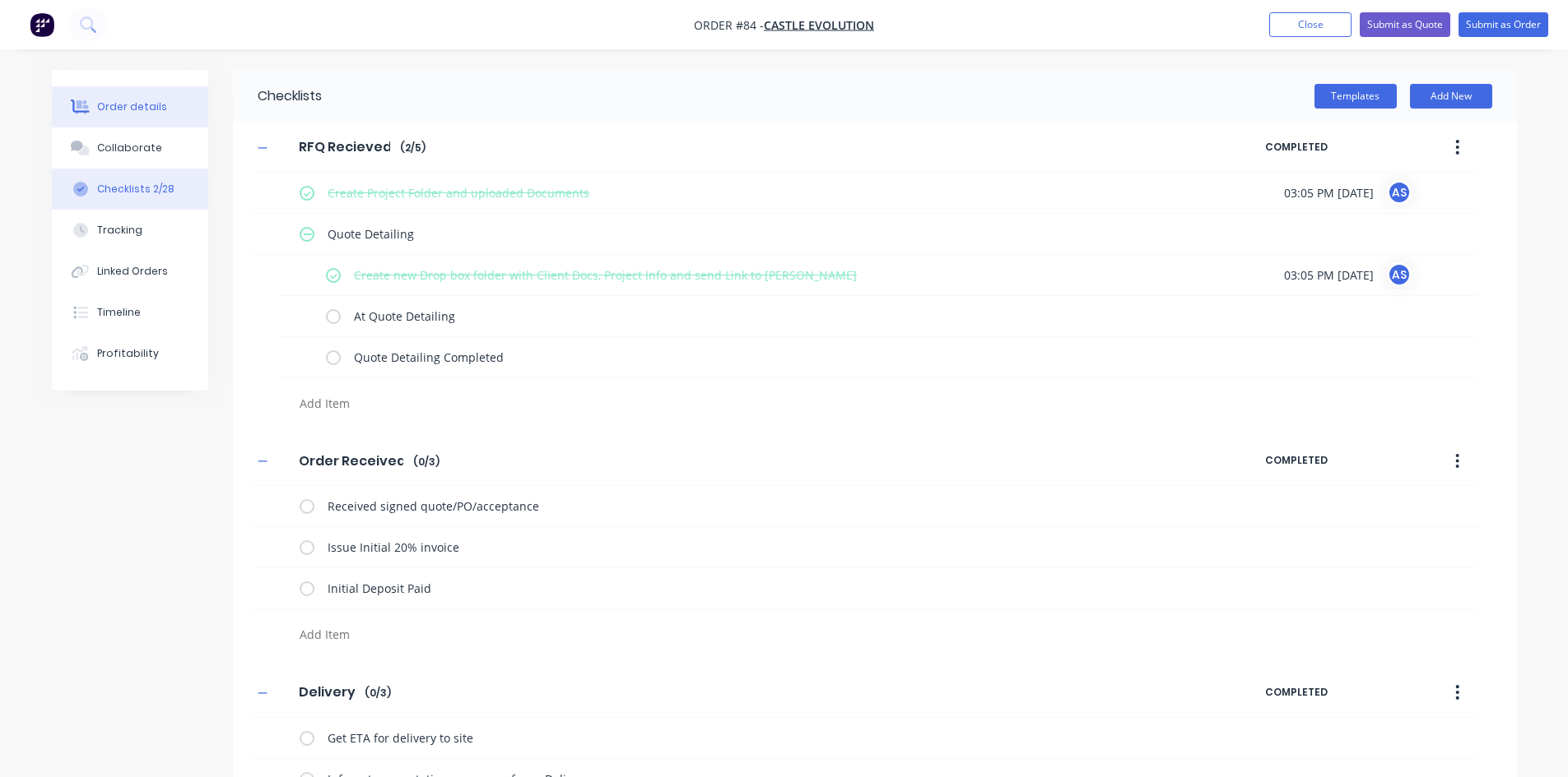
click at [92, 103] on div at bounding box center [81, 107] width 25 height 15
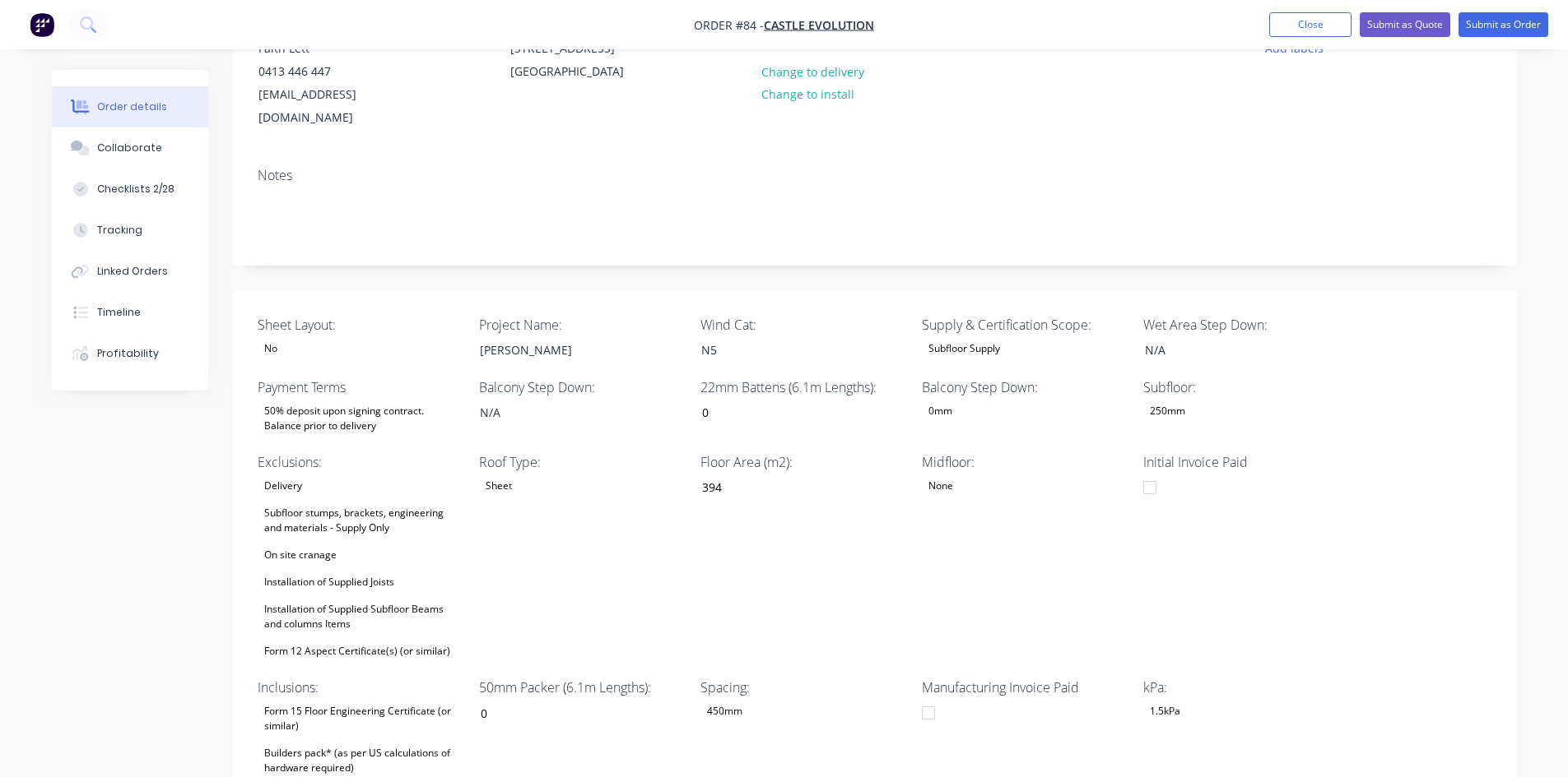
scroll to position [164, 0]
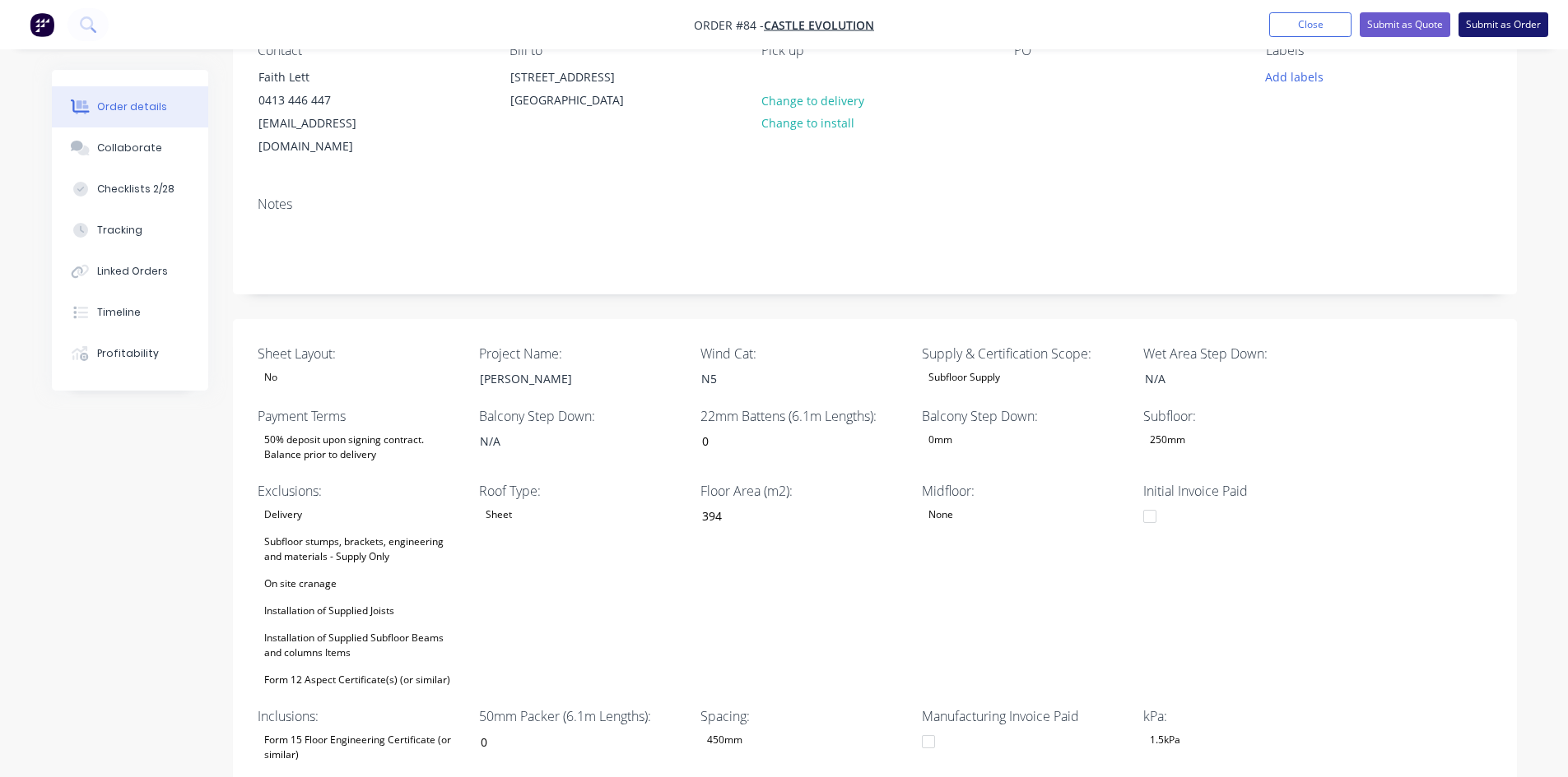
click at [1476, 17] on button "Submit as Order" at bounding box center [1503, 25] width 90 height 25
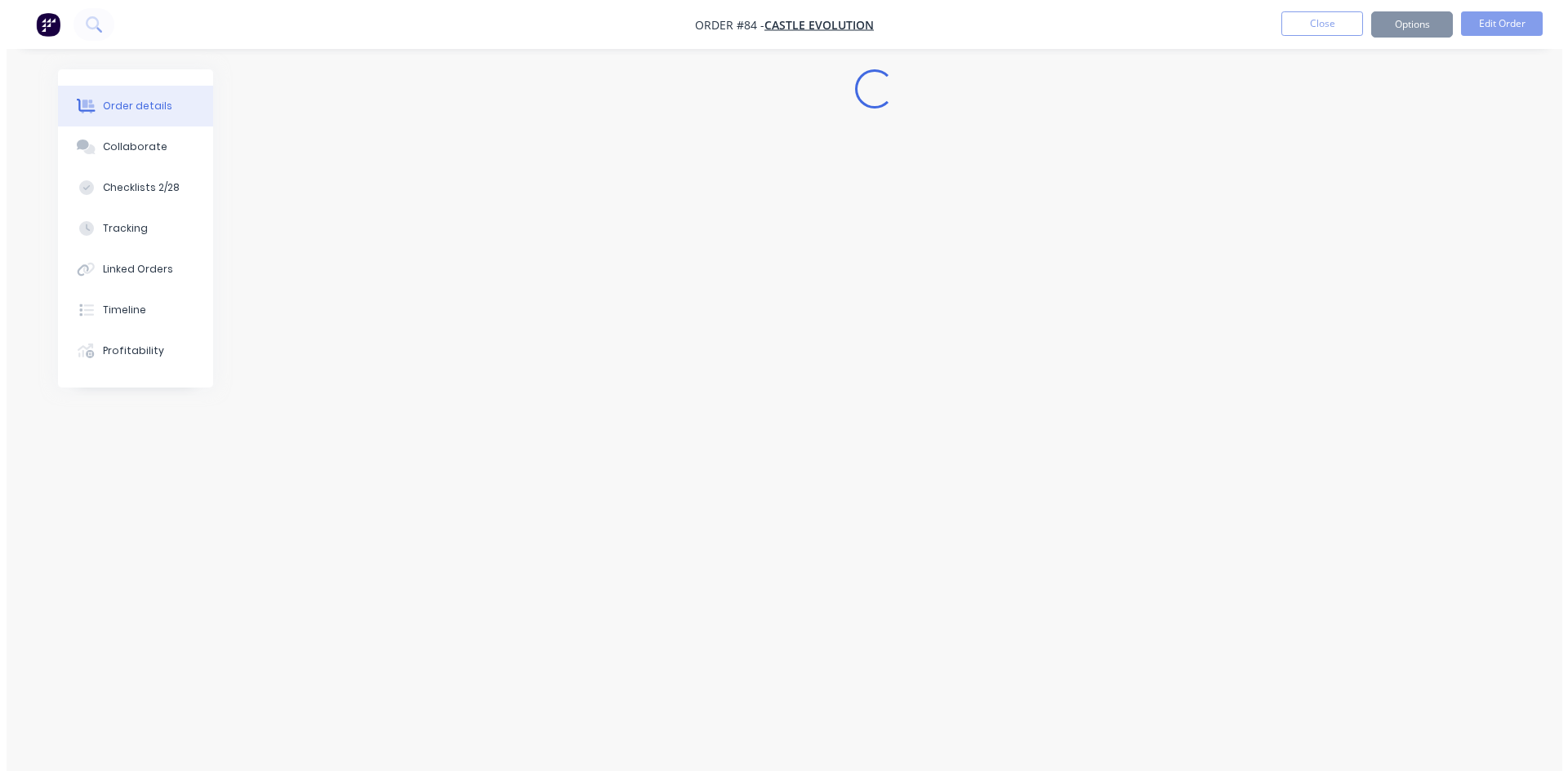
scroll to position [0, 0]
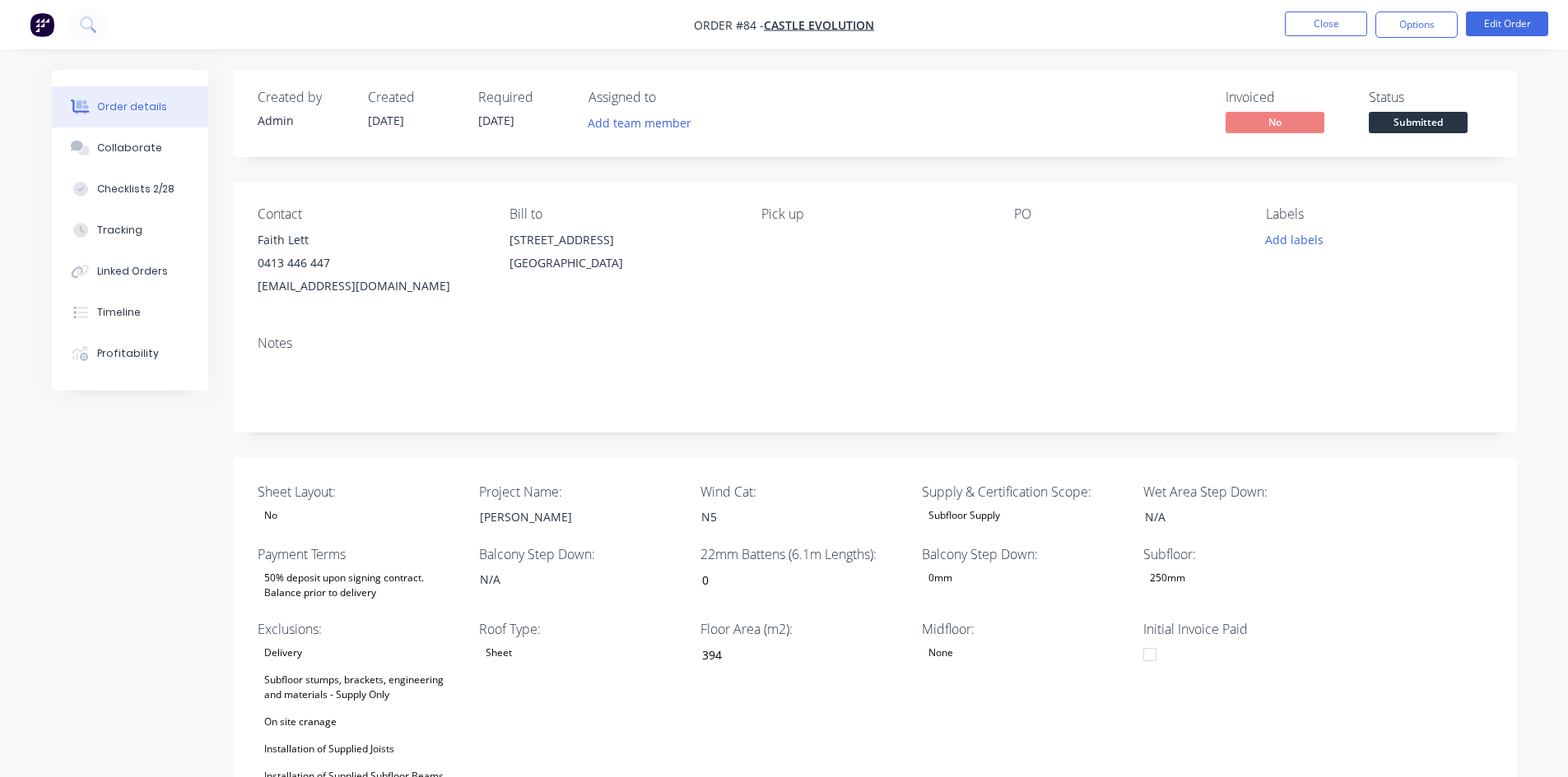
click at [1426, 131] on span "Submitted" at bounding box center [1418, 122] width 99 height 21
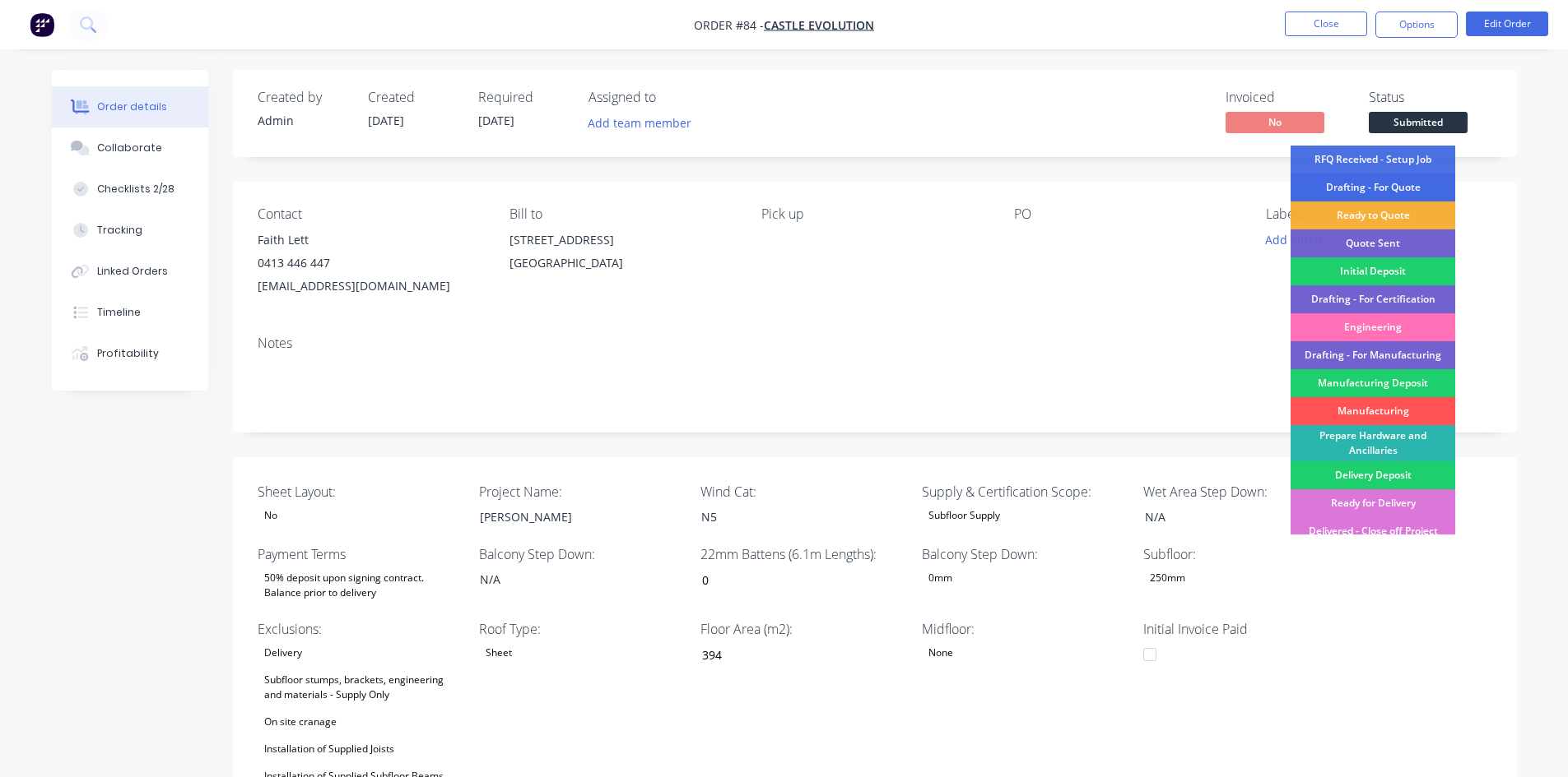
click at [1366, 182] on div "Drafting - For Quote" at bounding box center [1372, 187] width 164 height 28
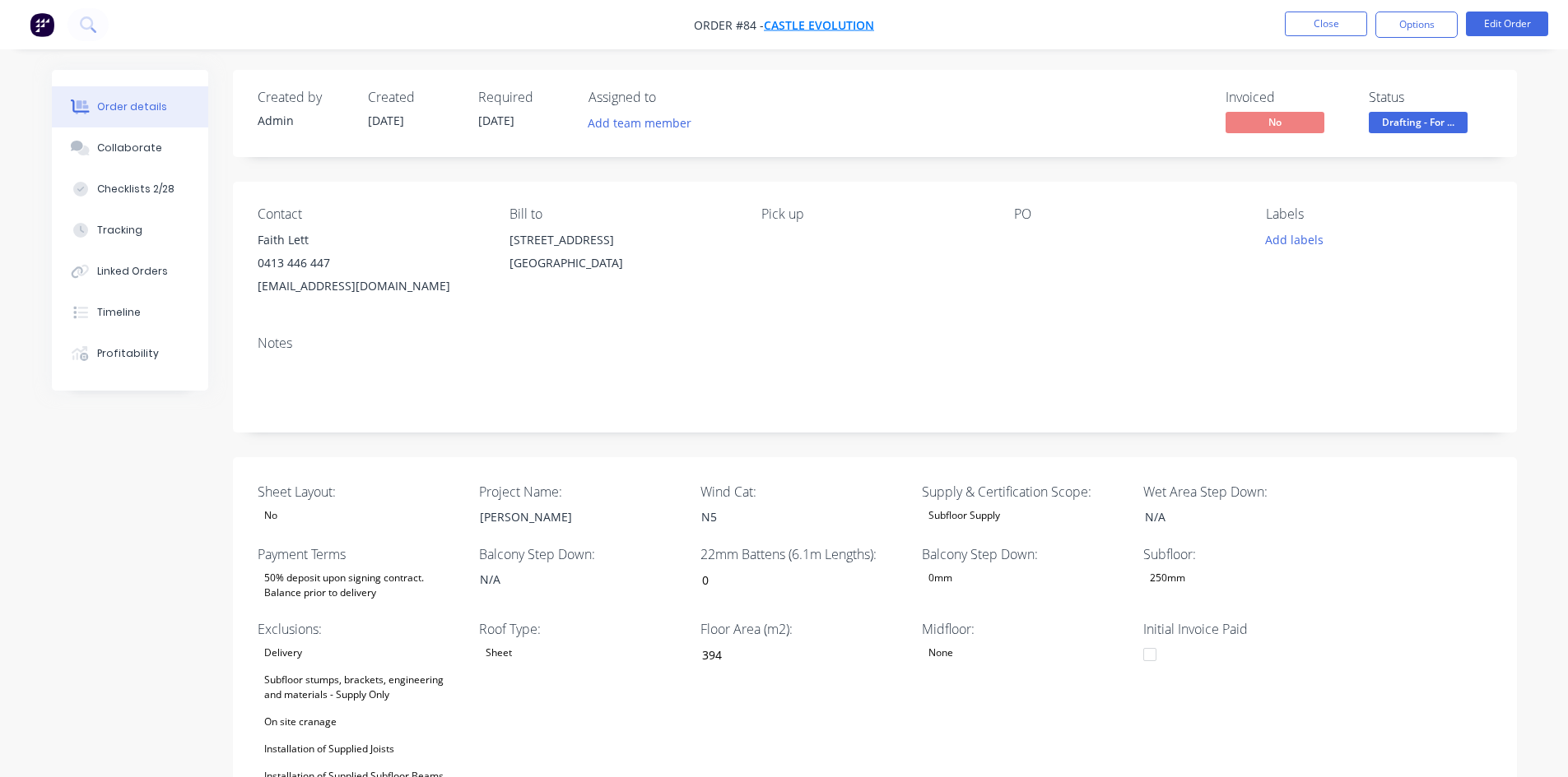
click at [806, 24] on span "Castle Evolution" at bounding box center [819, 25] width 111 height 16
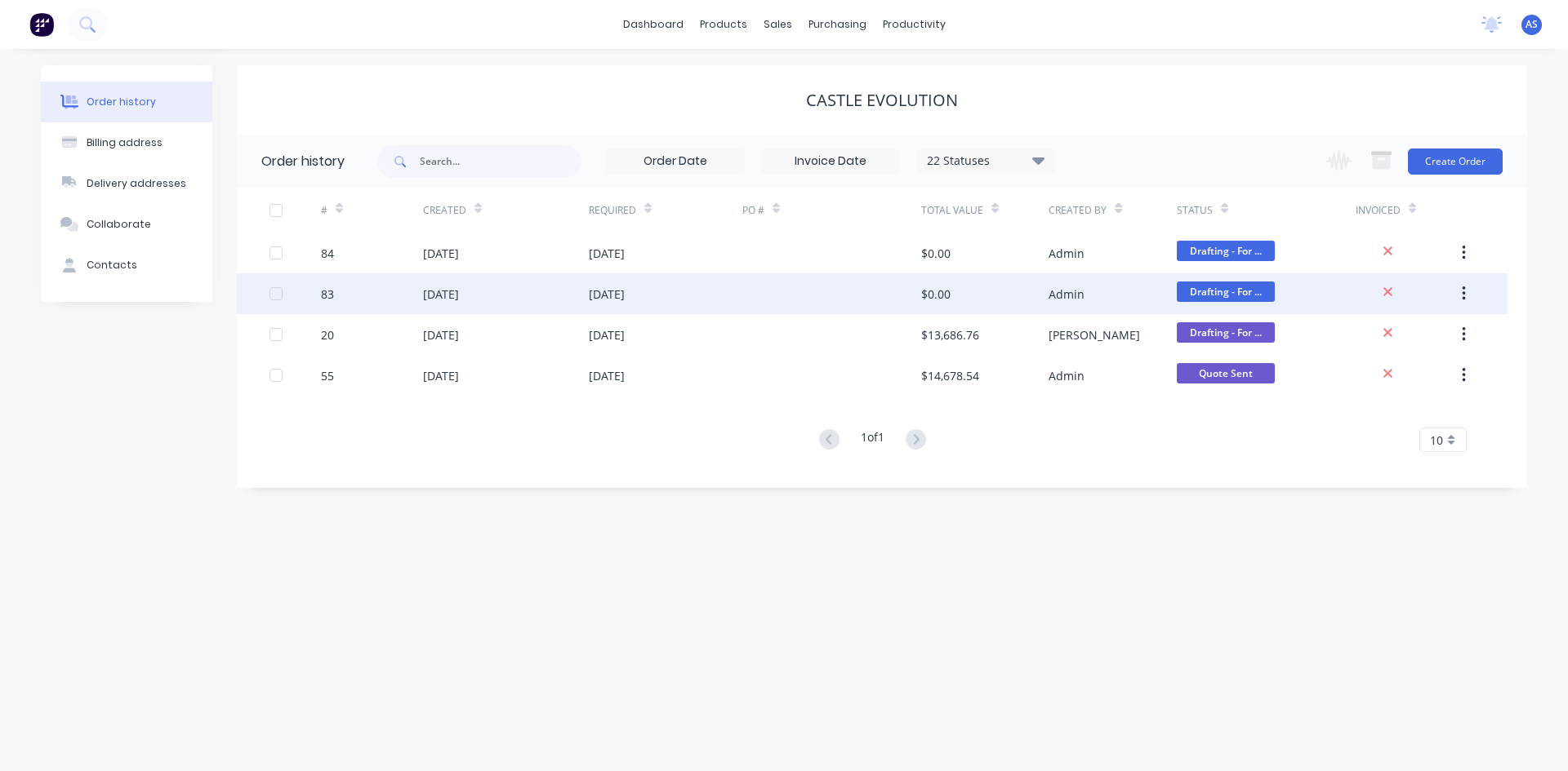
click at [972, 292] on div "$0.00" at bounding box center [985, 294] width 128 height 41
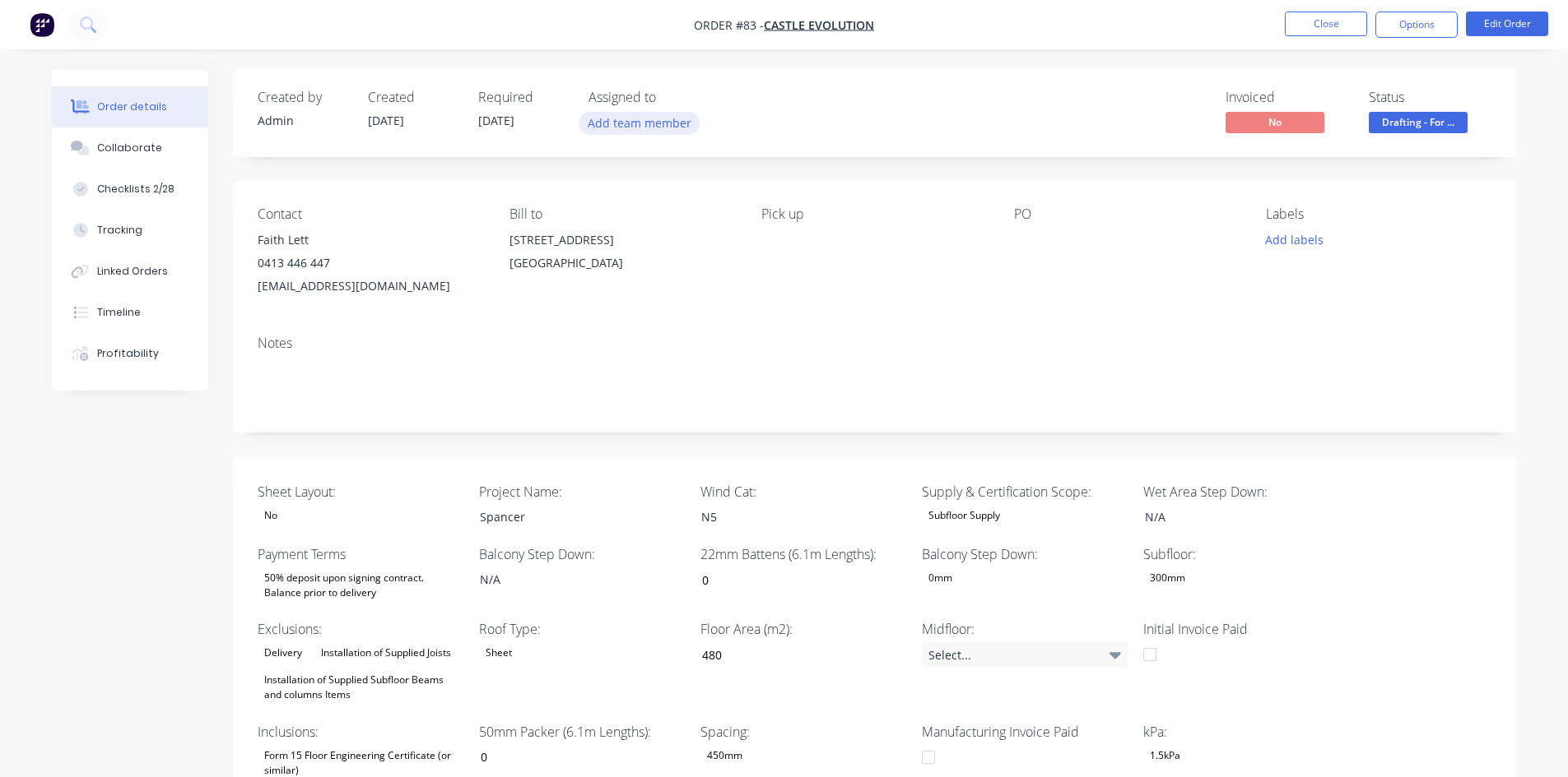
click at [649, 134] on button "Add team member" at bounding box center [639, 123] width 121 height 22
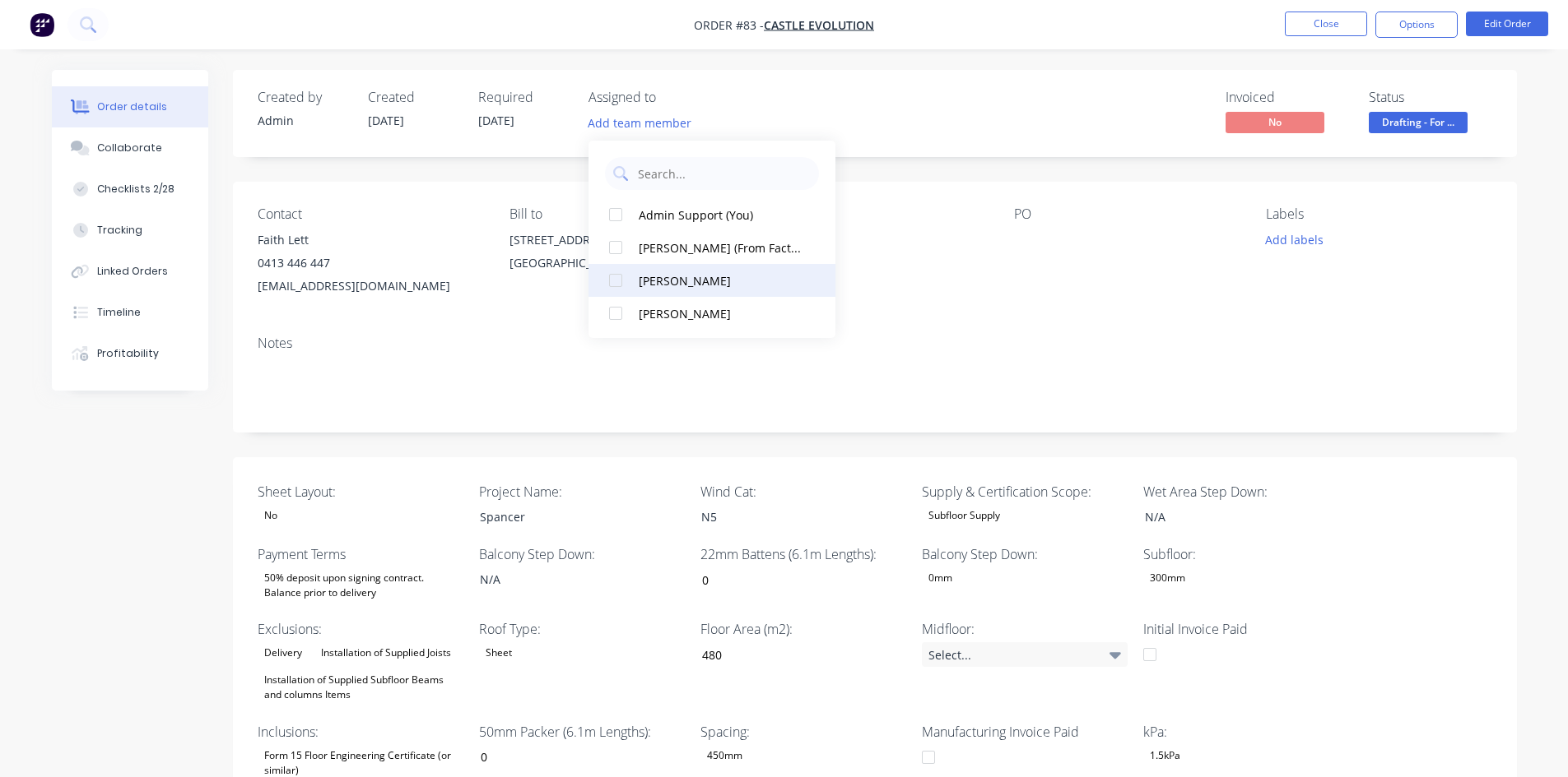
click at [649, 271] on button "[PERSON_NAME]" at bounding box center [711, 280] width 247 height 33
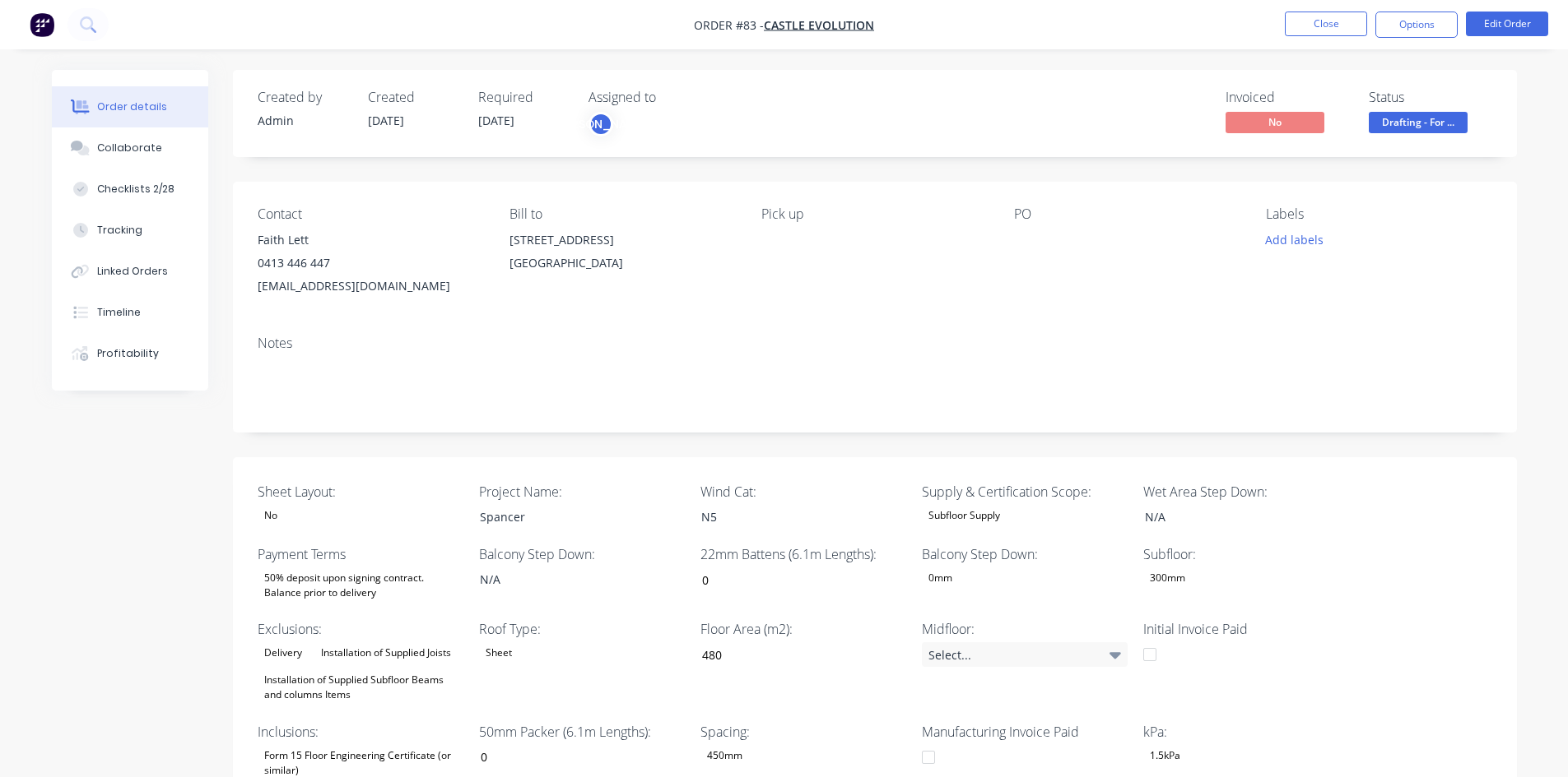
click at [1045, 346] on div "Notes" at bounding box center [875, 343] width 1235 height 16
click at [1017, 647] on div "Select..." at bounding box center [1024, 655] width 205 height 25
click at [969, 619] on div "None" at bounding box center [980, 616] width 38 height 21
click at [1339, 605] on div "Sheet Layout: No Project Name: Spancer Wind Cat: N5 Supply & Certification Scop…" at bounding box center [875, 697] width 1284 height 480
click at [1280, 540] on div "Sheet Layout: No Project Name: Spancer Wind Cat: N5 Supply & Certification Scop…" at bounding box center [875, 697] width 1284 height 480
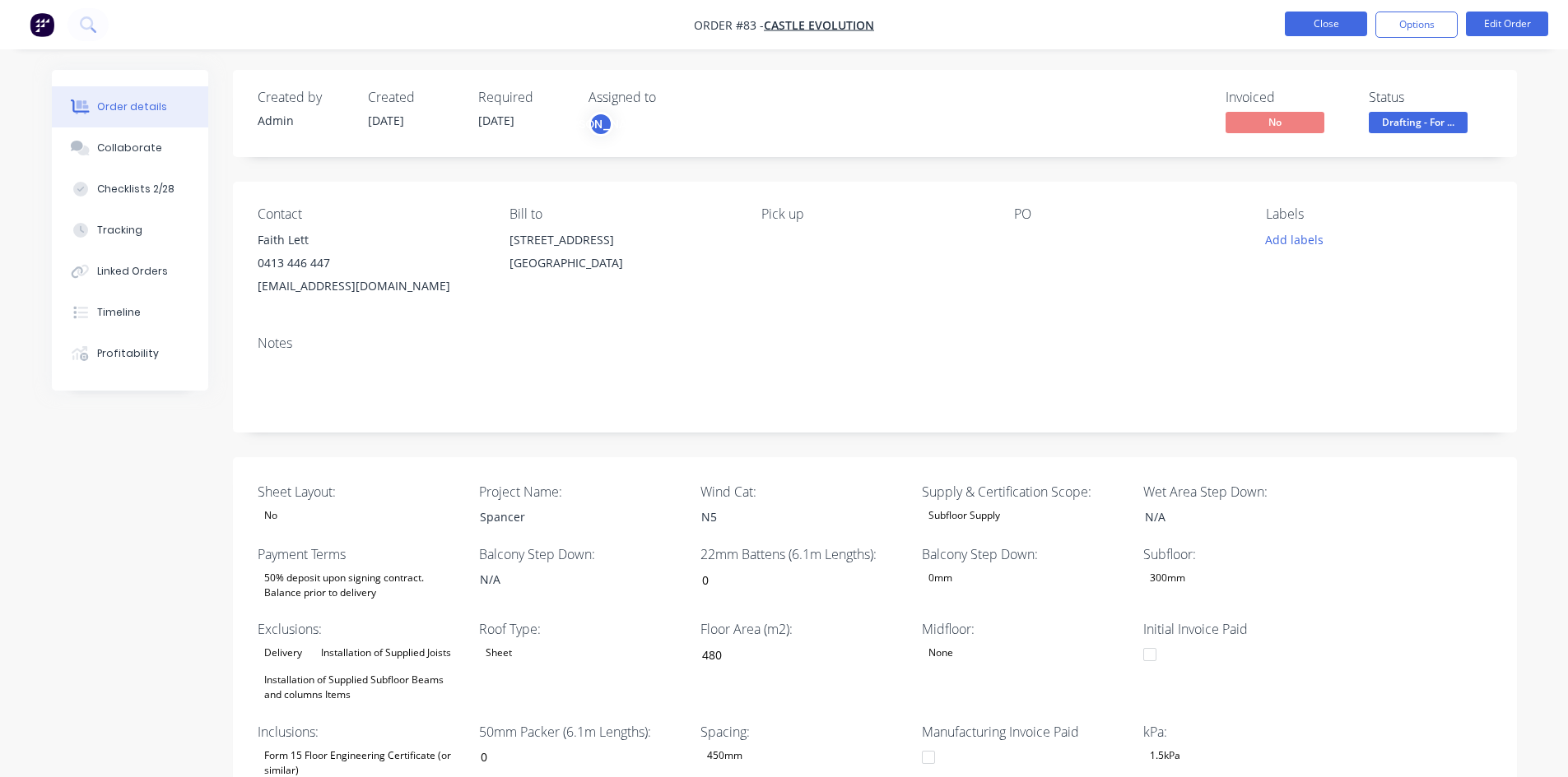
click at [1327, 21] on button "Close" at bounding box center [1326, 24] width 83 height 25
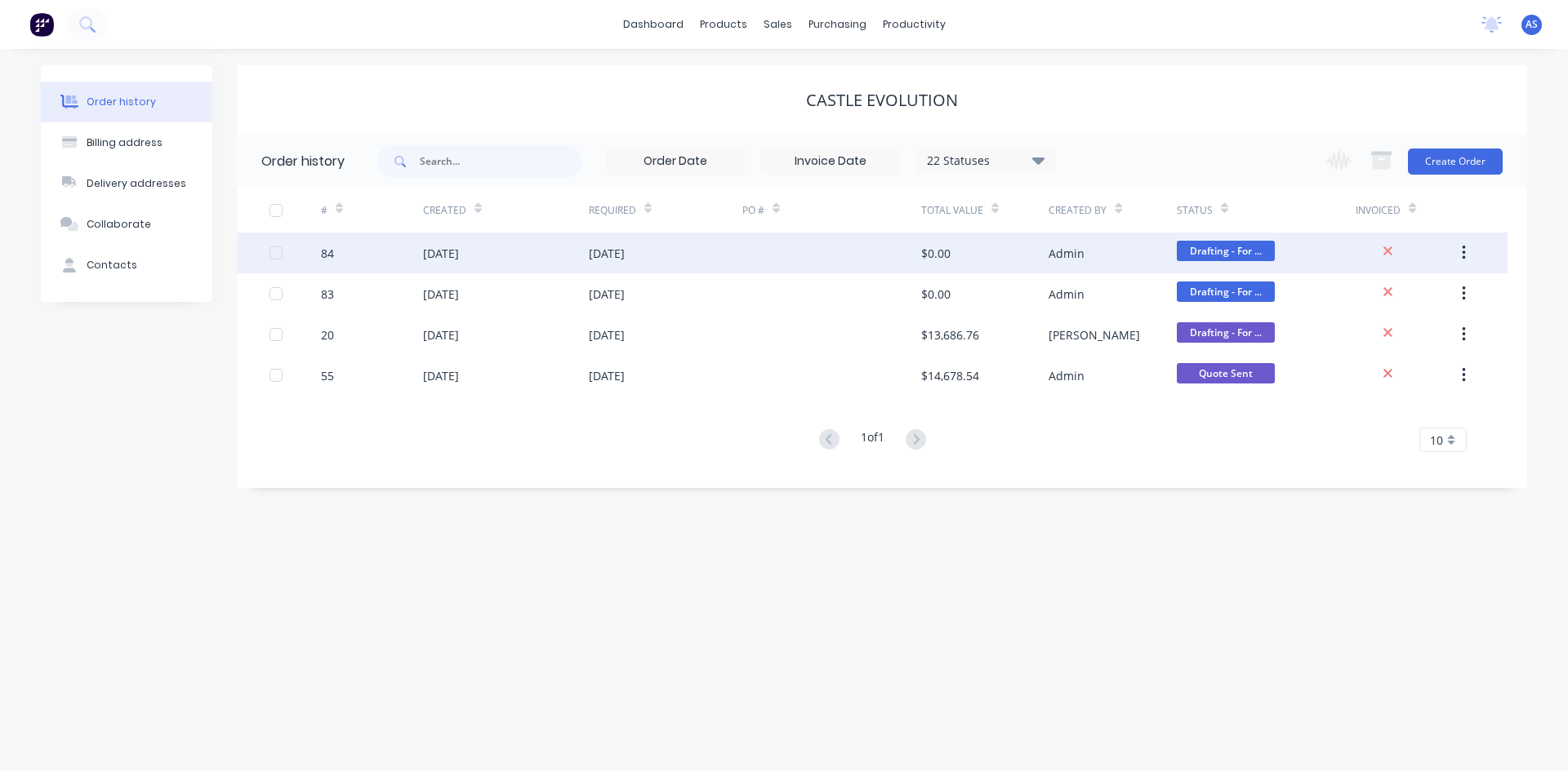
click at [328, 256] on div "84" at bounding box center [328, 253] width 13 height 17
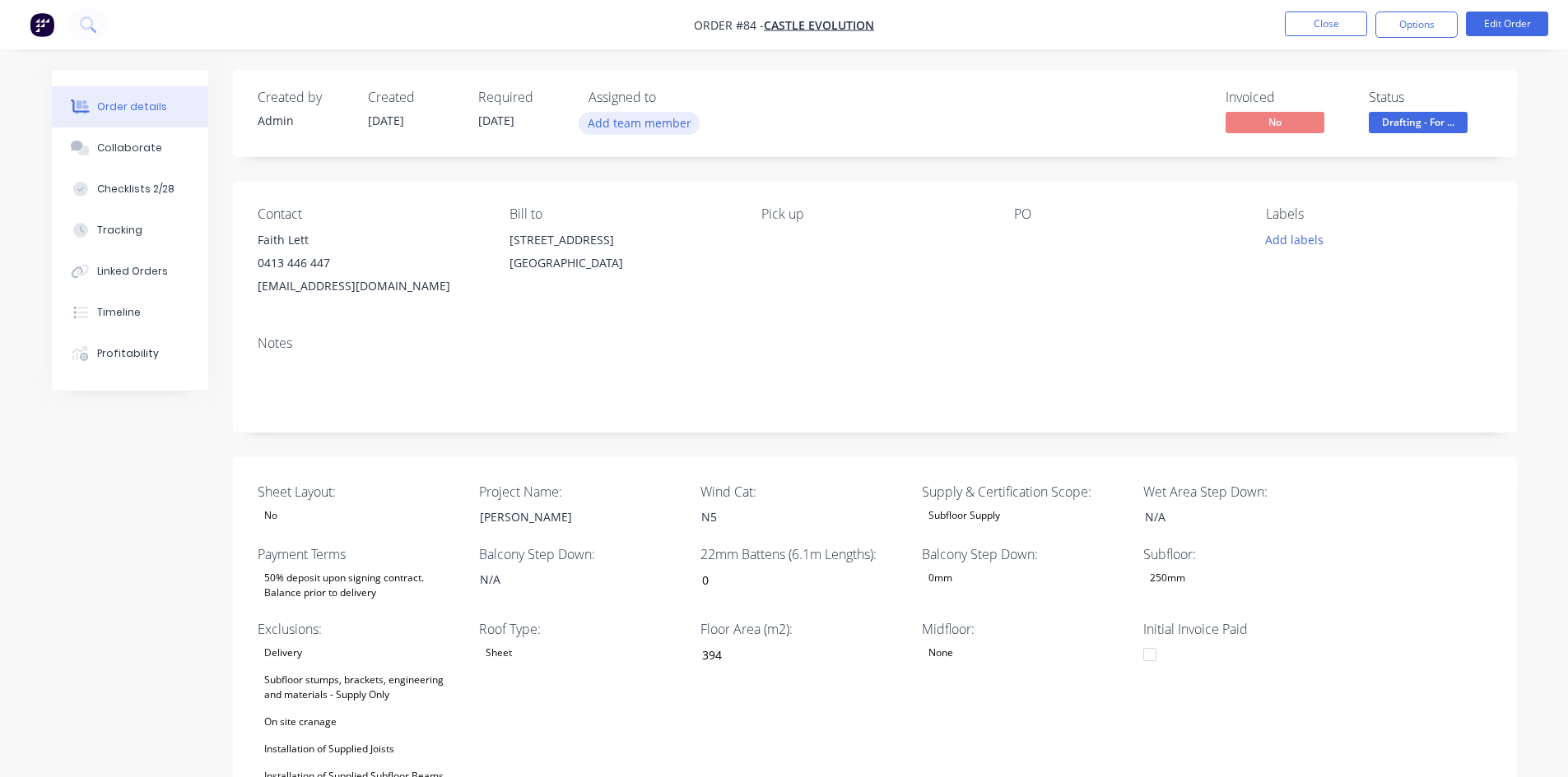
click at [671, 126] on button "Add team member" at bounding box center [639, 123] width 121 height 22
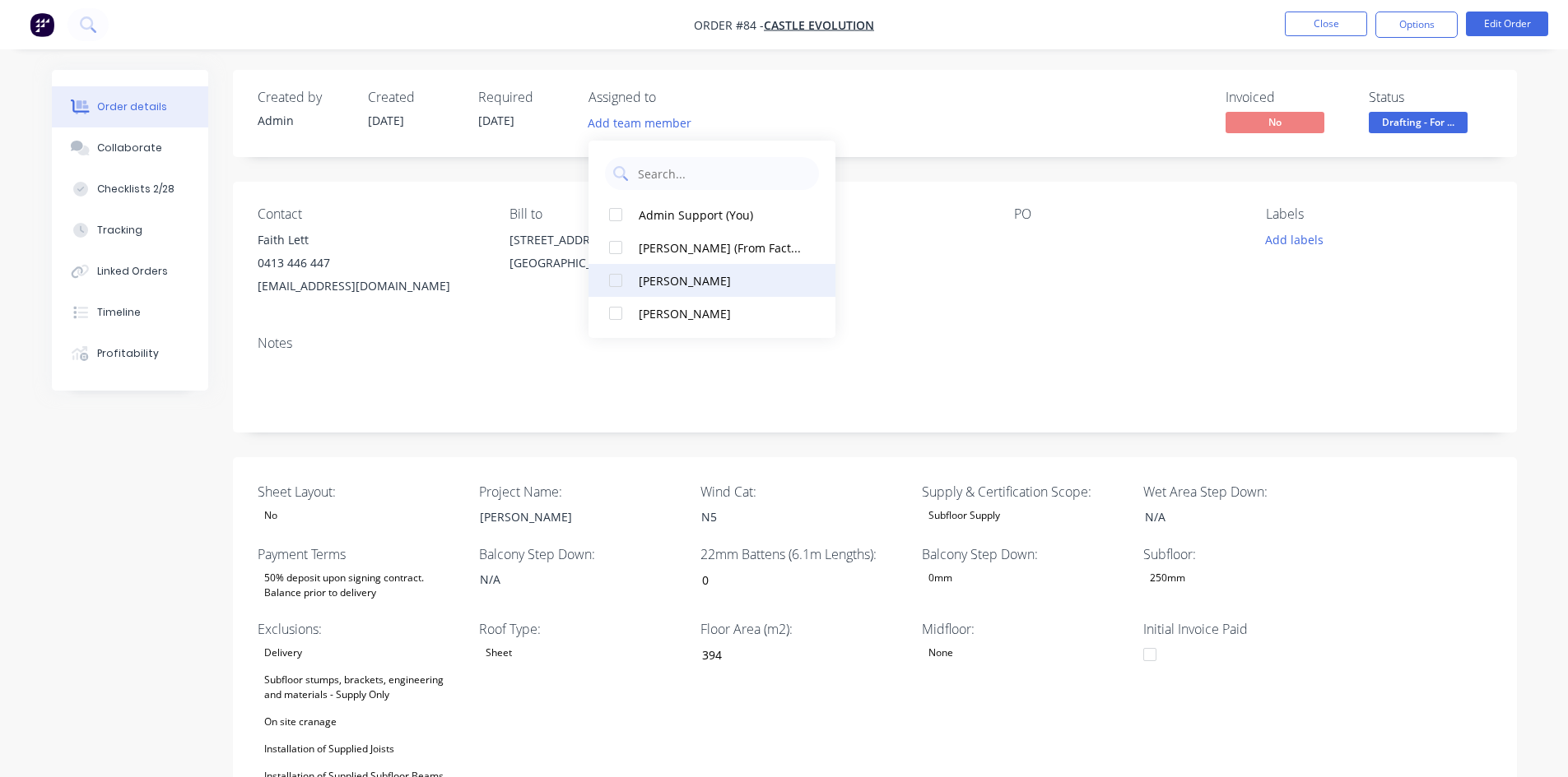
click at [660, 286] on div "[PERSON_NAME]" at bounding box center [720, 280] width 164 height 17
click at [1301, 31] on button "Close" at bounding box center [1326, 24] width 83 height 25
